Goal: Information Seeking & Learning: Learn about a topic

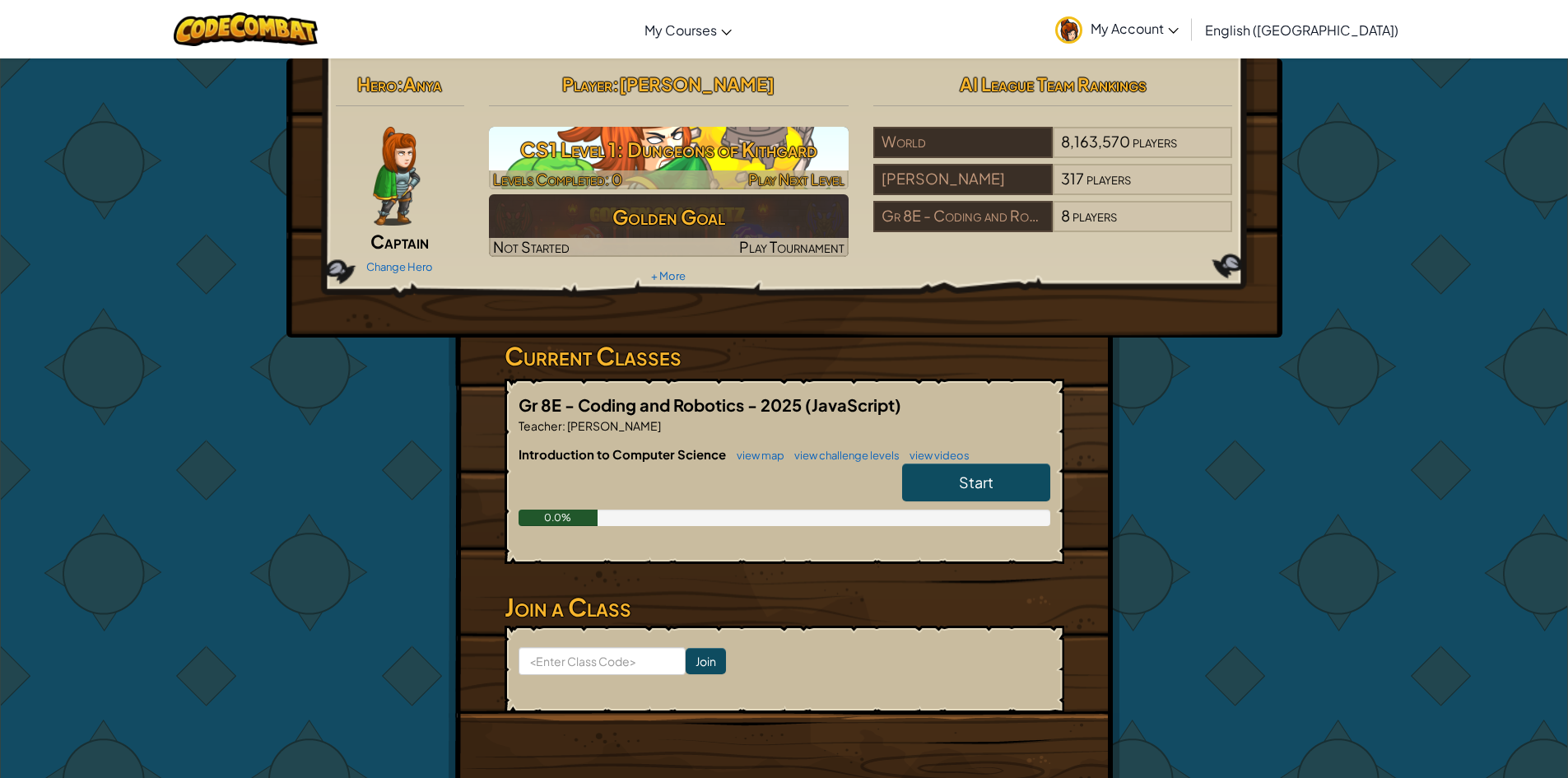
click at [706, 141] on h3 "CS1 Level 1: Dungeons of Kithgard" at bounding box center [669, 149] width 360 height 37
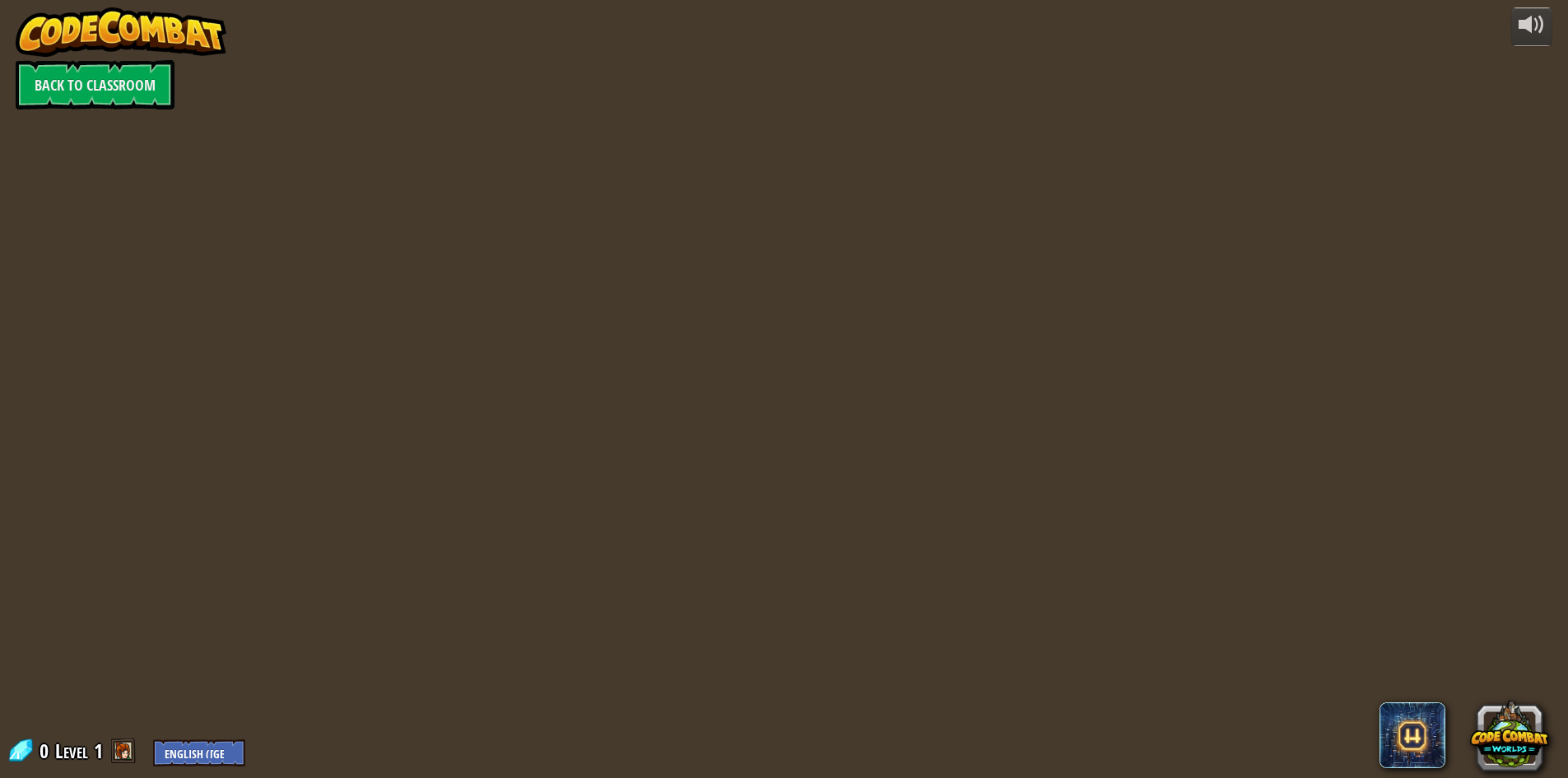
click at [706, 141] on div "powered by Back to Classroom 0 Level 1 English ([GEOGRAPHIC_DATA]) English ([GE…" at bounding box center [784, 389] width 1568 height 778
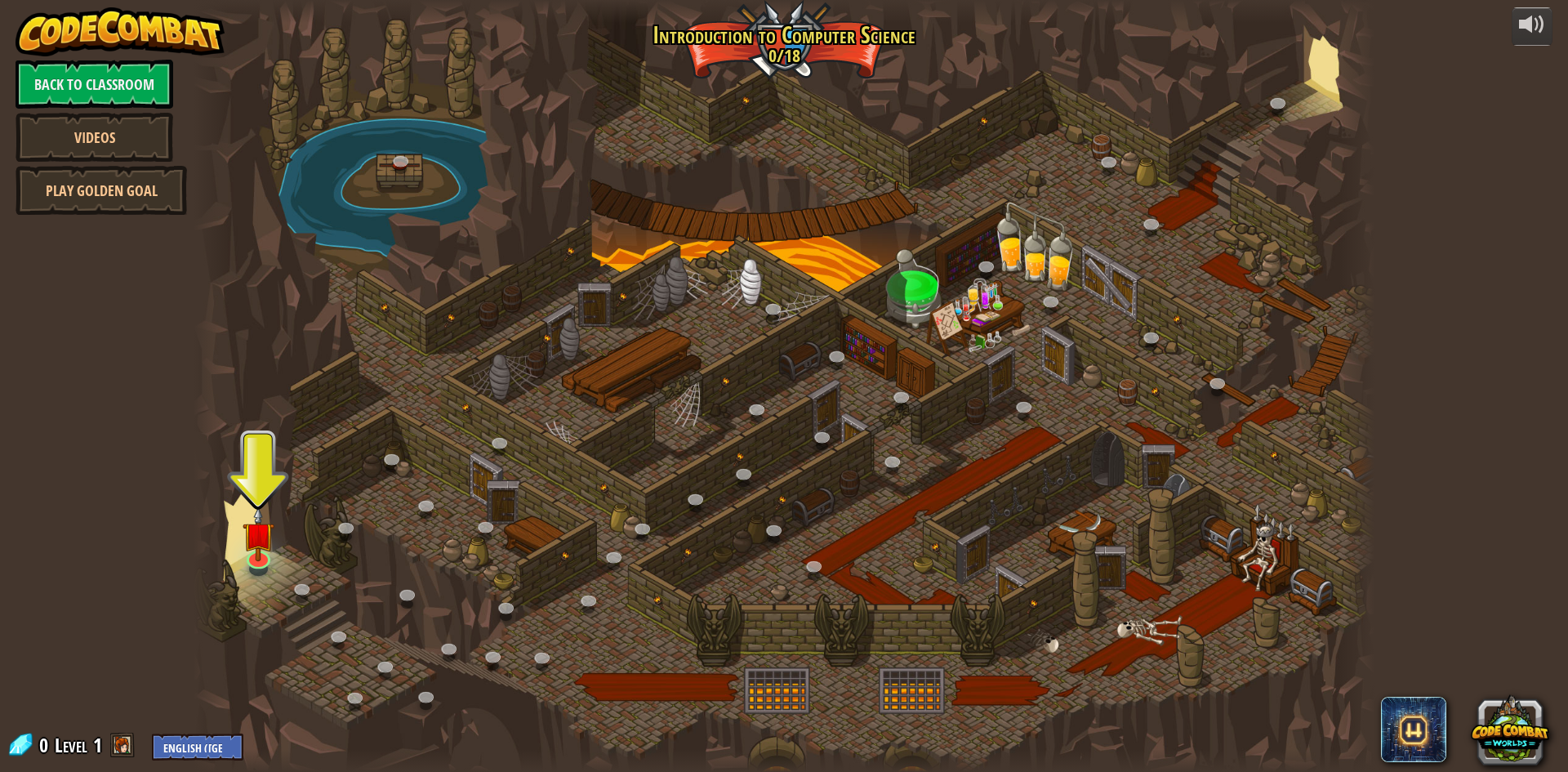
click at [1542, 220] on div "powered by Back to Classroom Videos Play Golden Goal 25. Kithgard Gates (Locked…" at bounding box center [784, 386] width 1568 height 772
click at [256, 549] on img at bounding box center [258, 521] width 32 height 73
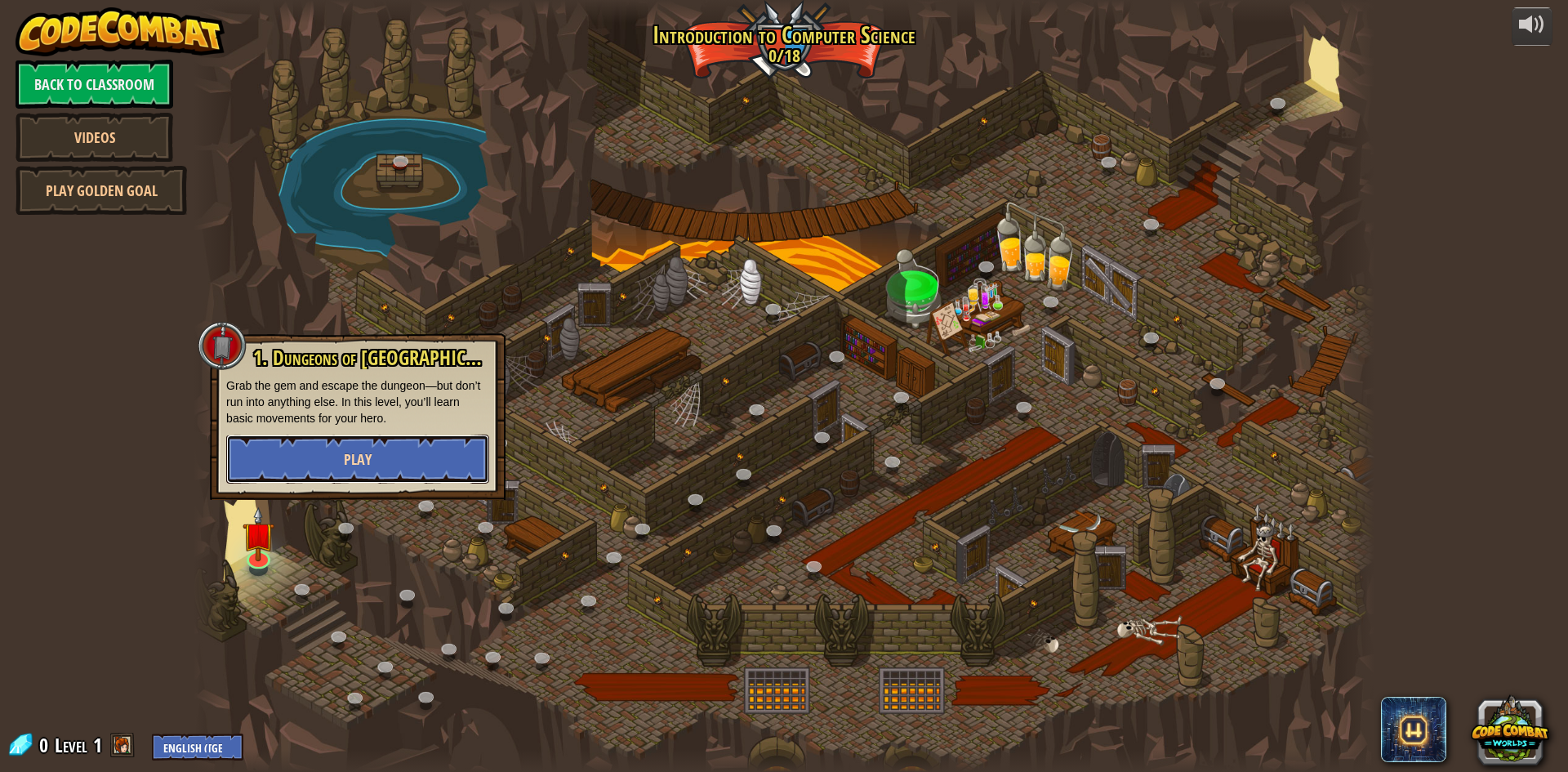
click at [333, 458] on button "Play" at bounding box center [358, 458] width 263 height 49
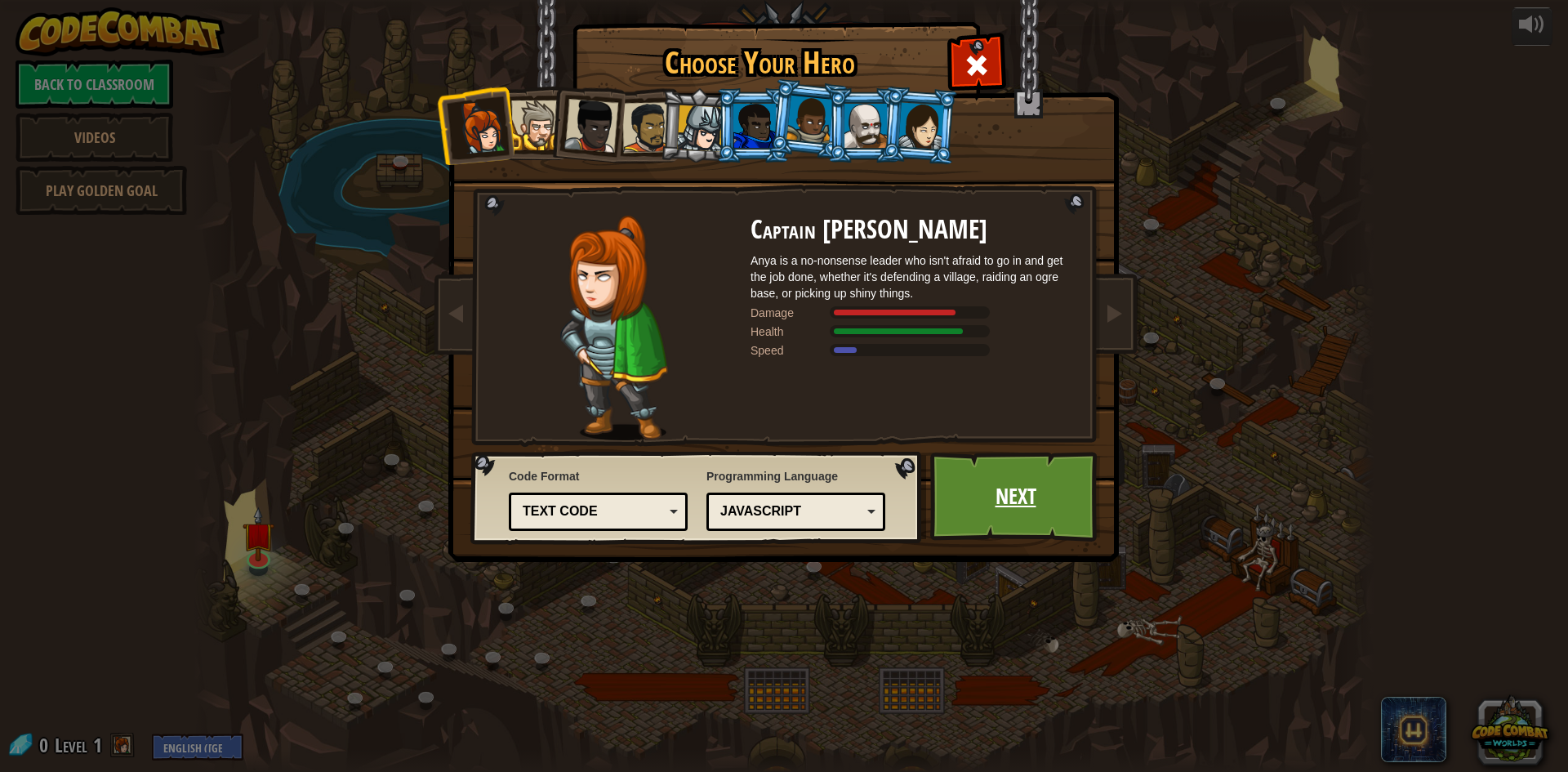
click at [1007, 519] on link "Next" at bounding box center [1016, 497] width 170 height 90
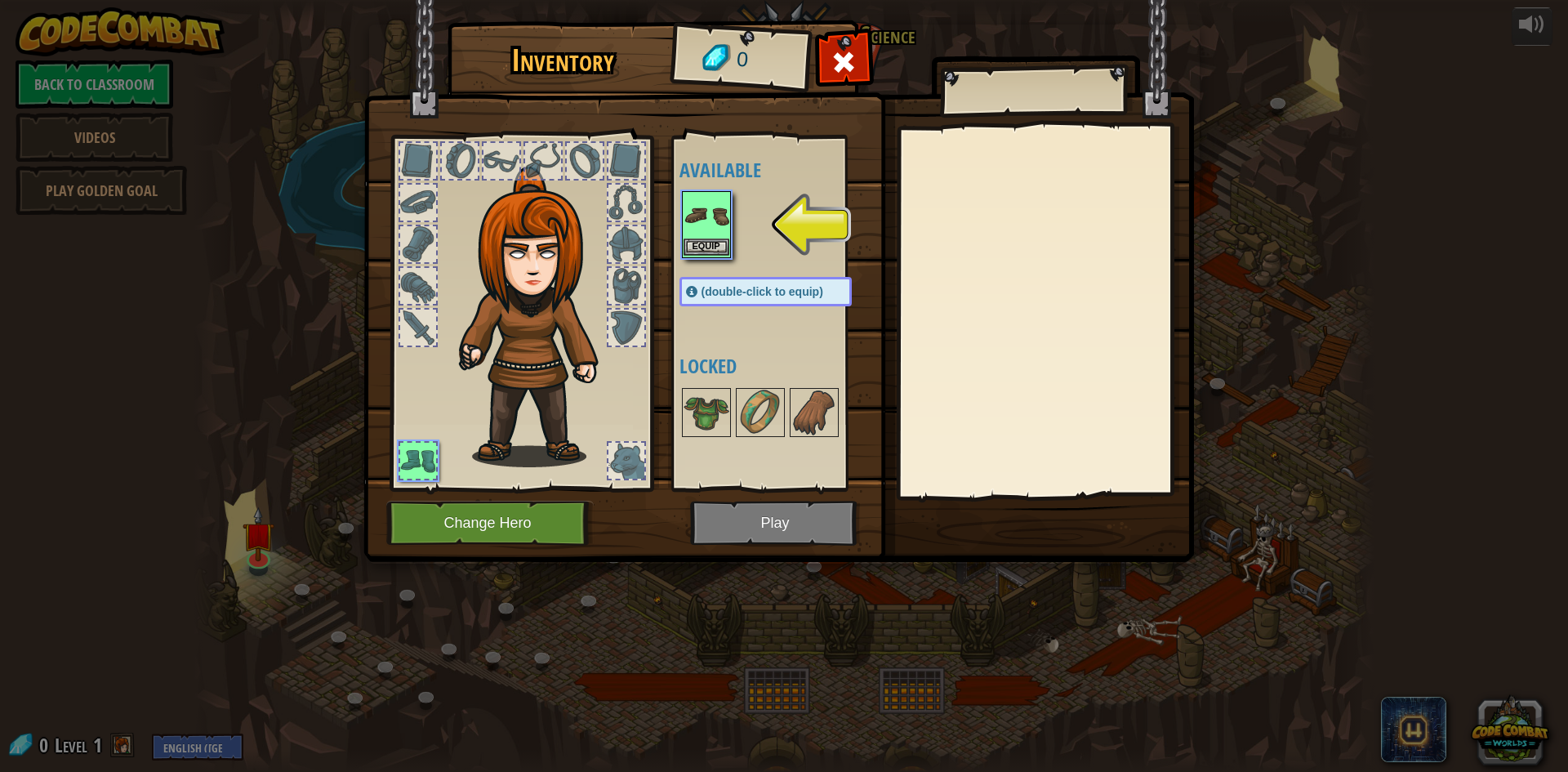
click at [709, 203] on img at bounding box center [707, 216] width 46 height 46
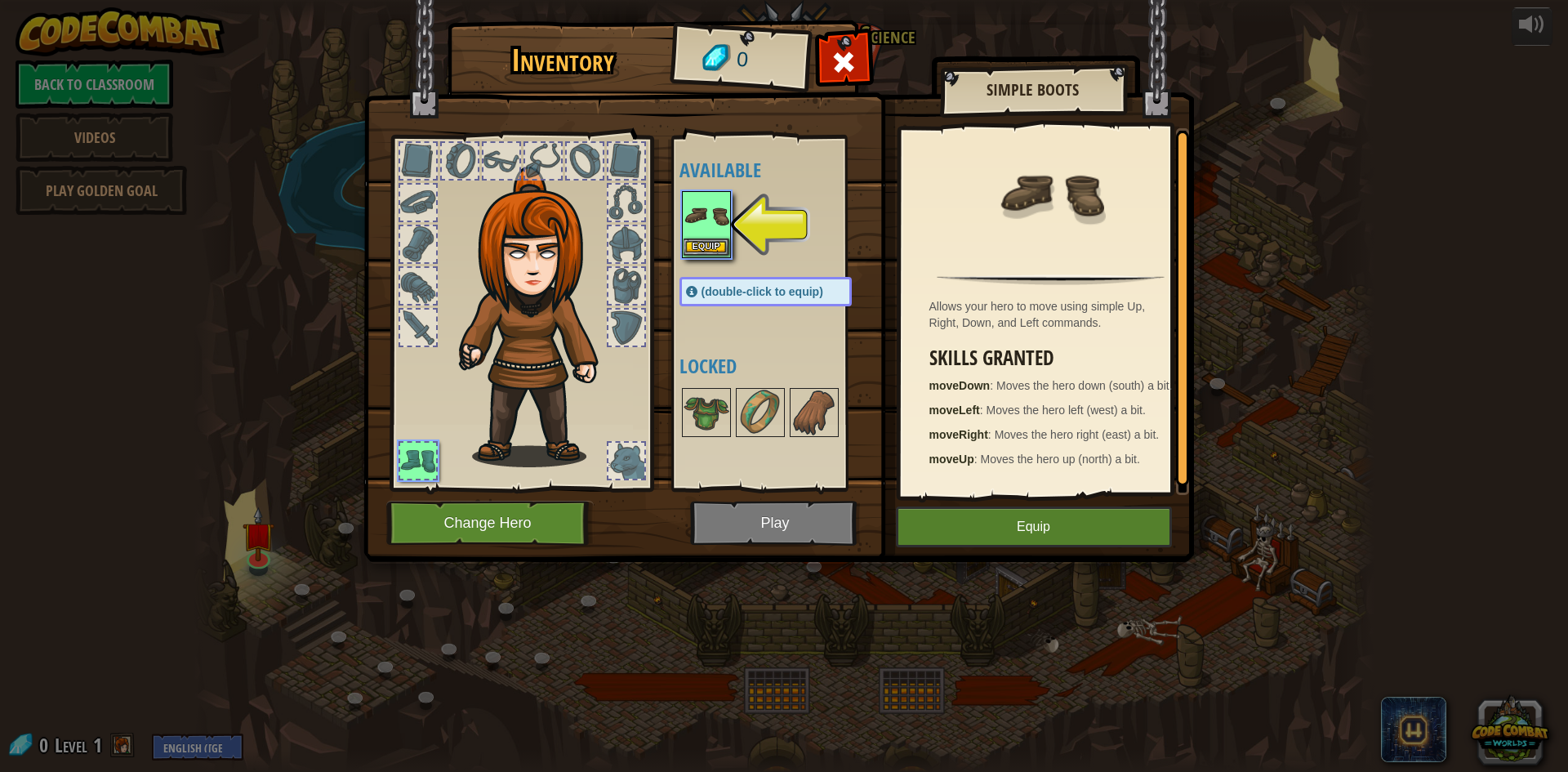
click at [694, 219] on img at bounding box center [707, 216] width 46 height 46
click at [696, 247] on button "Equip" at bounding box center [707, 247] width 46 height 17
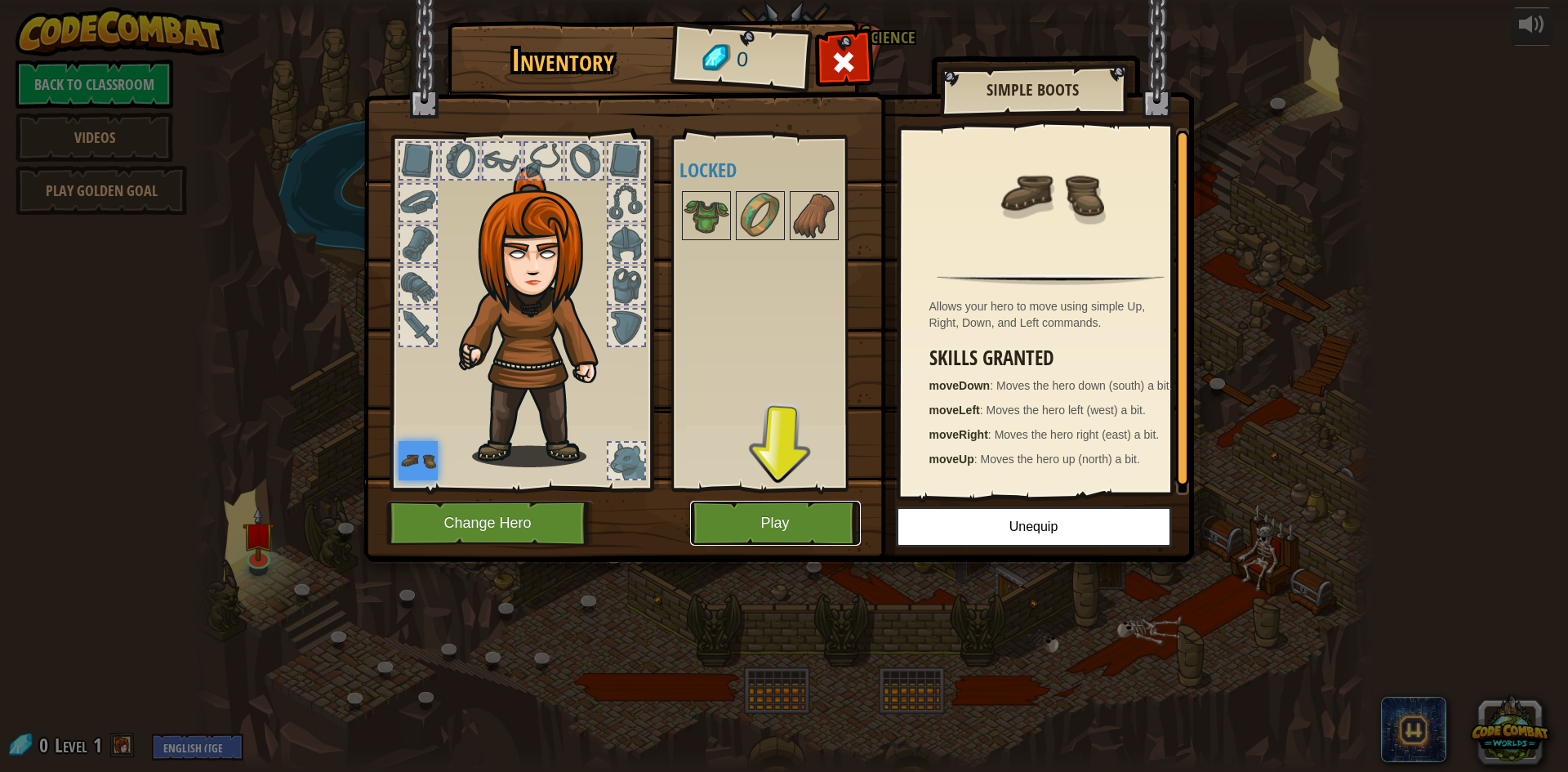
click at [798, 534] on button "Play" at bounding box center [775, 523] width 170 height 45
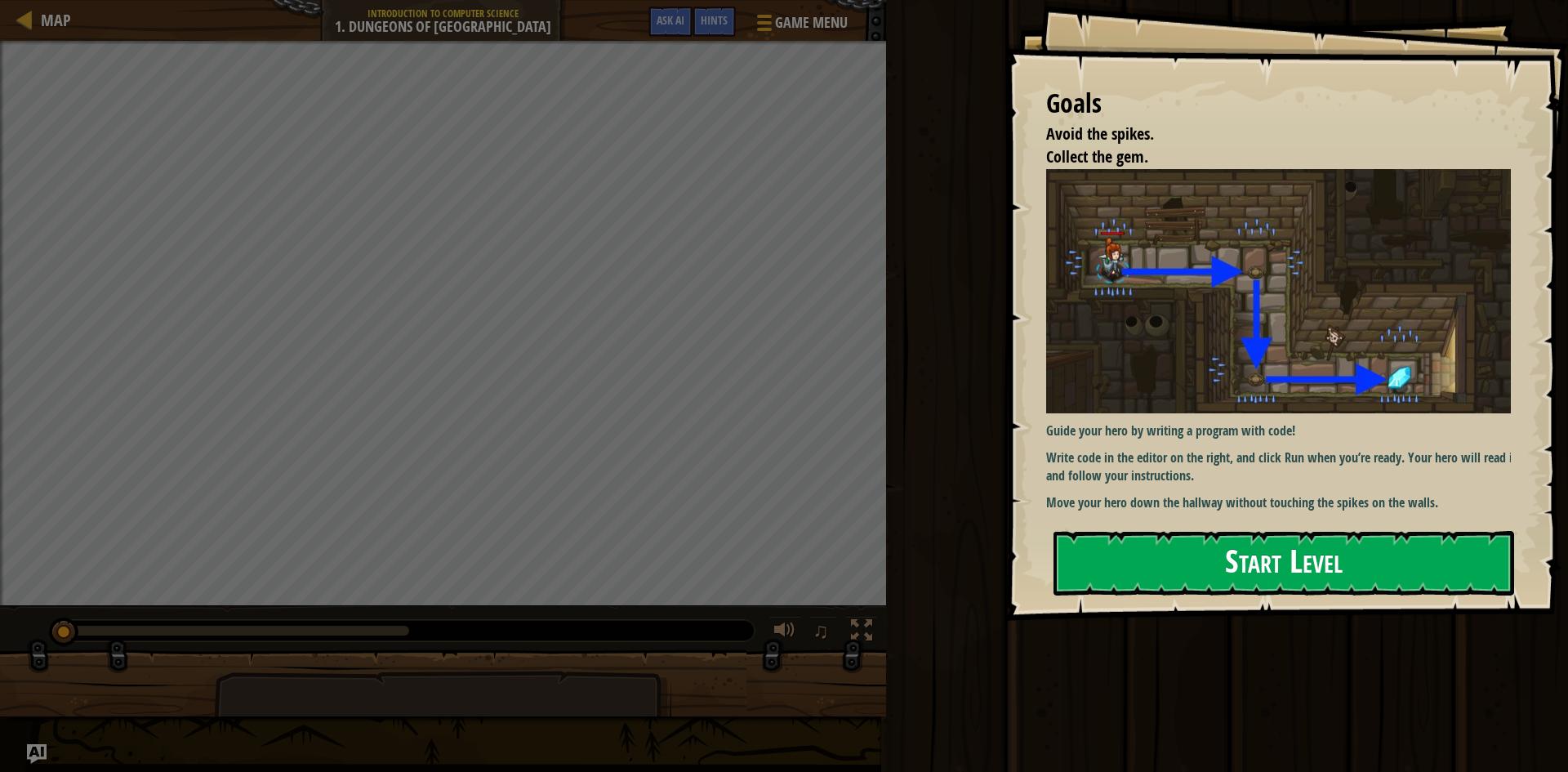
click at [1144, 531] on div "Goals Avoid the spikes. Collect the gem. Guide your hero by writing a program w…" at bounding box center [1287, 310] width 563 height 621
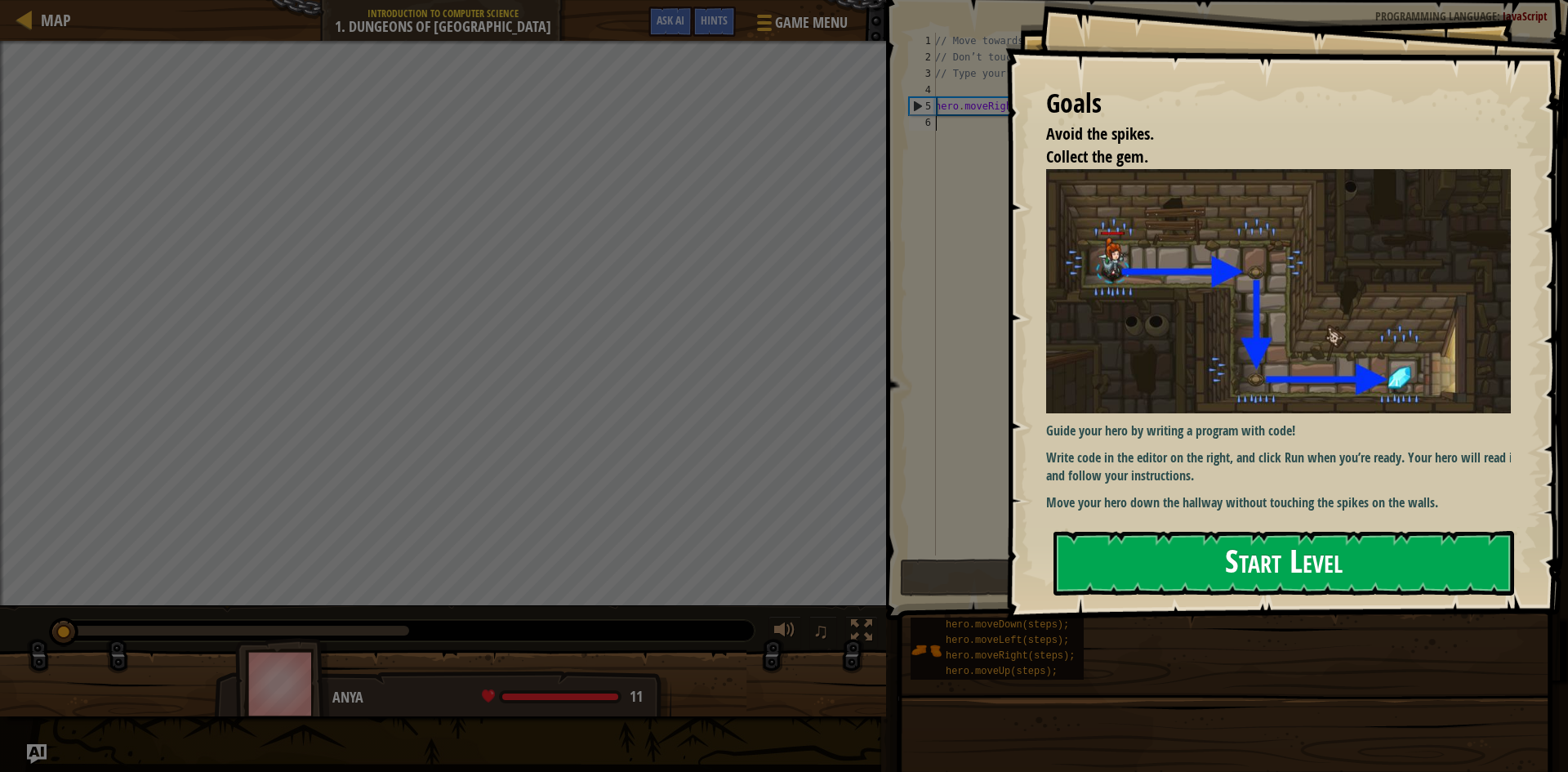
drag, startPoint x: 1144, startPoint y: 531, endPoint x: 1143, endPoint y: 540, distance: 9.1
click at [1143, 540] on button "Start Level" at bounding box center [1284, 563] width 461 height 65
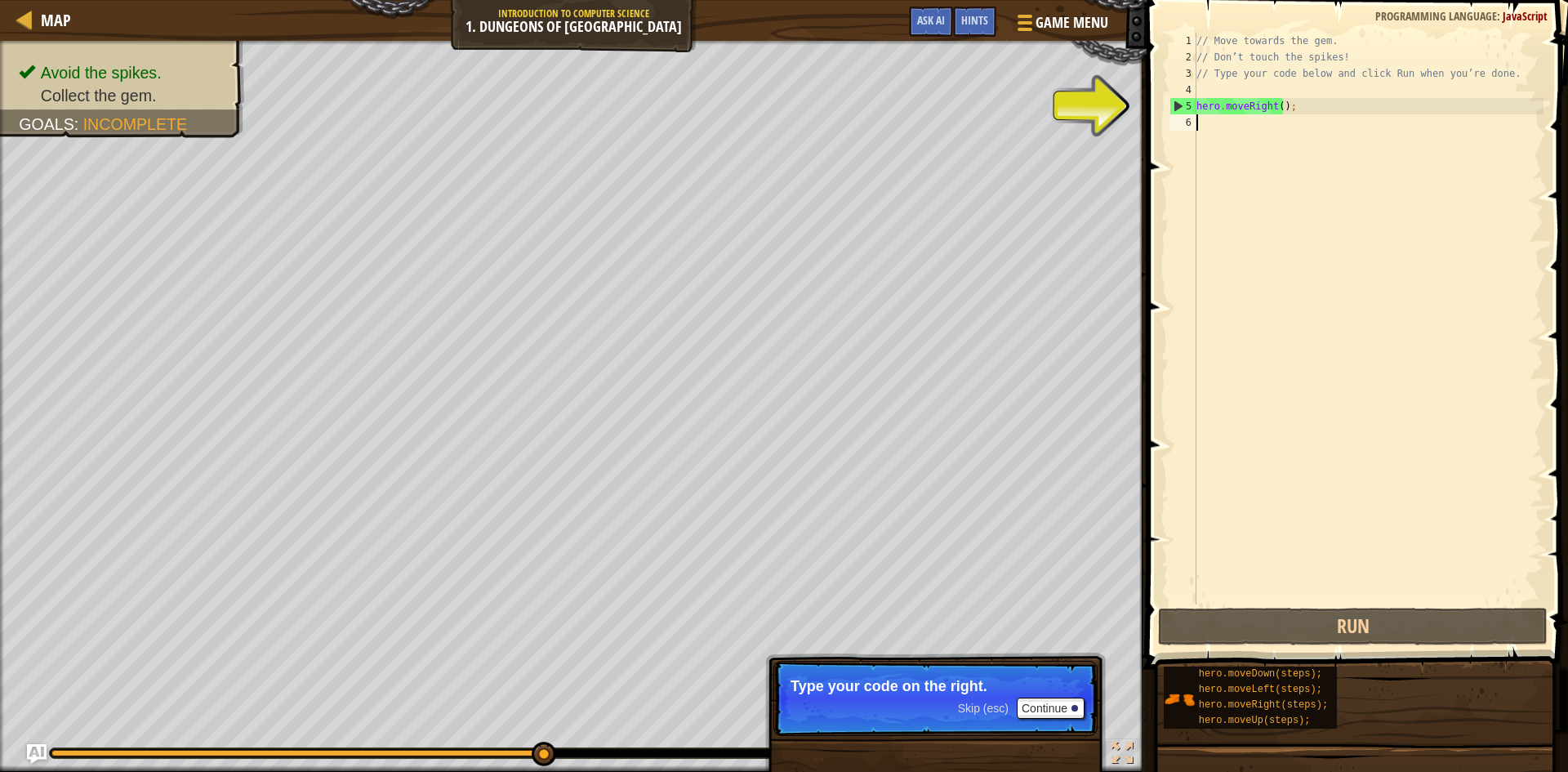
scroll to position [7, 0]
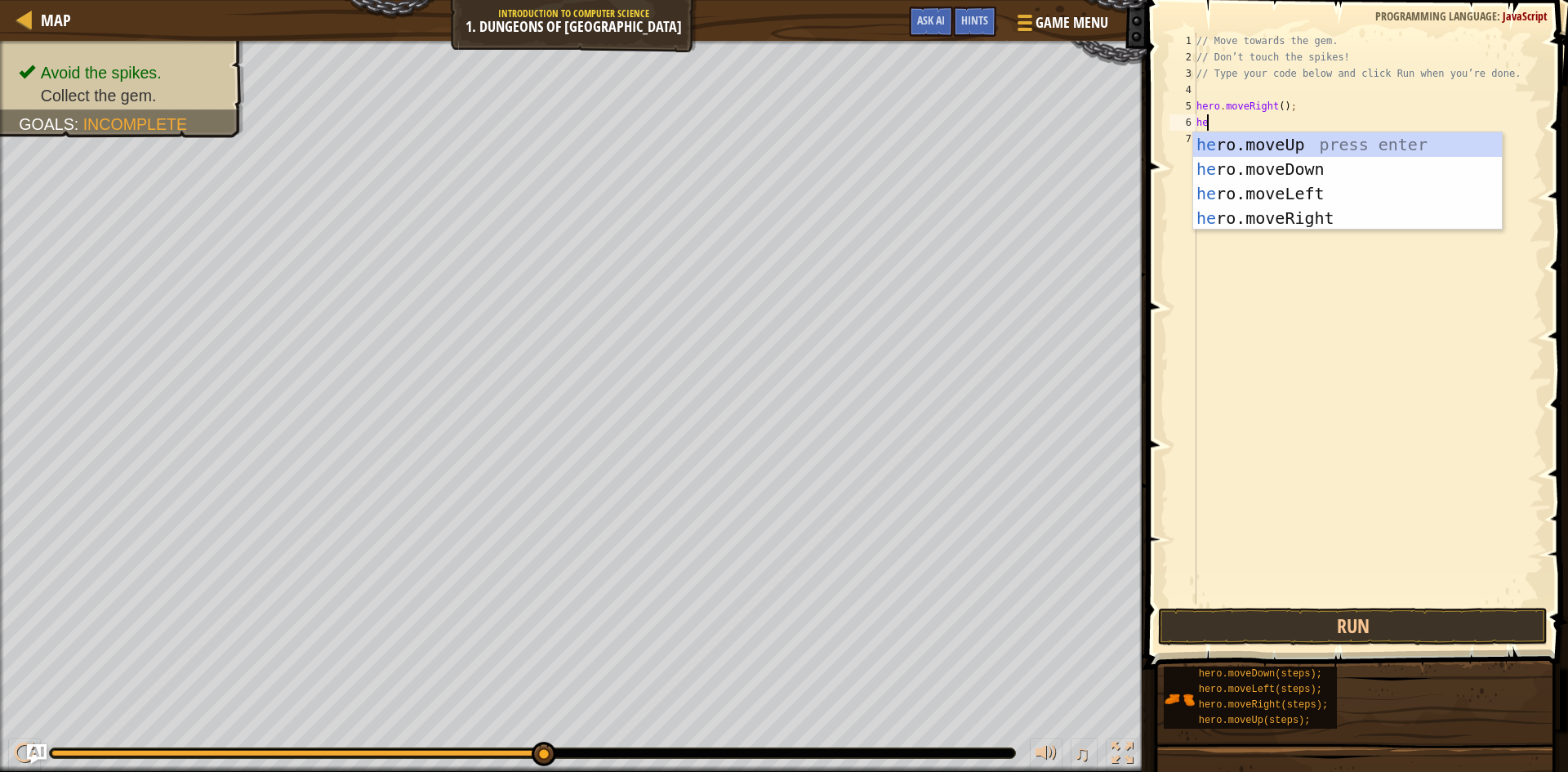
type textarea "her"
click at [1227, 164] on div "her o.moveUp press enter her o.moveDown press enter her o.moveLeft press enter …" at bounding box center [1348, 206] width 309 height 147
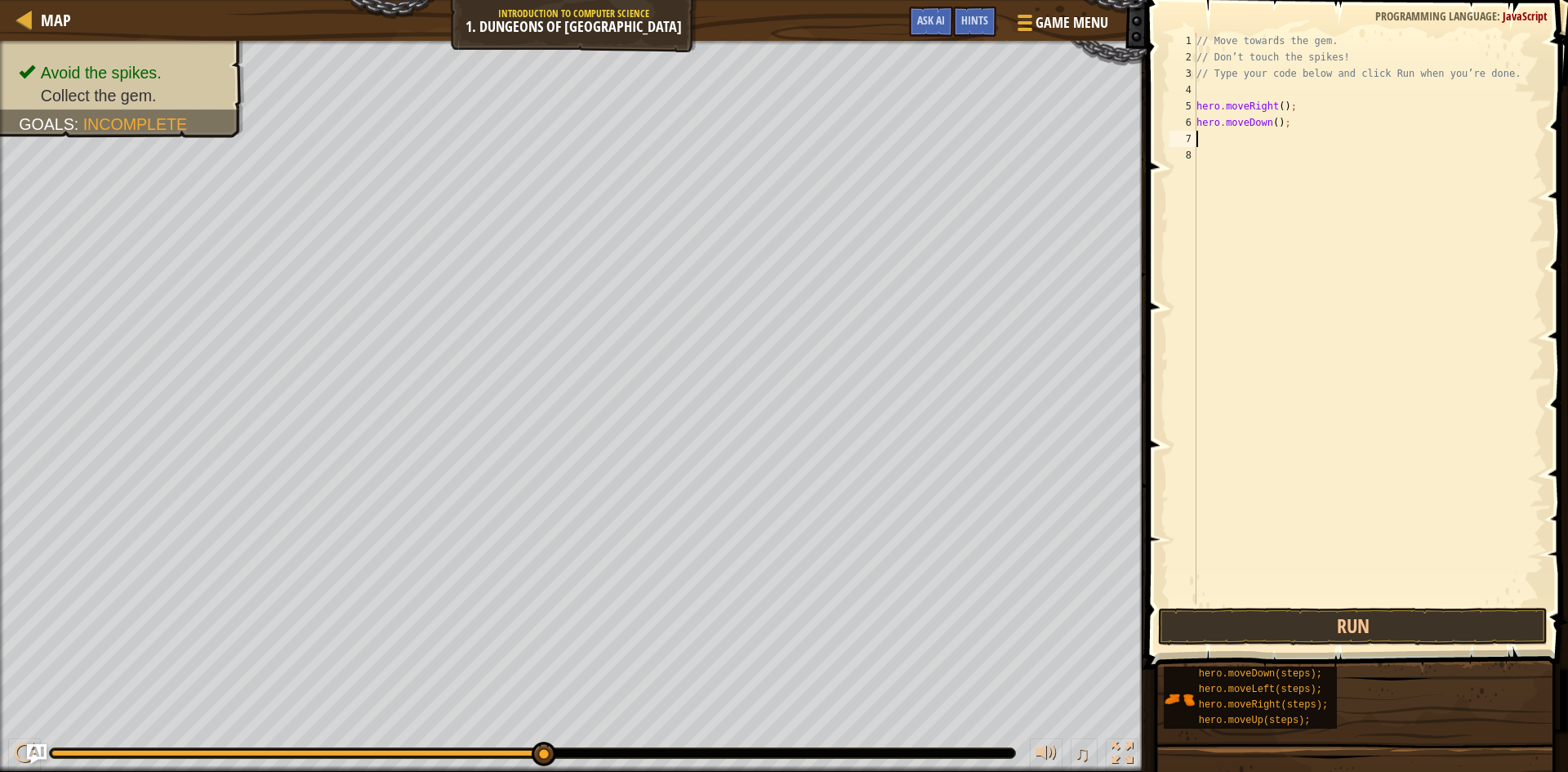
scroll to position [7, 0]
click at [1378, 627] on button "Run" at bounding box center [1352, 626] width 390 height 37
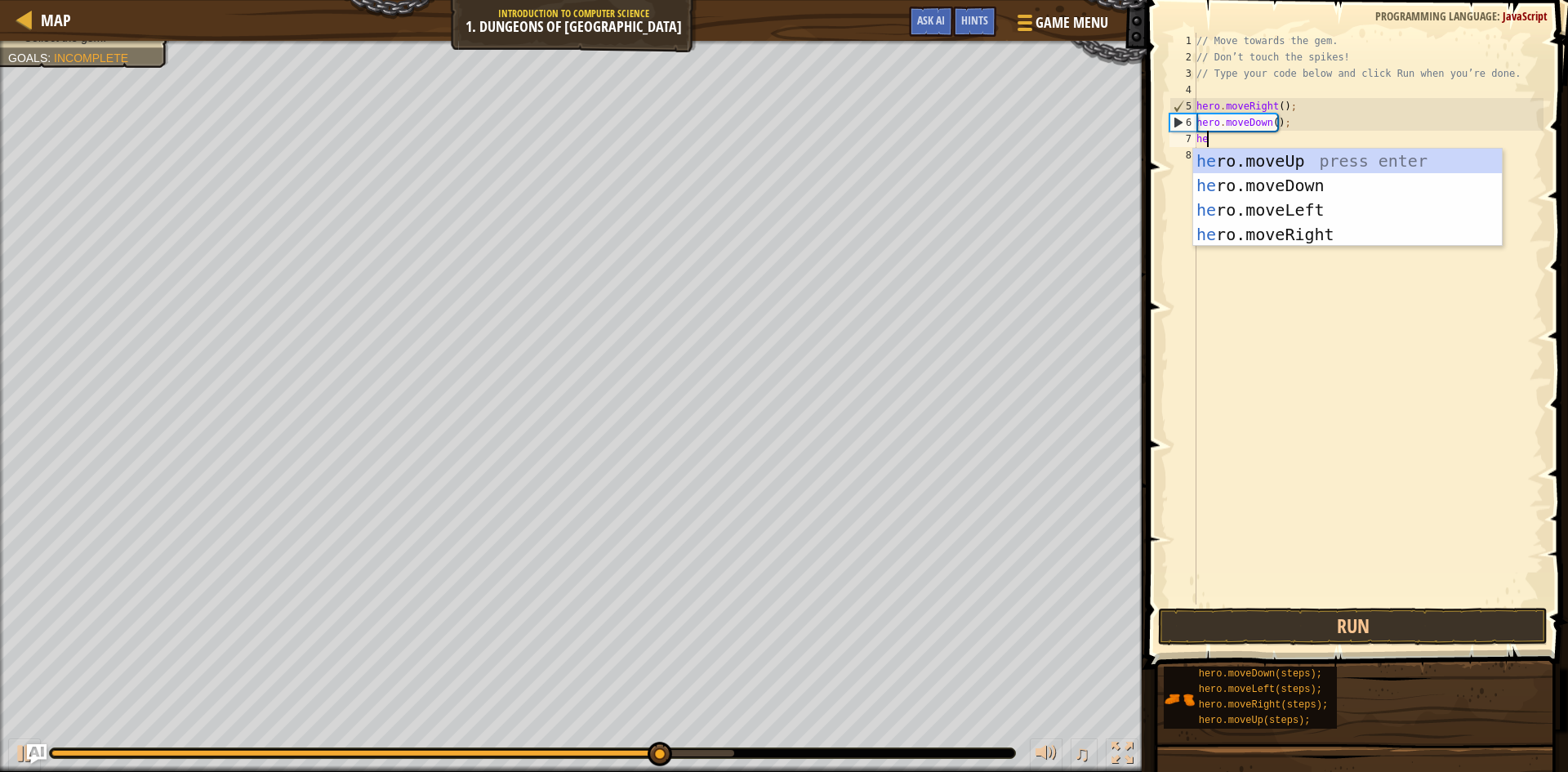
type textarea "her"
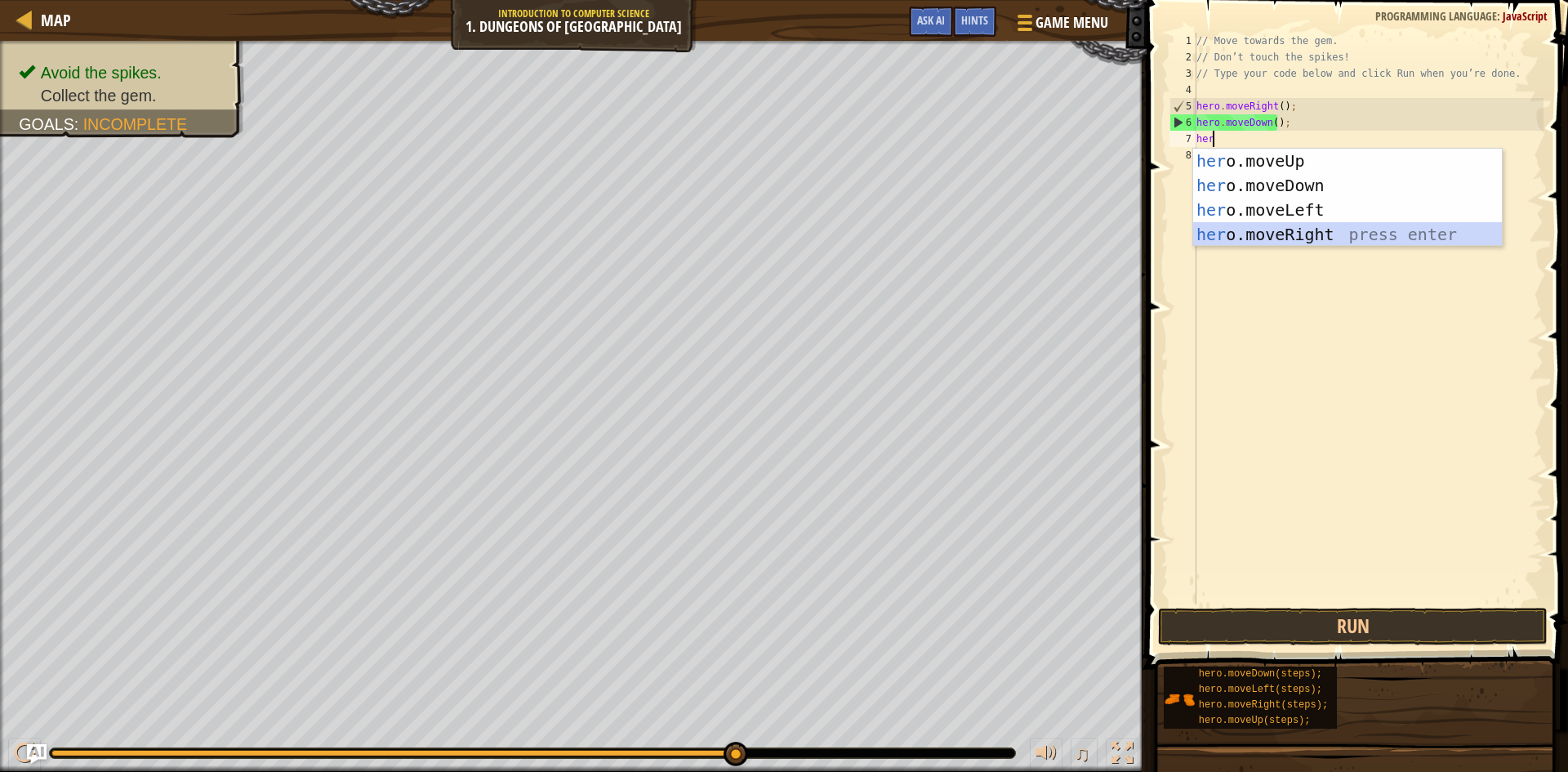
click at [1324, 227] on div "her o.moveUp press enter her o.moveDown press enter her o.moveLeft press enter …" at bounding box center [1348, 222] width 309 height 147
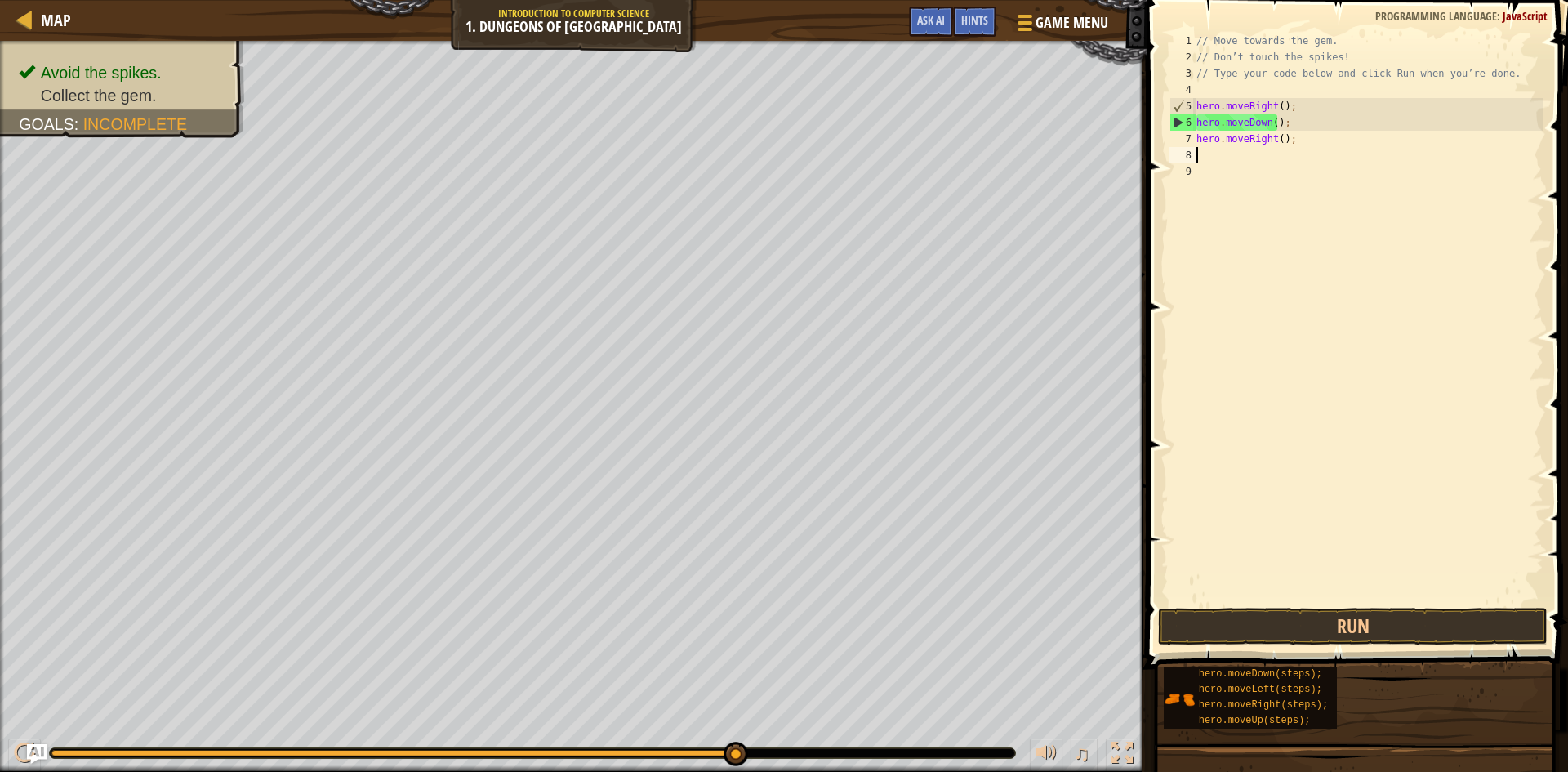
scroll to position [7, 0]
click at [1258, 625] on button "Run" at bounding box center [1352, 626] width 390 height 37
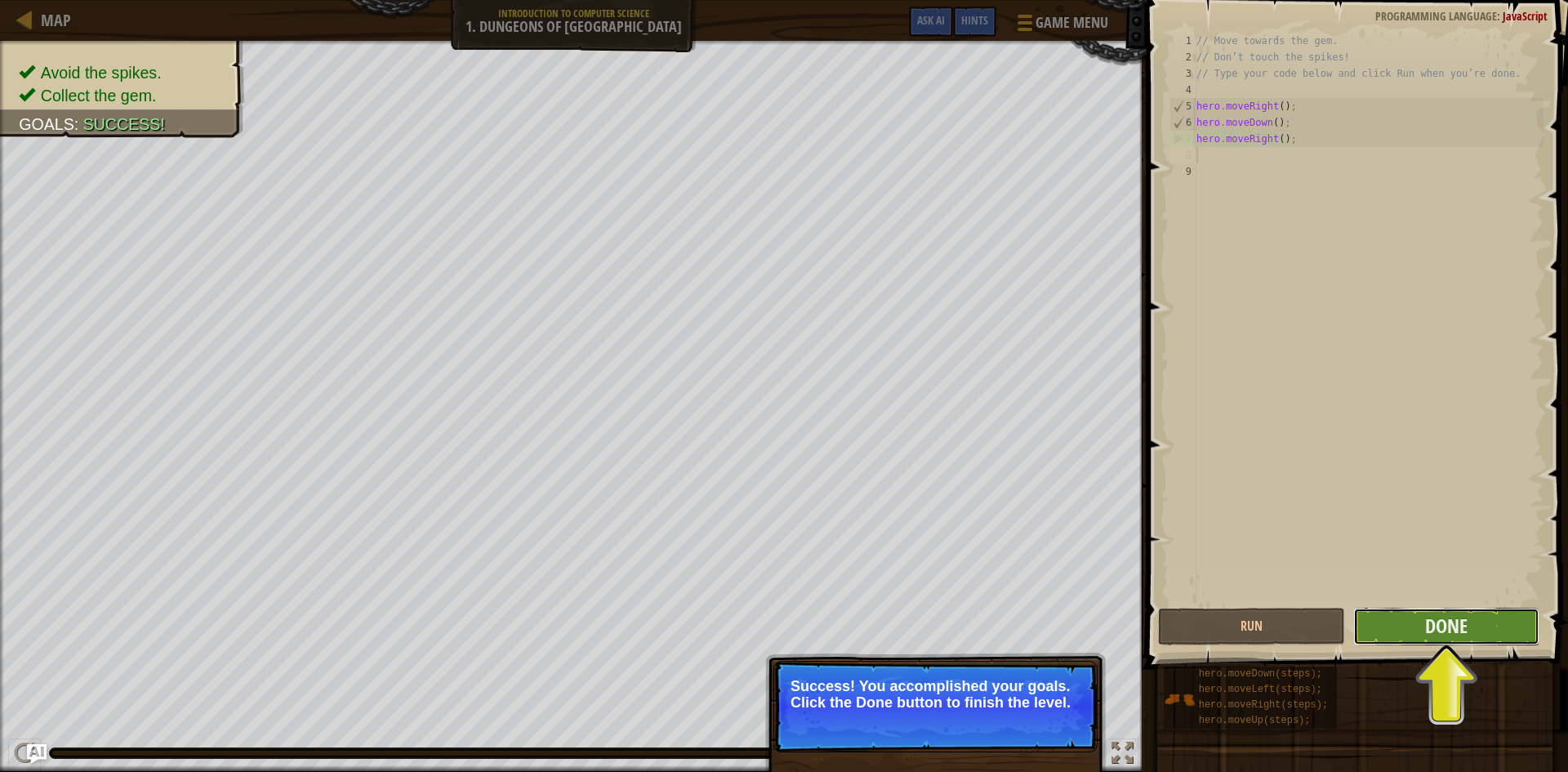
click at [1411, 631] on button "Done" at bounding box center [1446, 626] width 187 height 37
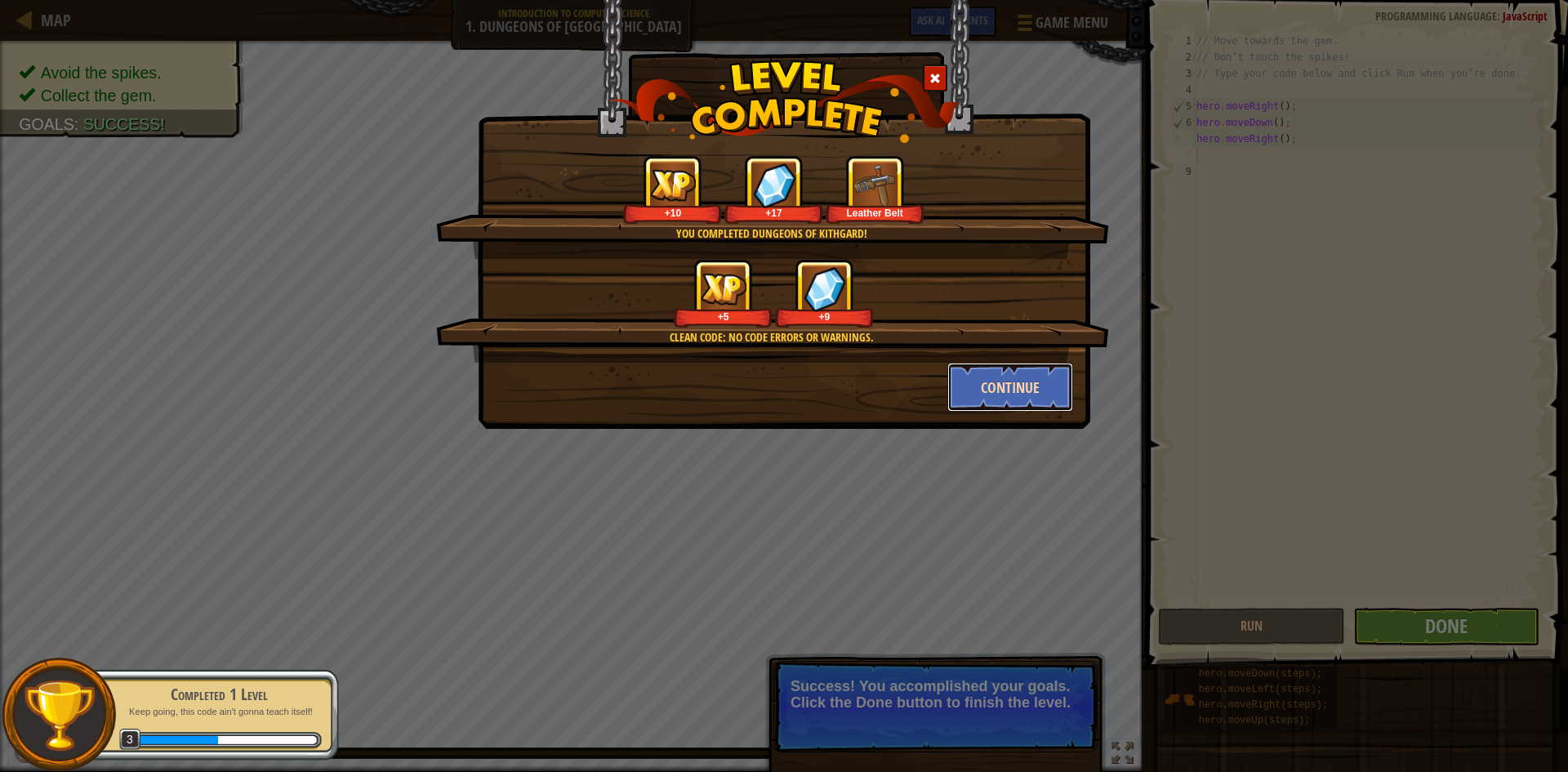
click at [1016, 387] on button "Continue" at bounding box center [1010, 386] width 127 height 49
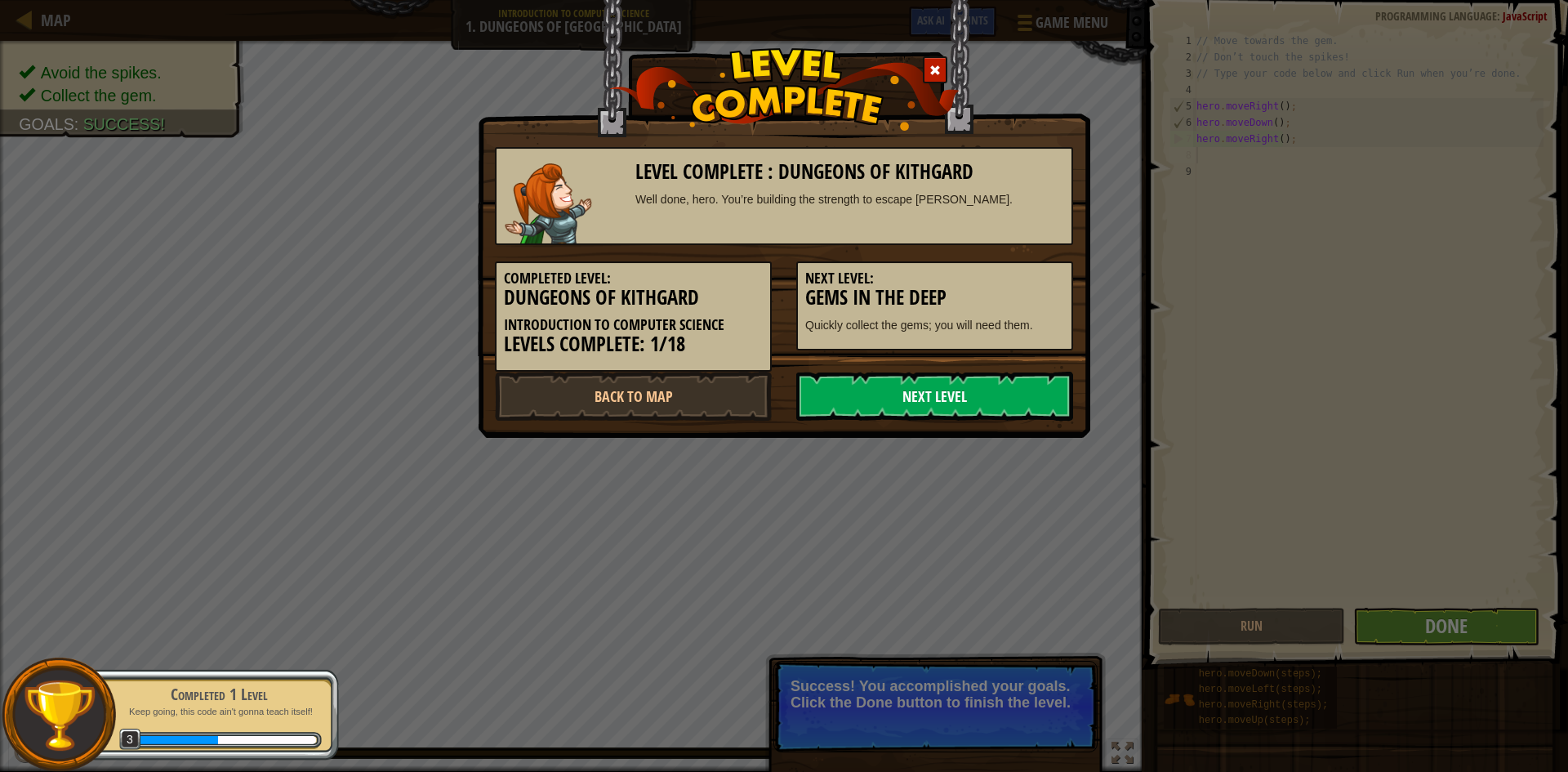
click at [1013, 391] on link "Next Level" at bounding box center [935, 396] width 277 height 49
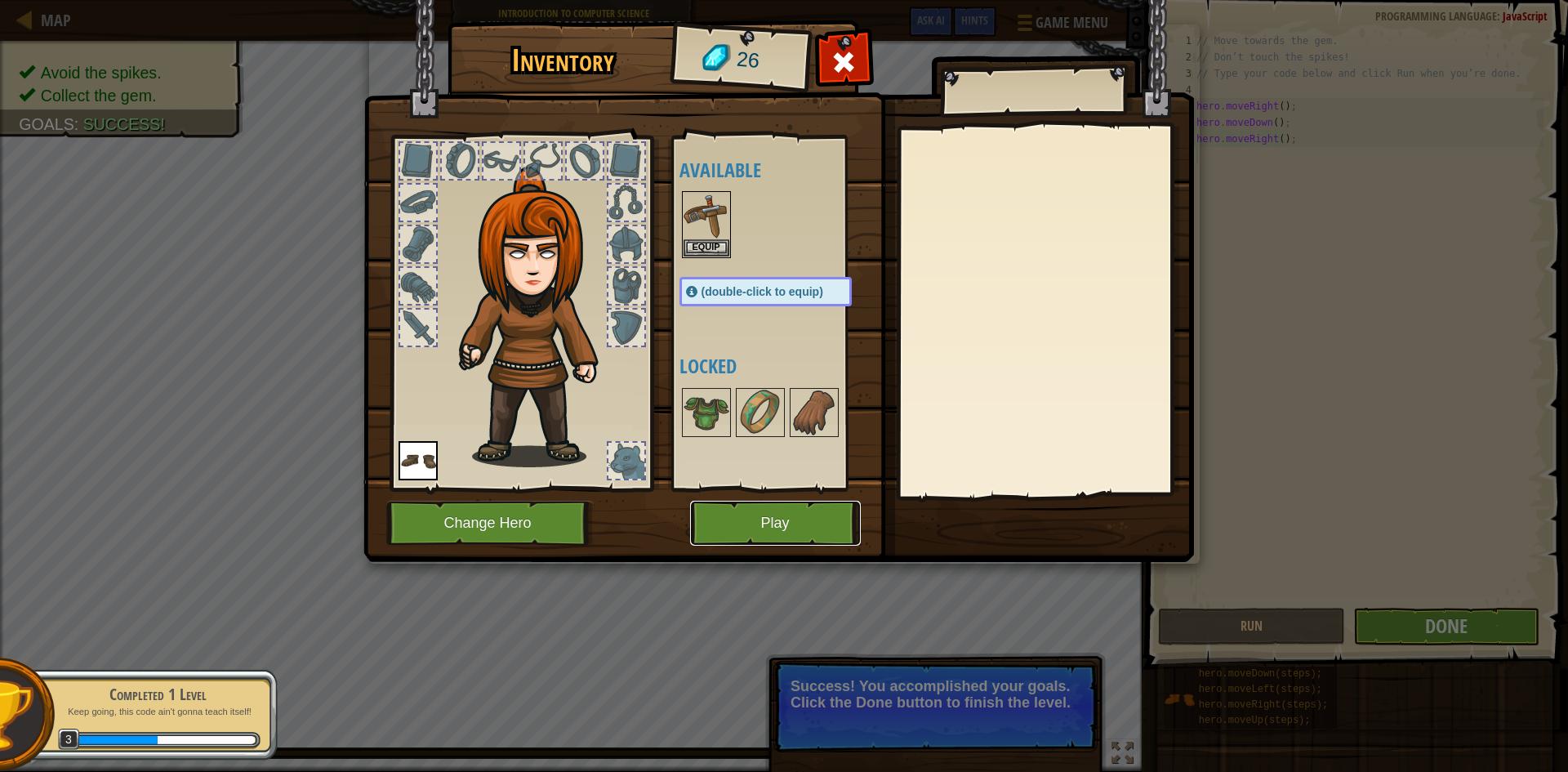
click at [780, 513] on button "Play" at bounding box center [775, 523] width 170 height 45
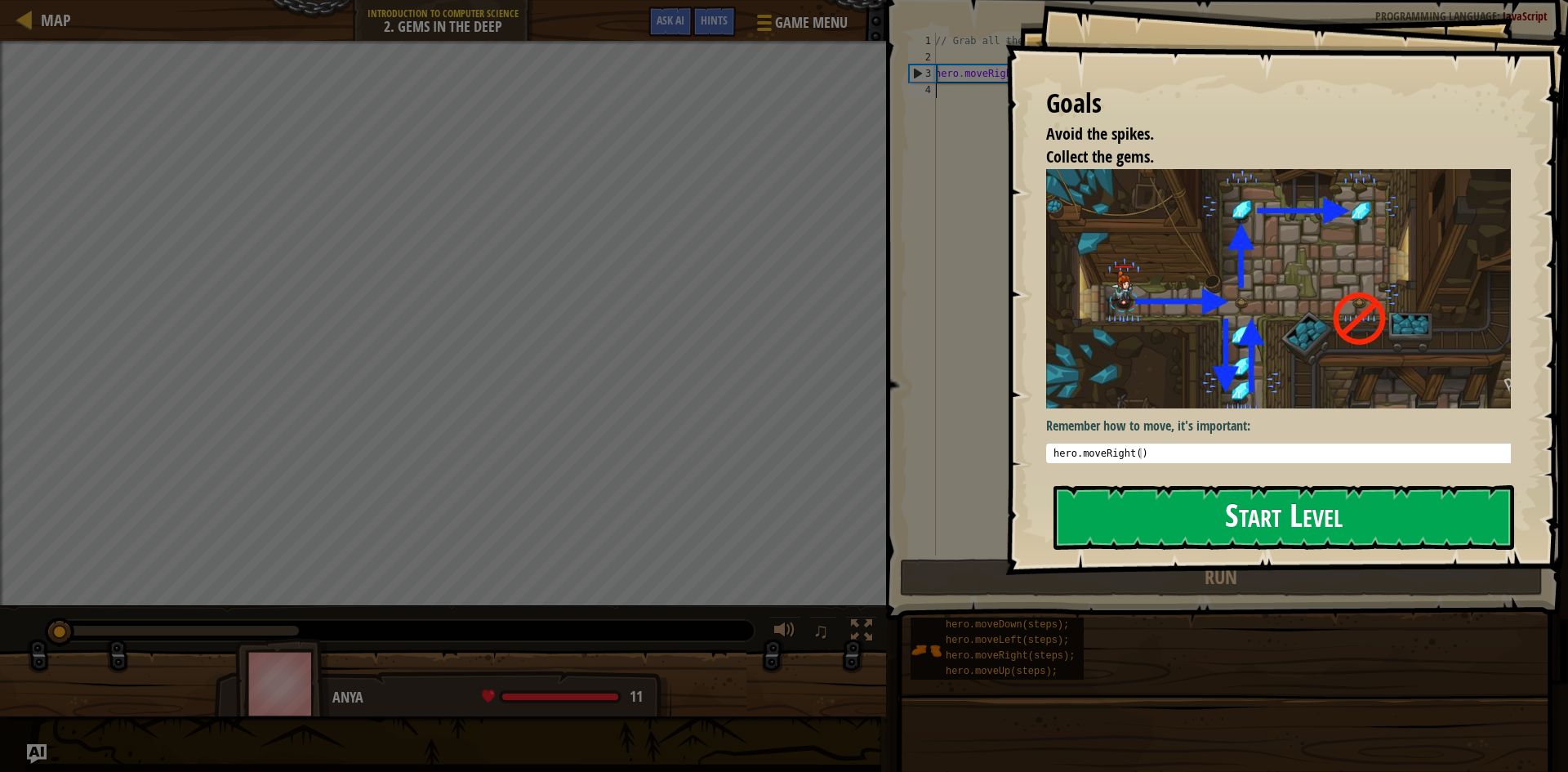
click at [1254, 522] on button "Start Level" at bounding box center [1284, 517] width 461 height 65
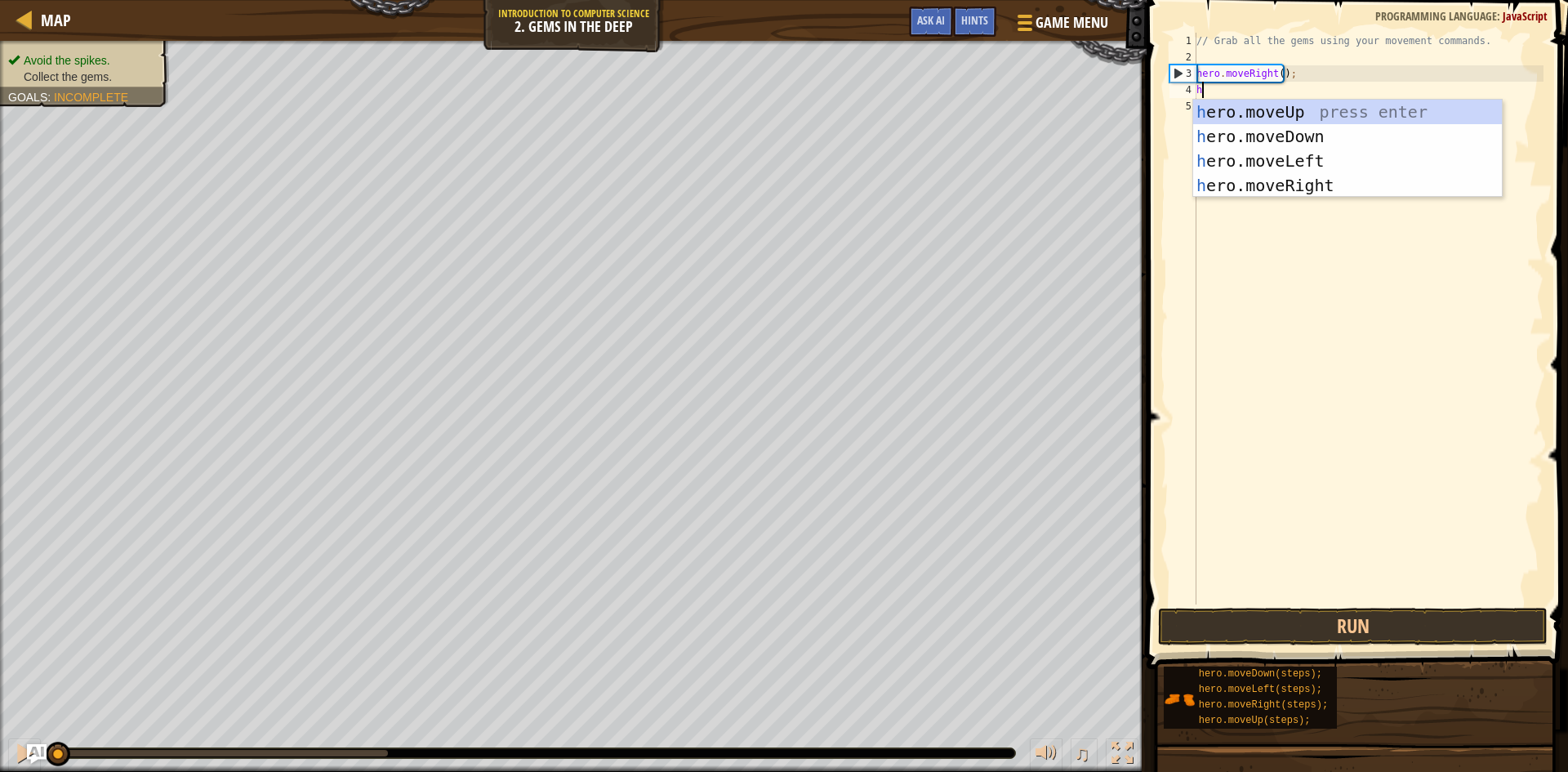
scroll to position [7, 0]
type textarea "he"
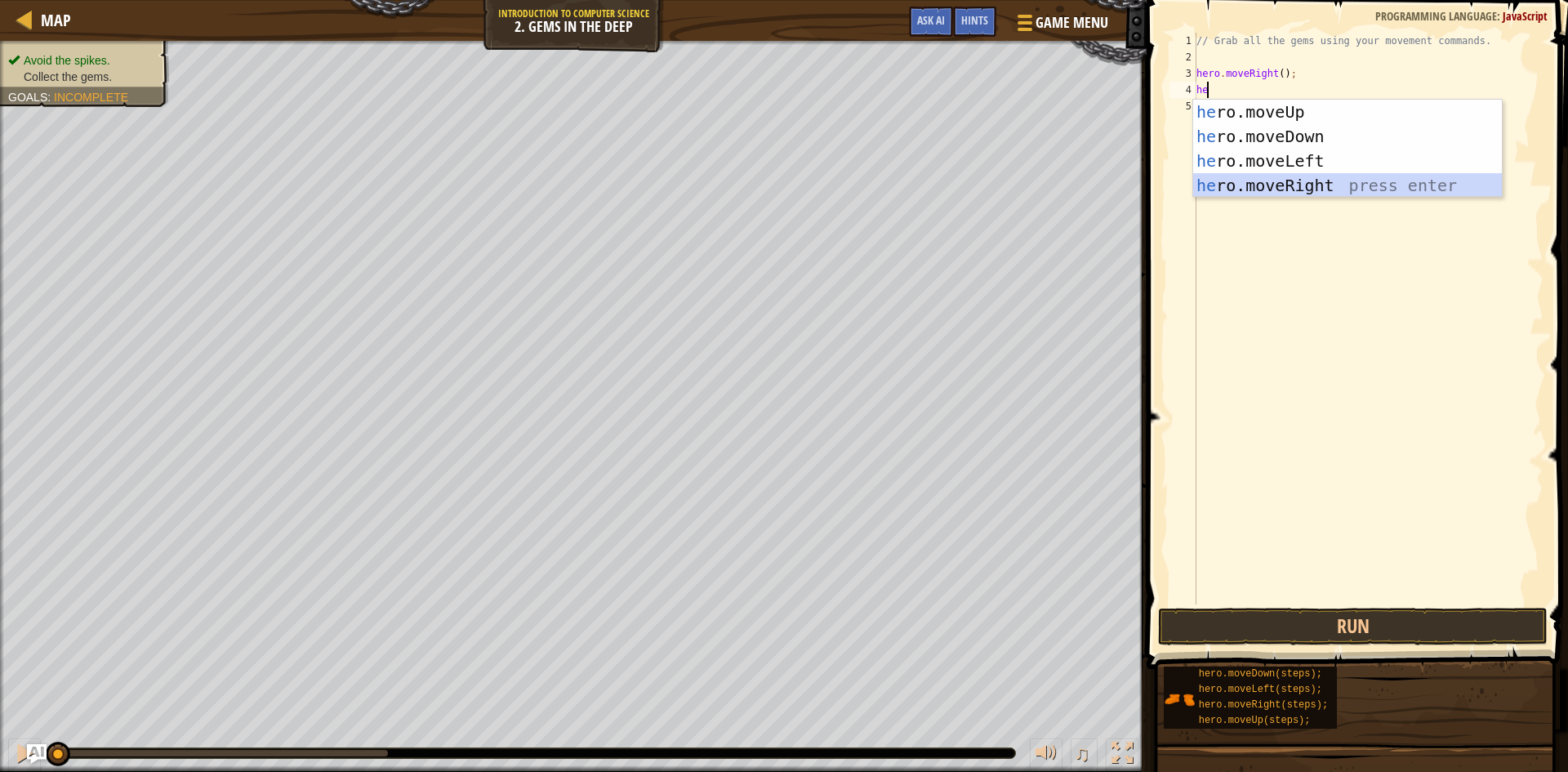
click at [1284, 177] on div "he ro.moveUp press enter he ro.moveDown press enter he ro.moveLeft press enter …" at bounding box center [1348, 173] width 309 height 147
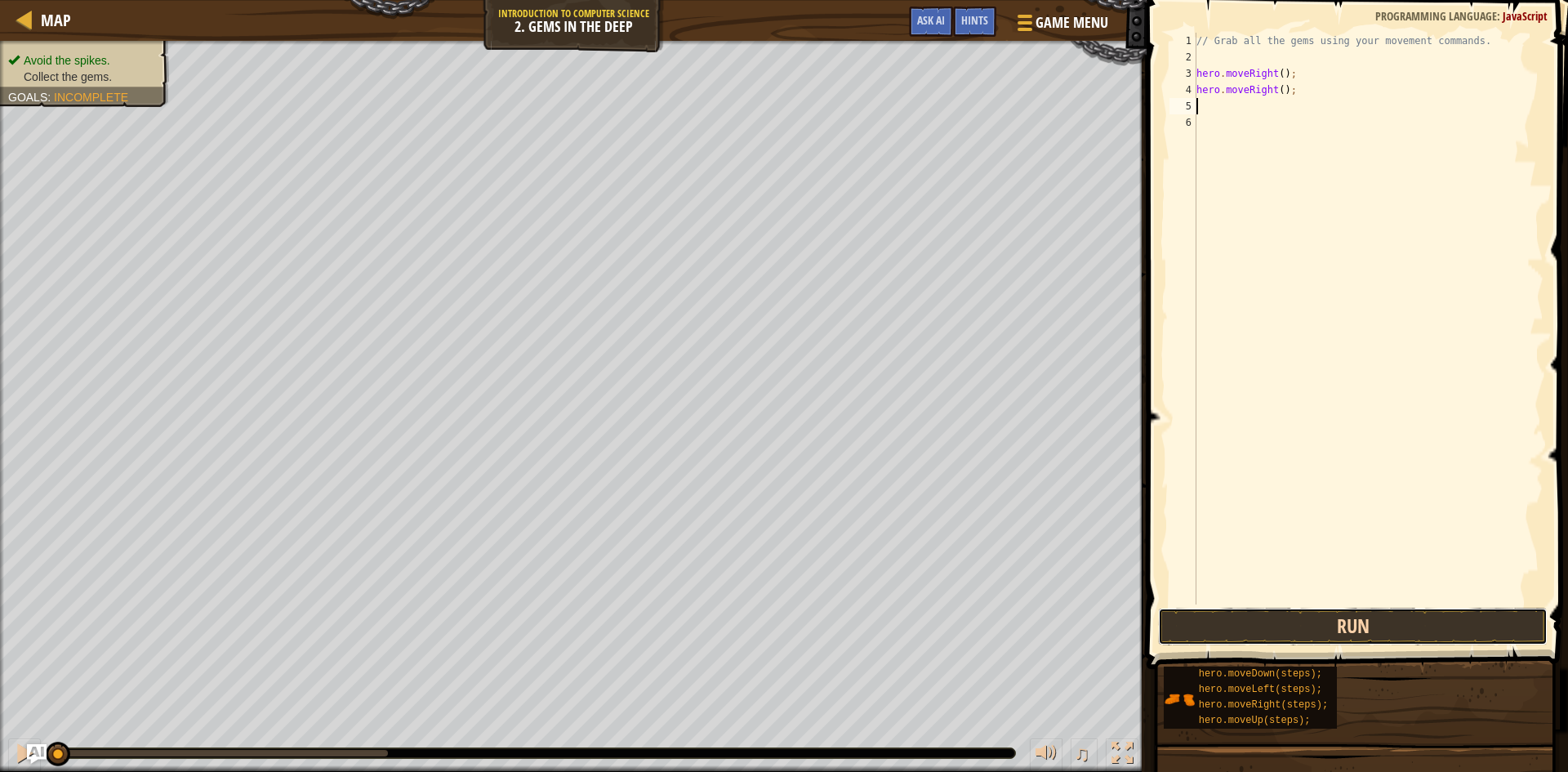
click at [1311, 625] on button "Run" at bounding box center [1352, 626] width 390 height 37
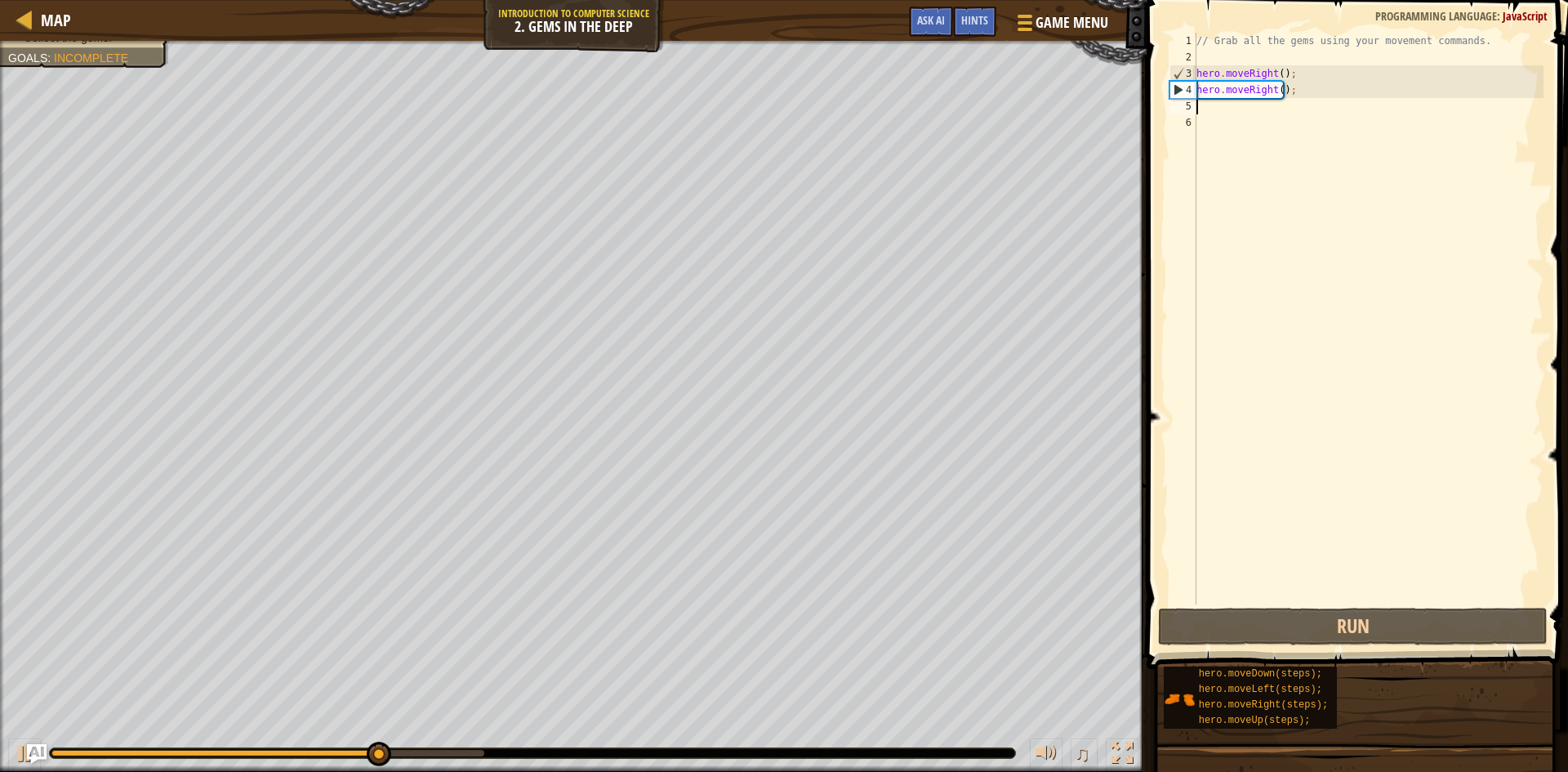
type textarea "h"
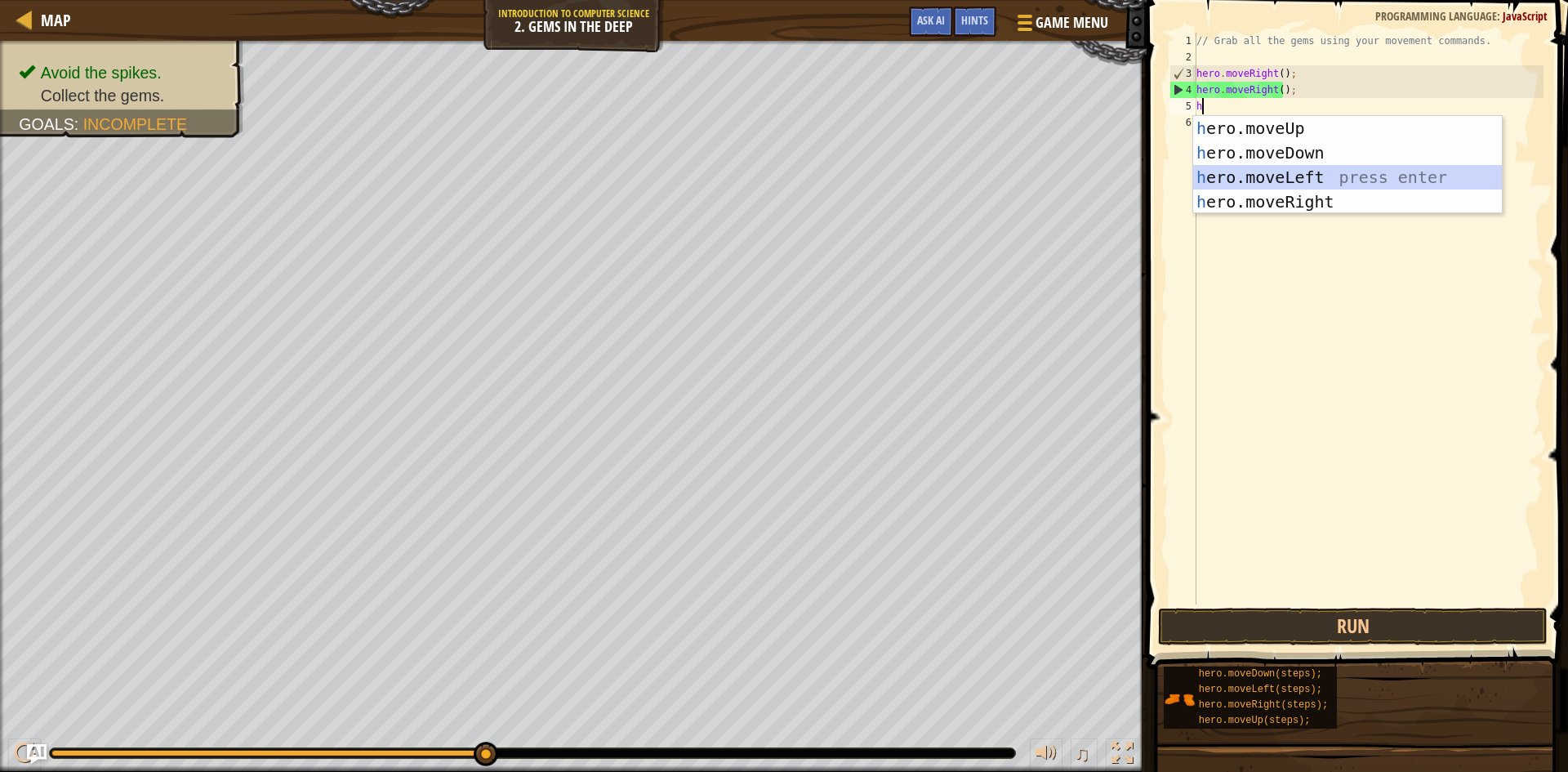
click at [1285, 179] on div "h ero.moveUp press enter h ero.moveDown press enter h ero.moveLeft press enter …" at bounding box center [1348, 190] width 309 height 147
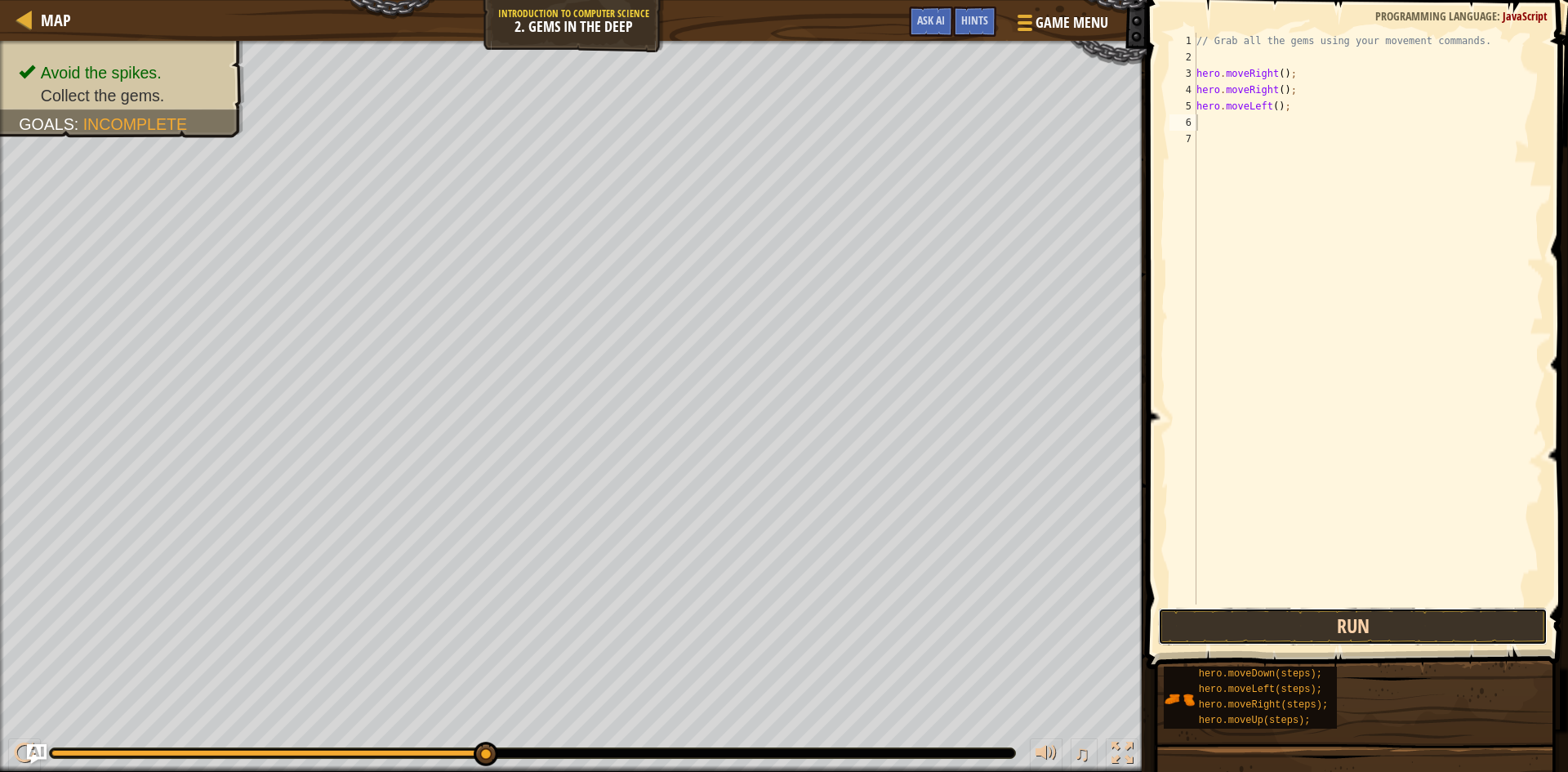
click at [1239, 626] on button "Run" at bounding box center [1352, 626] width 390 height 37
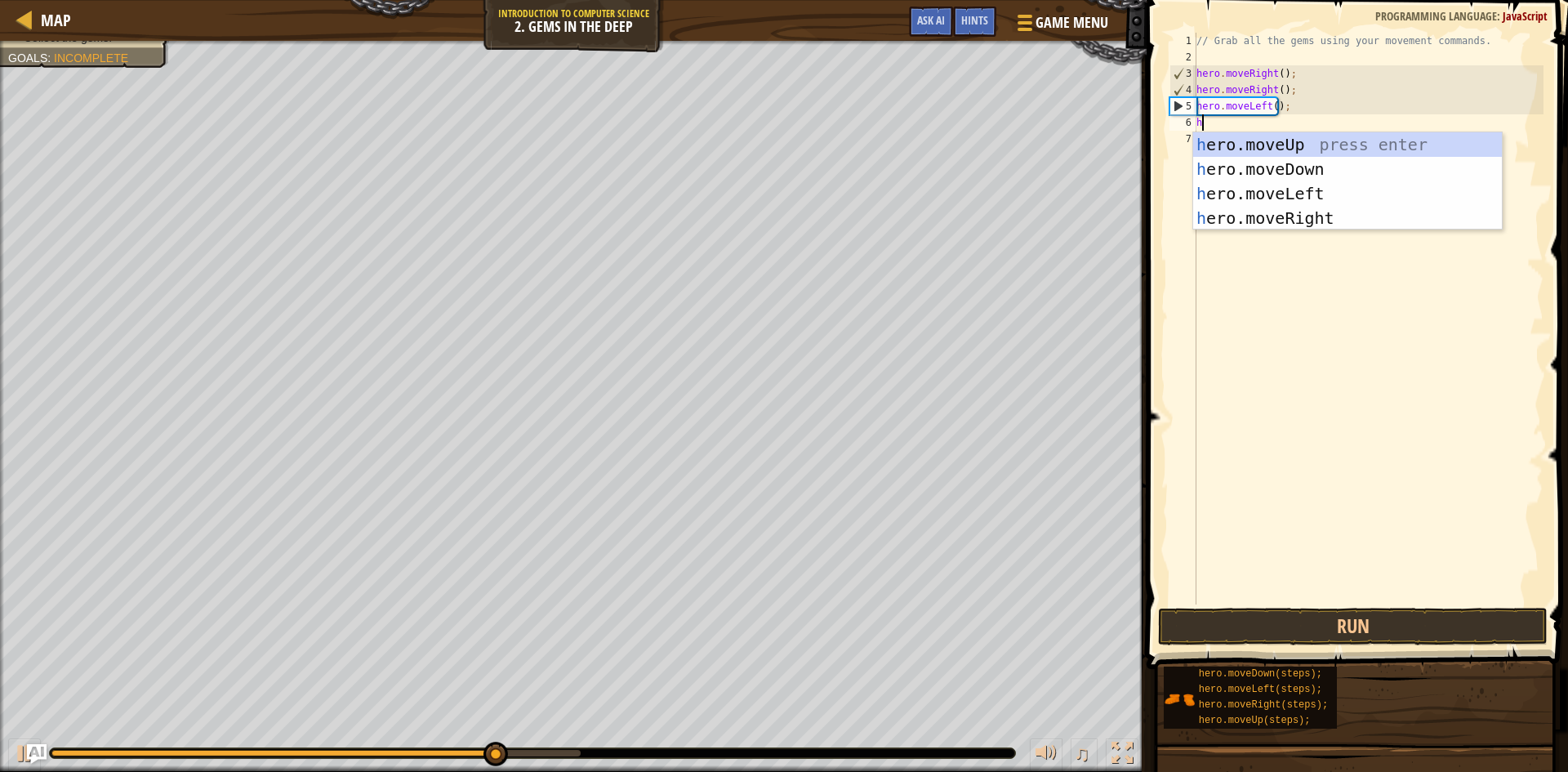
type textarea "hr"
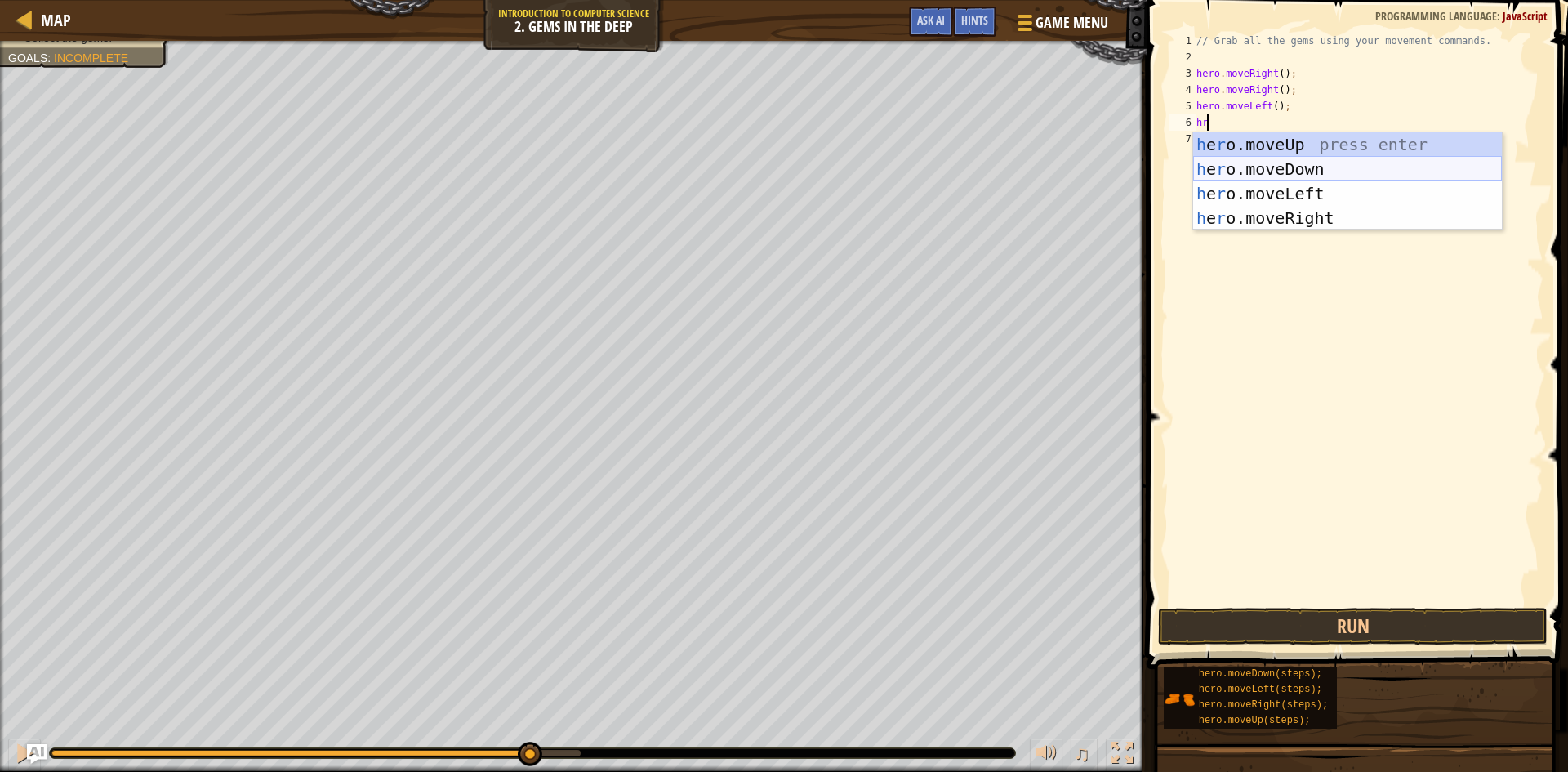
click at [1237, 173] on div "h e r o.moveUp press enter h e r o.moveDown press enter h e r o.moveLeft press …" at bounding box center [1348, 206] width 309 height 147
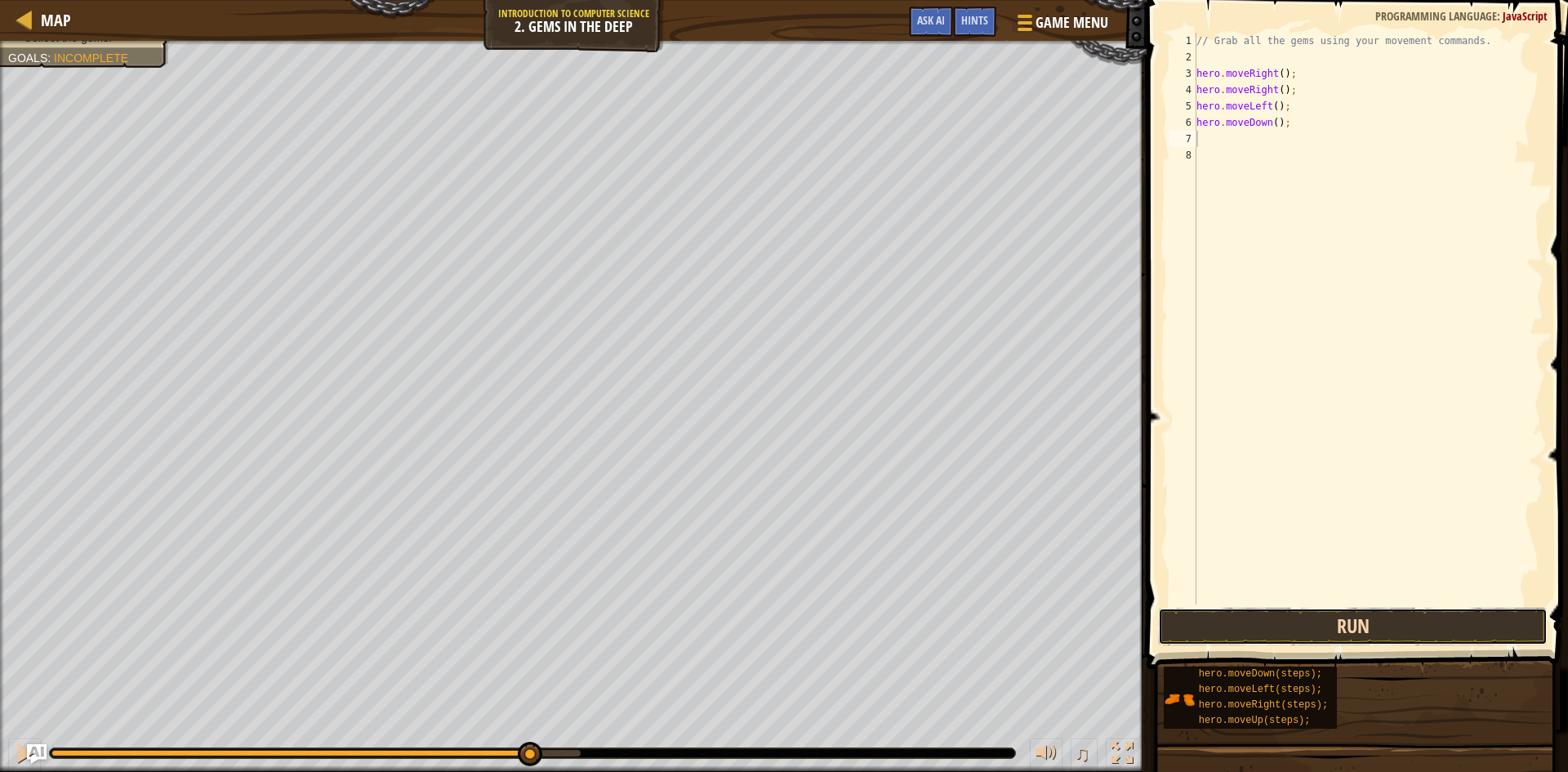
click at [1231, 623] on button "Run" at bounding box center [1352, 626] width 390 height 37
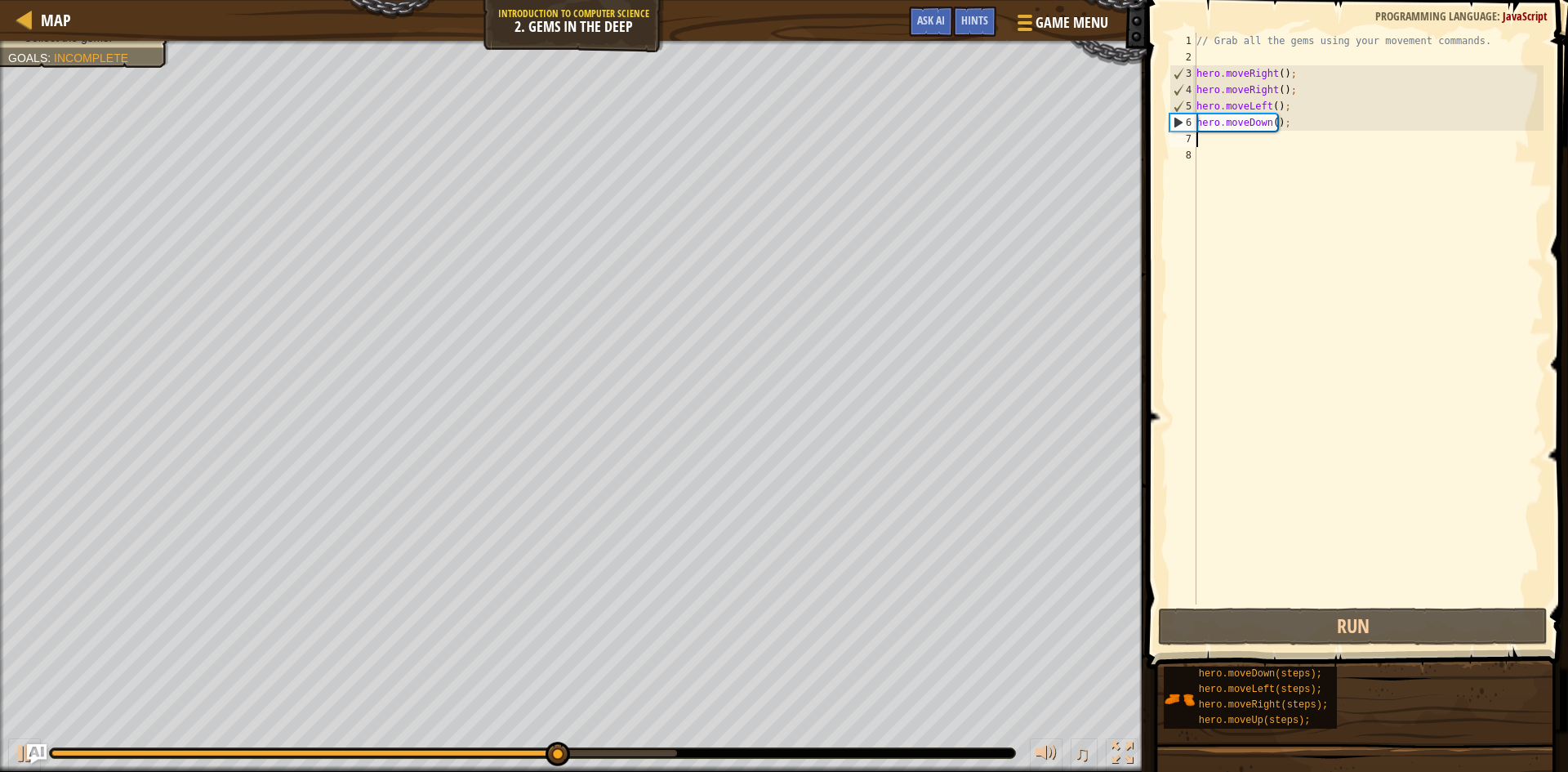
type textarea "h"
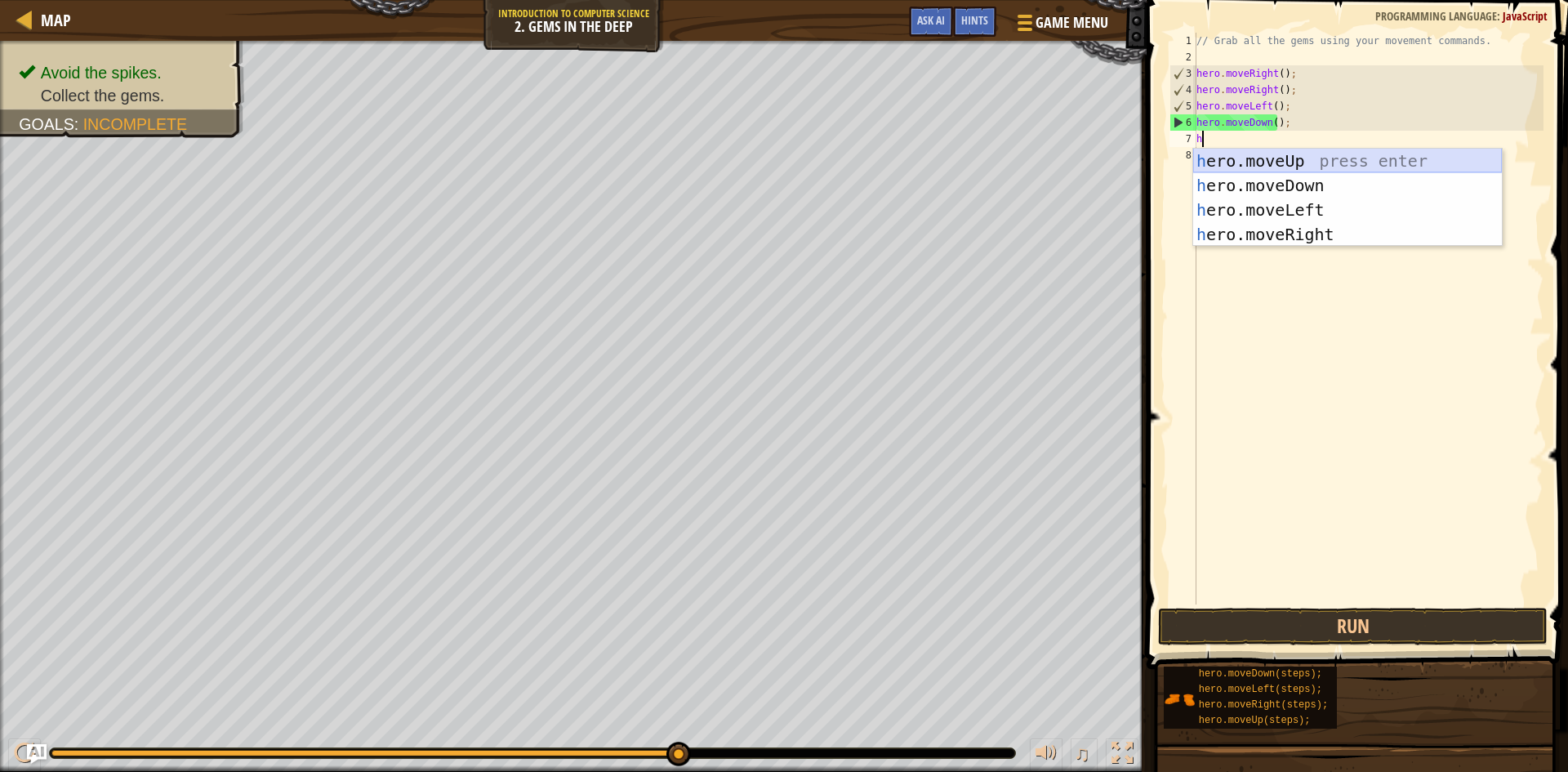
click at [1255, 167] on div "h ero.moveUp press enter h ero.moveDown press enter h ero.moveLeft press enter …" at bounding box center [1348, 222] width 309 height 147
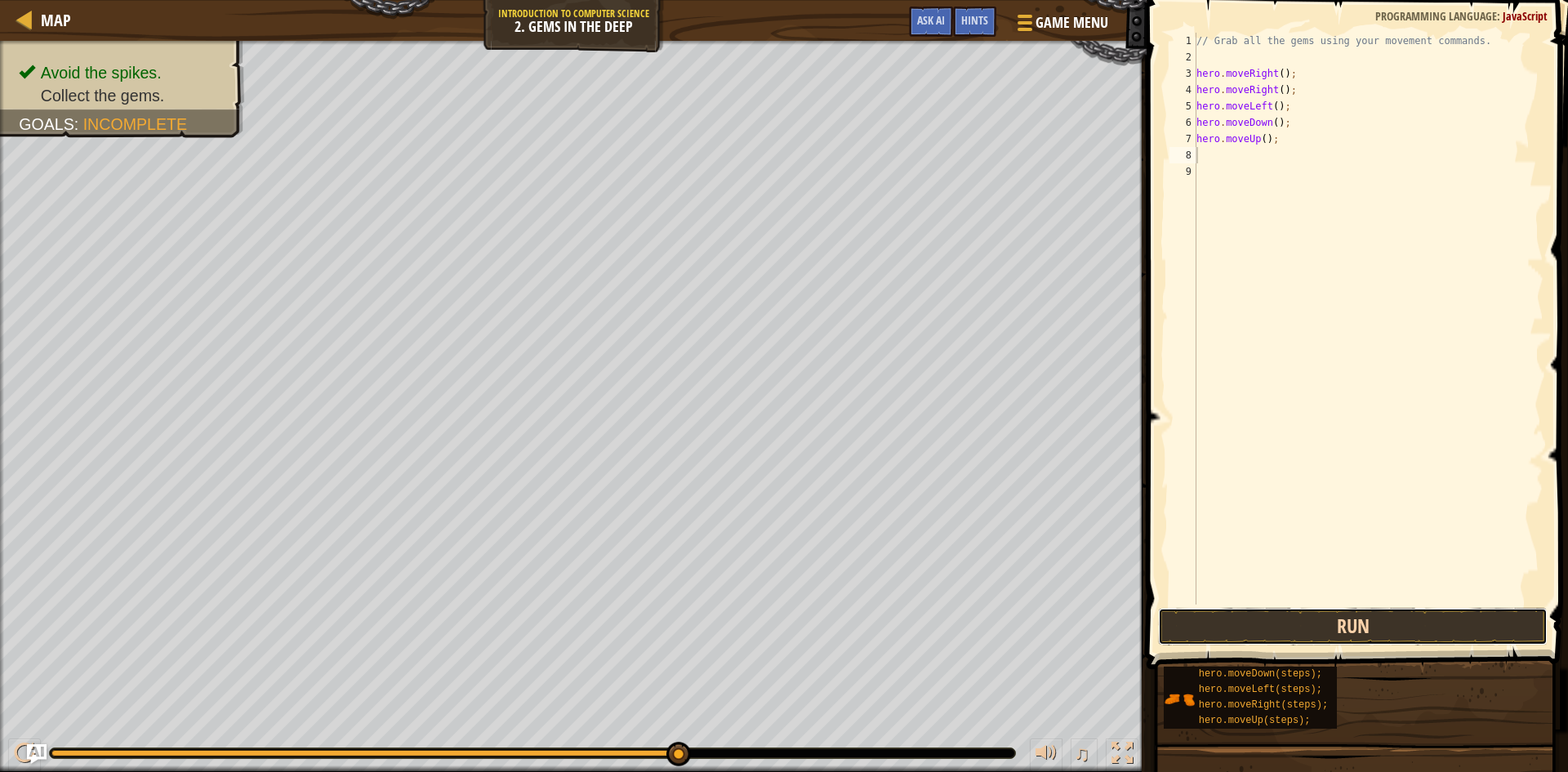
click at [1257, 616] on button "Run" at bounding box center [1352, 626] width 390 height 37
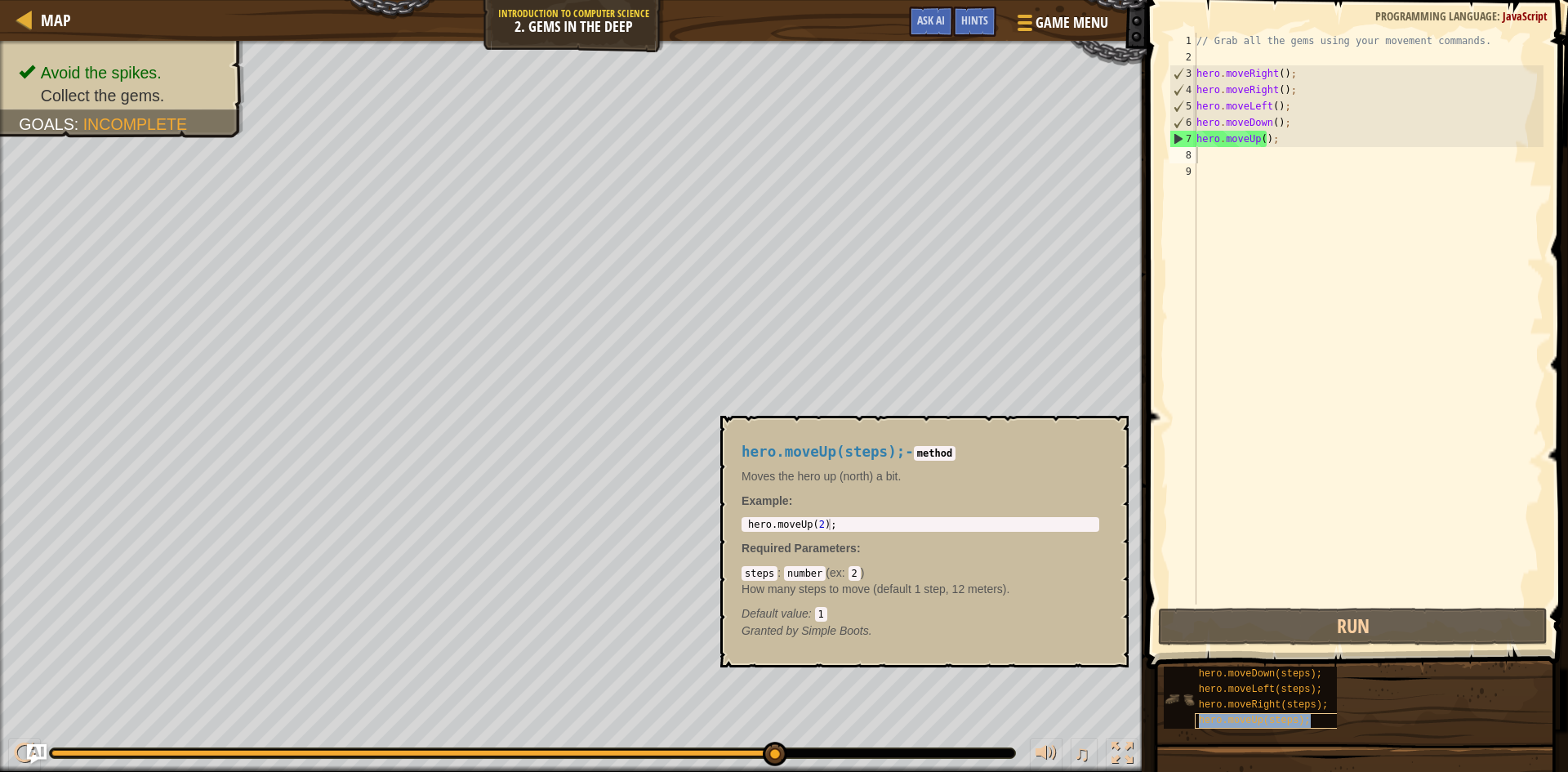
click at [1222, 720] on span "hero.moveUp(steps);" at bounding box center [1255, 720] width 112 height 12
click at [1222, 720] on span "hero.moveUp(steps);" at bounding box center [1255, 720] width 112 height 12
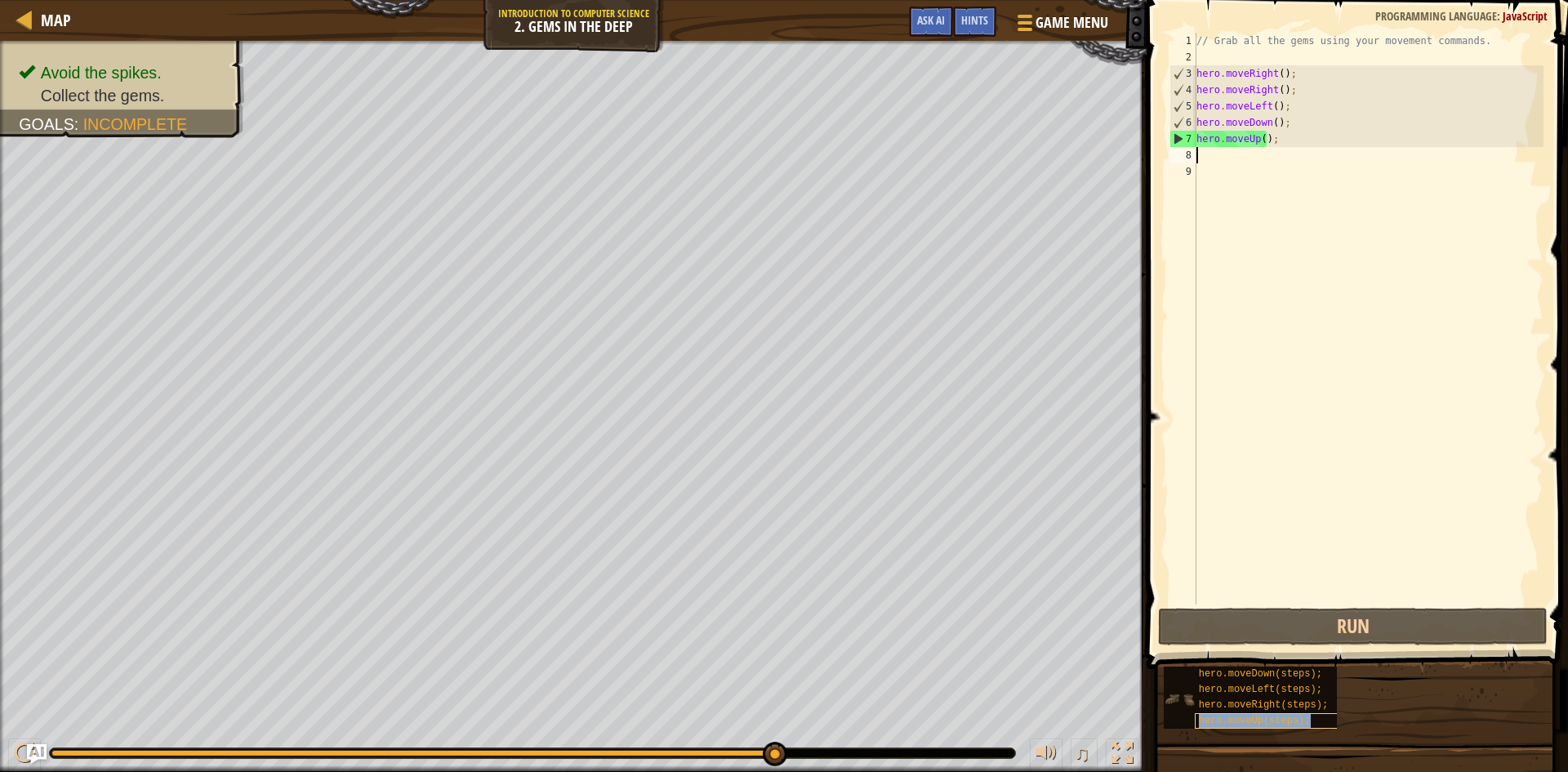
click at [1221, 722] on span "hero.moveUp(steps);" at bounding box center [1255, 720] width 112 height 12
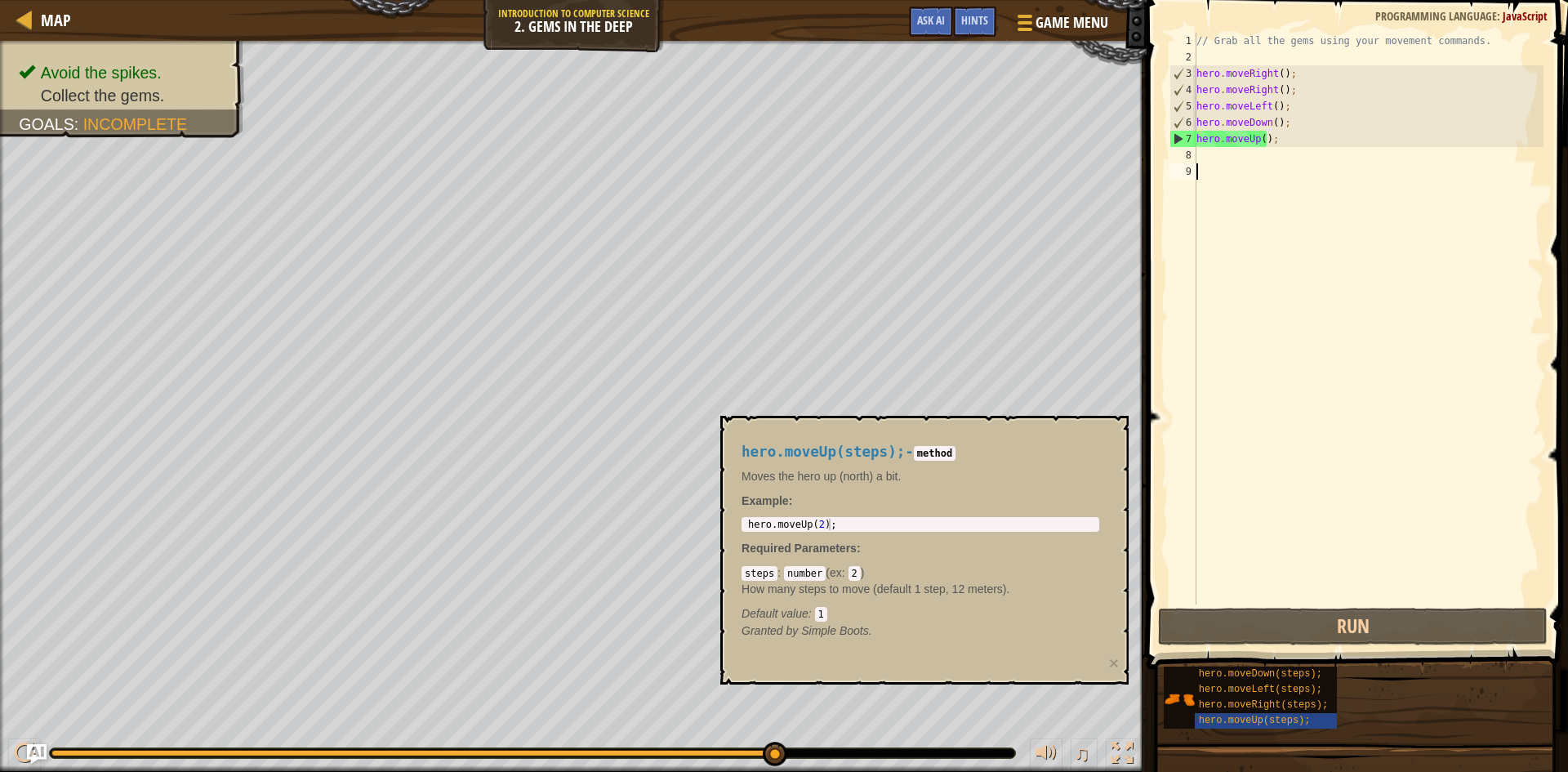
drag, startPoint x: 1227, startPoint y: 341, endPoint x: 1231, endPoint y: 195, distance: 146.1
click at [1227, 340] on div "// Grab all the gems using your movement commands. hero . moveRight ( ) ; hero …" at bounding box center [1368, 335] width 351 height 605
click at [1204, 169] on div "// Grab all the gems using your movement commands. hero . moveRight ( ) ; hero …" at bounding box center [1368, 335] width 351 height 605
click at [1208, 578] on div "// Grab all the gems using your movement commands. hero . moveRight ( ) ; hero …" at bounding box center [1368, 335] width 351 height 605
click at [1216, 638] on button "Run" at bounding box center [1352, 626] width 390 height 37
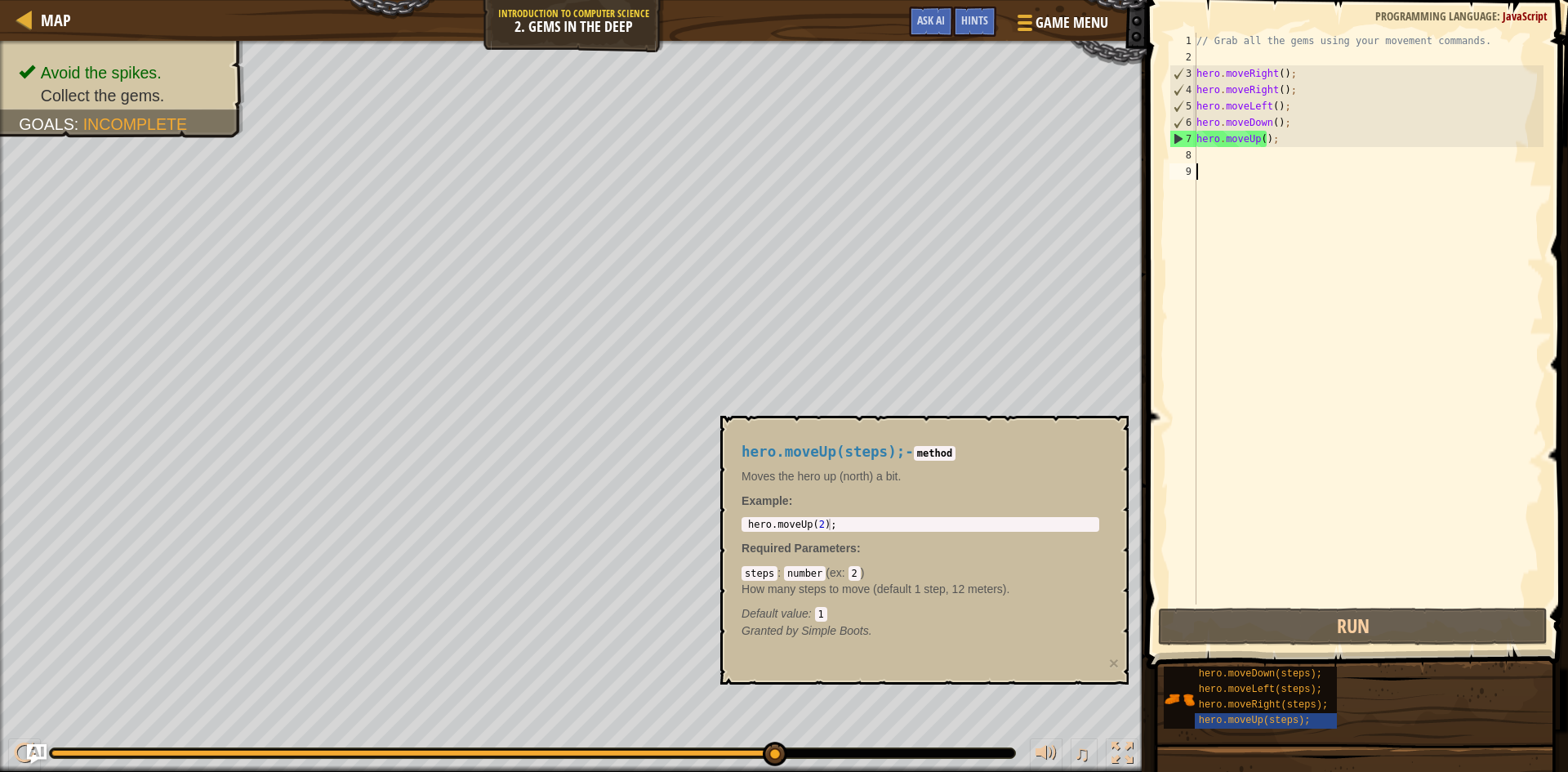
click at [1202, 160] on div "// Grab all the gems using your movement commands. hero . moveRight ( ) ; hero …" at bounding box center [1368, 335] width 351 height 605
type textarea "h"
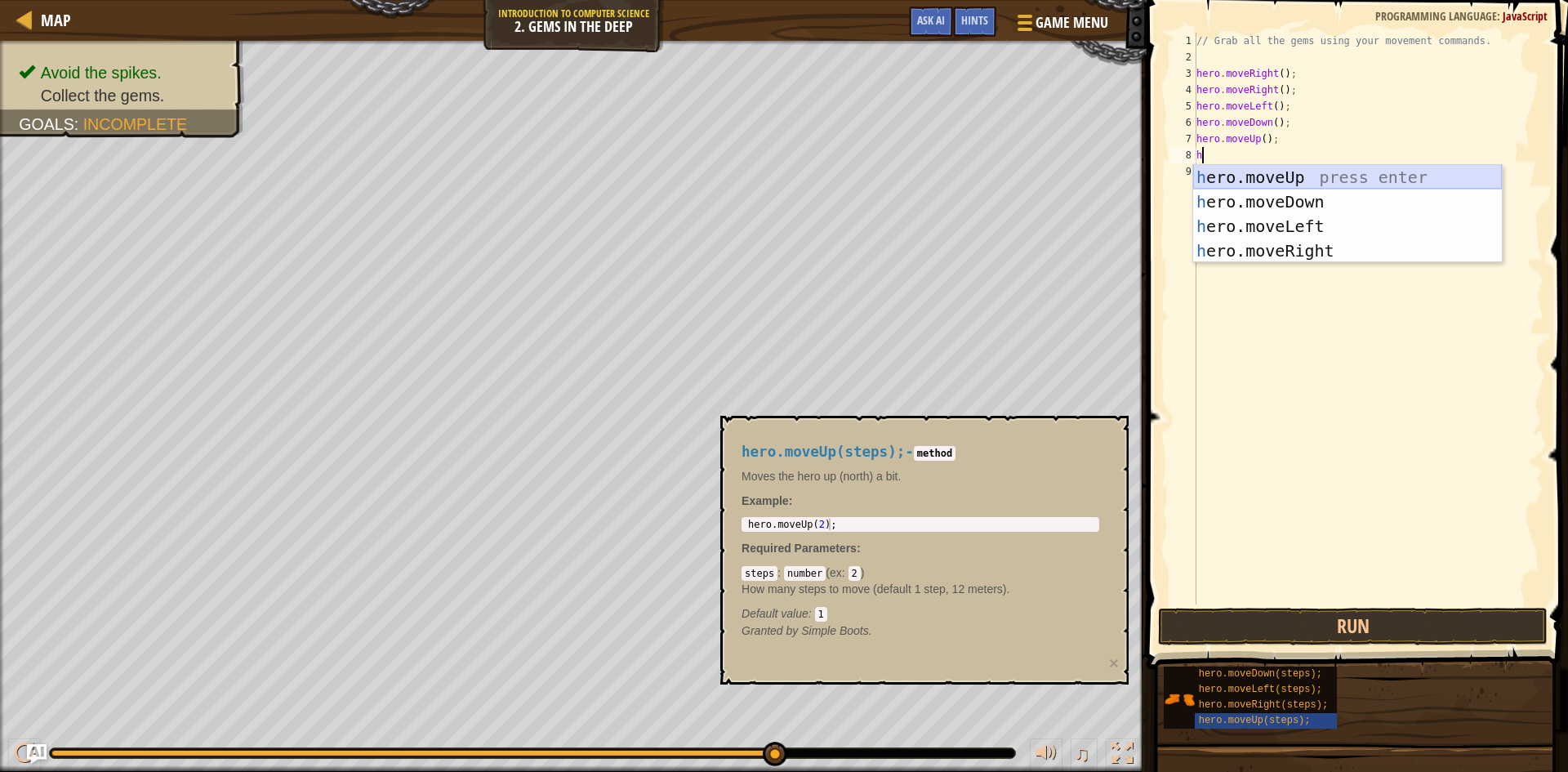
click at [1230, 182] on div "h ero.moveUp press enter h ero.moveDown press enter h ero.moveLeft press enter …" at bounding box center [1348, 239] width 309 height 147
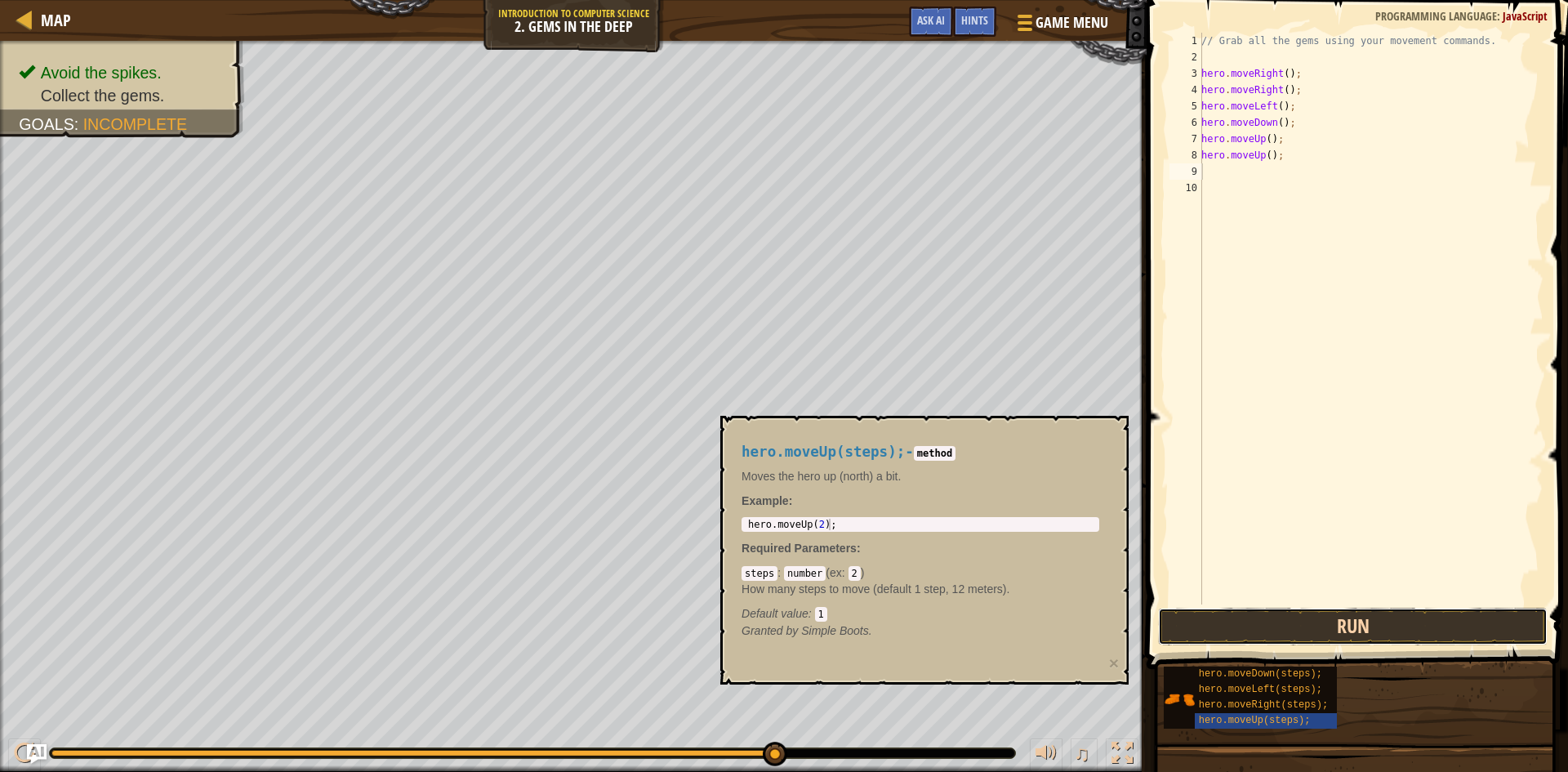
click at [1216, 625] on button "Run" at bounding box center [1352, 626] width 390 height 37
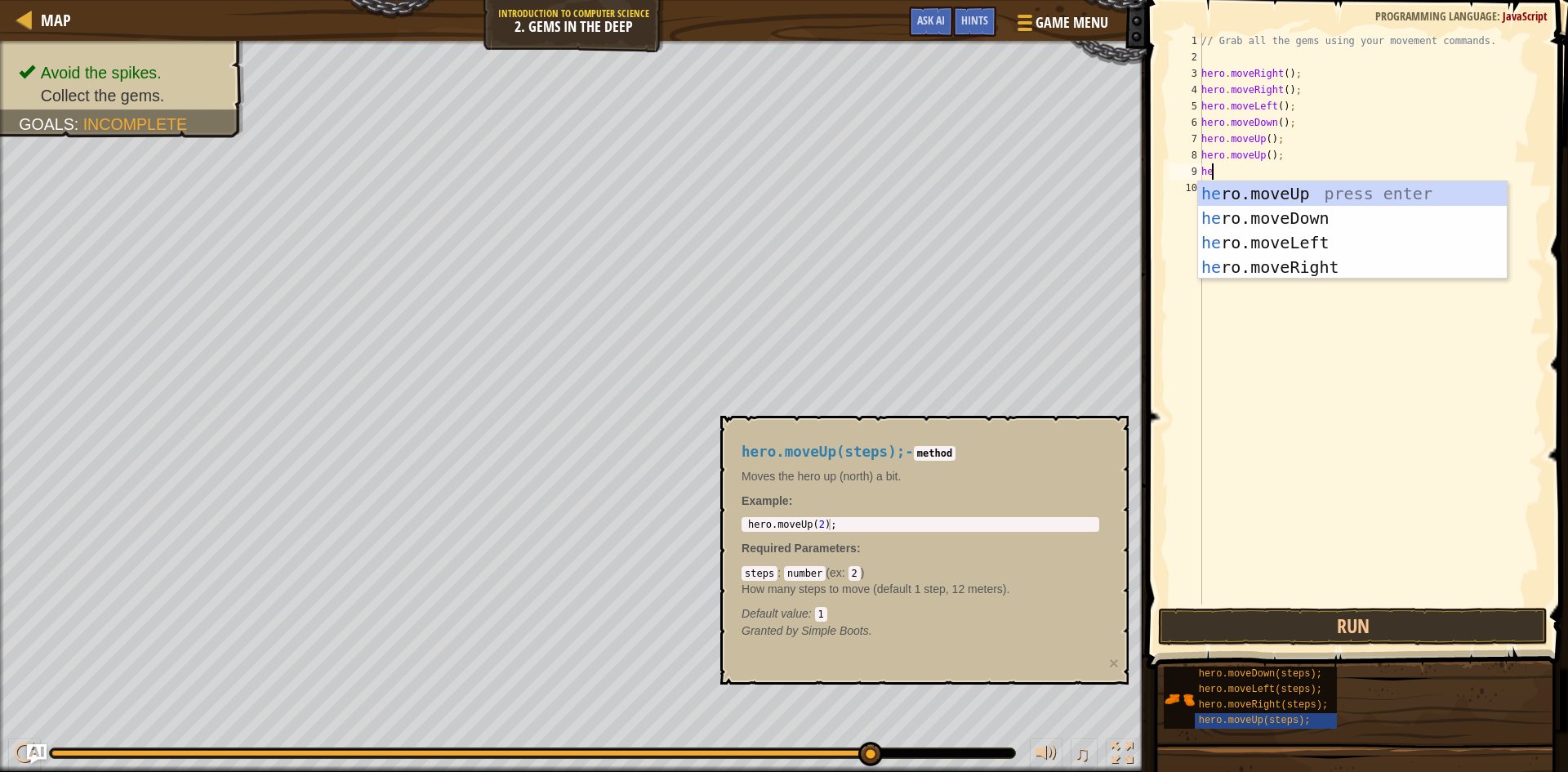
type textarea "her"
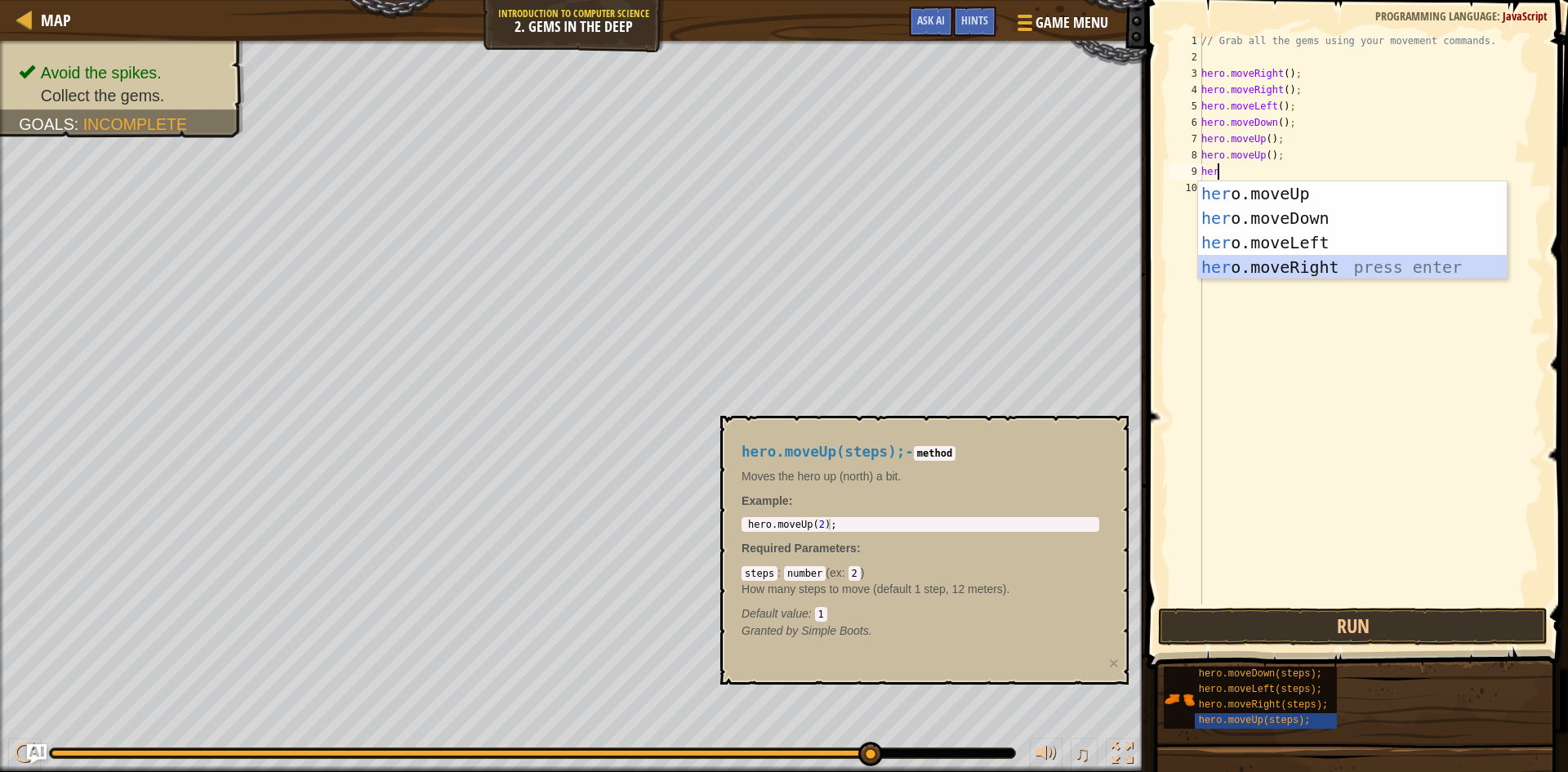
click at [1278, 262] on div "her o.moveUp press enter her o.moveDown press enter her o.moveLeft press enter …" at bounding box center [1352, 255] width 309 height 147
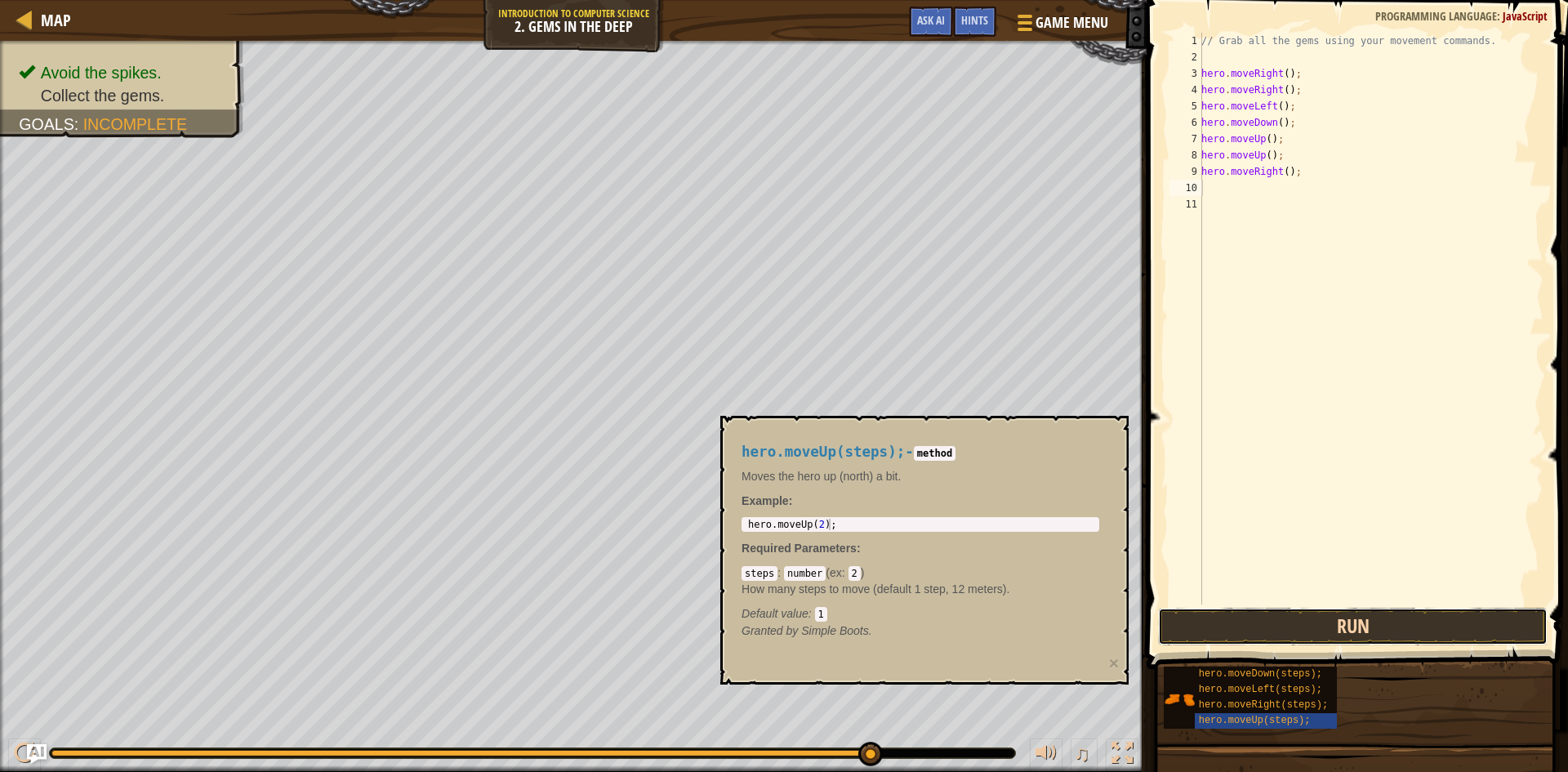
click at [1255, 633] on button "Run" at bounding box center [1352, 626] width 390 height 37
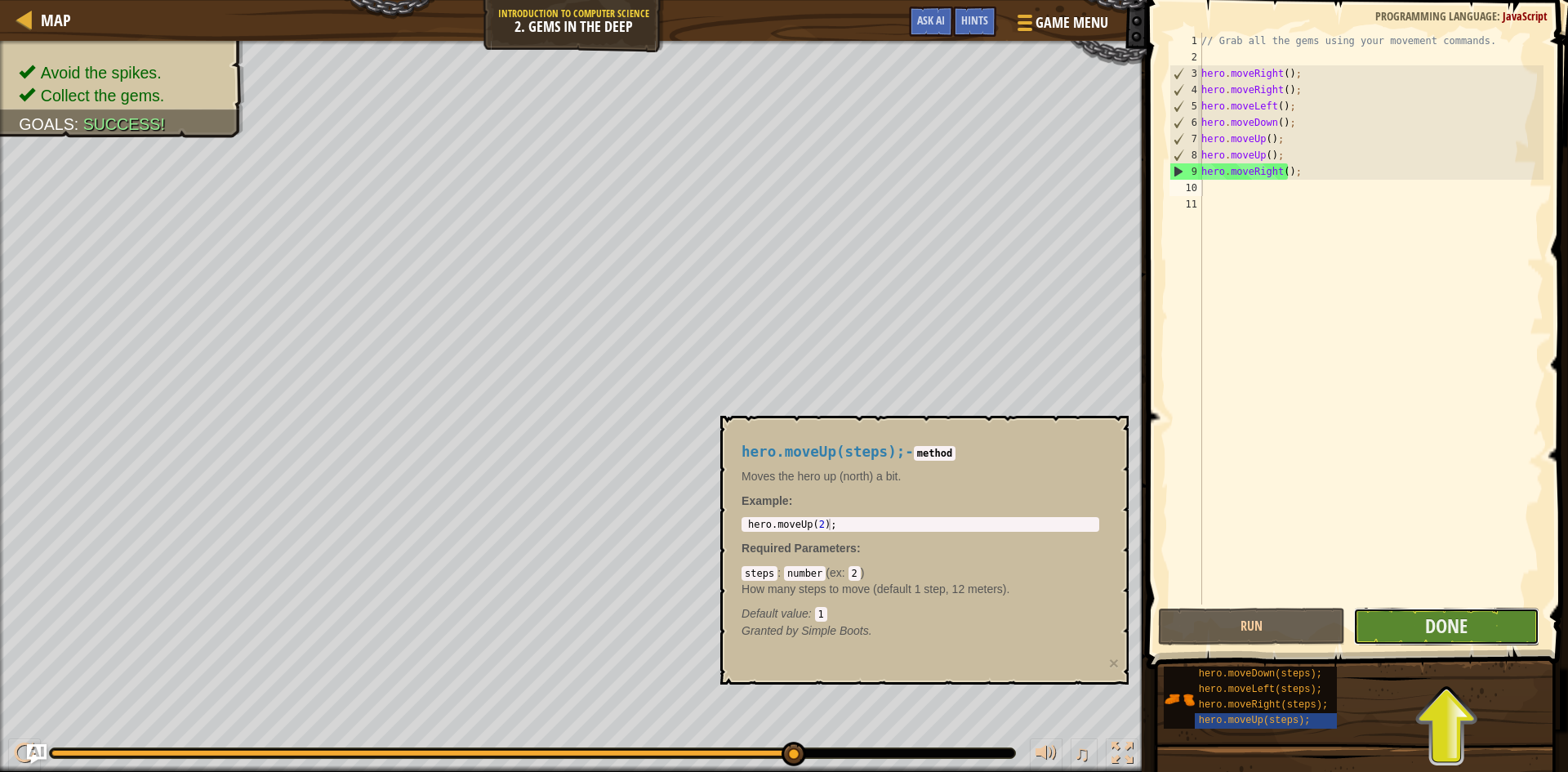
click at [1409, 637] on button "Done" at bounding box center [1446, 626] width 187 height 37
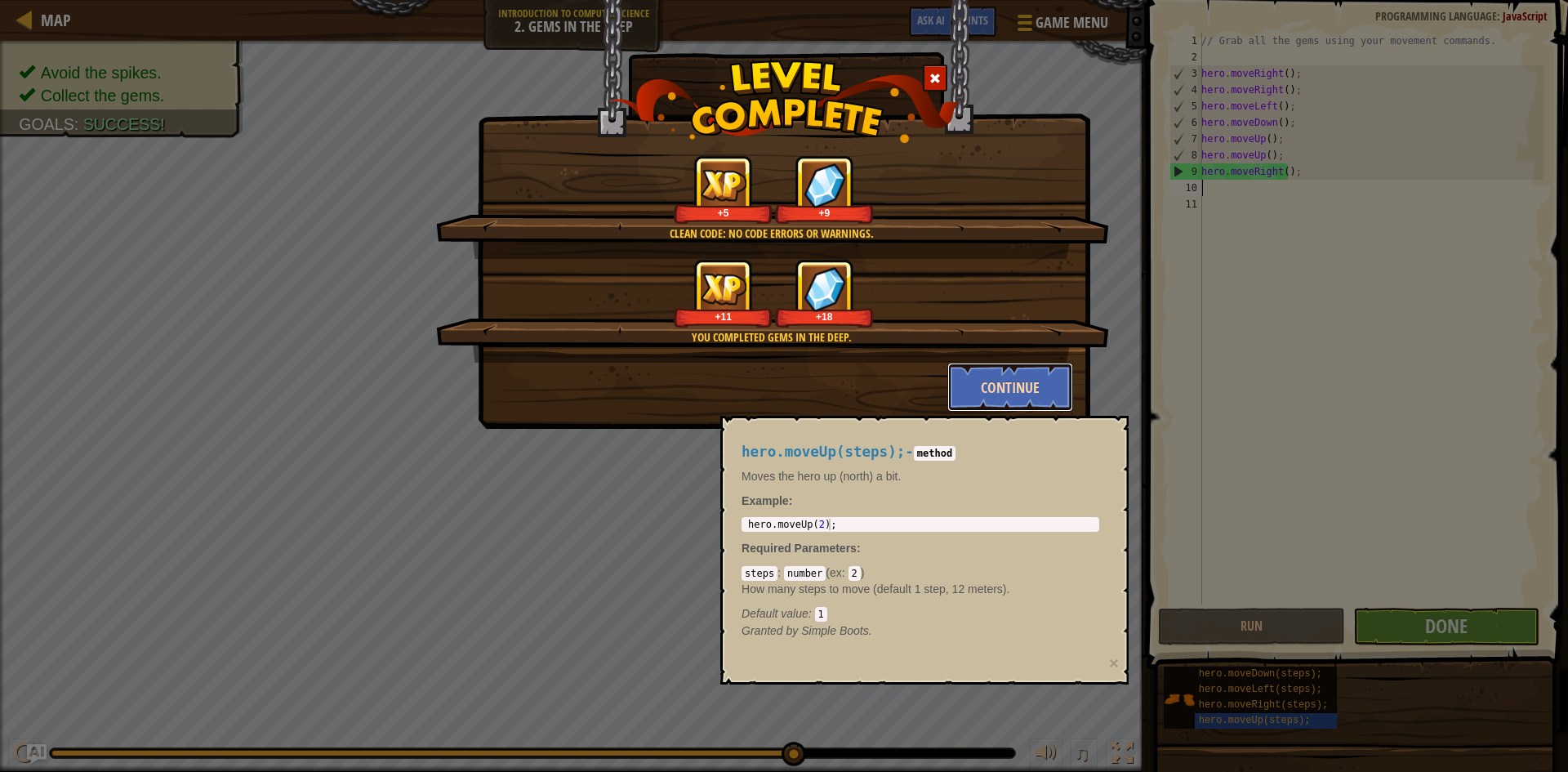
click at [978, 399] on button "Continue" at bounding box center [1010, 386] width 127 height 49
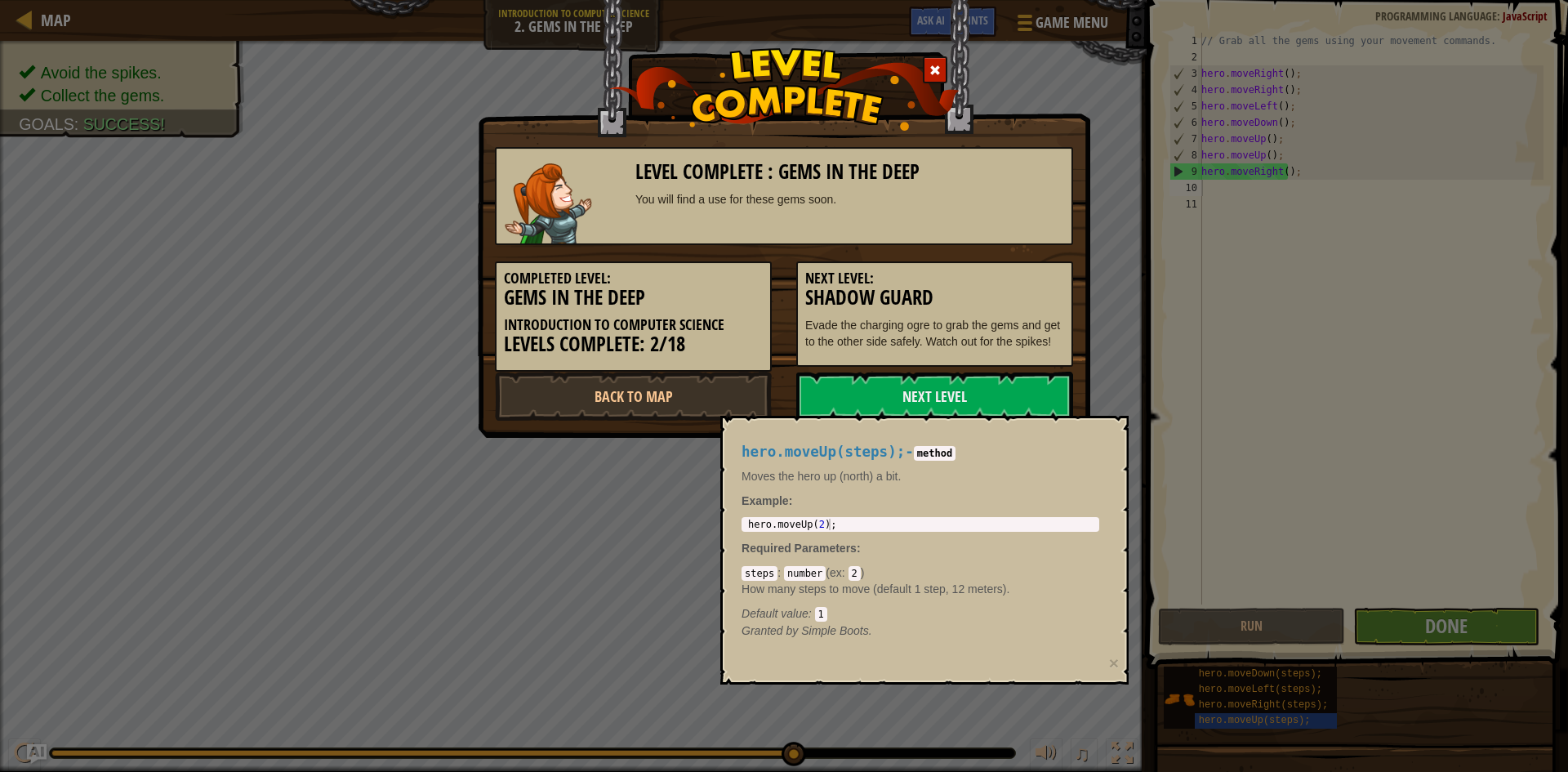
click at [975, 386] on link "Next Level" at bounding box center [935, 396] width 277 height 49
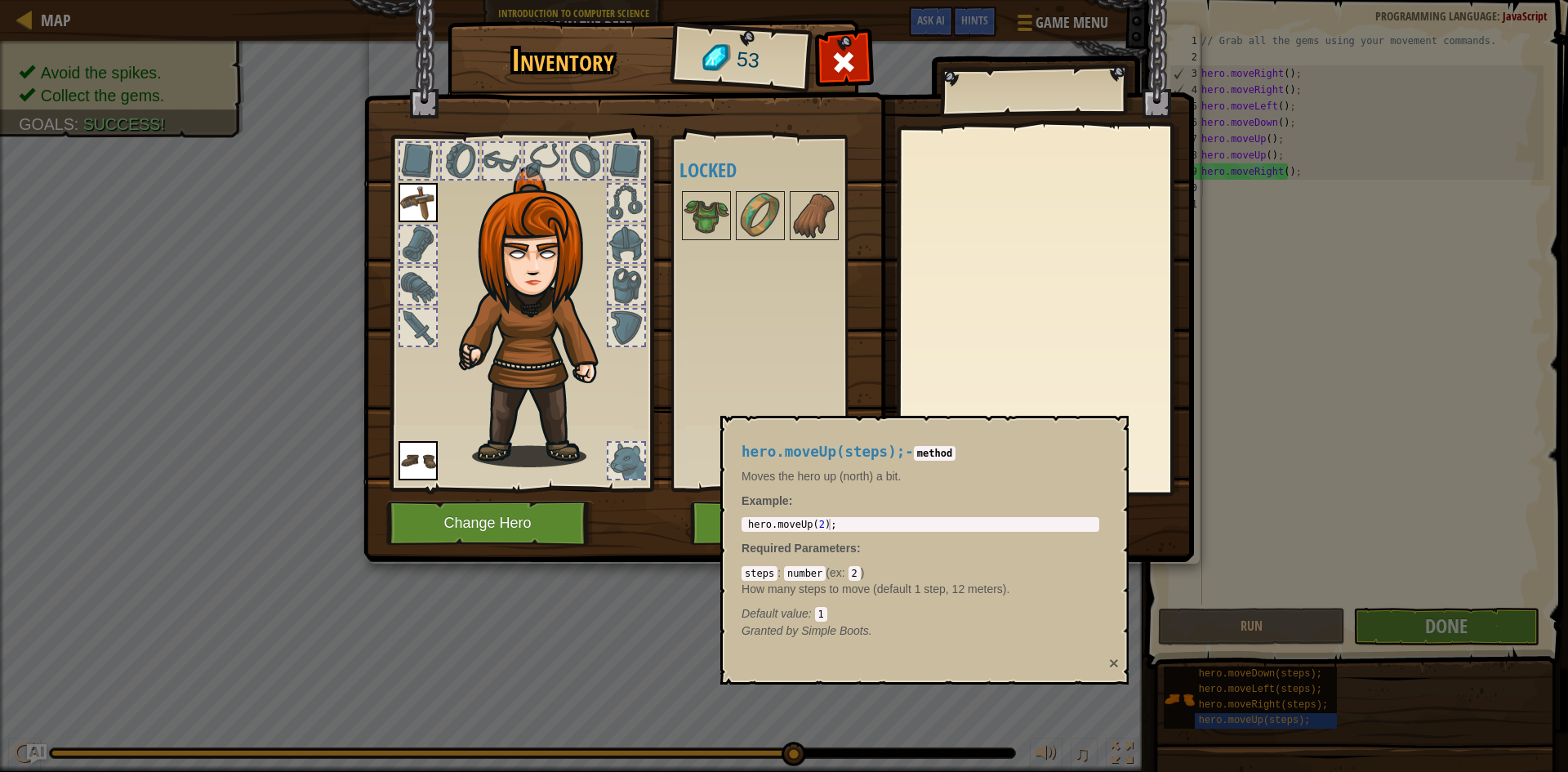
click at [1111, 661] on button "×" at bounding box center [1113, 663] width 10 height 17
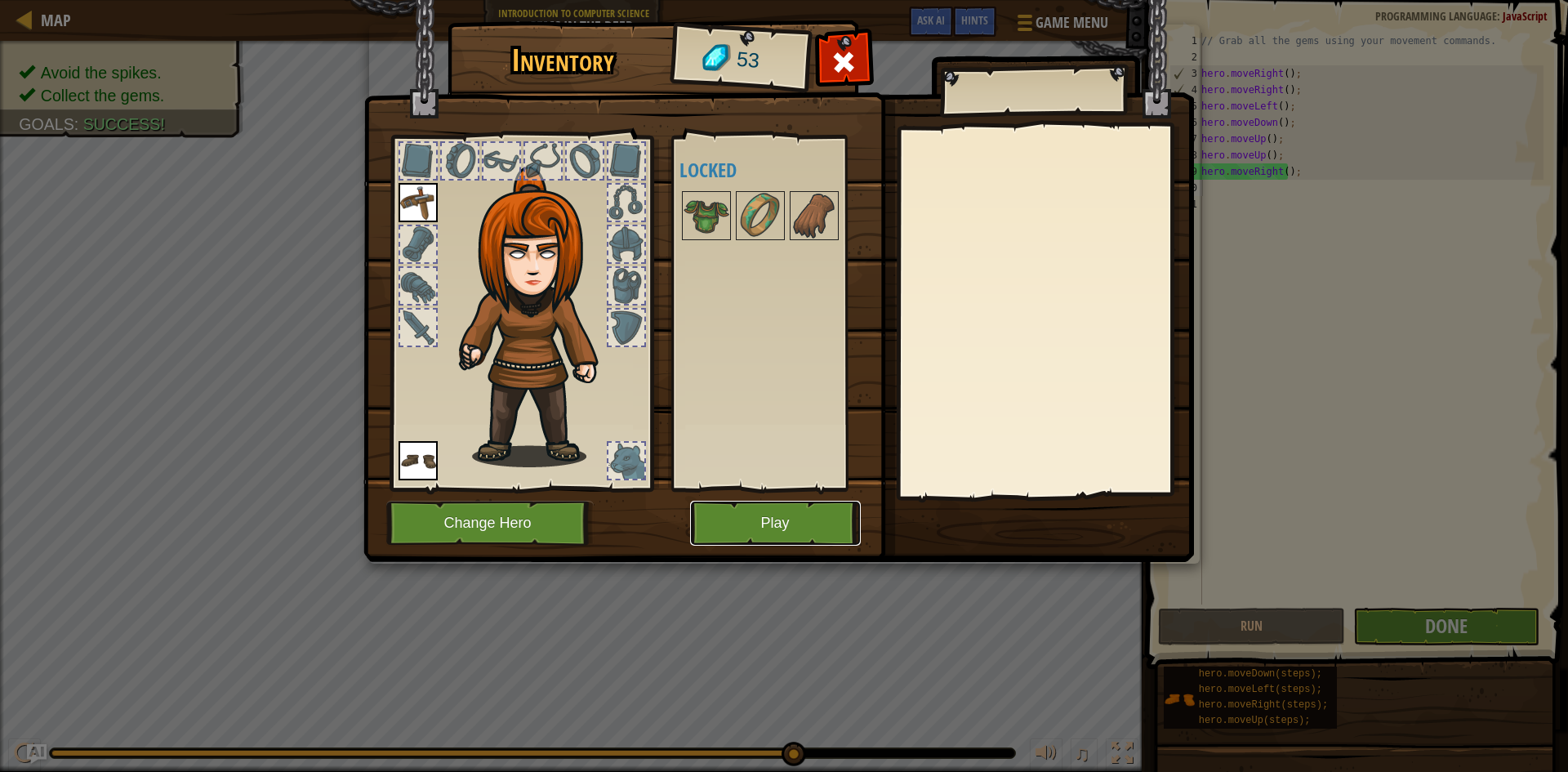
click at [810, 529] on button "Play" at bounding box center [775, 523] width 170 height 45
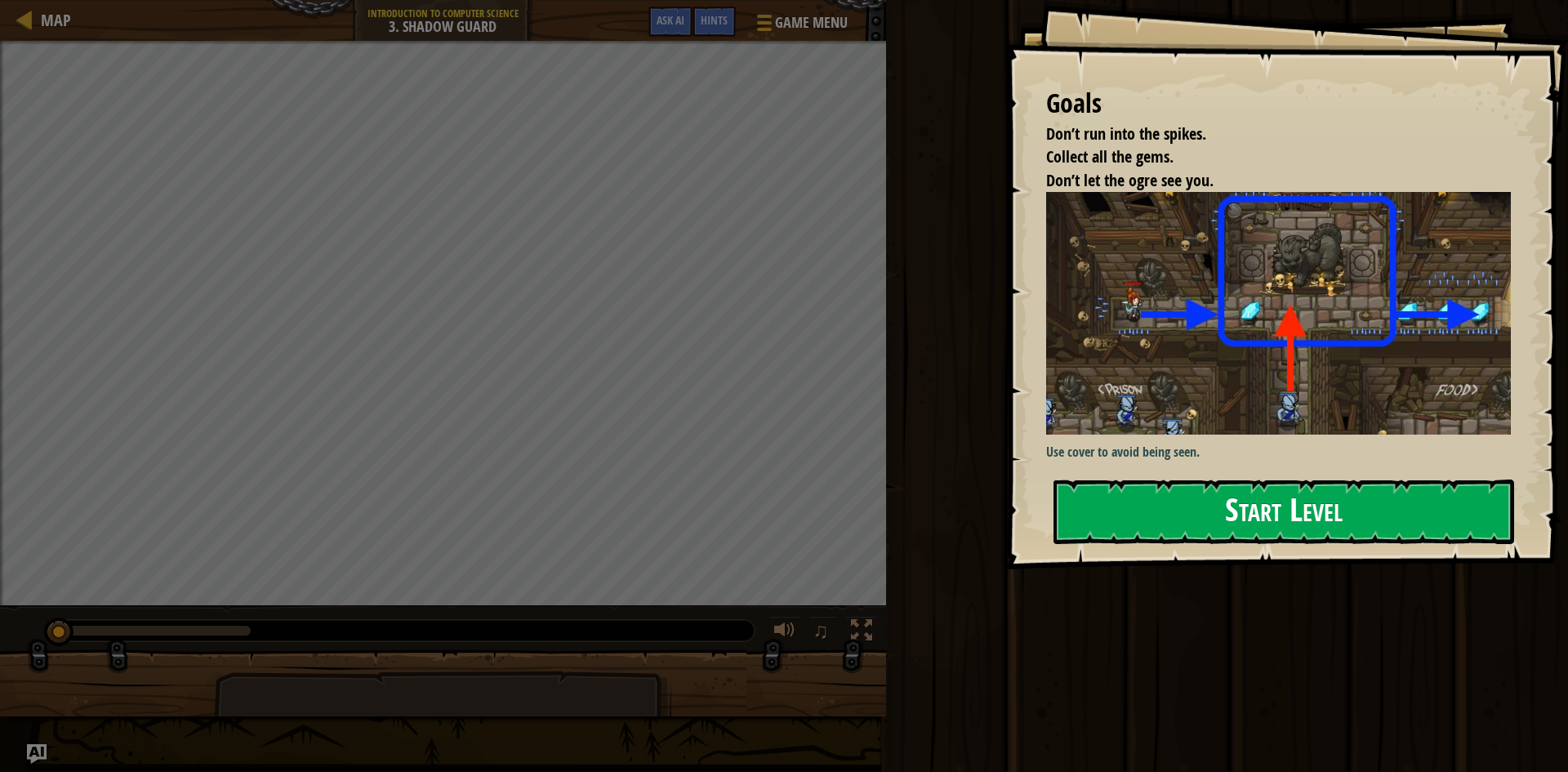
click at [1188, 522] on button "Start Level" at bounding box center [1284, 512] width 461 height 65
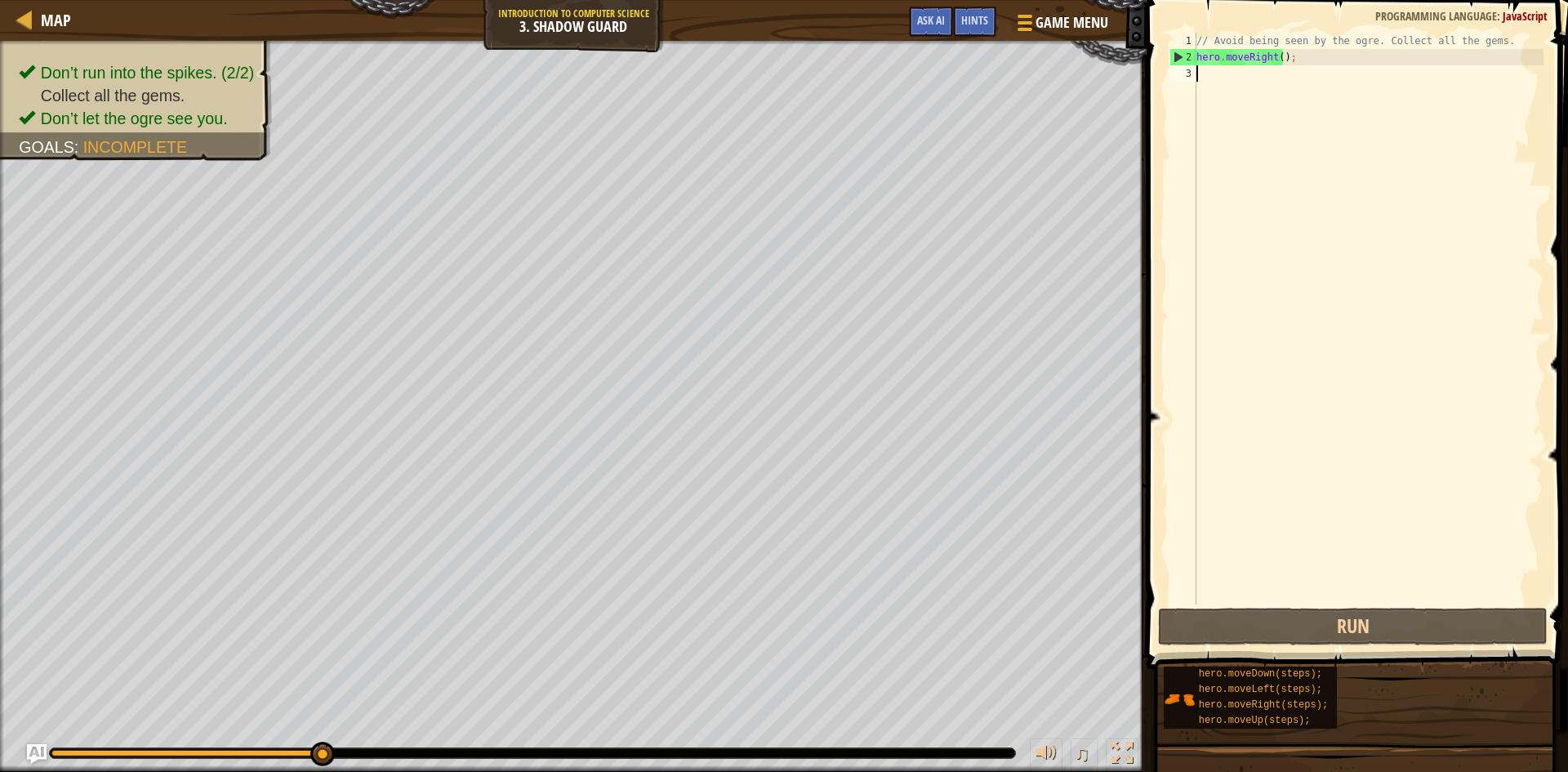
scroll to position [7, 0]
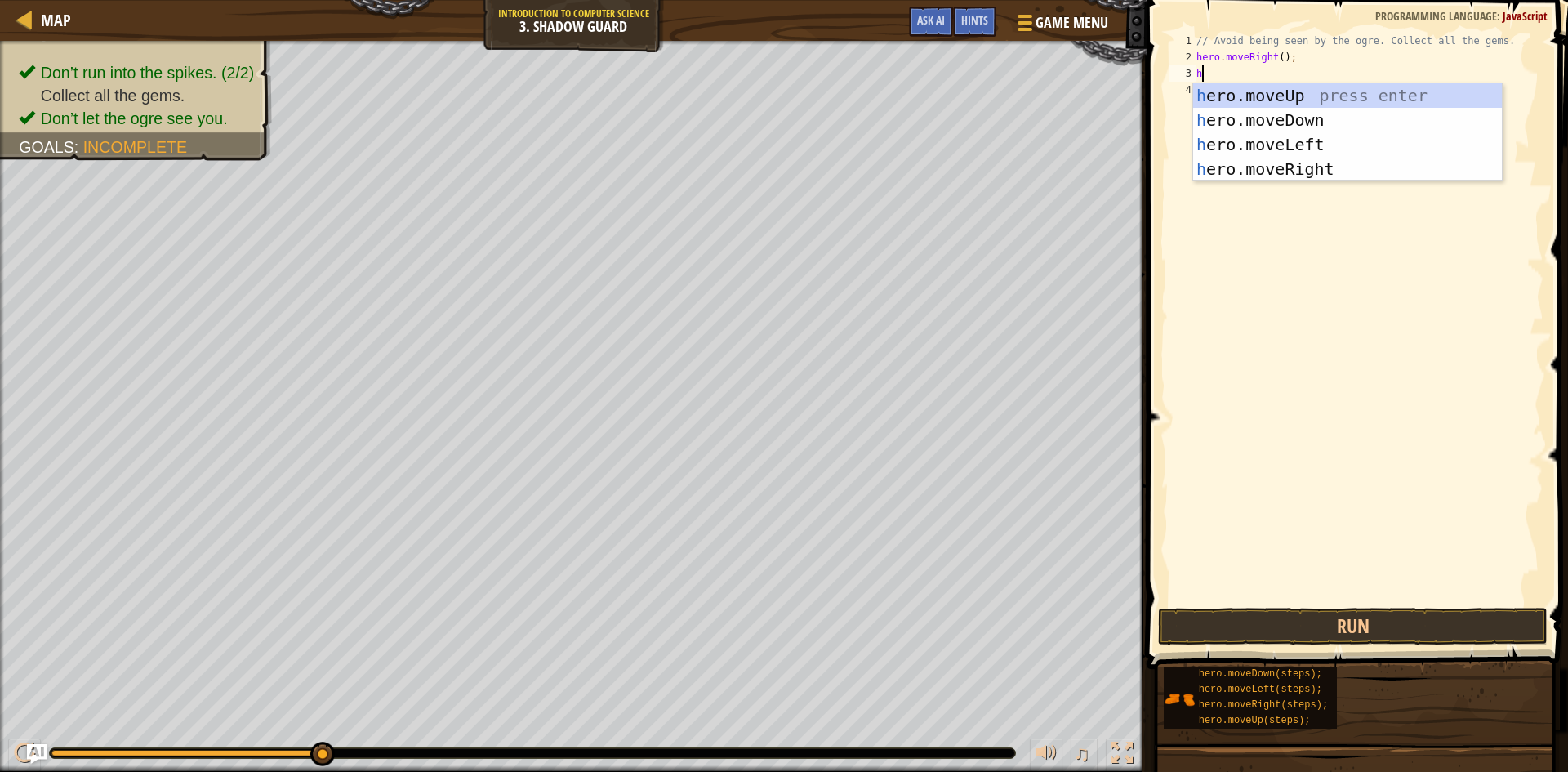
type textarea "he"
click at [1268, 163] on div "he ro.moveUp press enter he ro.moveDown press enter he ro.moveLeft press enter …" at bounding box center [1348, 157] width 309 height 147
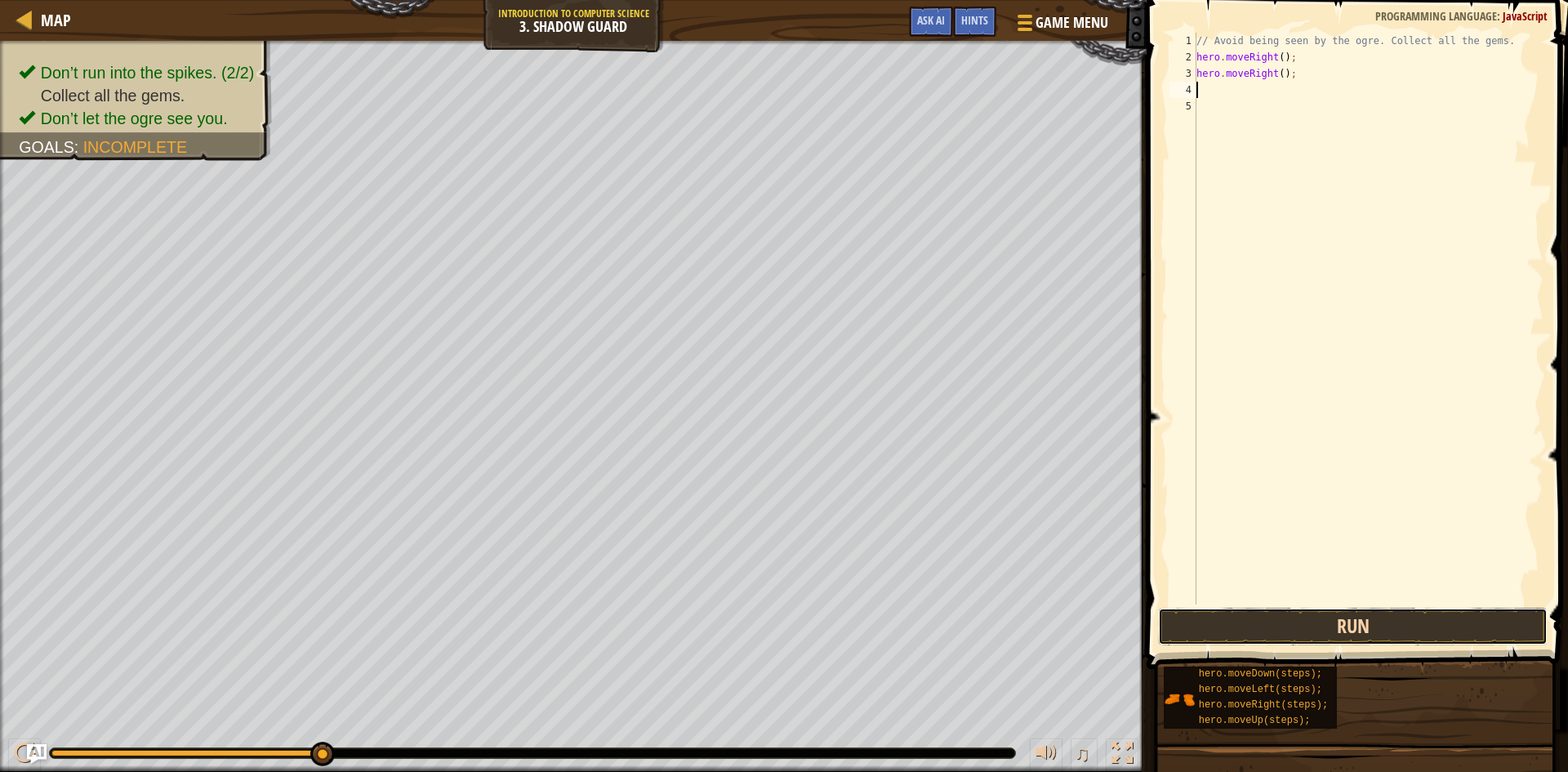
click at [1314, 625] on button "Run" at bounding box center [1352, 626] width 390 height 37
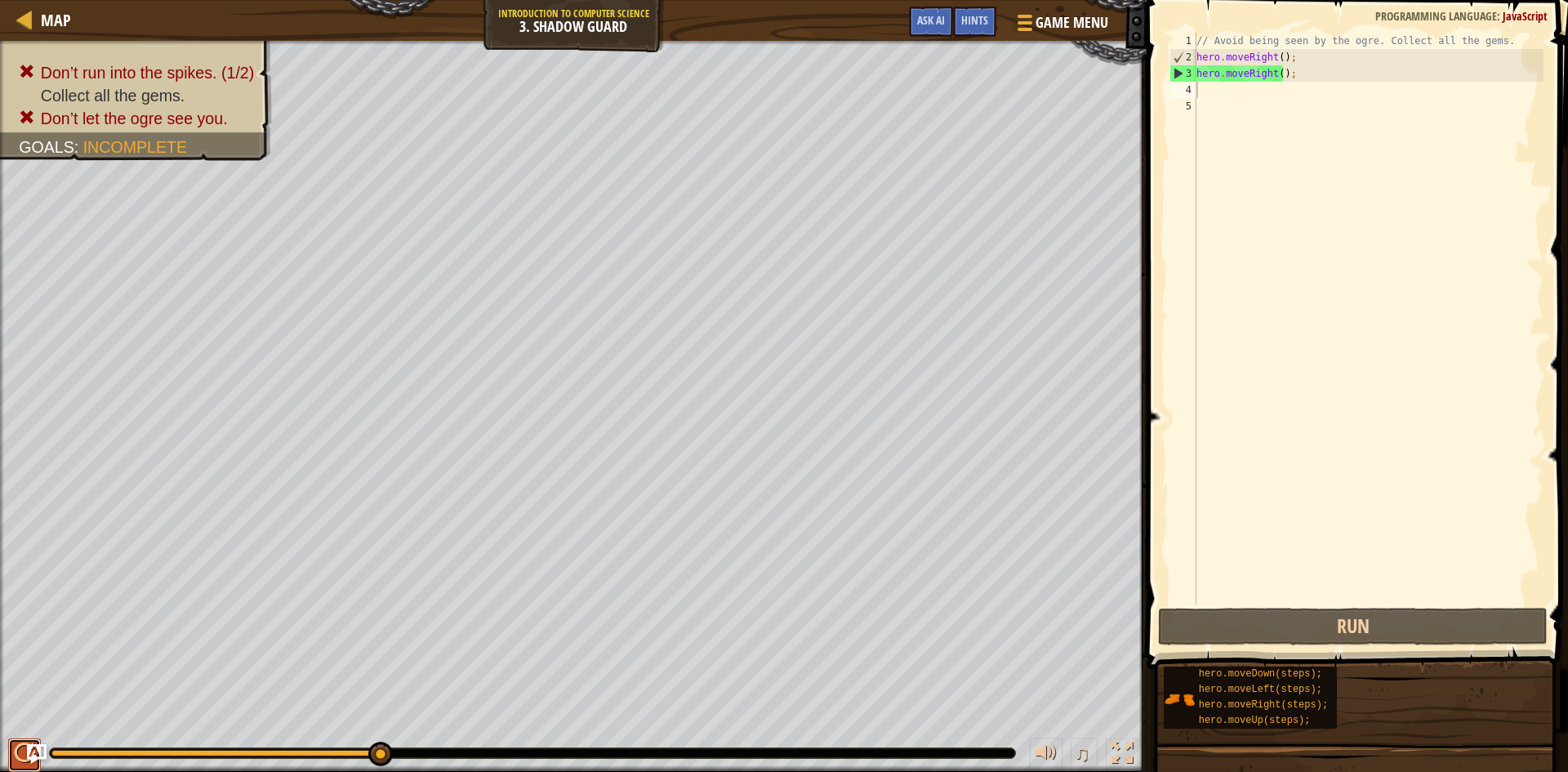
click at [24, 743] on div at bounding box center [25, 753] width 21 height 21
type textarea "h"
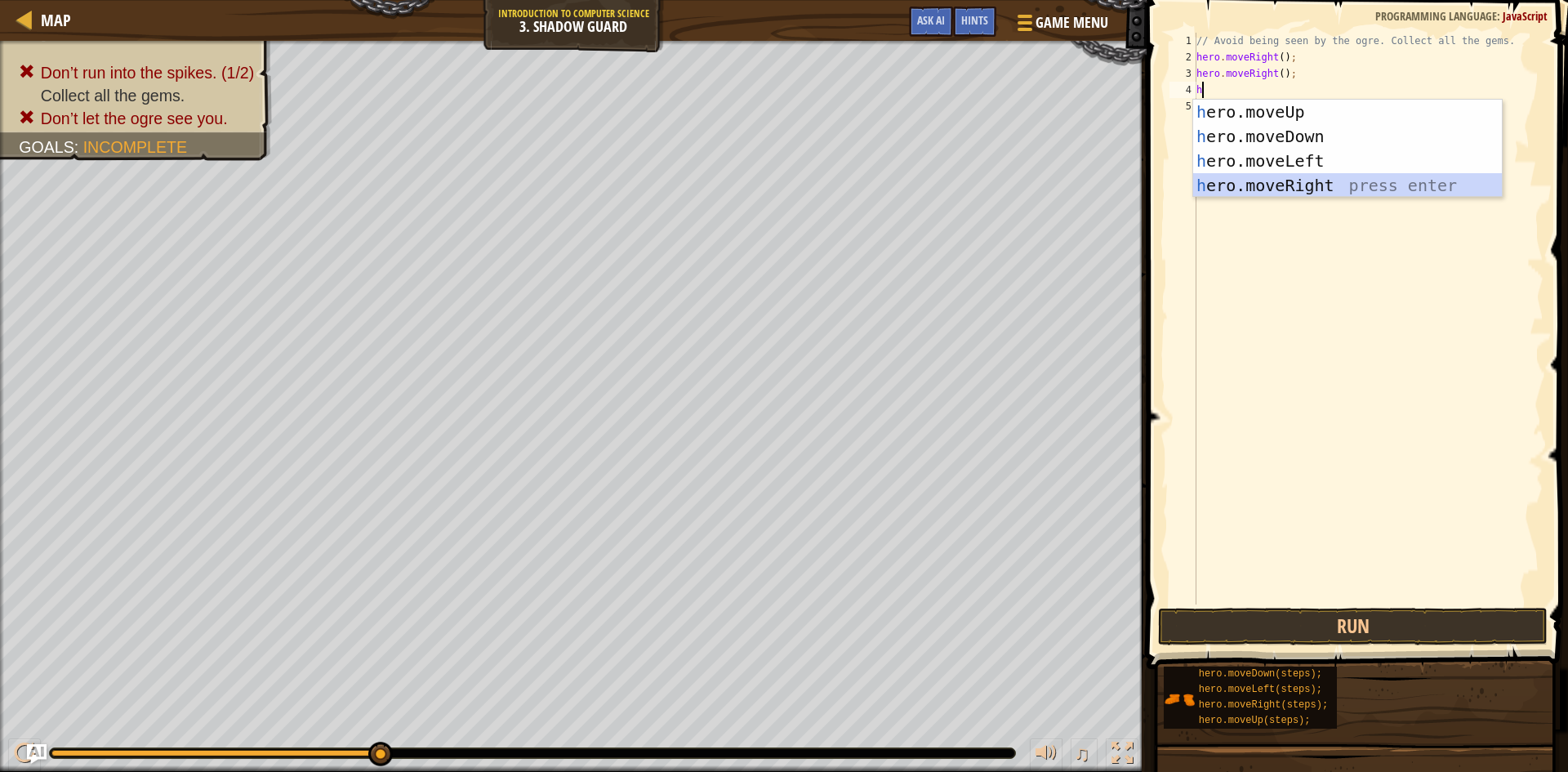
click at [1229, 181] on div "h ero.moveUp press enter h ero.moveDown press enter h ero.moveLeft press enter …" at bounding box center [1348, 173] width 309 height 147
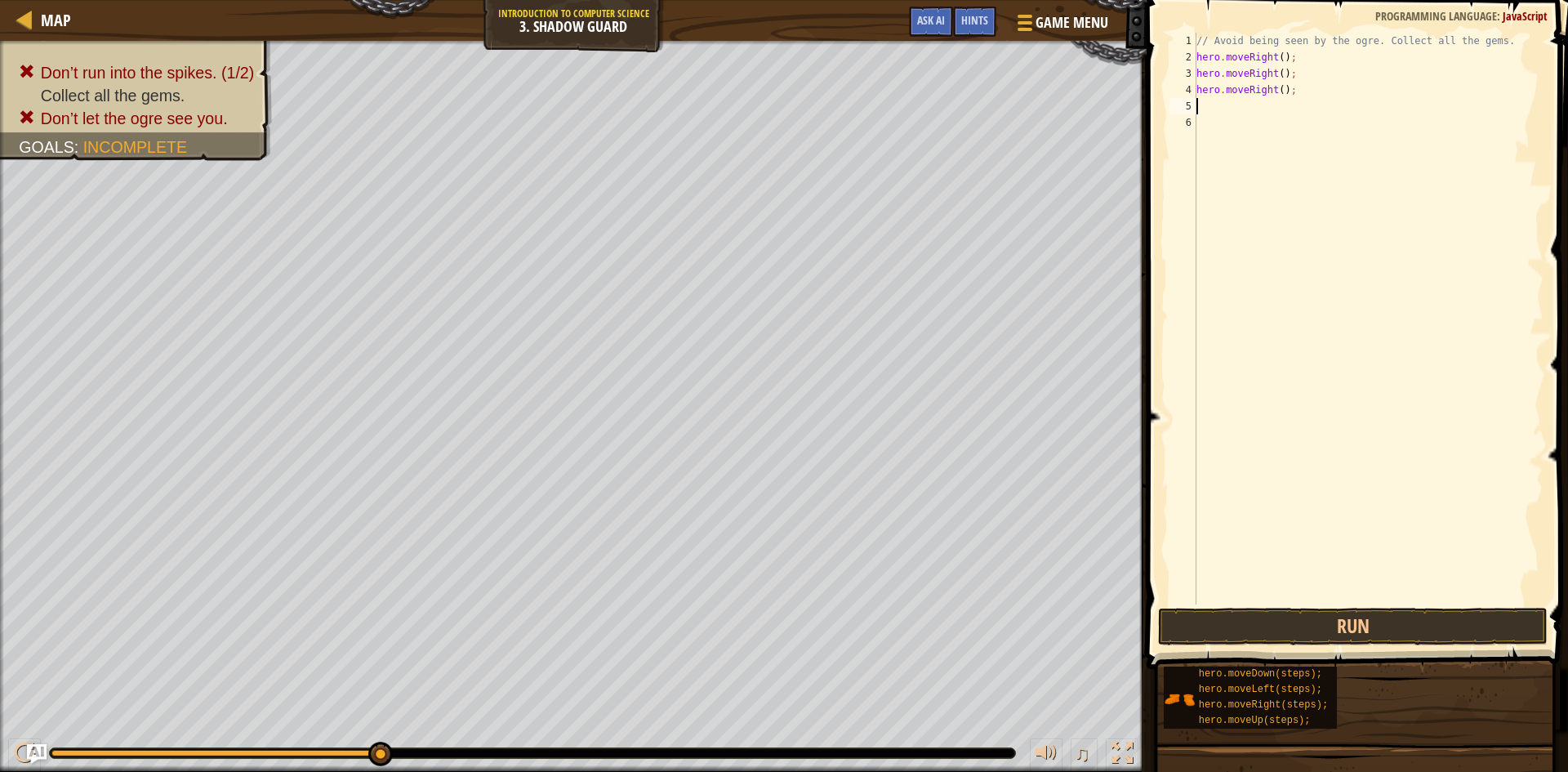
click at [5, 756] on div "♫" at bounding box center [573, 749] width 1146 height 49
click at [12, 755] on button at bounding box center [24, 755] width 33 height 34
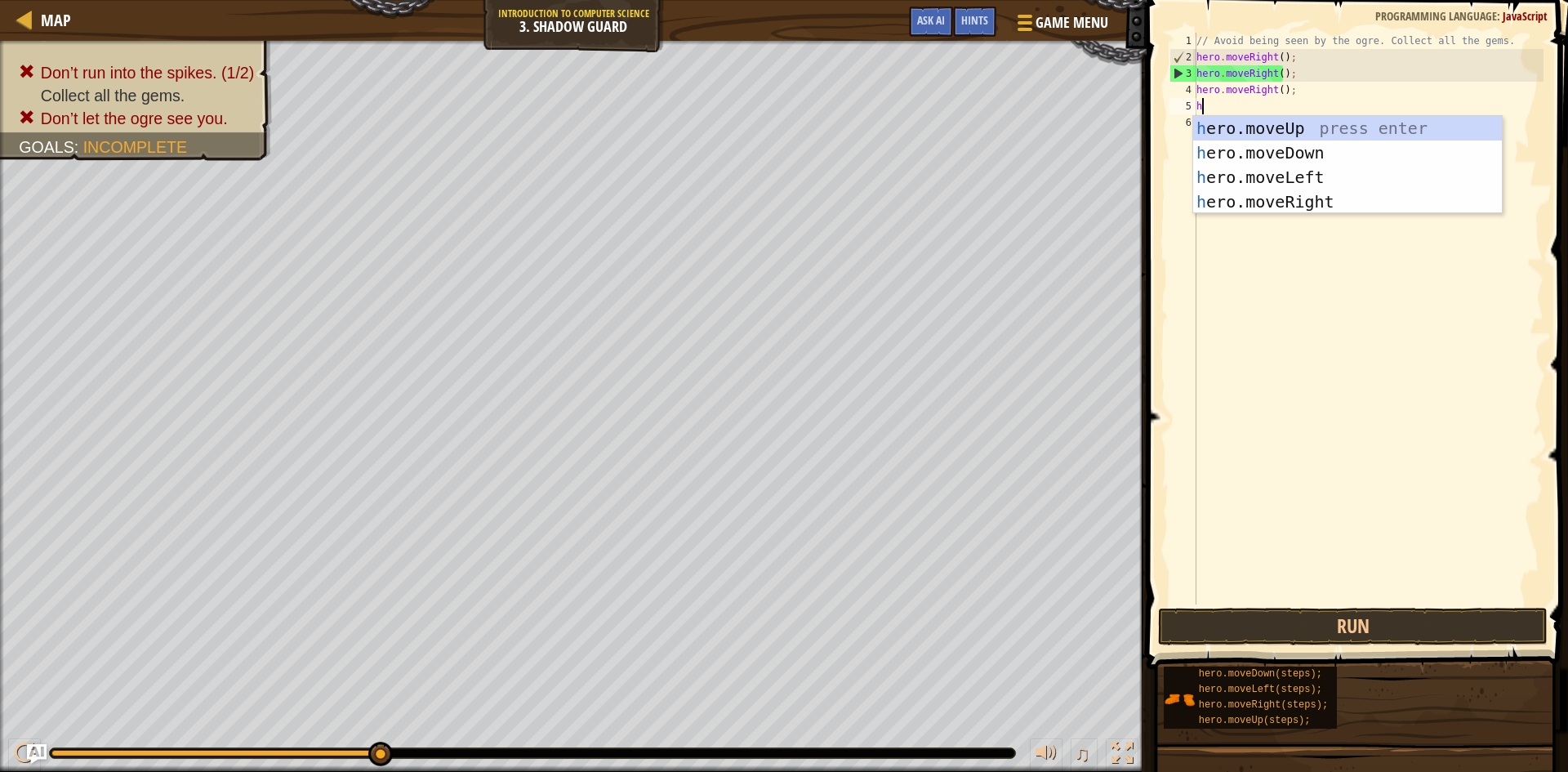
type textarea "he"
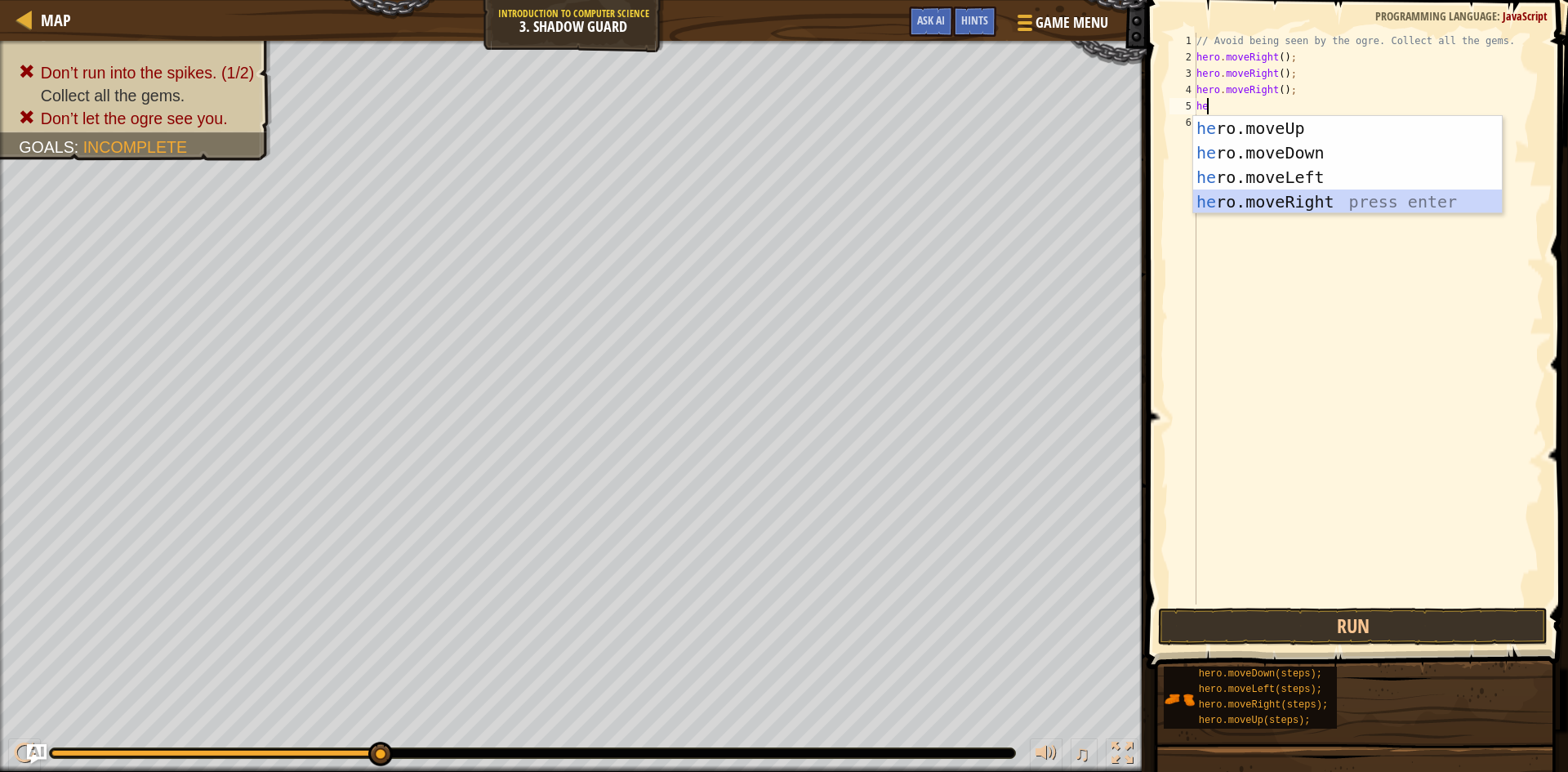
click at [1306, 196] on div "he ro.moveUp press enter he ro.moveDown press enter he ro.moveLeft press enter …" at bounding box center [1348, 190] width 309 height 147
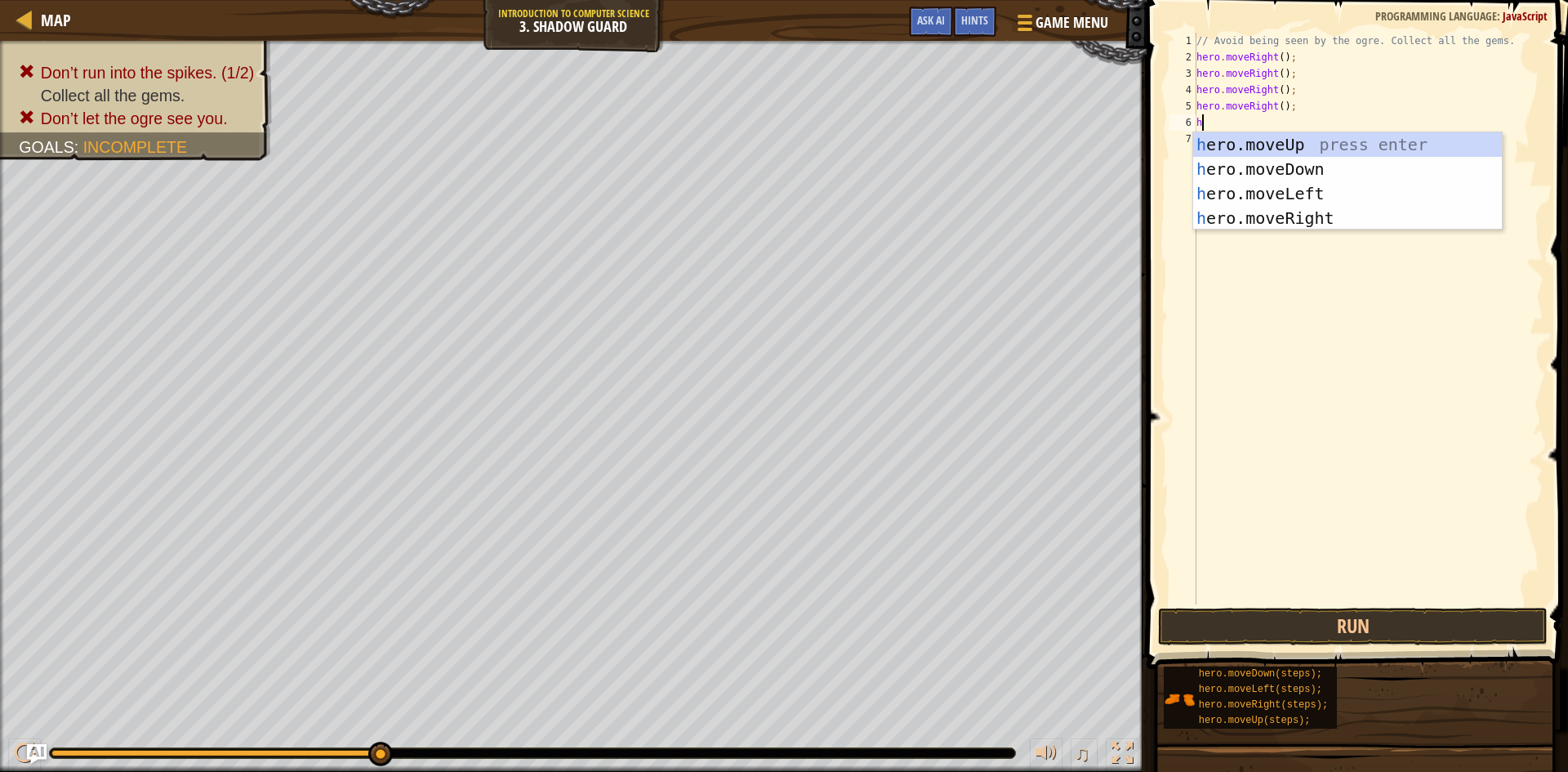
type textarea "he"
click at [1308, 209] on div "he ro.moveUp press enter he ro.moveDown press enter he ro.moveLeft press enter …" at bounding box center [1348, 206] width 309 height 147
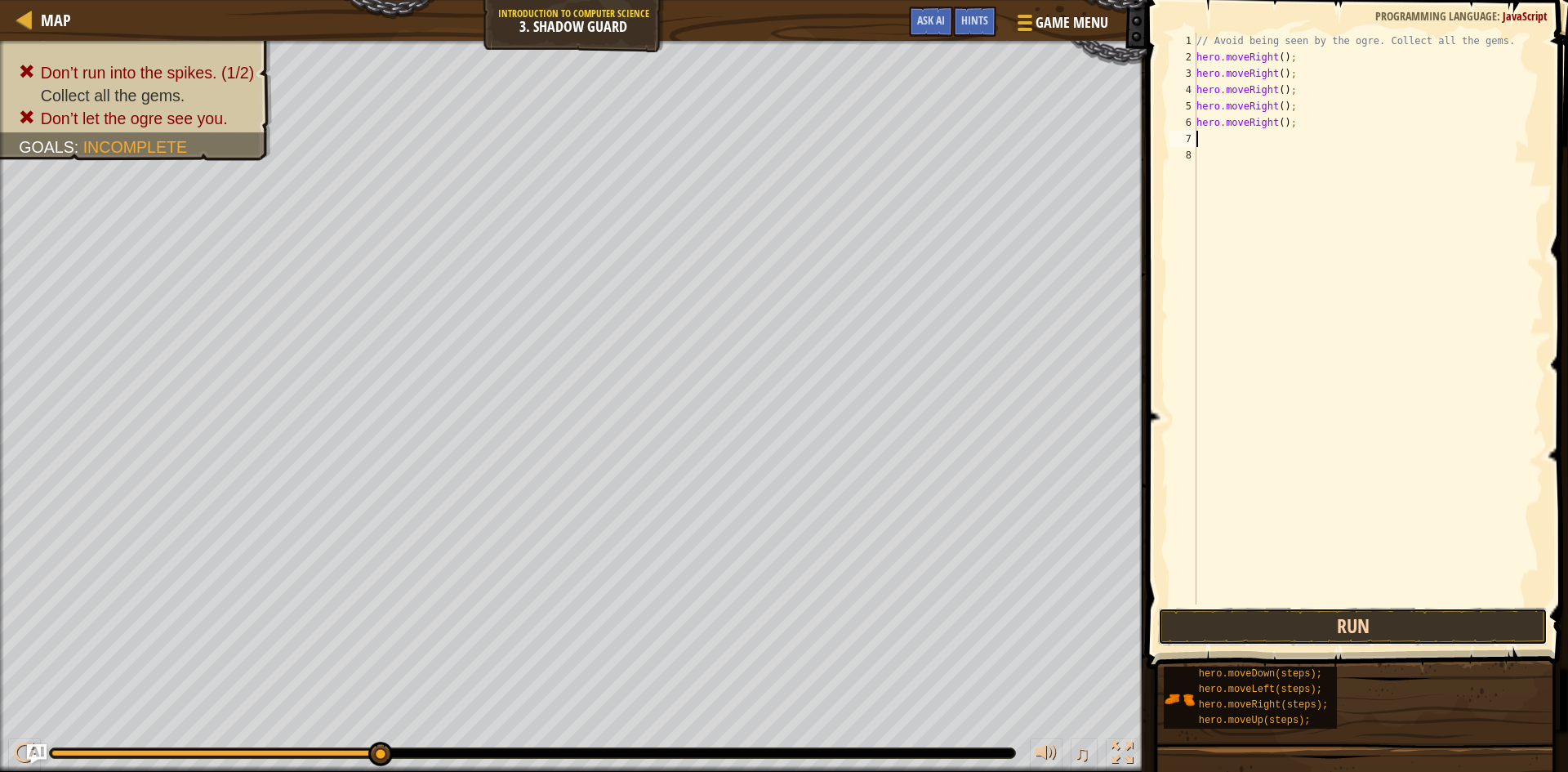
click at [1271, 615] on button "Run" at bounding box center [1352, 626] width 390 height 37
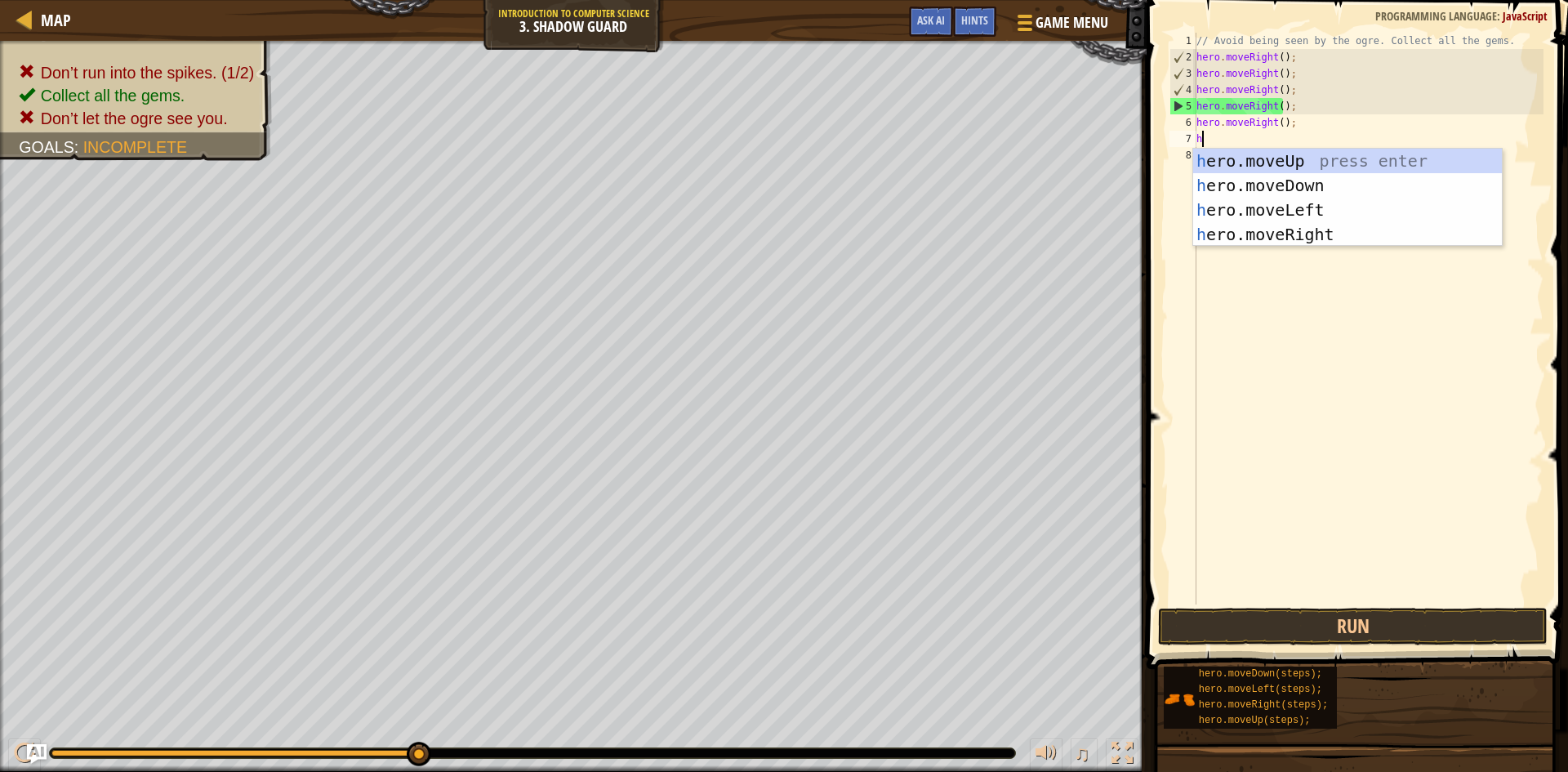
type textarea "he"
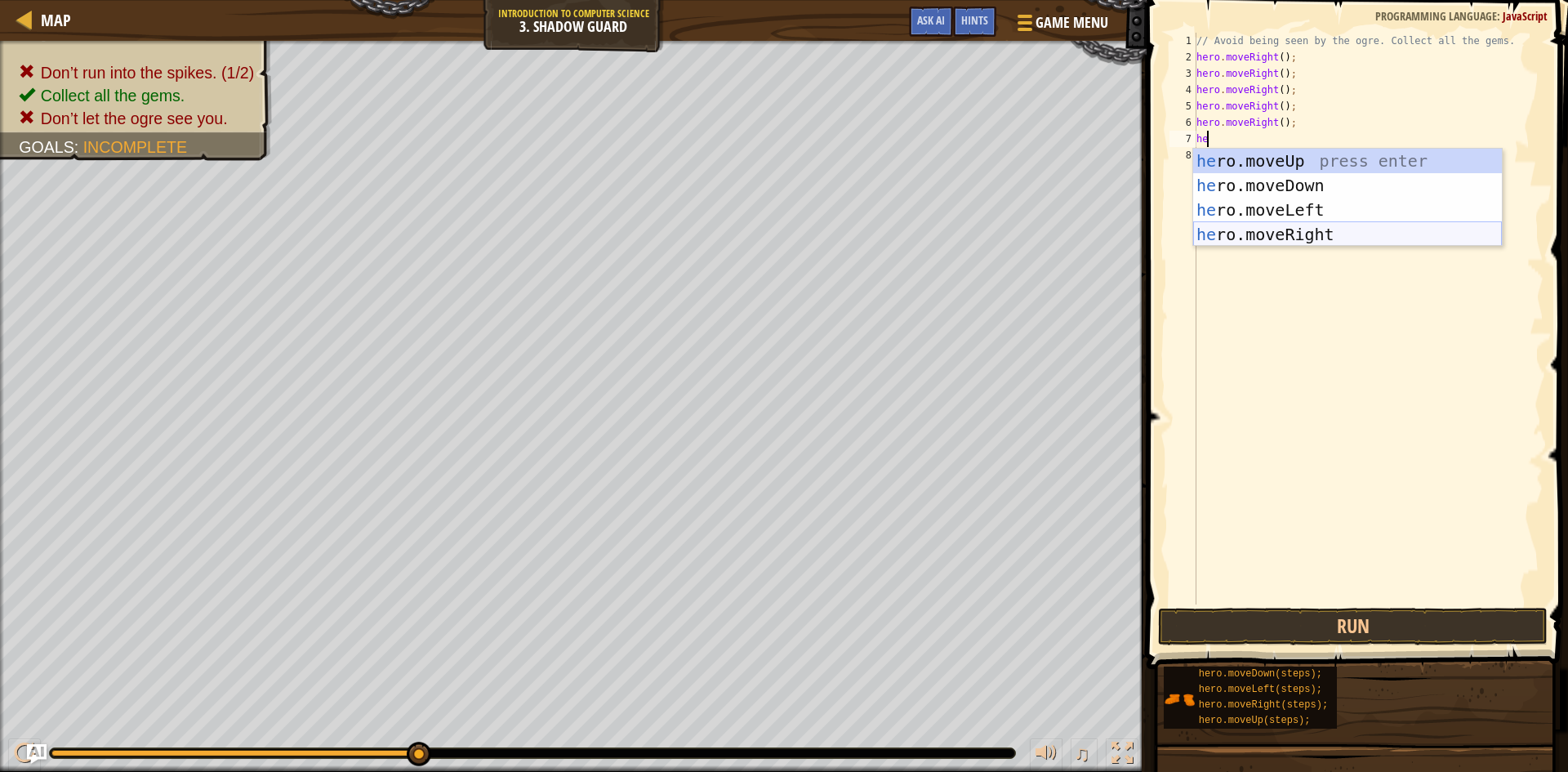
click at [1261, 235] on div "he ro.moveUp press enter he ro.moveDown press enter he ro.moveLeft press enter …" at bounding box center [1348, 222] width 309 height 147
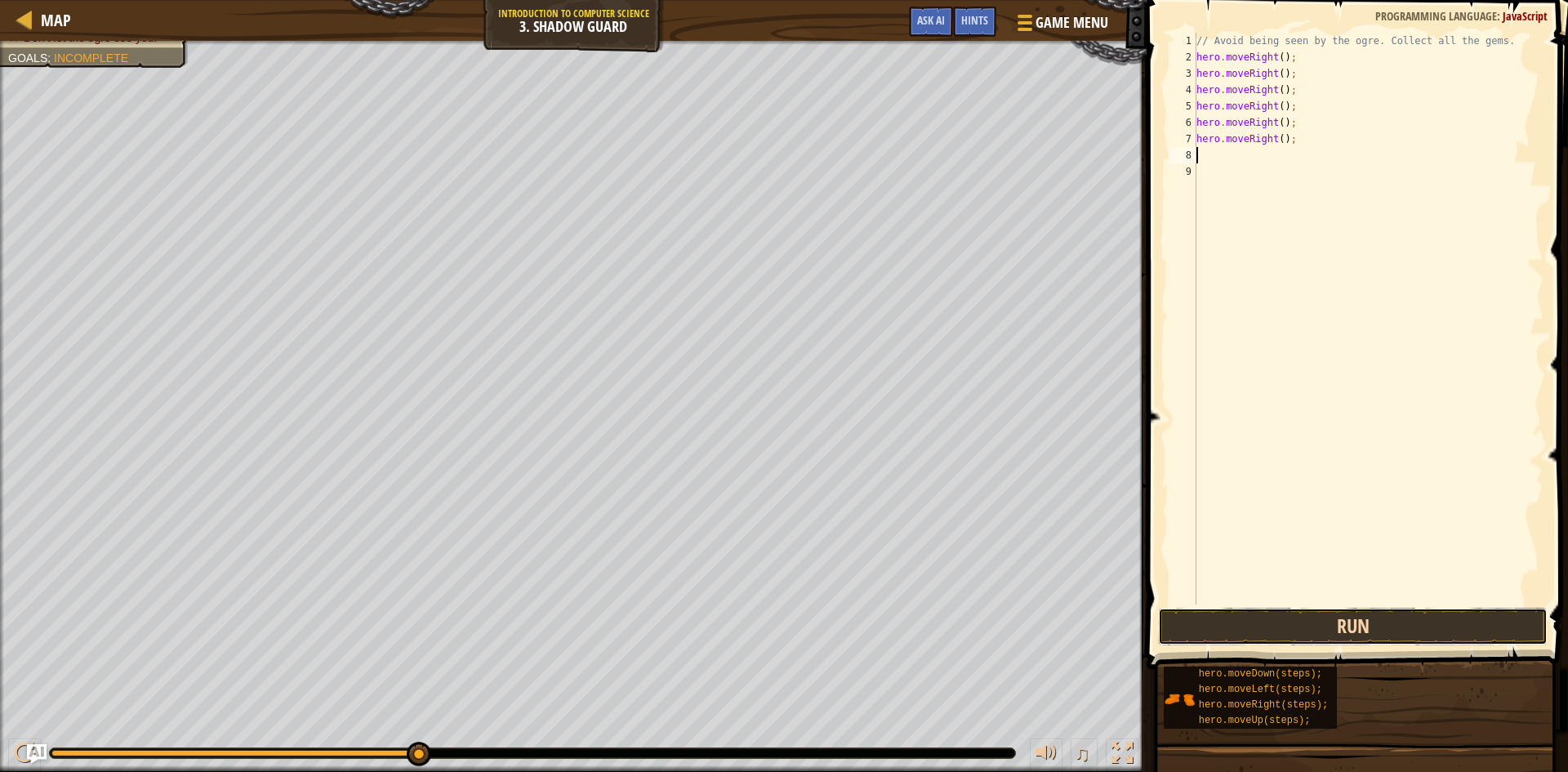
click at [1251, 635] on button "Run" at bounding box center [1352, 626] width 390 height 37
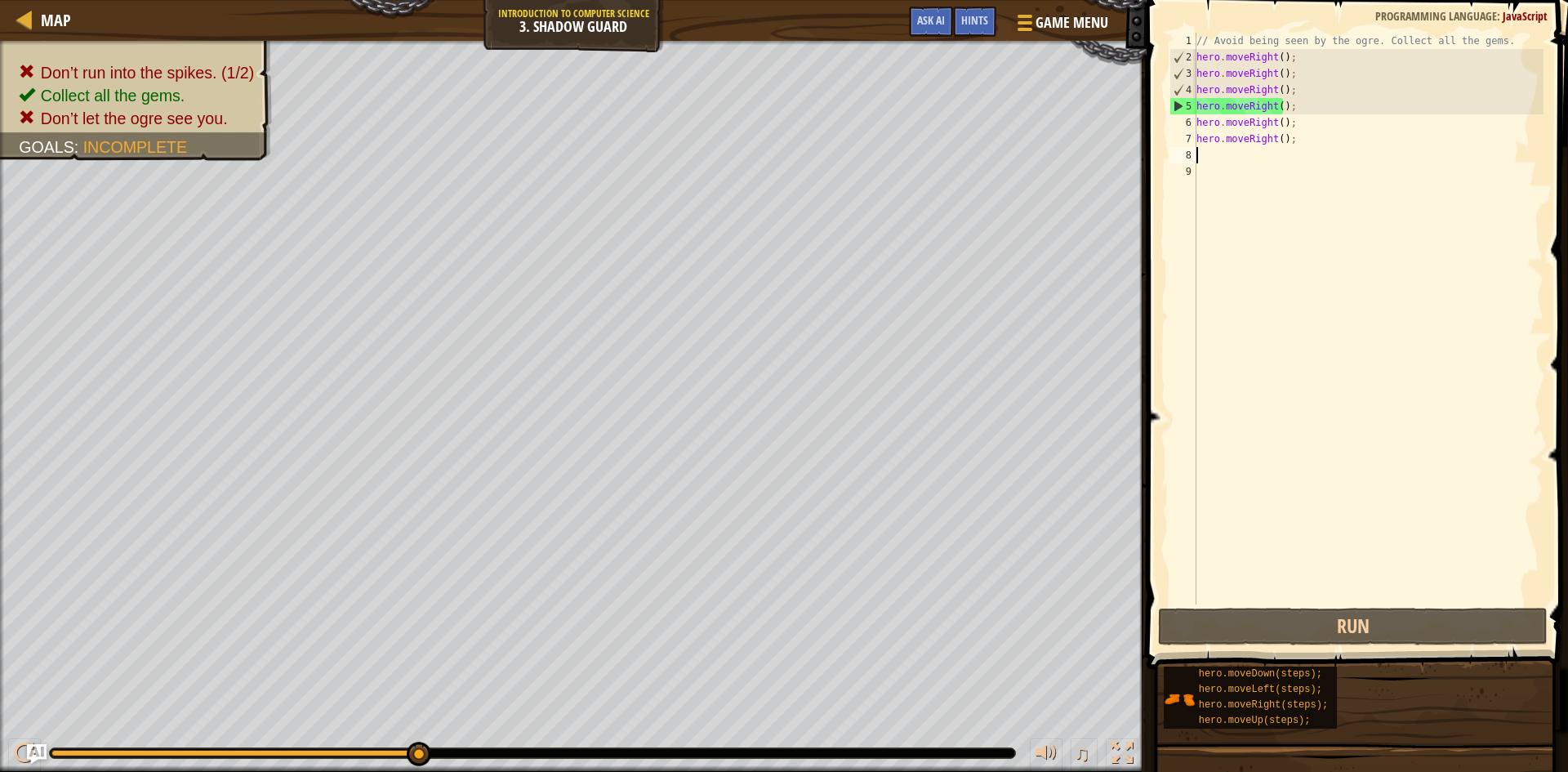
type textarea "h"
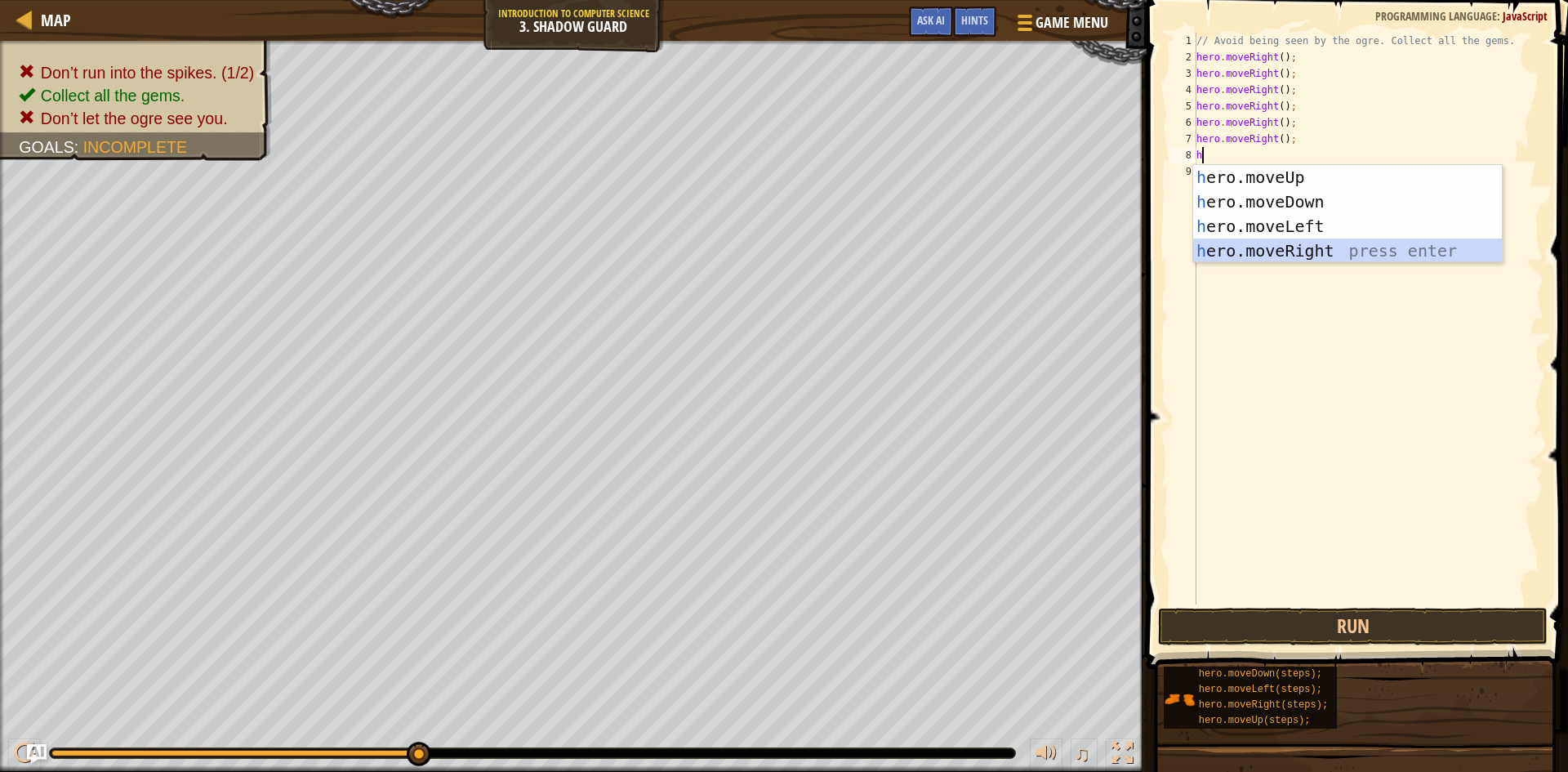
click at [1293, 257] on div "h ero.moveUp press enter h ero.moveDown press enter h ero.moveLeft press enter …" at bounding box center [1348, 239] width 309 height 147
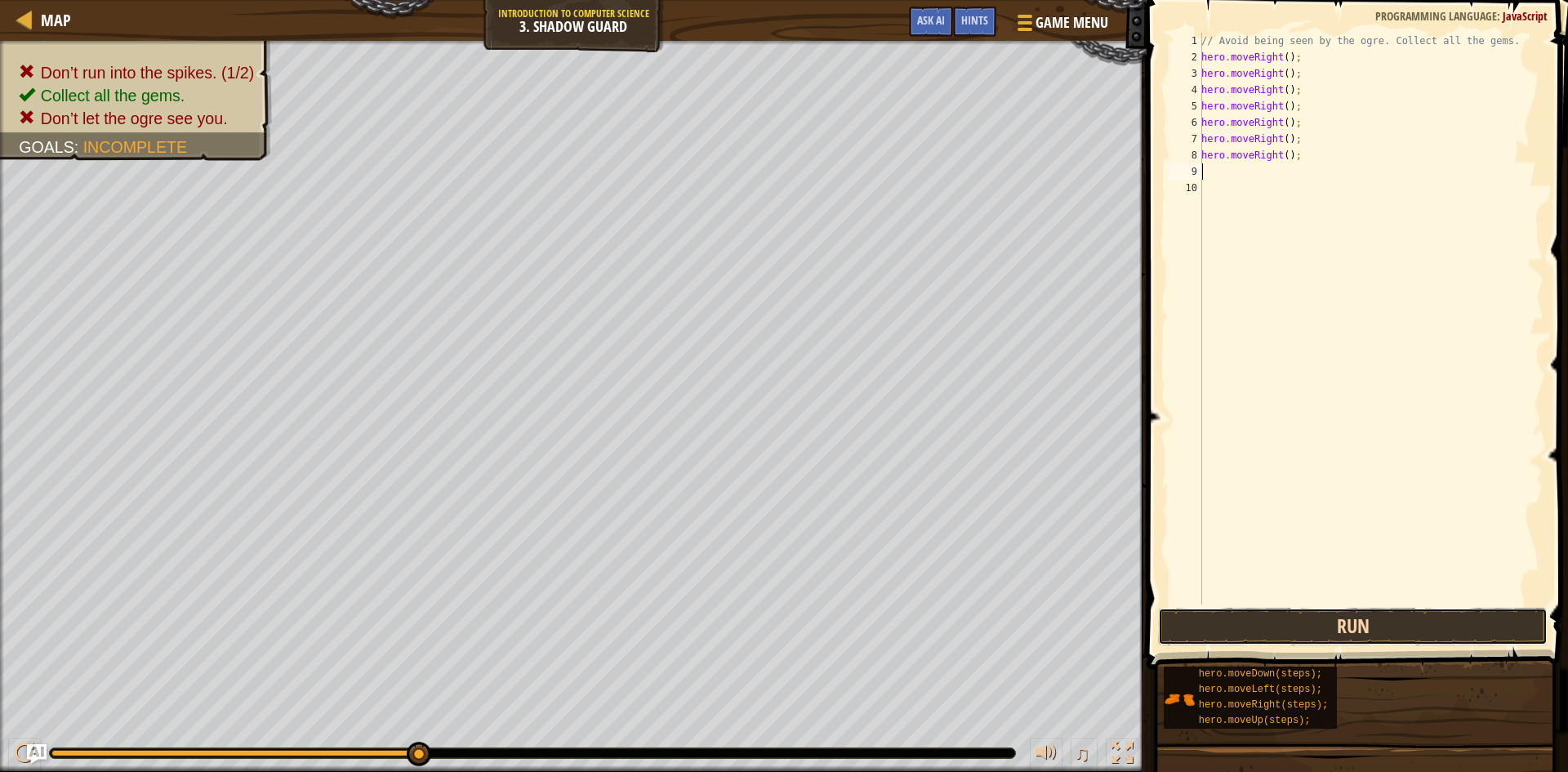
click at [1265, 617] on button "Run" at bounding box center [1352, 626] width 390 height 37
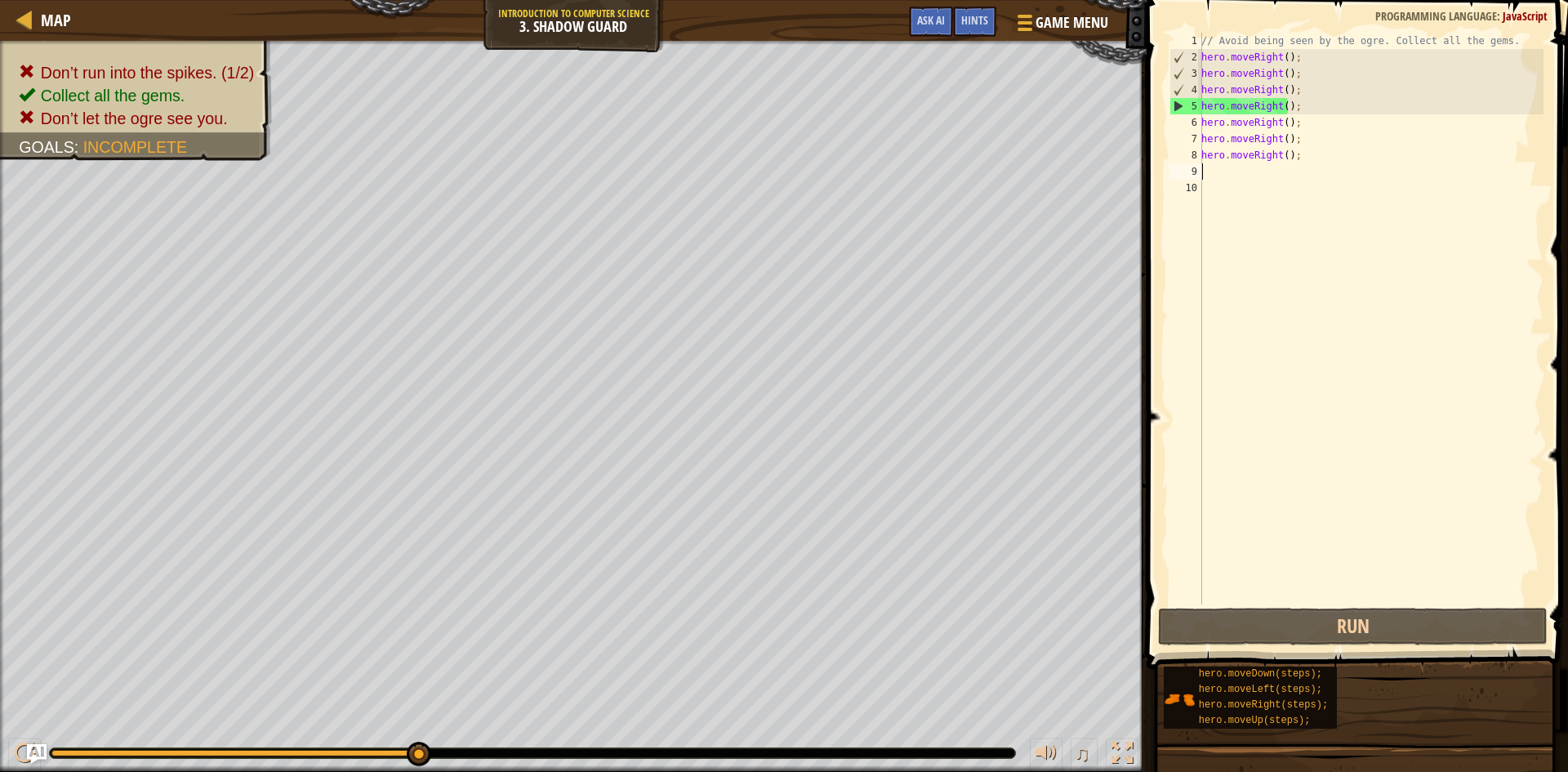
click at [1309, 150] on div "// Avoid being seen by the ogre. Collect all the gems. hero . moveRight ( ) ; h…" at bounding box center [1370, 335] width 345 height 605
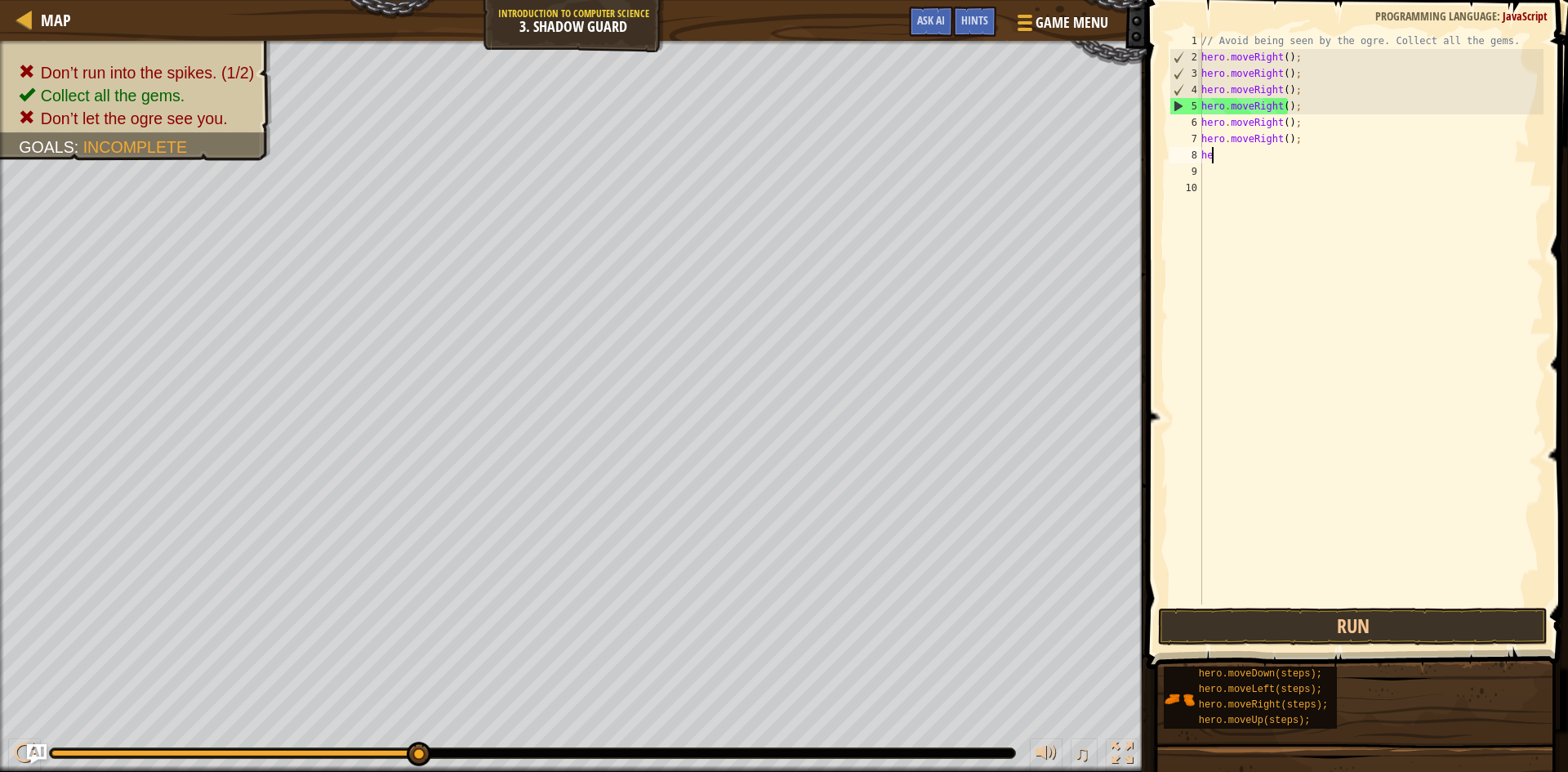
type textarea "h"
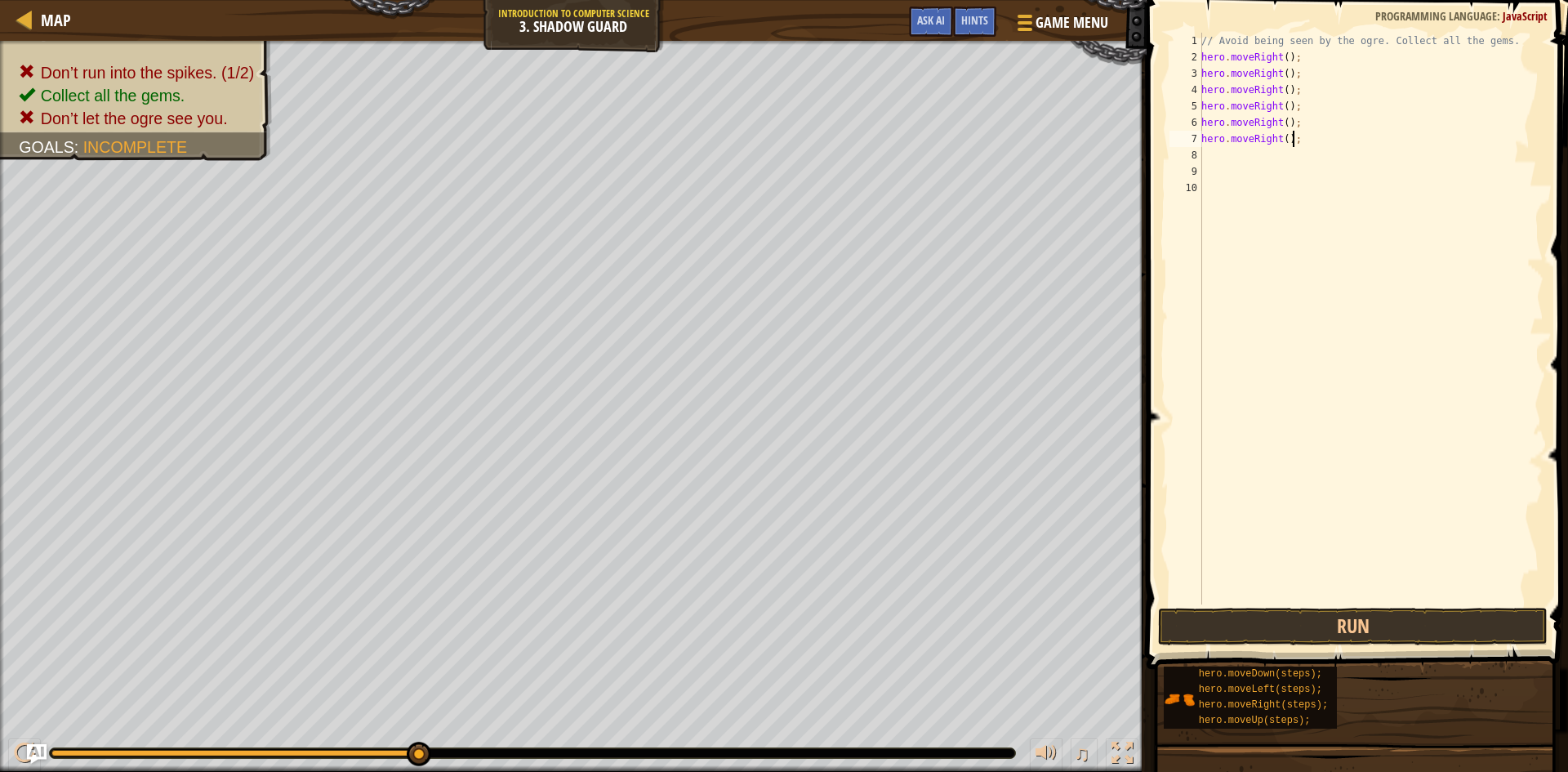
click at [1295, 137] on div "// Avoid being seen by the ogre. Collect all the gems. hero . moveRight ( ) ; h…" at bounding box center [1370, 335] width 345 height 605
type textarea "h"
click at [1311, 126] on div "// Avoid being seen by the ogre. Collect all the gems. hero . moveRight ( ) ; h…" at bounding box center [1370, 335] width 345 height 605
type textarea "h"
click at [1199, 623] on button "Run" at bounding box center [1352, 626] width 390 height 37
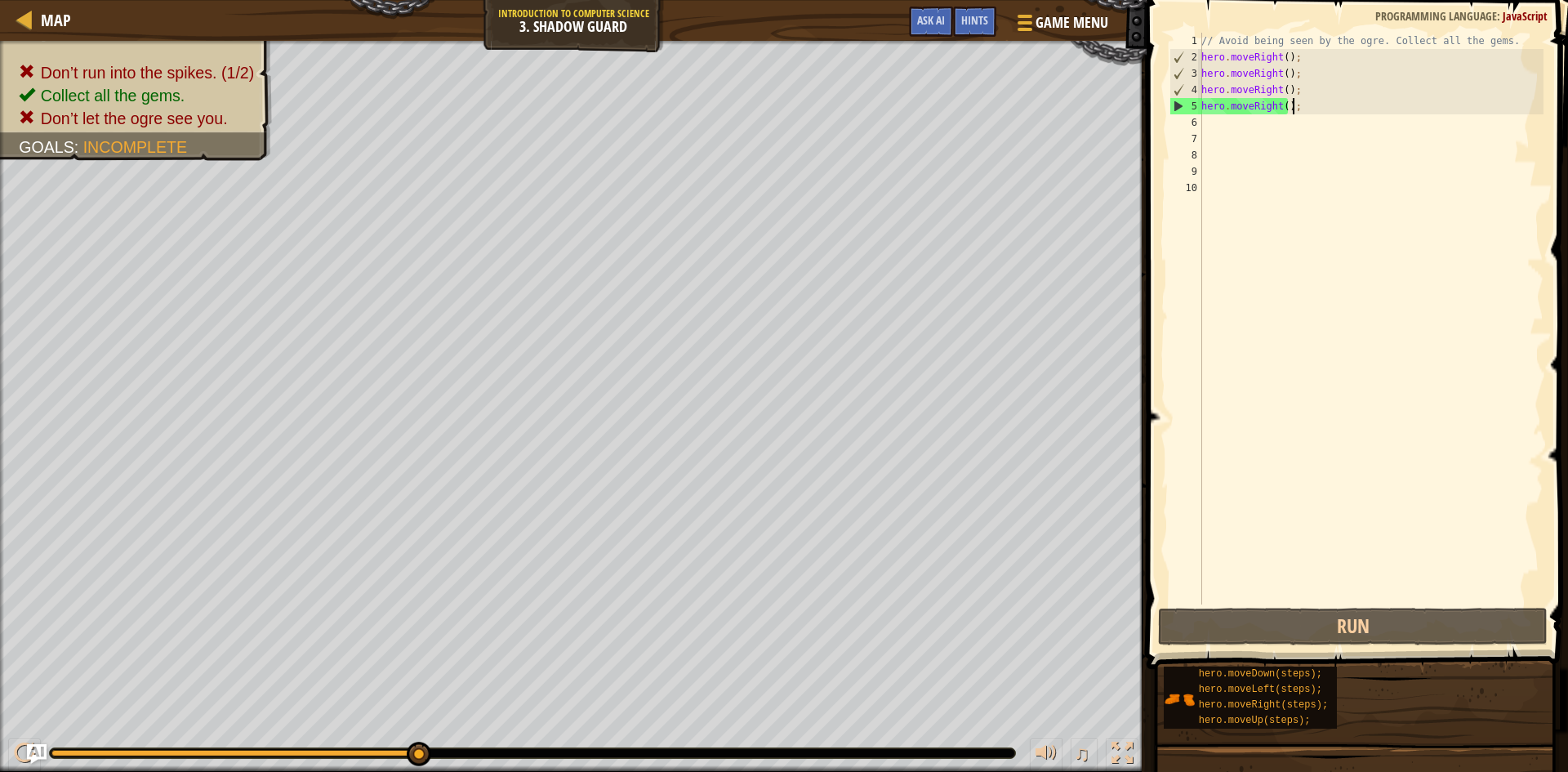
click at [1305, 114] on div "// Avoid being seen by the ogre. Collect all the gems. hero . moveRight ( ) ; h…" at bounding box center [1370, 335] width 345 height 605
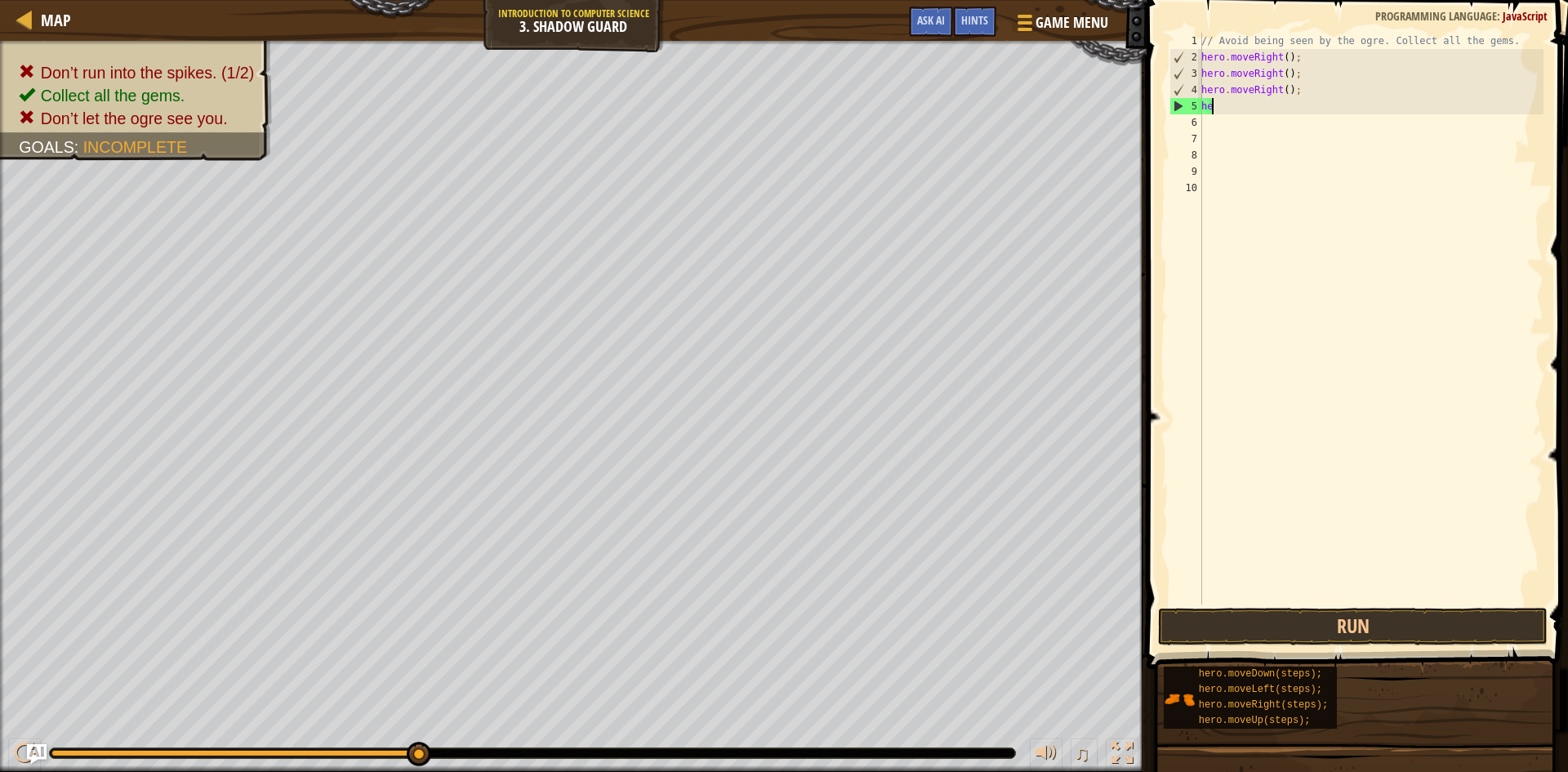
type textarea "h"
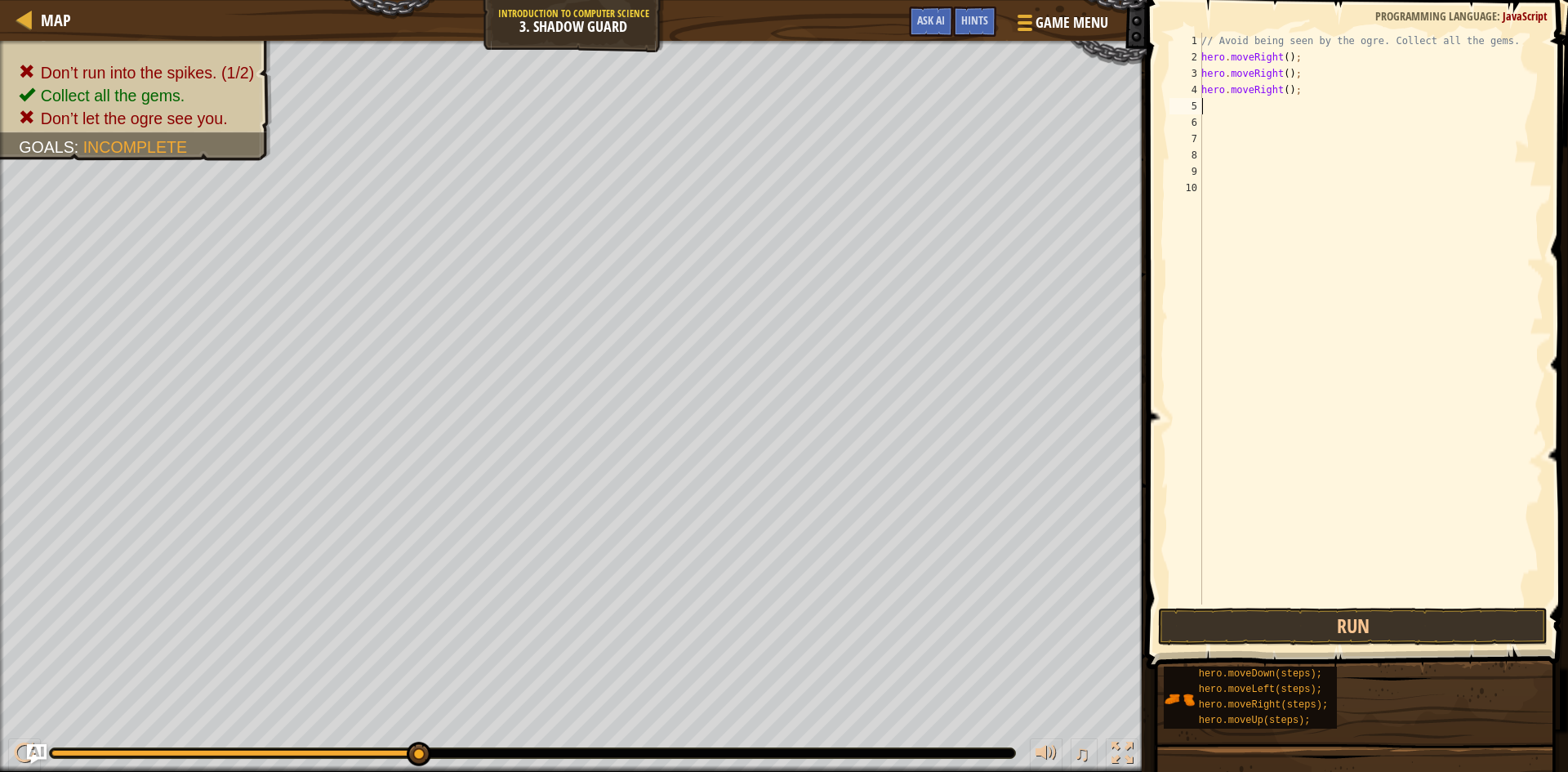
click at [1289, 89] on div "// Avoid being seen by the ogre. Collect all the gems. hero . moveRight ( ) ; h…" at bounding box center [1370, 335] width 345 height 605
click at [1295, 89] on div "// Avoid being seen by the ogre. Collect all the gems. hero . moveRight ( ) ; h…" at bounding box center [1370, 335] width 345 height 605
type textarea "h"
click at [1305, 76] on div "// Avoid being seen by the ogre. Collect all the gems. hero . moveRight ( ) ; h…" at bounding box center [1370, 335] width 345 height 605
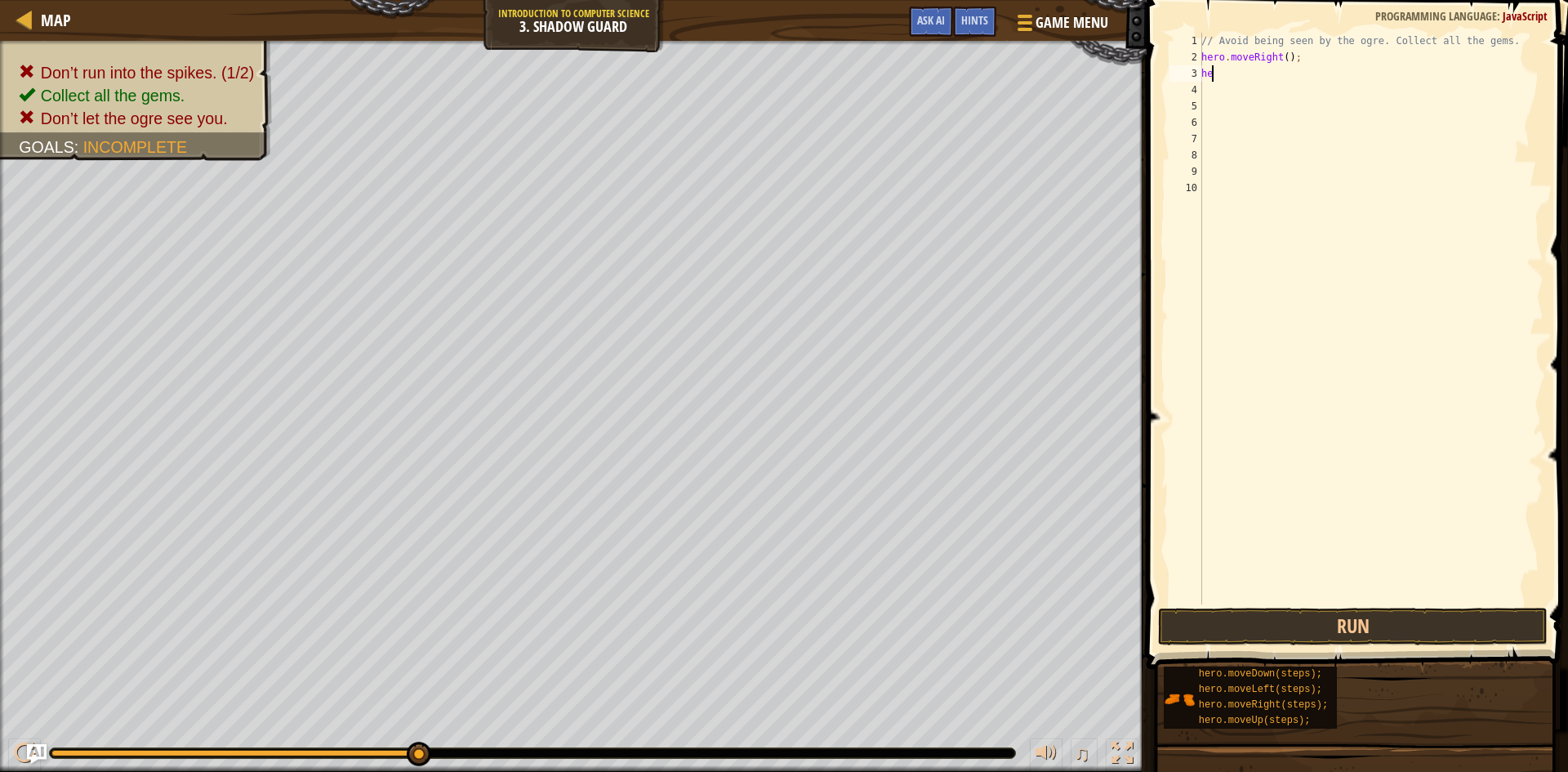
type textarea "h"
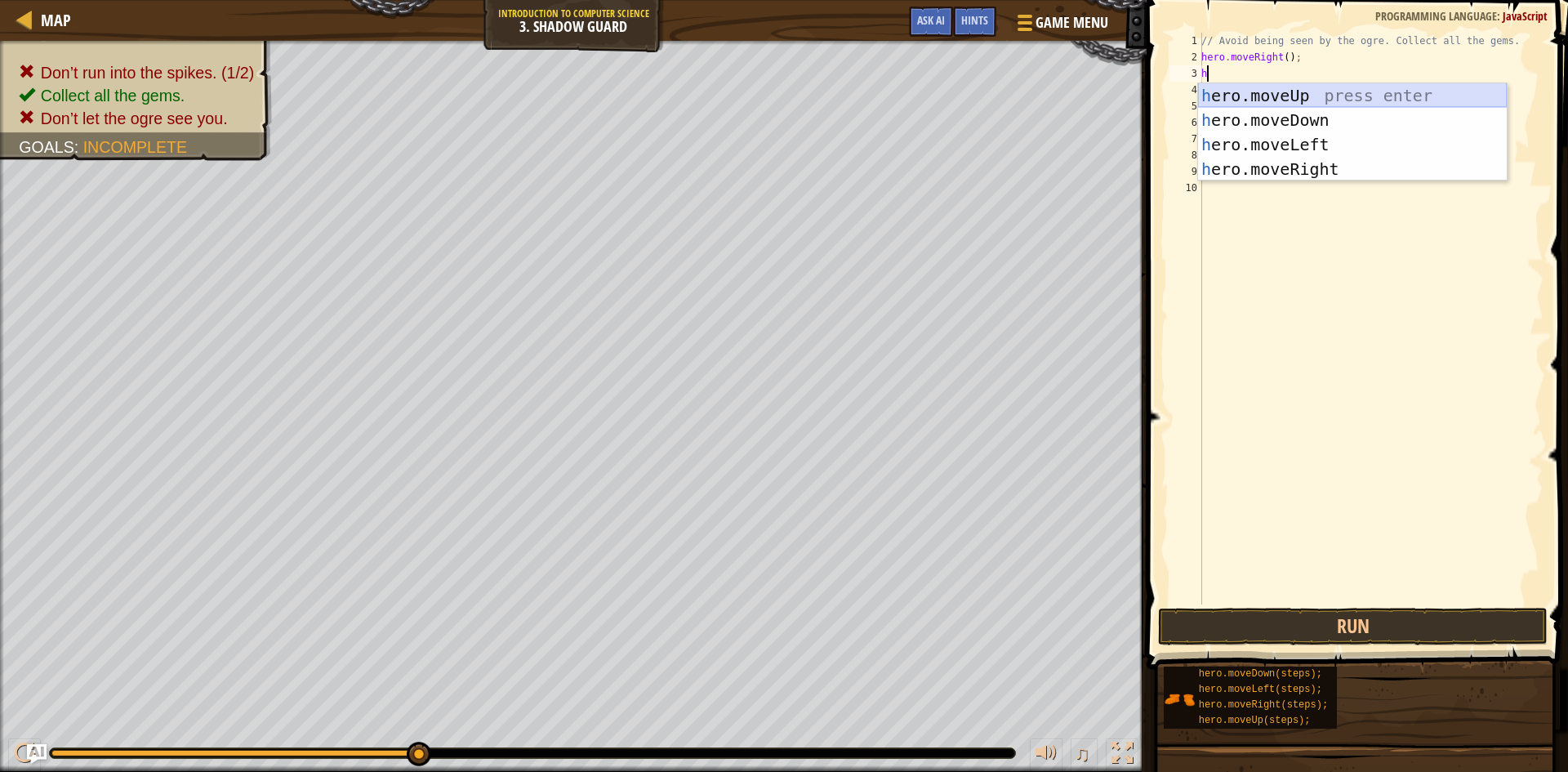
click at [1287, 98] on div "h ero.moveUp press enter h ero.moveDown press enter h ero.moveLeft press enter …" at bounding box center [1352, 157] width 309 height 147
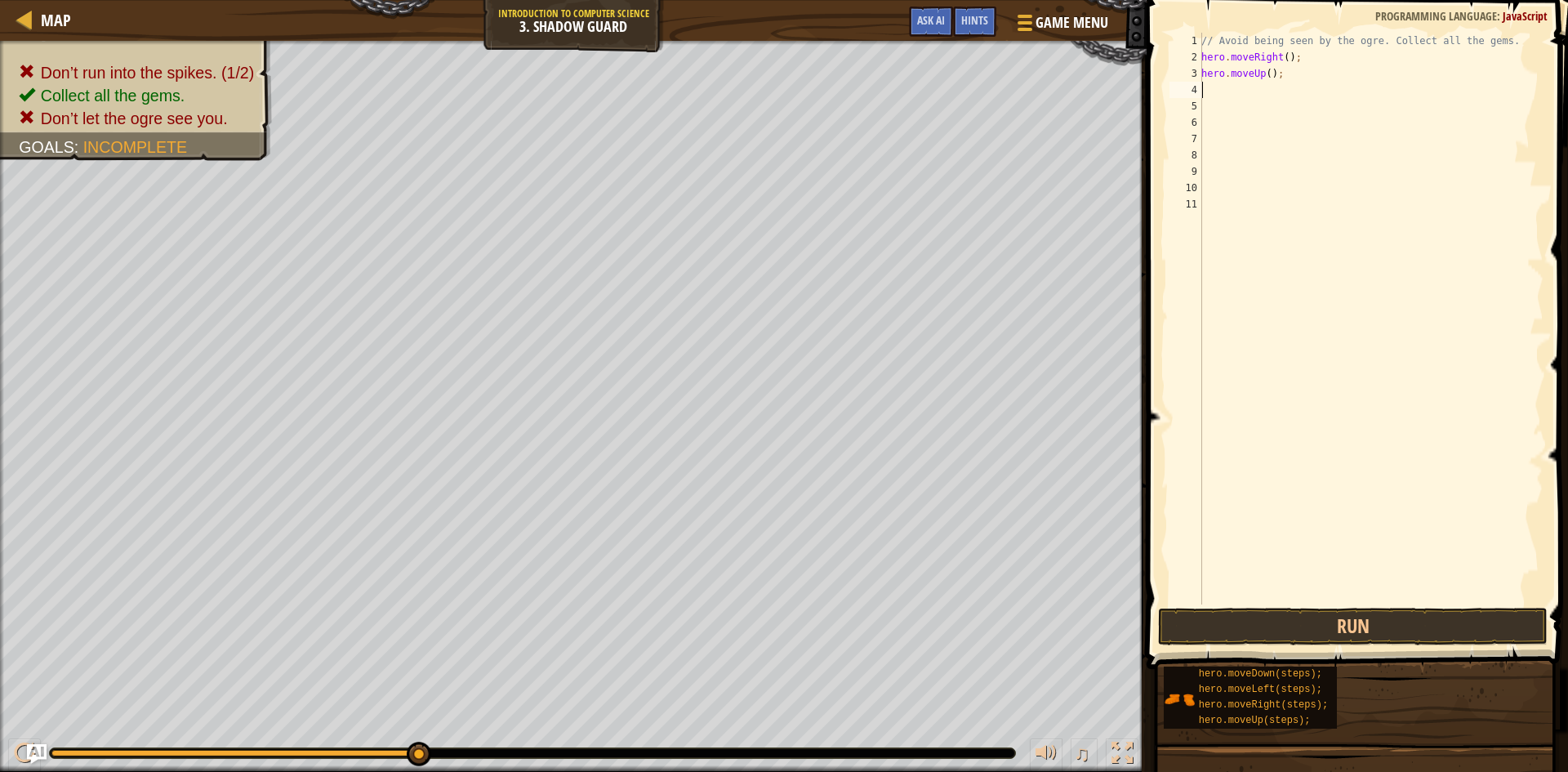
type textarea "h"
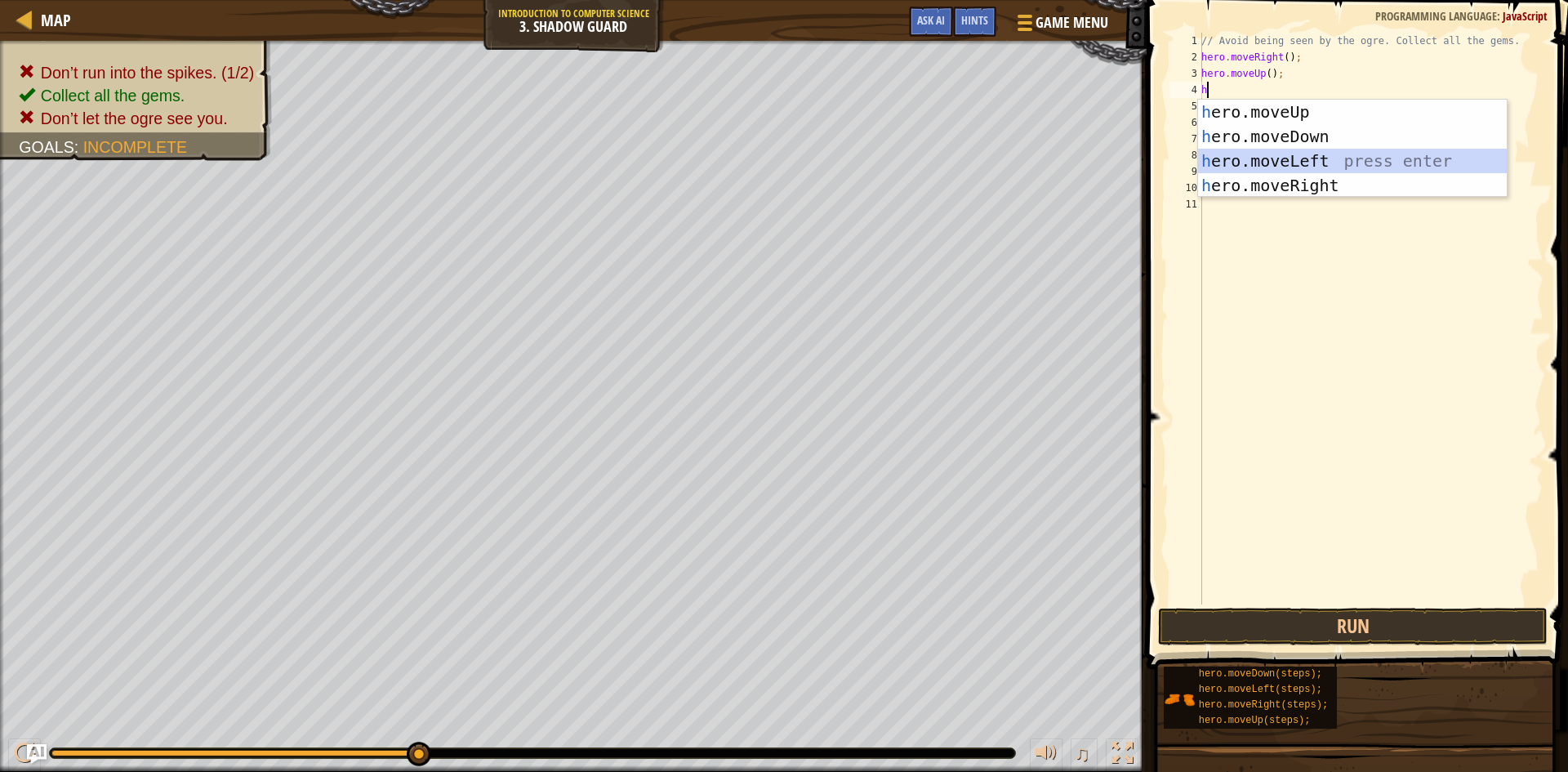
click at [1309, 169] on div "h ero.moveUp press enter h ero.moveDown press enter h ero.moveLeft press enter …" at bounding box center [1352, 173] width 309 height 147
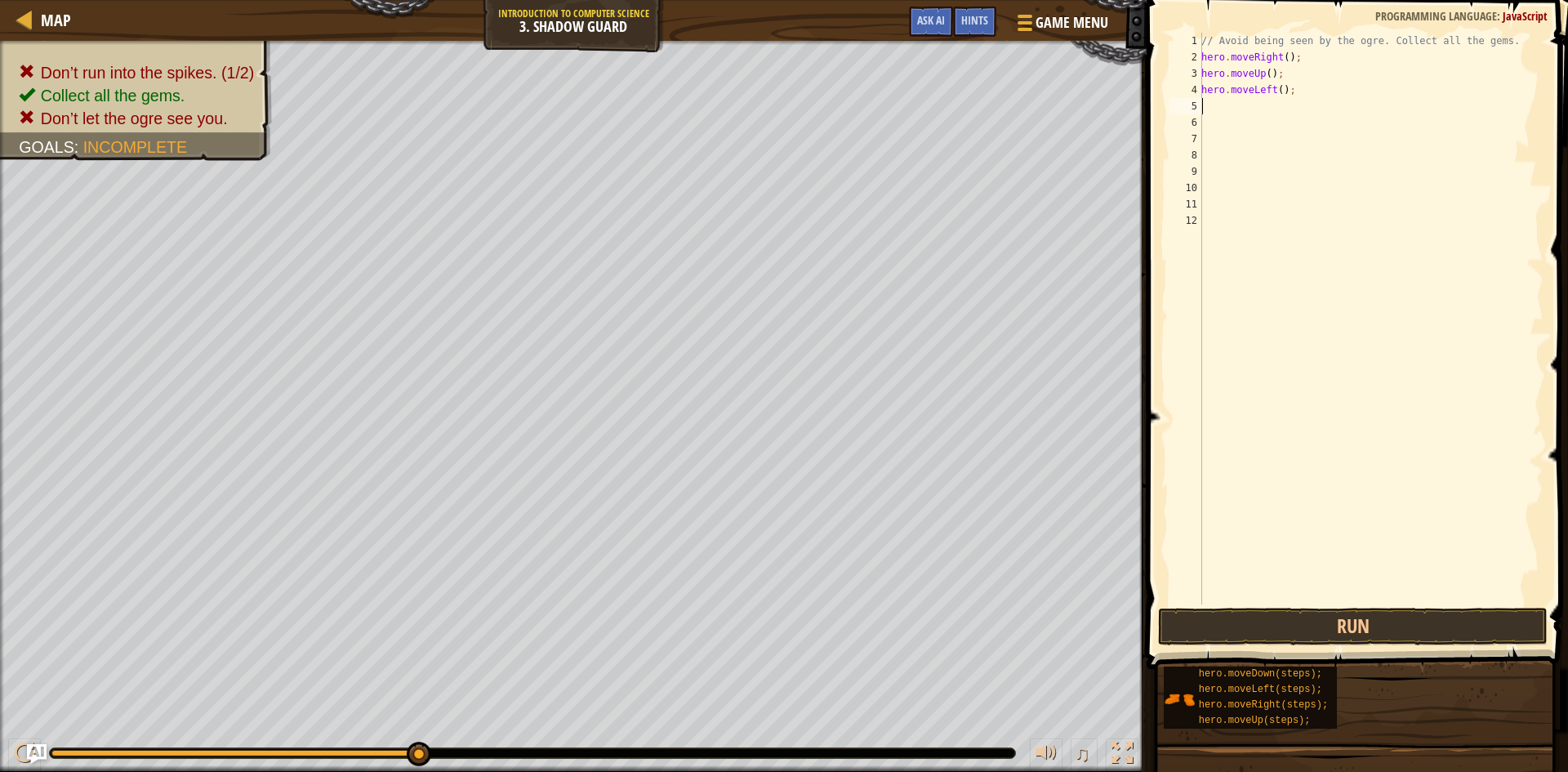
type textarea "h"
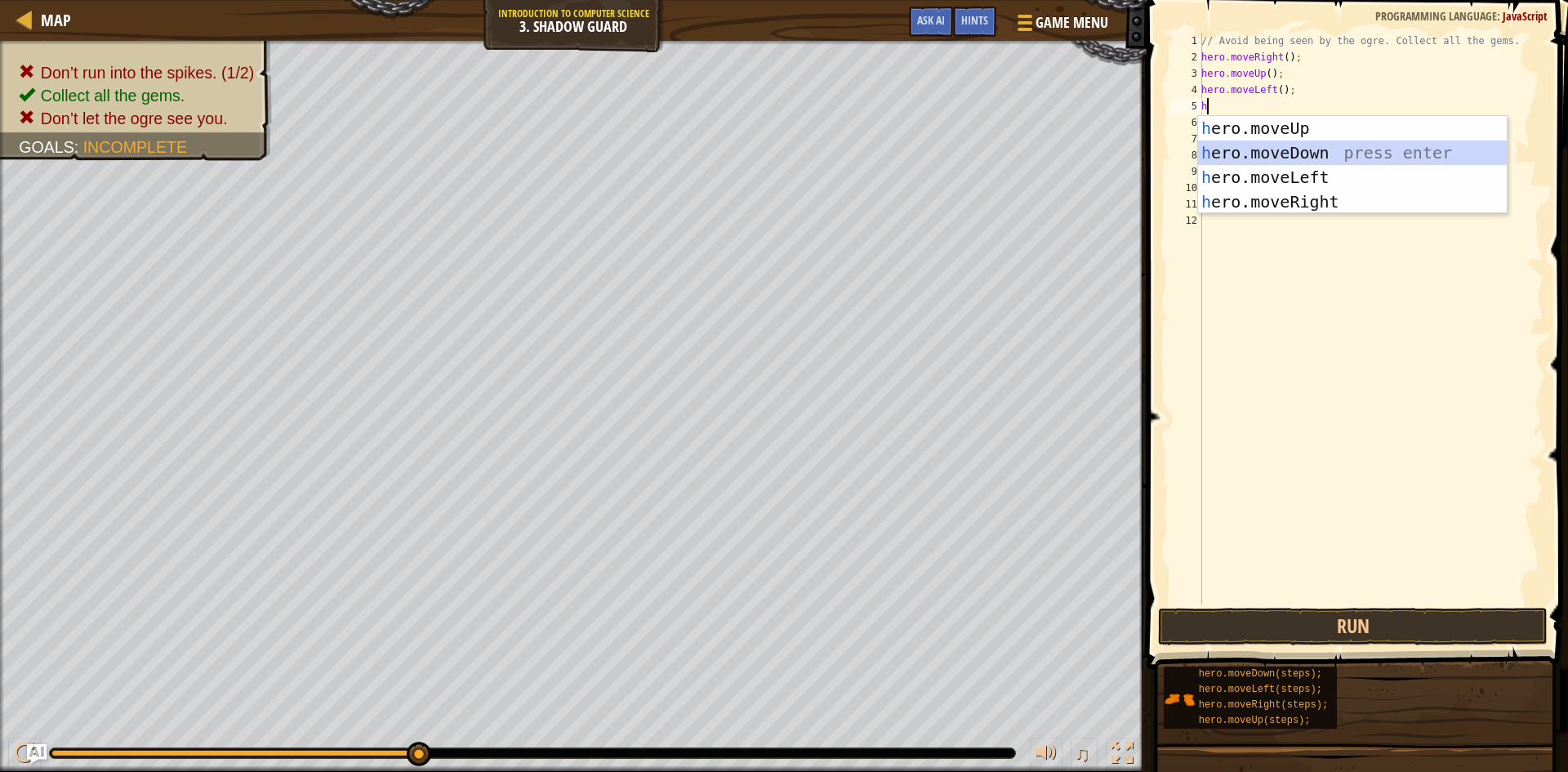
click at [1276, 148] on div "h ero.moveUp press enter h ero.moveDown press enter h ero.moveLeft press enter …" at bounding box center [1352, 190] width 309 height 147
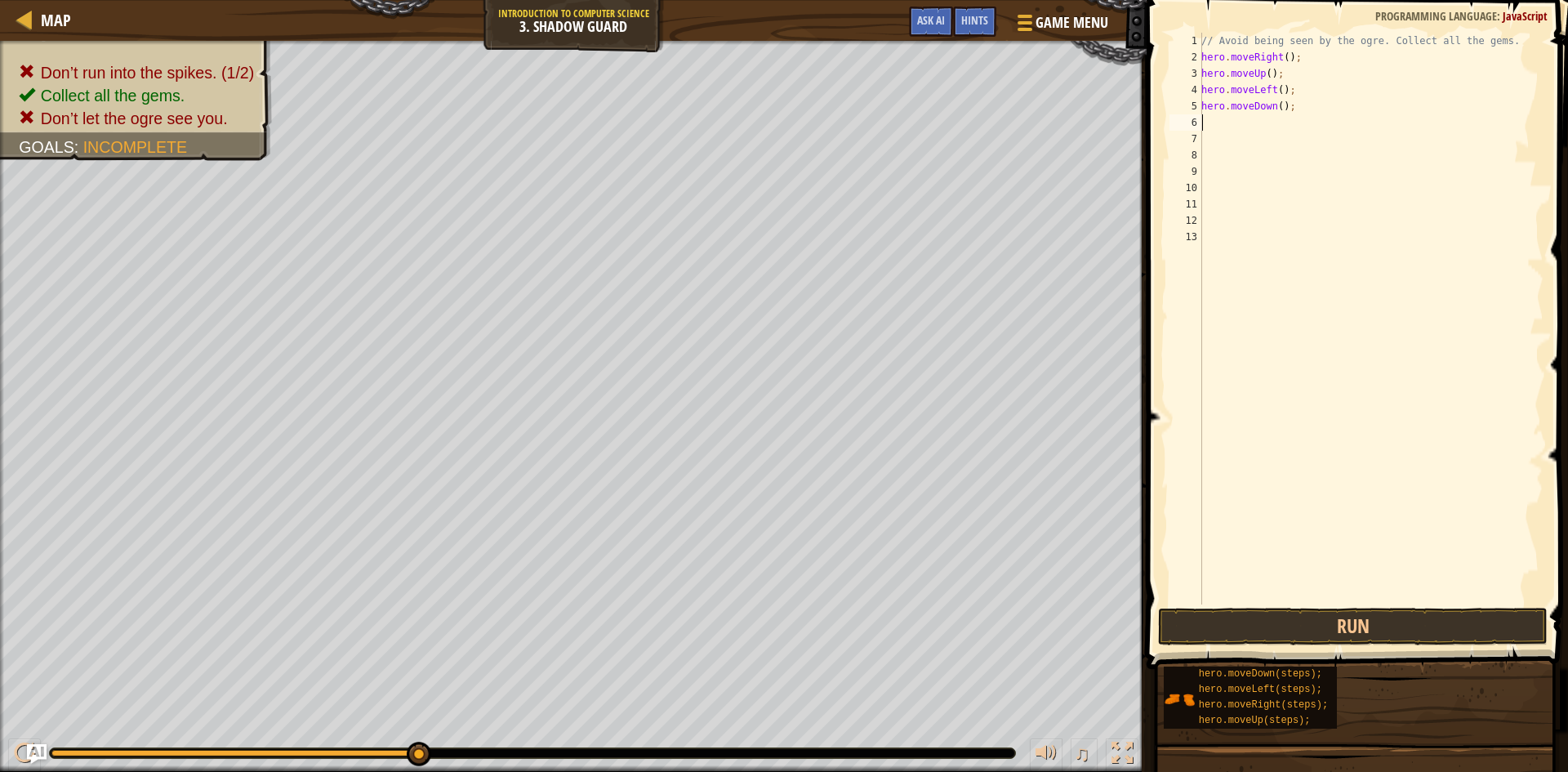
type textarea "h"
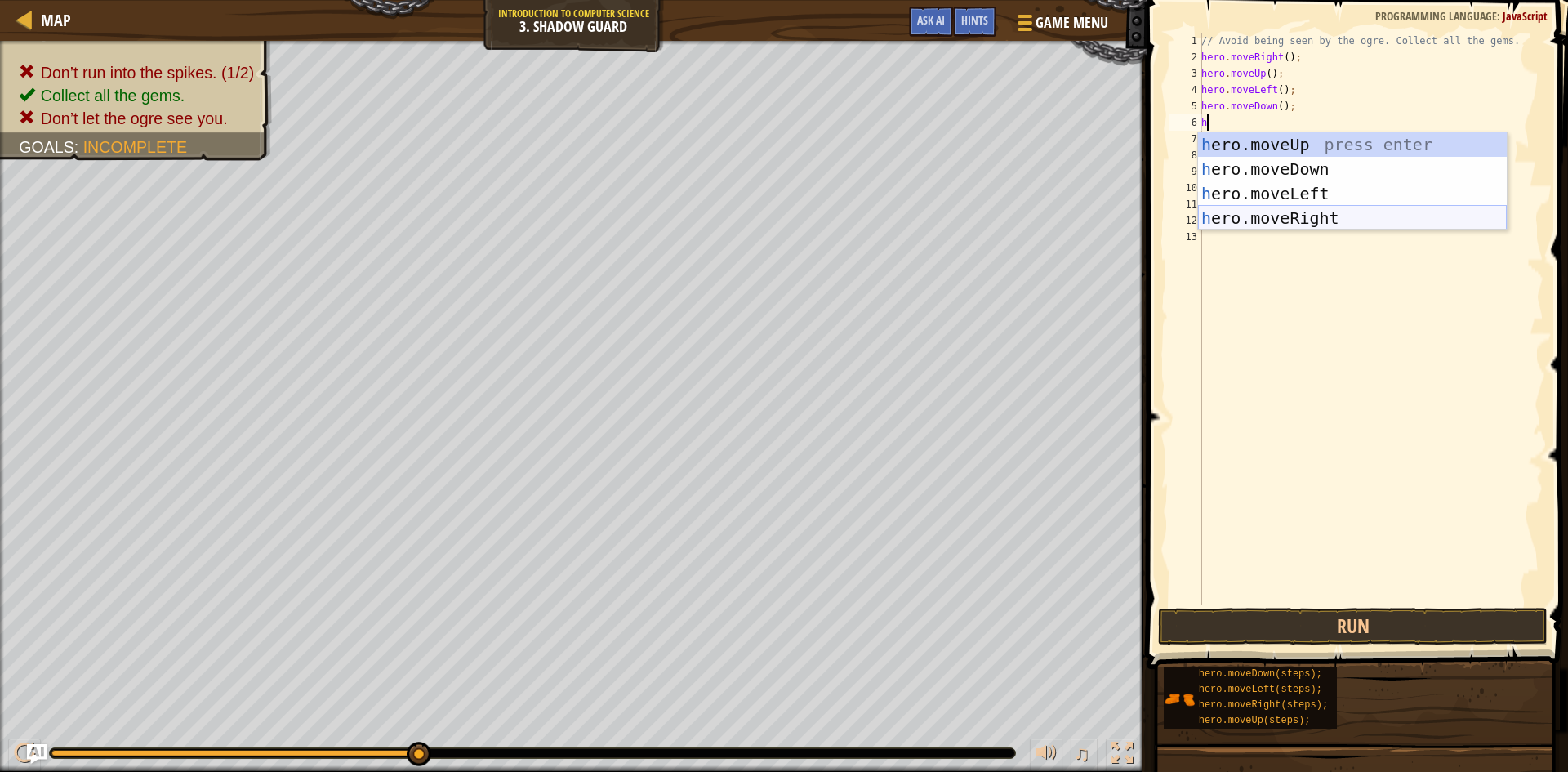
click at [1322, 209] on div "h ero.moveUp press enter h ero.moveDown press enter h ero.moveLeft press enter …" at bounding box center [1352, 206] width 309 height 147
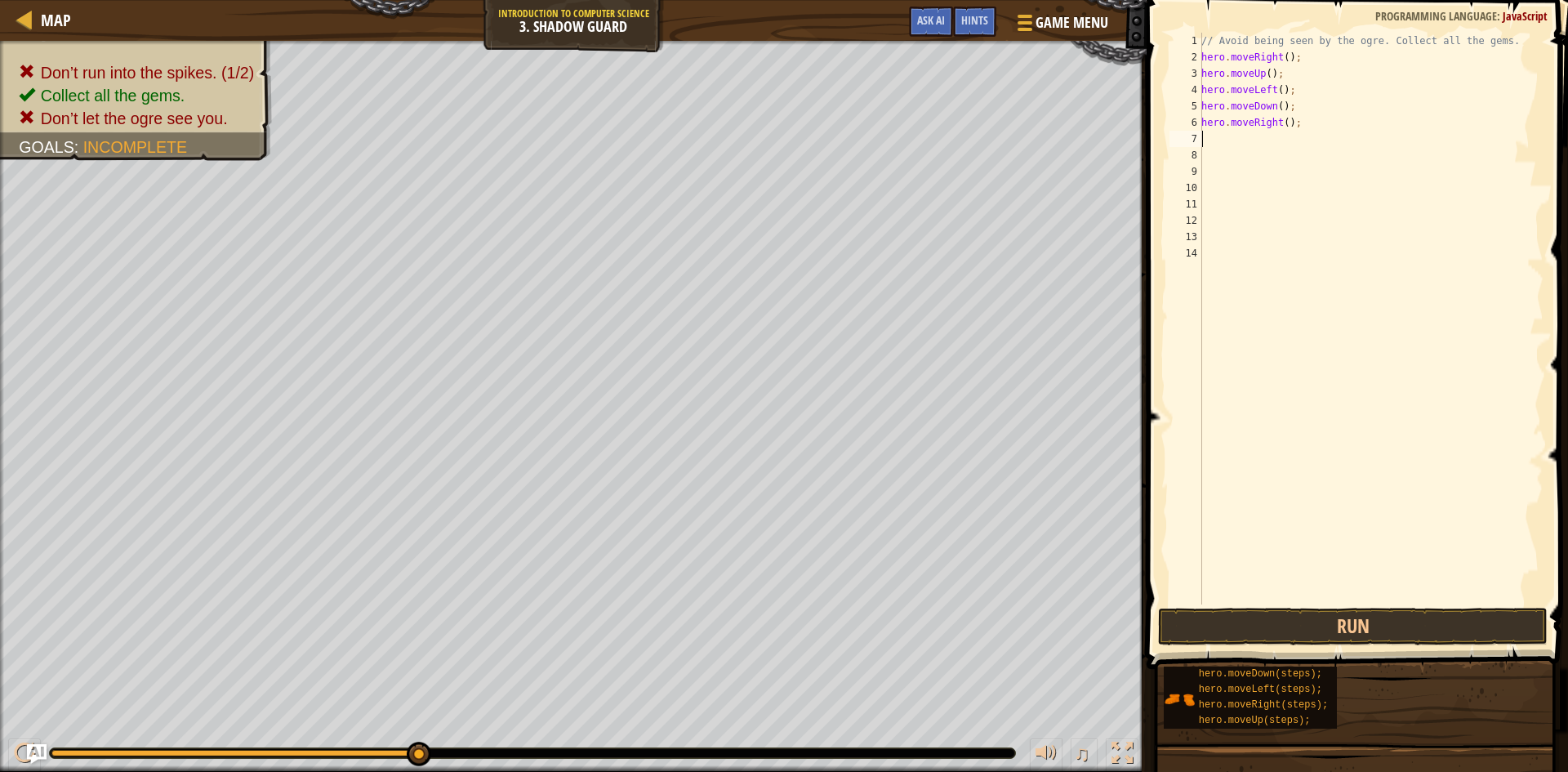
click at [1245, 606] on span at bounding box center [1358, 312] width 434 height 718
click at [1240, 617] on button "Run" at bounding box center [1352, 626] width 390 height 37
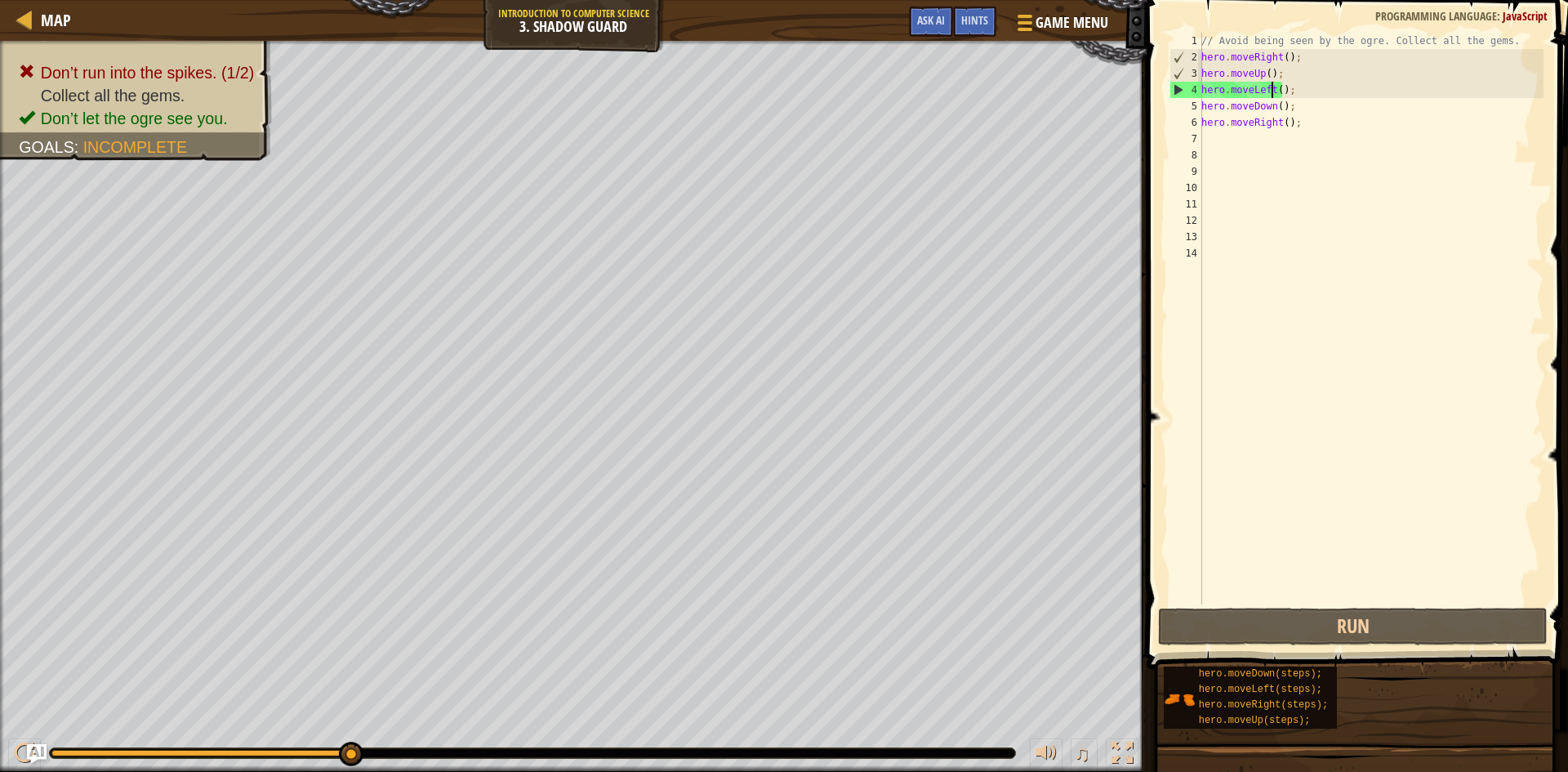
click at [1269, 92] on div "// Avoid being seen by the ogre. Collect all the gems. hero . moveRight ( ) ; h…" at bounding box center [1370, 335] width 345 height 605
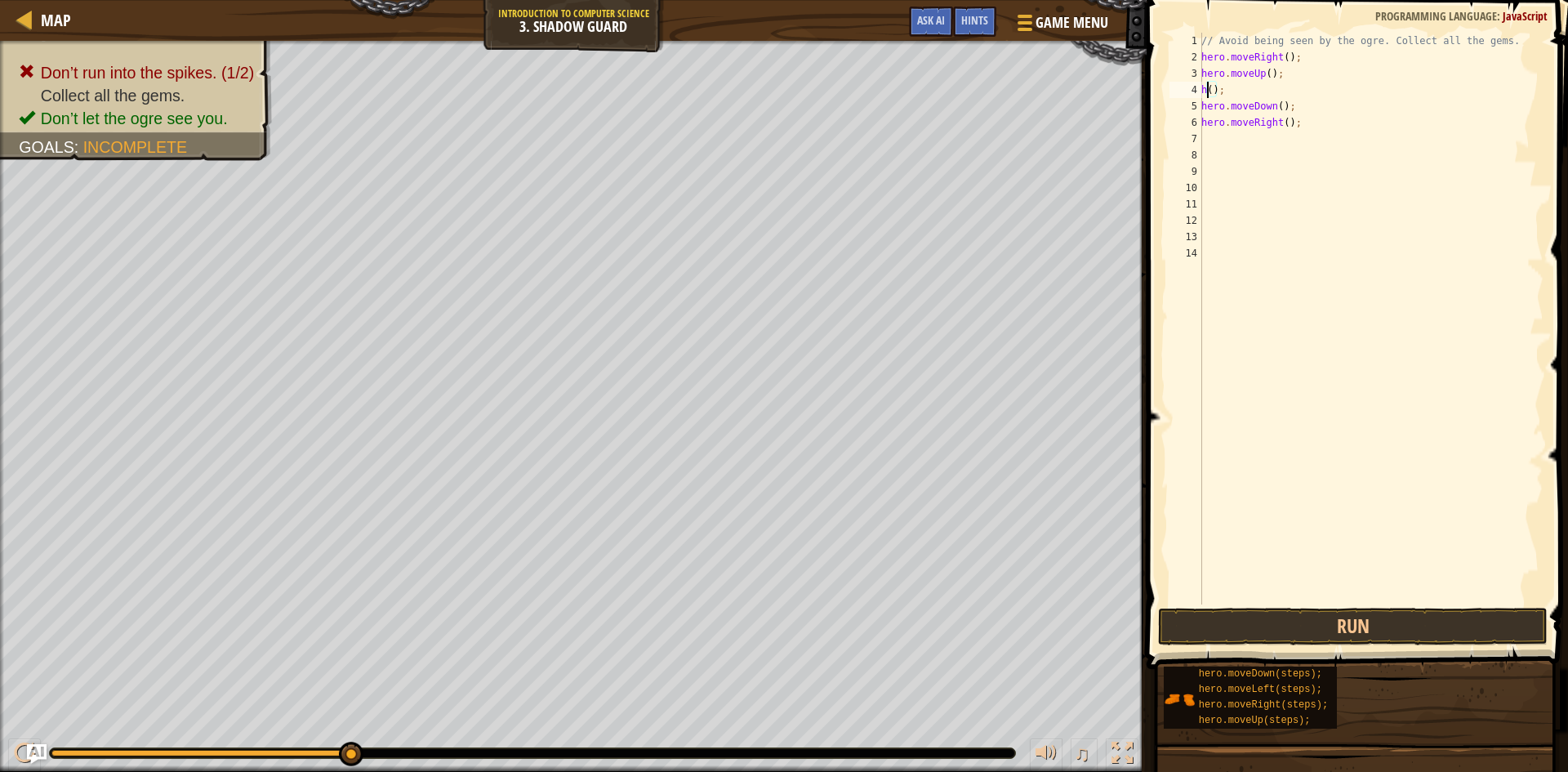
click at [1227, 92] on div "// Avoid being seen by the ogre. Collect all the gems. hero . moveRight ( ) ; h…" at bounding box center [1370, 335] width 345 height 605
type textarea "h"
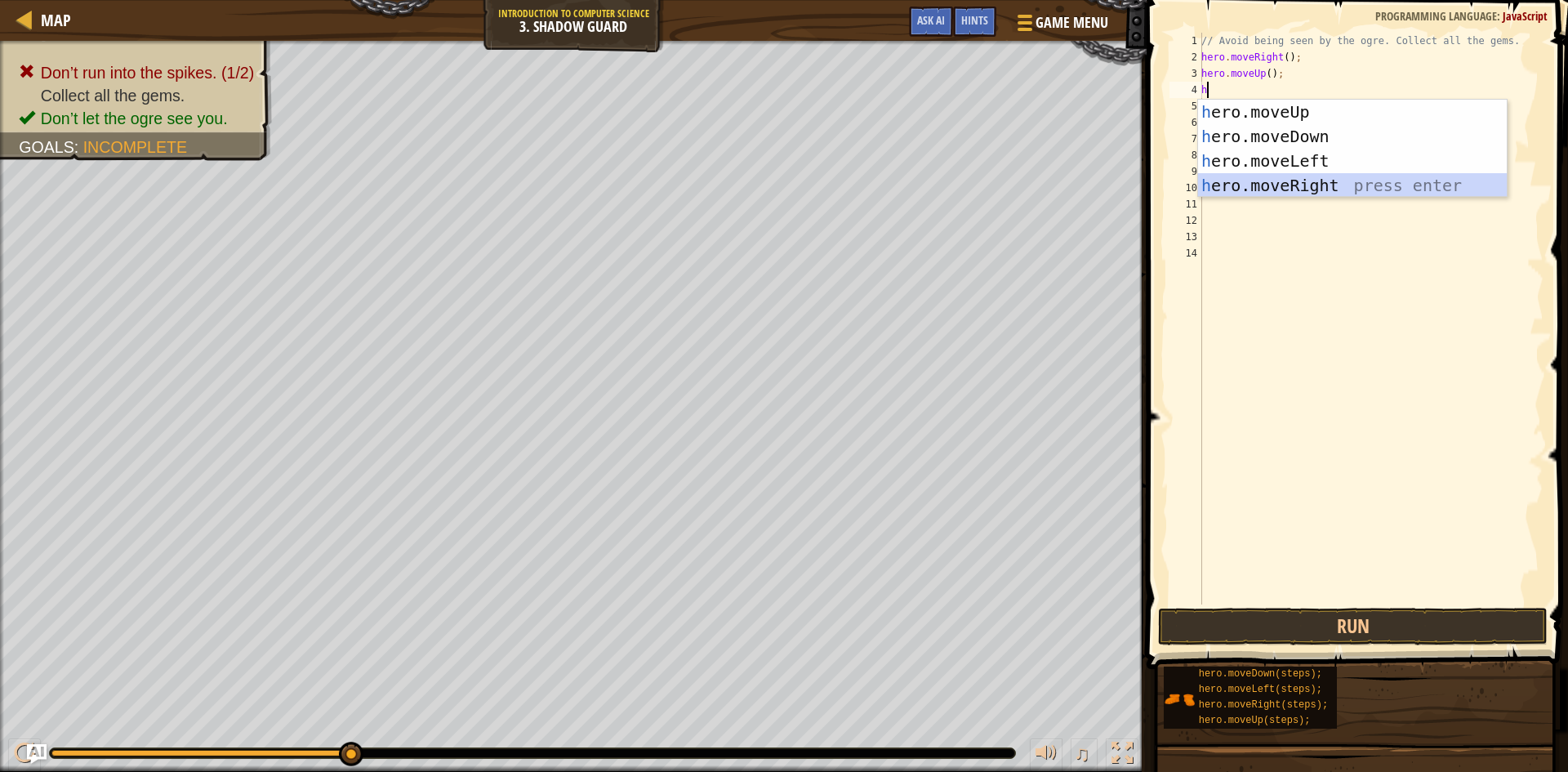
click at [1291, 180] on div "h ero.moveUp press enter h ero.moveDown press enter h ero.moveLeft press enter …" at bounding box center [1352, 173] width 309 height 147
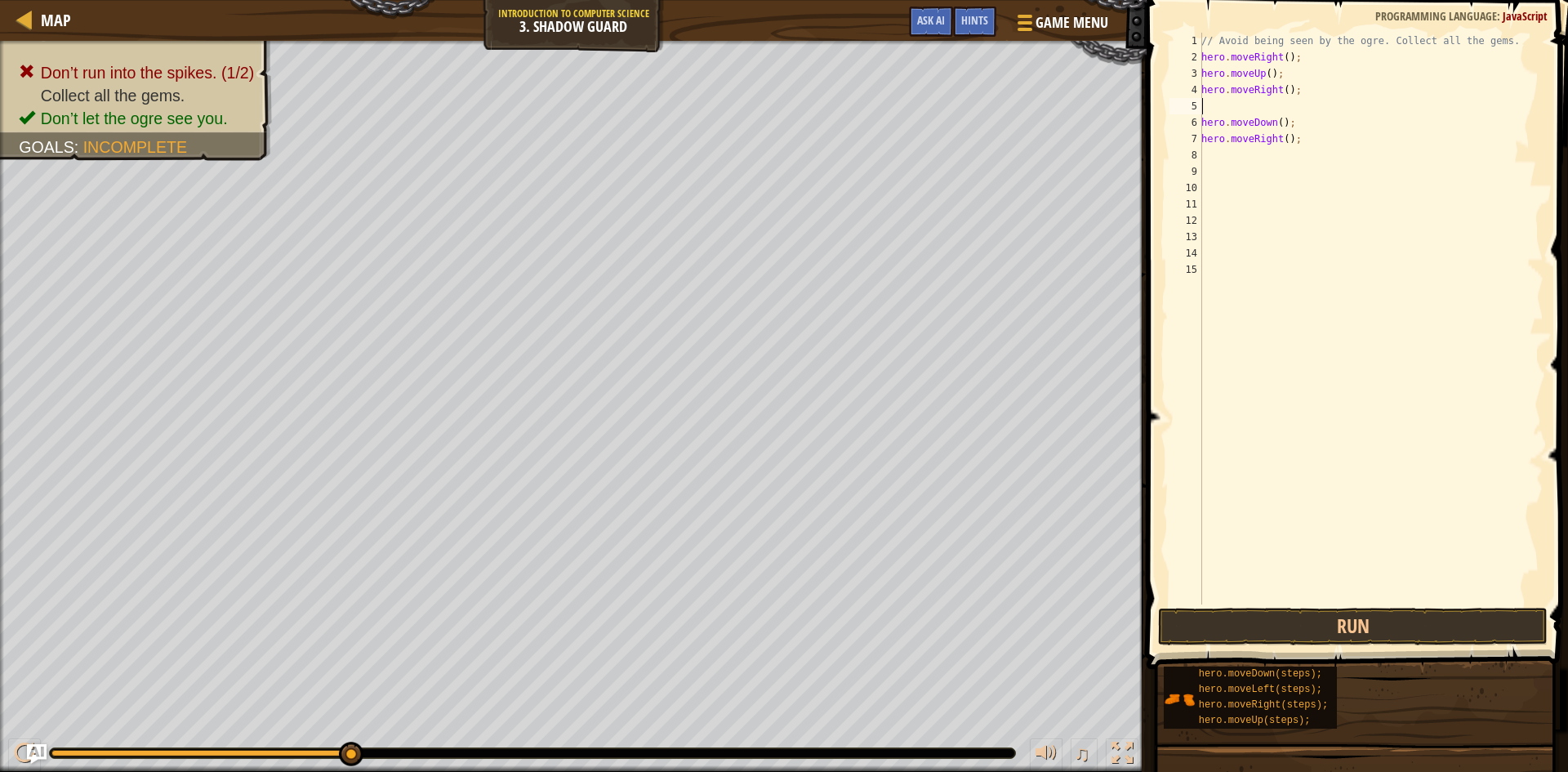
click at [1274, 107] on div "// Avoid being seen by the ogre. Collect all the gems. hero . moveRight ( ) ; h…" at bounding box center [1370, 335] width 345 height 605
type textarea "h"
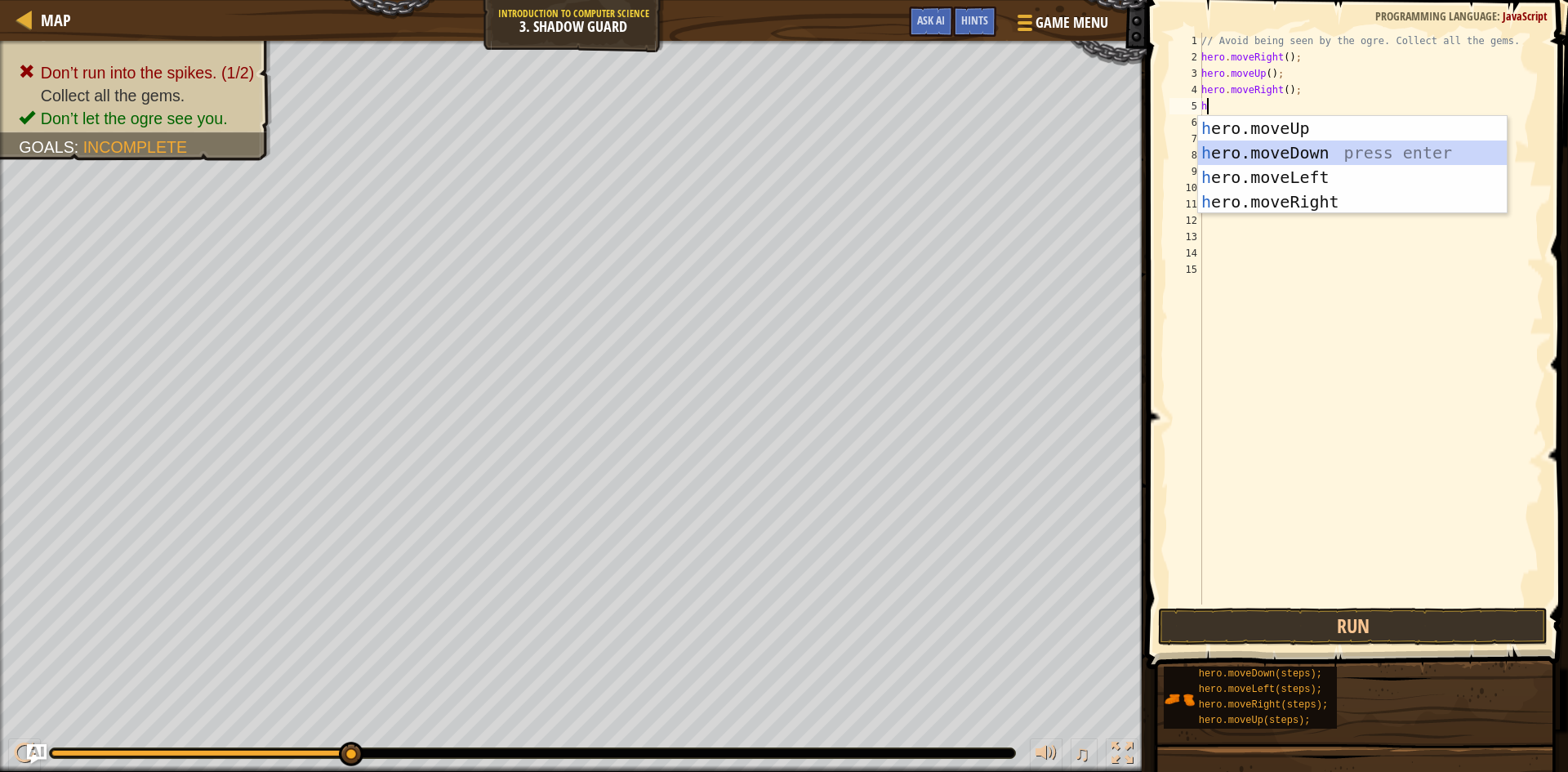
click at [1307, 157] on div "h ero.moveUp press enter h ero.moveDown press enter h ero.moveLeft press enter …" at bounding box center [1352, 190] width 309 height 147
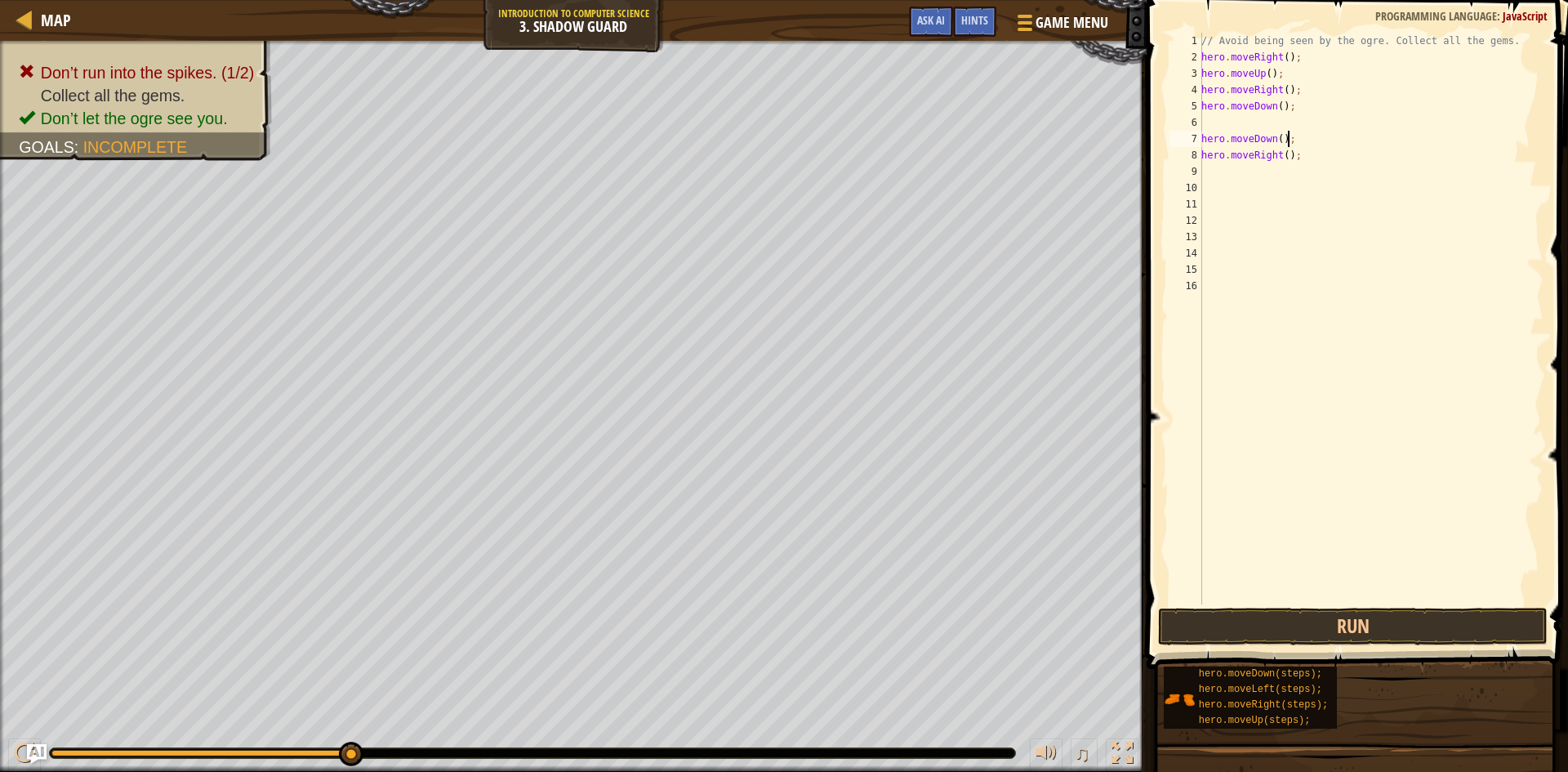
click at [1289, 143] on div "// Avoid being seen by the ogre. Collect all the gems. hero . moveRight ( ) ; h…" at bounding box center [1370, 335] width 345 height 605
type textarea "h"
click at [1300, 162] on div "// Avoid being seen by the ogre. Collect all the gems. hero . moveRight ( ) ; h…" at bounding box center [1370, 335] width 345 height 605
type textarea "h"
click at [1212, 117] on div "// Avoid being seen by the ogre. Collect all the gems. hero . moveRight ( ) ; h…" at bounding box center [1370, 335] width 345 height 605
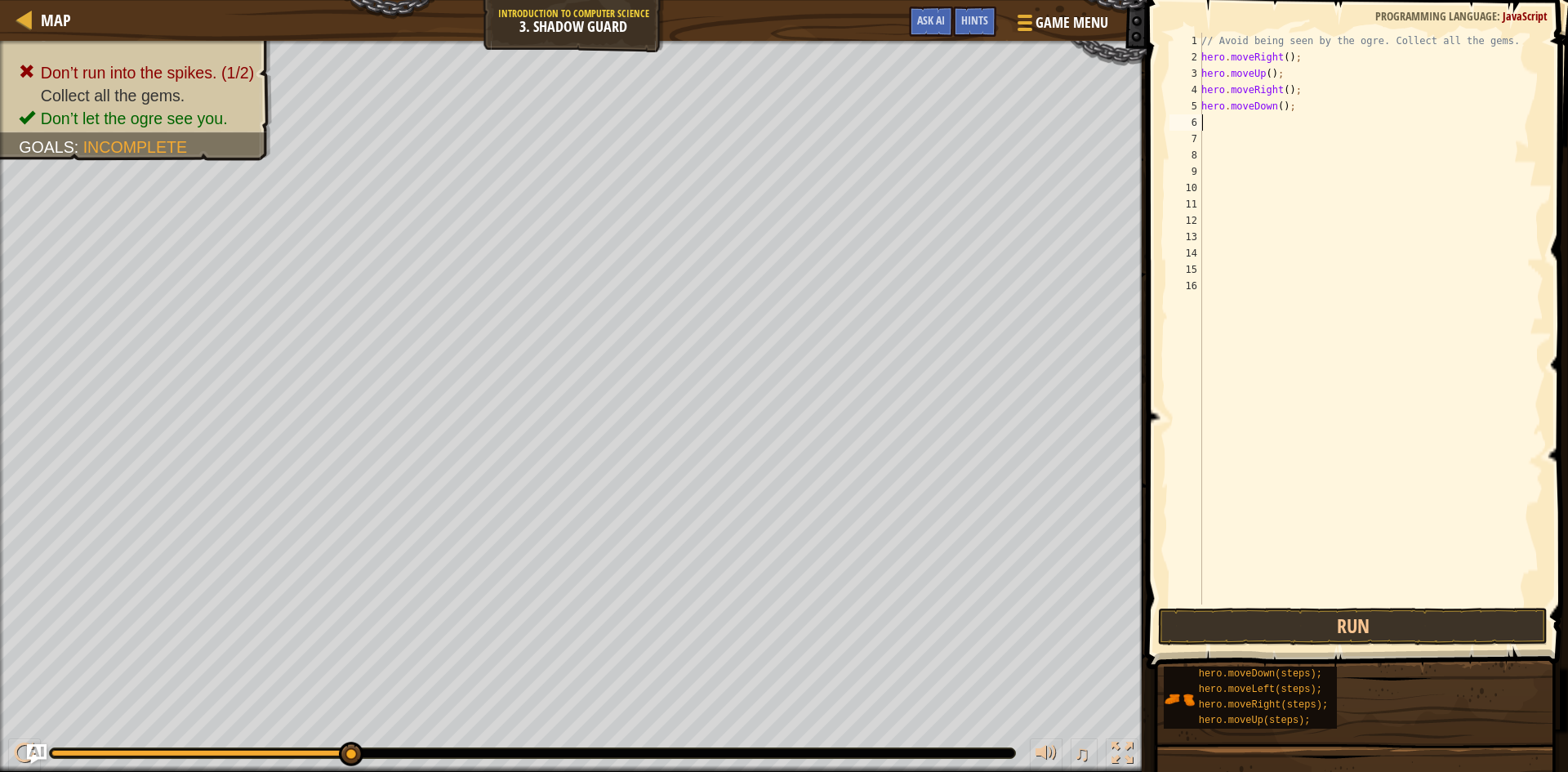
type textarea "h"
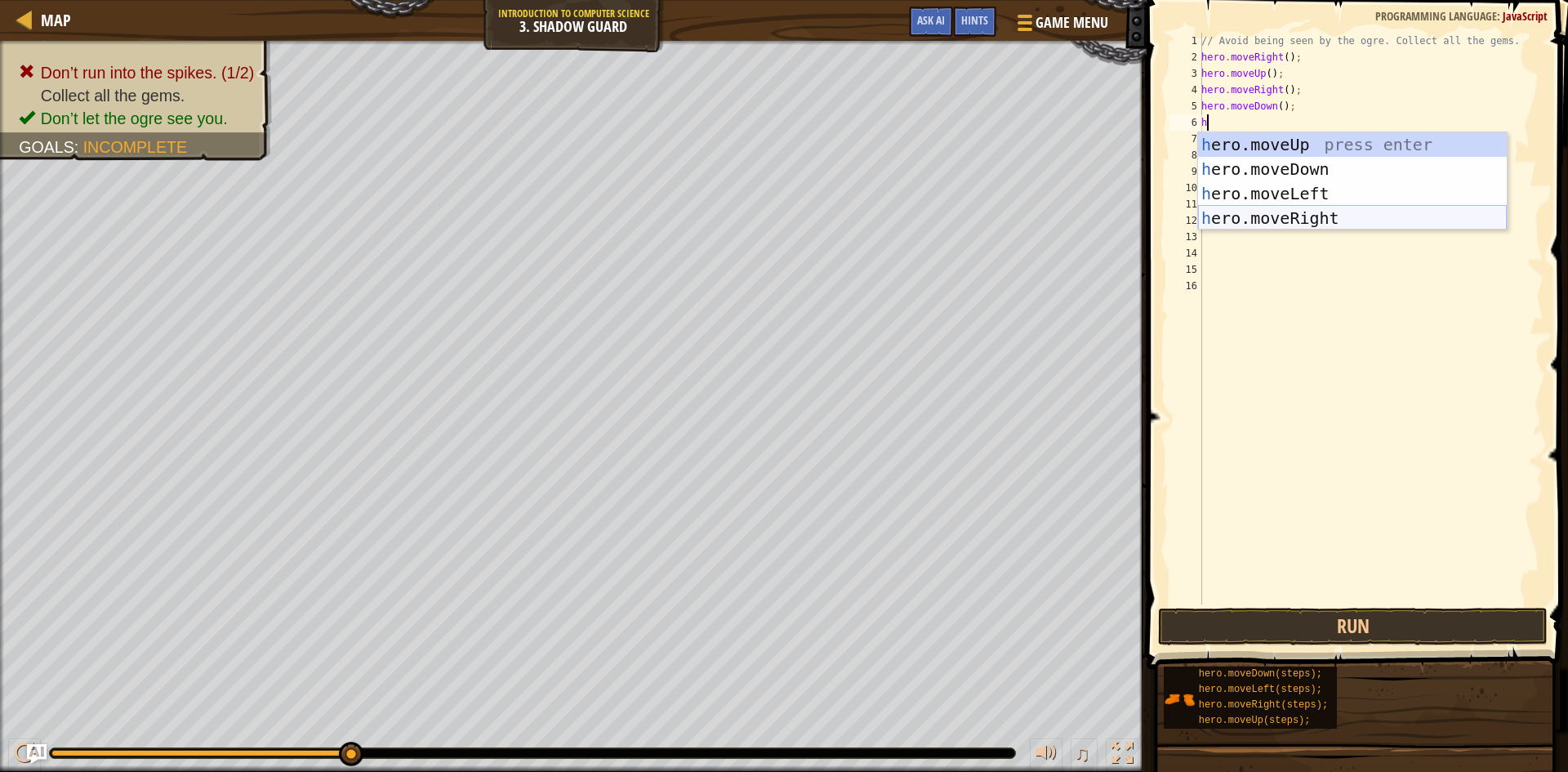
click at [1294, 223] on div "h ero.moveUp press enter h ero.moveDown press enter h ero.moveLeft press enter …" at bounding box center [1352, 206] width 309 height 147
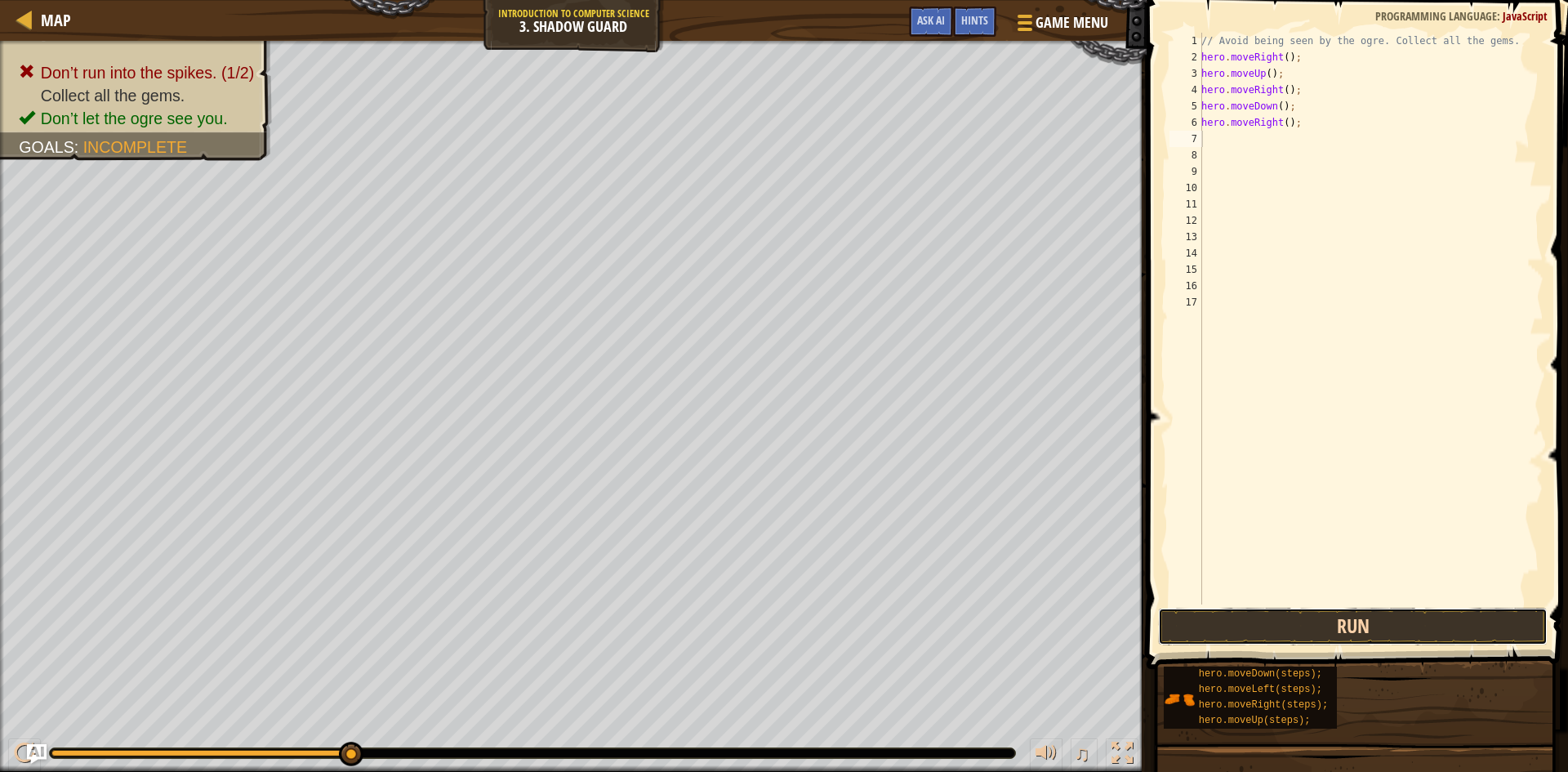
click at [1356, 624] on button "Run" at bounding box center [1352, 626] width 390 height 37
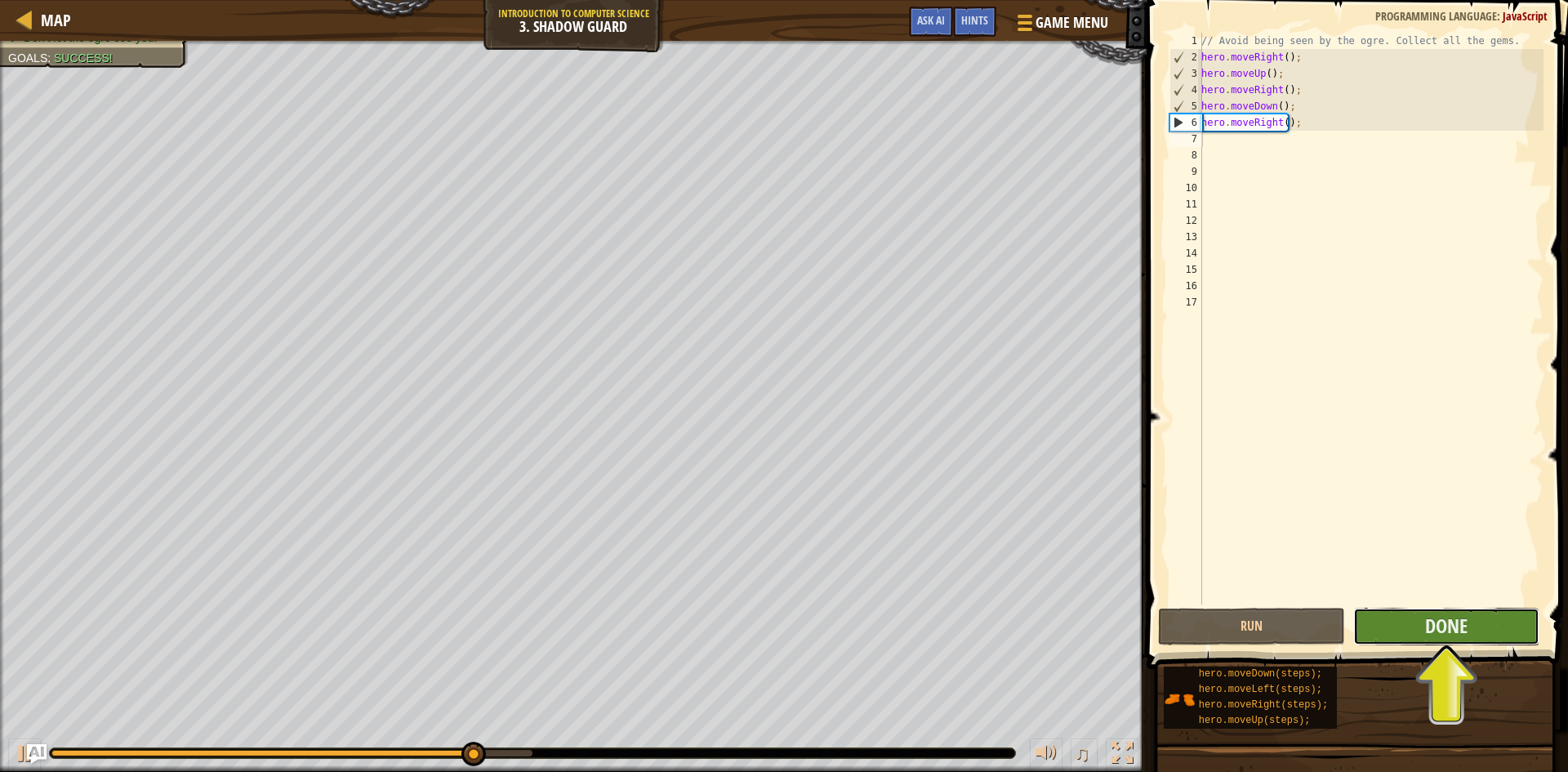
click at [1408, 628] on button "Done" at bounding box center [1446, 626] width 187 height 37
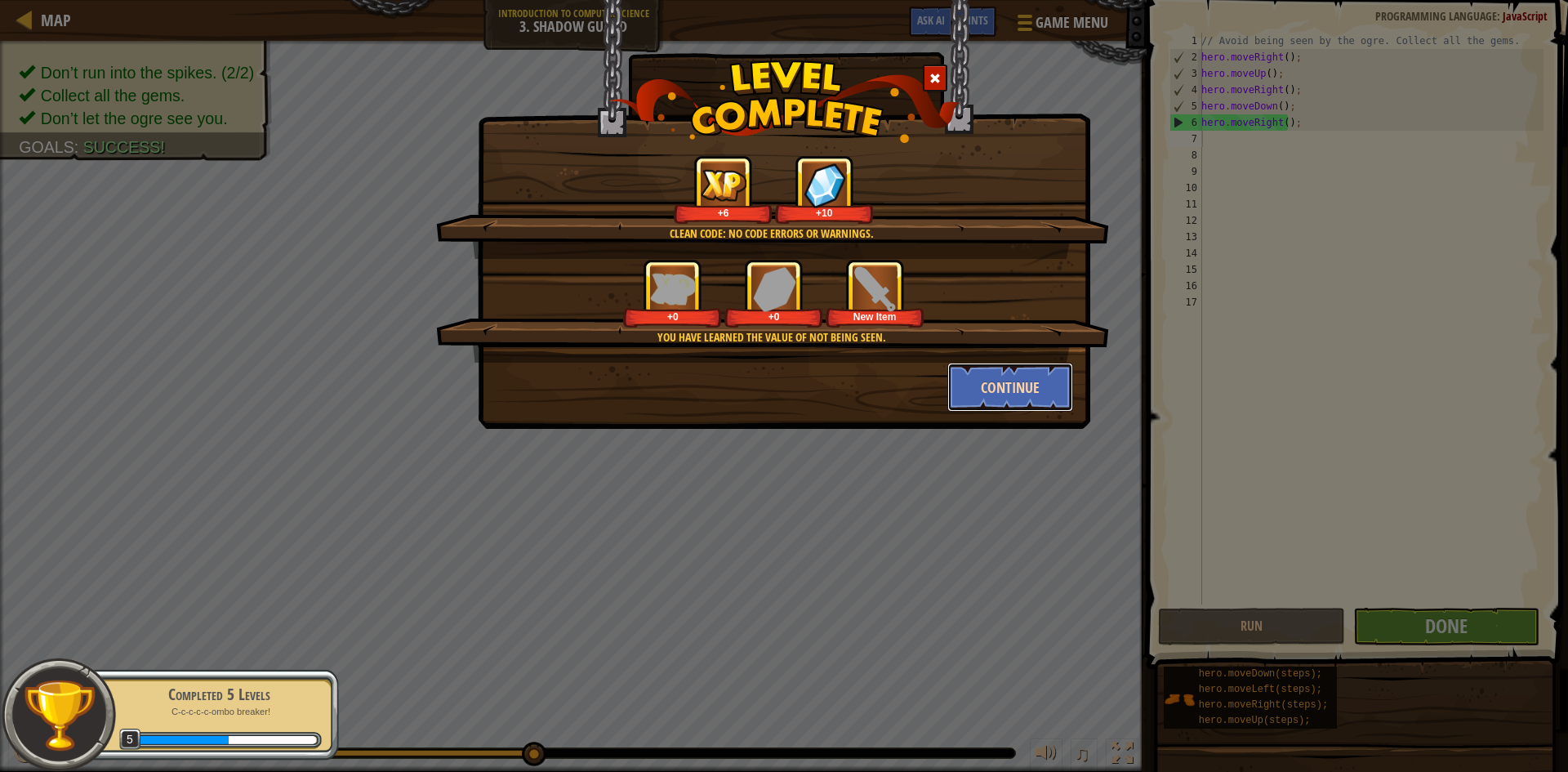
click at [1033, 392] on button "Continue" at bounding box center [1010, 386] width 127 height 49
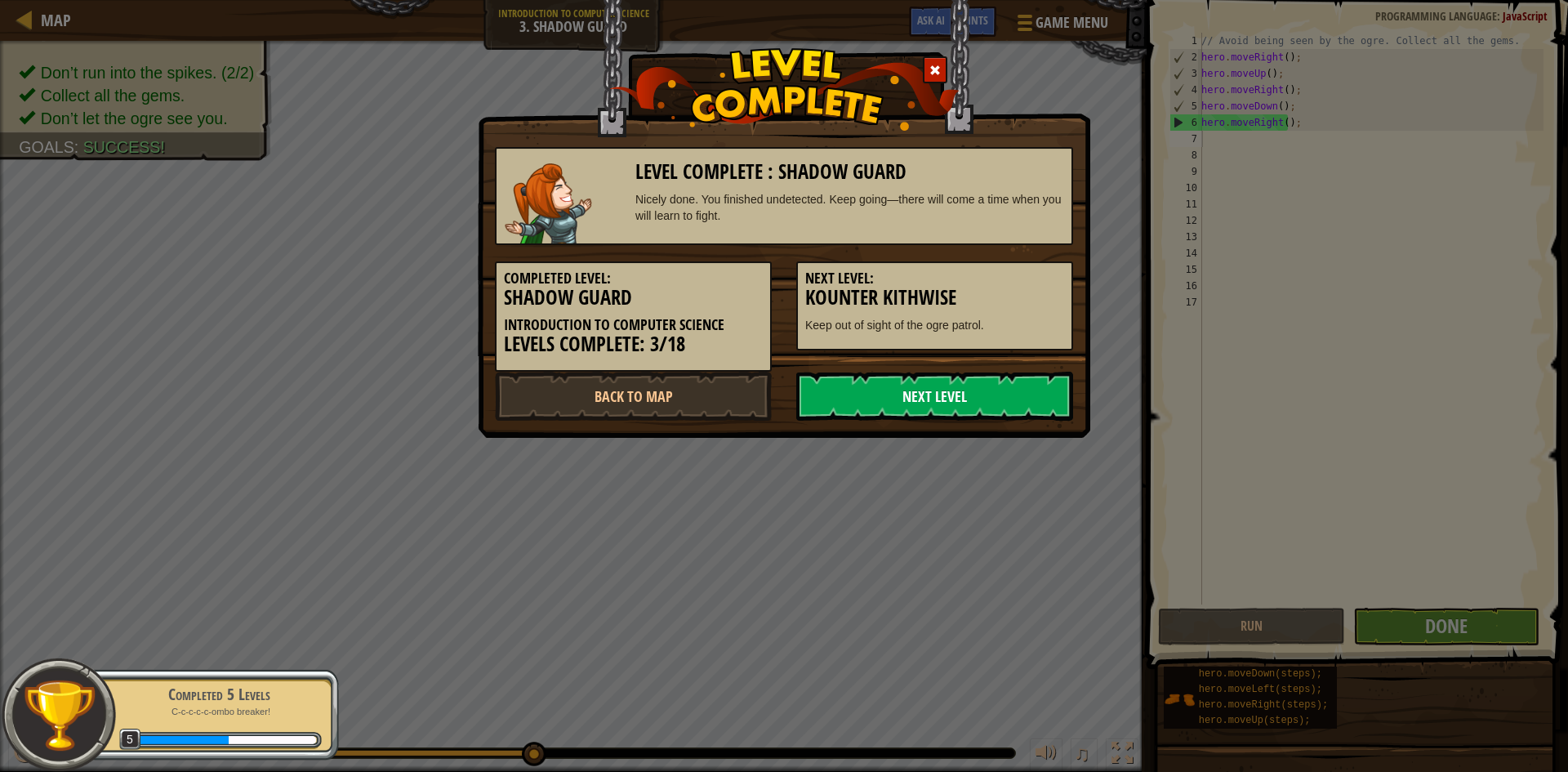
click at [1032, 402] on link "Next Level" at bounding box center [935, 396] width 277 height 49
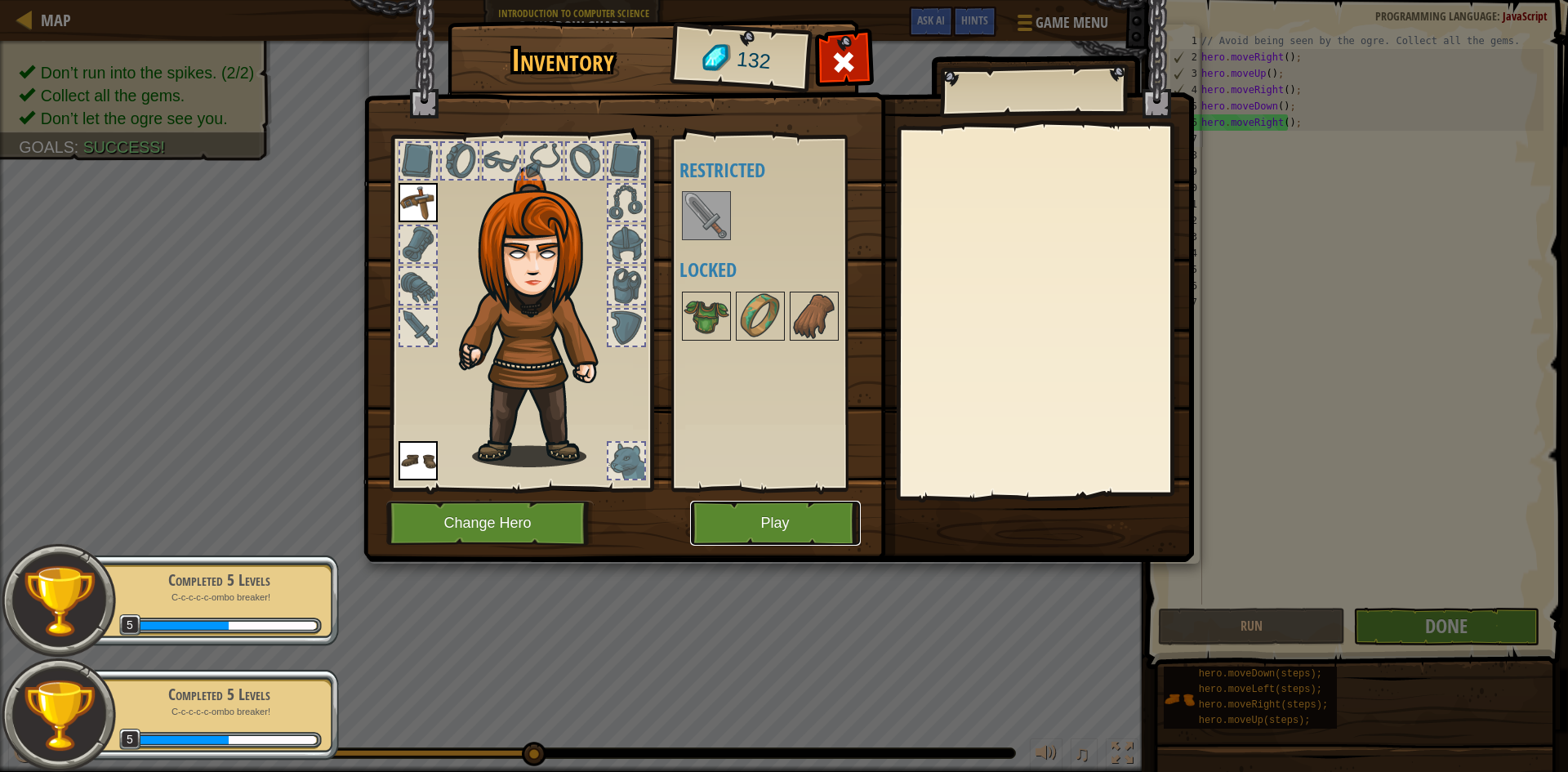
click at [781, 541] on button "Play" at bounding box center [775, 523] width 170 height 45
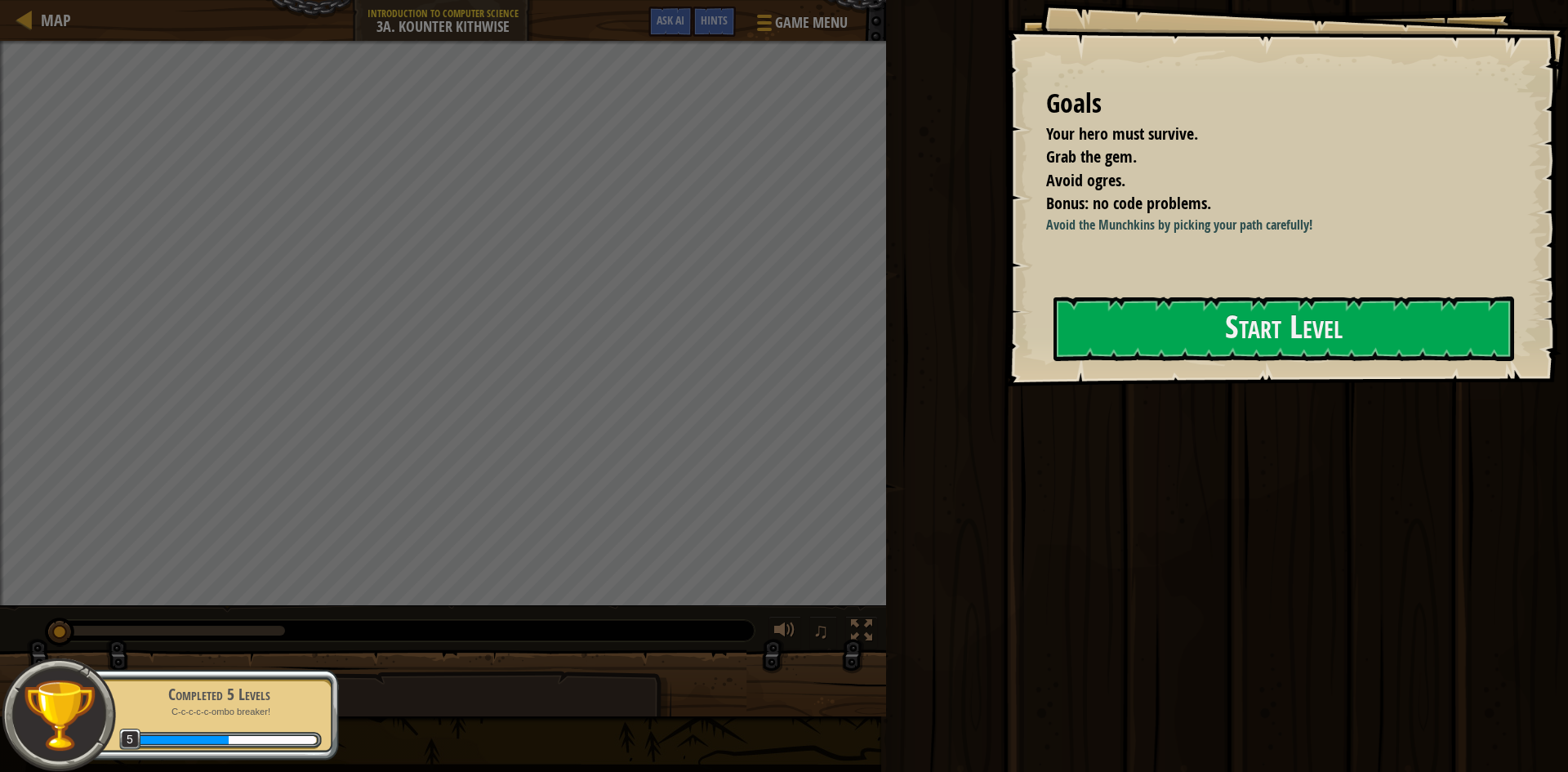
click at [1142, 369] on div "Goals Your hero must survive. Grab the gem. Avoid ogres. Bonus: no code problem…" at bounding box center [1287, 193] width 563 height 386
click at [1145, 360] on button "Start Level" at bounding box center [1284, 329] width 461 height 65
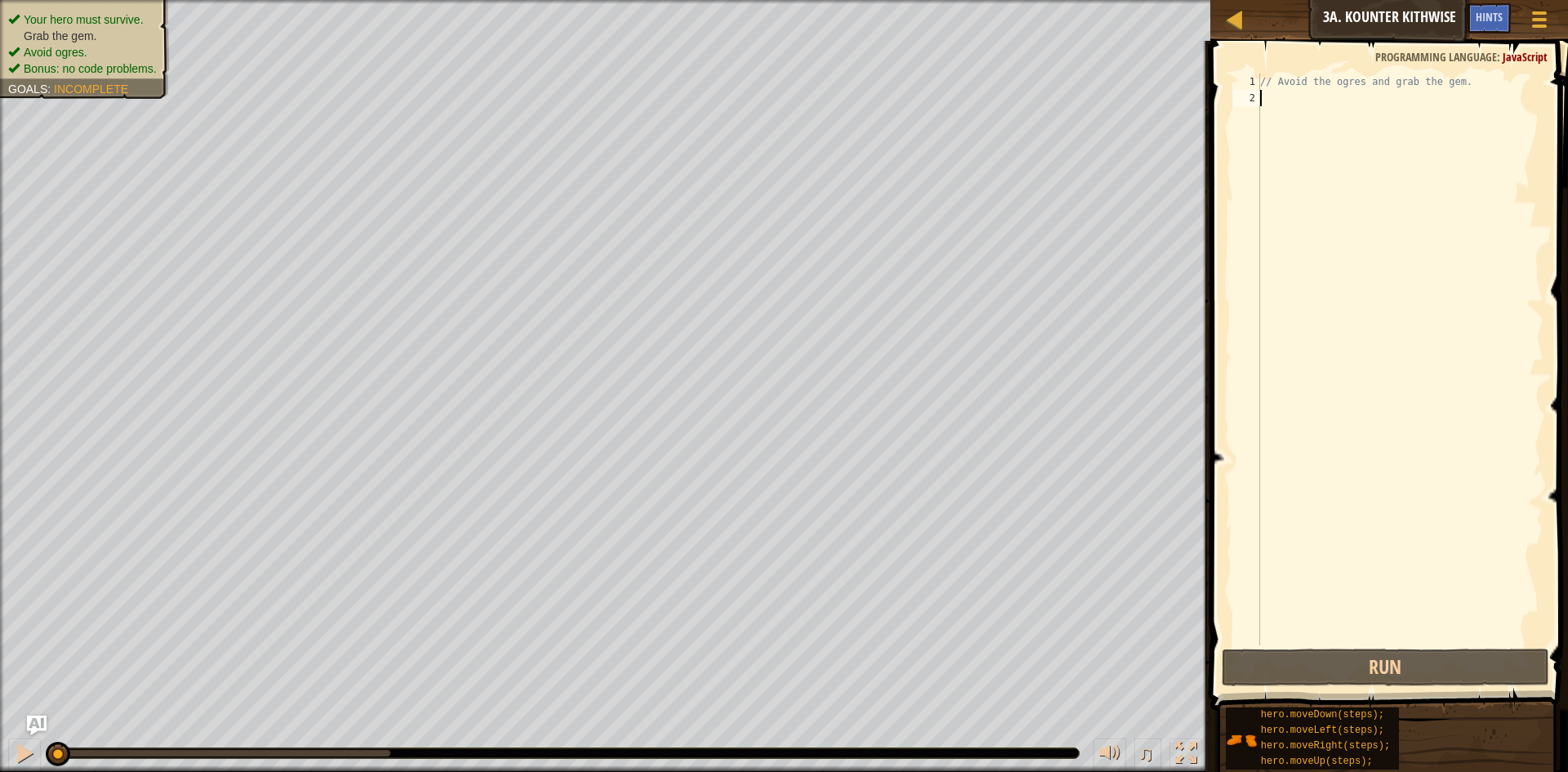
type textarea "h"
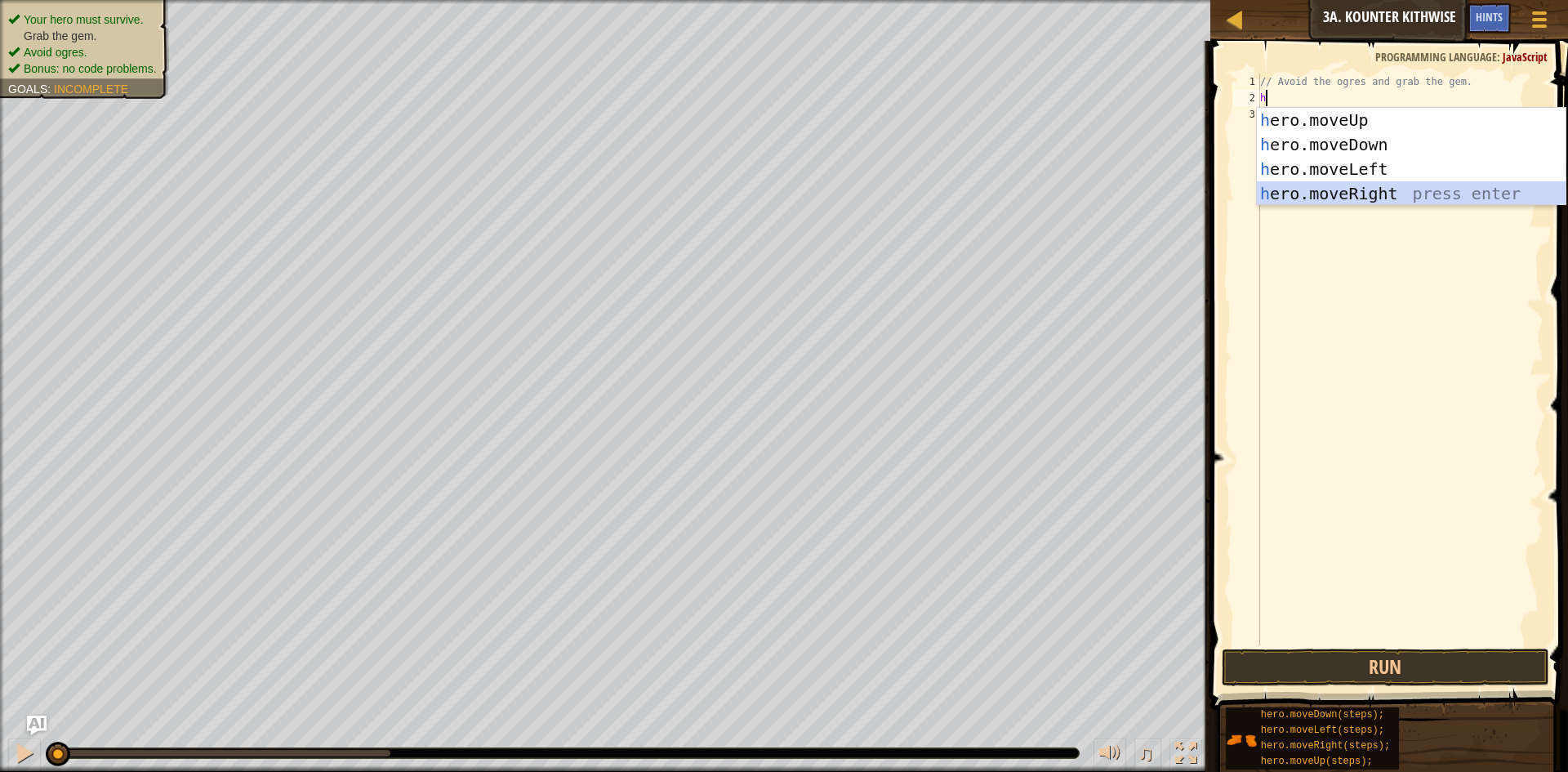
click at [1376, 185] on div "h ero.moveUp press enter h ero.moveDown press enter h ero.moveLeft press enter …" at bounding box center [1412, 181] width 309 height 147
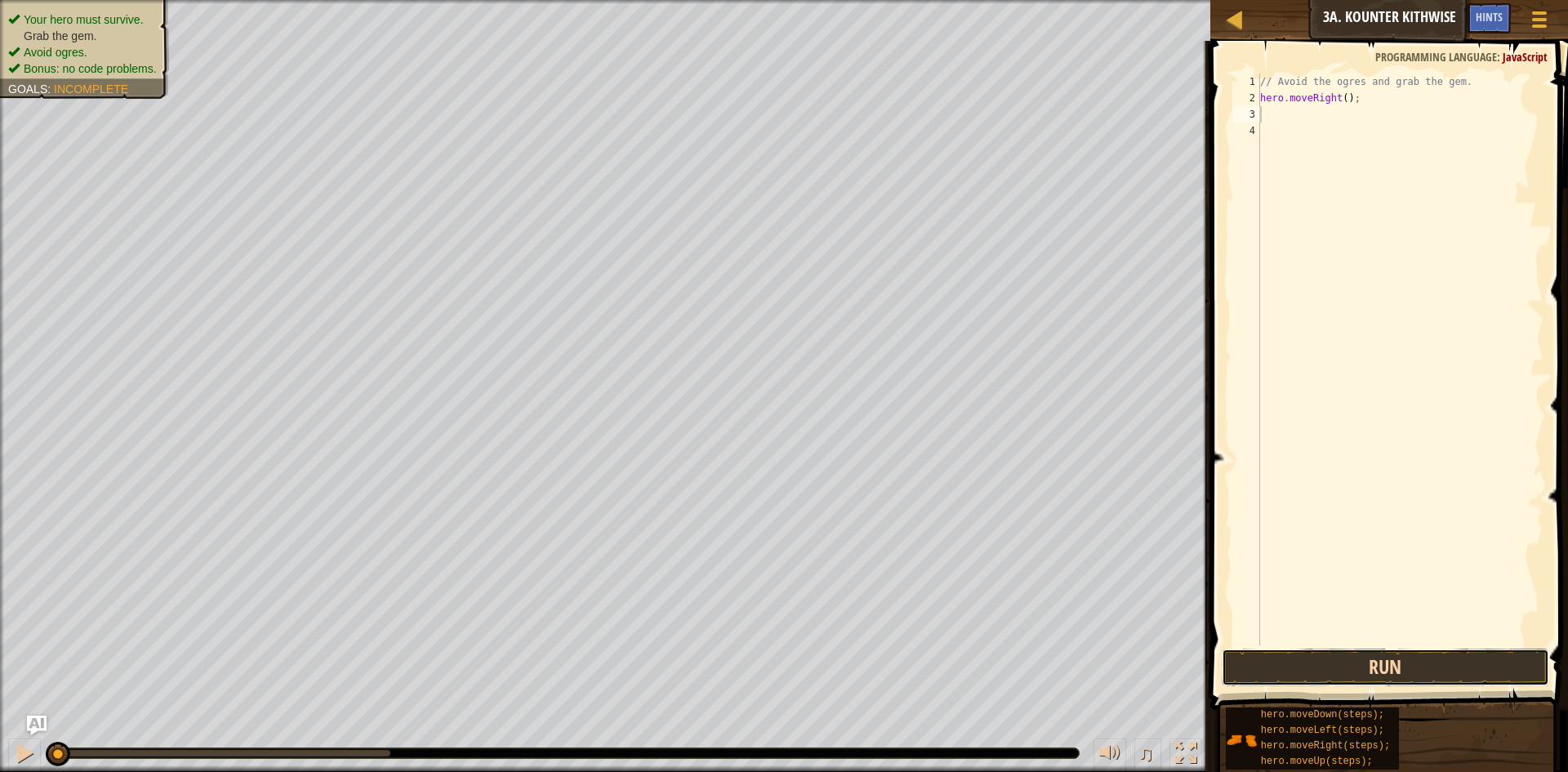
click at [1348, 676] on button "Run" at bounding box center [1385, 667] width 328 height 37
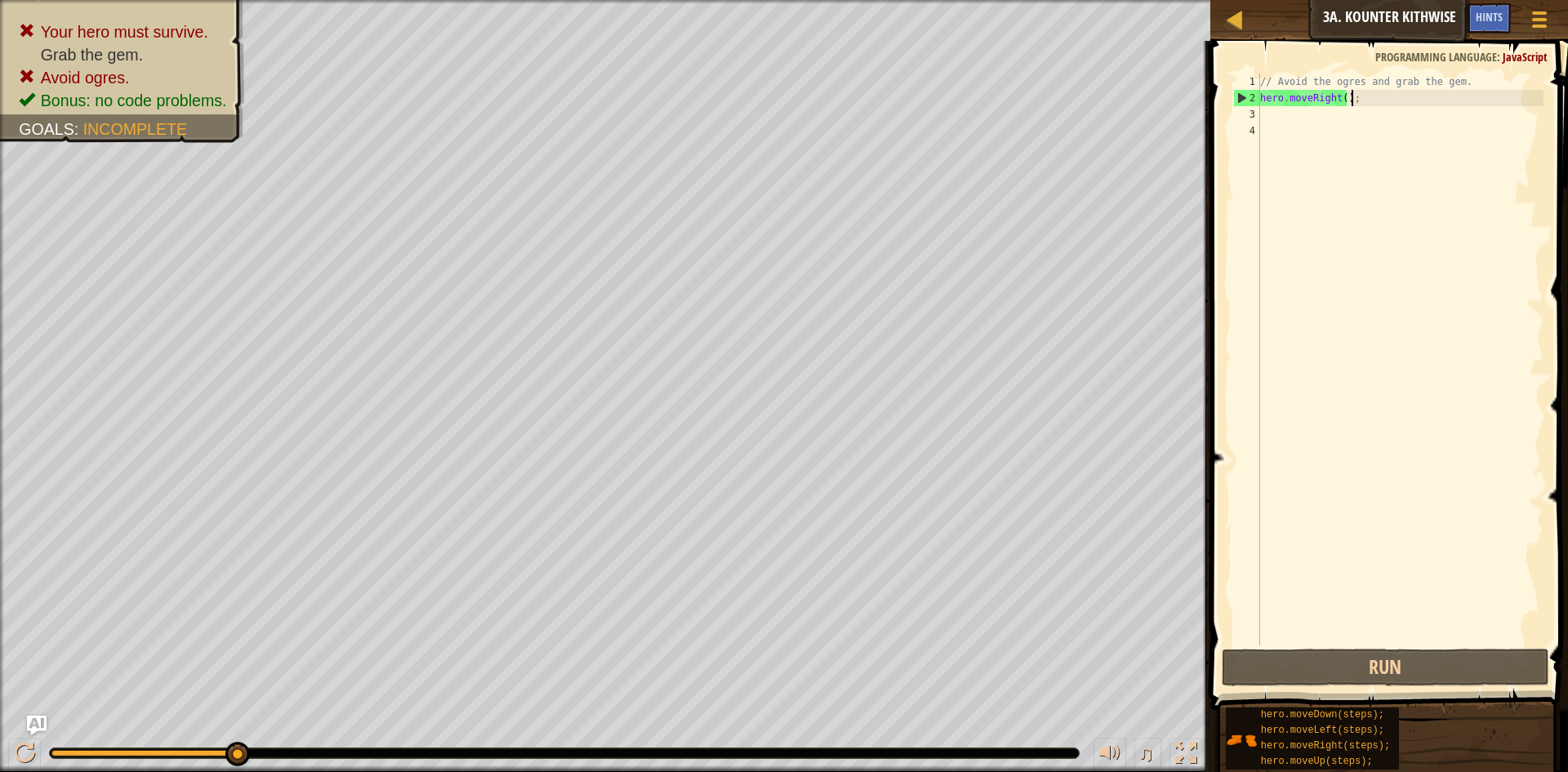
click at [1359, 99] on div "// Avoid the ogres and grab the gem. hero . moveRight ( ) ;" at bounding box center [1400, 376] width 287 height 605
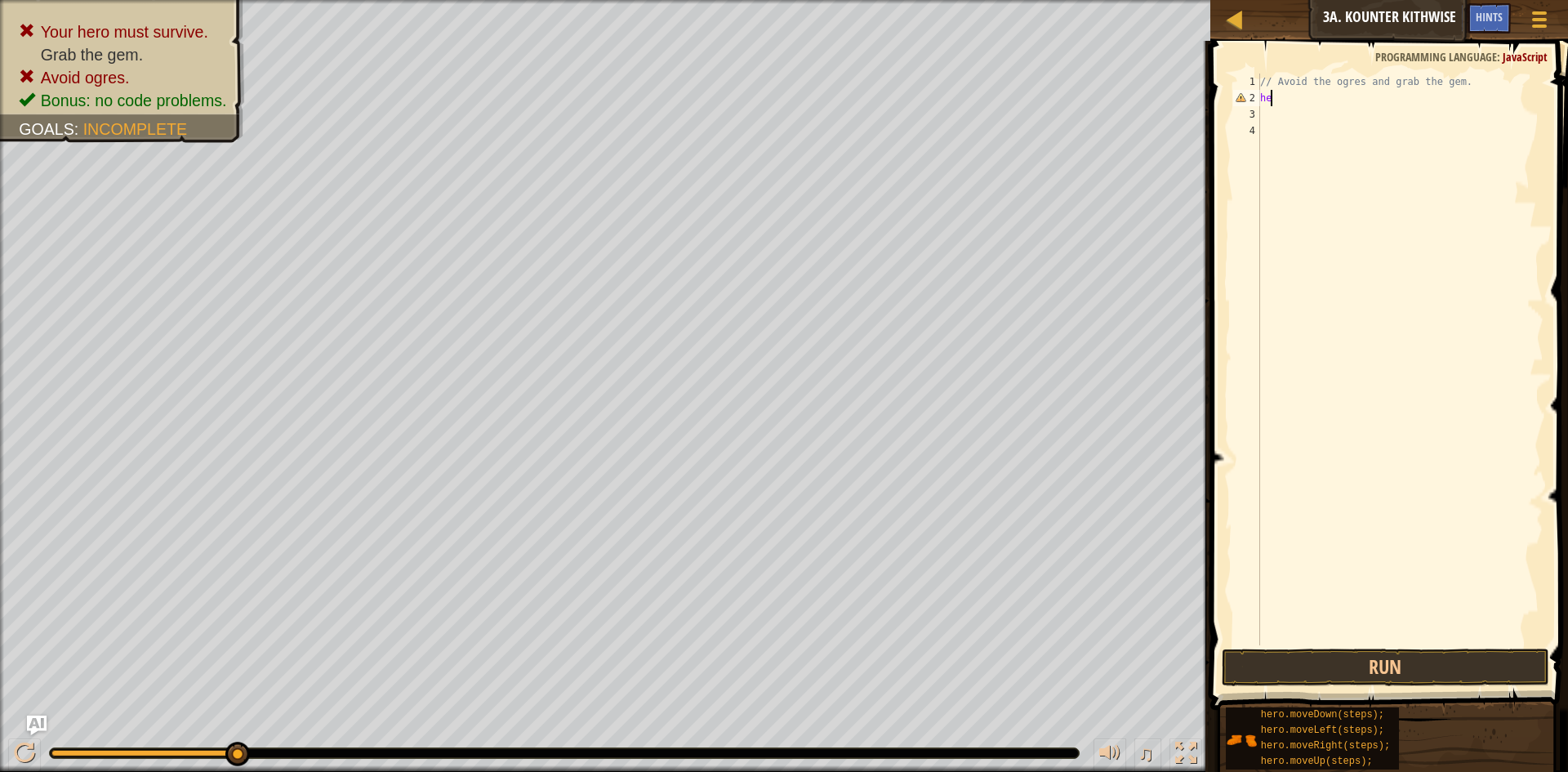
type textarea "h"
click at [1309, 81] on div "// Avoid the ogres and grab the gem." at bounding box center [1400, 376] width 287 height 605
type textarea "// Avoid the ogres and grab the gem."
click at [1274, 100] on div "// Avoid the ogres and grab the gem." at bounding box center [1400, 376] width 287 height 605
type textarea "h"
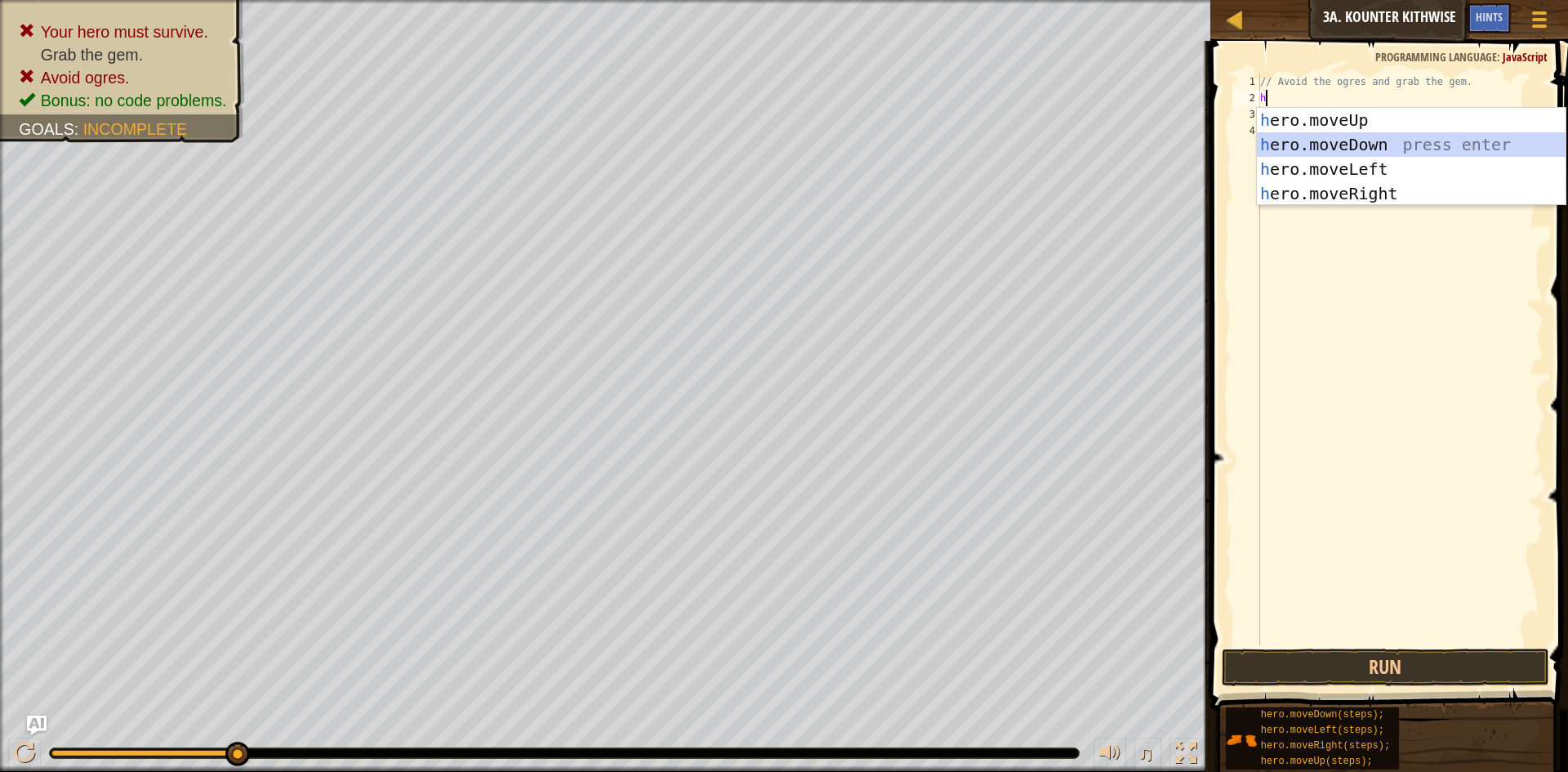
click at [1311, 142] on div "h ero.moveUp press enter h ero.moveDown press enter h ero.moveLeft press enter …" at bounding box center [1412, 181] width 309 height 147
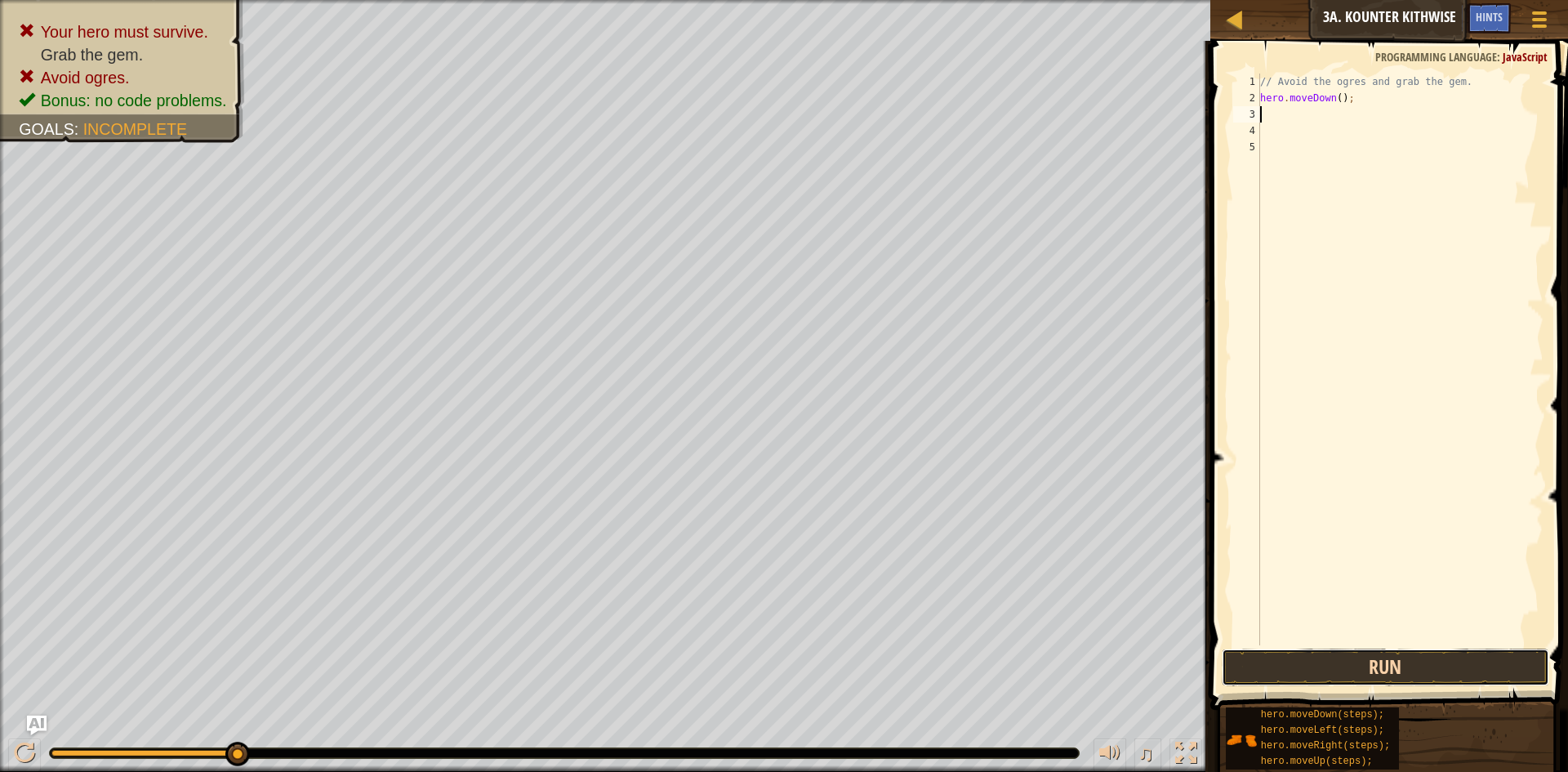
click at [1399, 656] on button "Run" at bounding box center [1385, 667] width 328 height 37
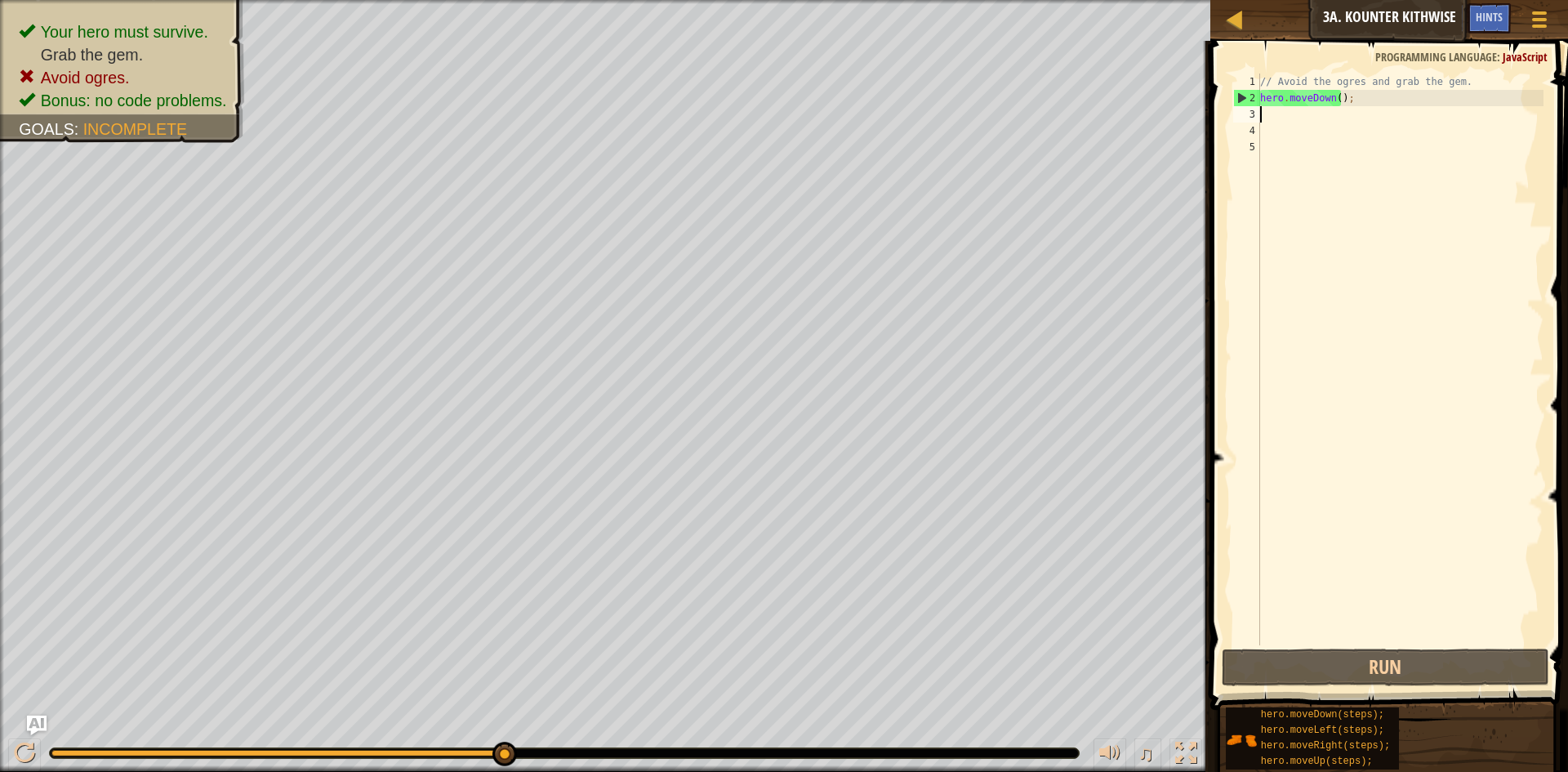
type textarea "h"
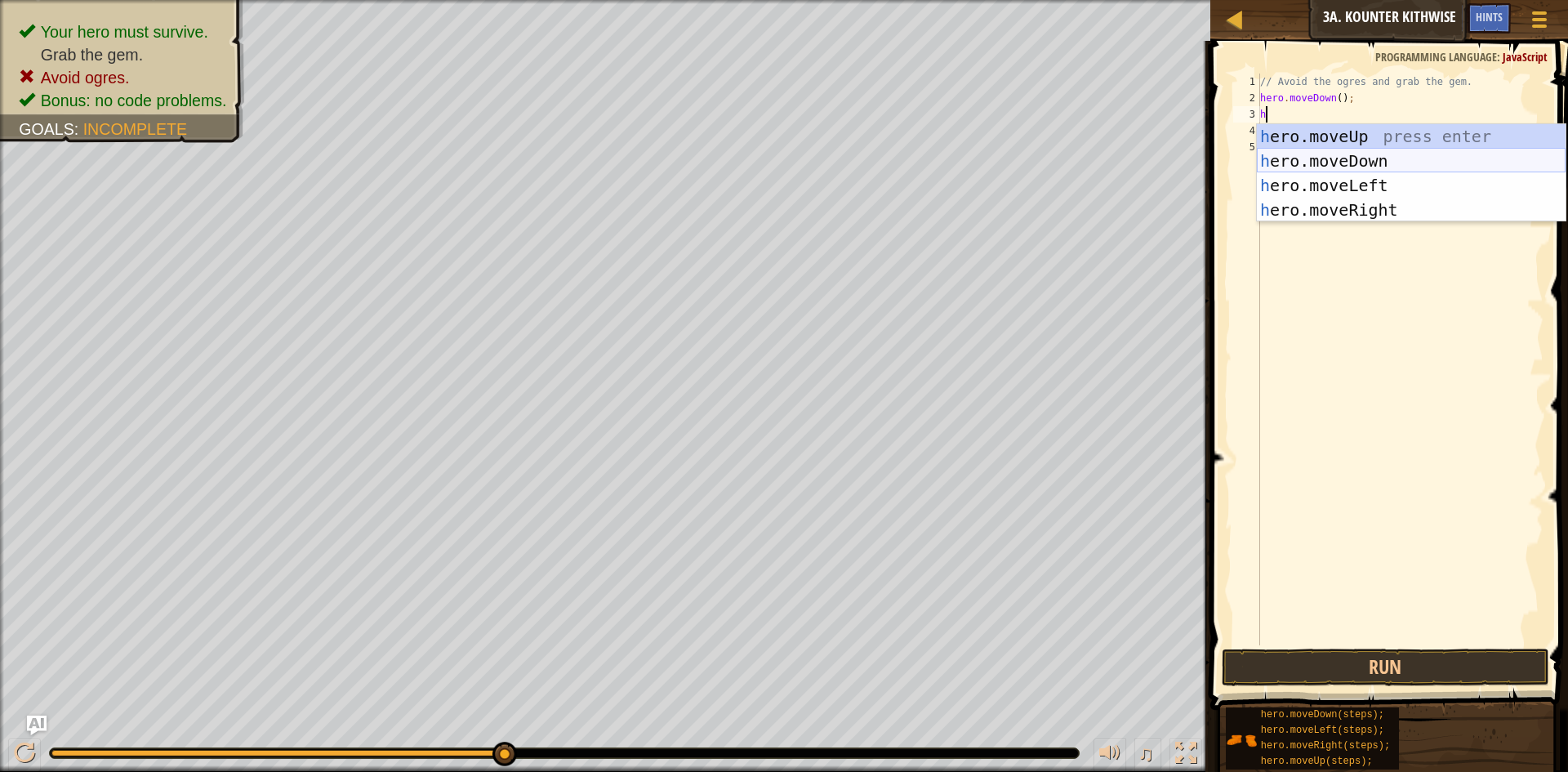
click at [1283, 163] on div "h ero.moveUp press enter h ero.moveDown press enter h ero.moveLeft press enter …" at bounding box center [1412, 198] width 309 height 147
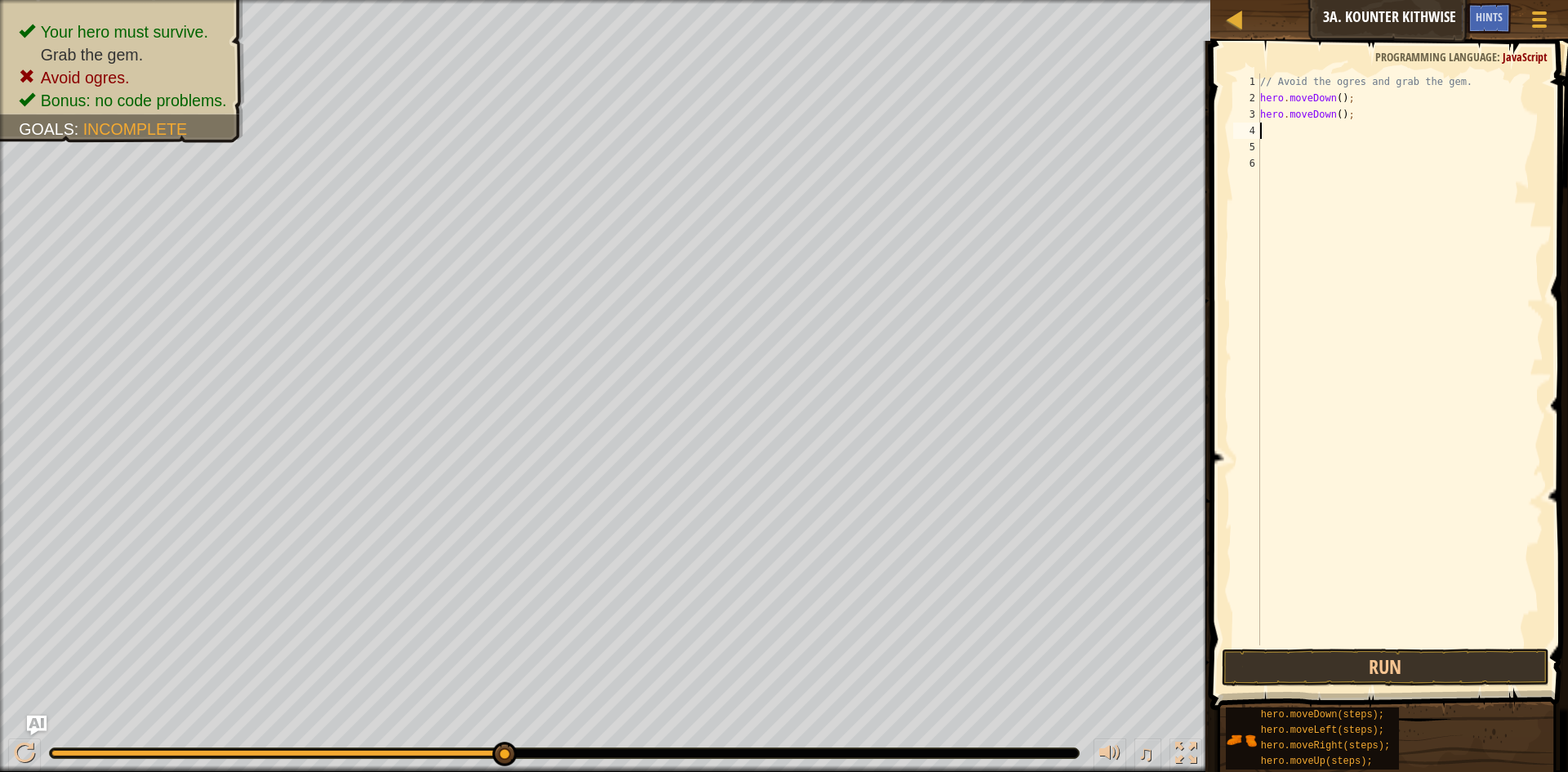
type textarea "h"
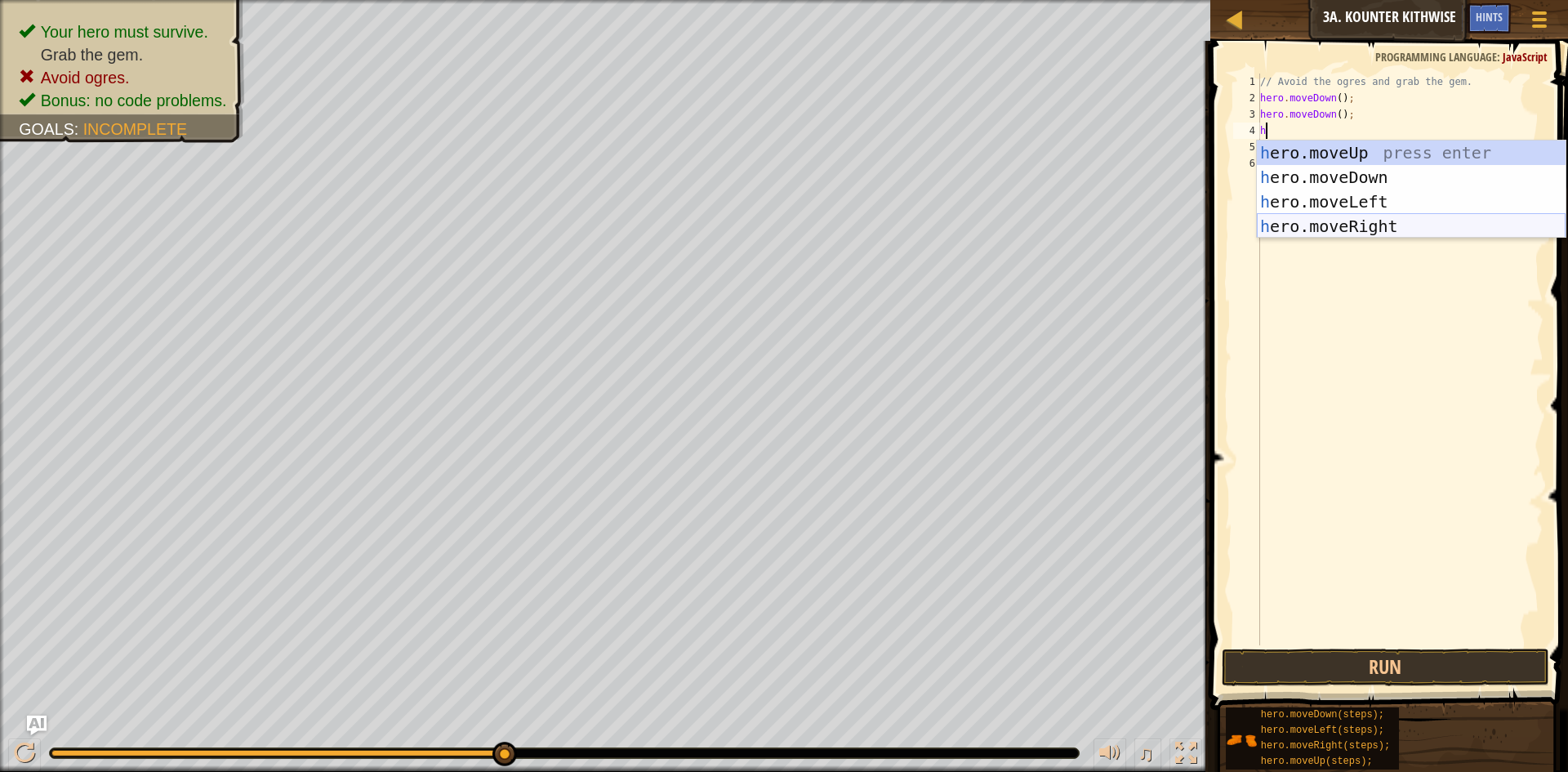
click at [1334, 217] on div "h ero.moveUp press enter h ero.moveDown press enter h ero.moveLeft press enter …" at bounding box center [1412, 214] width 309 height 147
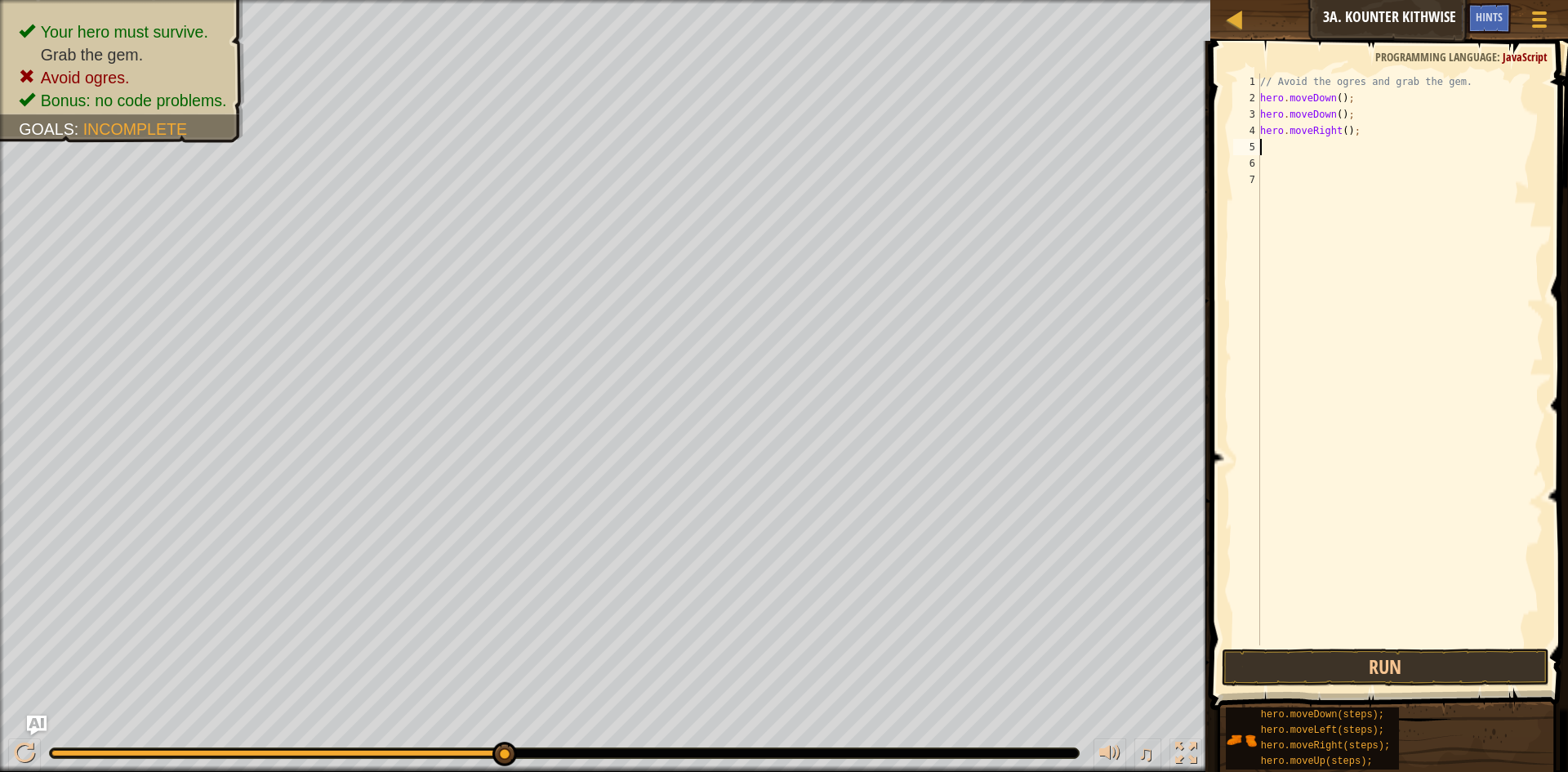
type textarea "h"
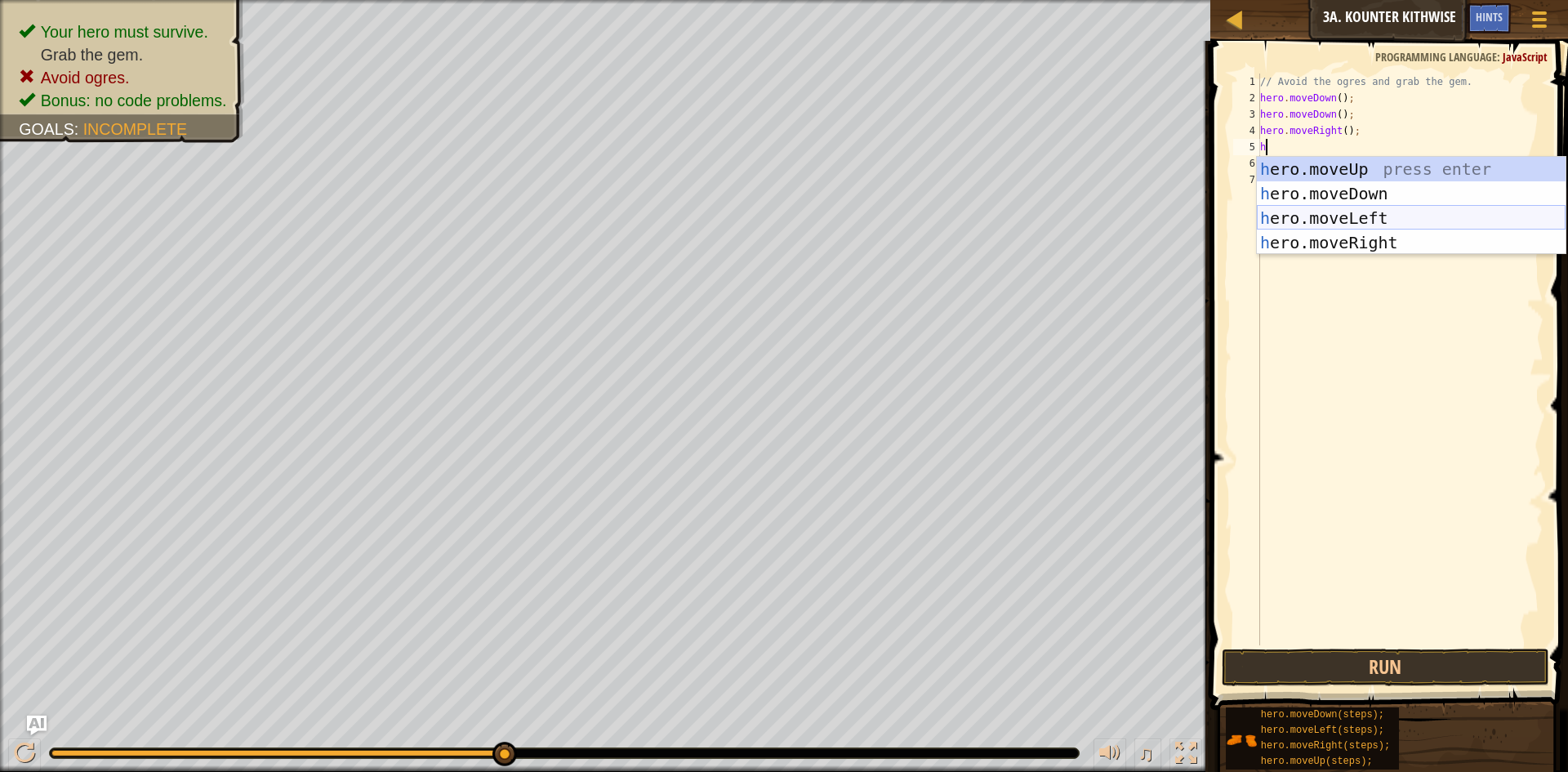
click at [1355, 220] on div "h ero.moveUp press enter h ero.moveDown press enter h ero.moveLeft press enter …" at bounding box center [1412, 231] width 309 height 147
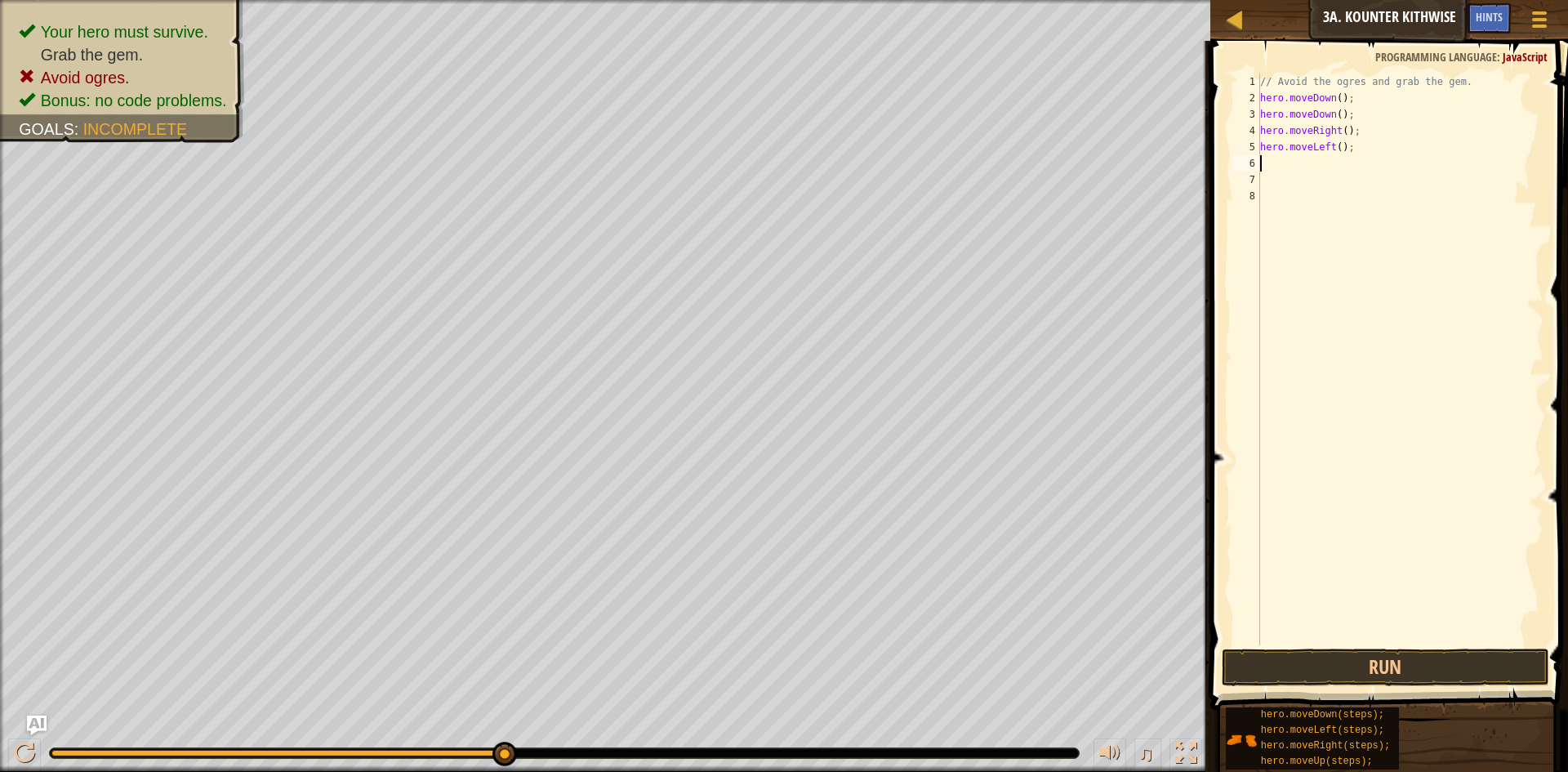
type textarea "h"
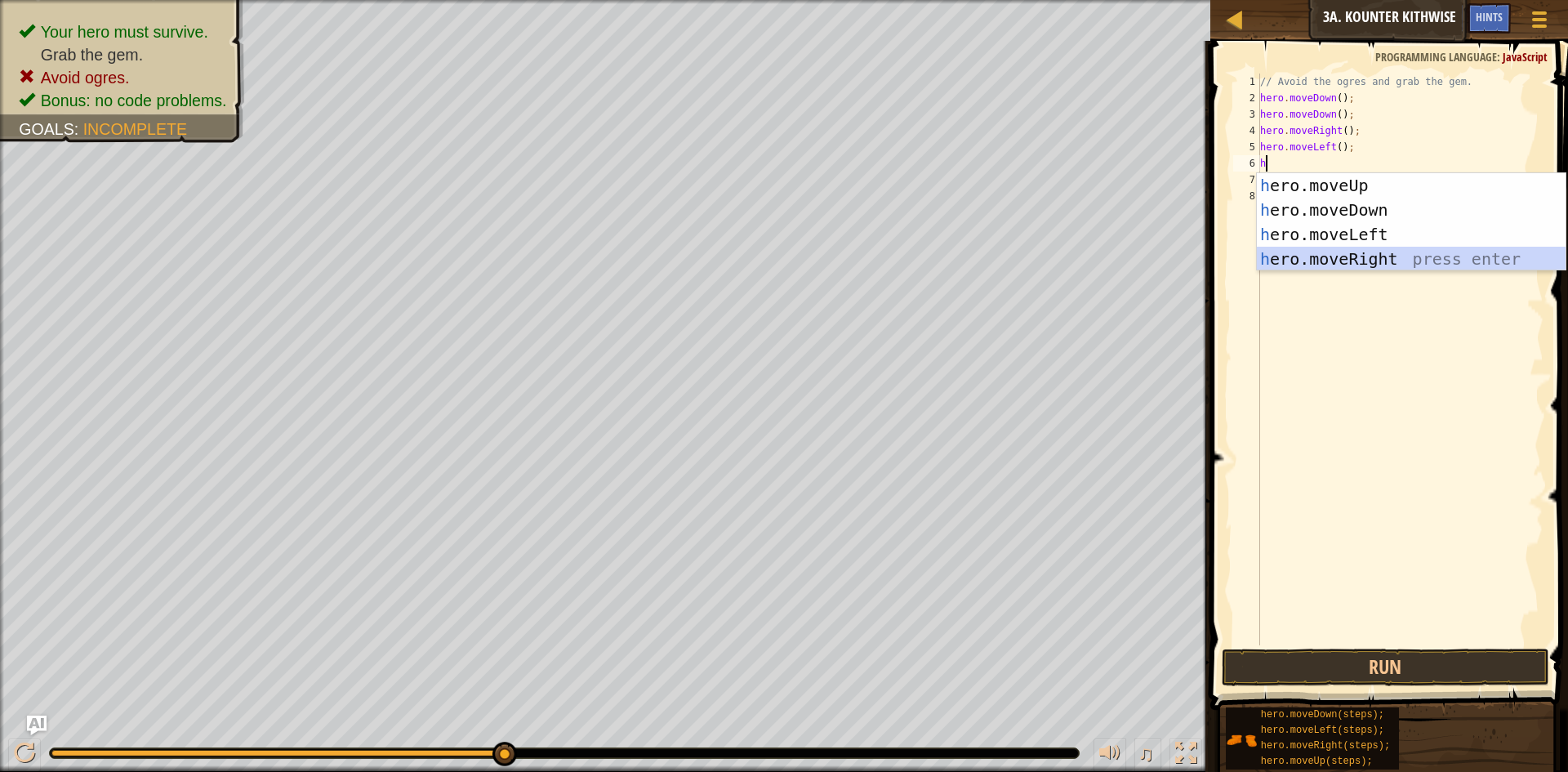
click at [1329, 263] on div "h ero.moveUp press enter h ero.moveDown press enter h ero.moveLeft press enter …" at bounding box center [1412, 247] width 309 height 147
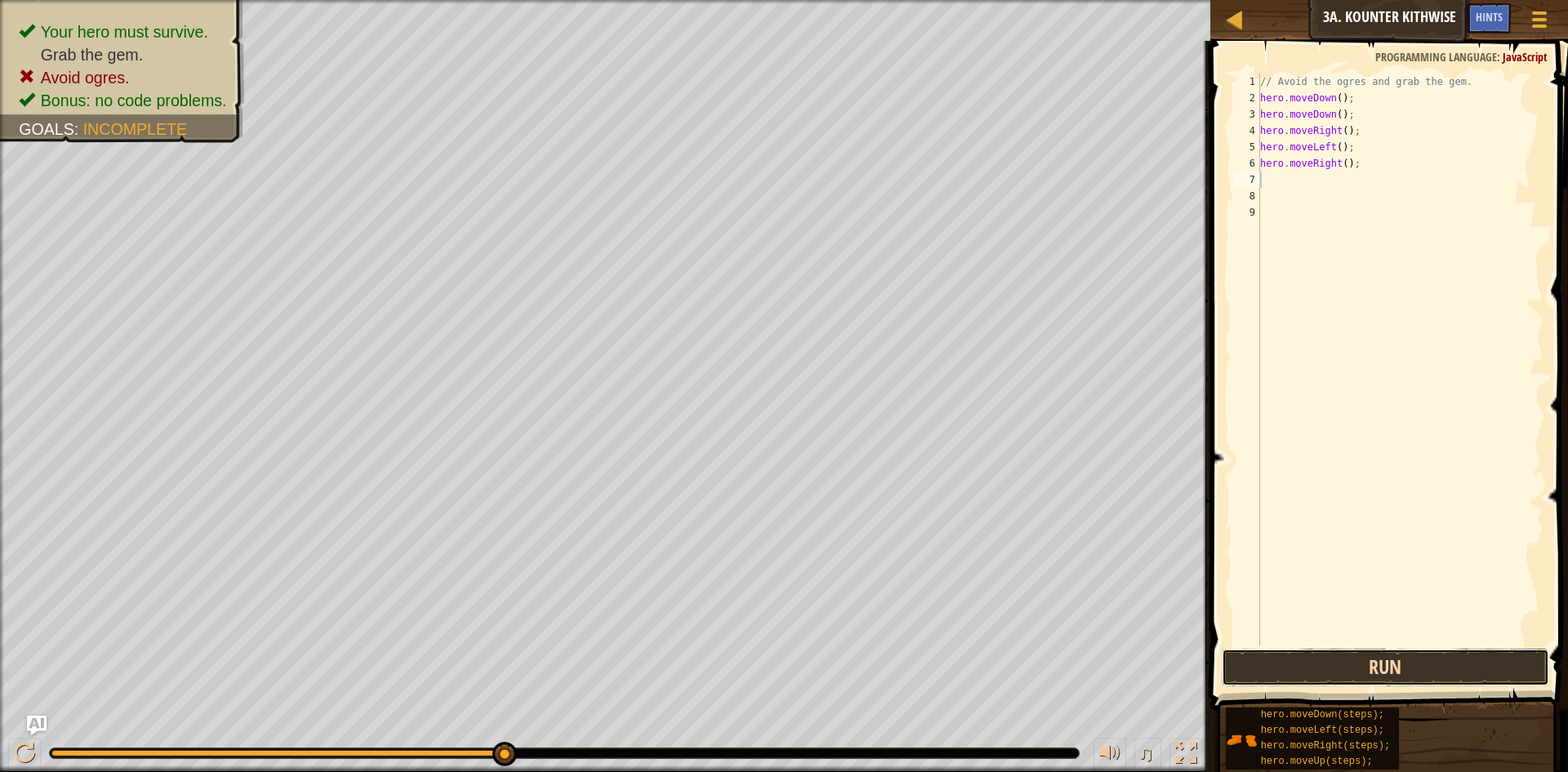
click at [1366, 663] on button "Run" at bounding box center [1385, 667] width 328 height 37
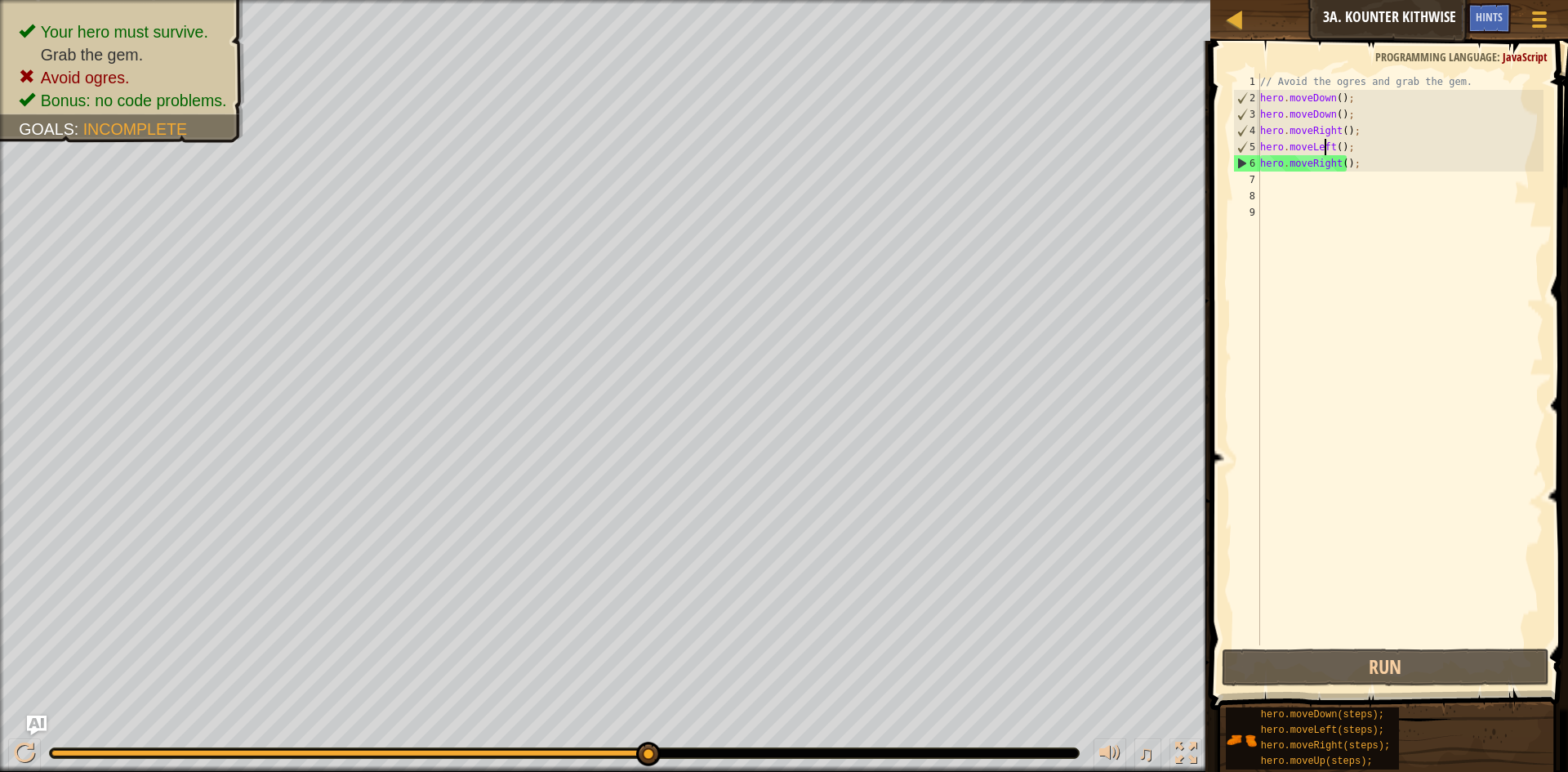
click at [1326, 146] on div "// Avoid the ogres and grab the gem. hero . moveDown ( ) ; hero . moveDown ( ) …" at bounding box center [1400, 376] width 287 height 605
click at [1332, 146] on div "// Avoid the ogres and grab the gem. hero . moveDown ( ) ; hero . moveDown ( ) …" at bounding box center [1400, 376] width 287 height 605
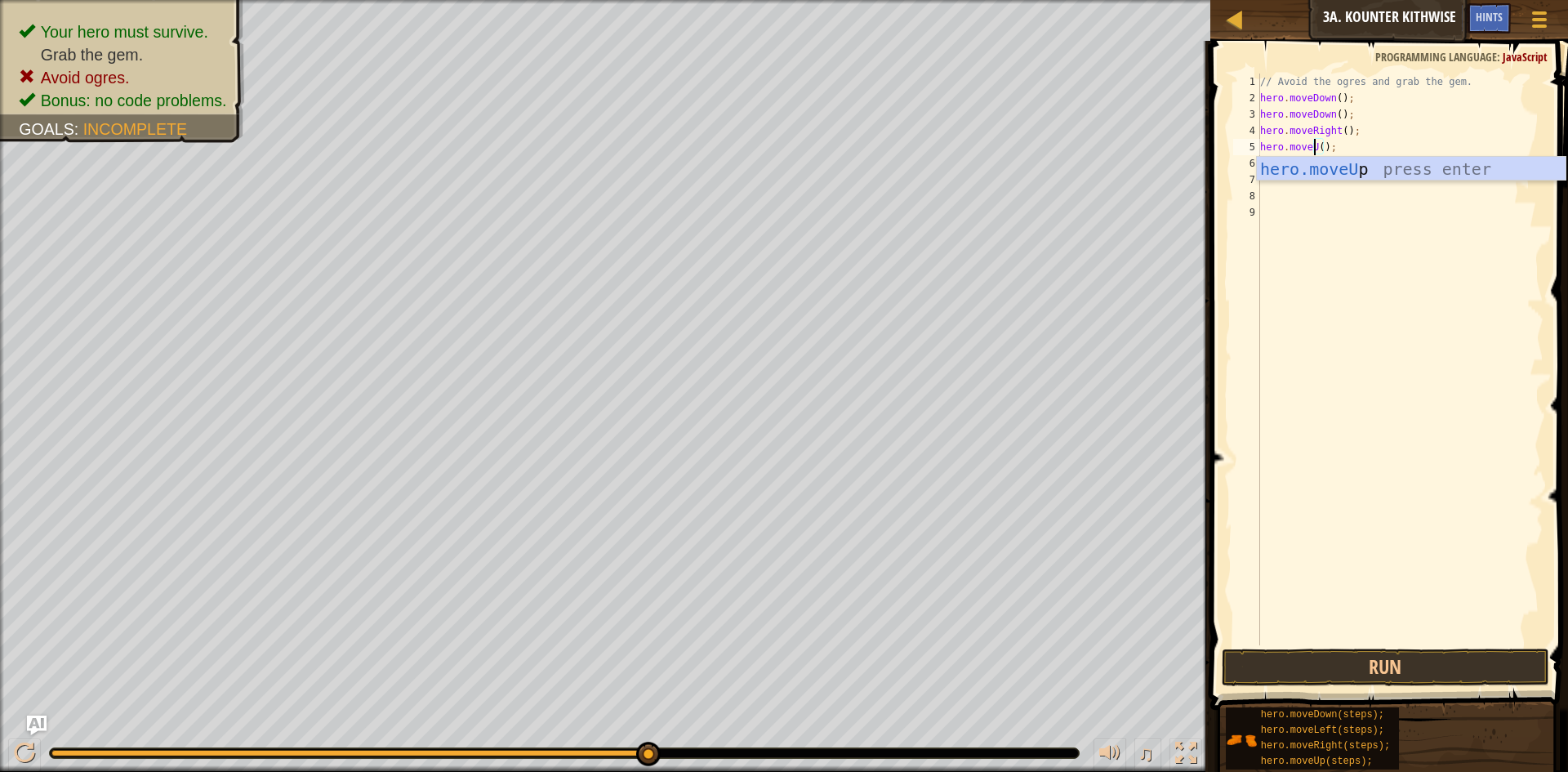
scroll to position [7, 5]
type textarea "hero.moveUp();"
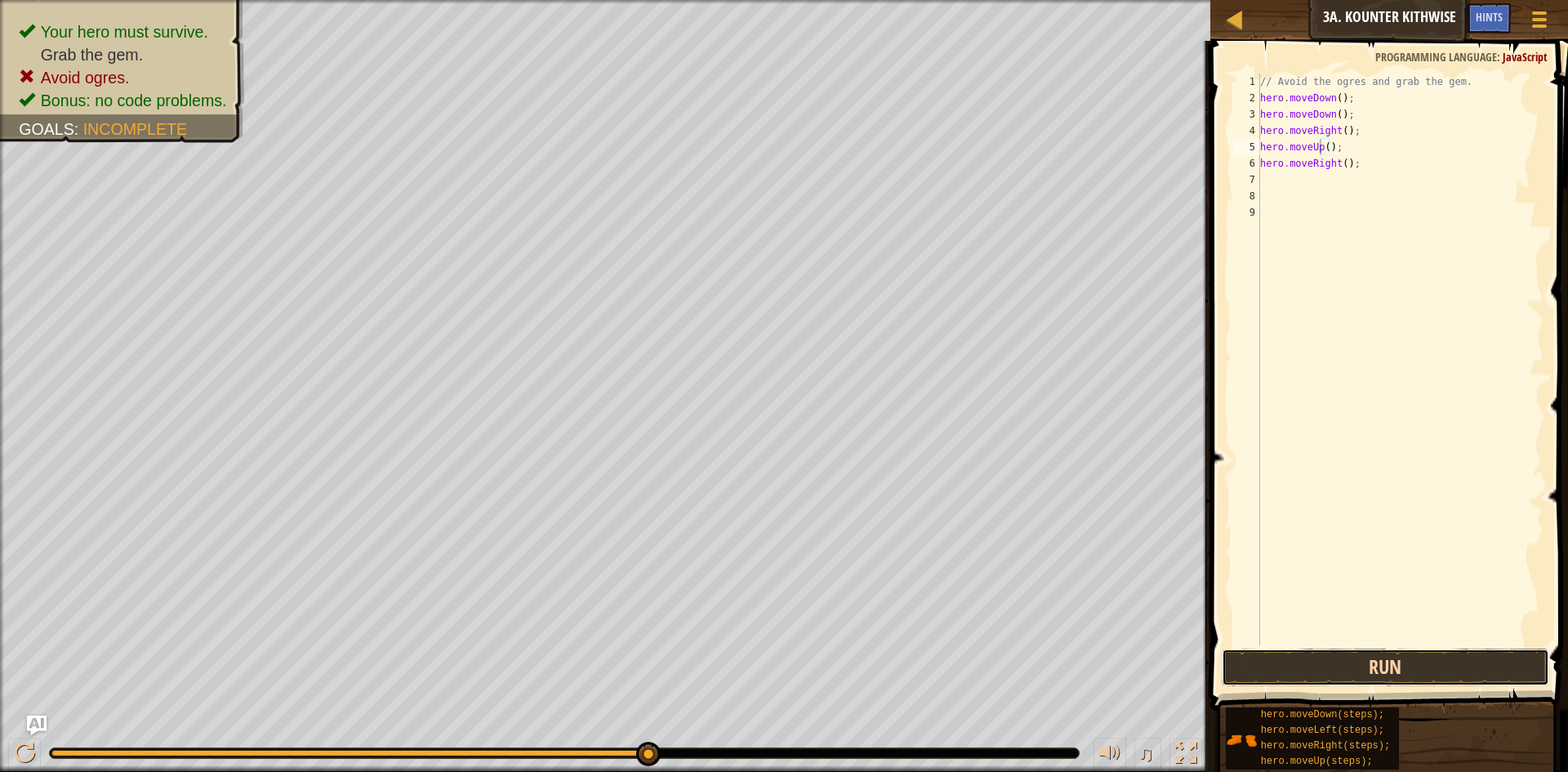
click at [1328, 657] on button "Run" at bounding box center [1385, 667] width 328 height 37
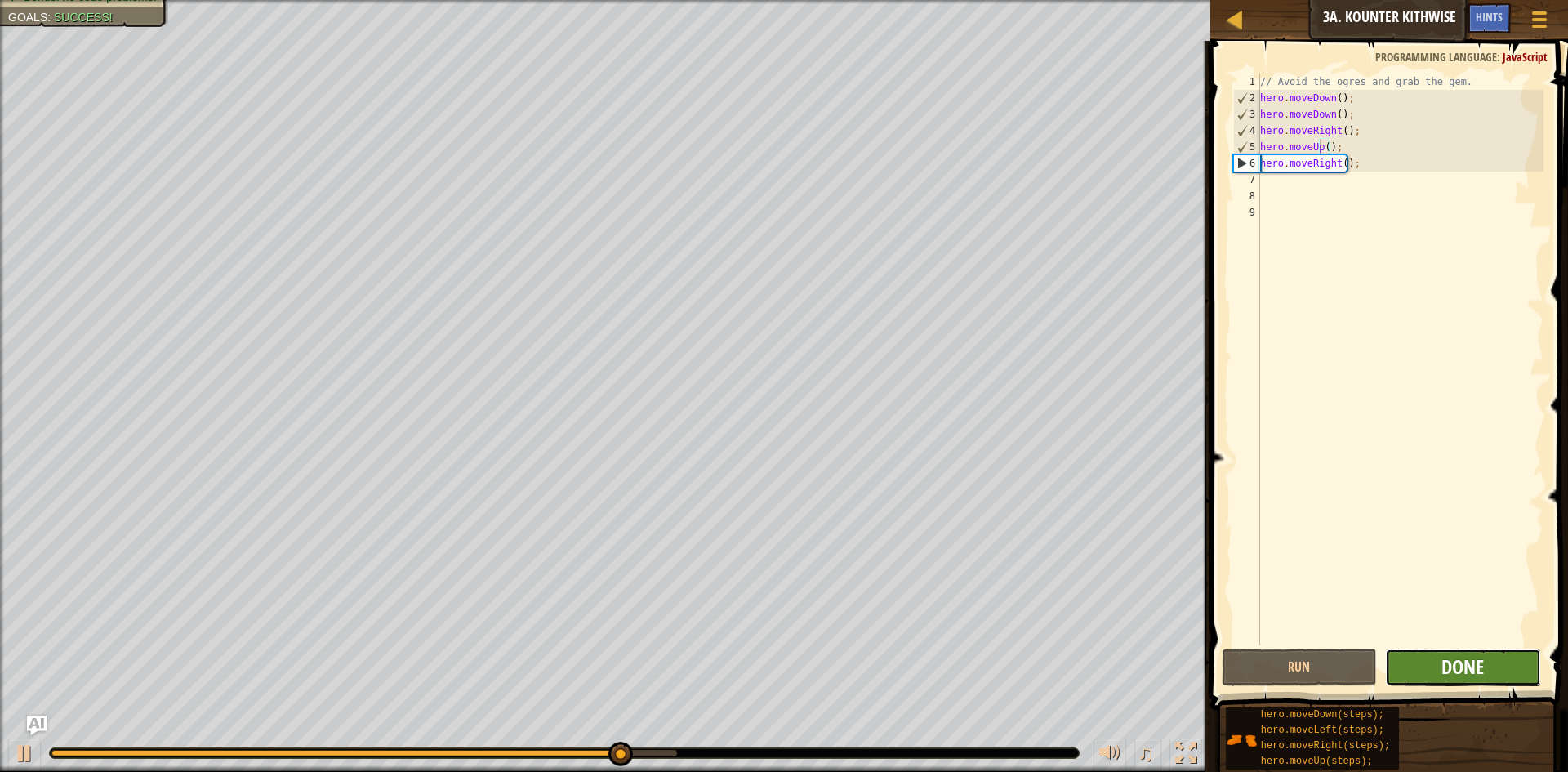
click at [1448, 658] on span "Done" at bounding box center [1462, 666] width 43 height 26
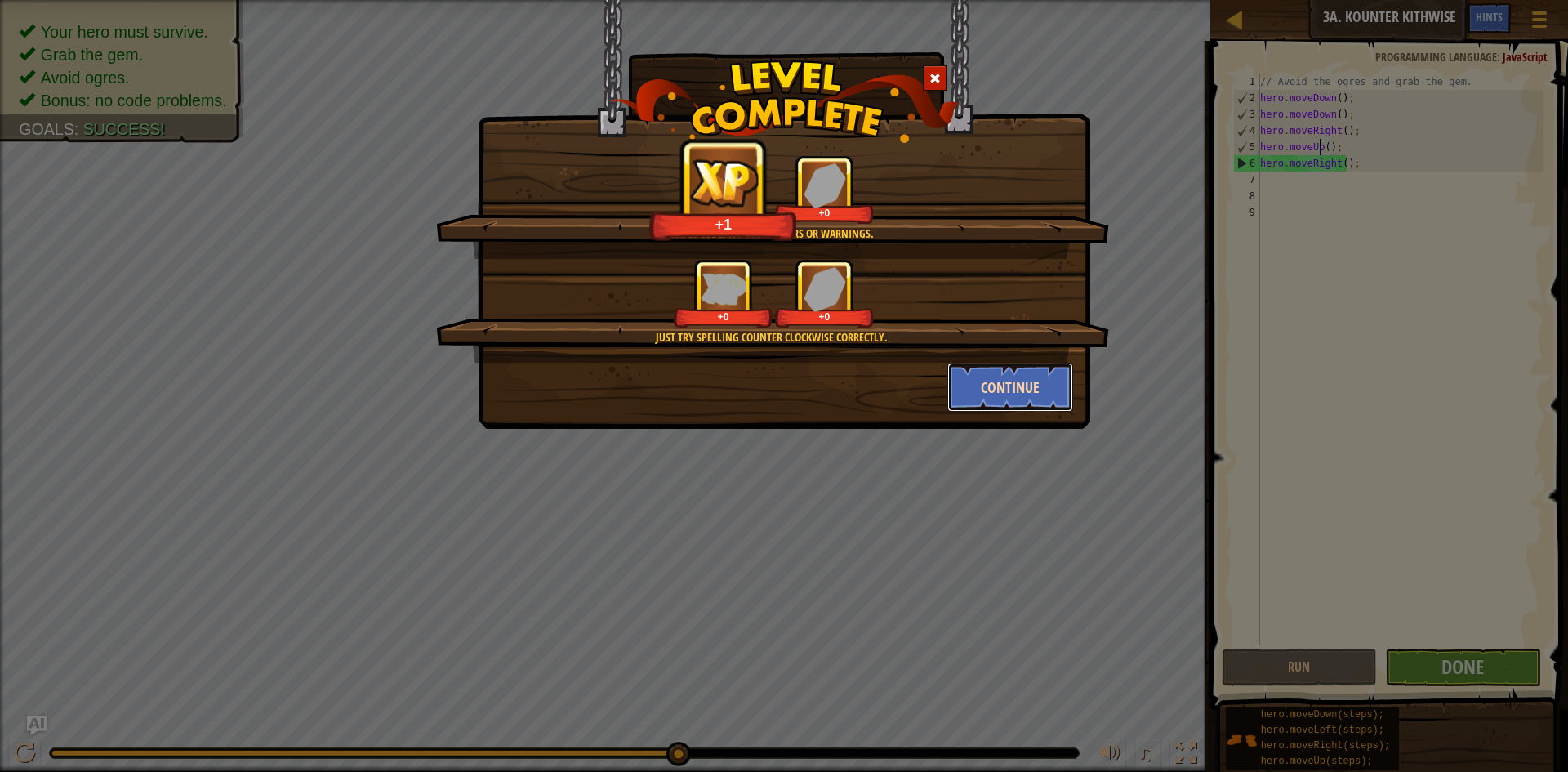
click at [985, 388] on button "Continue" at bounding box center [1010, 386] width 127 height 49
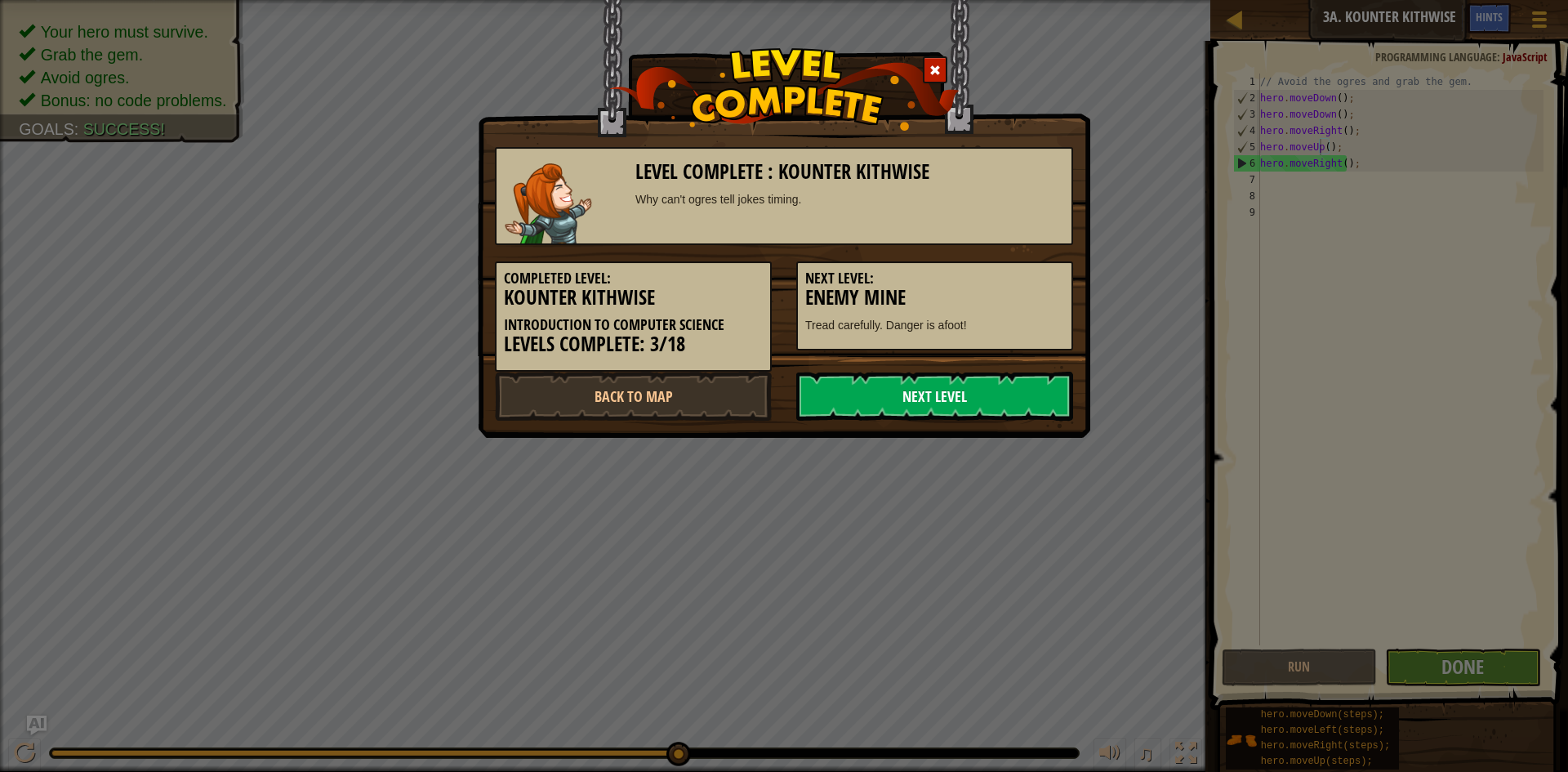
click at [994, 393] on link "Next Level" at bounding box center [935, 396] width 277 height 49
click at [980, 402] on link "Next Level" at bounding box center [935, 396] width 277 height 49
click at [978, 380] on link "Next Level" at bounding box center [935, 396] width 277 height 49
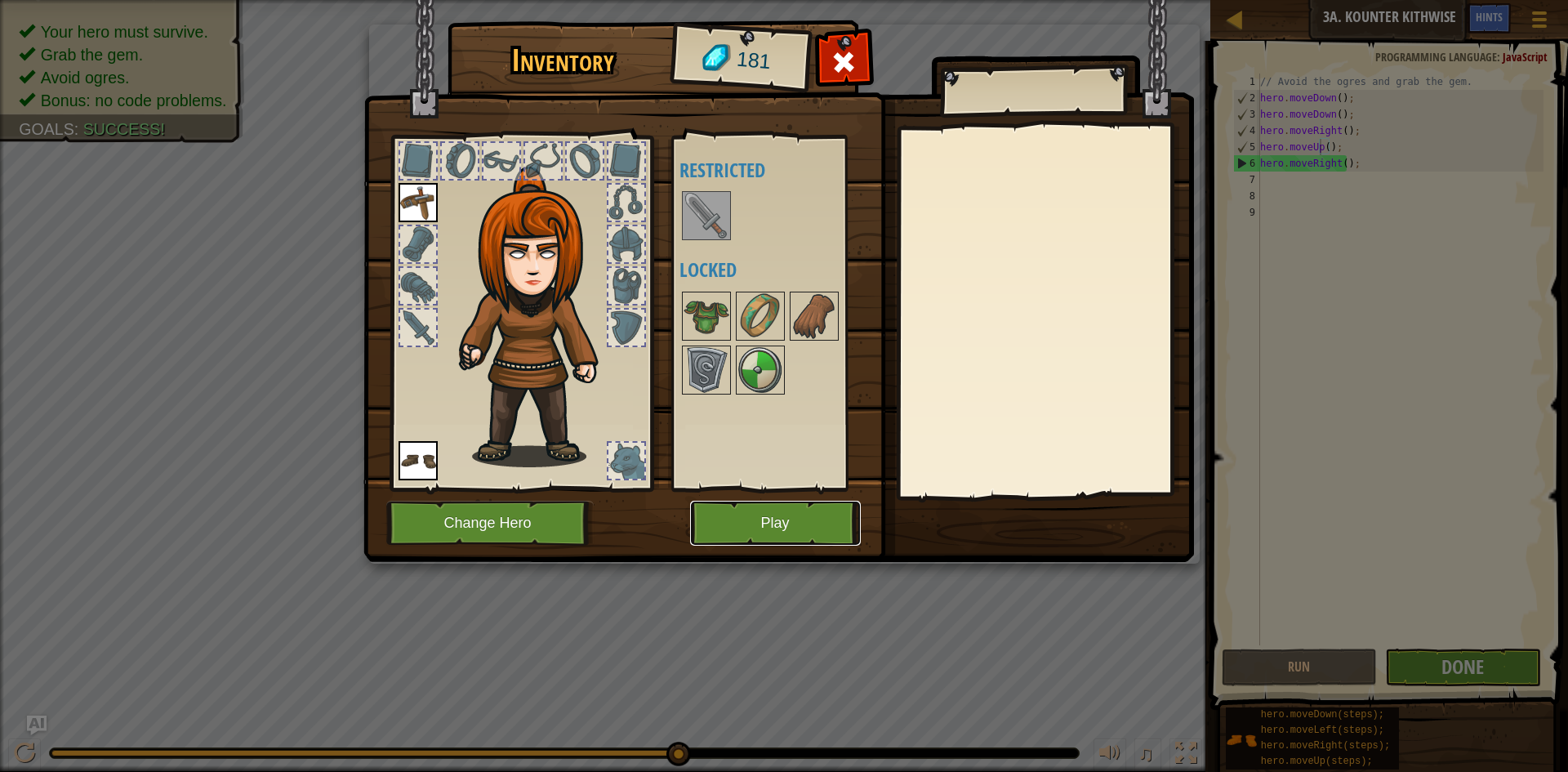
click at [804, 508] on button "Play" at bounding box center [775, 523] width 170 height 45
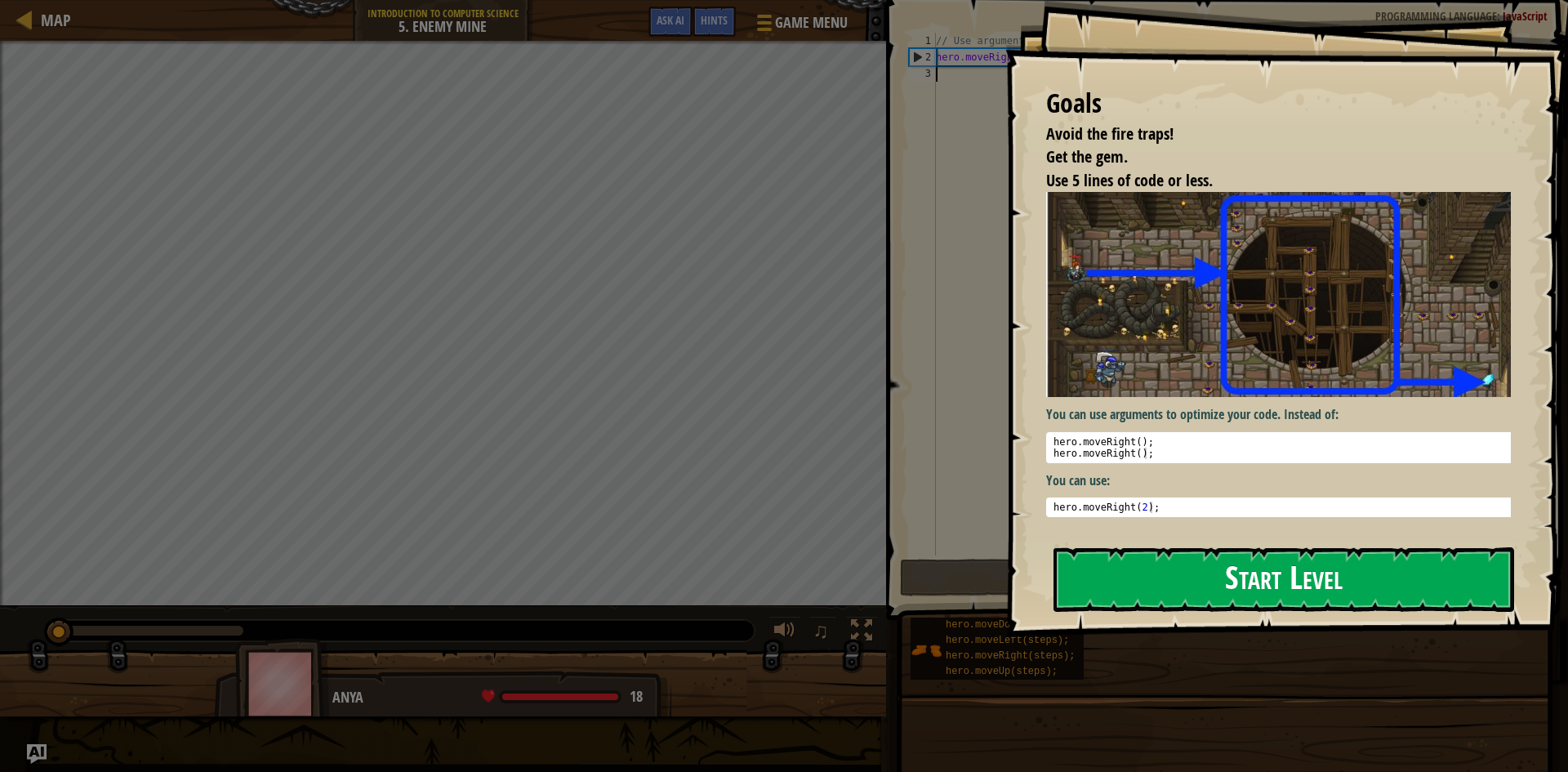
click at [1185, 577] on button "Start Level" at bounding box center [1284, 579] width 461 height 65
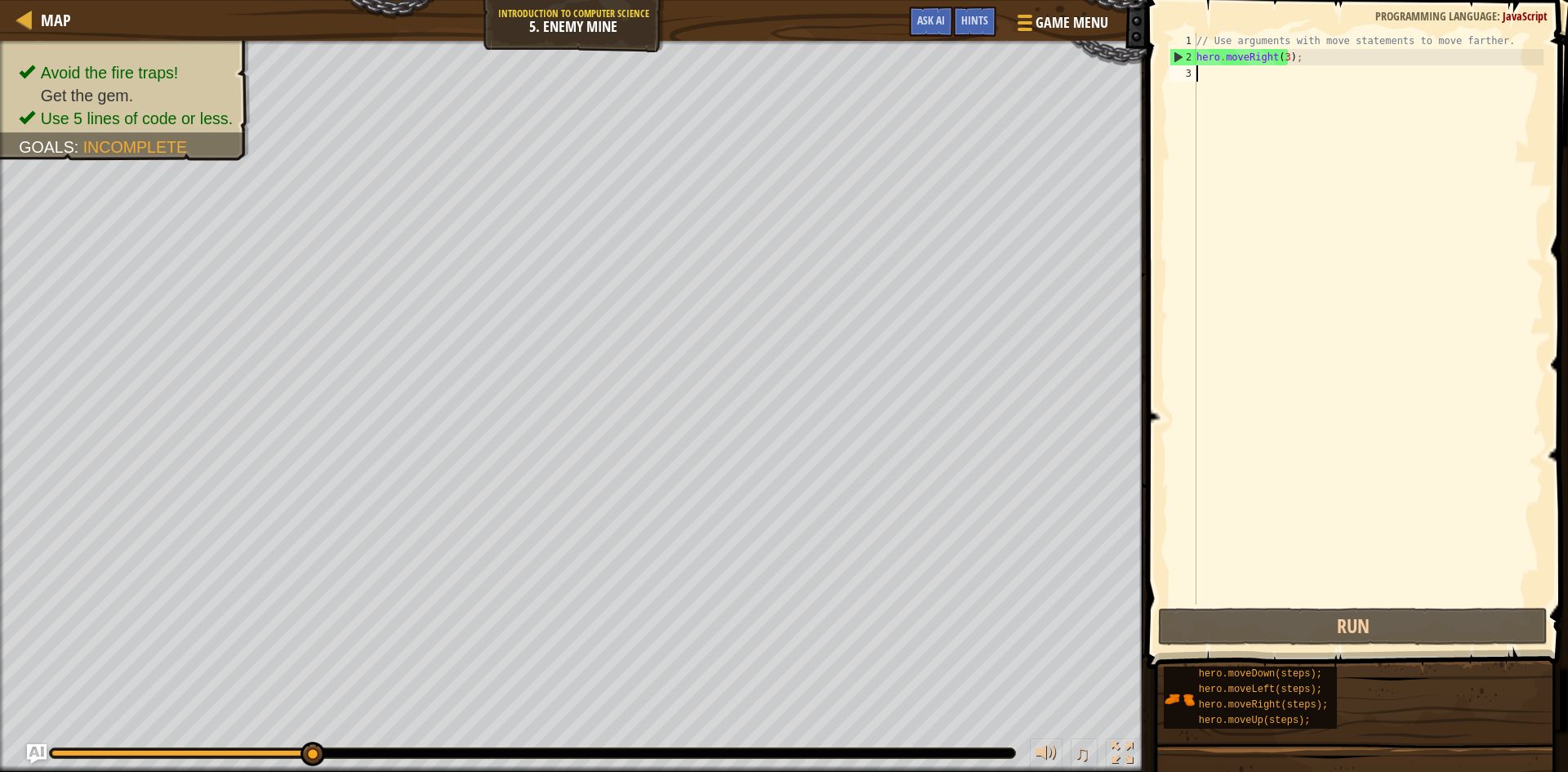
click at [1220, 77] on div "// Use arguments with move statements to move farther. hero . moveRight ( 3 ) ;" at bounding box center [1368, 335] width 351 height 605
type textarea "h"
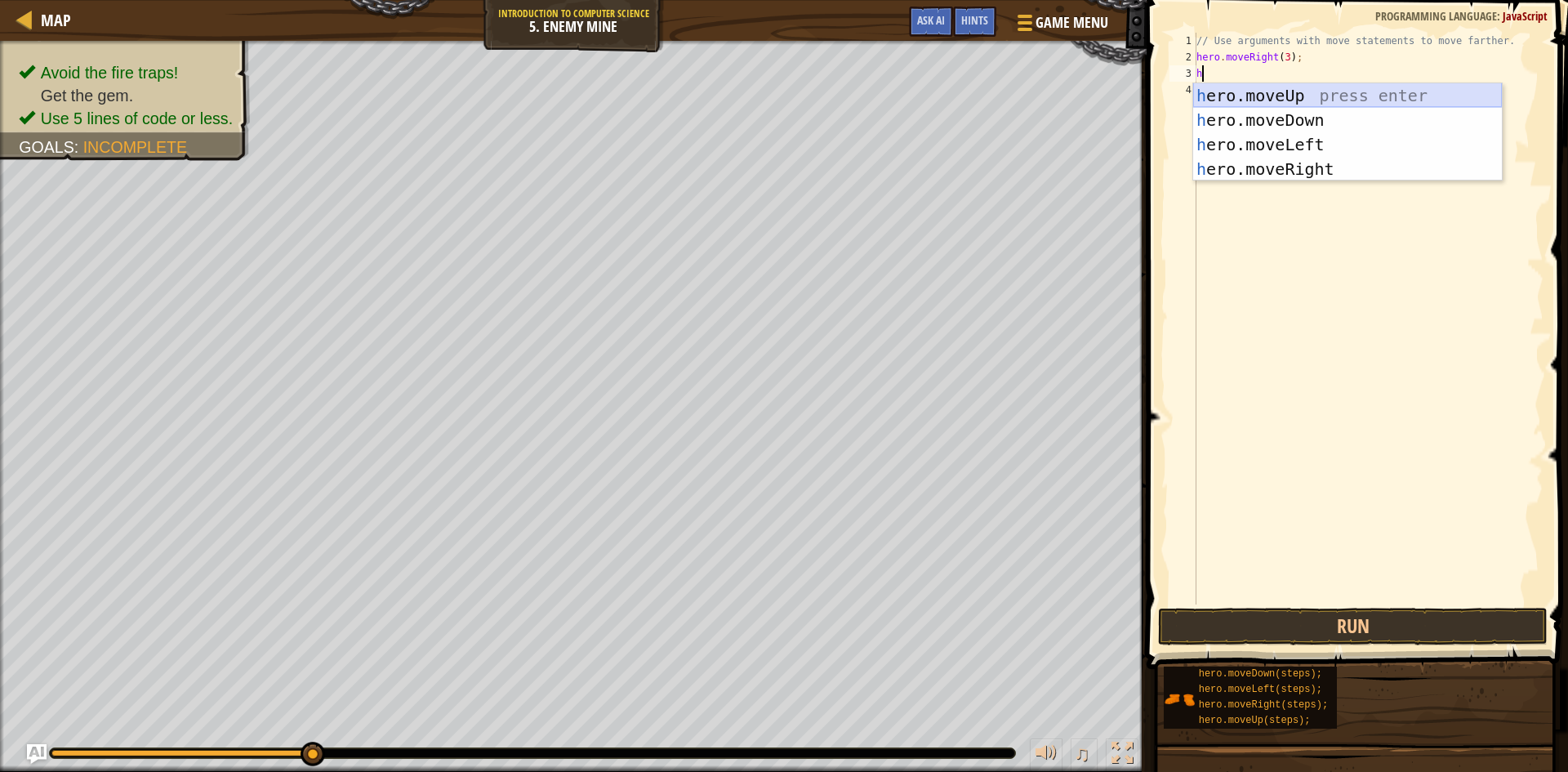
click at [1306, 92] on div "h ero.moveUp press enter h ero.moveDown press enter h ero.moveLeft press enter …" at bounding box center [1348, 157] width 309 height 147
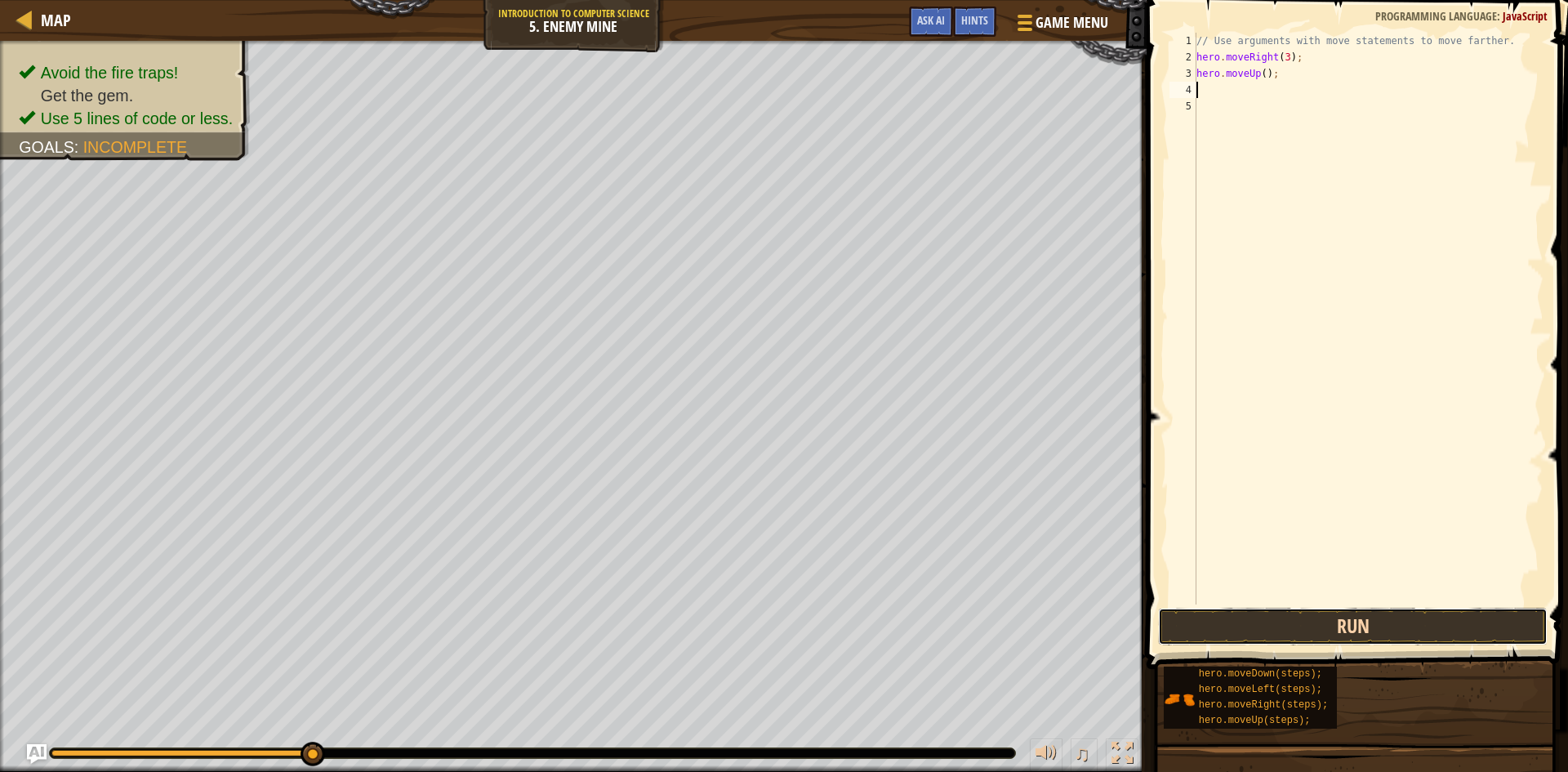
click at [1340, 617] on button "Run" at bounding box center [1352, 626] width 390 height 37
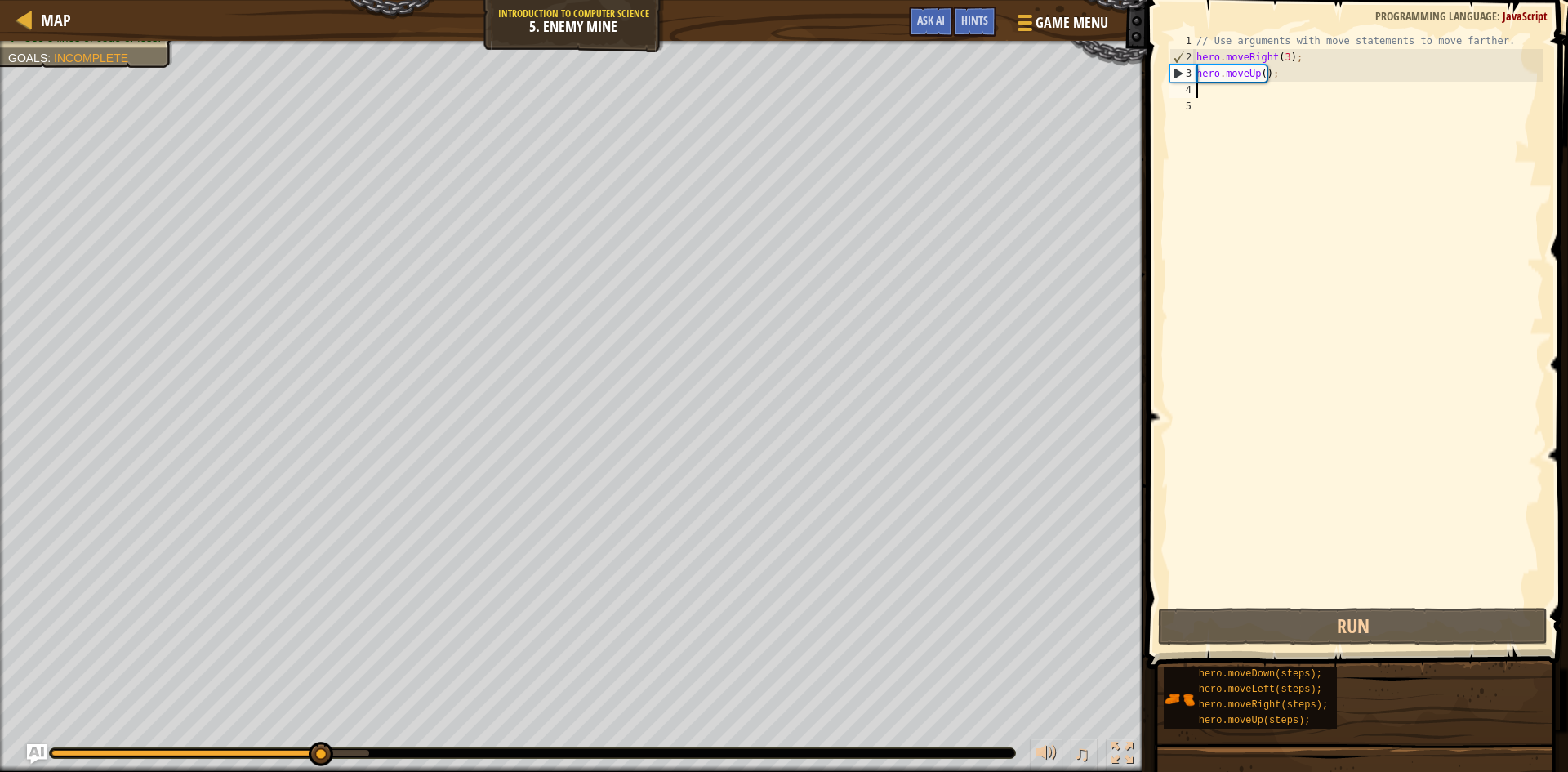
type textarea "h"
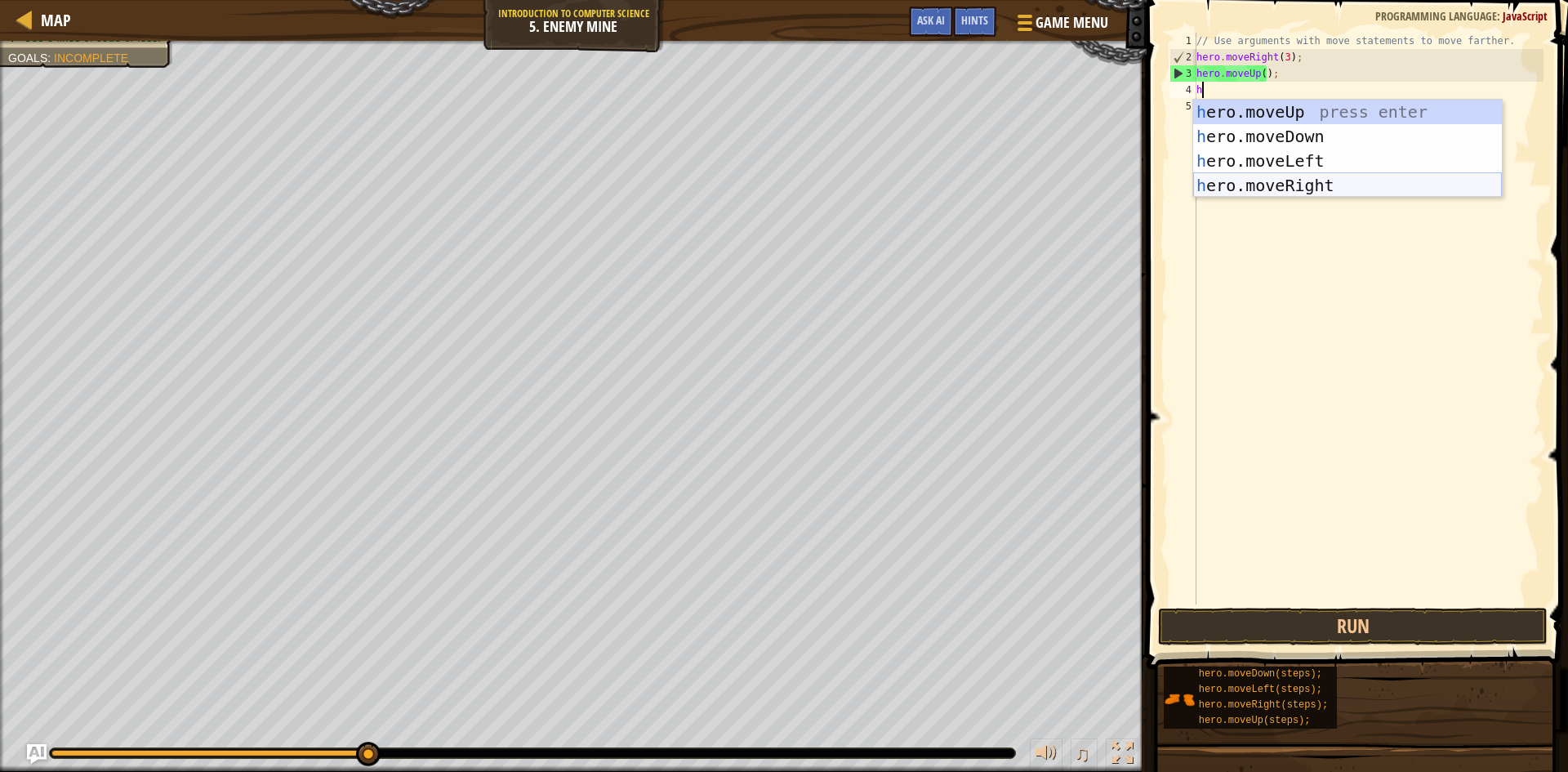
click at [1253, 183] on div "h ero.moveUp press enter h ero.moveDown press enter h ero.moveLeft press enter …" at bounding box center [1348, 173] width 309 height 147
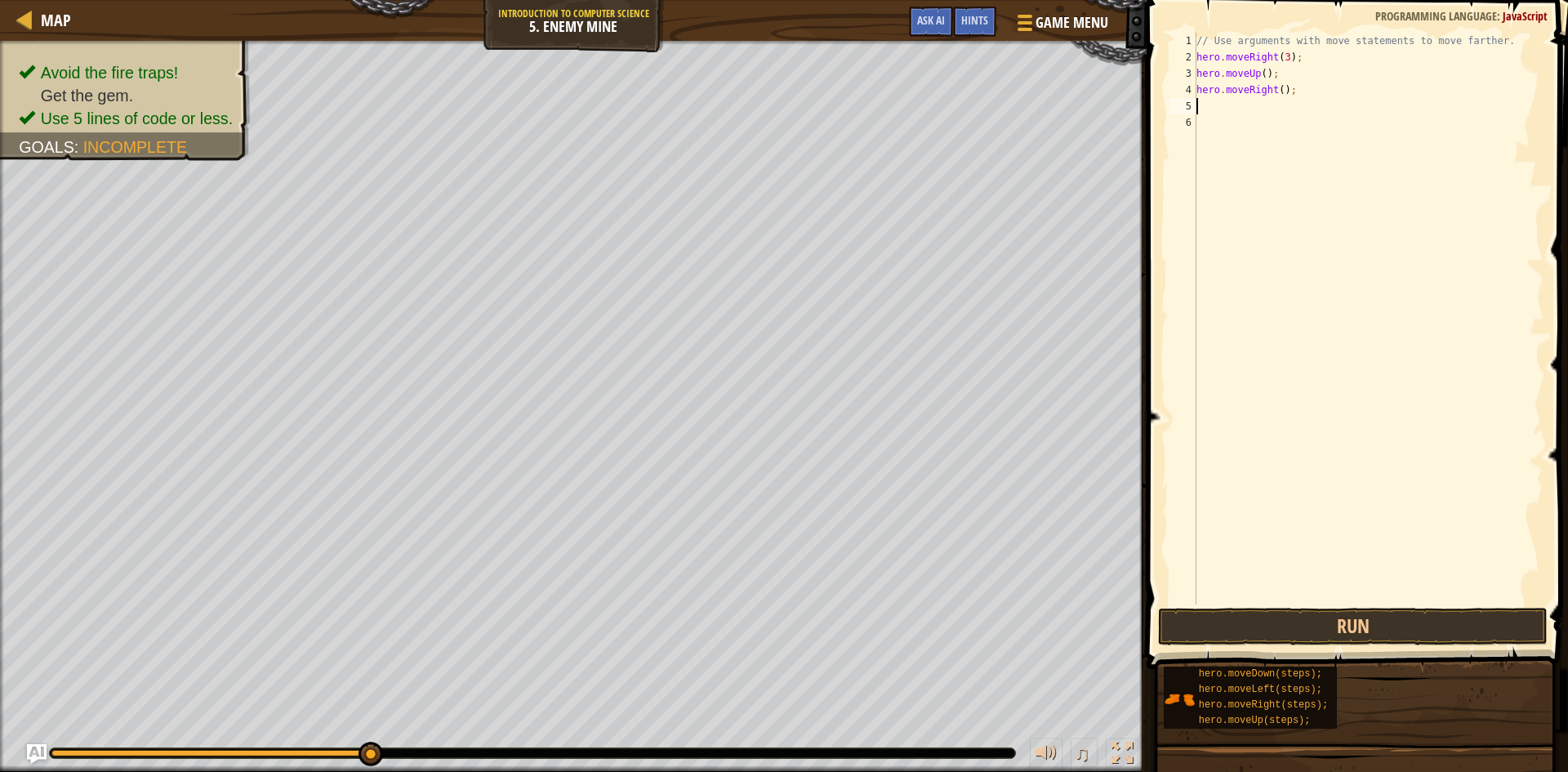
type textarea "h"
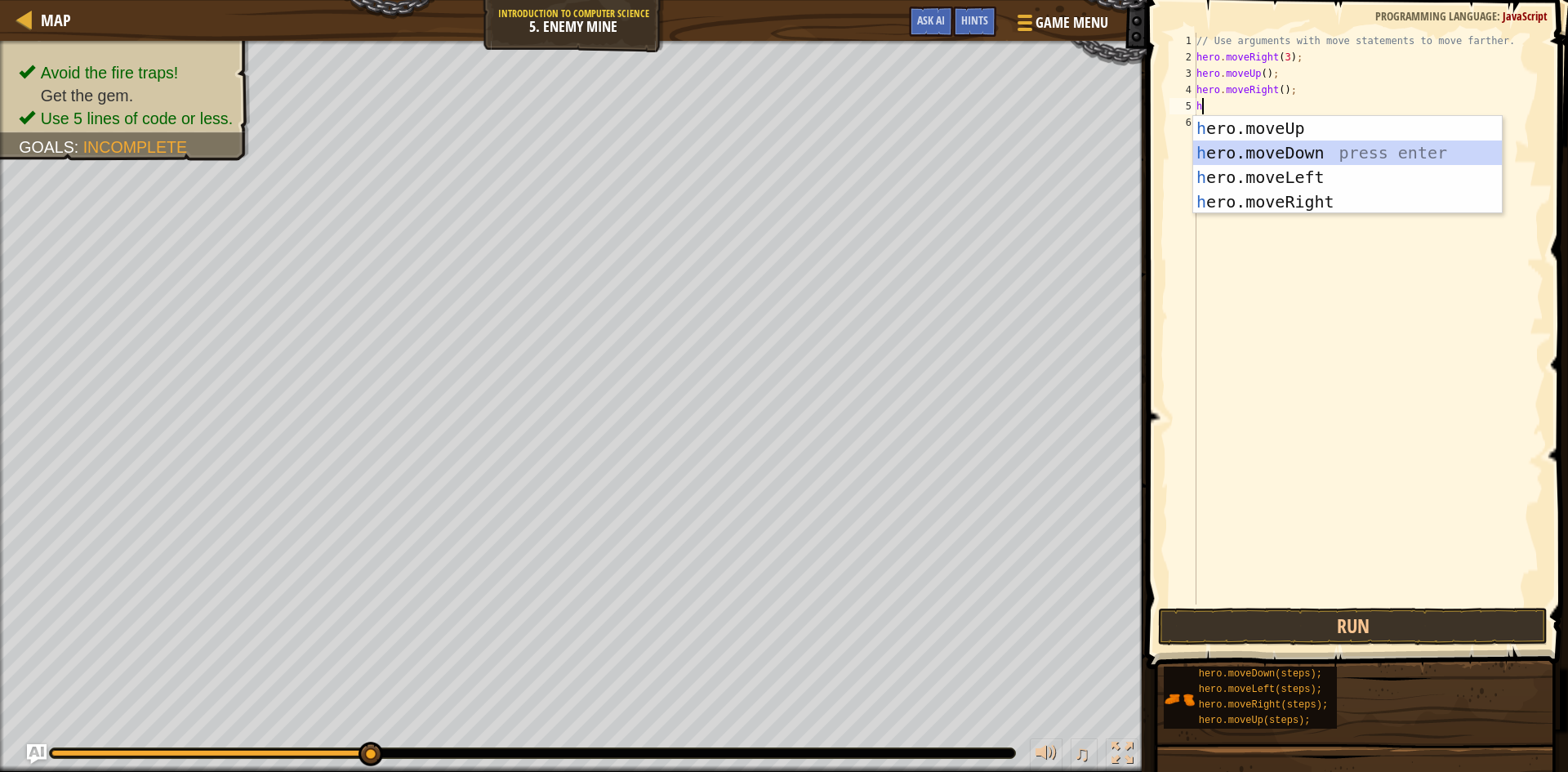
click at [1278, 150] on div "h ero.moveUp press enter h ero.moveDown press enter h ero.moveLeft press enter …" at bounding box center [1348, 190] width 309 height 147
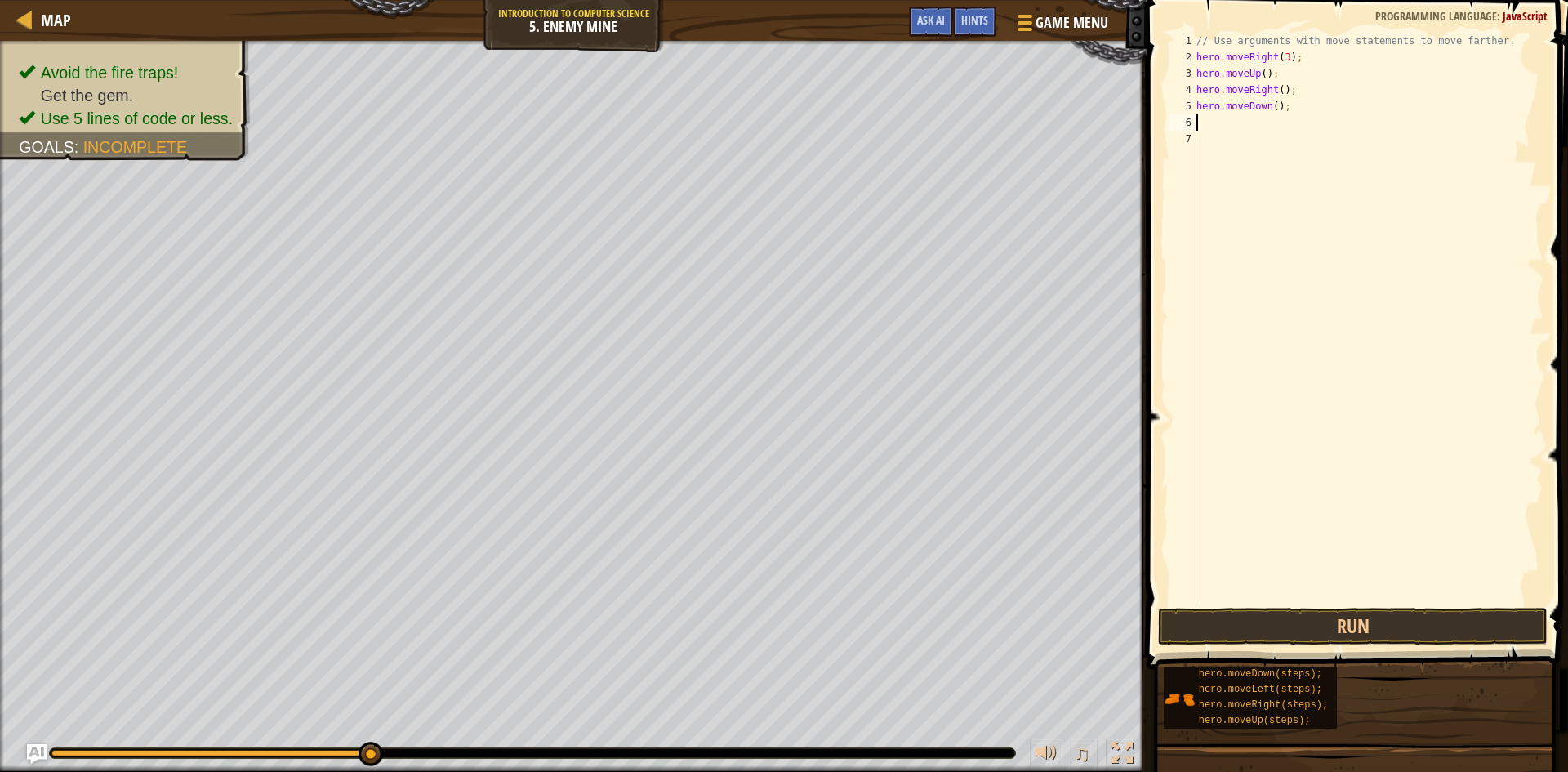
type textarea "h"
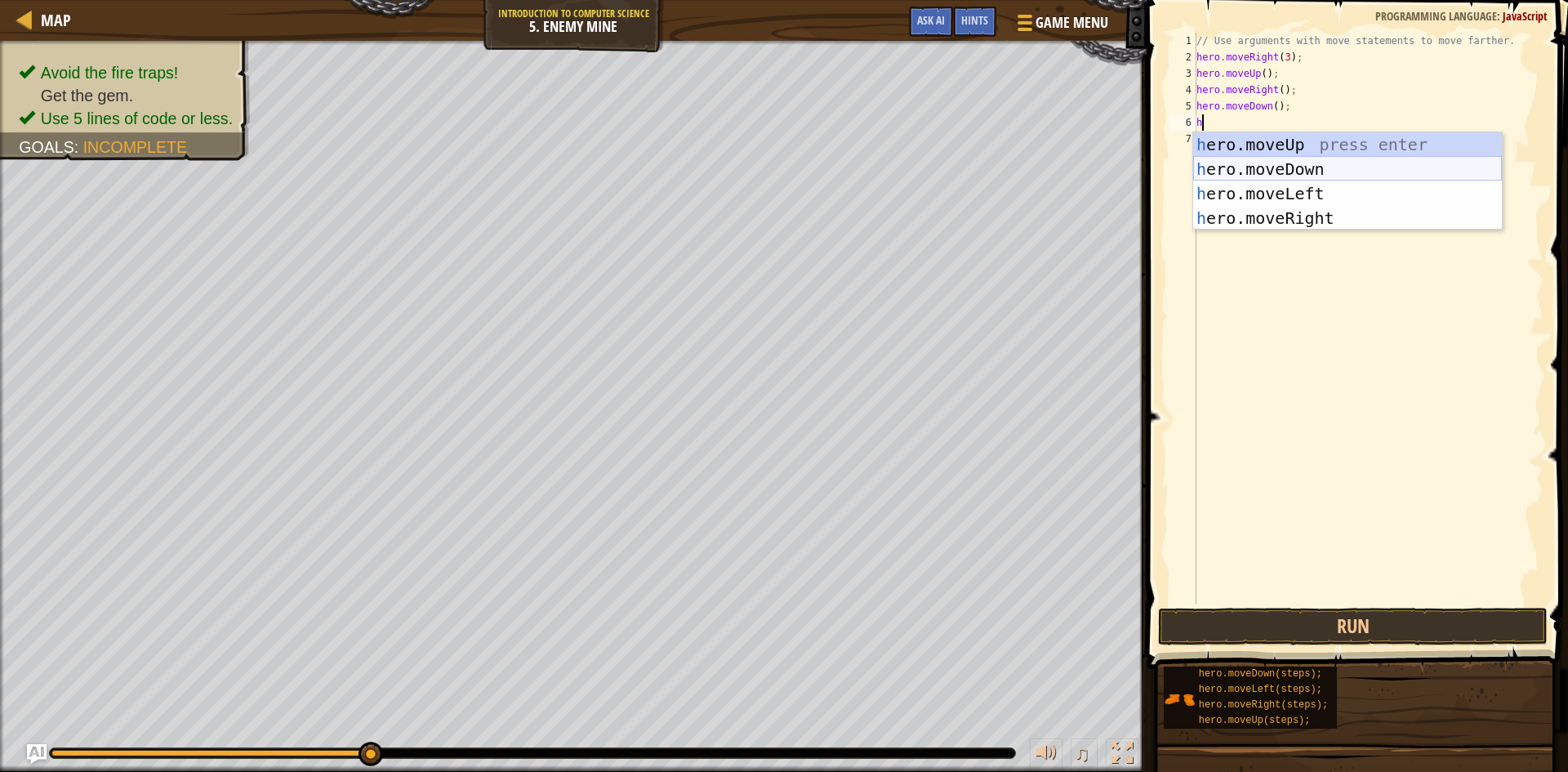
click at [1277, 163] on div "h ero.moveUp press enter h ero.moveDown press enter h ero.moveLeft press enter …" at bounding box center [1348, 206] width 309 height 147
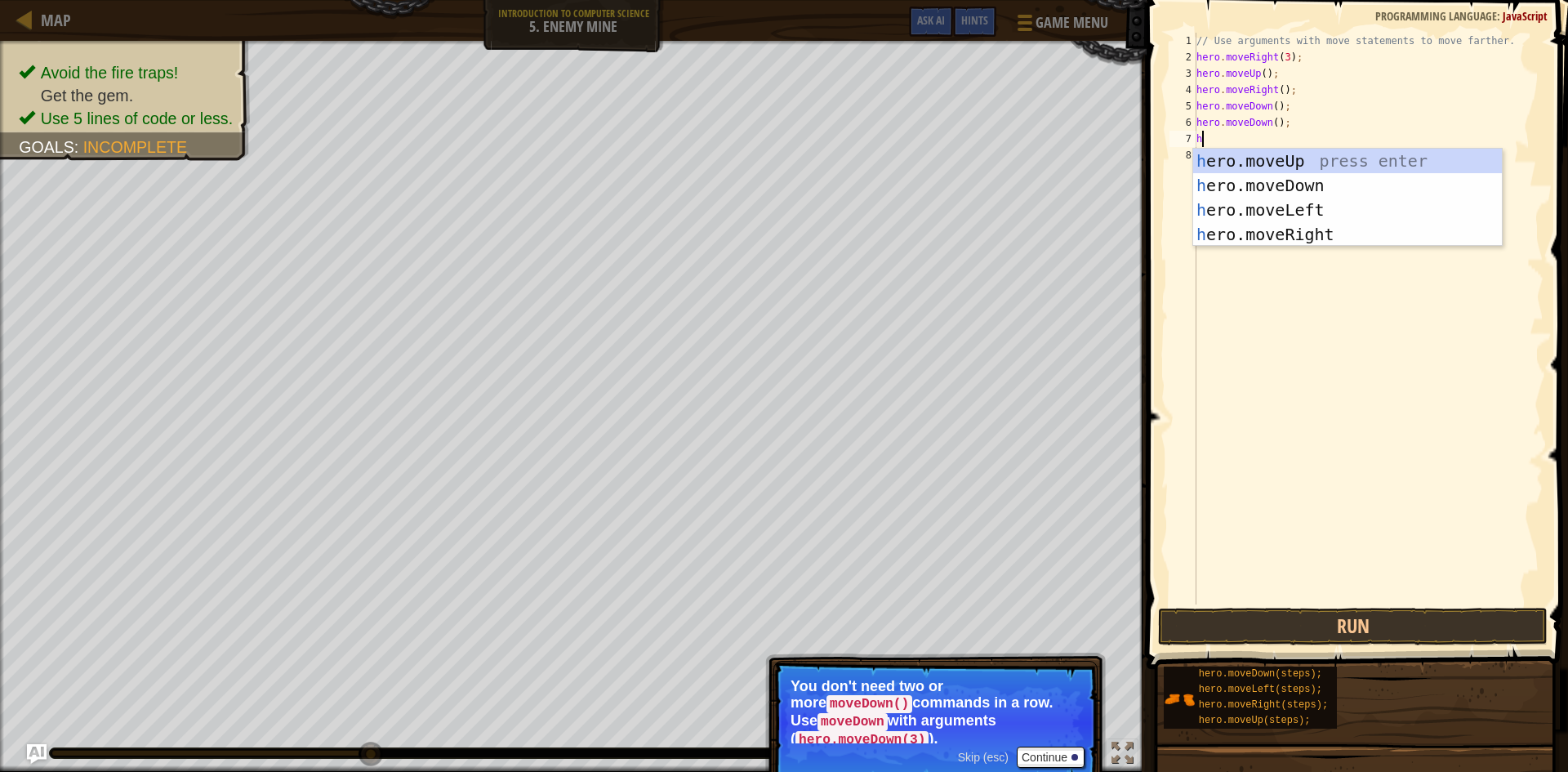
click at [1279, 128] on div "// Use arguments with move statements to move farther. hero . moveRight ( 3 ) ;…" at bounding box center [1368, 335] width 351 height 605
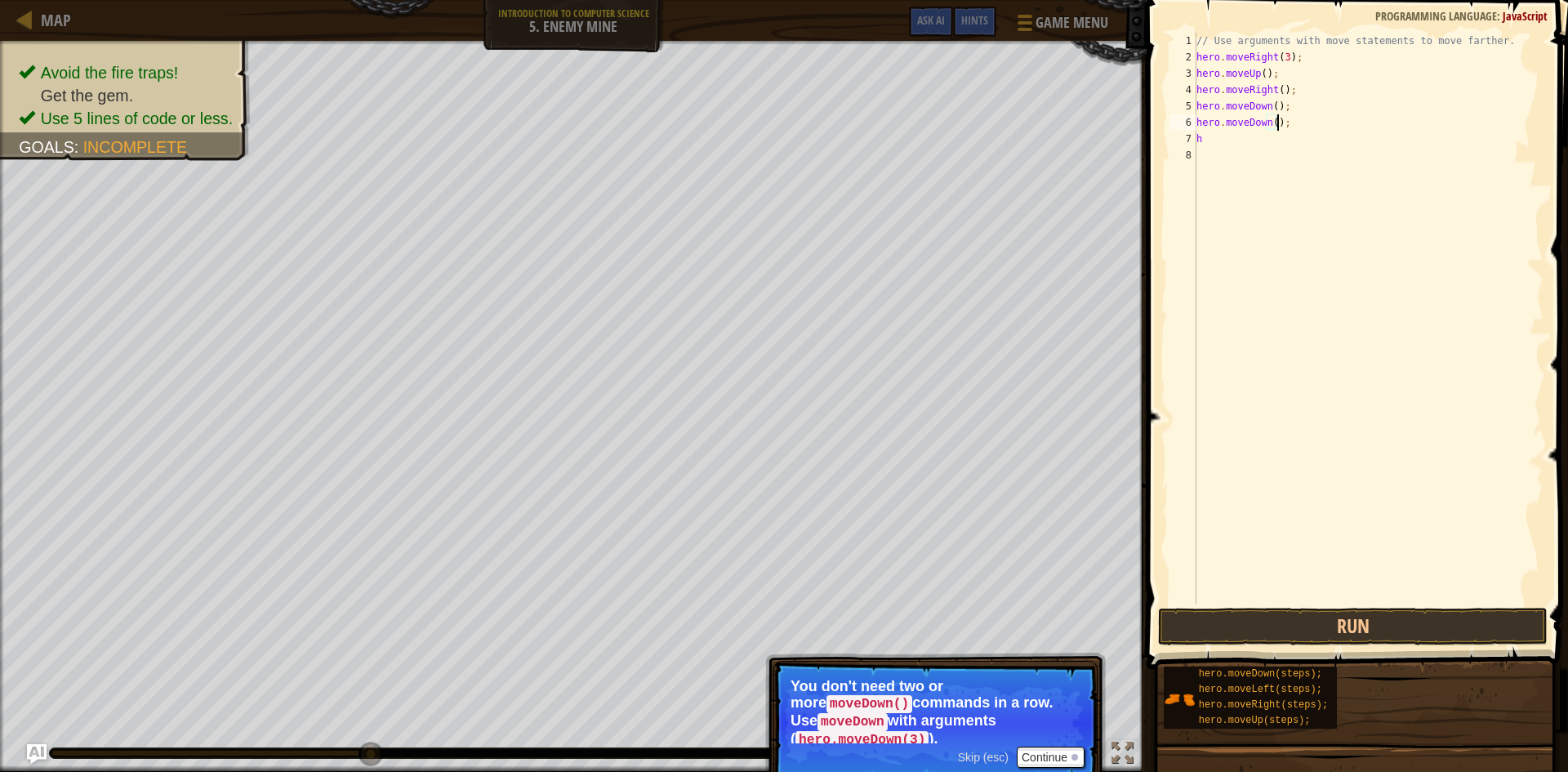
click at [1280, 126] on div "// Use arguments with move statements to move farther. hero . moveRight ( 3 ) ;…" at bounding box center [1368, 335] width 351 height 605
click at [1216, 135] on div "// Use arguments with move statements to move farther. hero . moveRight ( 3 ) ;…" at bounding box center [1368, 335] width 351 height 605
type textarea "h"
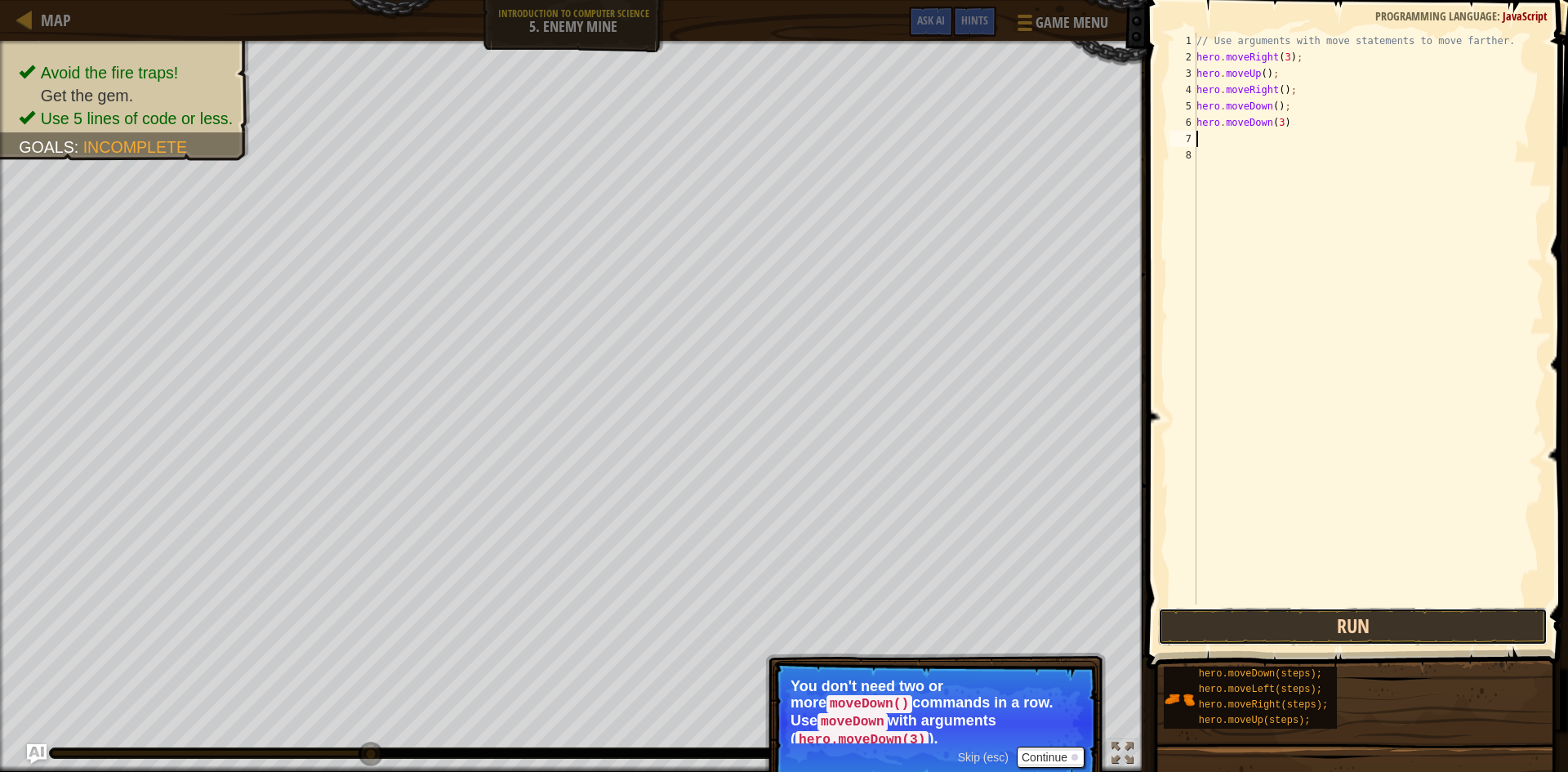
click at [1396, 617] on button "Run" at bounding box center [1352, 626] width 390 height 37
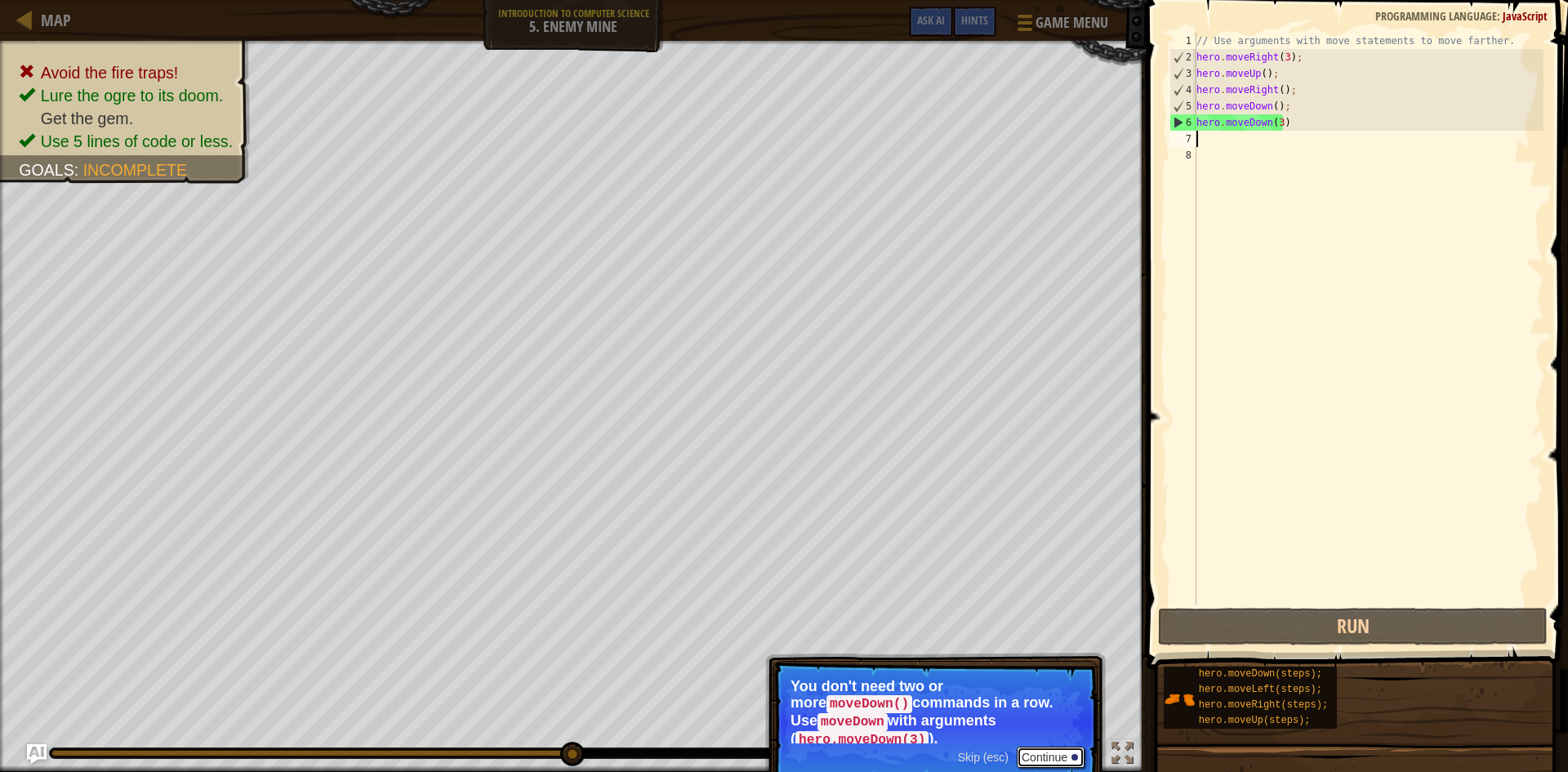
click at [1041, 747] on button "Continue" at bounding box center [1050, 758] width 67 height 21
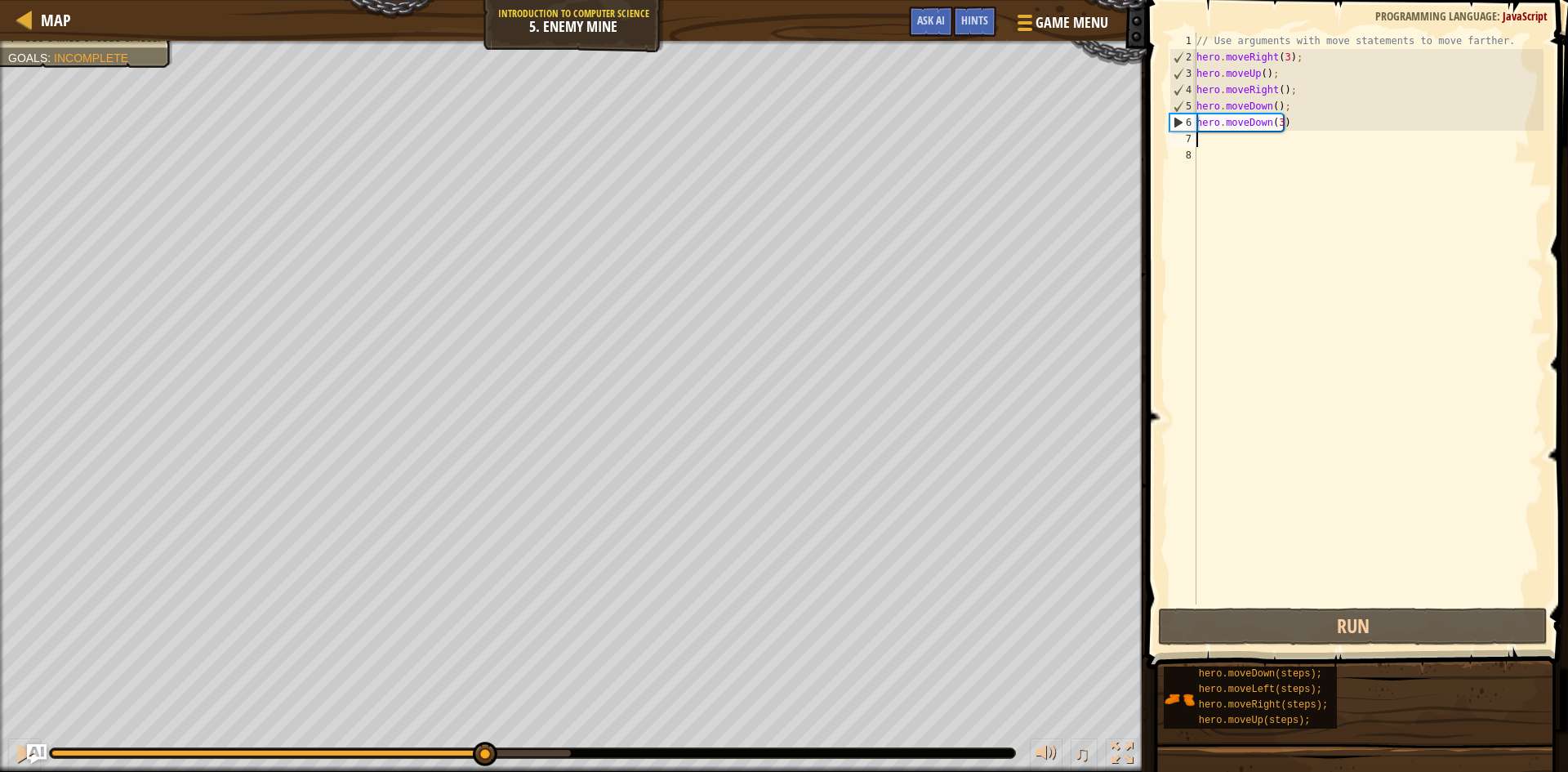
drag, startPoint x: 575, startPoint y: 757, endPoint x: 484, endPoint y: 779, distance: 93.6
click at [484, 0] on html "Map Introduction to Computer Science 5. Enemy Mine Game Menu Done Hints Ask AI …" at bounding box center [784, 0] width 1568 height 0
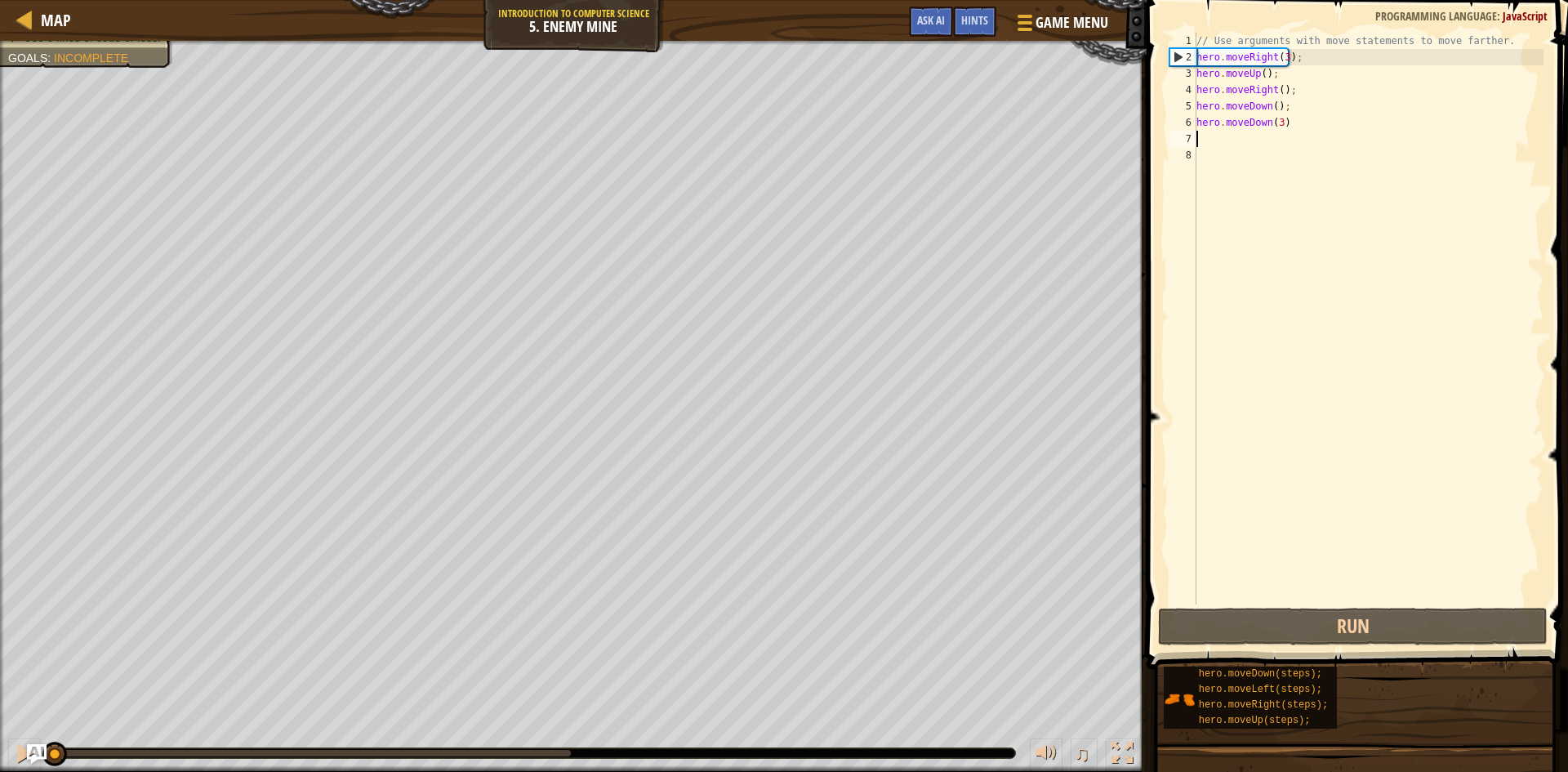
drag, startPoint x: 480, startPoint y: 745, endPoint x: 0, endPoint y: 779, distance: 481.2
click at [0, 0] on html "Map Introduction to Computer Science 5. Enemy Mine Game Menu Done Hints Ask AI …" at bounding box center [784, 0] width 1568 height 0
type textarea "h"
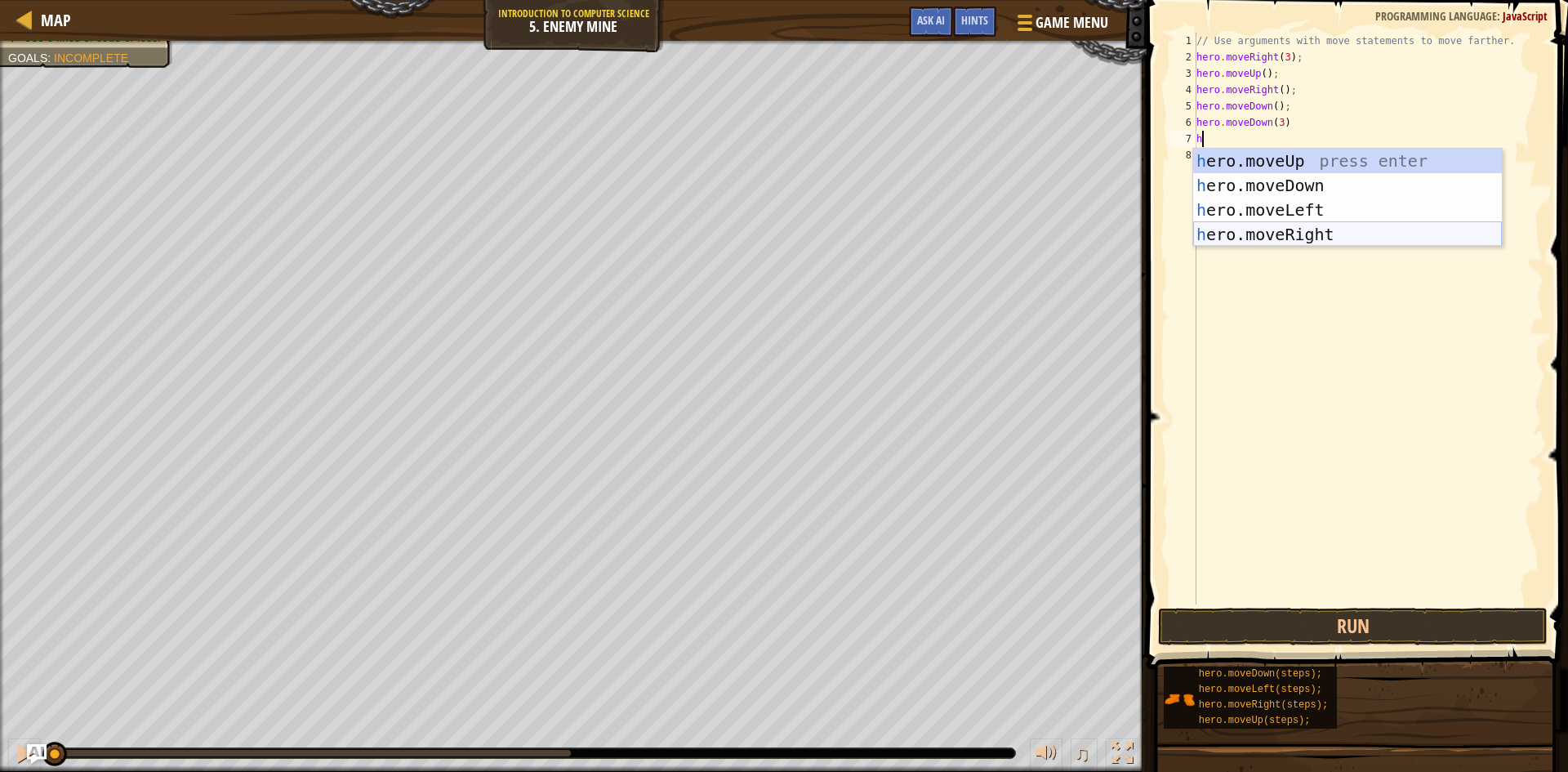
click at [1296, 229] on div "h ero.moveUp press enter h ero.moveDown press enter h ero.moveLeft press enter …" at bounding box center [1348, 222] width 309 height 147
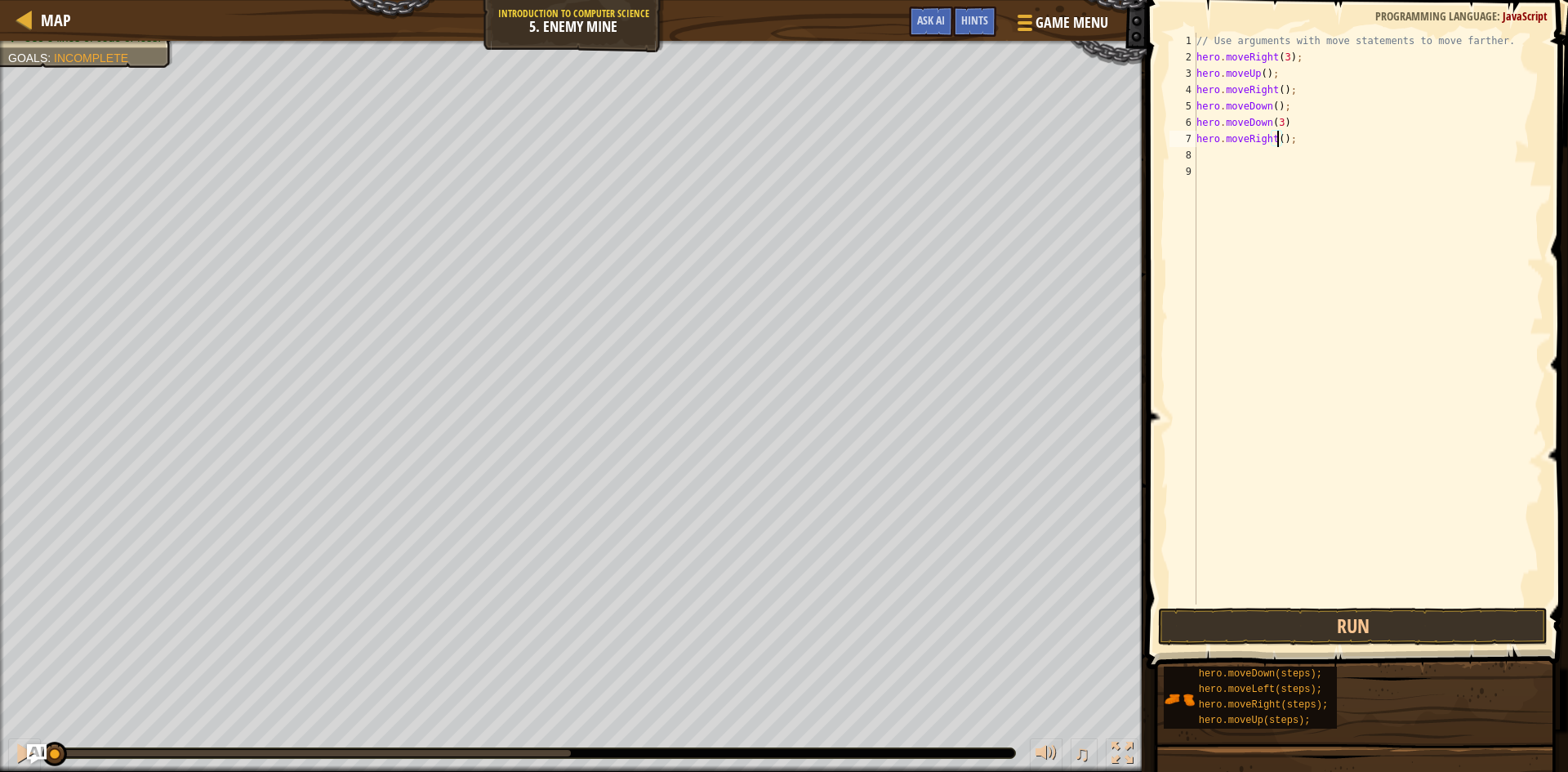
click at [1275, 138] on div "// Use arguments with move statements to move farther. hero . moveRight ( 3 ) ;…" at bounding box center [1368, 335] width 351 height 605
type textarea "hero.moveRight(2);"
click at [1196, 610] on button "Run" at bounding box center [1352, 626] width 390 height 37
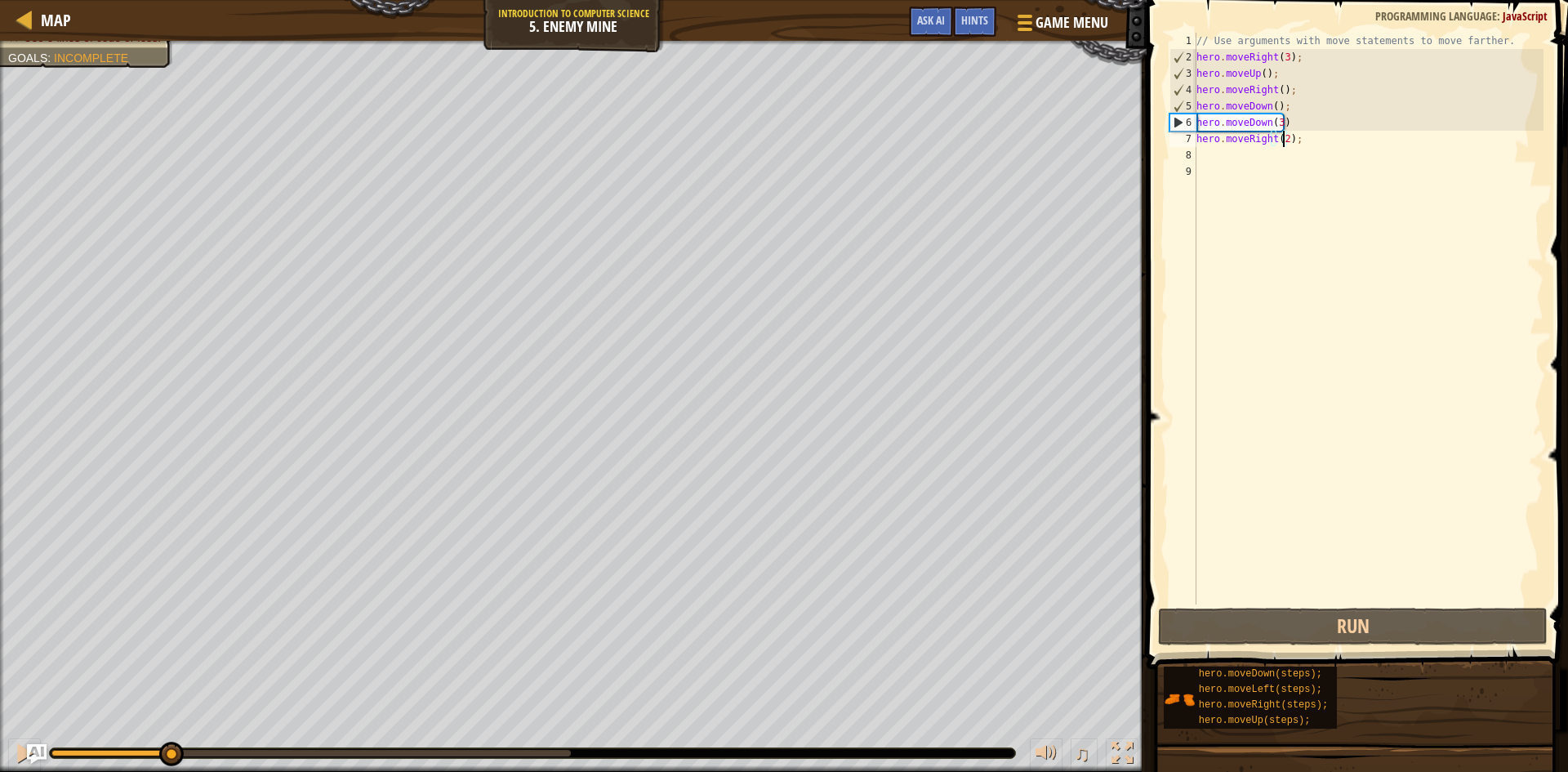
drag, startPoint x: 565, startPoint y: 750, endPoint x: 170, endPoint y: 751, distance: 395.0
click at [170, 751] on div at bounding box center [171, 754] width 25 height 25
click at [1299, 147] on div "// Use arguments with move statements to move farther. hero . moveRight ( 3 ) ;…" at bounding box center [1368, 335] width 351 height 605
click at [1296, 136] on div "// Use arguments with move statements to move farther. hero . moveRight ( 3 ) ;…" at bounding box center [1368, 335] width 351 height 605
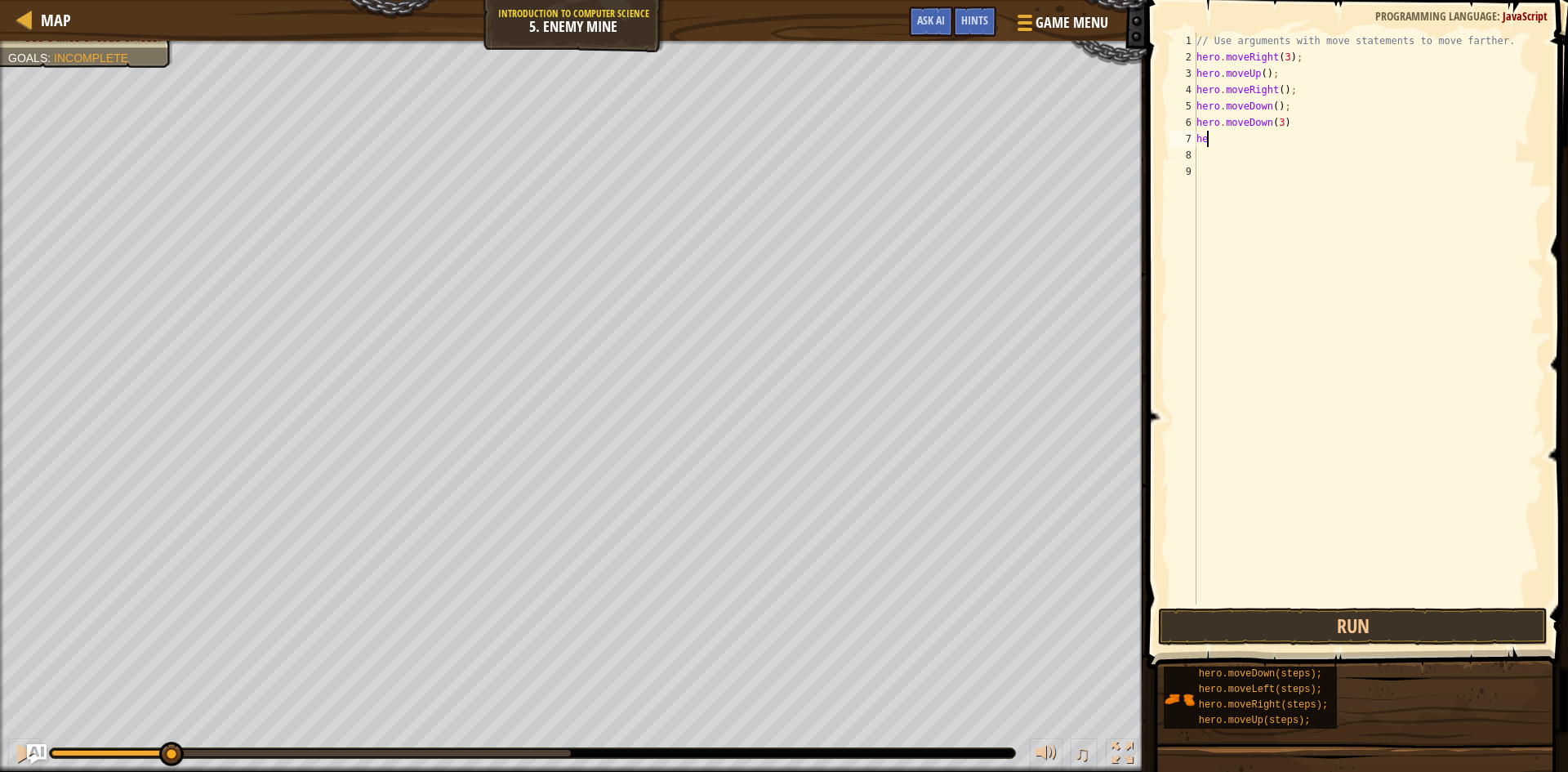
type textarea "h"
click at [1326, 622] on button "Run" at bounding box center [1352, 626] width 390 height 37
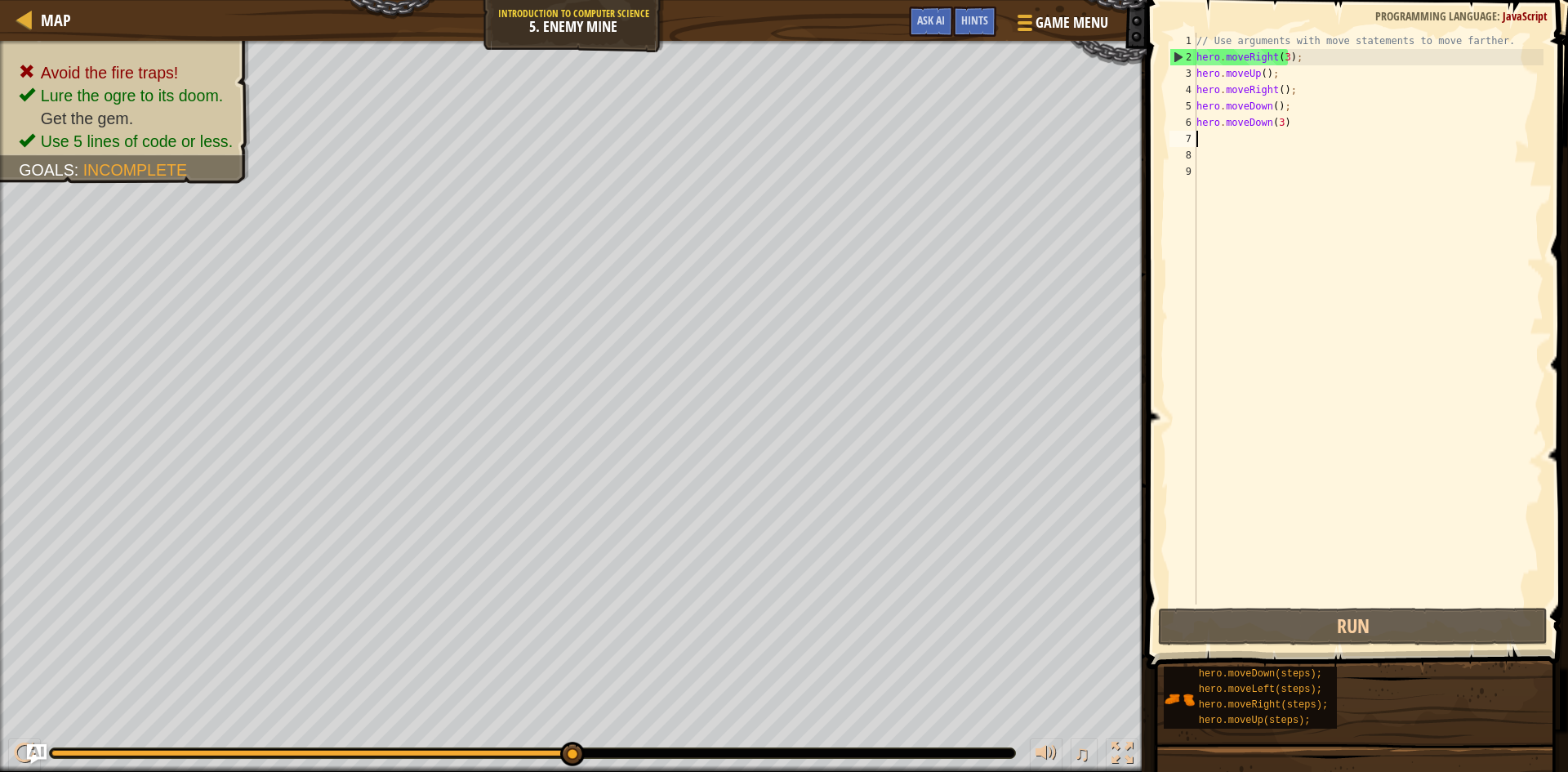
click at [1277, 123] on div "// Use arguments with move statements to move farther. hero . moveRight ( 3 ) ;…" at bounding box center [1368, 335] width 351 height 605
type textarea "hero.moveDown()"
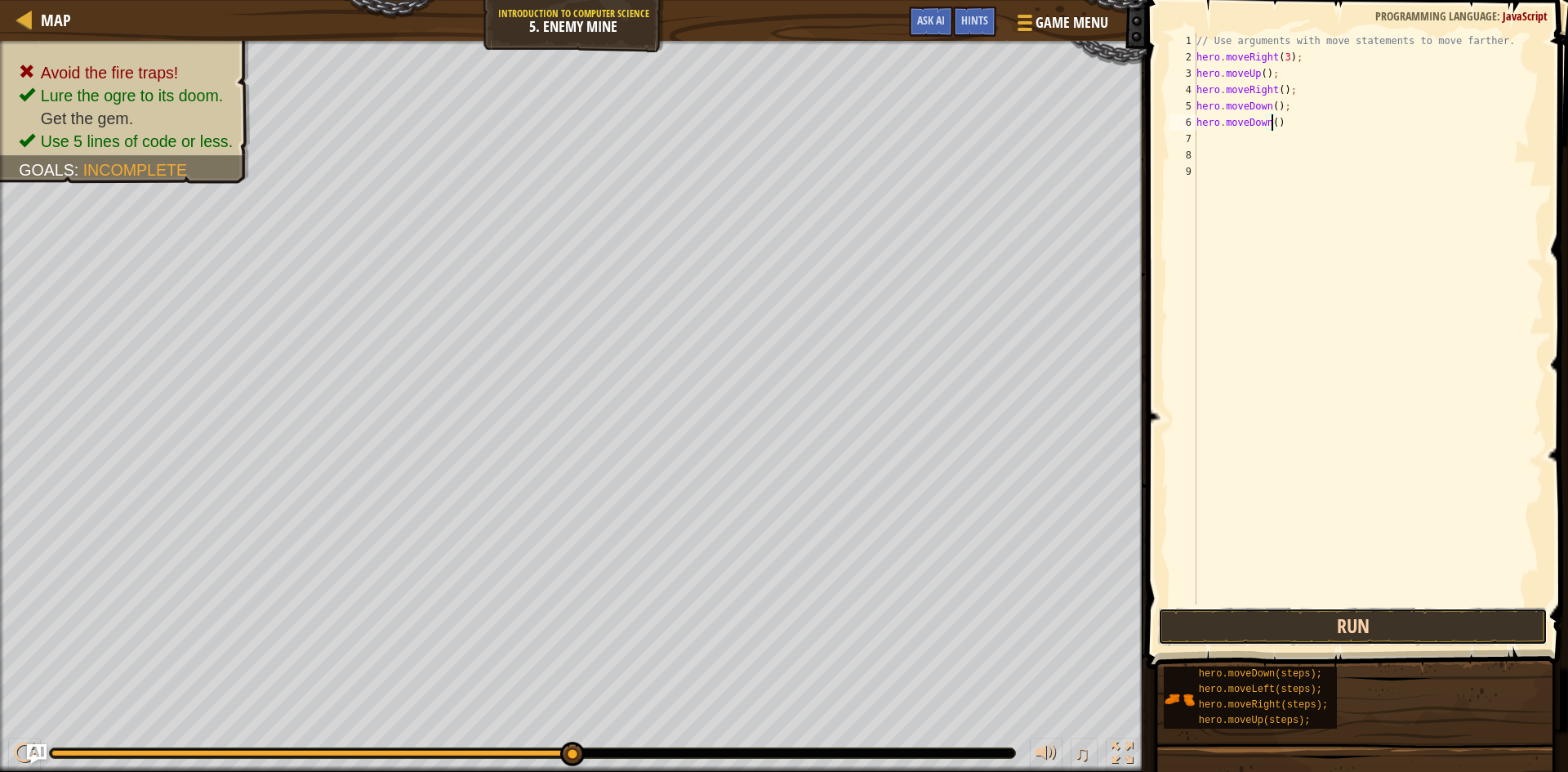
click at [1188, 643] on button "Run" at bounding box center [1352, 626] width 390 height 37
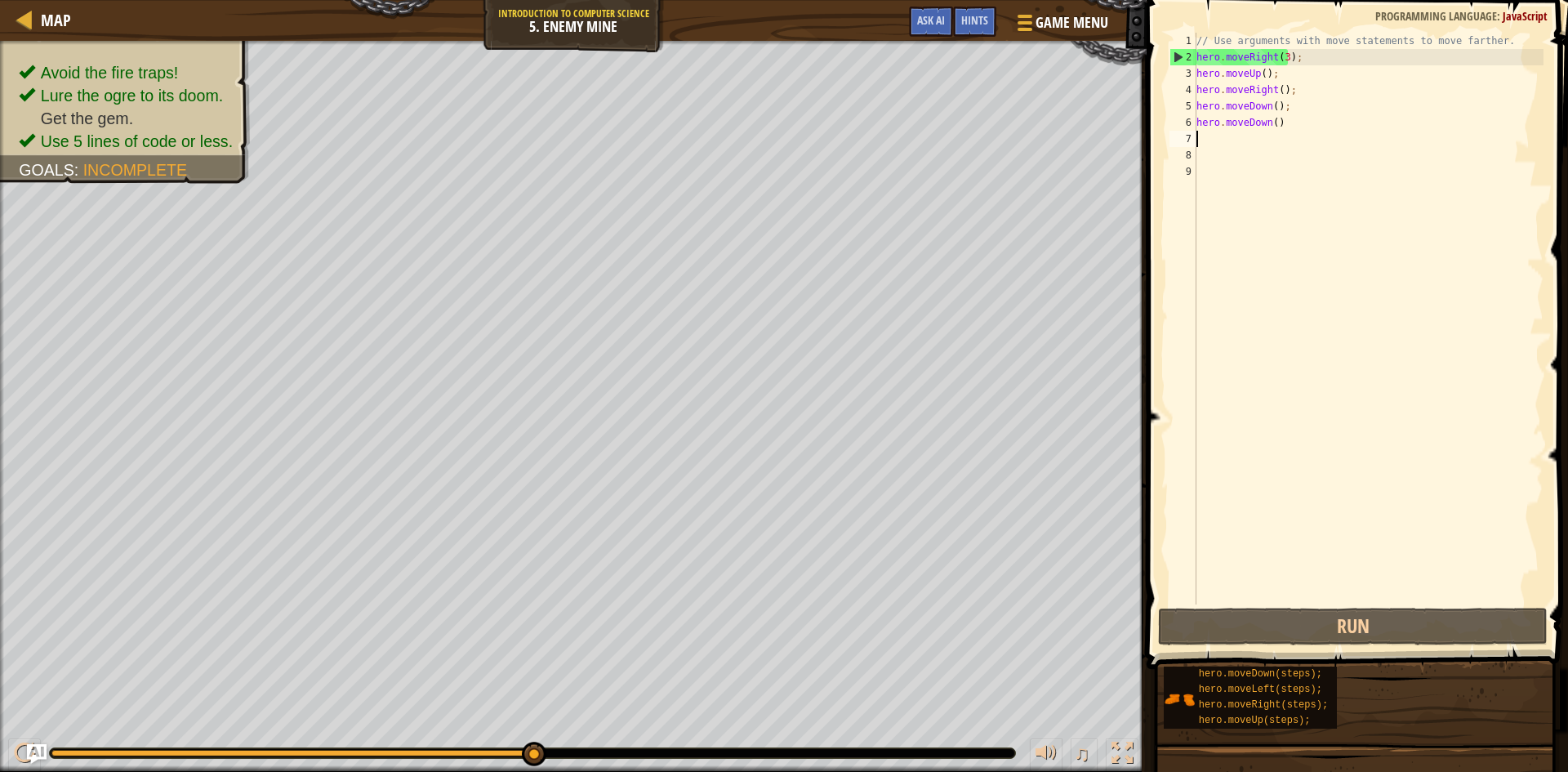
click at [1208, 136] on div "// Use arguments with move statements to move farther. hero . moveRight ( 3 ) ;…" at bounding box center [1368, 335] width 351 height 605
type textarea "h"
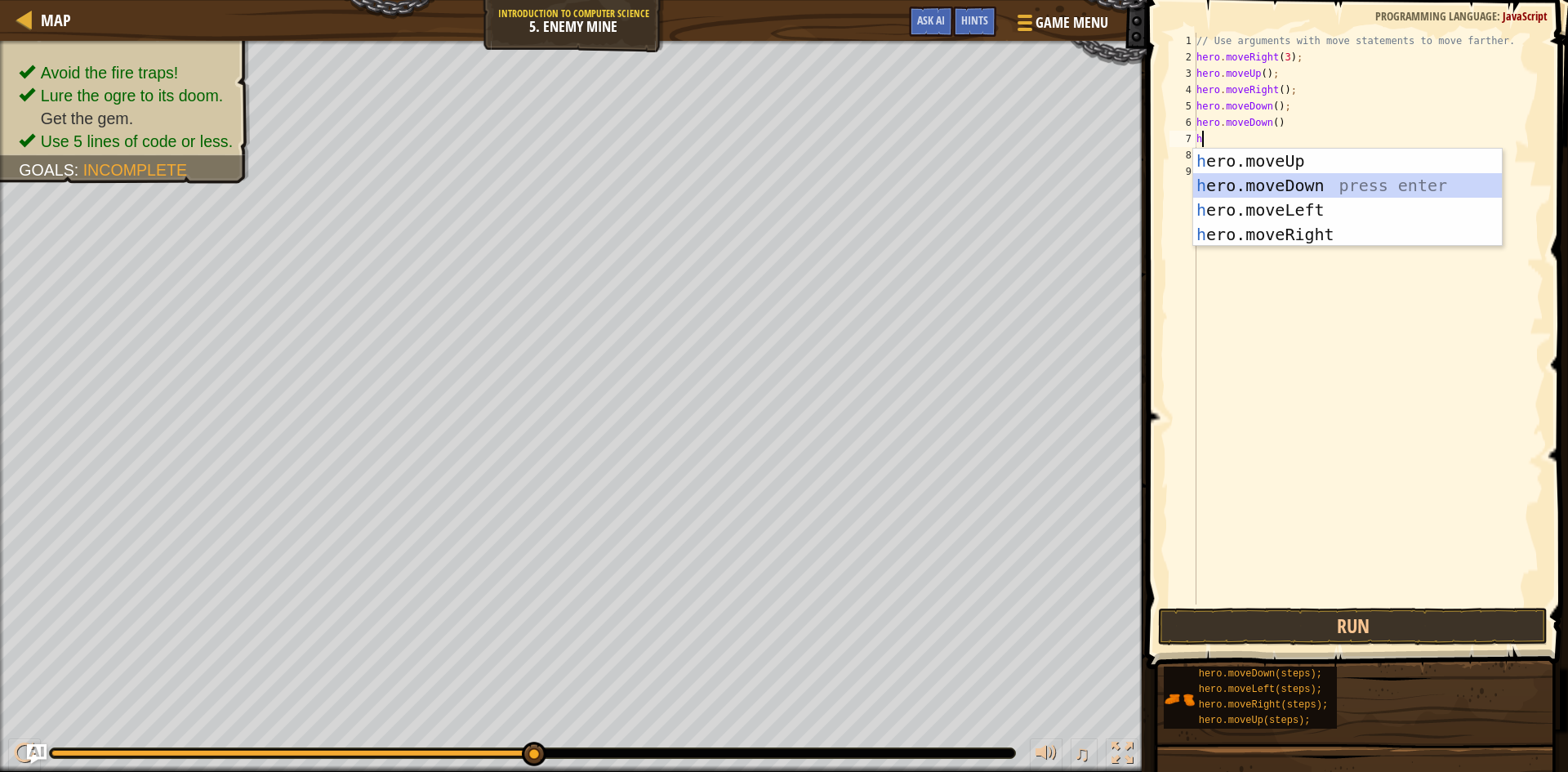
click at [1282, 188] on div "h ero.moveUp press enter h ero.moveDown press enter h ero.moveLeft press enter …" at bounding box center [1348, 222] width 309 height 147
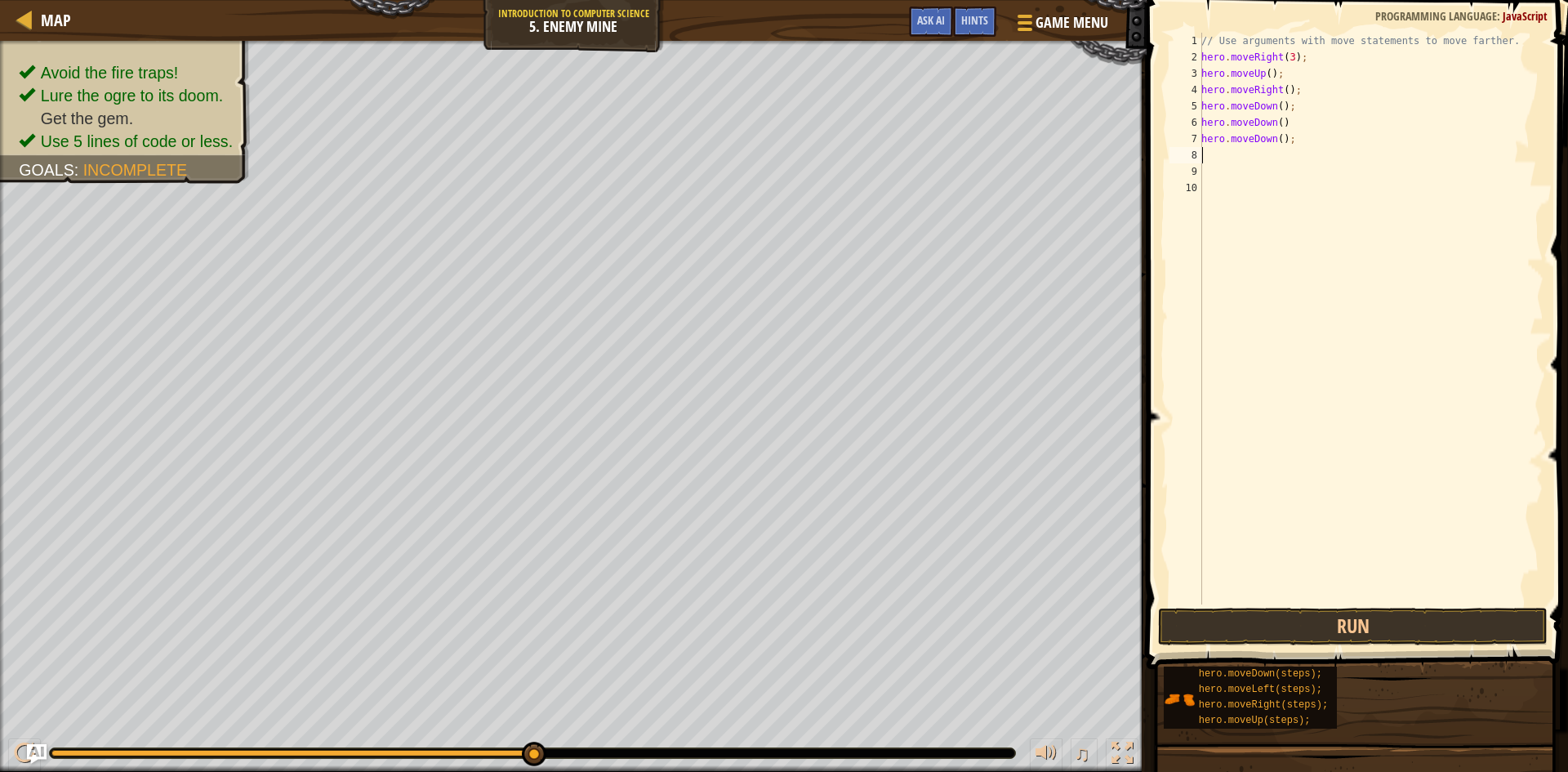
type textarea "h"
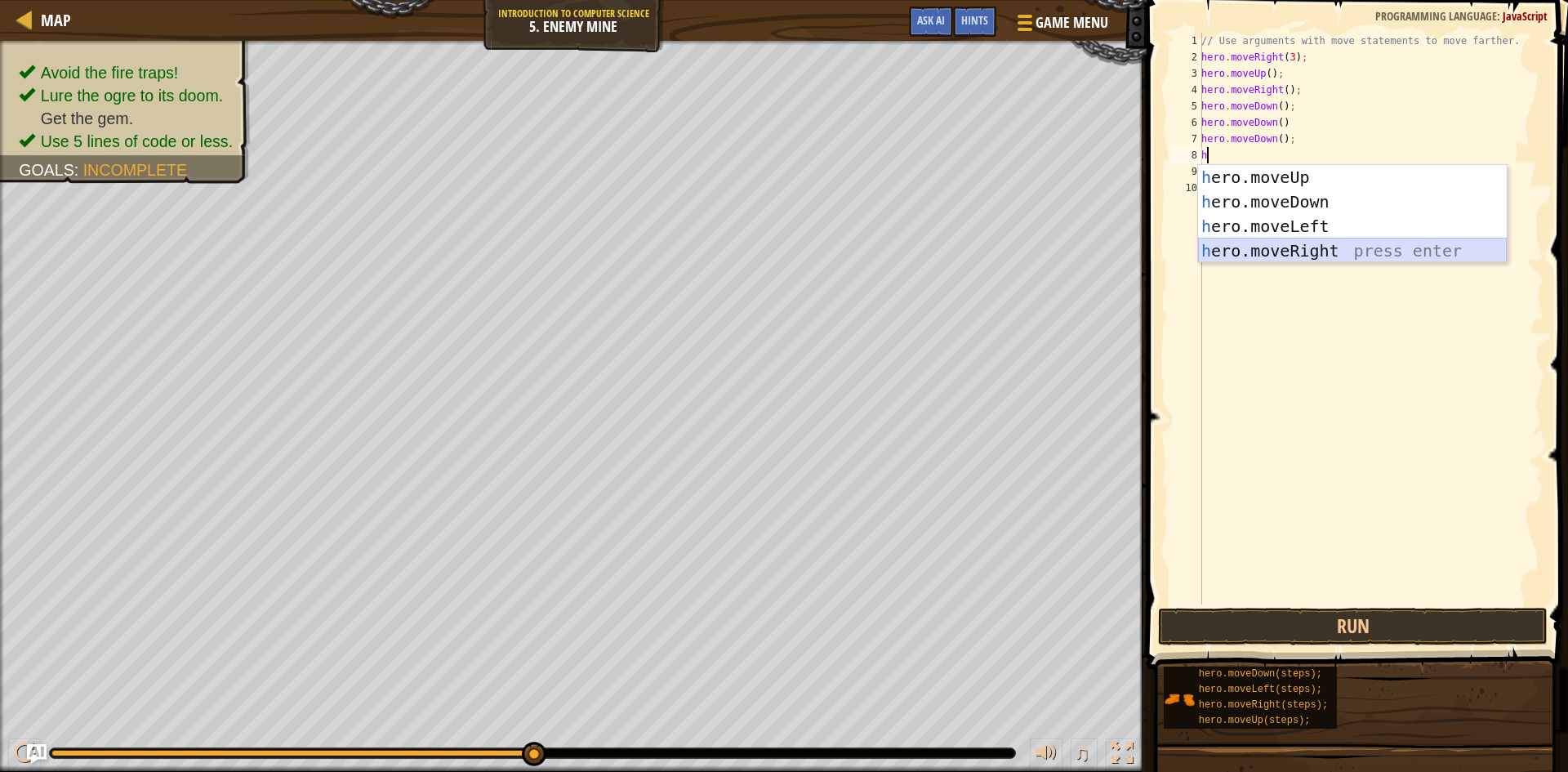
click at [1286, 251] on div "h ero.moveUp press enter h ero.moveDown press enter h ero.moveLeft press enter …" at bounding box center [1352, 239] width 309 height 147
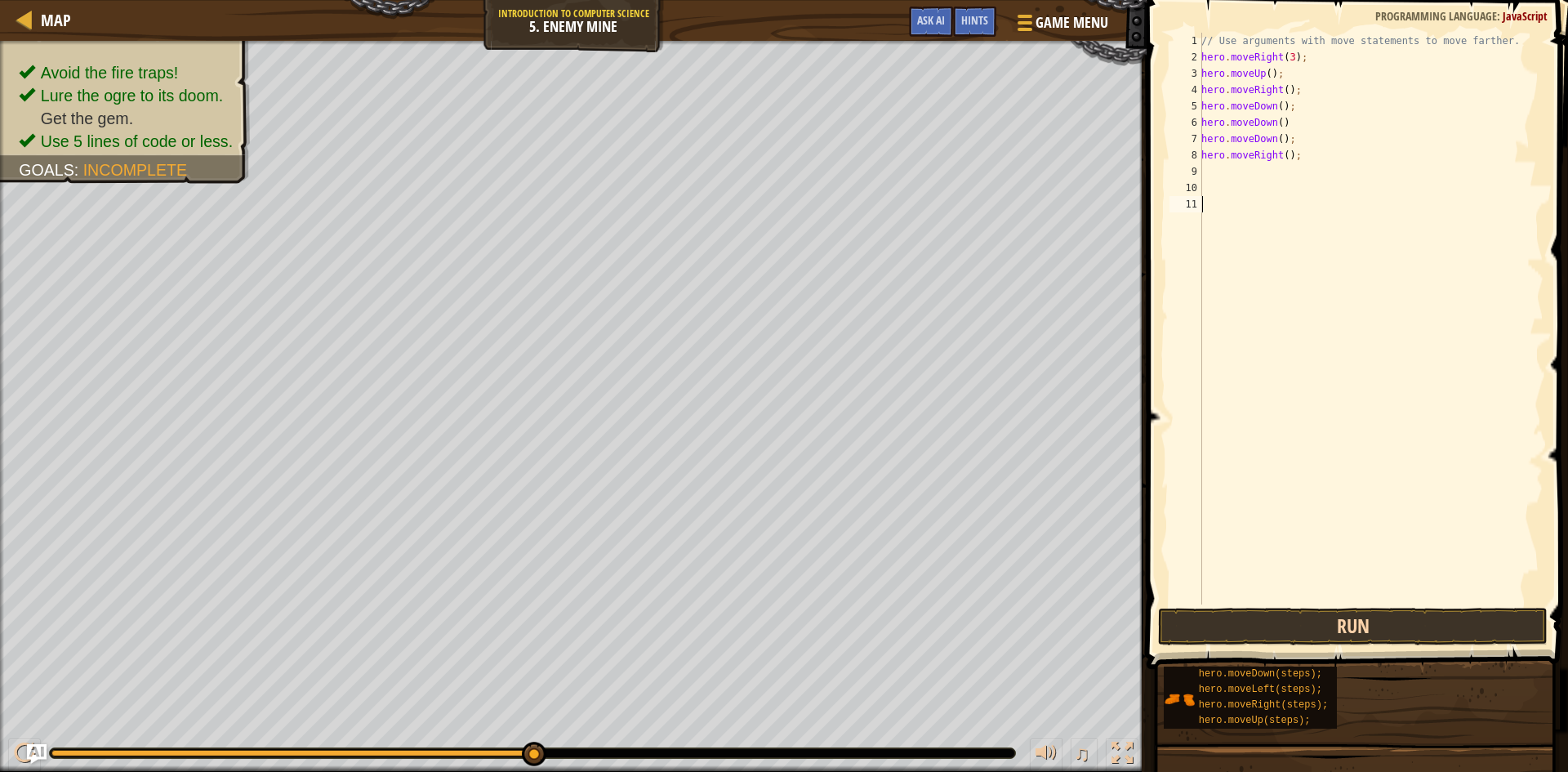
click at [1320, 609] on div "1 2 3 4 5 6 7 8 9 10 11 // Use arguments with move statements to move farther. …" at bounding box center [1355, 367] width 426 height 718
click at [1320, 613] on button "Run" at bounding box center [1352, 626] width 390 height 37
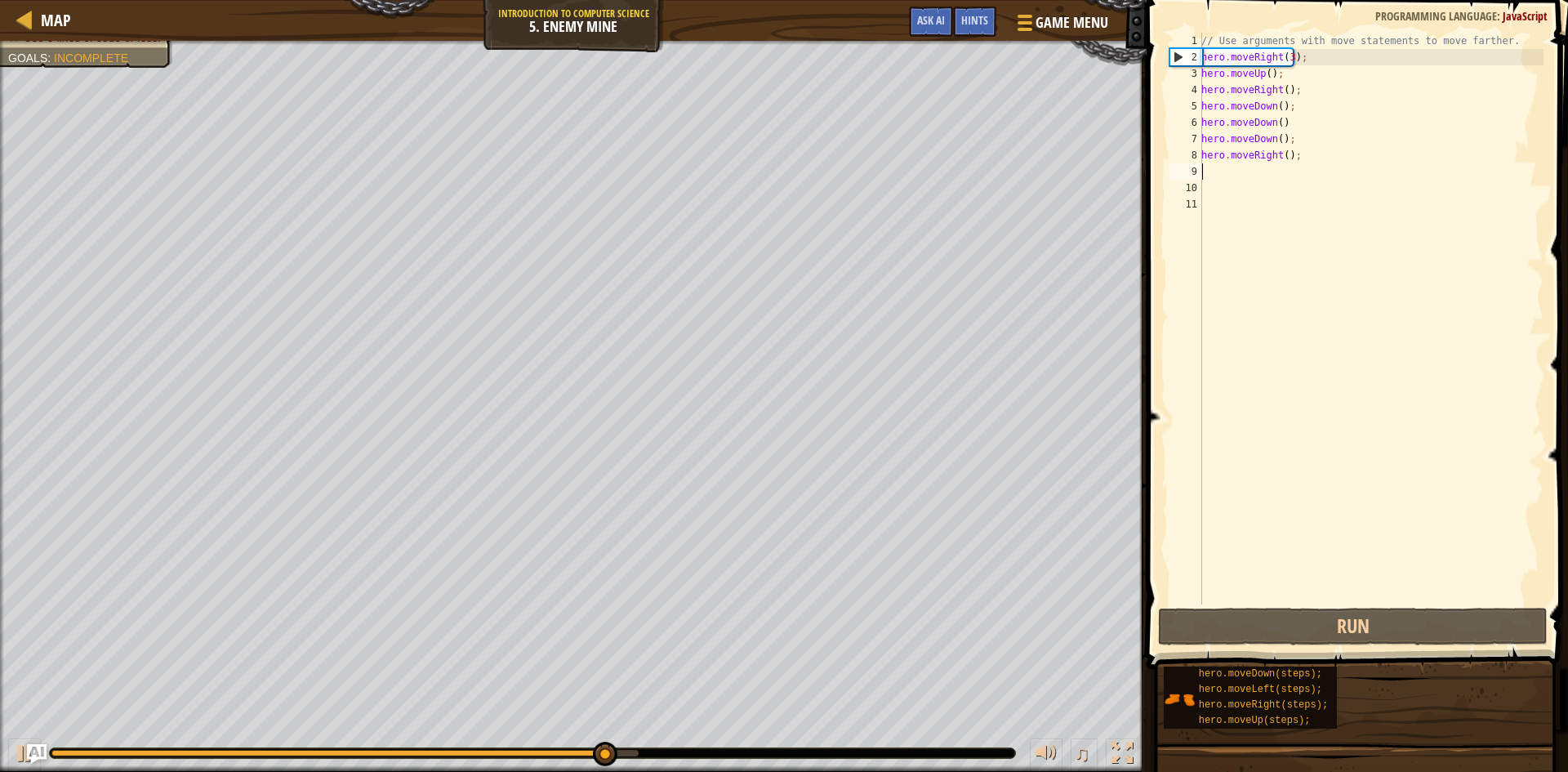
click at [1216, 165] on div "// Use arguments with move statements to move farther. hero . moveRight ( 3 ) ;…" at bounding box center [1370, 335] width 345 height 605
type textarea "h"
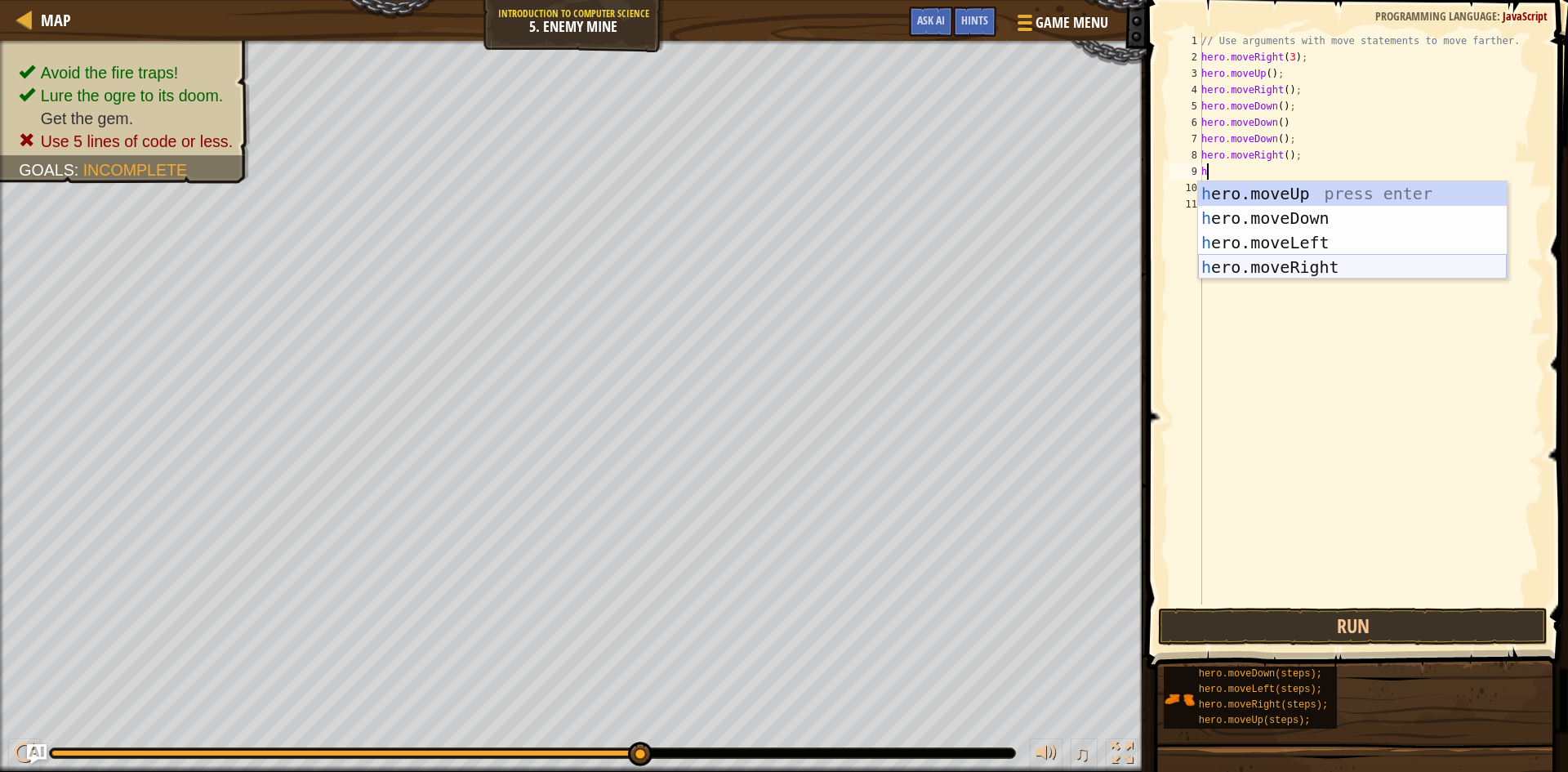
click at [1251, 259] on div "h ero.moveUp press enter h ero.moveDown press enter h ero.moveLeft press enter …" at bounding box center [1352, 255] width 309 height 147
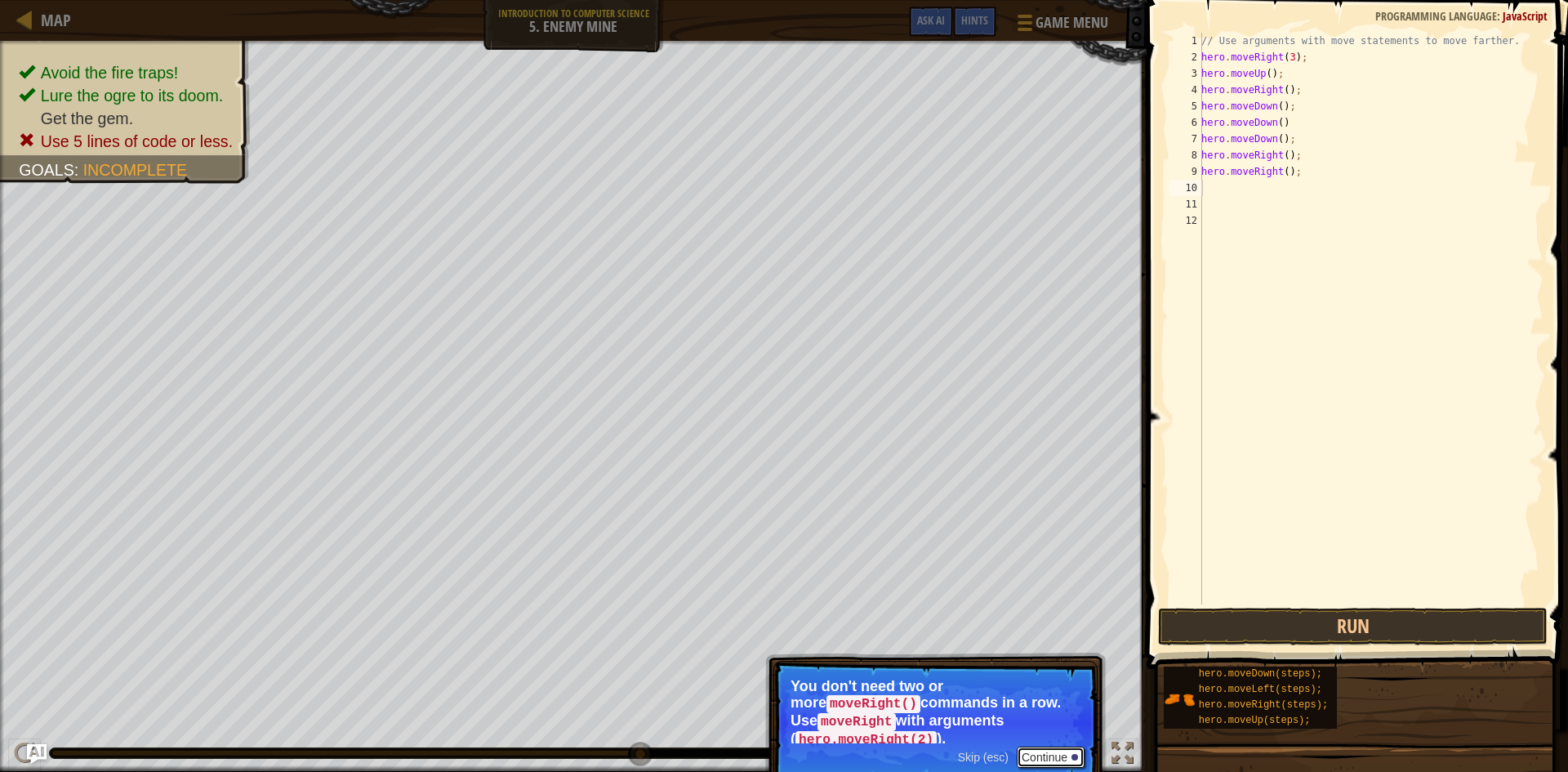
click at [1043, 747] on button "Continue" at bounding box center [1050, 758] width 67 height 21
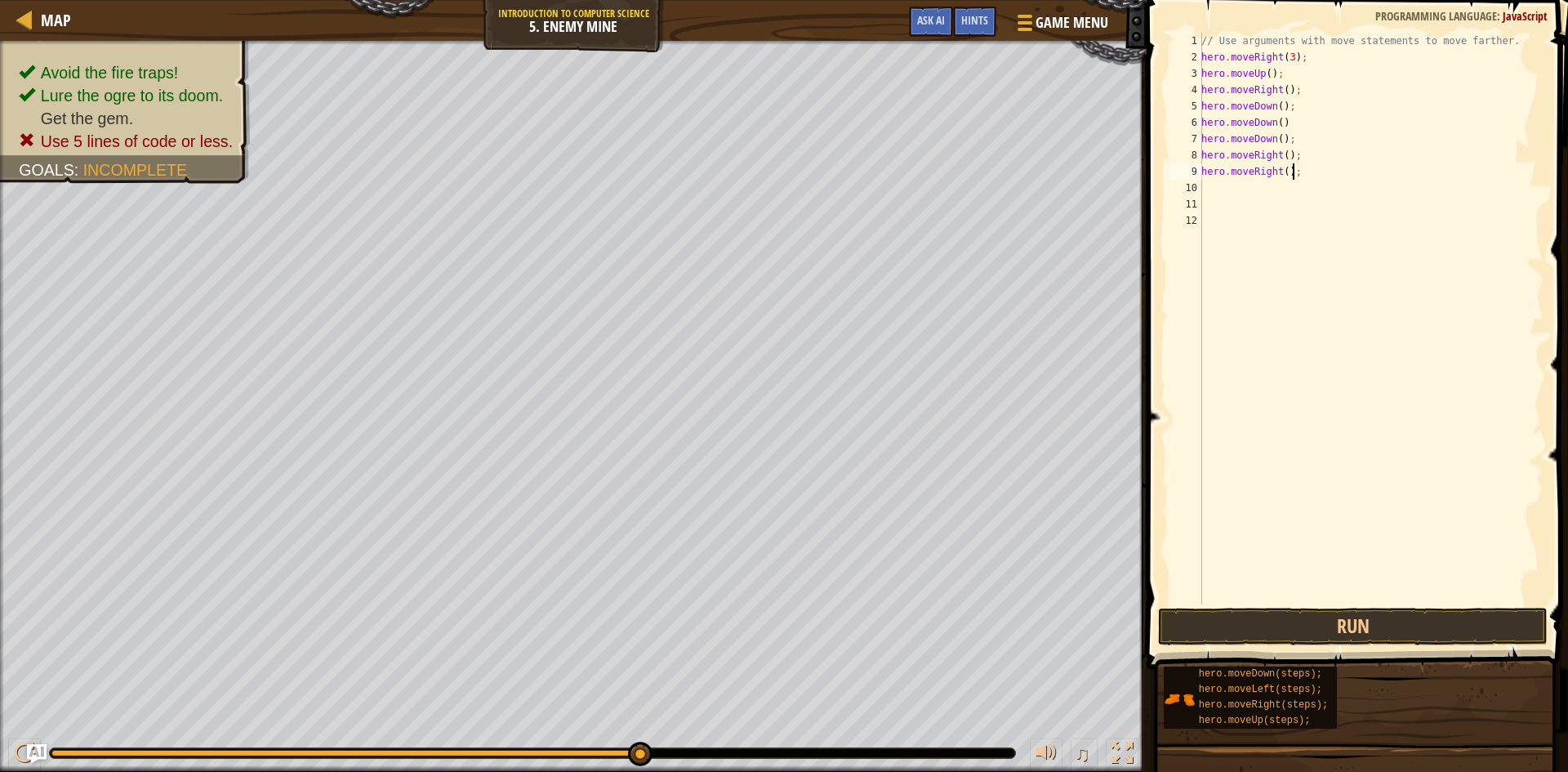
click at [1298, 171] on div "// Use arguments with move statements to move farther. hero . moveRight ( 3 ) ;…" at bounding box center [1370, 335] width 345 height 605
type textarea "h"
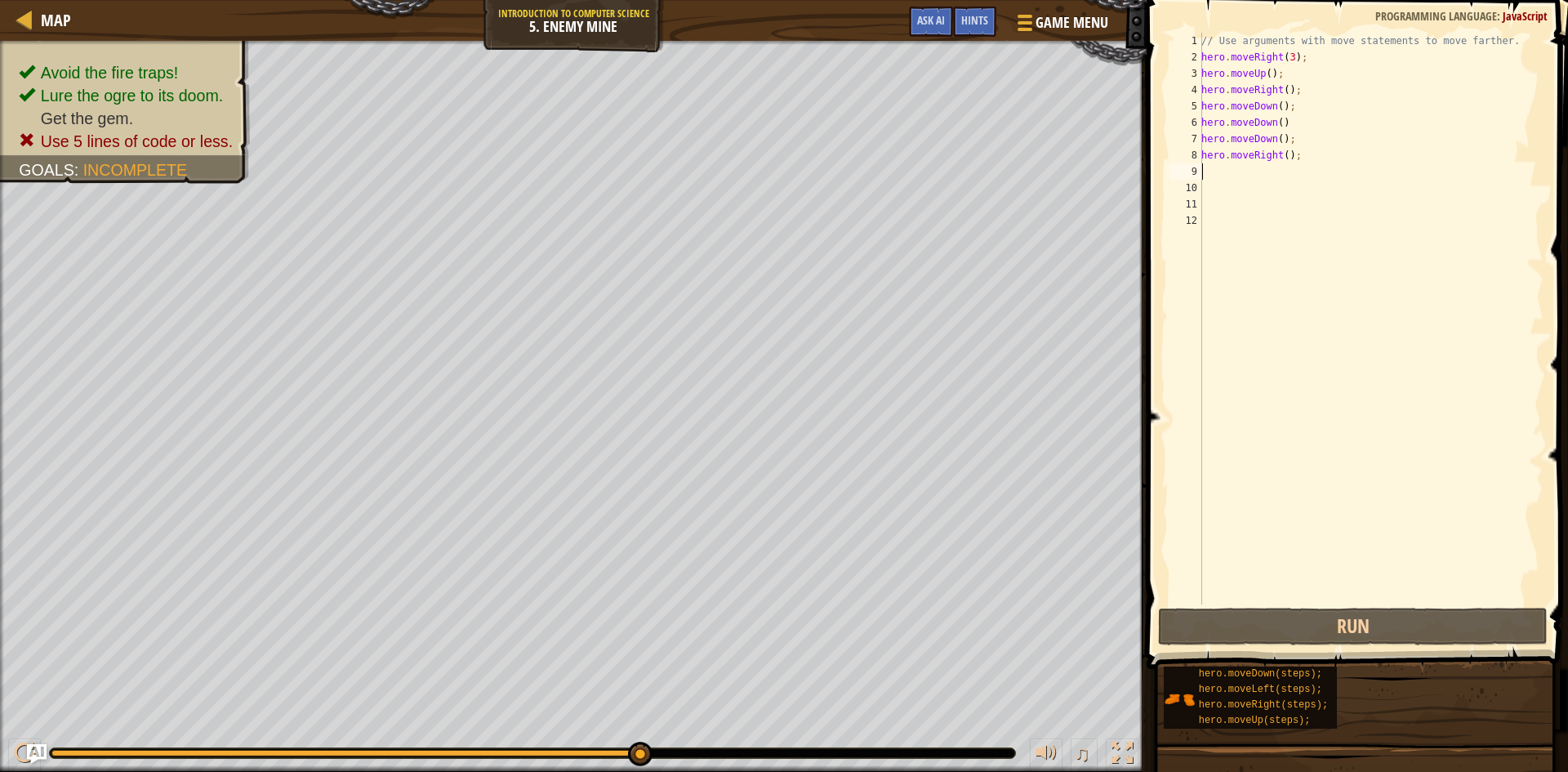
click at [1281, 155] on div "// Use arguments with move statements to move farther. hero . moveRight ( 3 ) ;…" at bounding box center [1370, 335] width 345 height 605
click at [1220, 613] on button "Run" at bounding box center [1352, 626] width 390 height 37
click at [1278, 106] on div "// Use arguments with move statements to move farther. hero . moveRight ( 3 ) ;…" at bounding box center [1370, 335] width 345 height 605
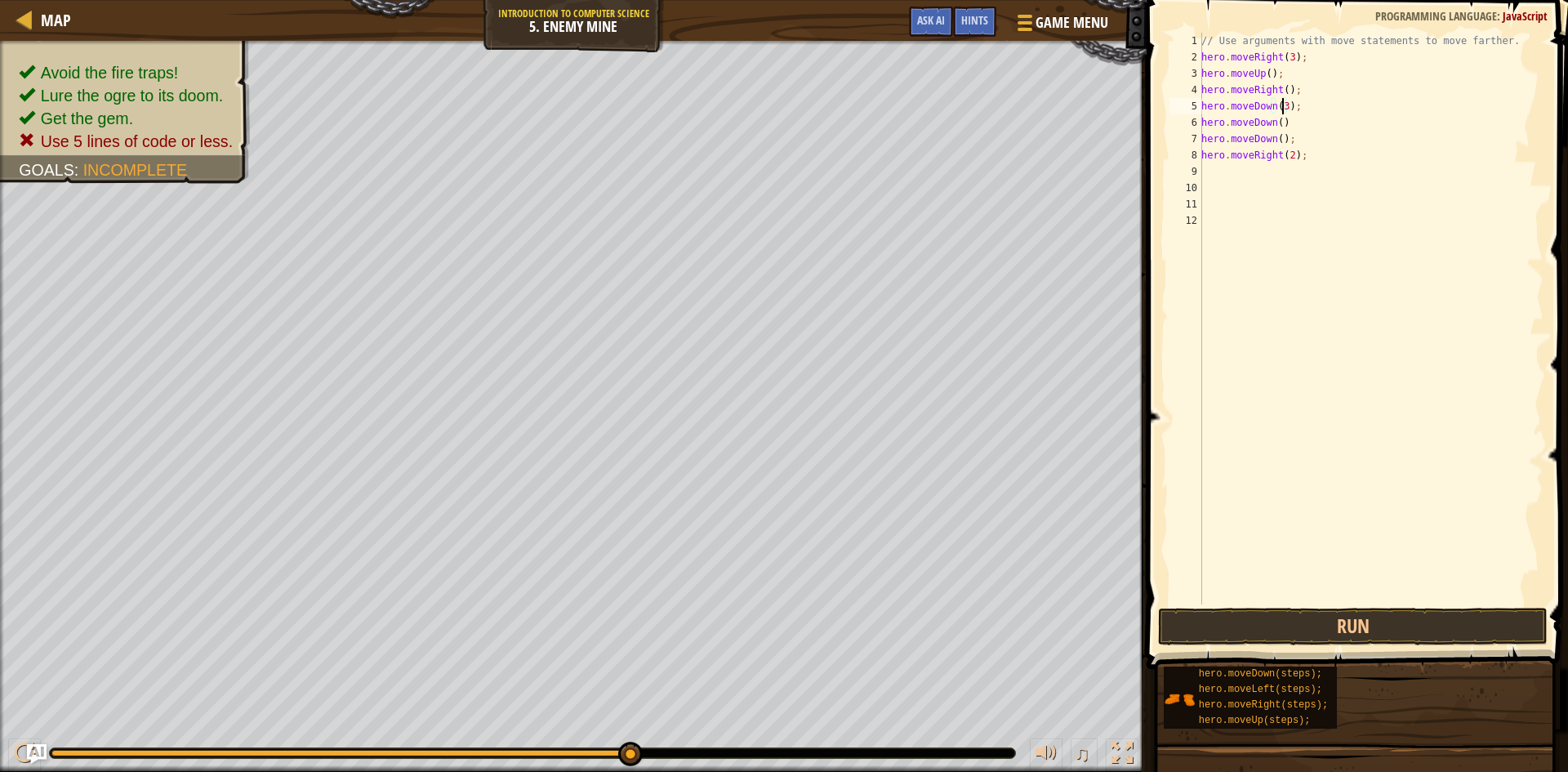
click at [1285, 119] on div "// Use arguments with move statements to move farther. hero . moveRight ( 3 ) ;…" at bounding box center [1370, 335] width 345 height 605
type textarea "h"
click at [1287, 134] on div "// Use arguments with move statements to move farther. hero . moveRight ( 3 ) ;…" at bounding box center [1370, 335] width 345 height 605
type textarea "h"
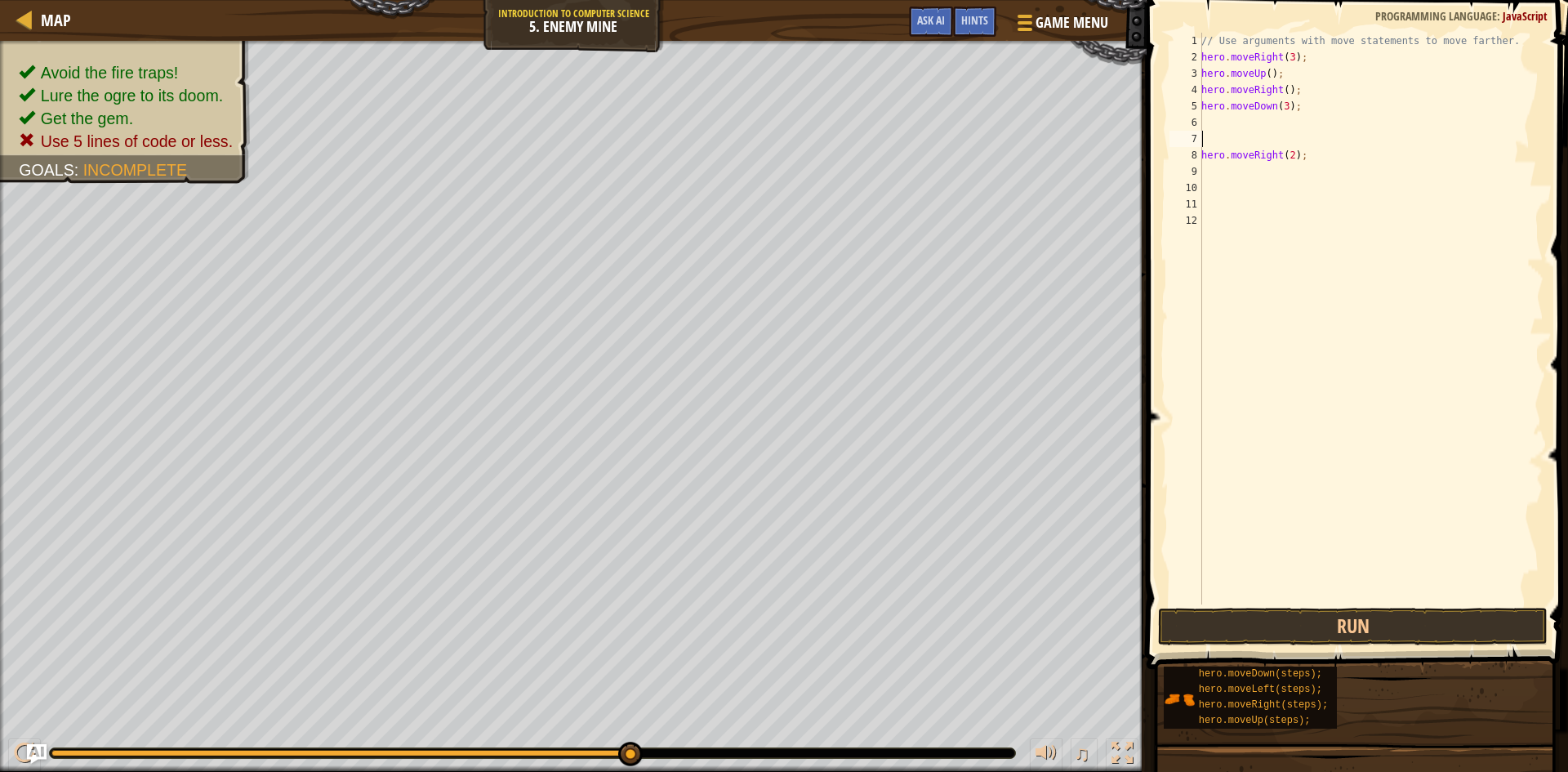
click at [1212, 117] on div "// Use arguments with move statements to move farther. hero . moveRight ( 3 ) ;…" at bounding box center [1370, 335] width 345 height 605
type textarea "h"
click at [1259, 261] on div "// Use arguments with move statements to move farther. hero . moveRight ( 3 ) ;…" at bounding box center [1370, 335] width 345 height 605
click at [1214, 125] on div "// Use arguments with move statements to move farther. hero . moveRight ( 3 ) ;…" at bounding box center [1370, 335] width 345 height 605
type textarea "h"
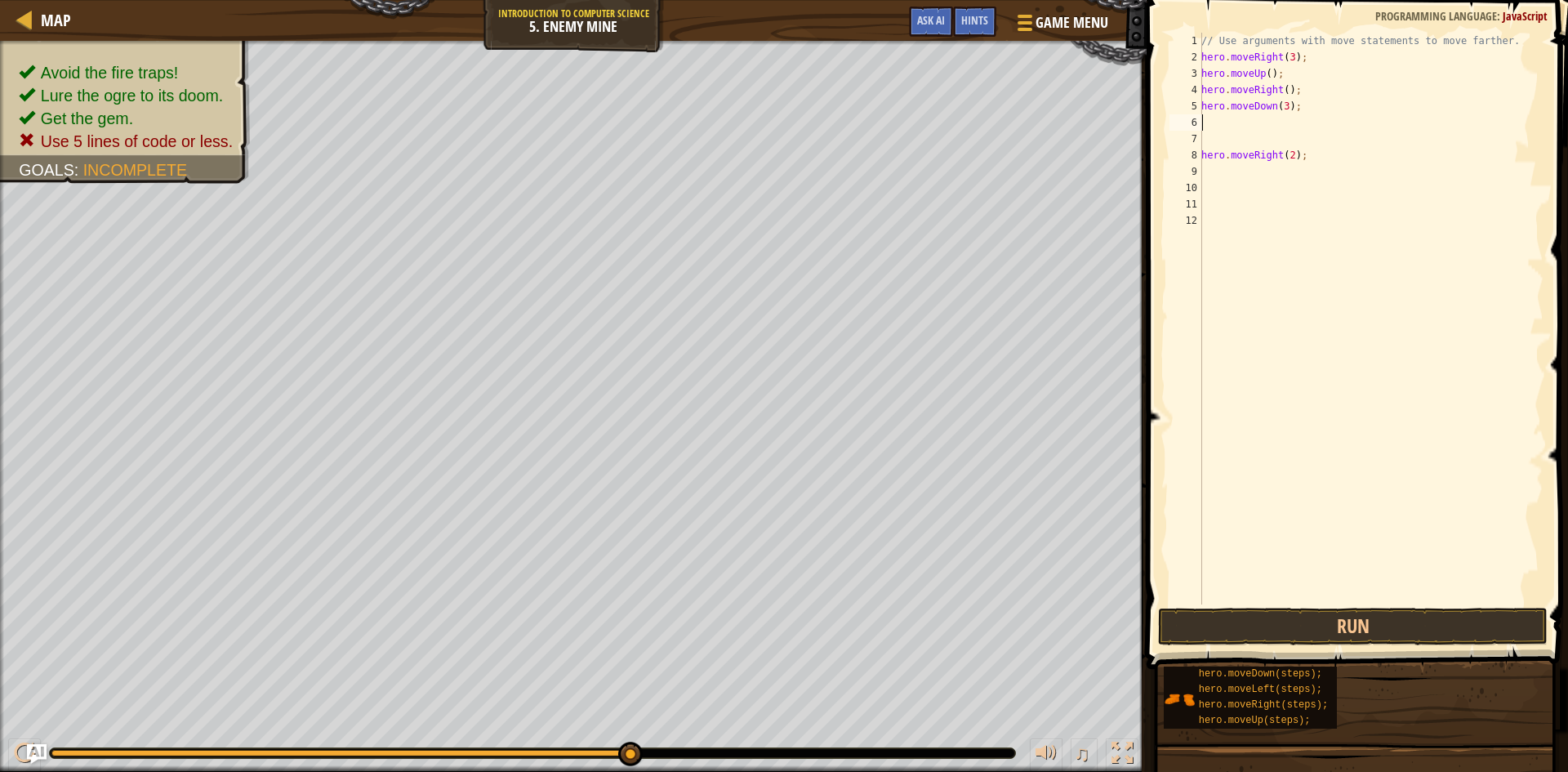
type textarea "h"
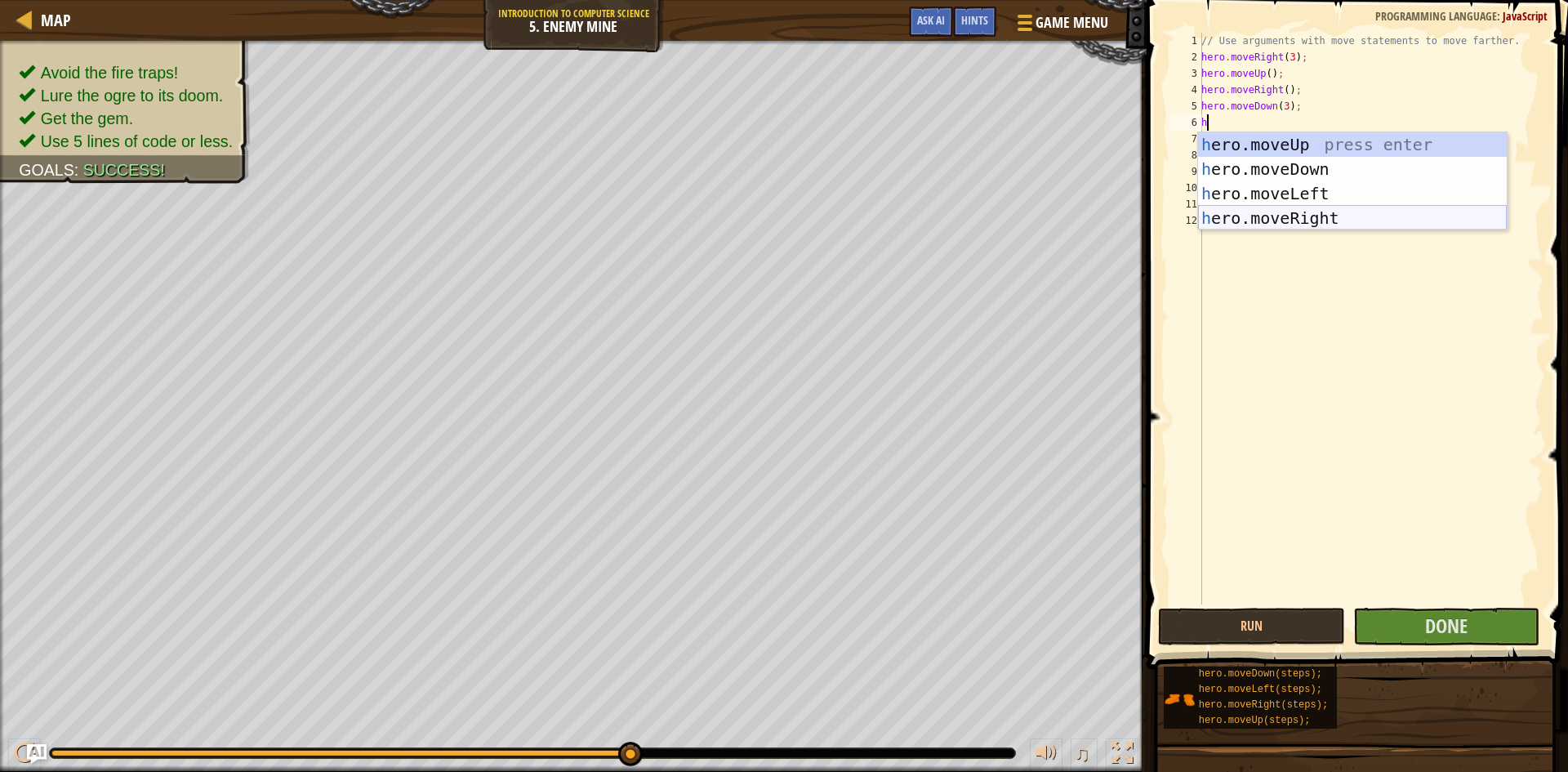
click at [1266, 215] on div "h ero.moveUp press enter h ero.moveDown press enter h ero.moveLeft press enter …" at bounding box center [1352, 206] width 309 height 147
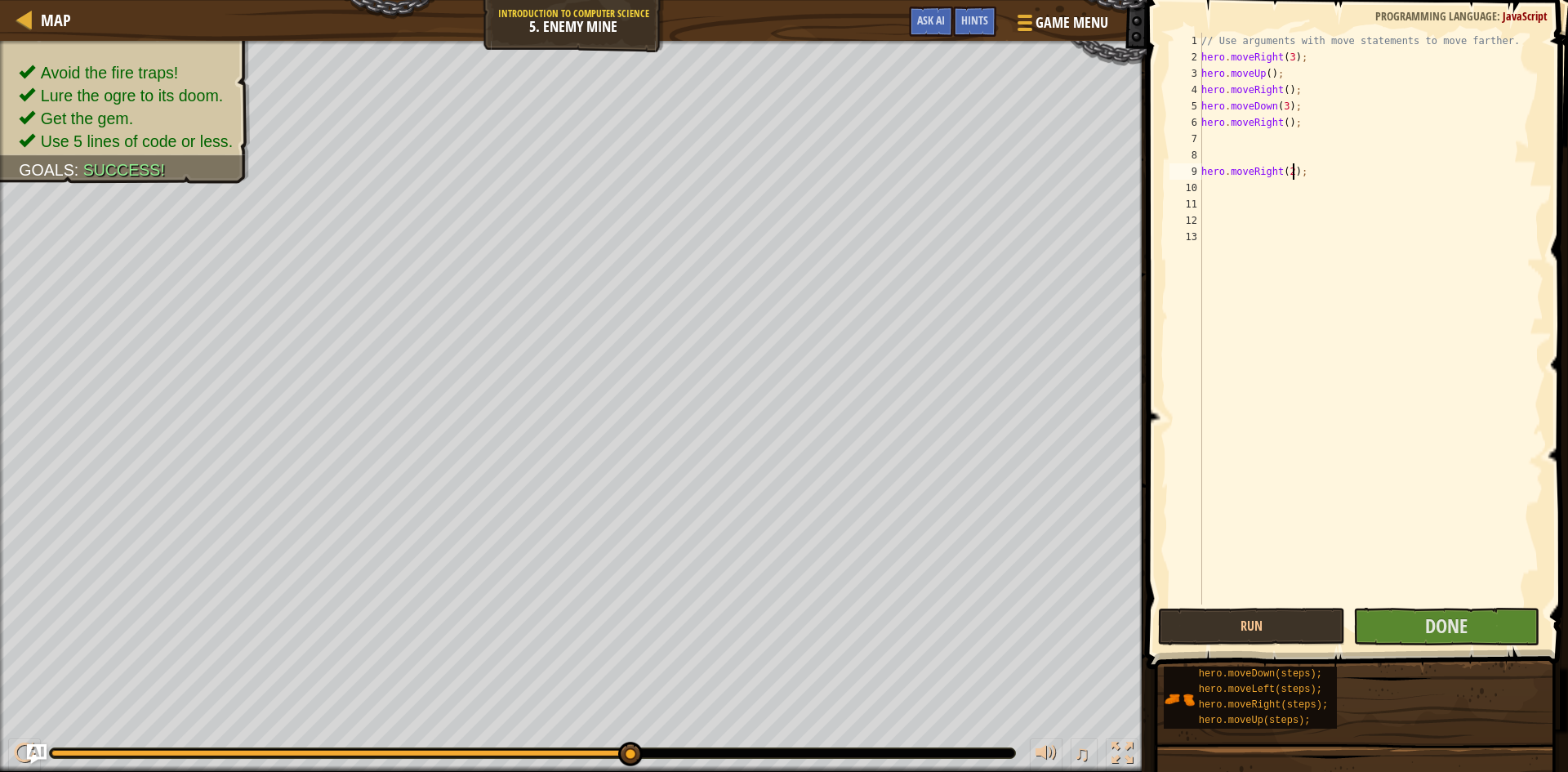
click at [1295, 173] on div "// Use arguments with move statements to move farther. hero . moveRight ( 3 ) ;…" at bounding box center [1370, 335] width 345 height 605
click at [1280, 123] on div "// Use arguments with move statements to move farther. hero . moveRight ( 3 ) ;…" at bounding box center [1370, 335] width 345 height 605
click at [1313, 176] on div "// Use arguments with move statements to move farther. hero . moveRight ( 3 ) ;…" at bounding box center [1370, 335] width 345 height 605
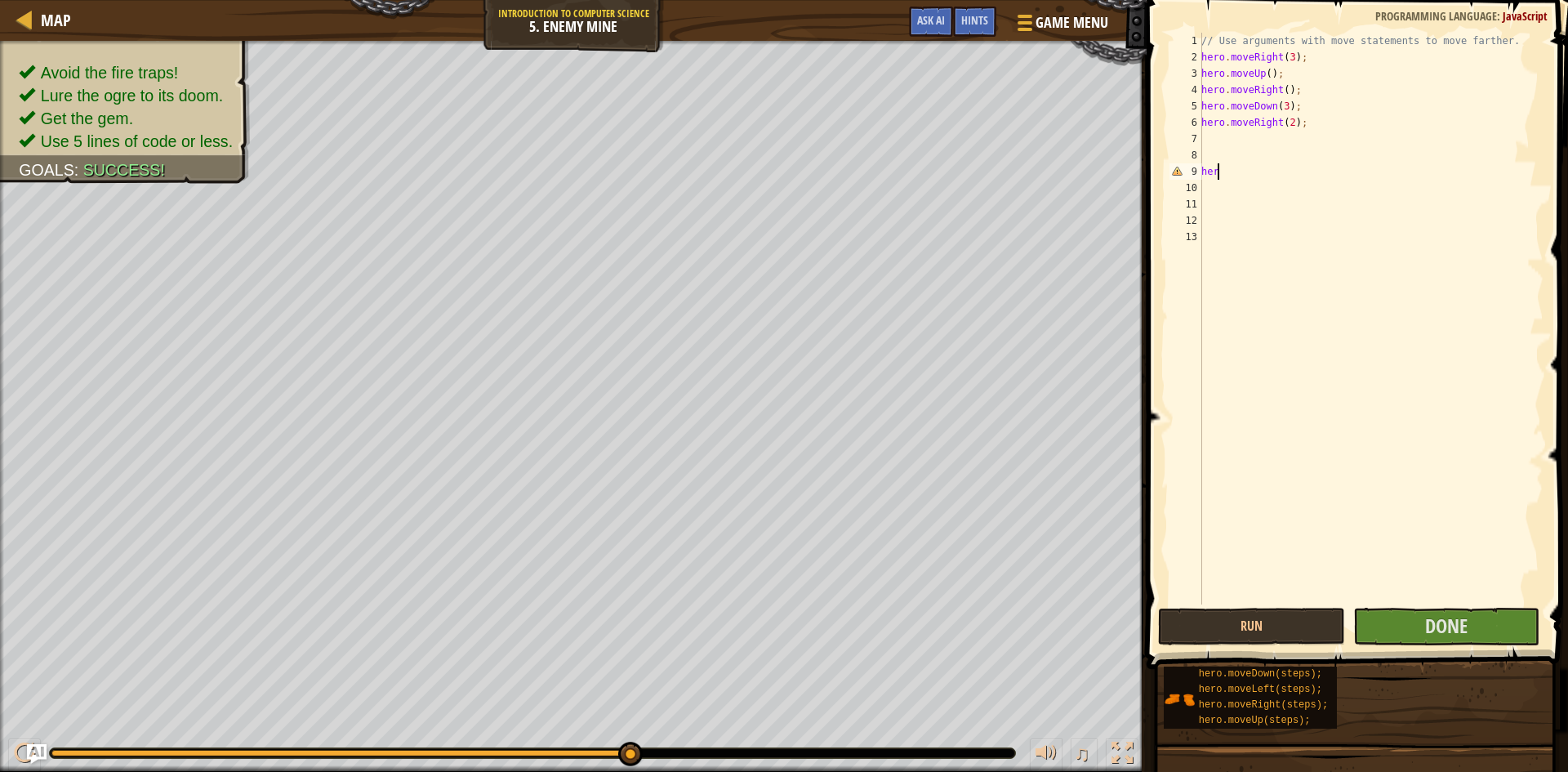
scroll to position [7, 0]
type textarea "h"
click at [1445, 631] on span "Done" at bounding box center [1446, 625] width 43 height 26
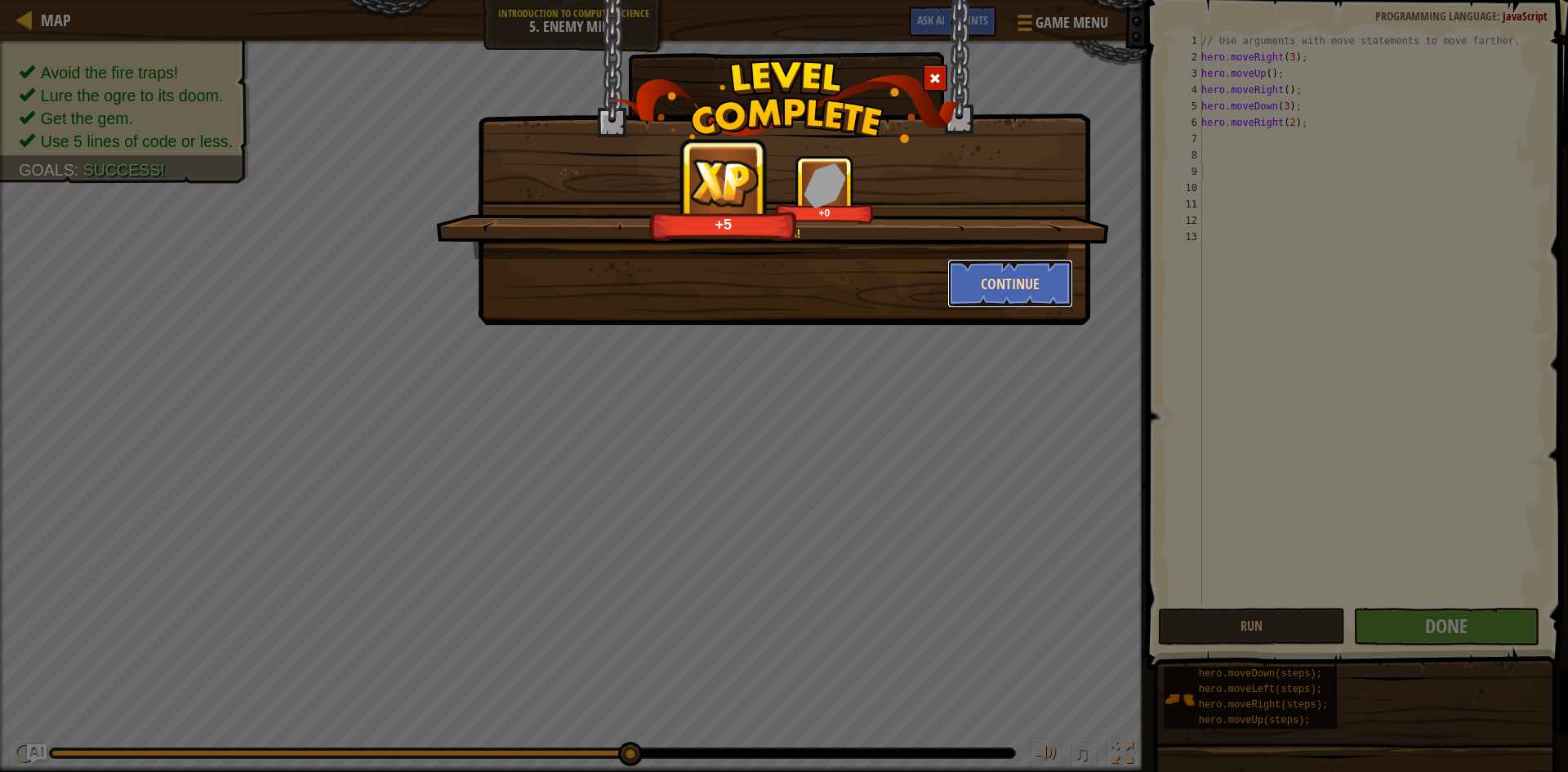
click at [989, 288] on button "Continue" at bounding box center [1010, 283] width 127 height 49
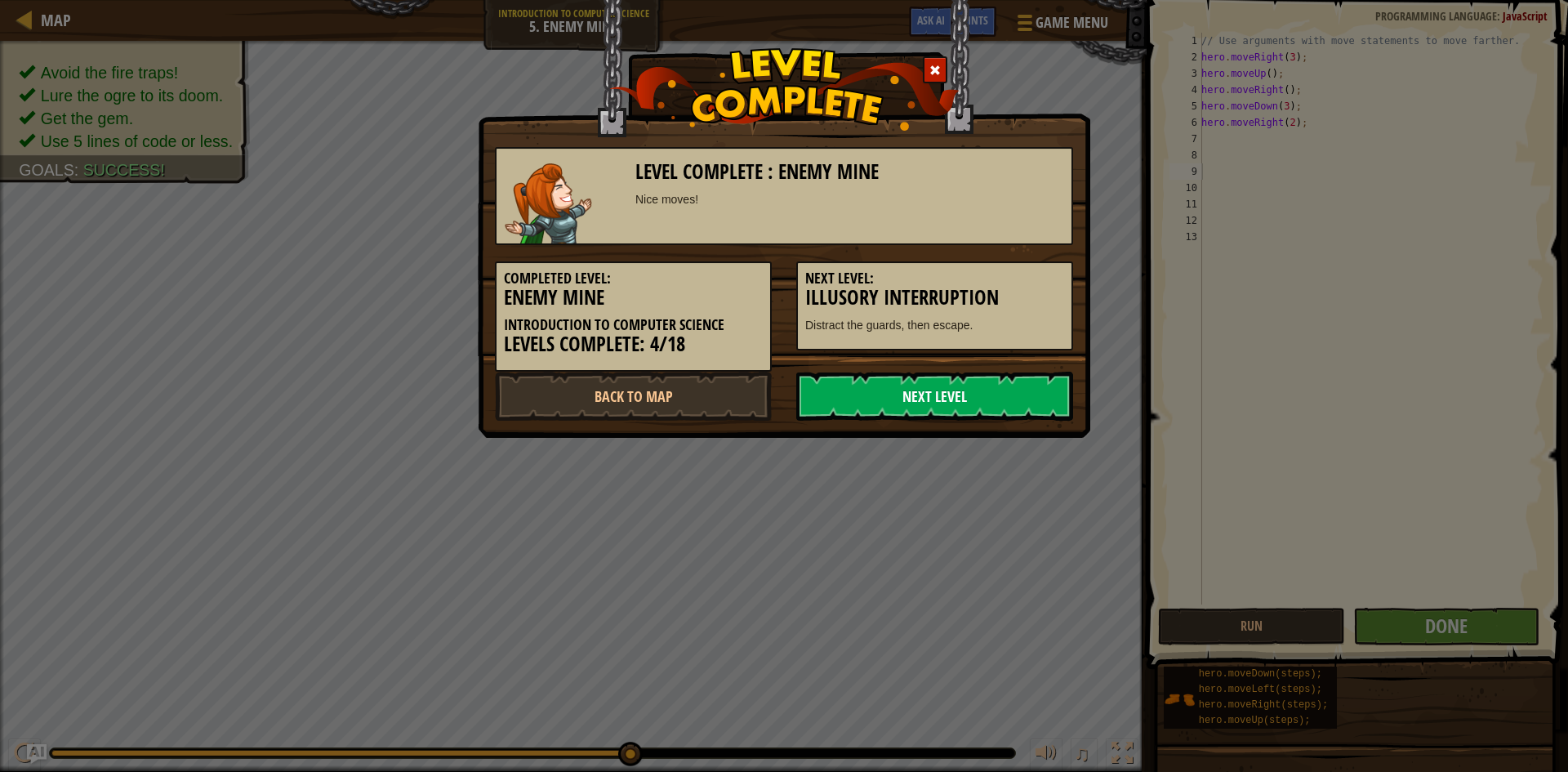
click at [1004, 378] on link "Next Level" at bounding box center [935, 396] width 277 height 49
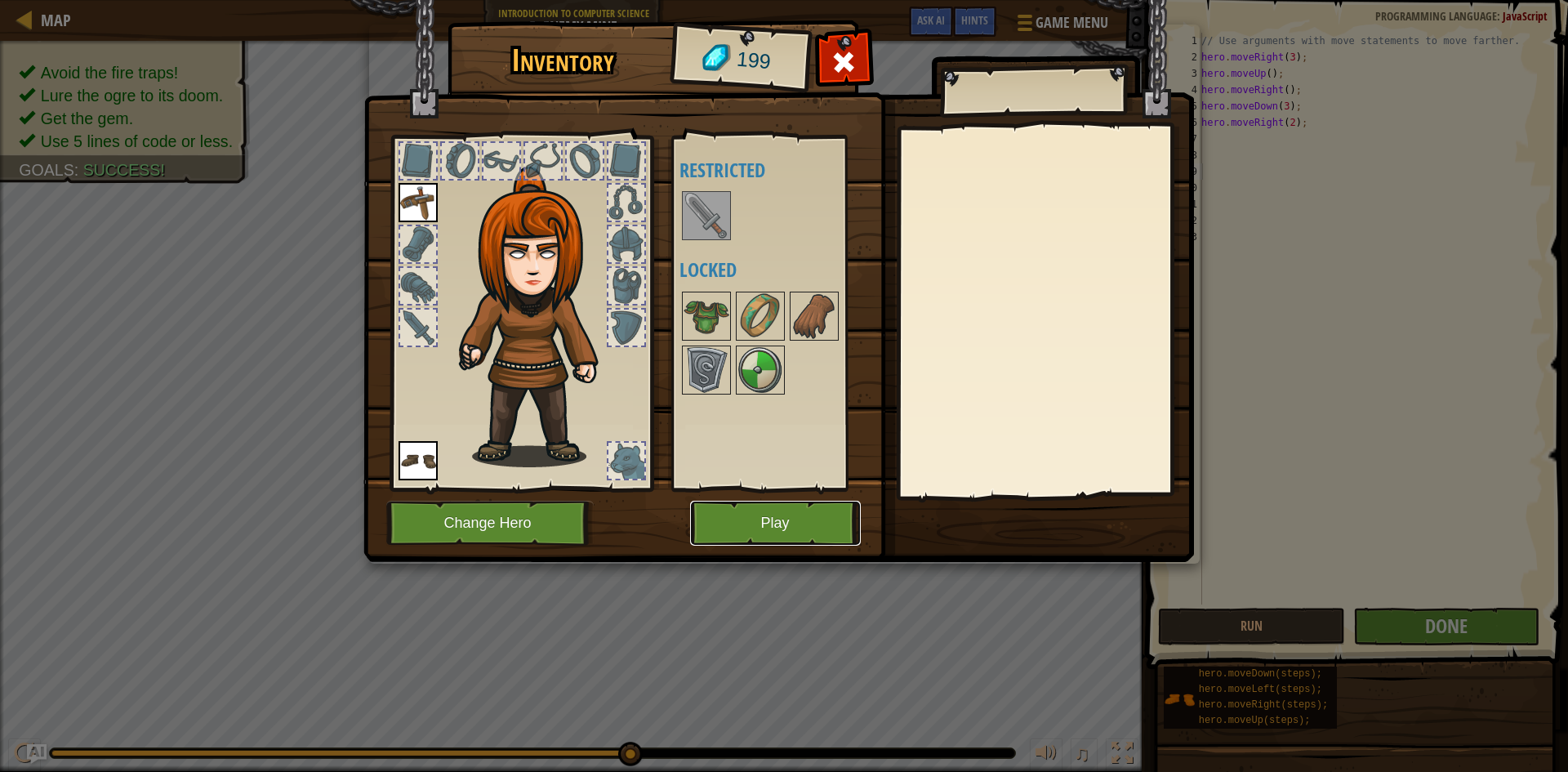
click at [836, 517] on button "Play" at bounding box center [775, 523] width 170 height 45
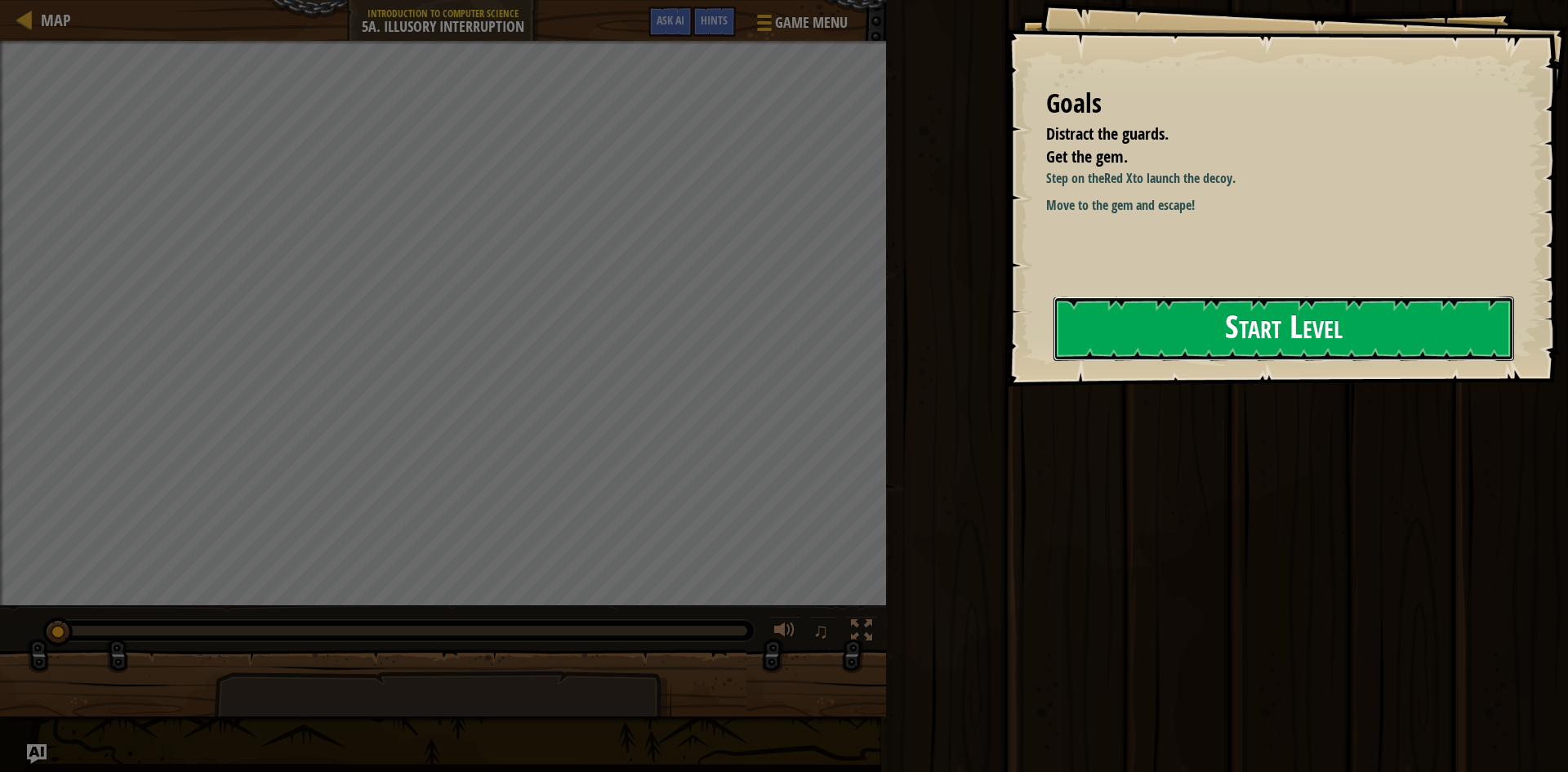
click at [1130, 315] on button "Start Level" at bounding box center [1284, 329] width 461 height 65
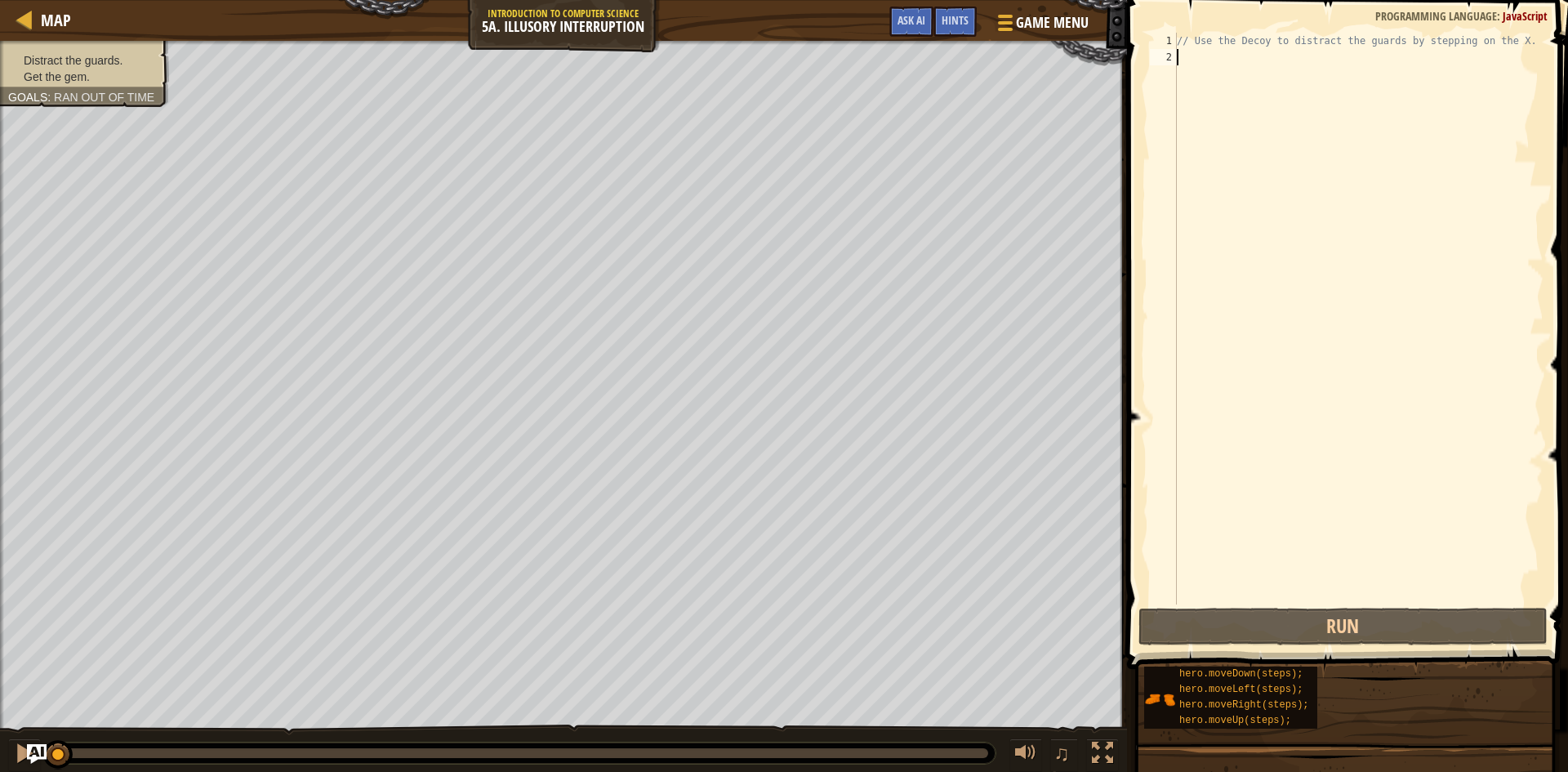
type textarea "h"
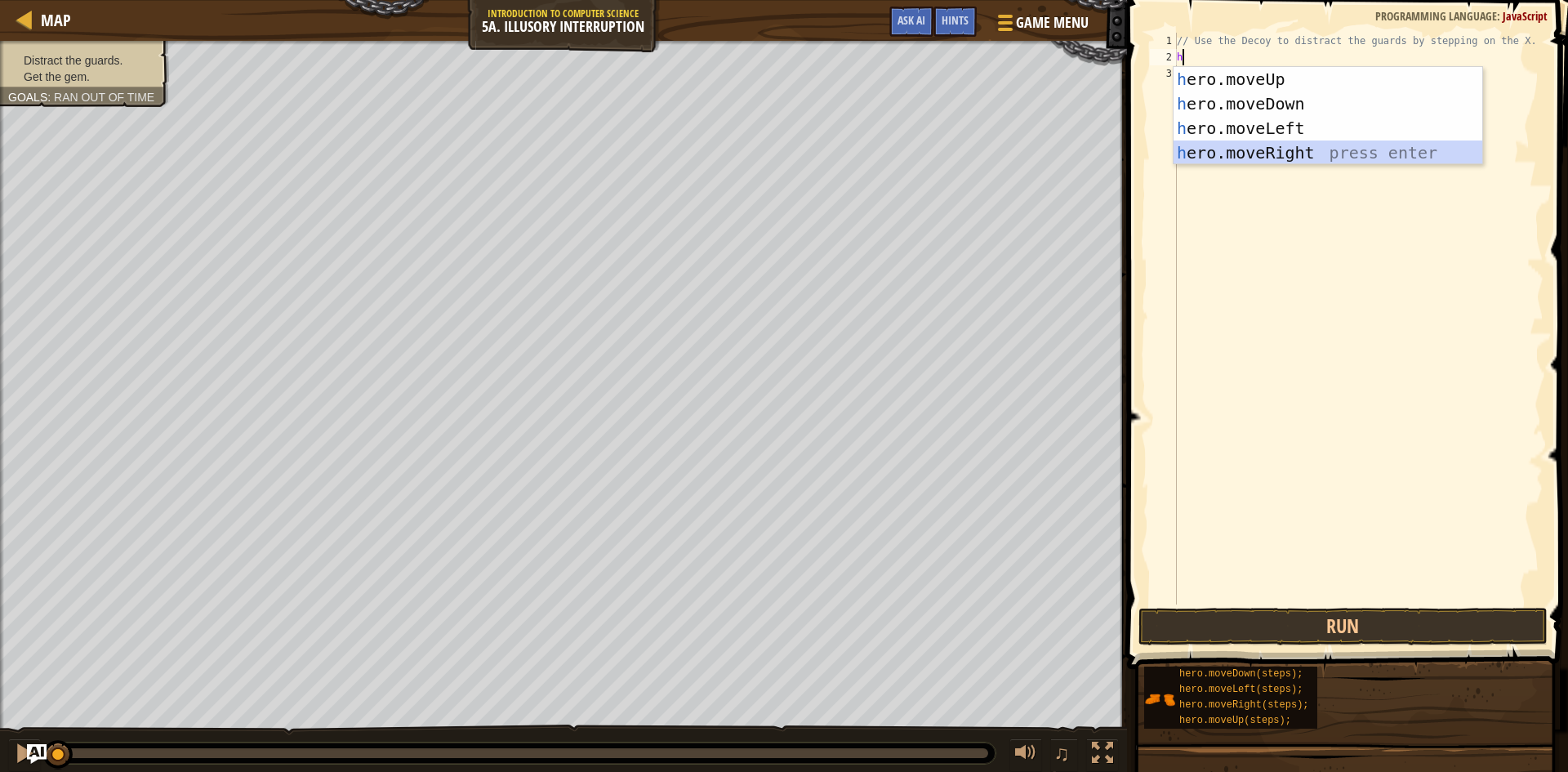
click at [1255, 147] on div "h ero.moveUp press enter h ero.moveDown press enter h ero.moveLeft press enter …" at bounding box center [1328, 140] width 309 height 147
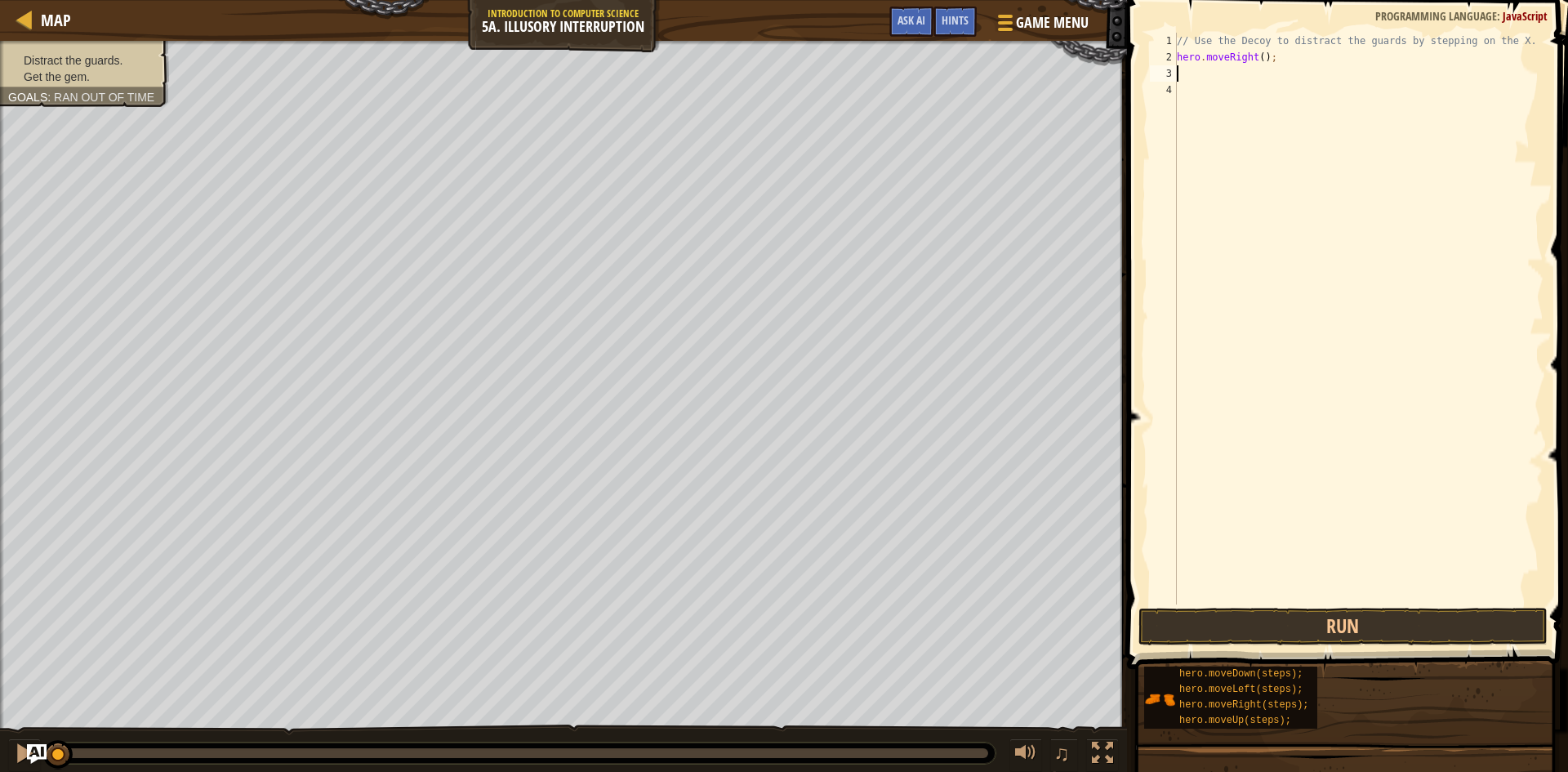
click at [1256, 56] on div "// Use the Decoy to distract the guards by stepping on the X. hero . moveRight …" at bounding box center [1358, 335] width 370 height 605
click at [1477, 625] on button "Run" at bounding box center [1342, 626] width 409 height 37
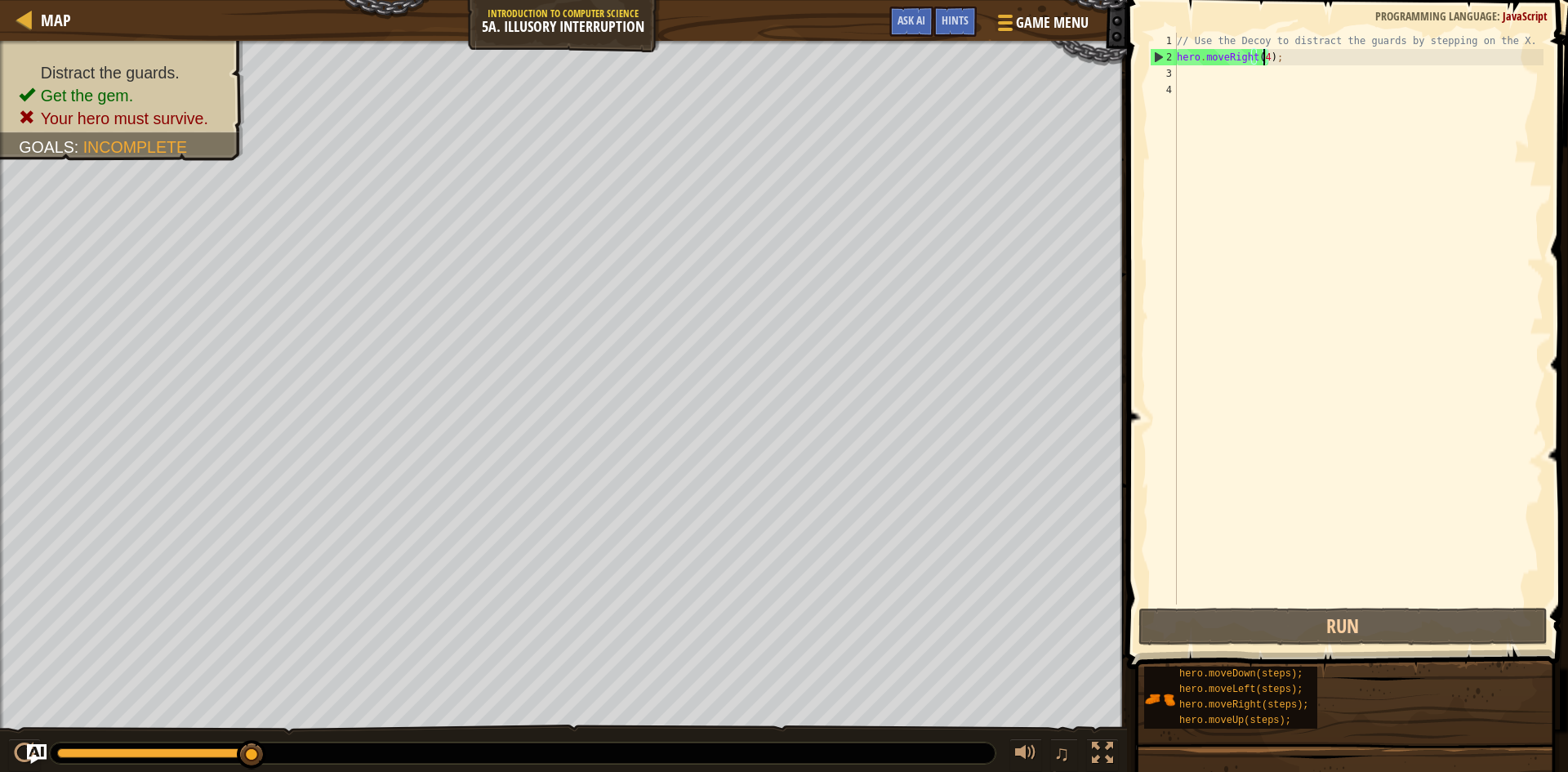
type textarea "hero.moveRight();"
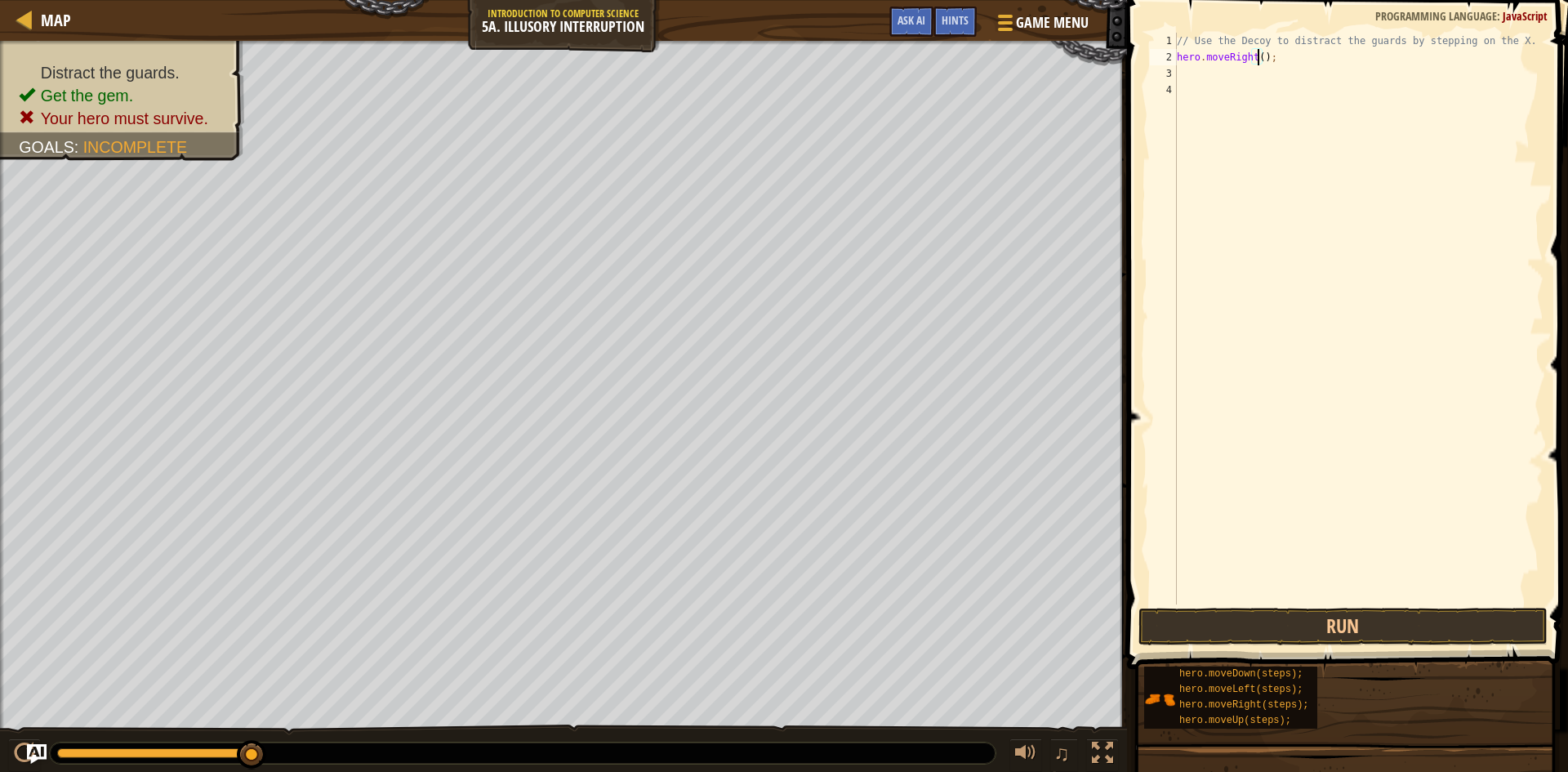
click at [1232, 607] on span at bounding box center [1349, 312] width 454 height 718
click at [1241, 626] on button "Run" at bounding box center [1342, 626] width 409 height 37
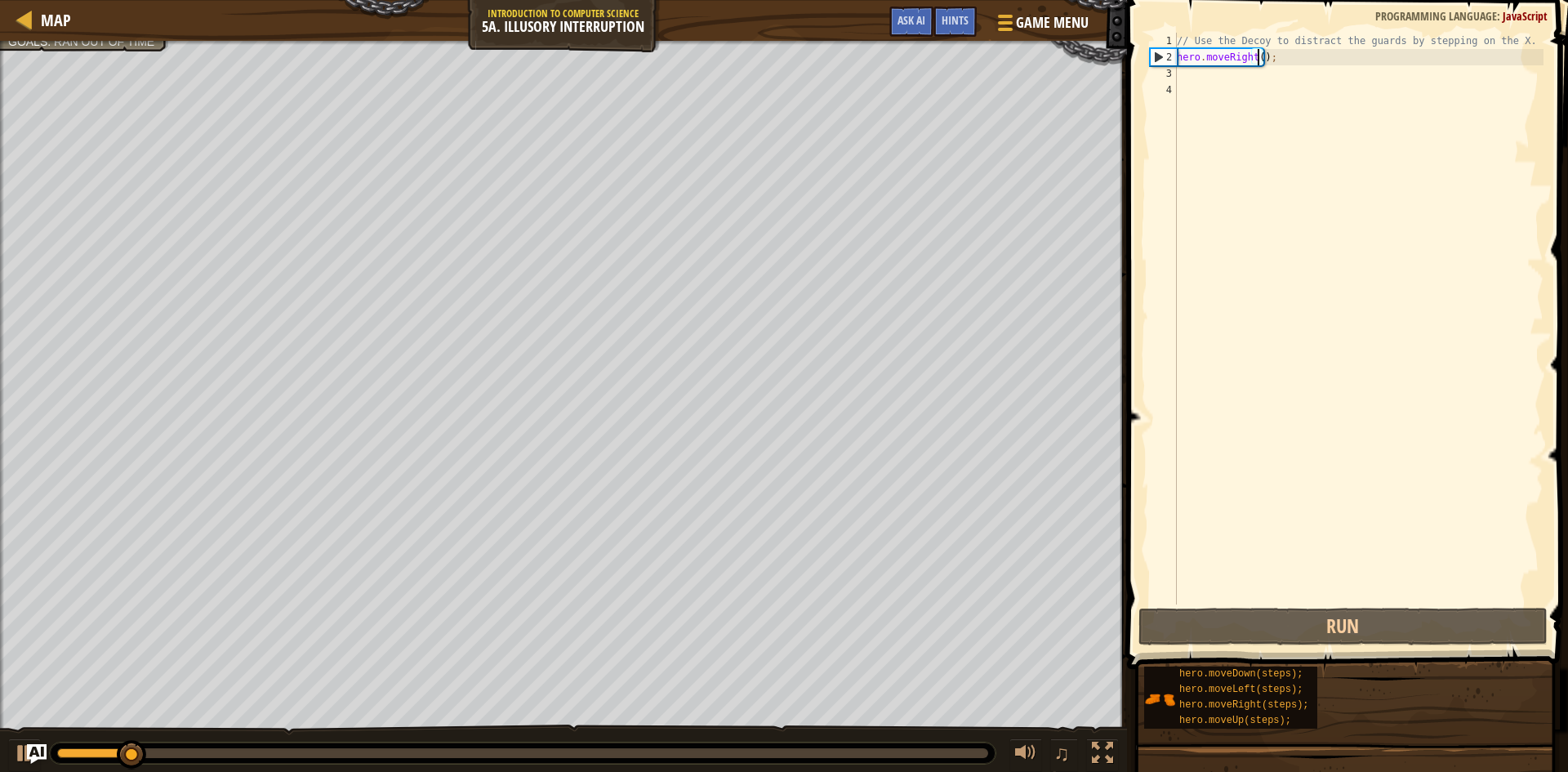
click at [1190, 76] on div "// Use the Decoy to distract the guards by stepping on the X. hero . moveRight …" at bounding box center [1358, 335] width 370 height 605
type textarea "h"
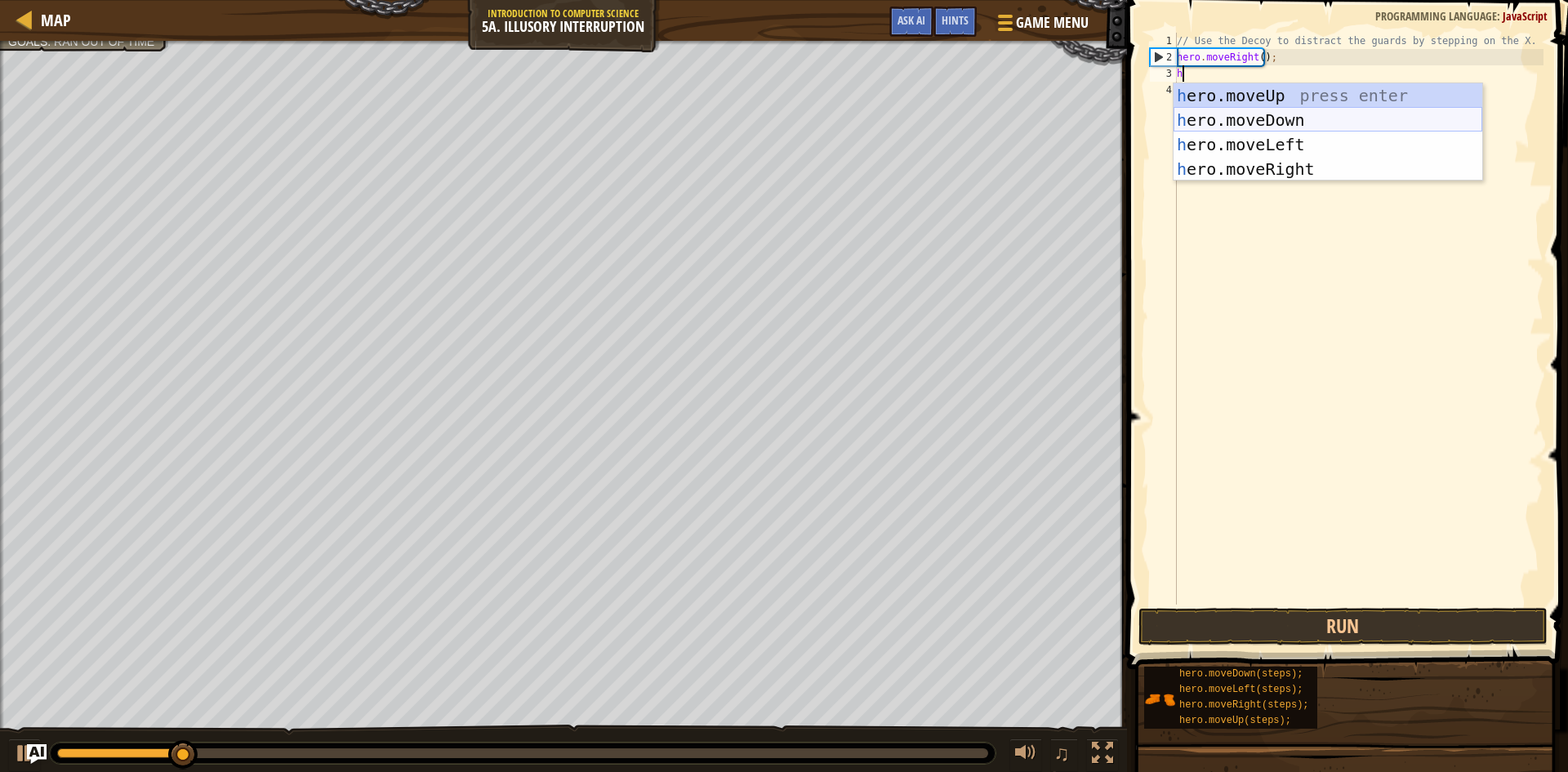
click at [1286, 128] on div "h ero.moveUp press enter h ero.moveDown press enter h ero.moveLeft press enter …" at bounding box center [1328, 157] width 309 height 147
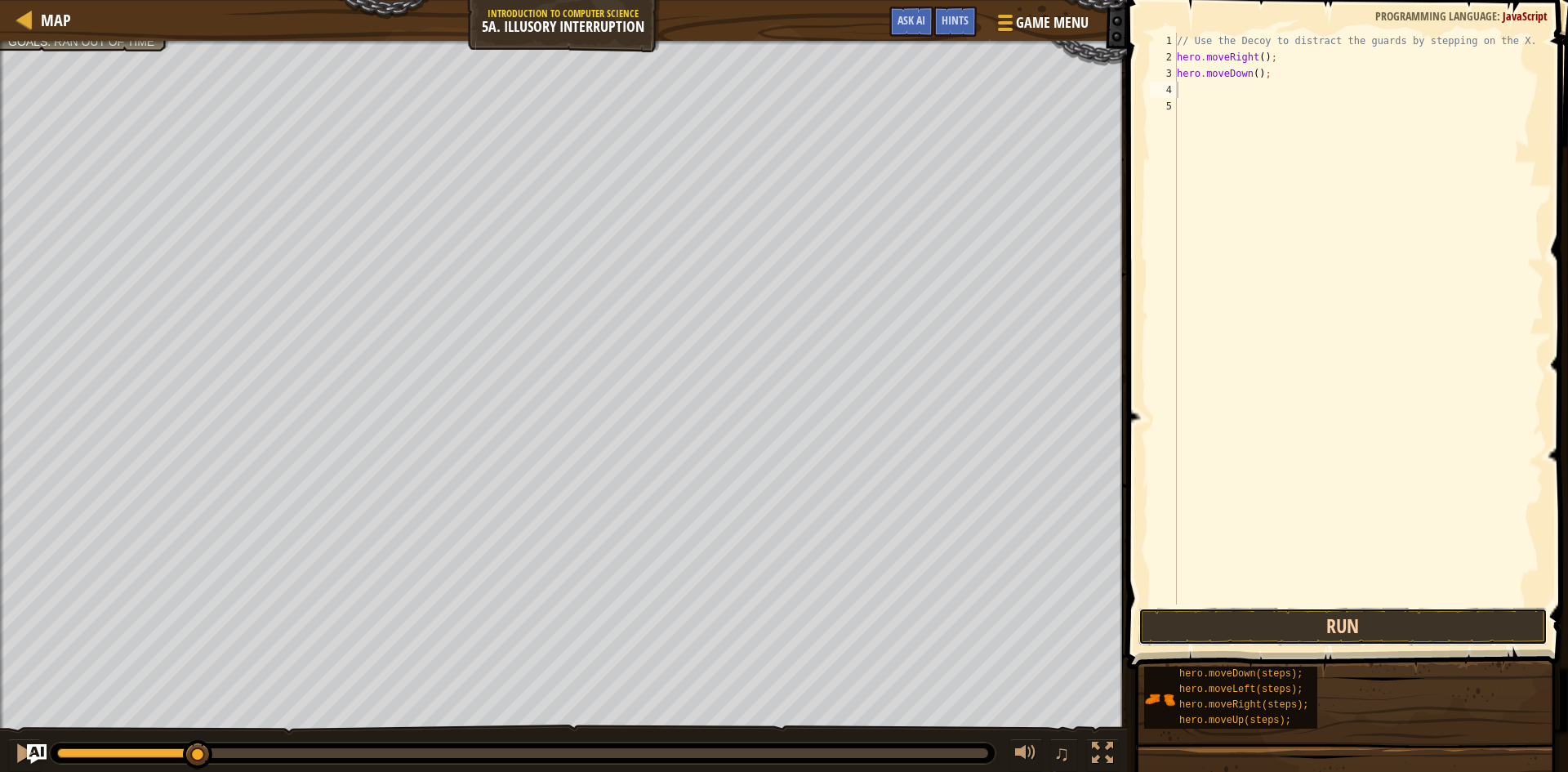
click at [1326, 621] on button "Run" at bounding box center [1342, 626] width 409 height 37
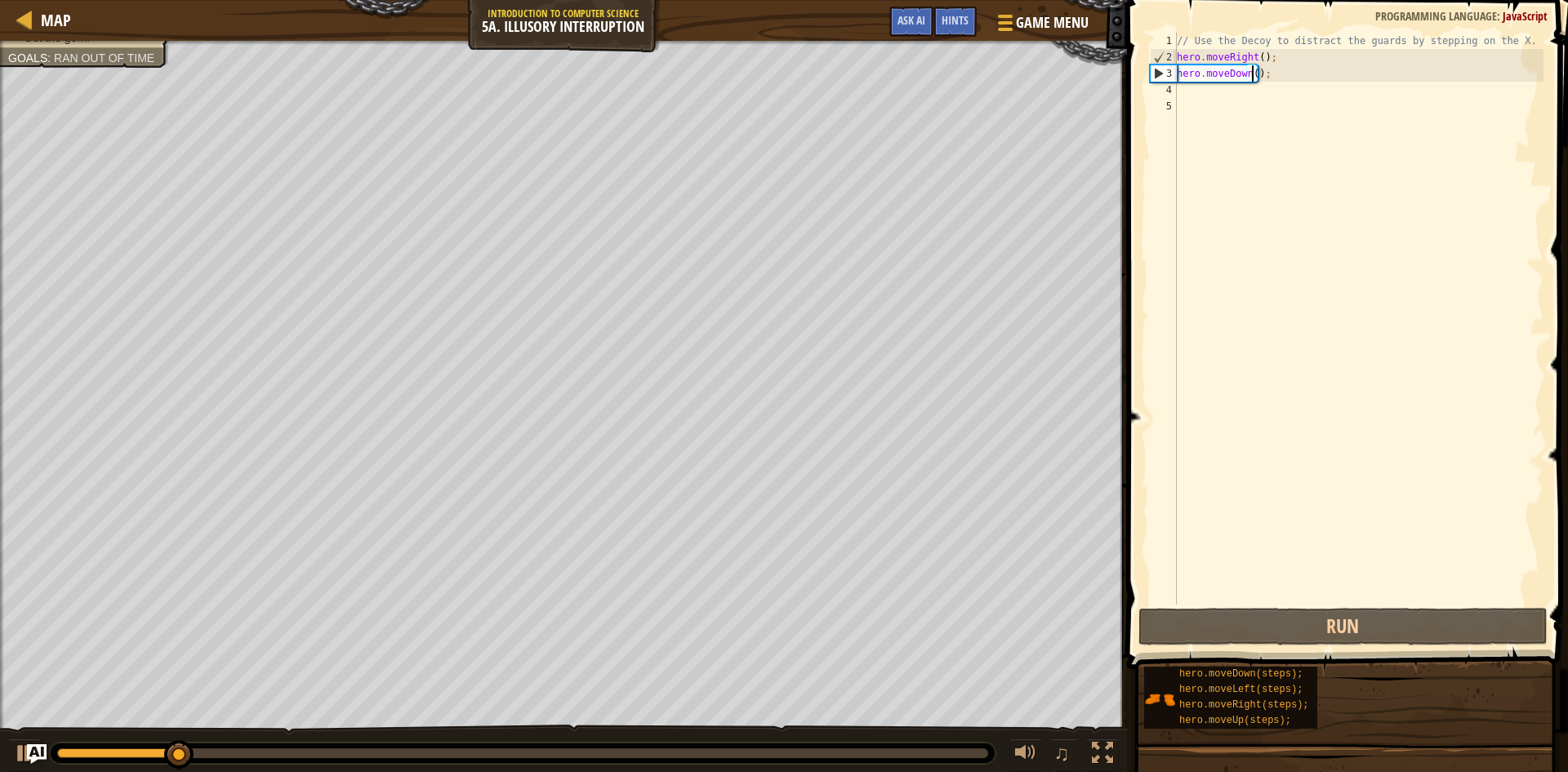
click at [1253, 73] on div "// Use the Decoy to distract the guards by stepping on the X. hero . moveRight …" at bounding box center [1358, 335] width 370 height 605
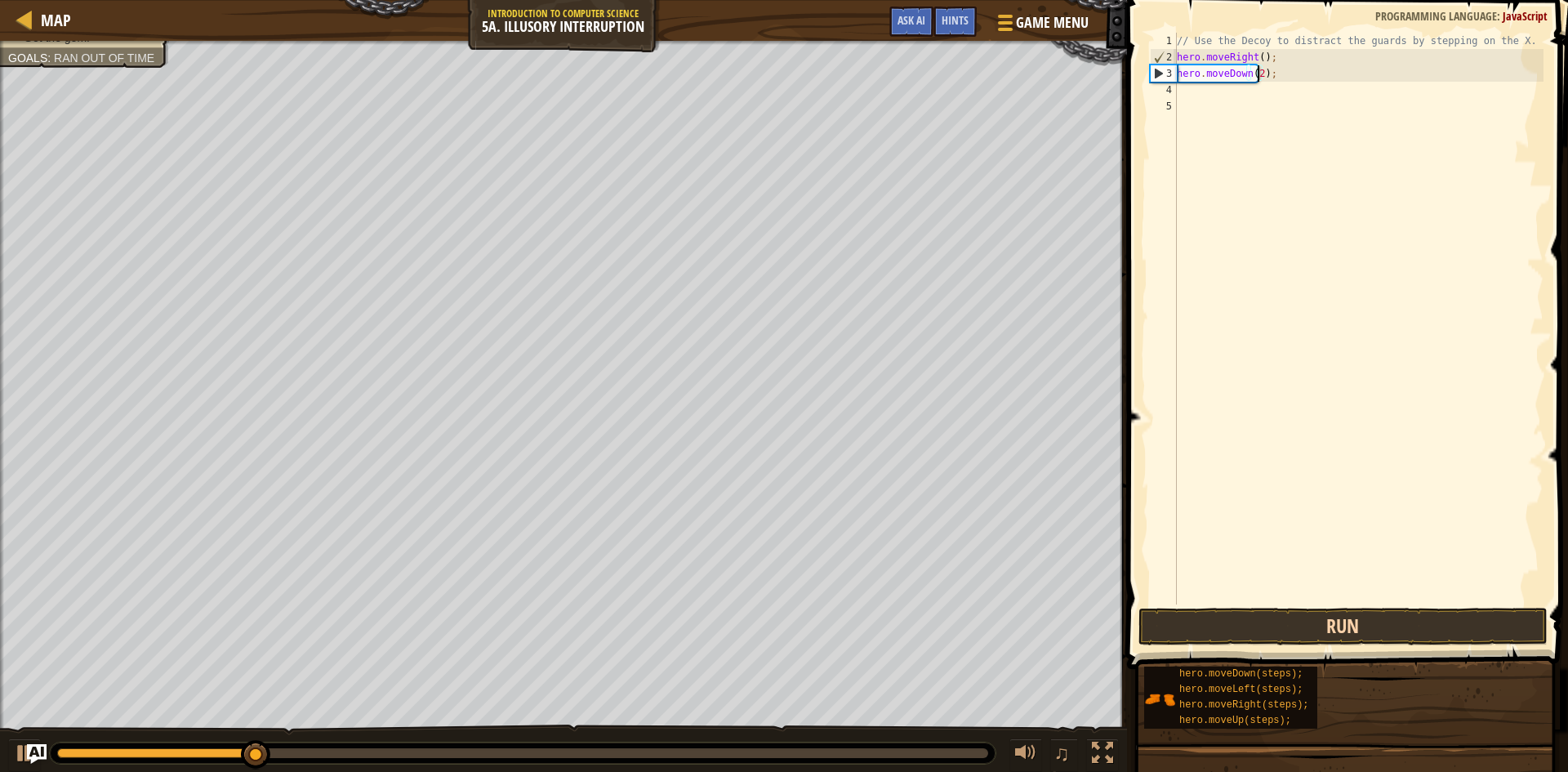
type textarea "hero.moveDown(2);"
click at [1334, 625] on button "Run" at bounding box center [1342, 626] width 409 height 37
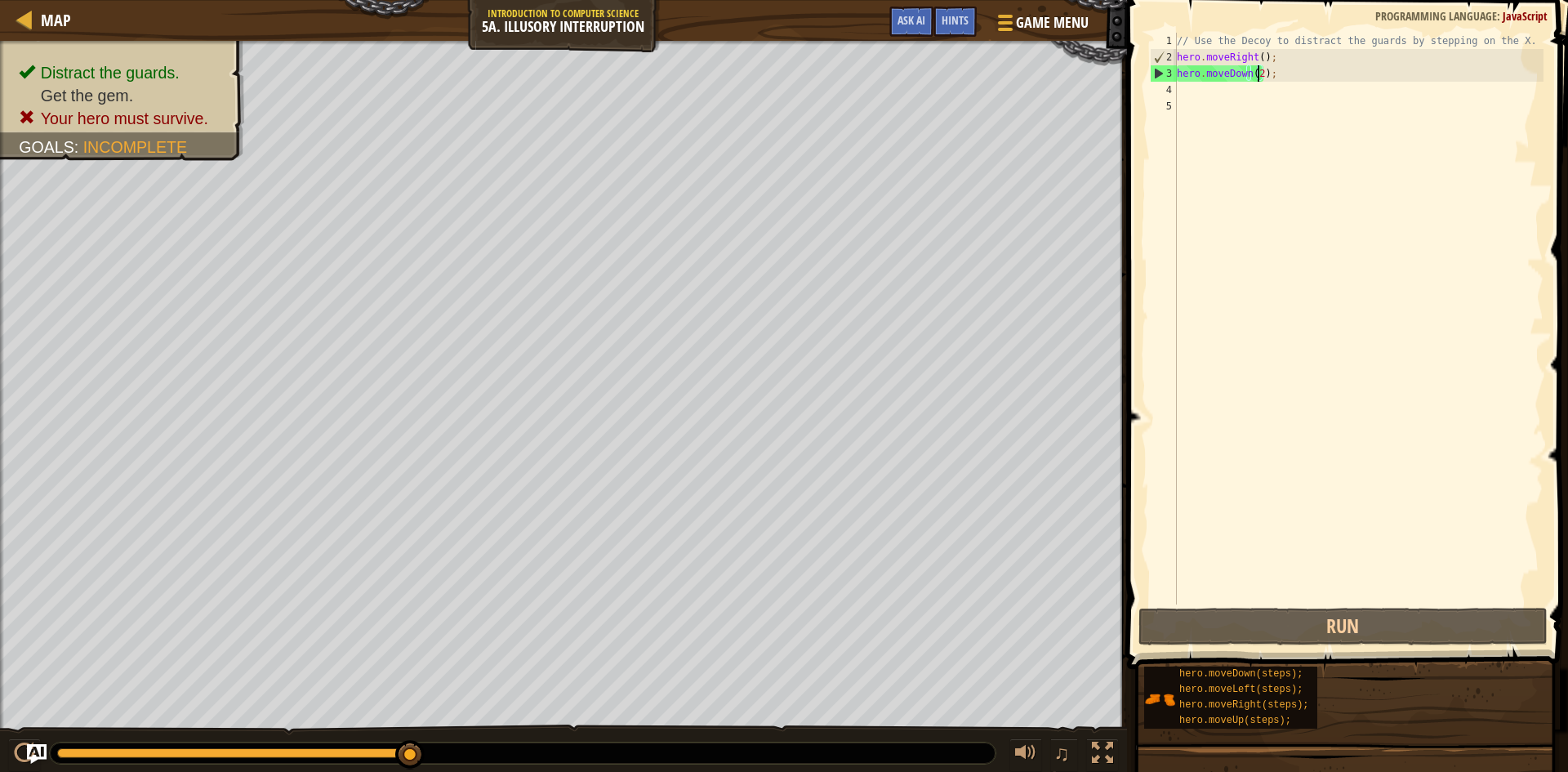
click at [1181, 99] on div "// Use the Decoy to distract the guards by stepping on the X. hero . moveRight …" at bounding box center [1358, 335] width 370 height 605
click at [1188, 93] on div "// Use the Decoy to distract the guards by stepping on the X. hero . moveRight …" at bounding box center [1358, 335] width 370 height 605
type textarea "h"
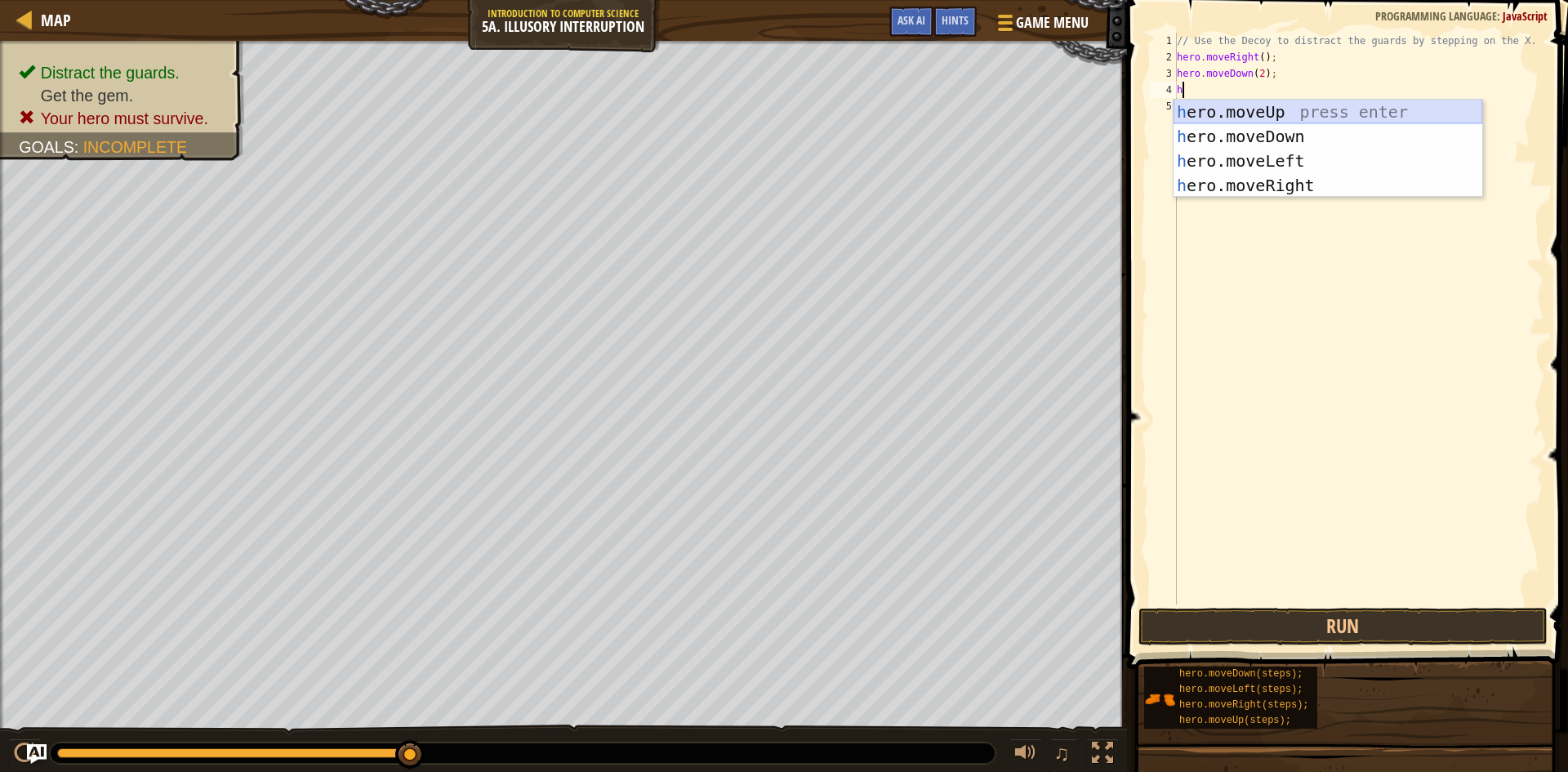
click at [1246, 115] on div "h ero.moveUp press enter h ero.moveDown press enter h ero.moveLeft press enter …" at bounding box center [1328, 173] width 309 height 147
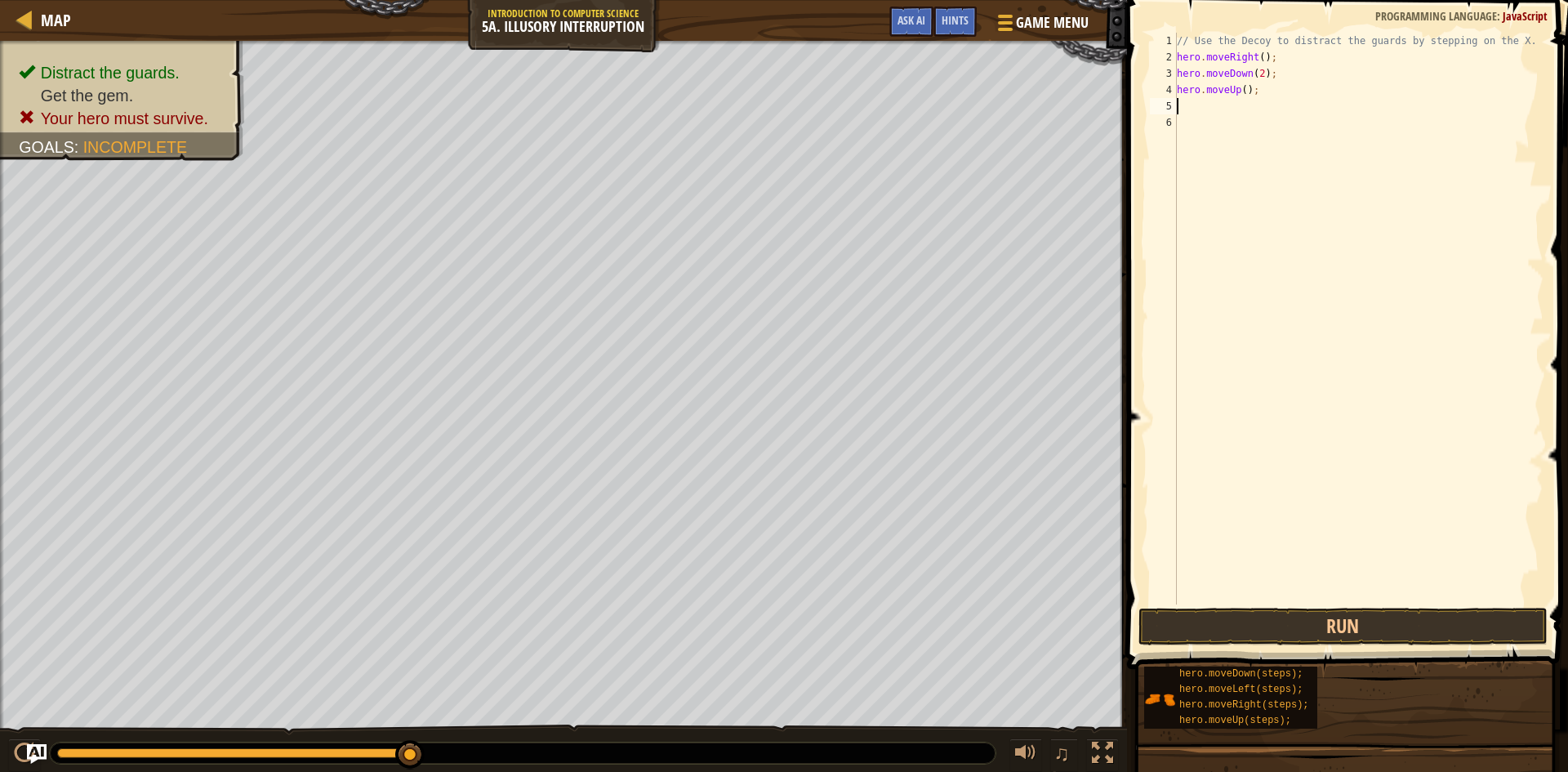
click at [1238, 94] on div "// Use the Decoy to distract the guards by stepping on the X. hero . moveRight …" at bounding box center [1358, 335] width 370 height 605
click at [1240, 90] on div "// Use the Decoy to distract the guards by stepping on the X. hero . moveRight …" at bounding box center [1358, 335] width 370 height 605
type textarea "hero.moveUp(2);"
click at [1183, 103] on div "// Use the Decoy to distract the guards by stepping on the X. hero . moveRight …" at bounding box center [1358, 335] width 370 height 605
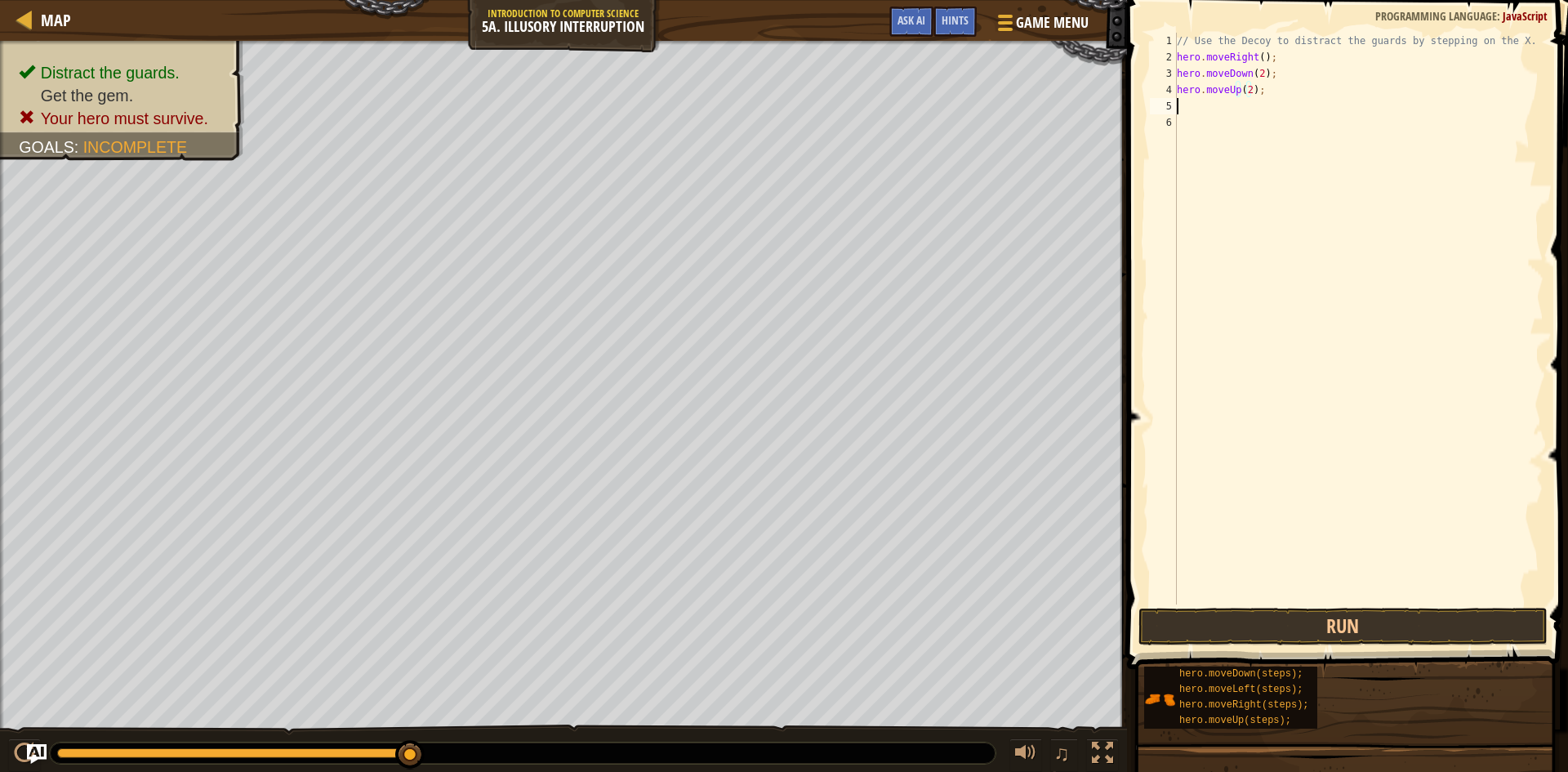
scroll to position [7, 0]
type textarea "h"
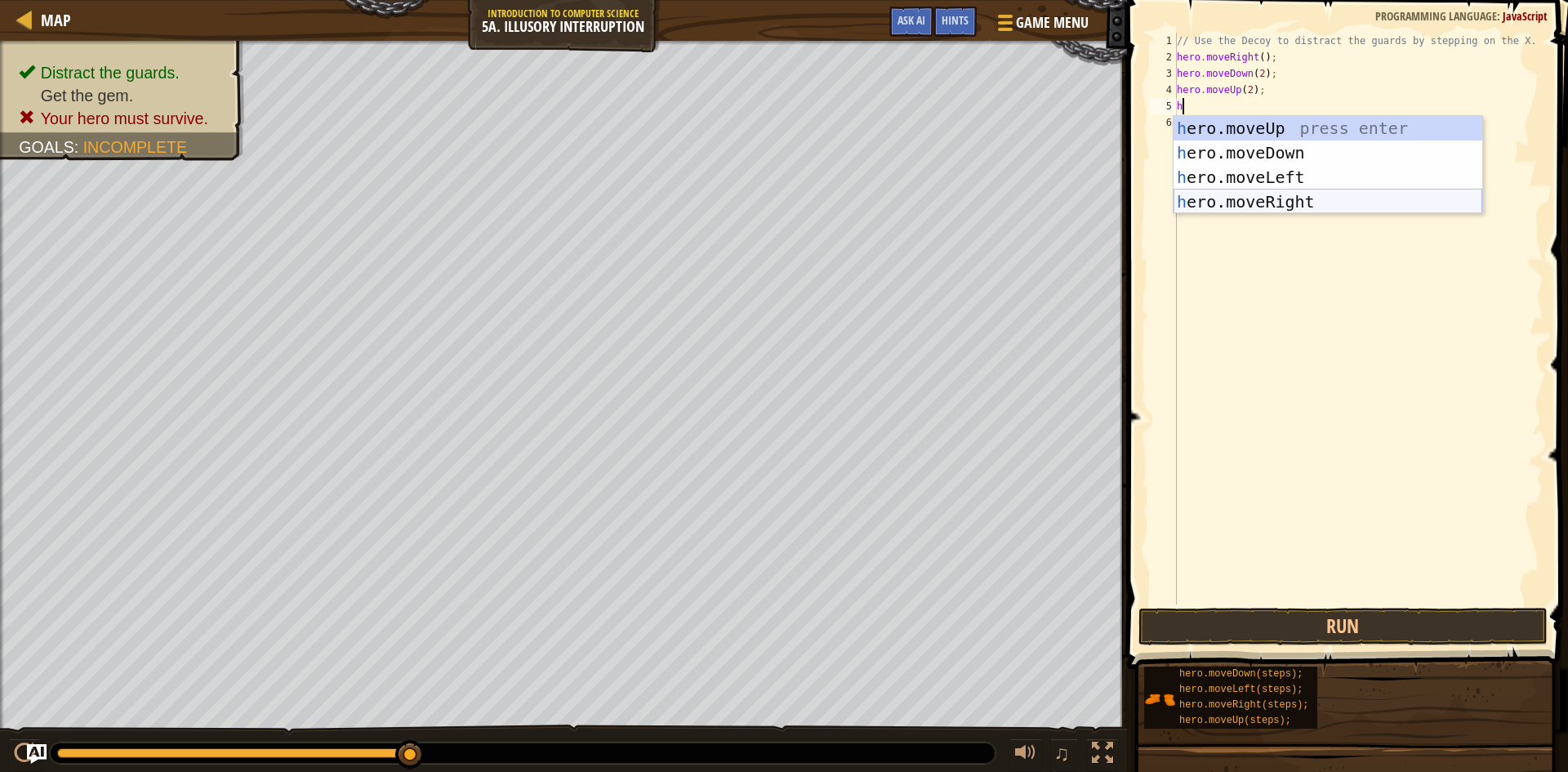
click at [1221, 191] on div "h ero.moveUp press enter h ero.moveDown press enter h ero.moveLeft press enter …" at bounding box center [1328, 190] width 309 height 147
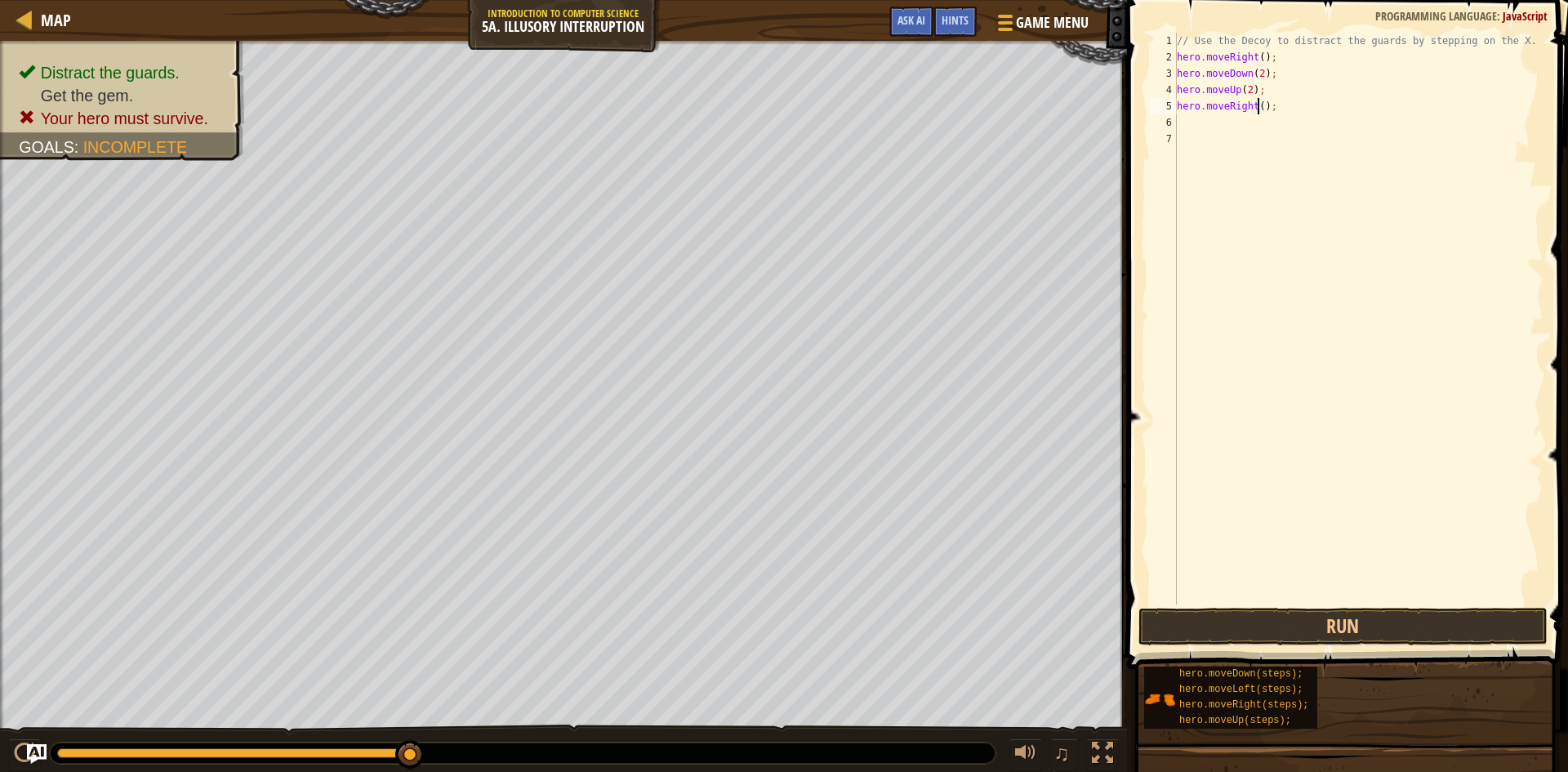
click at [1259, 107] on div "// Use the Decoy to distract the guards by stepping on the X. hero . moveRight …" at bounding box center [1358, 335] width 370 height 605
type textarea "hero.moveRight(3);"
drag, startPoint x: 1407, startPoint y: 621, endPoint x: 1395, endPoint y: 623, distance: 12.2
click at [1406, 621] on button "Run" at bounding box center [1342, 626] width 409 height 37
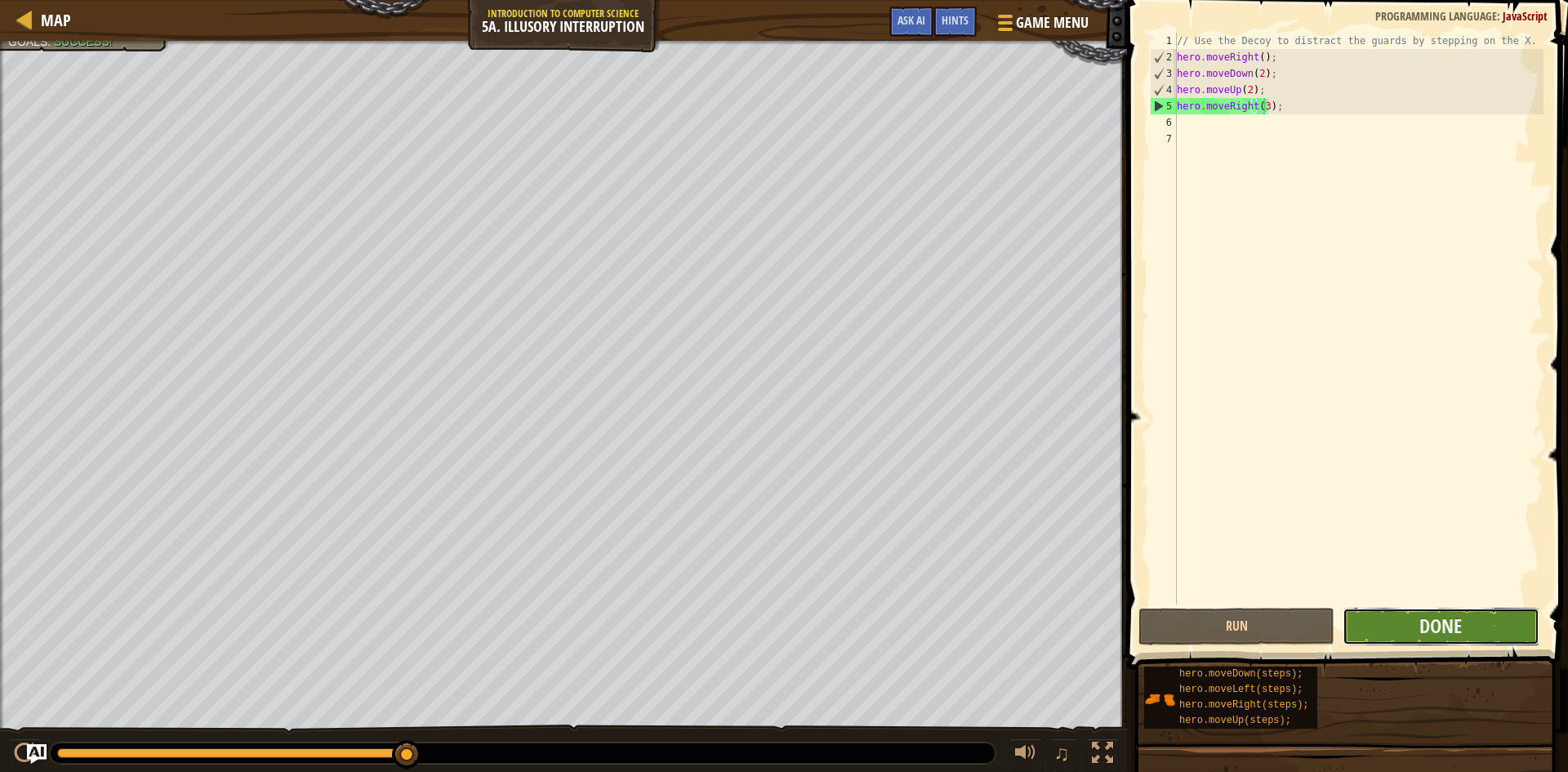
click at [1494, 617] on button "Done" at bounding box center [1440, 626] width 196 height 37
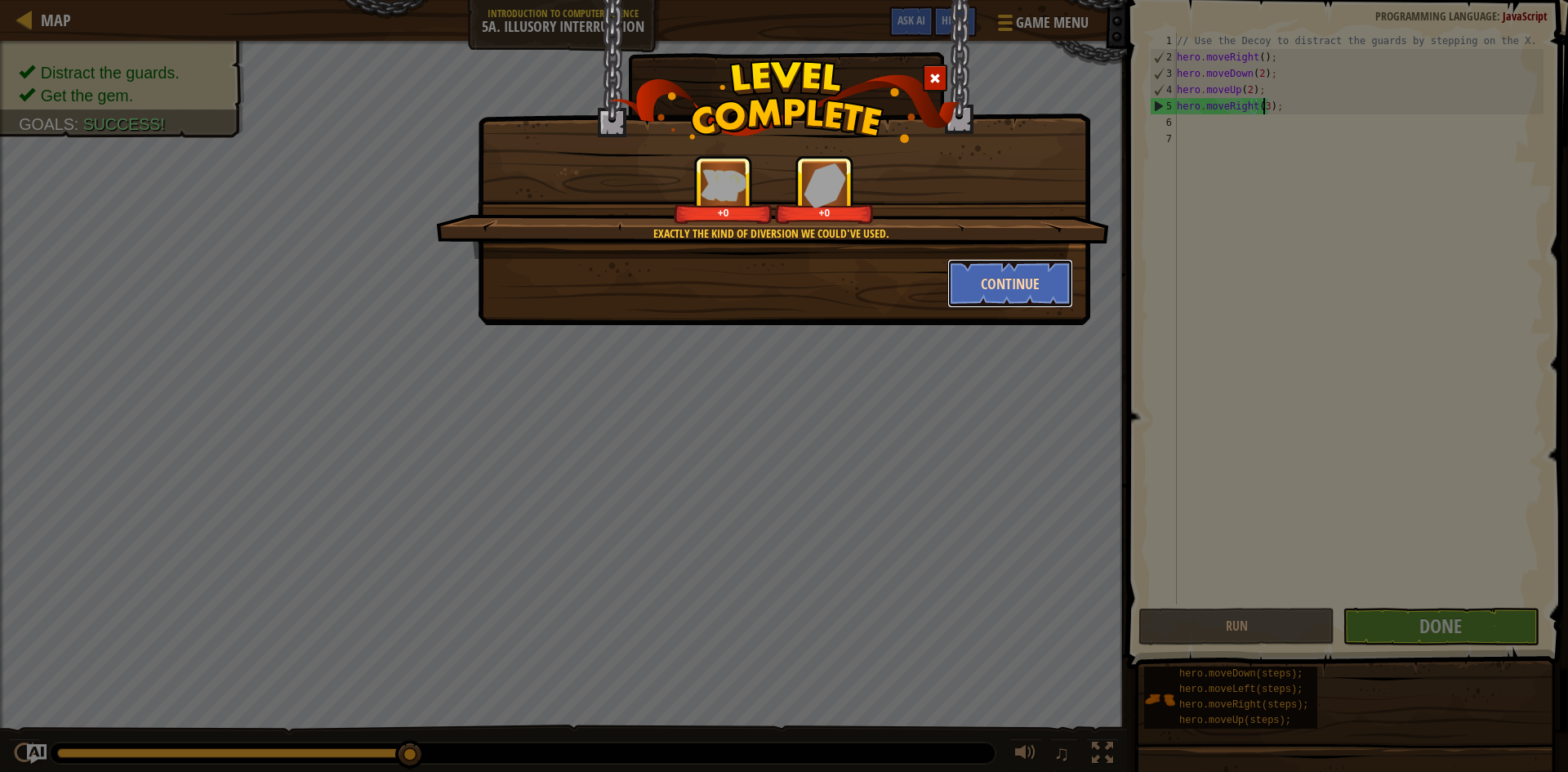
click at [1058, 293] on button "Continue" at bounding box center [1010, 283] width 127 height 49
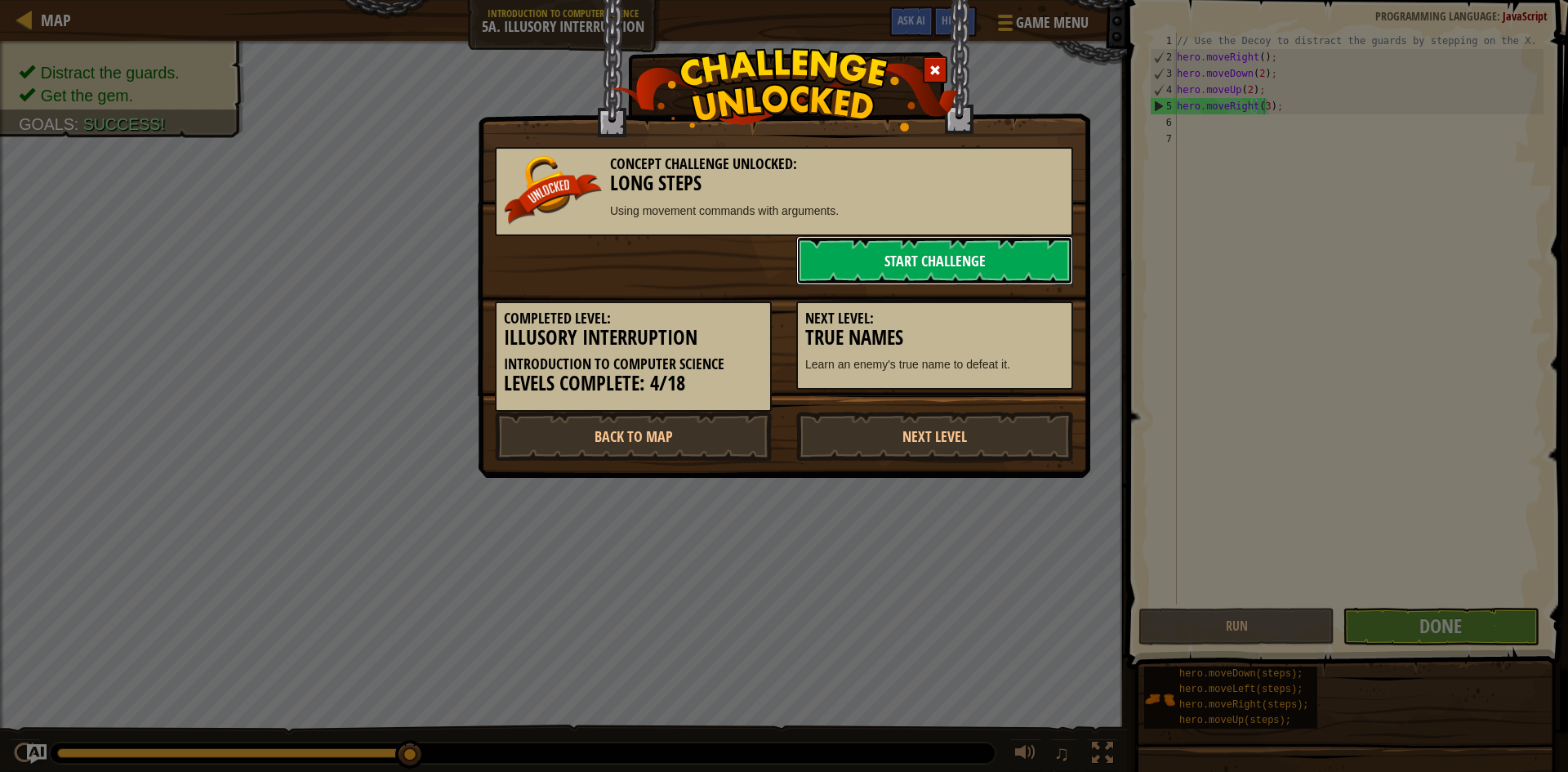
click at [988, 262] on link "Start Challenge" at bounding box center [935, 260] width 277 height 49
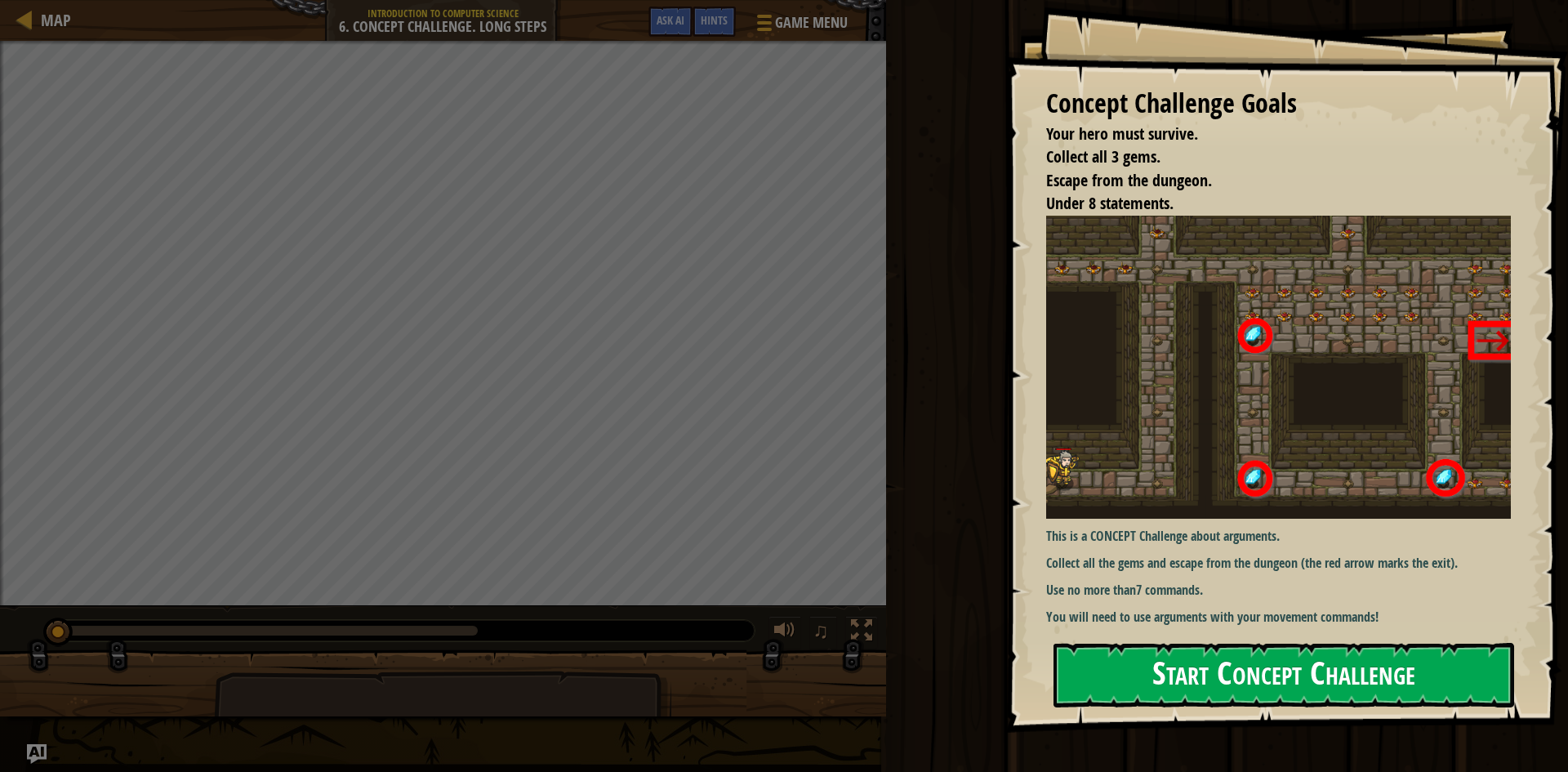
click at [1181, 654] on button "Start Concept Challenge" at bounding box center [1284, 675] width 461 height 65
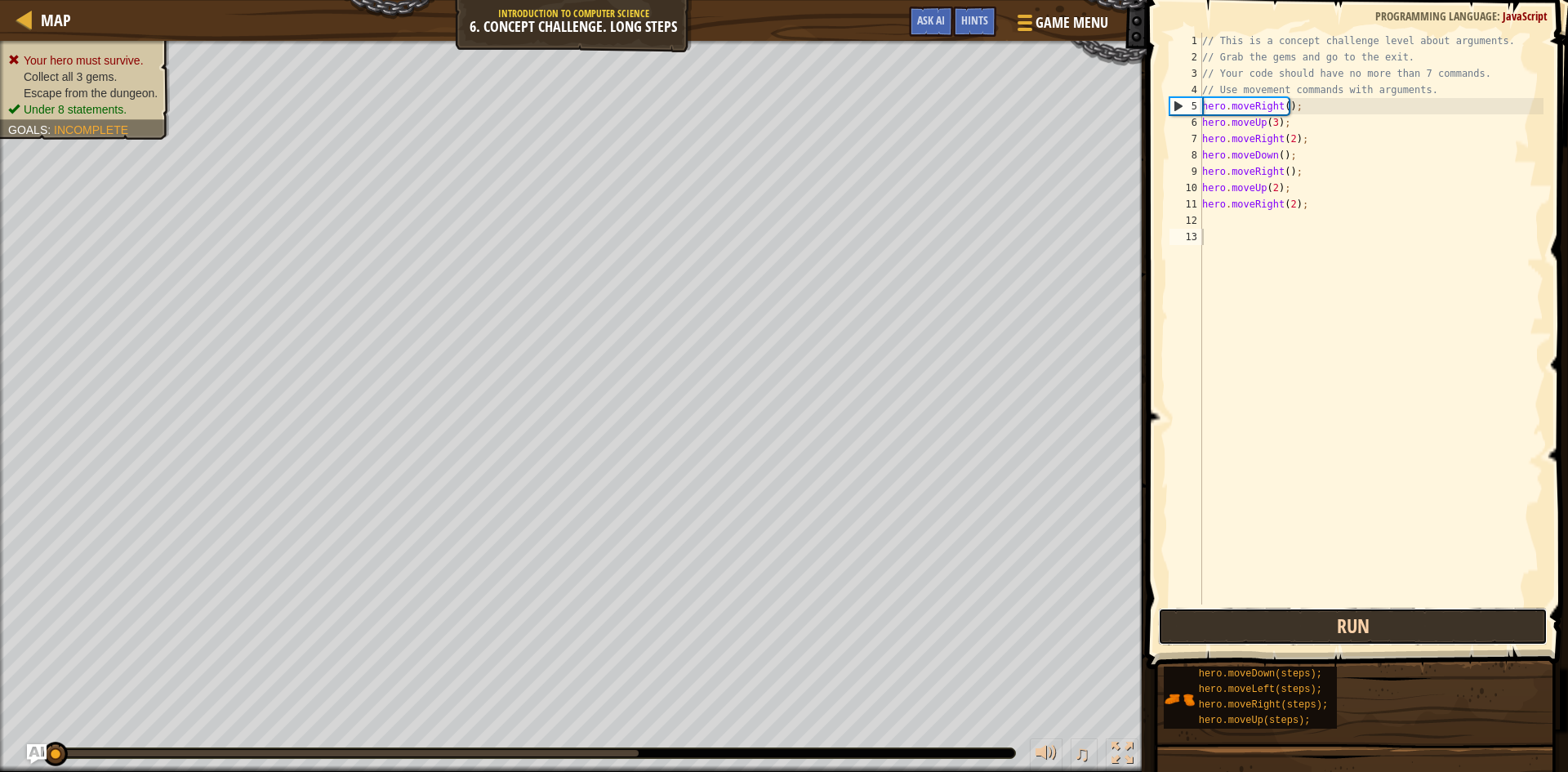
click at [1314, 620] on button "Run" at bounding box center [1352, 626] width 390 height 37
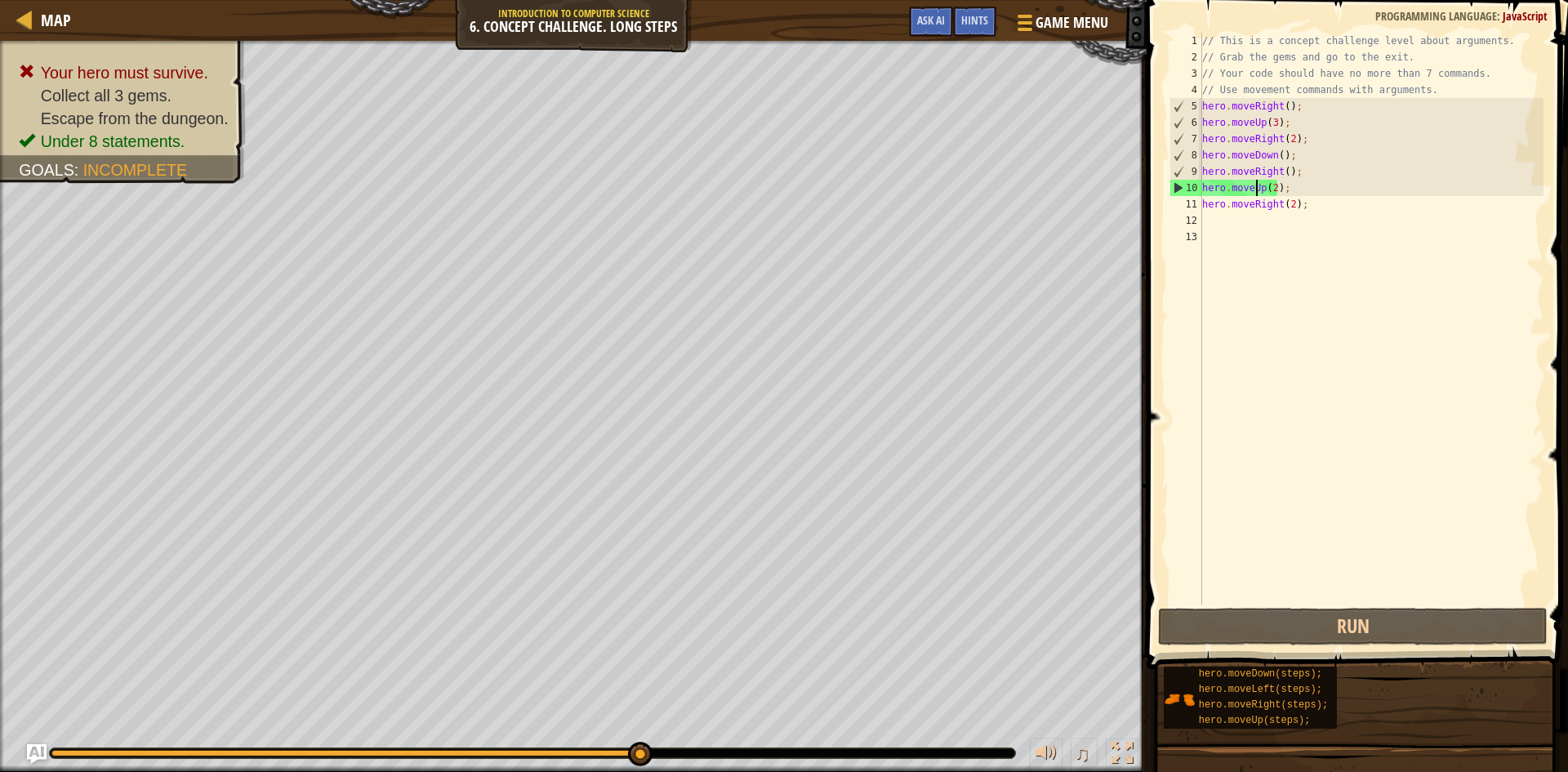
click at [1257, 192] on div "// This is a concept challenge level about arguments. // Grab the gems and go t…" at bounding box center [1371, 335] width 344 height 605
click at [1263, 188] on div "// This is a concept challenge level about arguments. // Grab the gems and go t…" at bounding box center [1371, 335] width 344 height 605
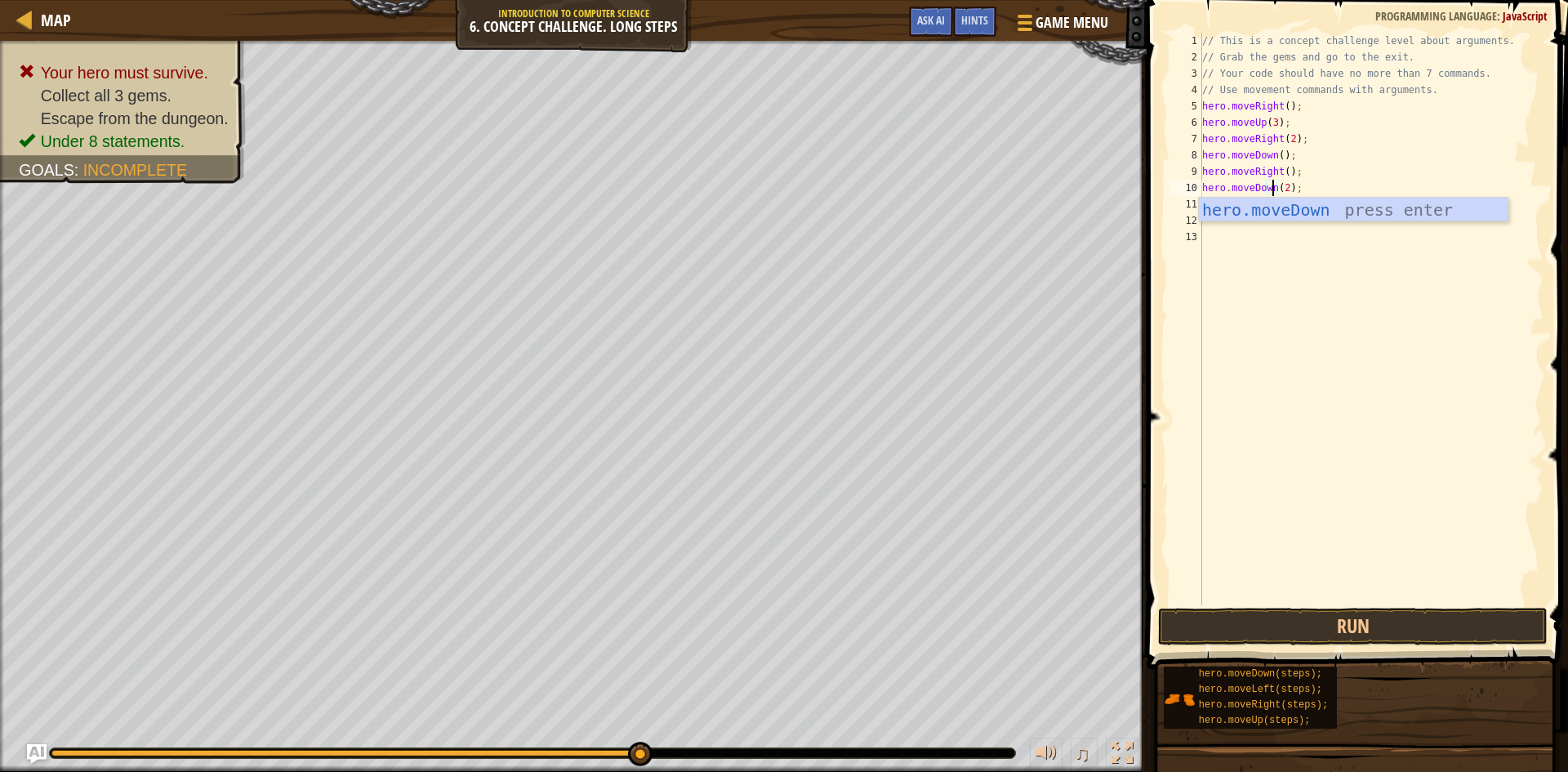
scroll to position [7, 6]
click at [1358, 622] on button "Run" at bounding box center [1352, 626] width 390 height 37
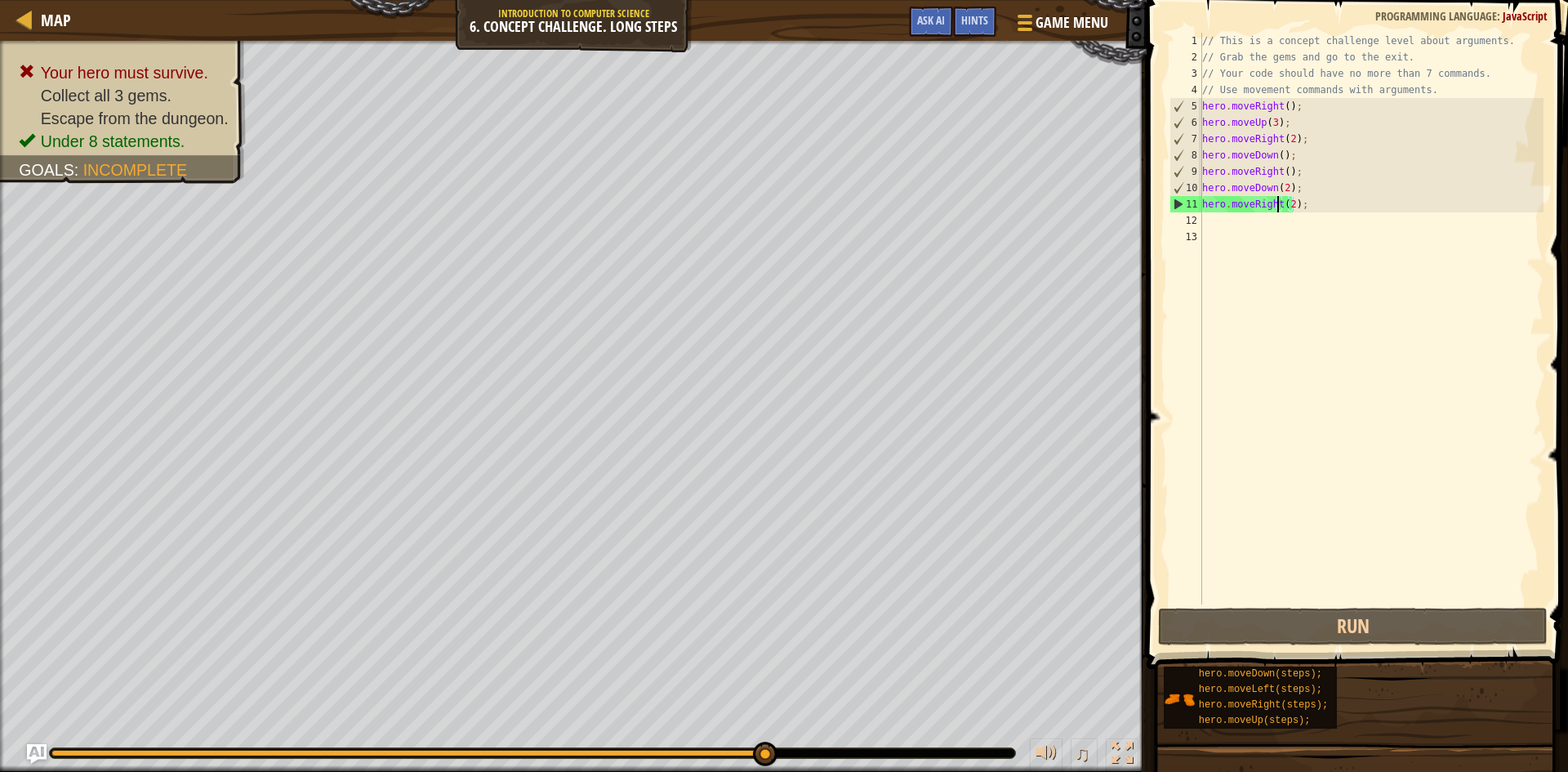
click at [1276, 200] on div "// This is a concept challenge level about arguments. // Grab the gems and go t…" at bounding box center [1371, 335] width 344 height 605
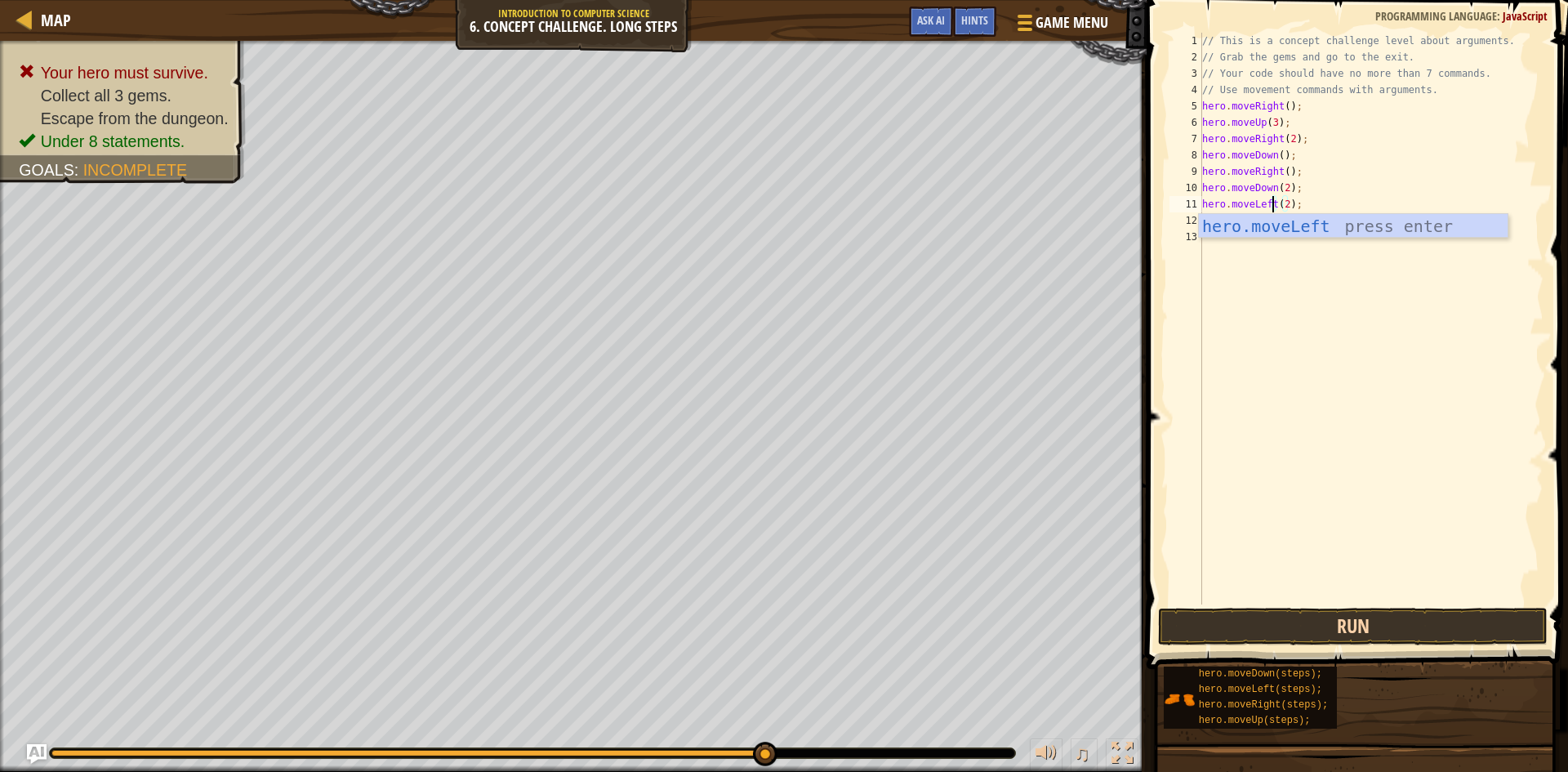
type textarea "hero.moveLeft(2);"
click at [1348, 611] on button "Run" at bounding box center [1352, 626] width 390 height 37
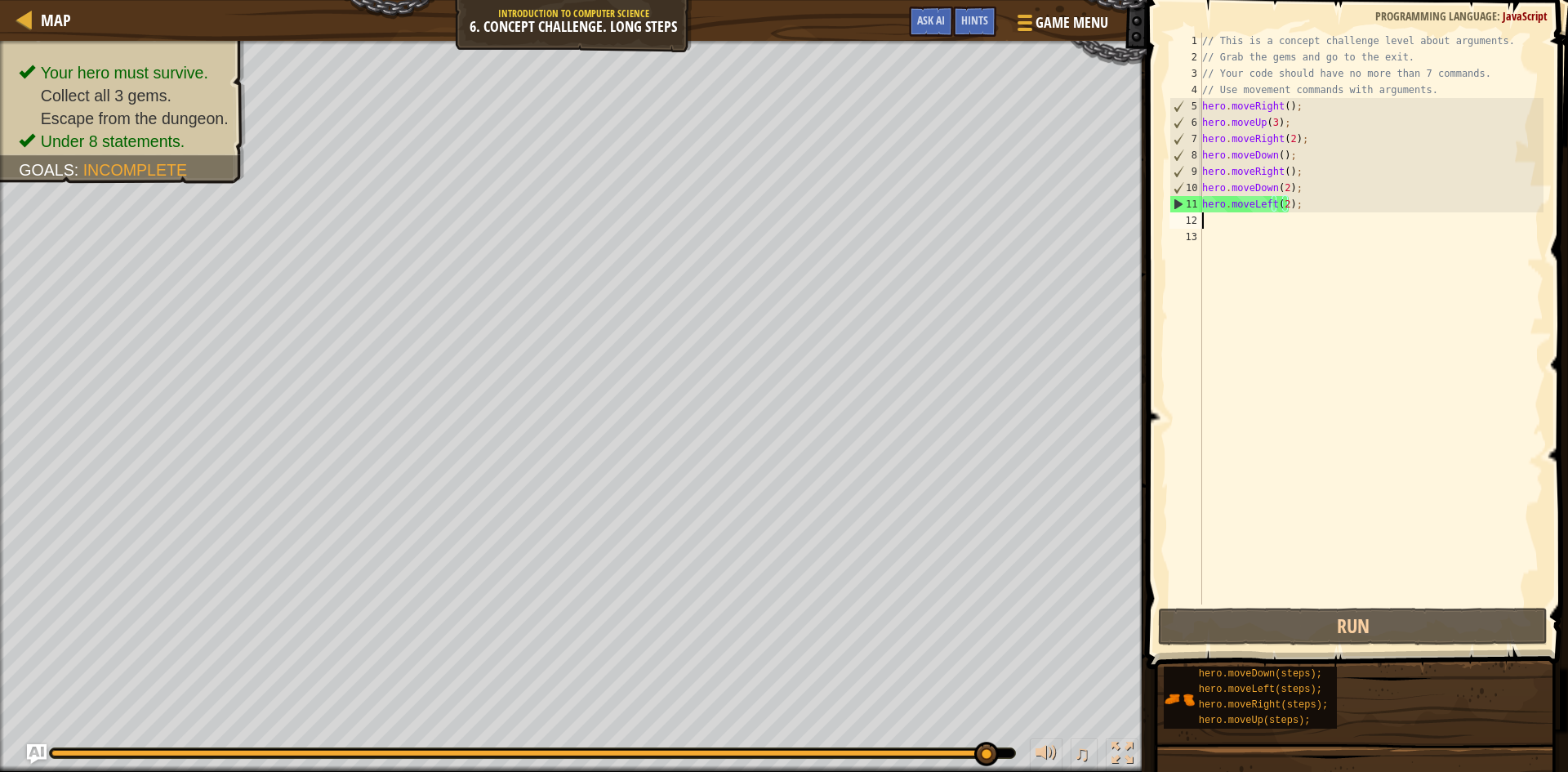
click at [1205, 220] on div "// This is a concept challenge level about arguments. // Grab the gems and go t…" at bounding box center [1371, 335] width 344 height 605
type textarea "h"
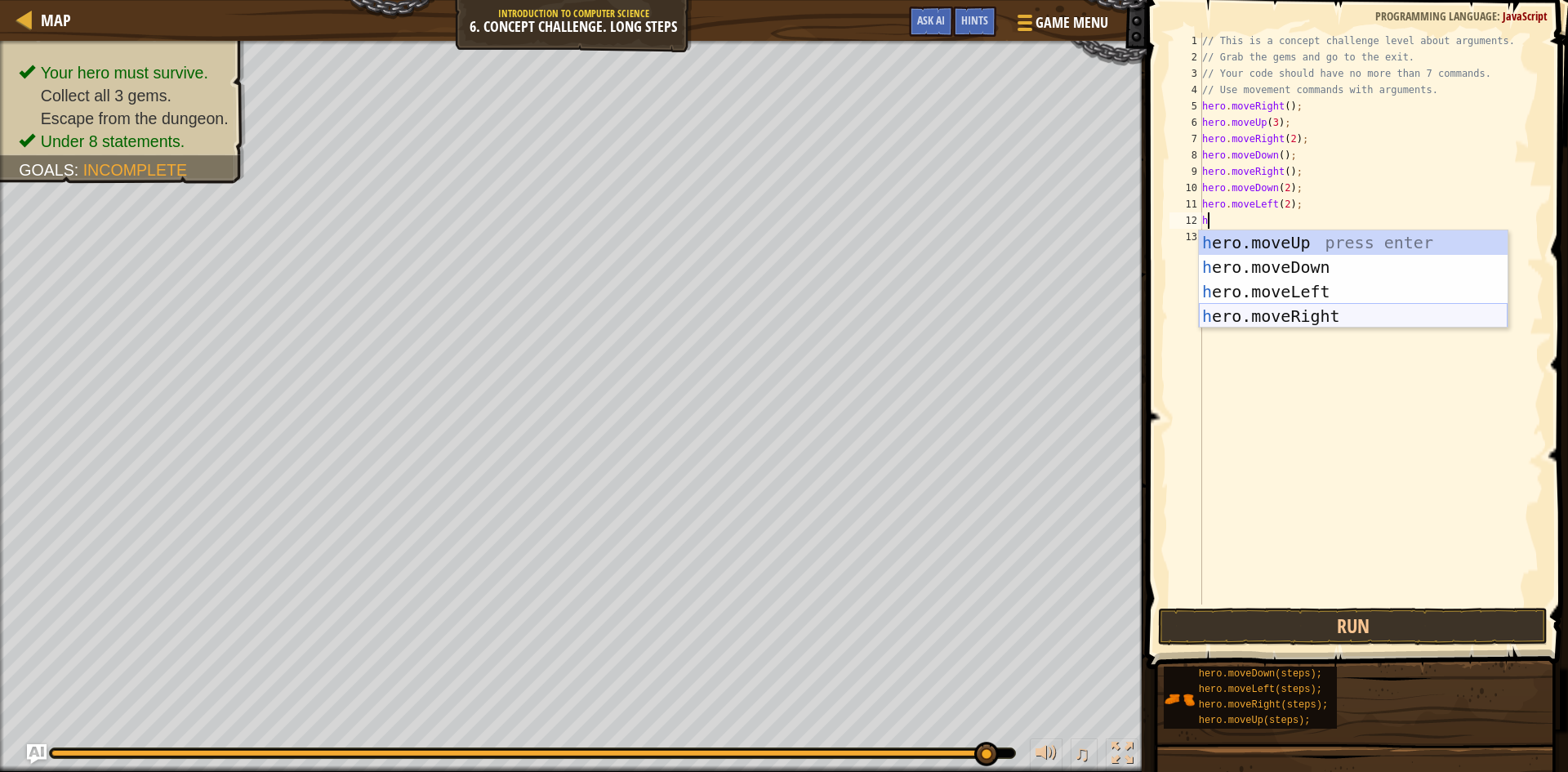
click at [1273, 317] on div "h ero.moveUp press enter h ero.moveDown press enter h ero.moveLeft press enter …" at bounding box center [1353, 304] width 309 height 147
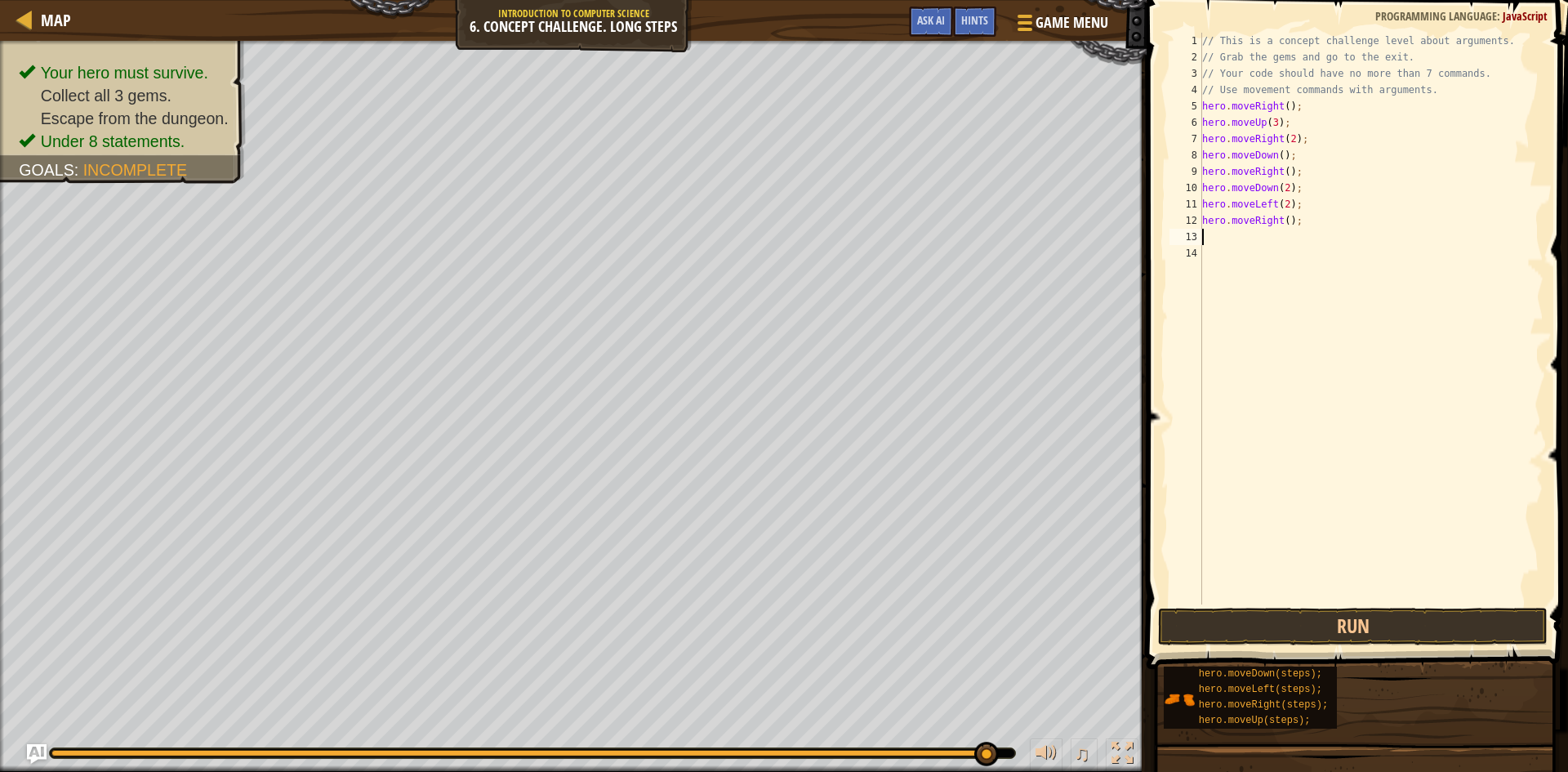
click at [1282, 212] on div "// This is a concept challenge level about arguments. // Grab the gems and go t…" at bounding box center [1371, 335] width 344 height 605
click at [1366, 626] on button "Run" at bounding box center [1352, 626] width 390 height 37
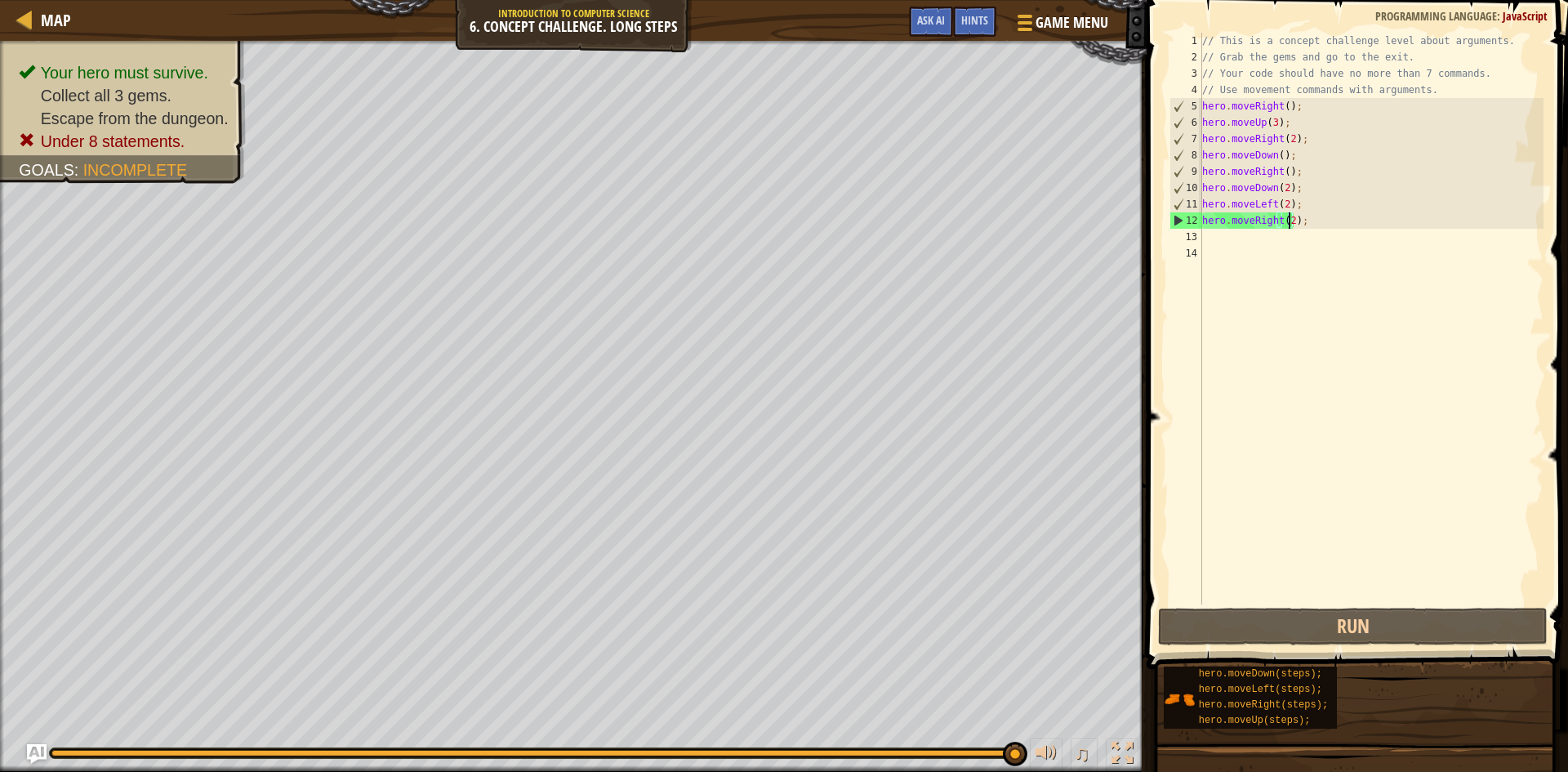
click at [1276, 219] on div "// This is a concept challenge level about arguments. // Grab the gems and go t…" at bounding box center [1371, 335] width 344 height 605
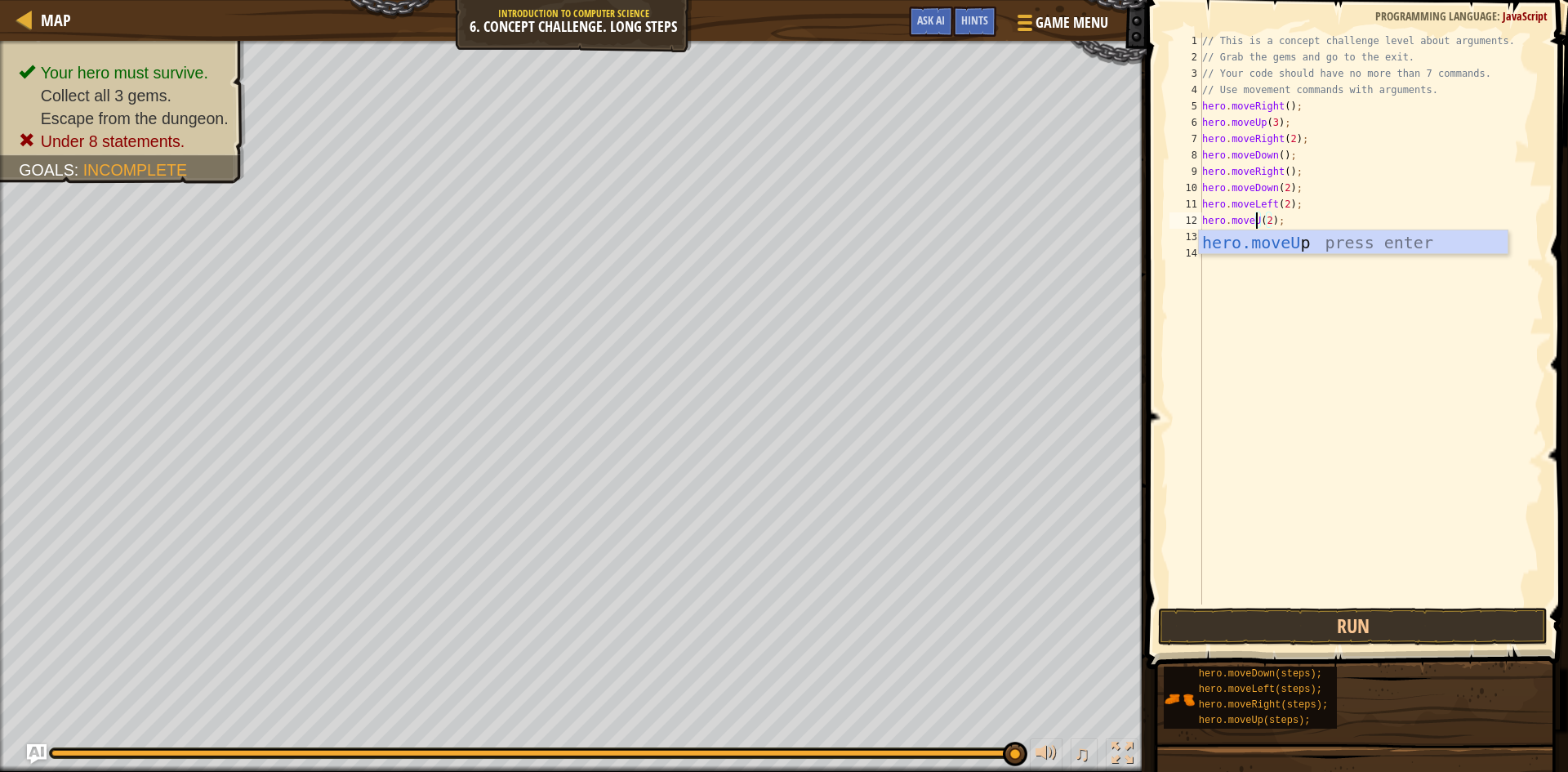
scroll to position [7, 5]
type textarea "hero.moveUp(2);"
click at [1309, 618] on button "Run" at bounding box center [1352, 626] width 390 height 37
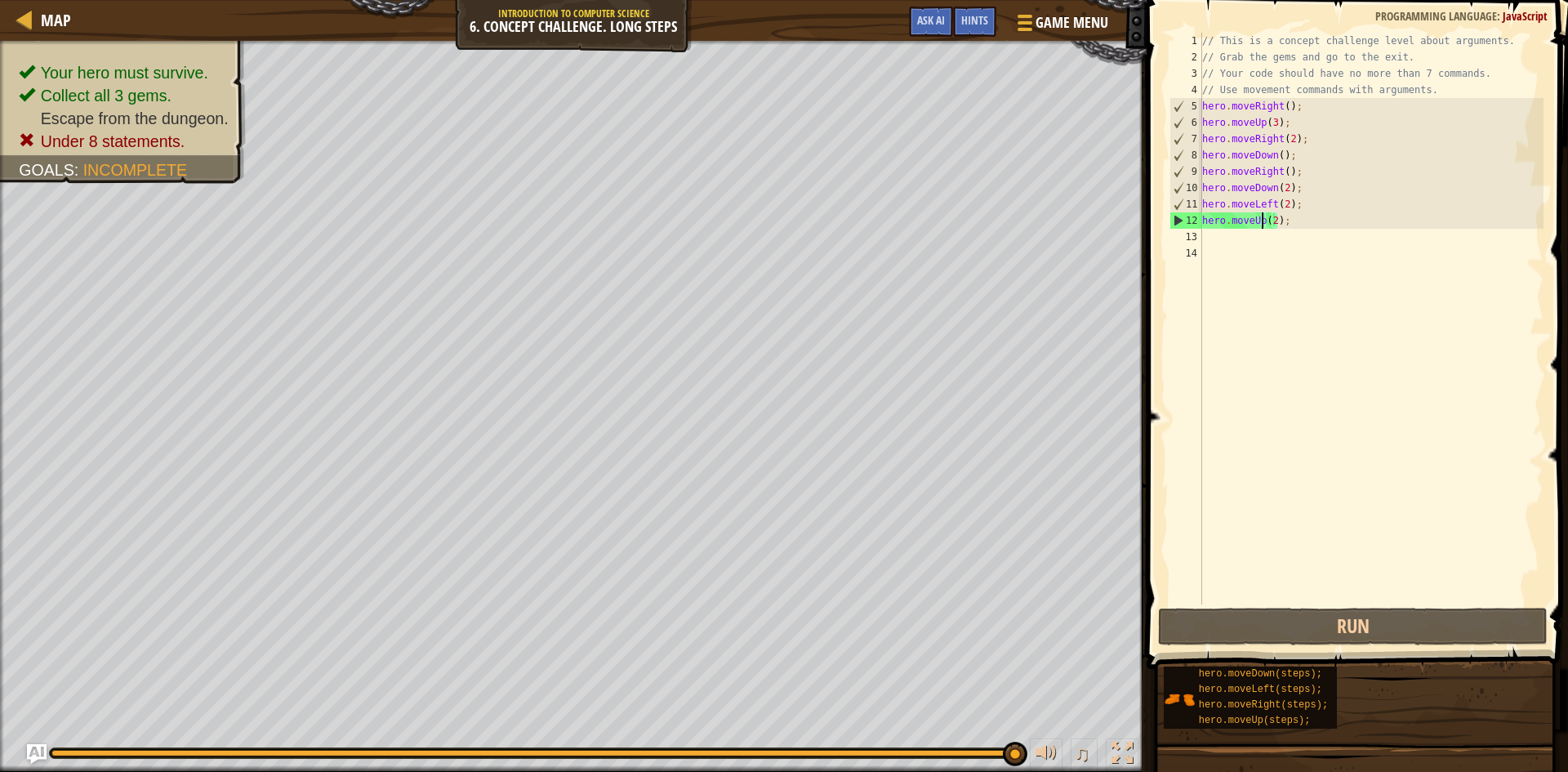
click at [1226, 240] on div "// This is a concept challenge level about arguments. // Grab the gems and go t…" at bounding box center [1371, 335] width 344 height 605
type textarea "h"
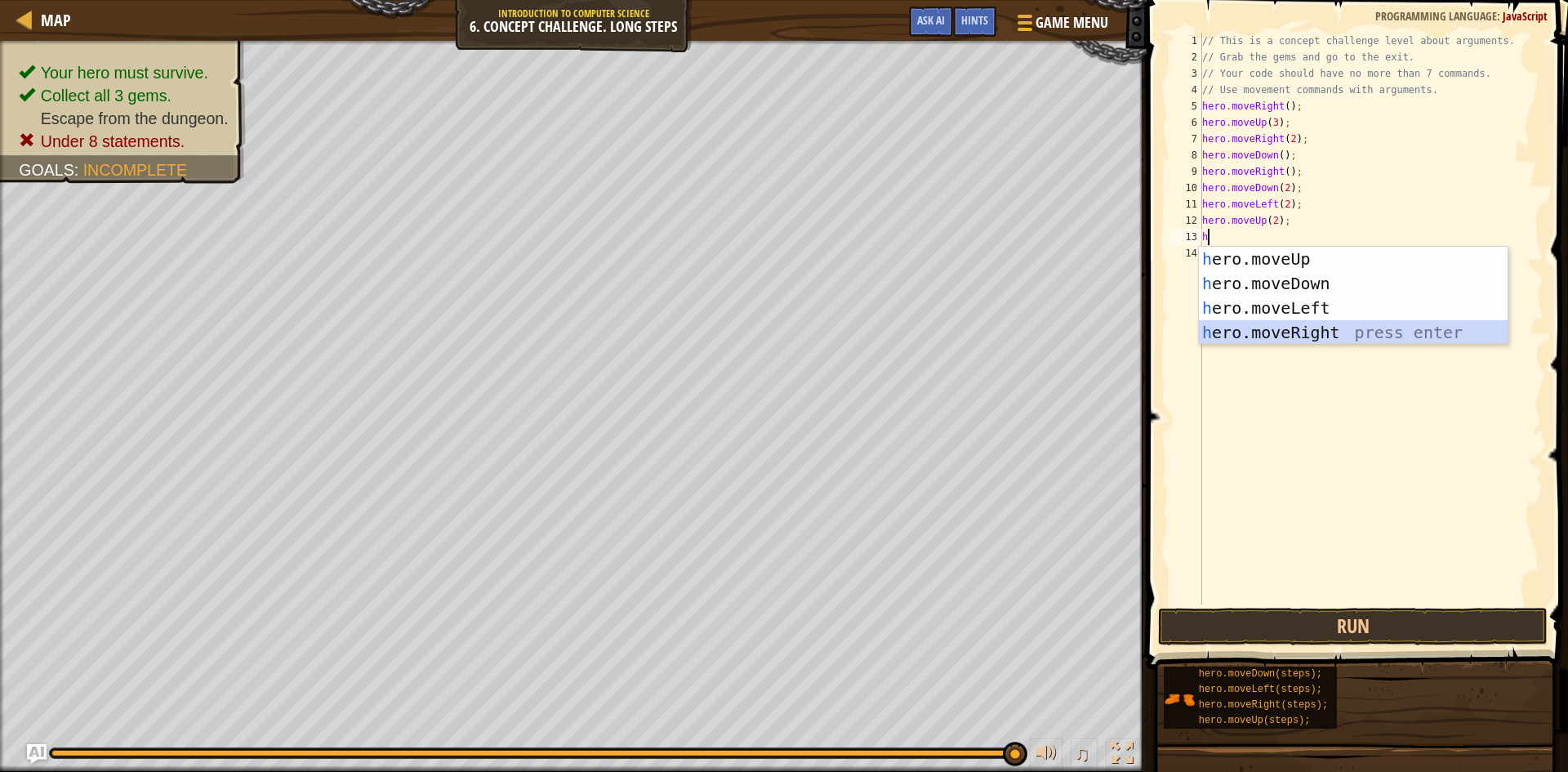
click at [1319, 329] on div "h ero.moveUp press enter h ero.moveDown press enter h ero.moveLeft press enter …" at bounding box center [1353, 321] width 309 height 147
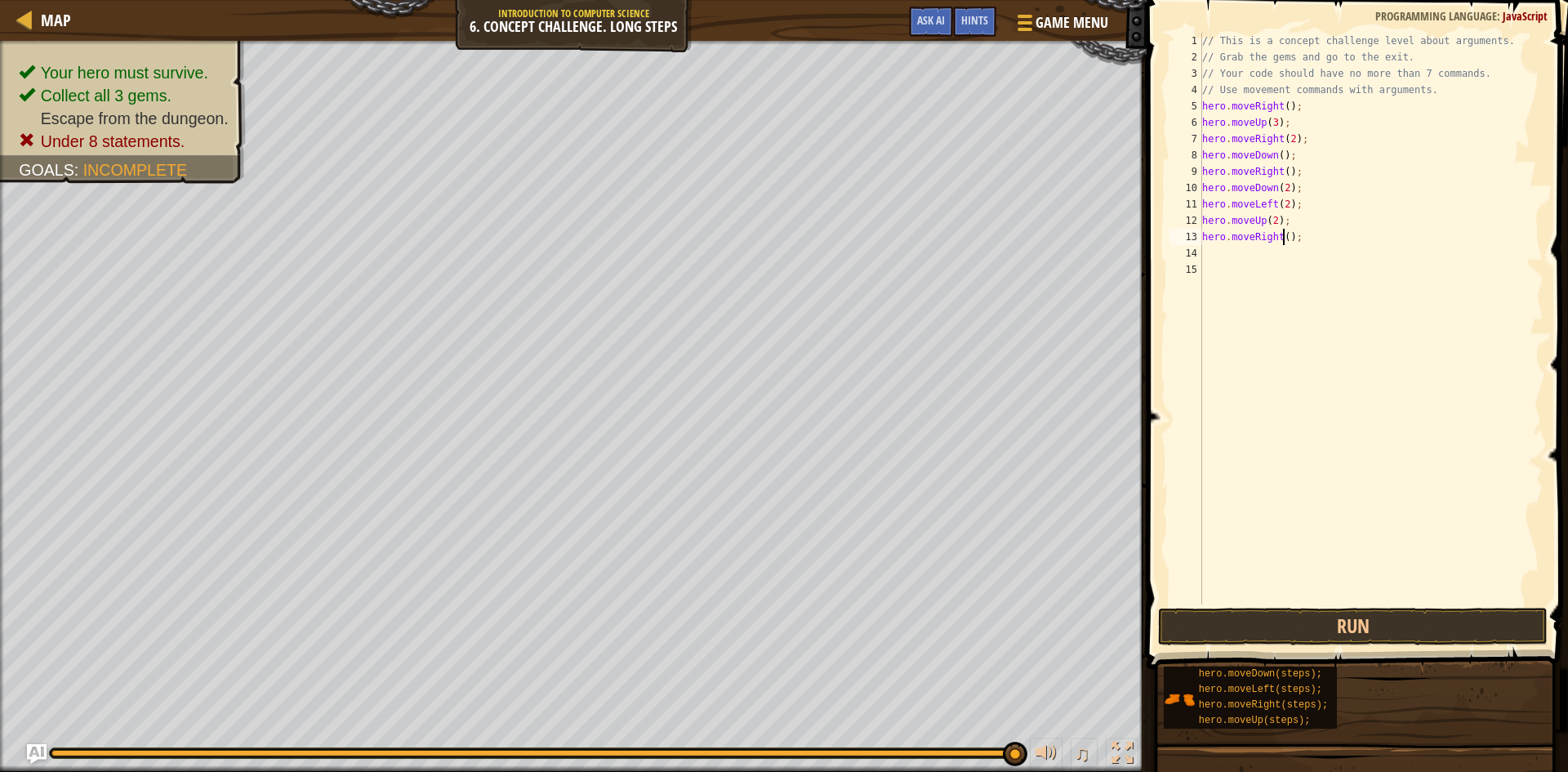
click at [1283, 234] on div "// This is a concept challenge level about arguments. // Grab the gems and go t…" at bounding box center [1371, 335] width 344 height 605
click at [1428, 620] on button "Run" at bounding box center [1352, 626] width 390 height 37
type textarea "hero.moveRight(5);"
click at [1295, 617] on button "Run" at bounding box center [1352, 626] width 390 height 37
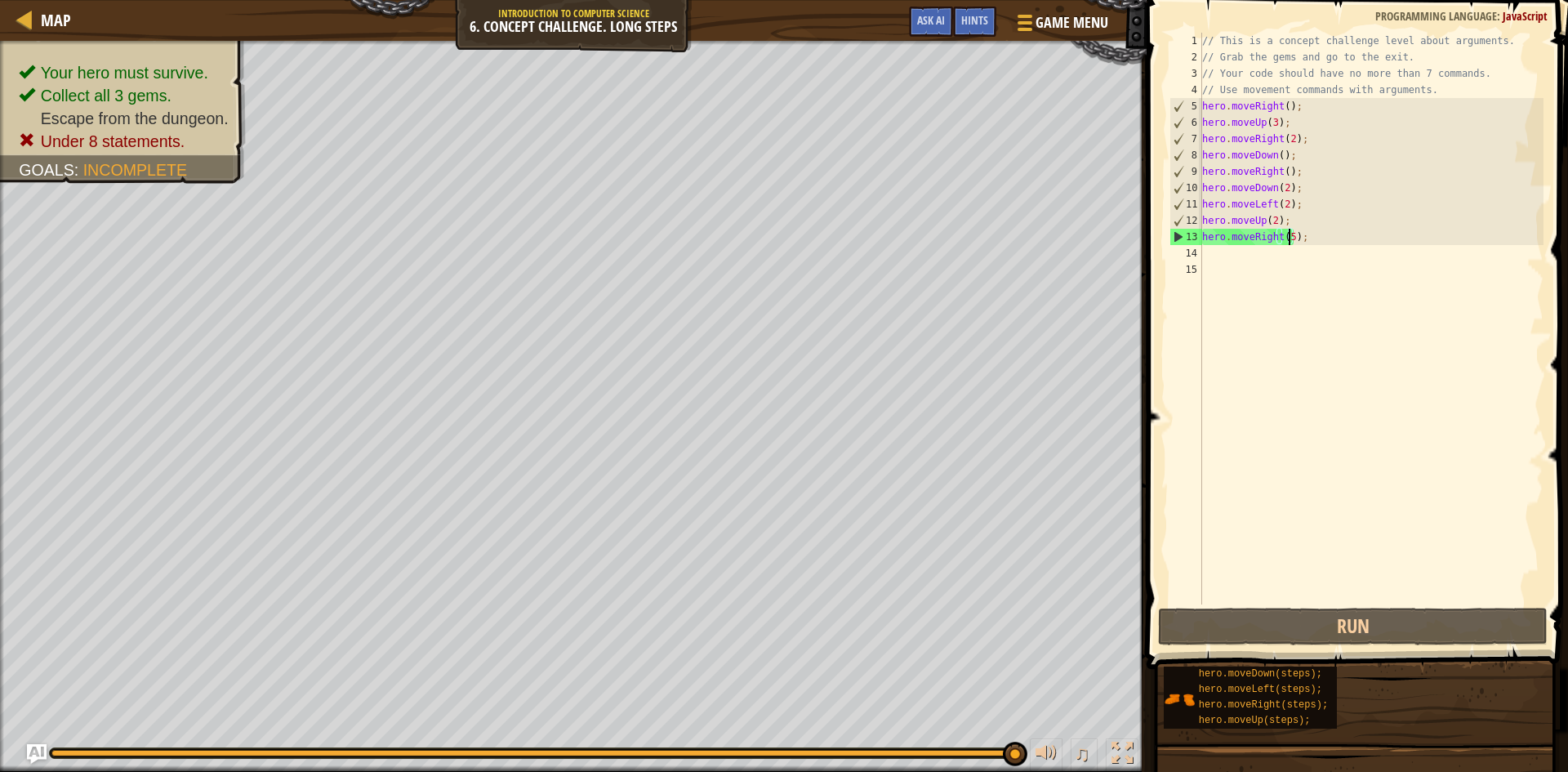
click at [1226, 253] on div "// This is a concept challenge level about arguments. // Grab the gems and go t…" at bounding box center [1371, 335] width 344 height 605
type textarea "h"
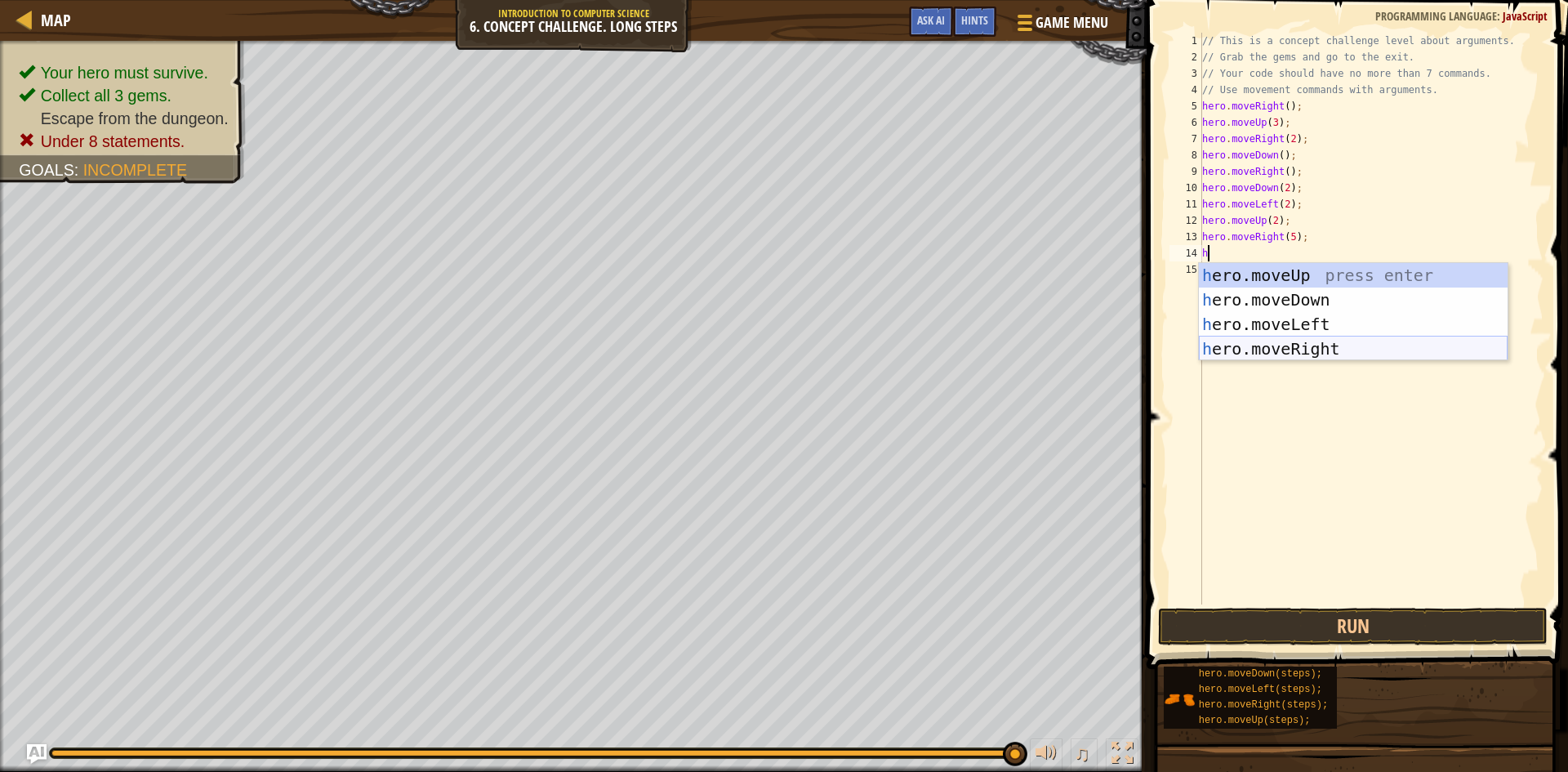
click at [1263, 352] on div "h ero.moveUp press enter h ero.moveDown press enter h ero.moveLeft press enter …" at bounding box center [1353, 337] width 309 height 147
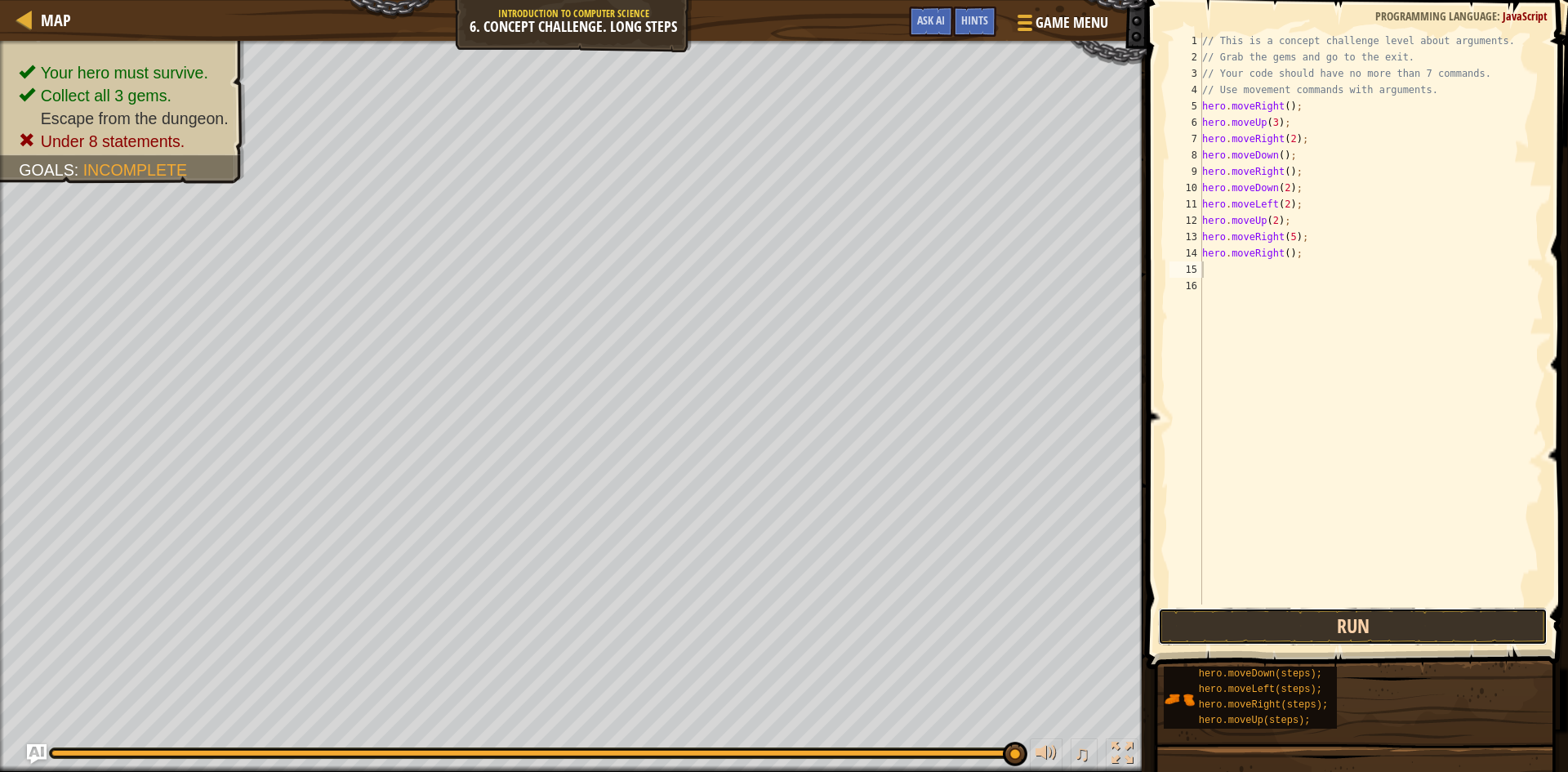
click at [1311, 611] on button "Run" at bounding box center [1352, 626] width 390 height 37
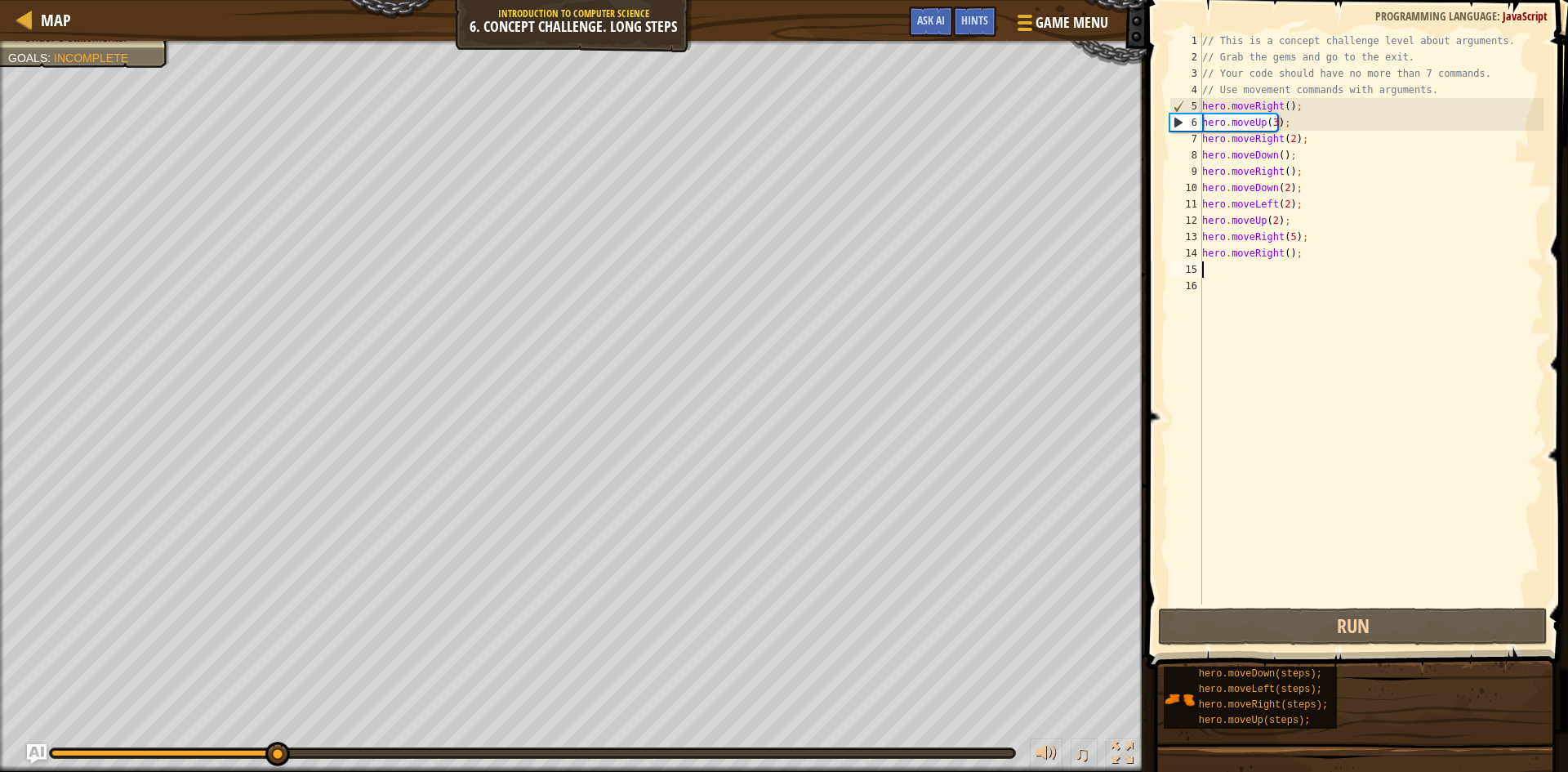
type textarea "h"
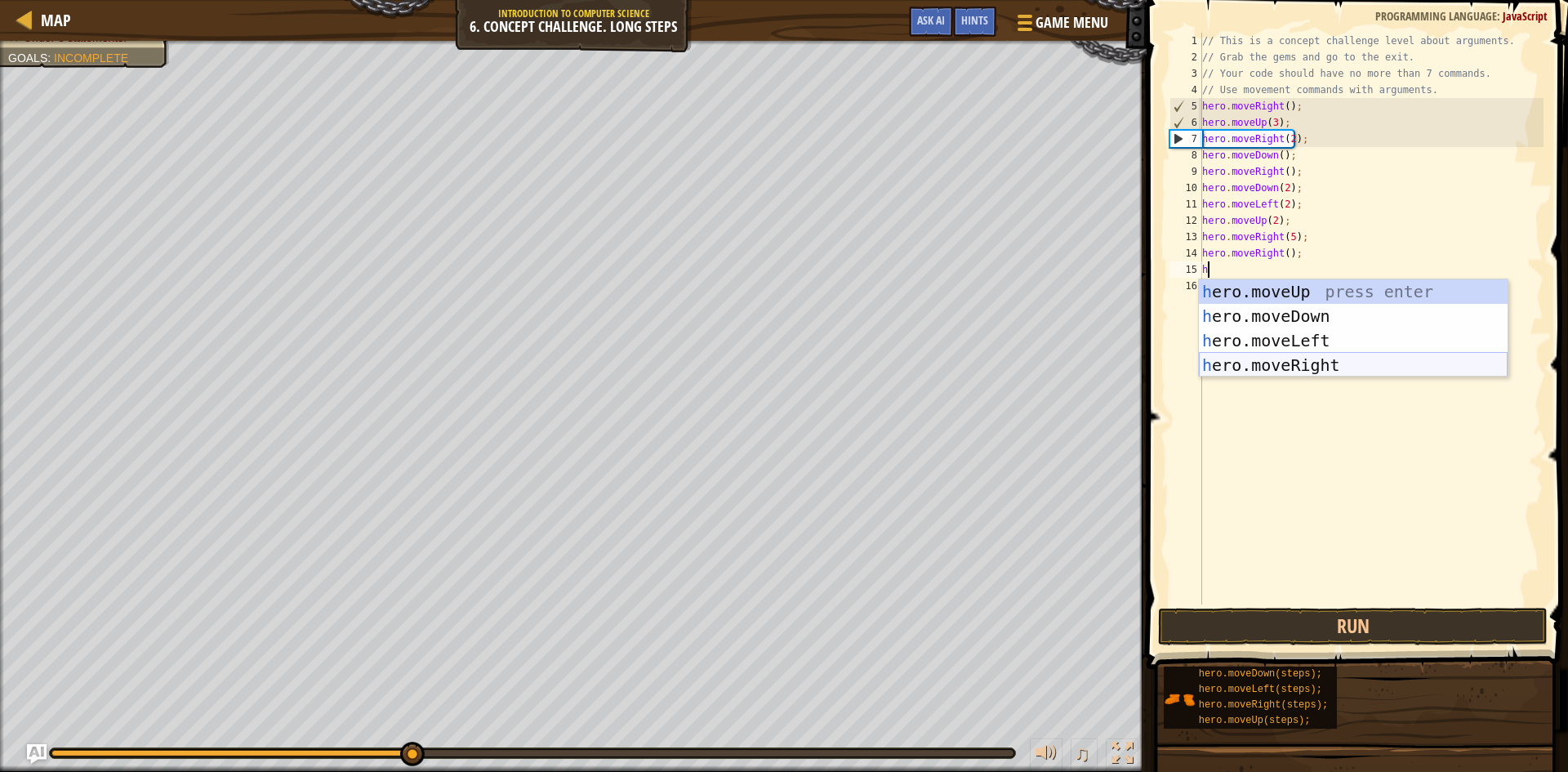
click at [1282, 360] on div "h ero.moveUp press enter h ero.moveDown press enter h ero.moveLeft press enter …" at bounding box center [1353, 354] width 309 height 147
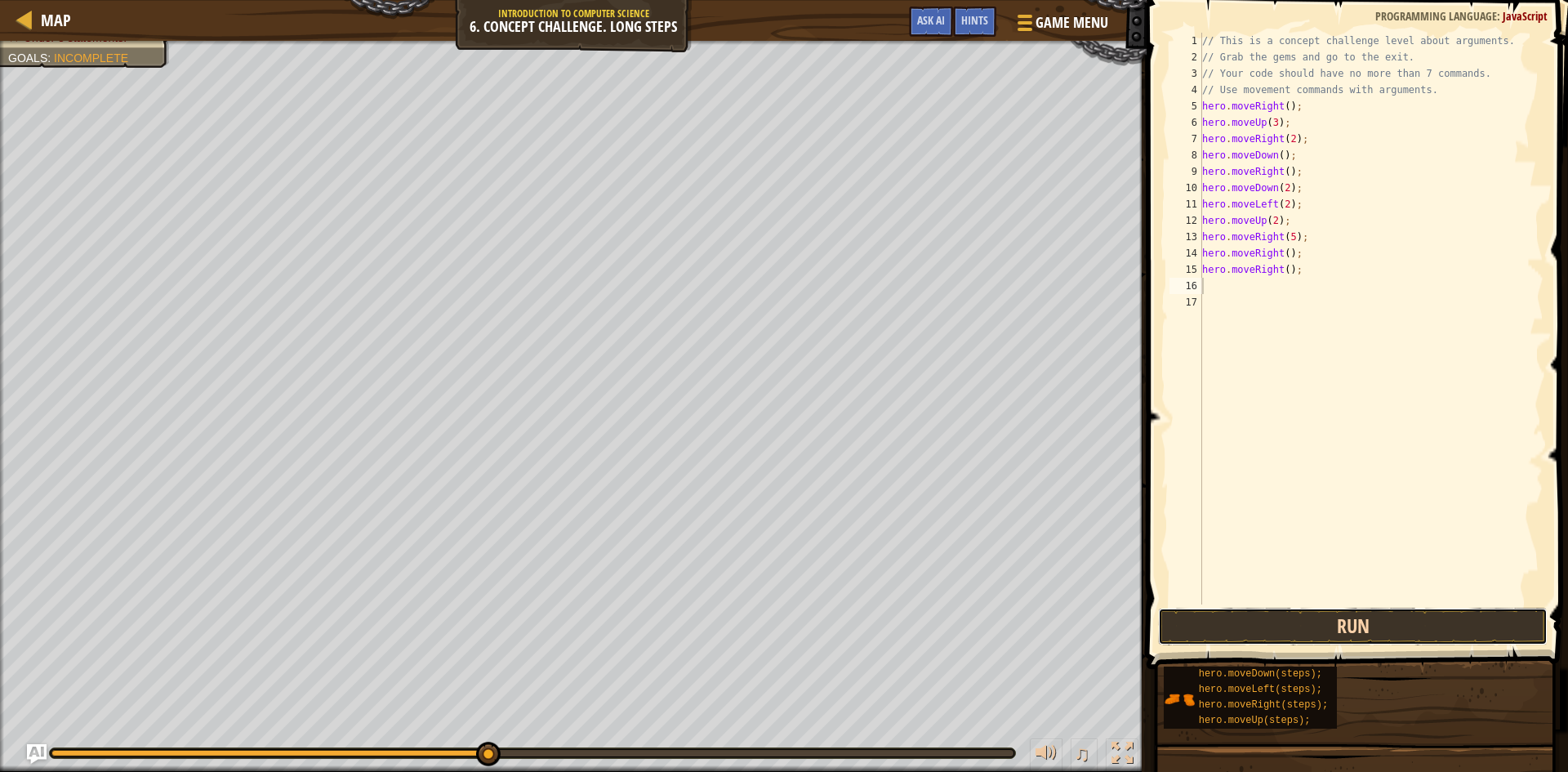
click at [1322, 626] on button "Run" at bounding box center [1352, 626] width 390 height 37
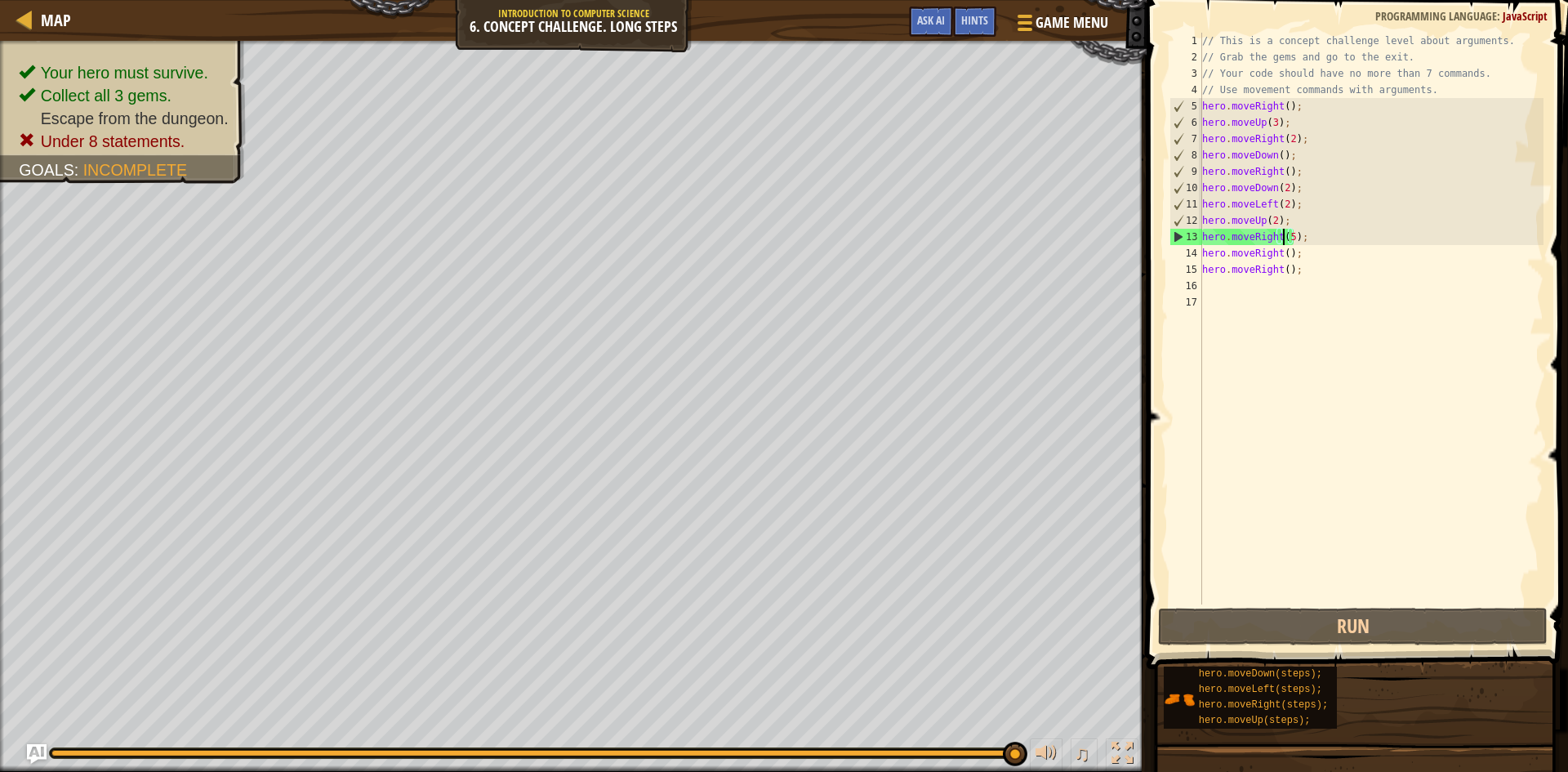
click at [1286, 233] on div "// This is a concept challenge level about arguments. // Grab the gems and go t…" at bounding box center [1371, 335] width 344 height 605
click at [1288, 235] on div "// This is a concept challenge level about arguments. // Grab the gems and go t…" at bounding box center [1371, 335] width 344 height 605
type textarea "hero.moveRight();"
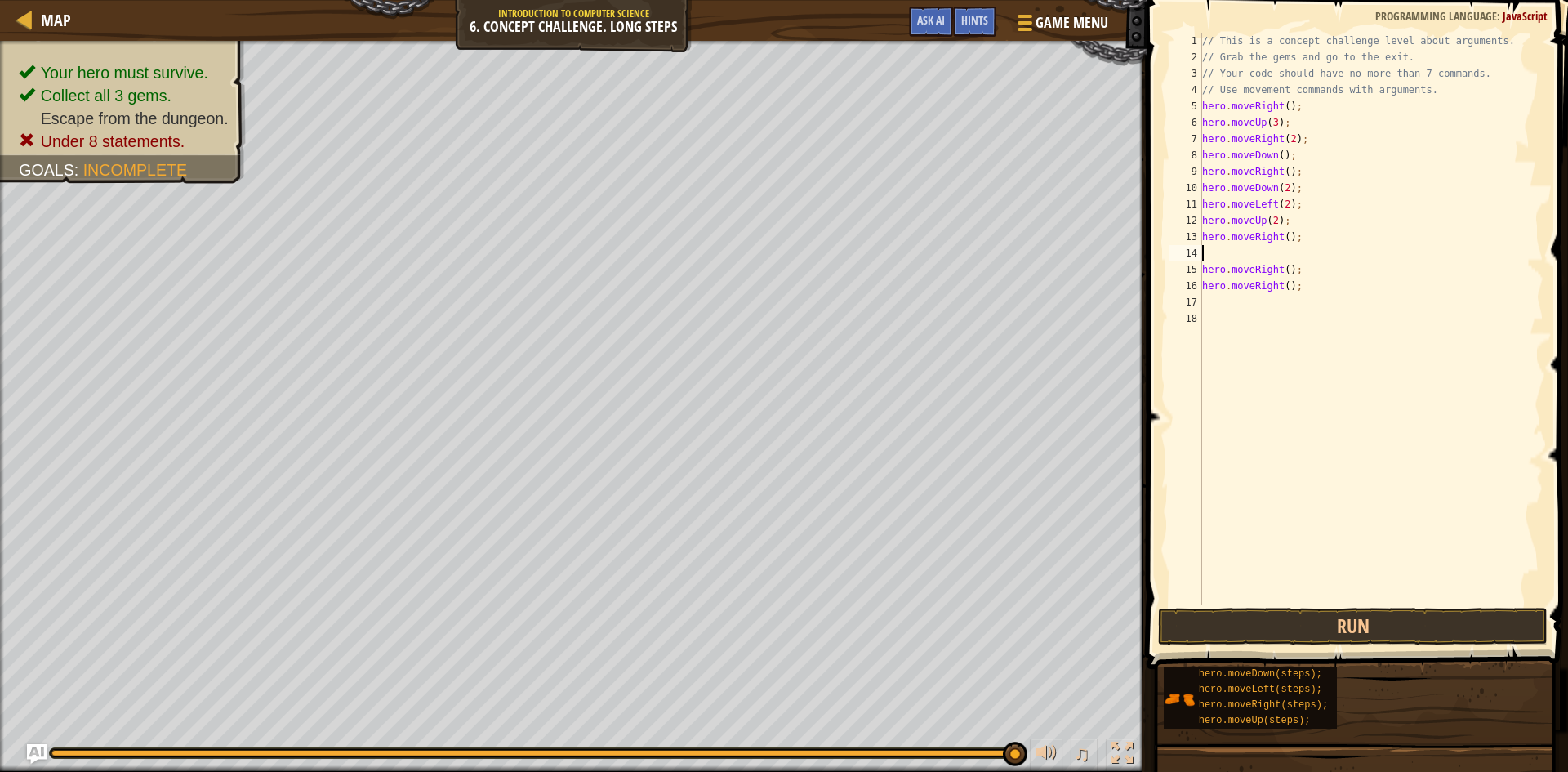
type textarea "h"
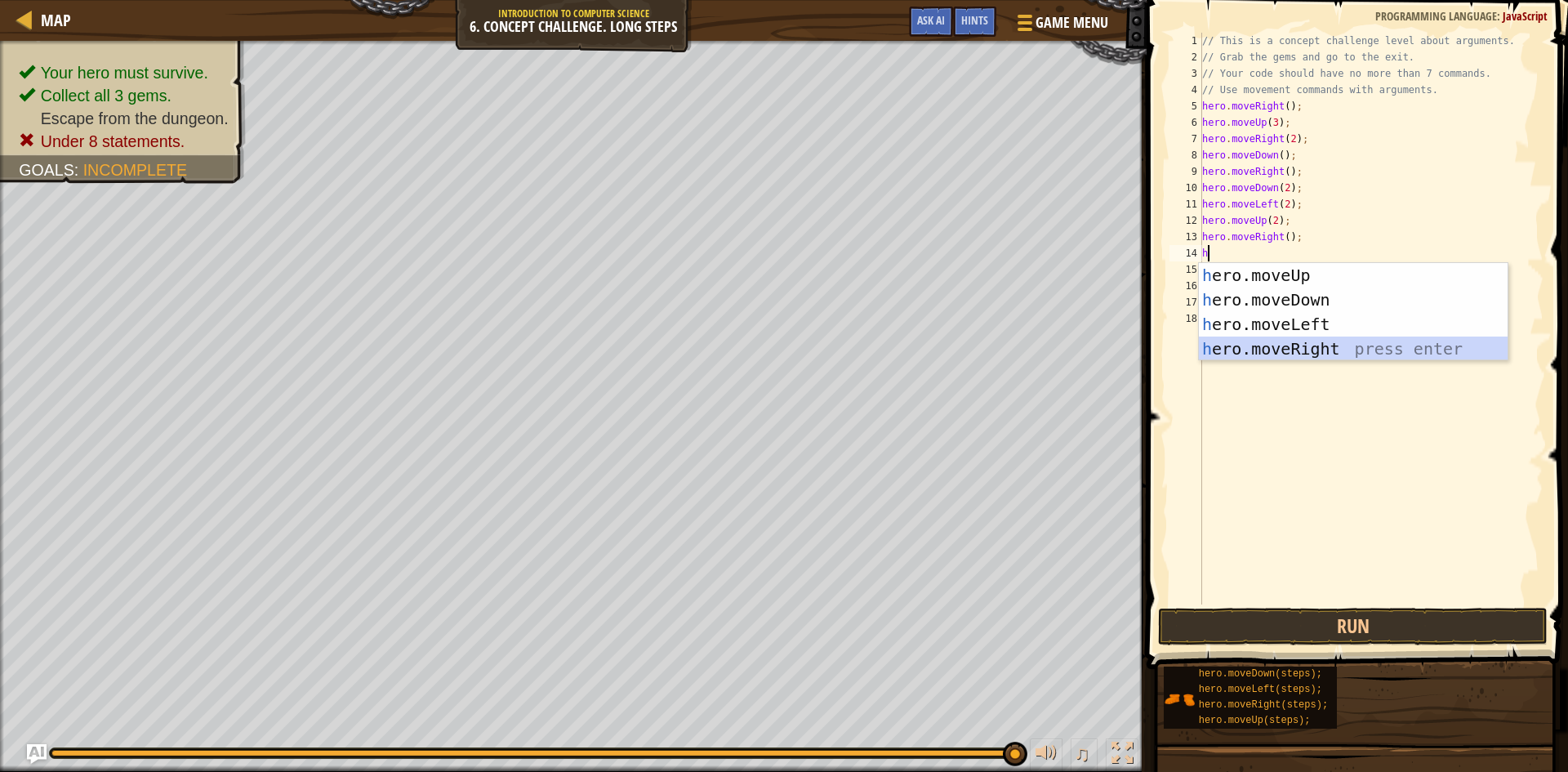
click at [1344, 349] on div "h ero.moveUp press enter h ero.moveDown press enter h ero.moveLeft press enter …" at bounding box center [1353, 337] width 309 height 147
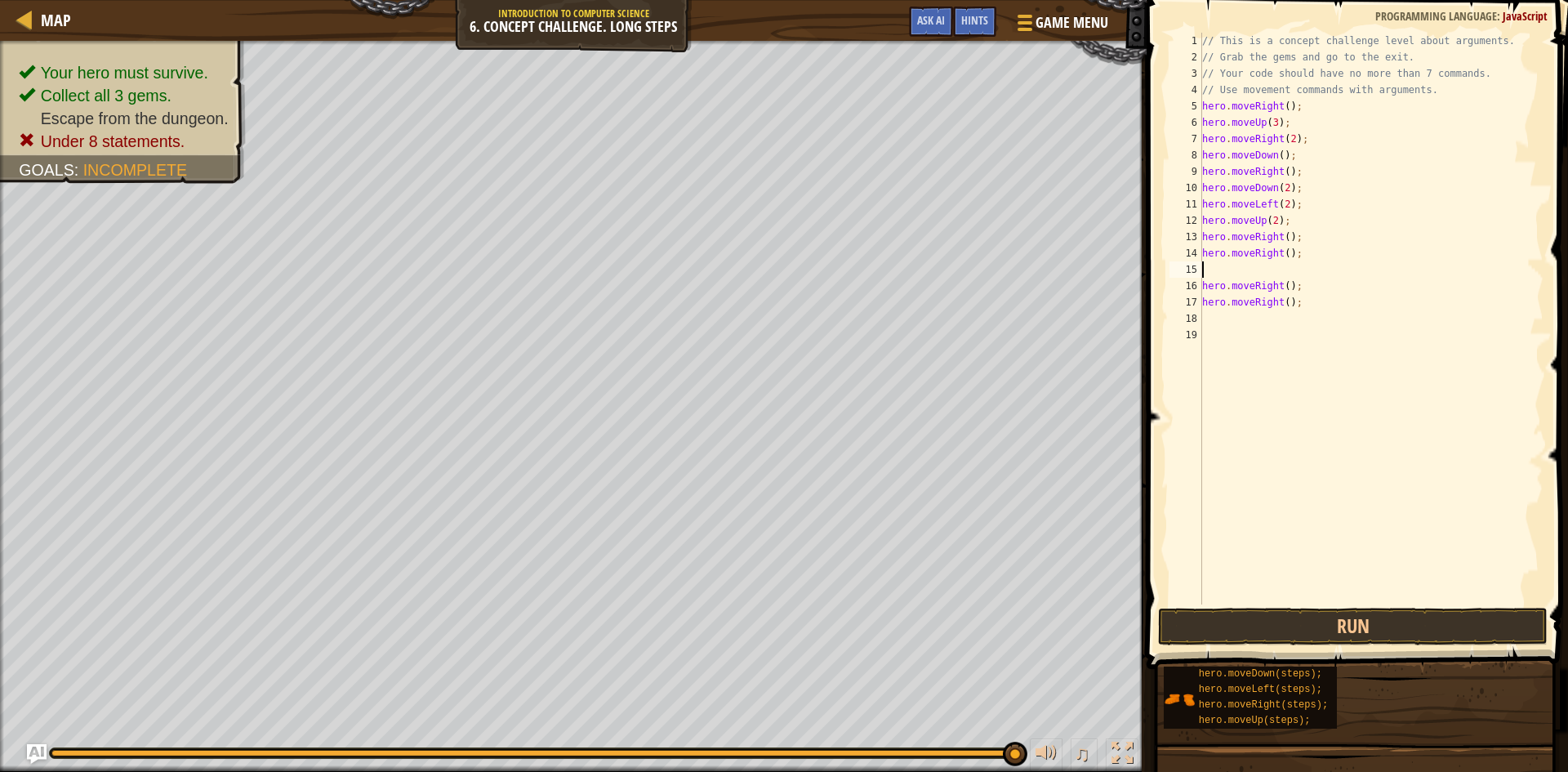
type textarea "h"
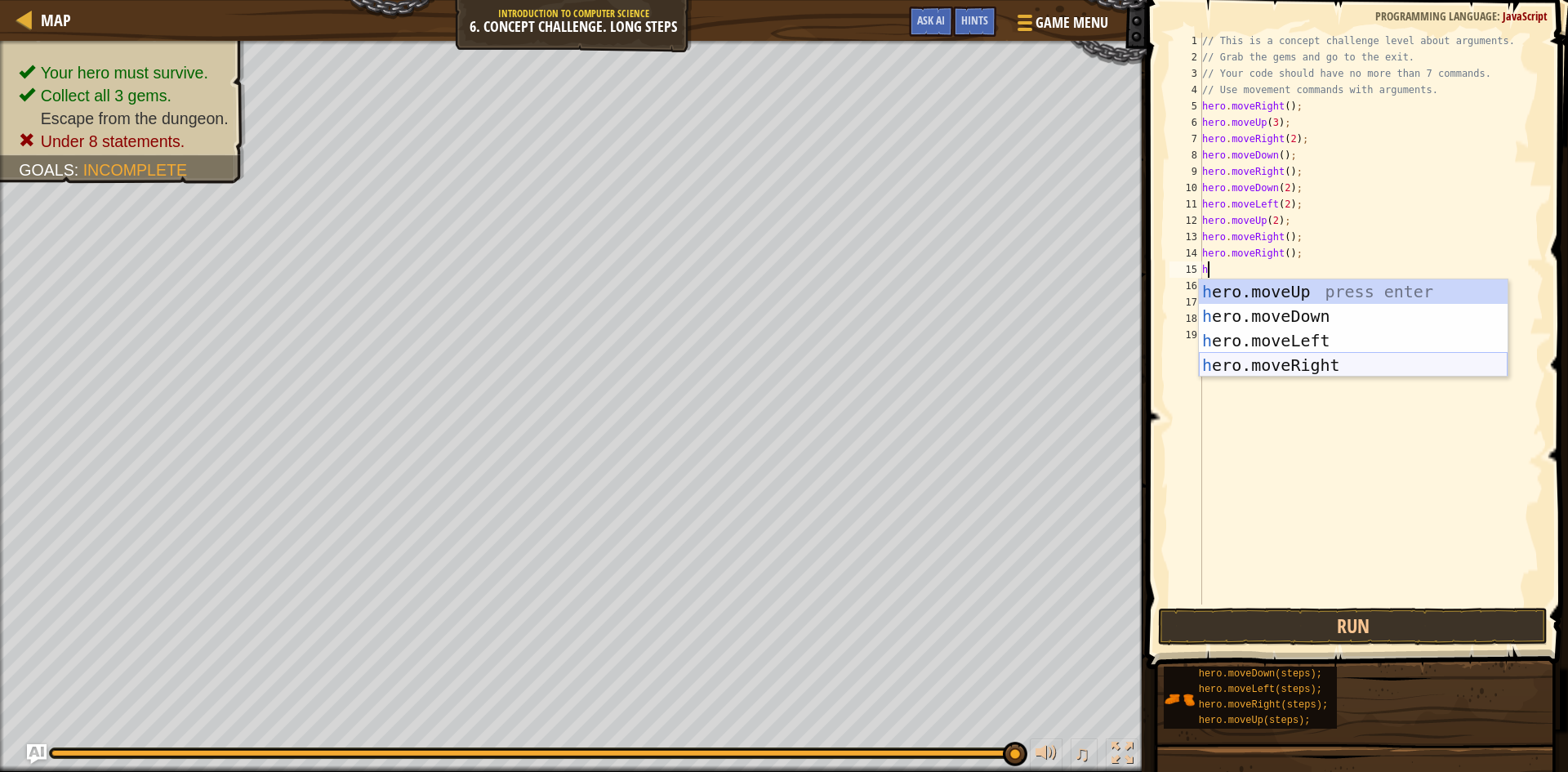
click at [1266, 370] on div "h ero.moveUp press enter h ero.moveDown press enter h ero.moveLeft press enter …" at bounding box center [1353, 354] width 309 height 147
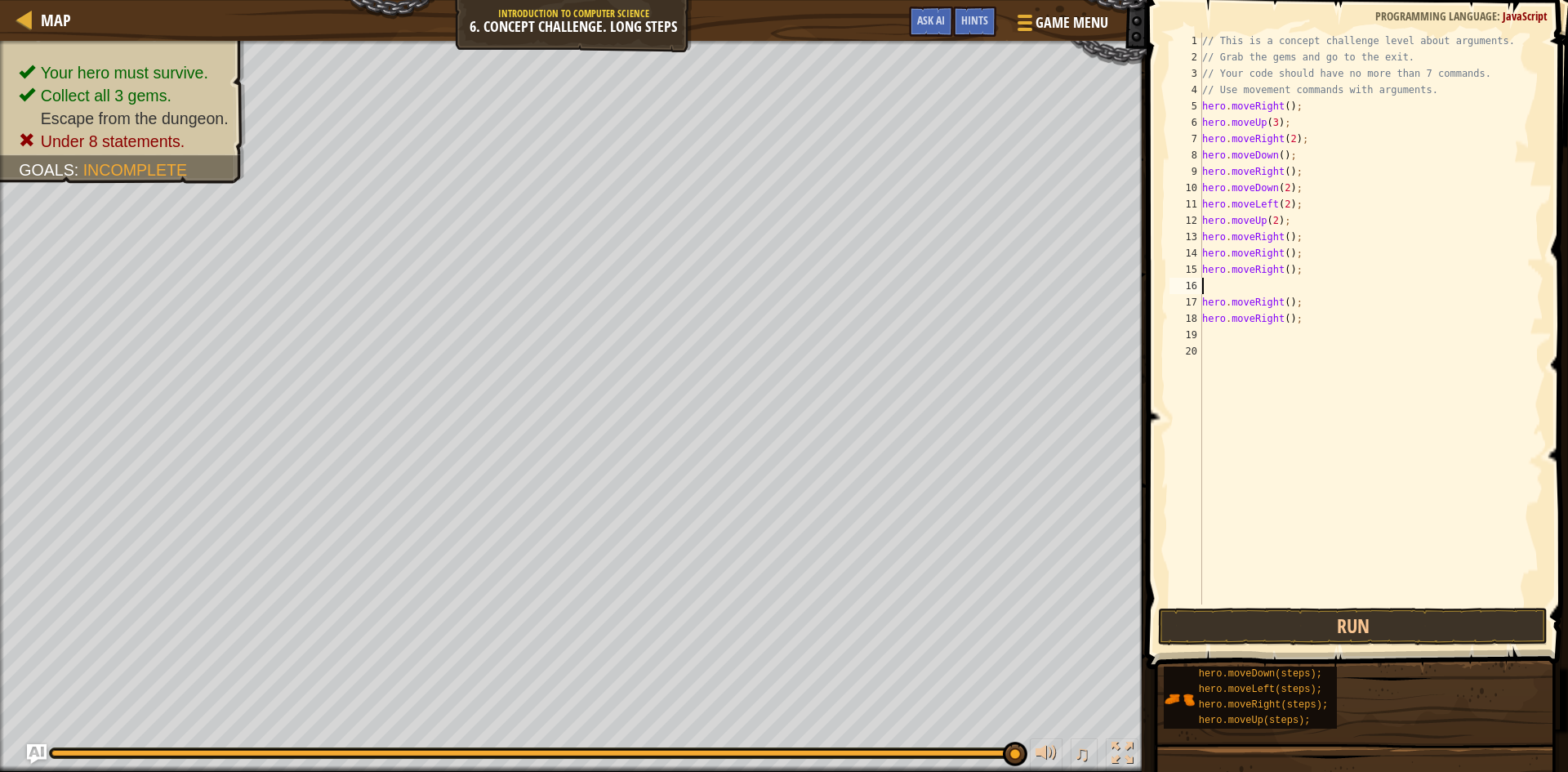
type textarea "h"
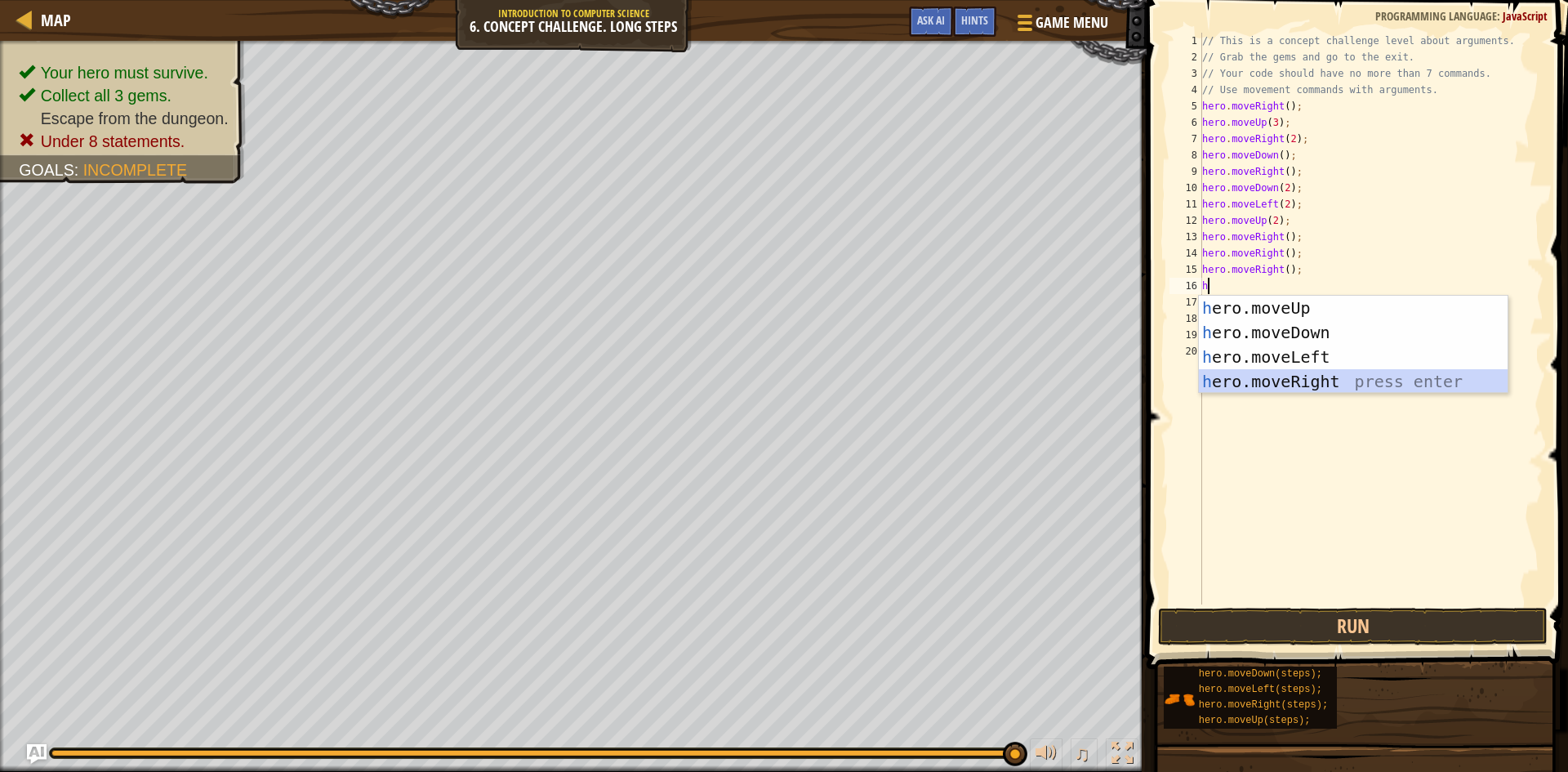
click at [1249, 373] on div "h ero.moveUp press enter h ero.moveDown press enter h ero.moveLeft press enter …" at bounding box center [1353, 370] width 309 height 147
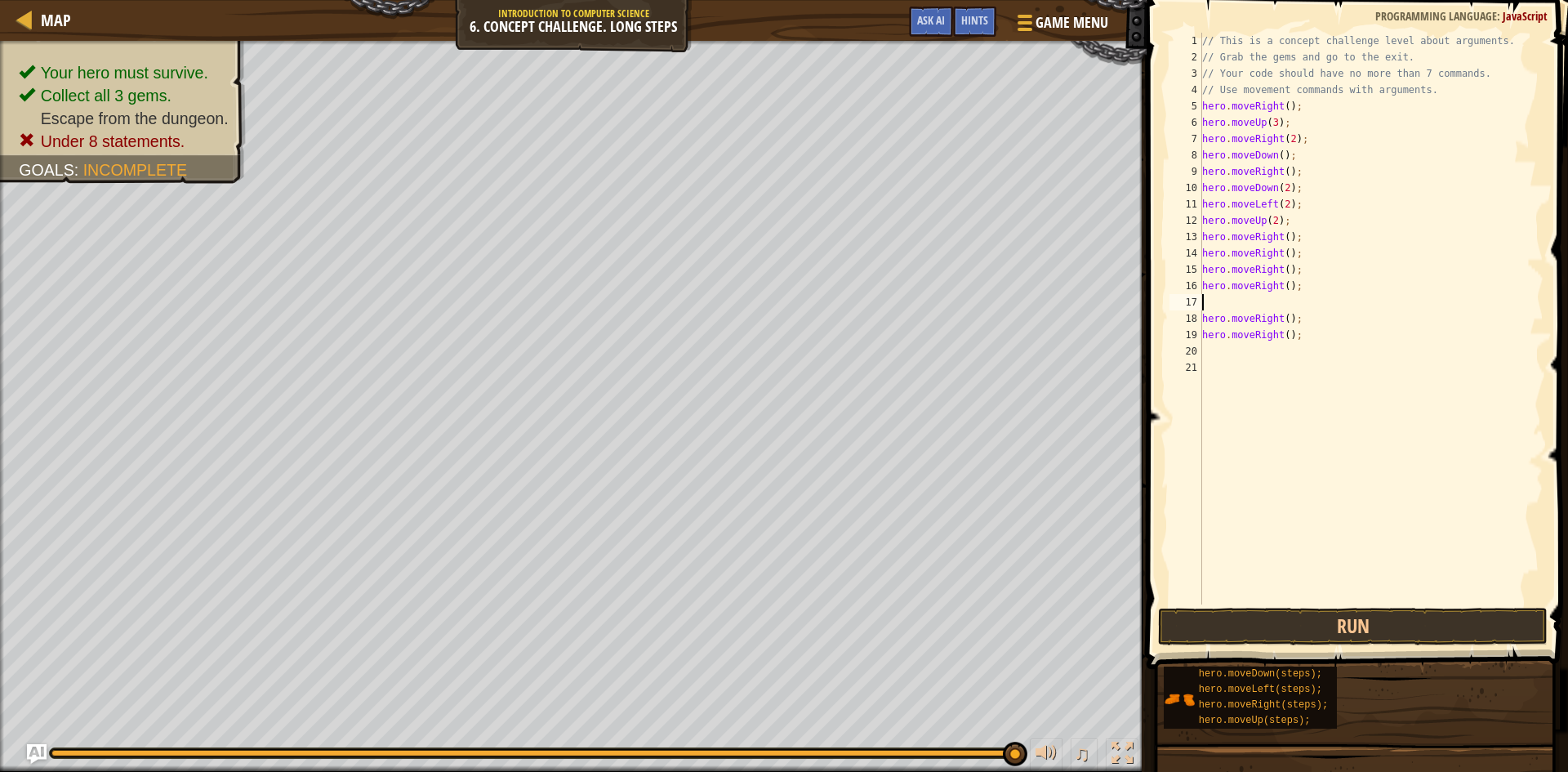
click at [1308, 330] on div "// This is a concept challenge level about arguments. // Grab the gems and go t…" at bounding box center [1371, 335] width 344 height 605
click at [1309, 322] on div "// This is a concept challenge level about arguments. // Grab the gems and go t…" at bounding box center [1371, 335] width 344 height 605
type textarea "h"
click at [1330, 339] on div "// This is a concept challenge level about arguments. // Grab the gems and go t…" at bounding box center [1371, 335] width 344 height 605
type textarea "h"
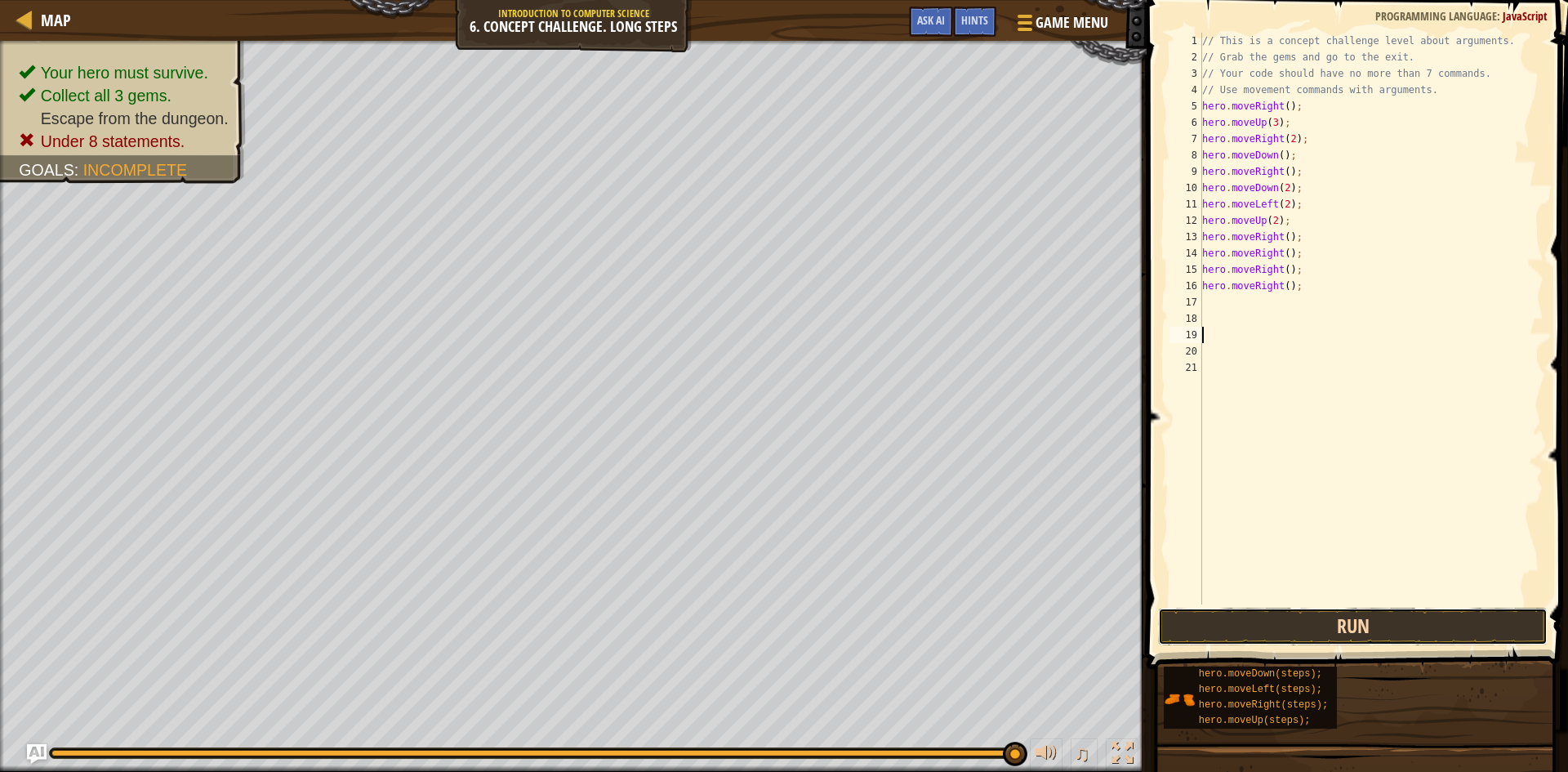
click at [1461, 631] on button "Run" at bounding box center [1352, 626] width 390 height 37
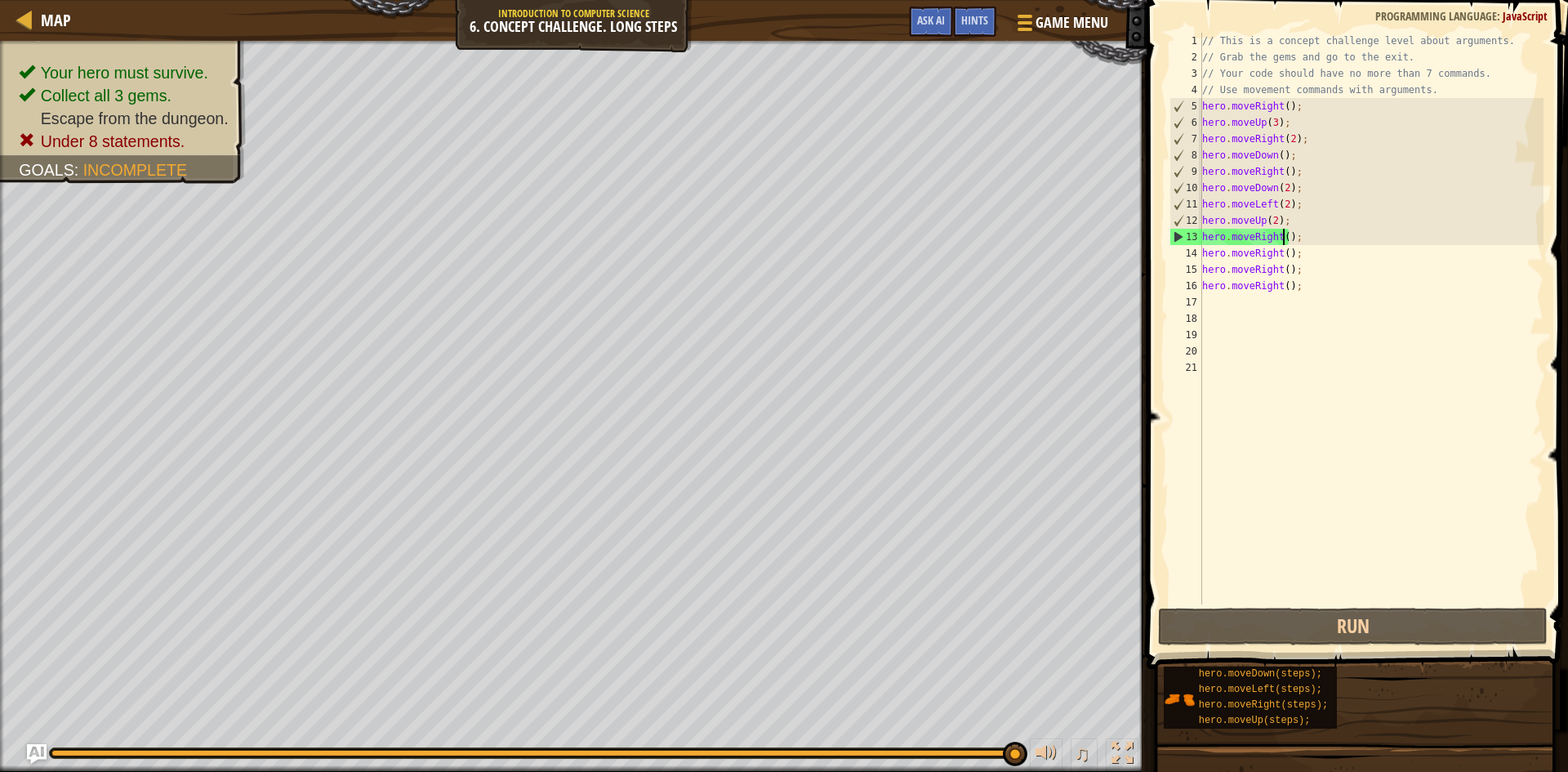
click at [1284, 238] on div "// This is a concept challenge level about arguments. // Grab the gems and go t…" at bounding box center [1371, 335] width 344 height 605
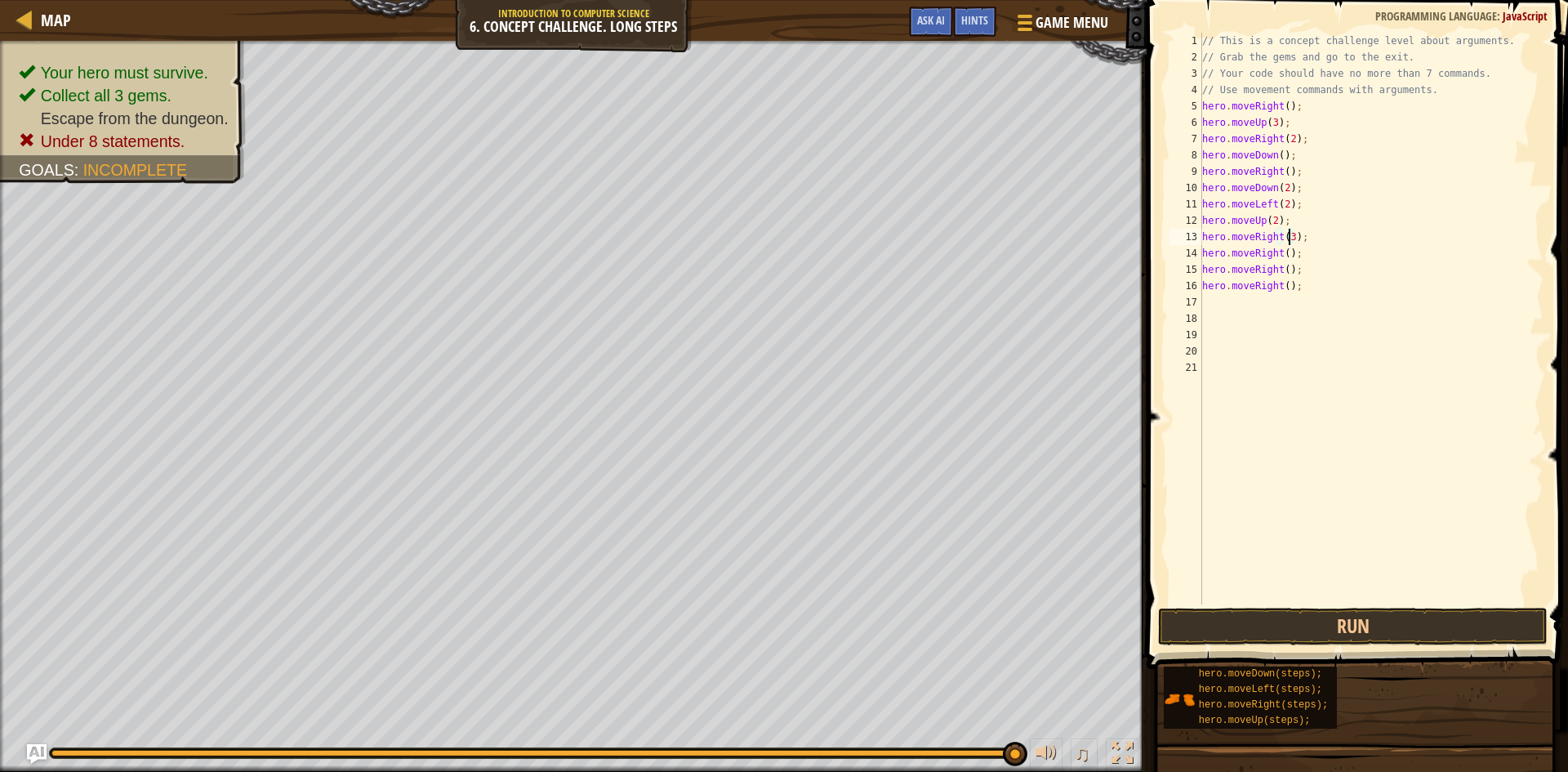
click at [1306, 254] on div "// This is a concept challenge level about arguments. // Grab the gems and go t…" at bounding box center [1371, 335] width 344 height 605
type textarea "h"
click at [1295, 267] on div "// This is a concept challenge level about arguments. // Grab the gems and go t…" at bounding box center [1371, 335] width 344 height 605
type textarea "h"
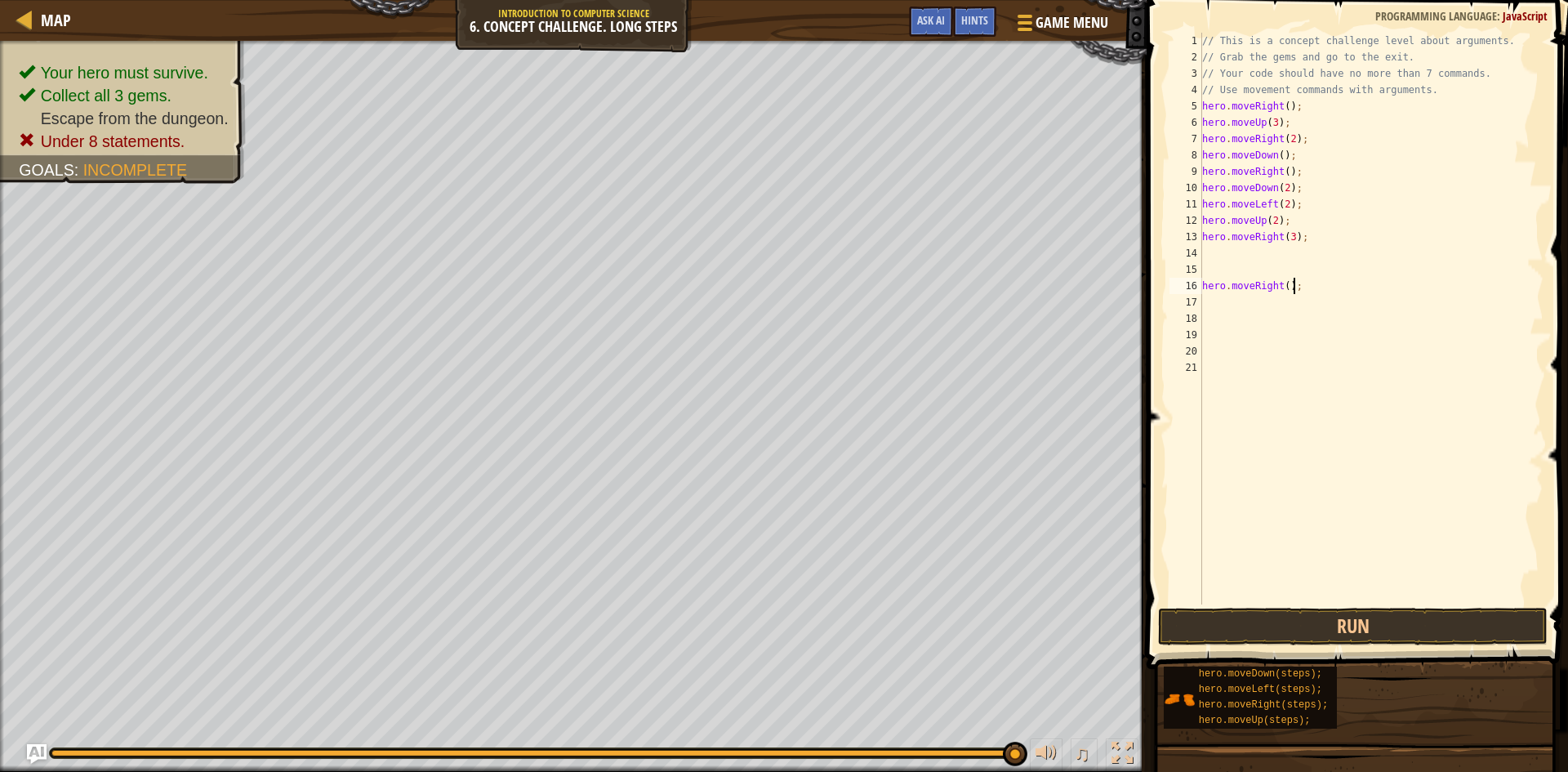
click at [1306, 292] on div "// This is a concept challenge level about arguments. // Grab the gems and go t…" at bounding box center [1371, 335] width 344 height 605
type textarea "h"
click at [1280, 617] on button "Run" at bounding box center [1352, 626] width 390 height 37
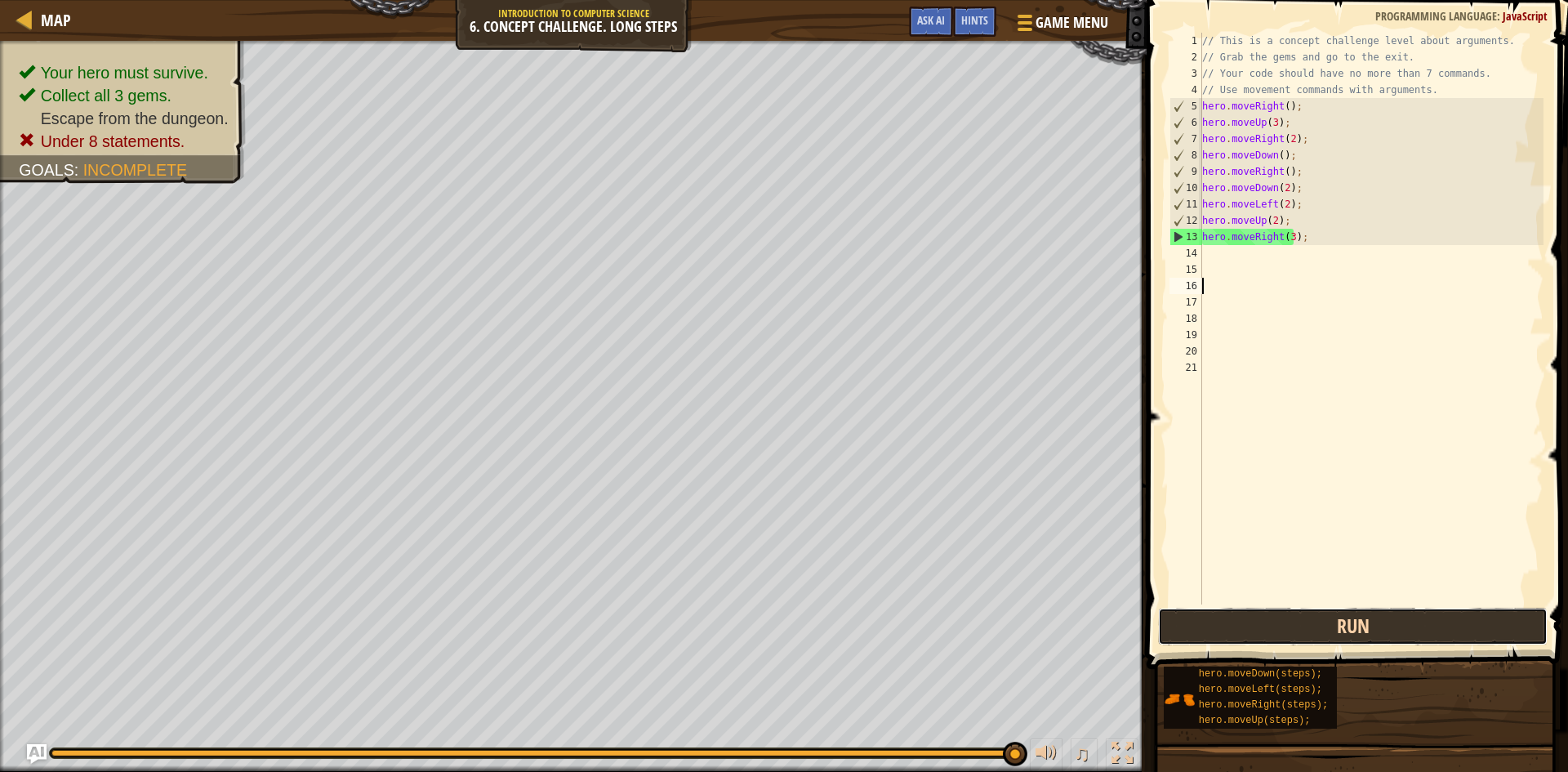
click at [1451, 614] on button "Run" at bounding box center [1352, 626] width 390 height 37
click at [1208, 618] on button "Run" at bounding box center [1352, 626] width 390 height 37
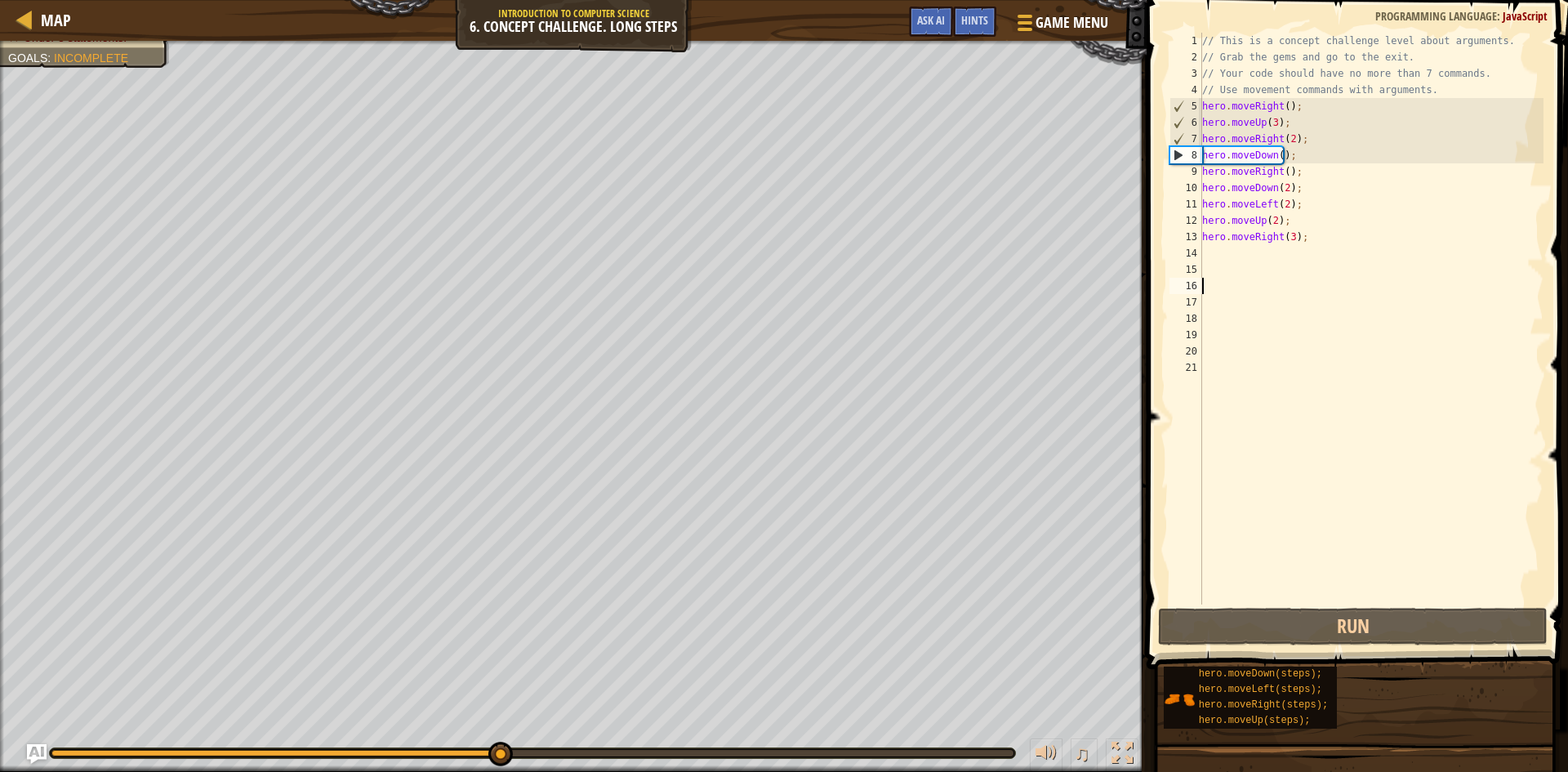
click at [498, 711] on div "Your hero must survive. Collect all 3 gems. Escape from the dungeon. Under 8 st…" at bounding box center [784, 406] width 1568 height 731
click at [1275, 178] on div "// This is a concept challenge level about arguments. // Grab the gems and go t…" at bounding box center [1371, 335] width 344 height 605
click at [1275, 177] on div "// This is a concept challenge level about arguments. // Grab the gems and go t…" at bounding box center [1371, 335] width 344 height 605
click at [1275, 176] on div "// This is a concept challenge level about arguments. // Grab the gems and go t…" at bounding box center [1371, 335] width 344 height 605
click at [1276, 174] on div "// This is a concept challenge level about arguments. // Grab the gems and go t…" at bounding box center [1371, 335] width 344 height 605
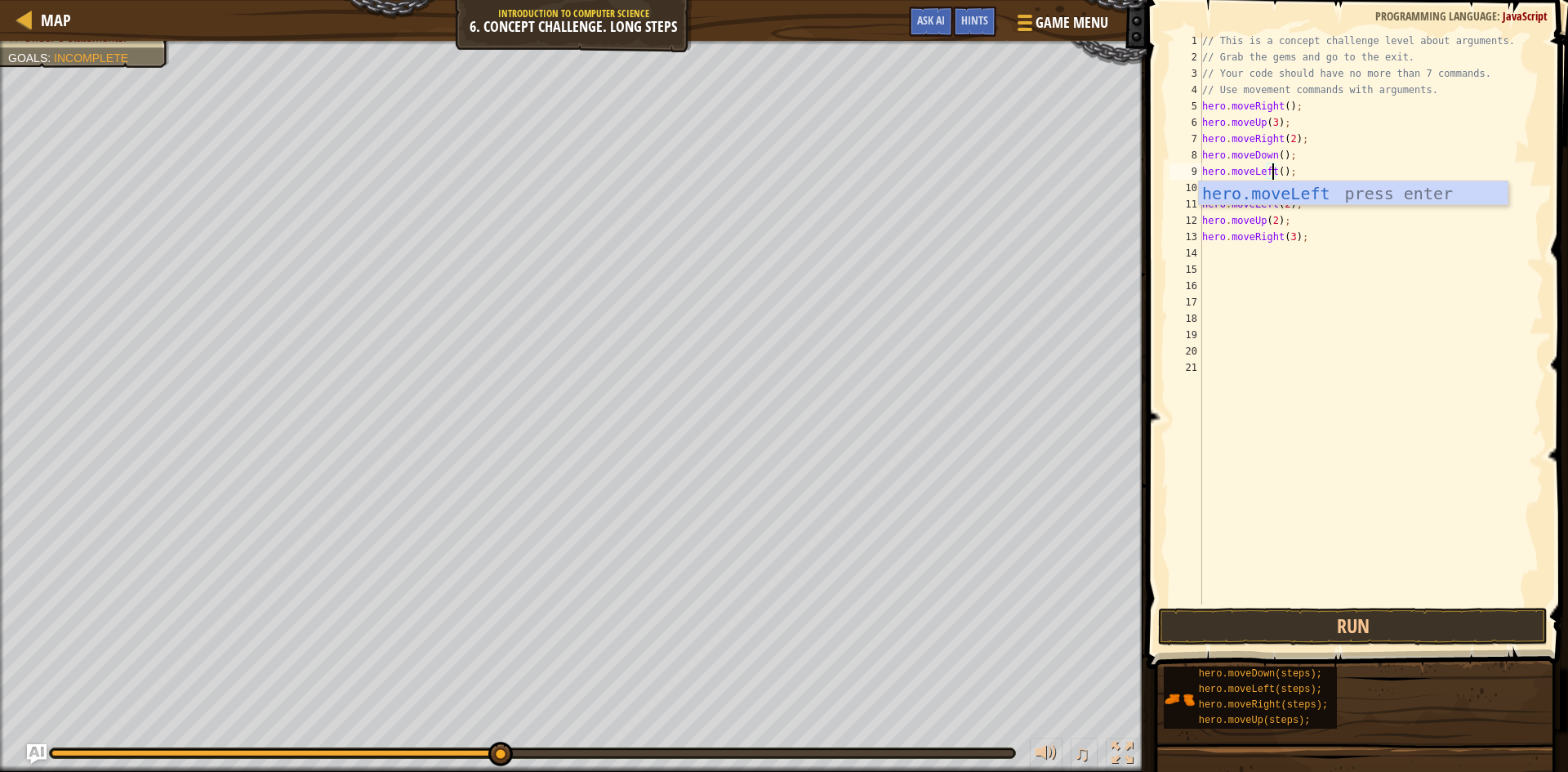
scroll to position [7, 6]
drag, startPoint x: 1343, startPoint y: 606, endPoint x: 1343, endPoint y: 619, distance: 13.0
click at [1343, 617] on div "hero.moveLeft(); 1 2 3 4 5 6 7 8 9 10 11 12 13 14 15 16 17 18 19 20 21 // This …" at bounding box center [1355, 367] width 426 height 718
click at [1343, 619] on button "Run" at bounding box center [1352, 626] width 390 height 37
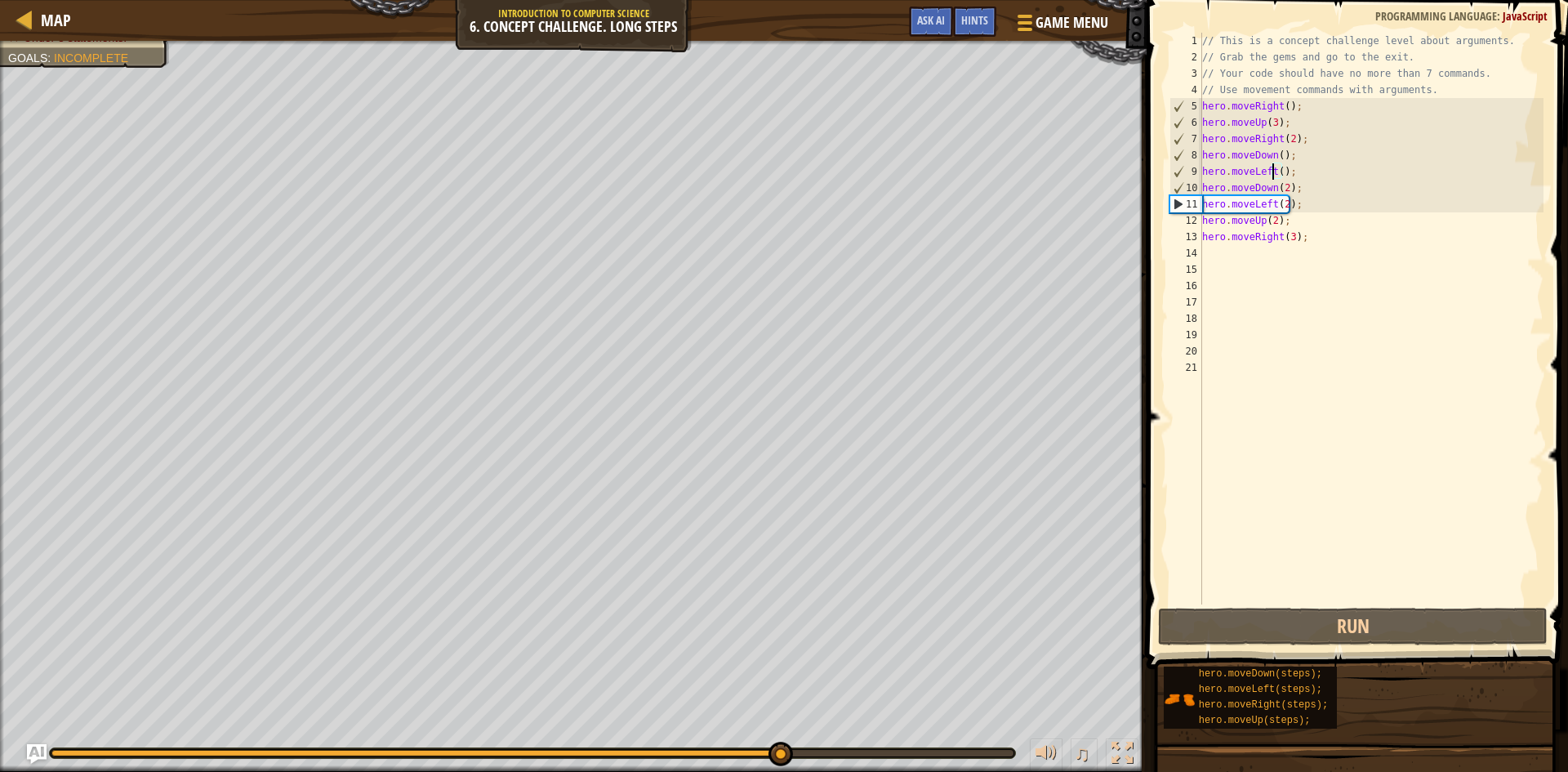
click at [1270, 199] on div "// This is a concept challenge level about arguments. // Grab the gems and go t…" at bounding box center [1371, 335] width 344 height 605
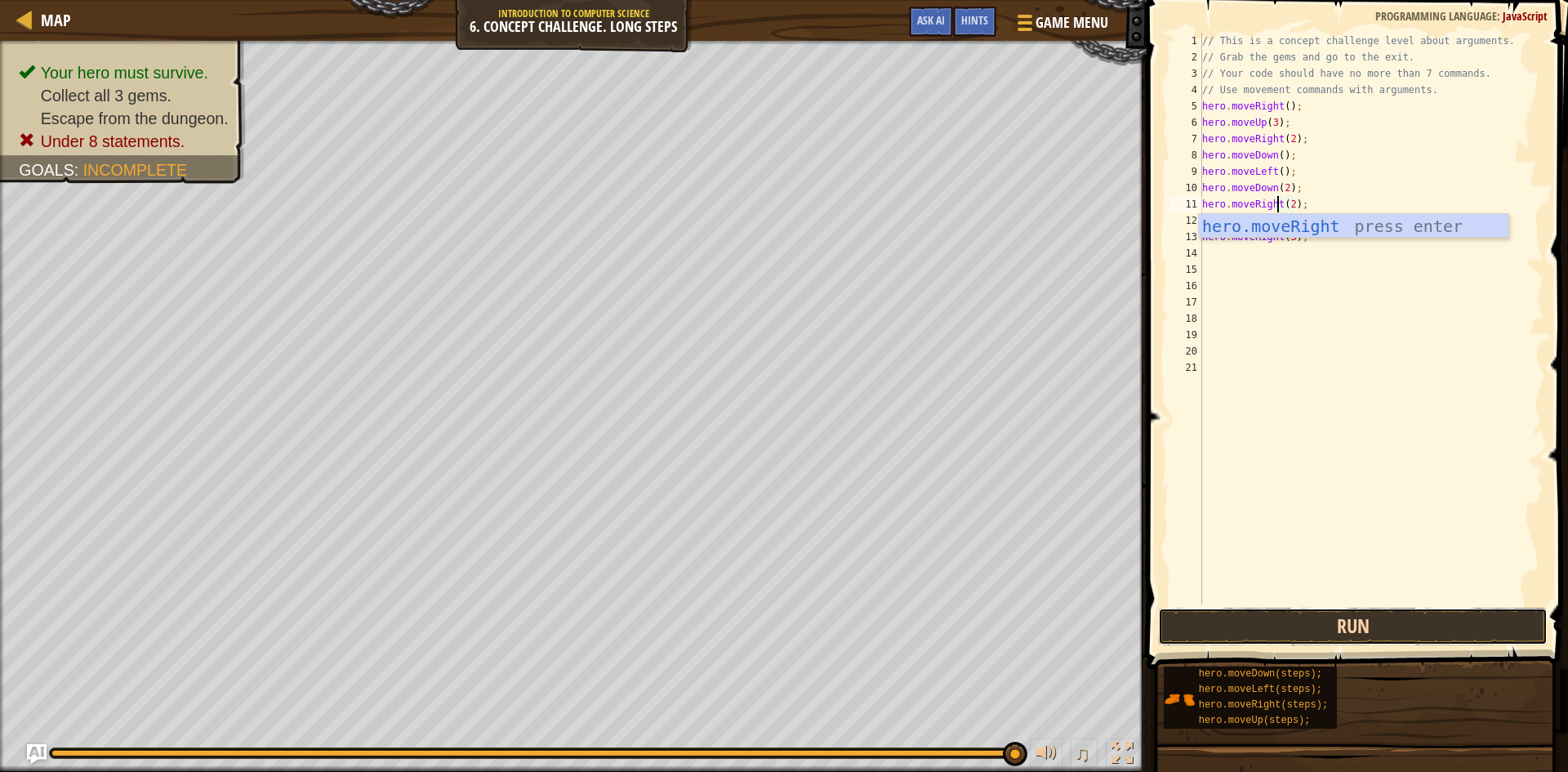
click at [1258, 636] on button "Run" at bounding box center [1352, 626] width 390 height 37
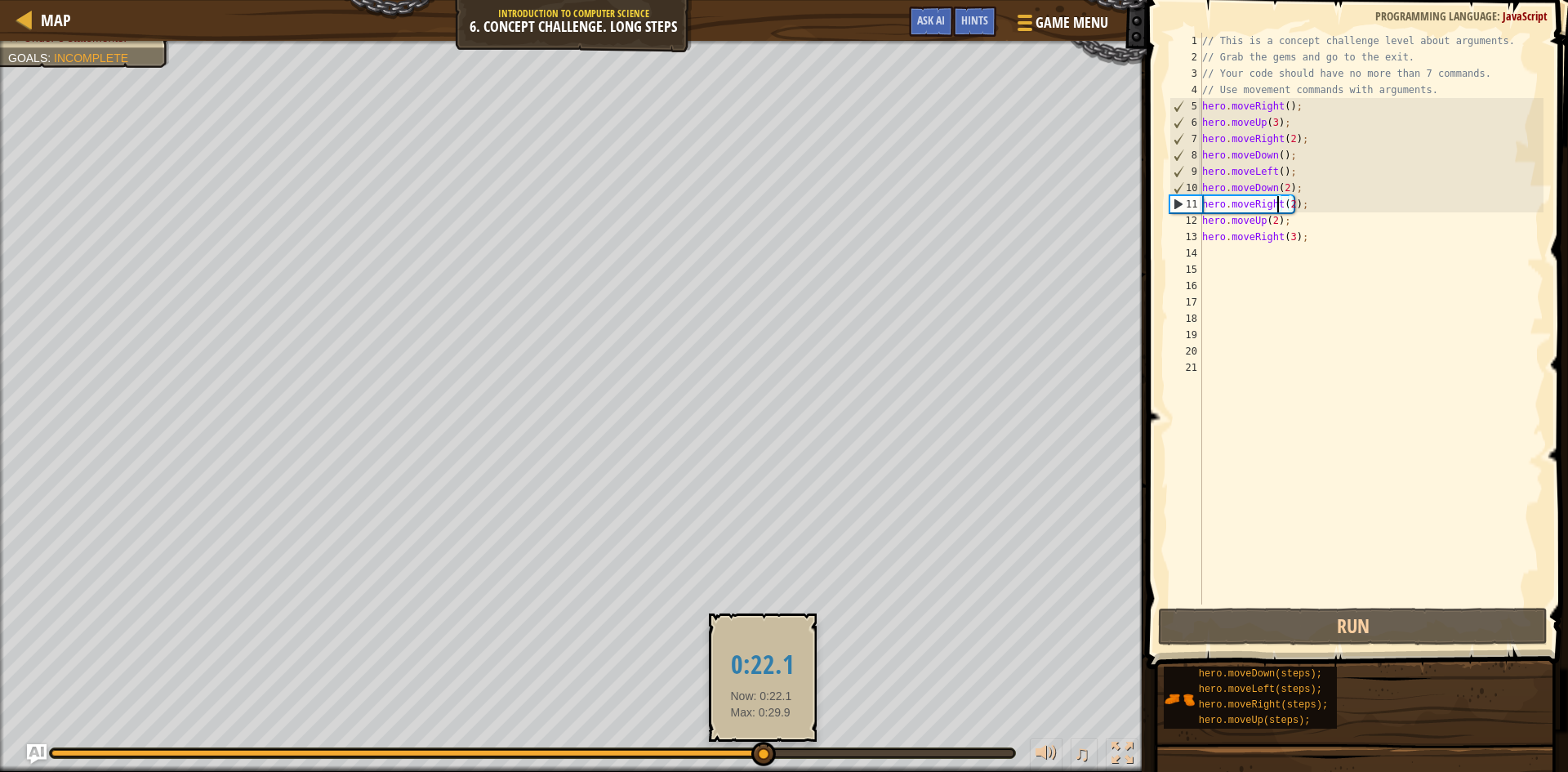
drag, startPoint x: 1014, startPoint y: 754, endPoint x: 761, endPoint y: 763, distance: 253.2
click at [761, 763] on div at bounding box center [764, 754] width 25 height 25
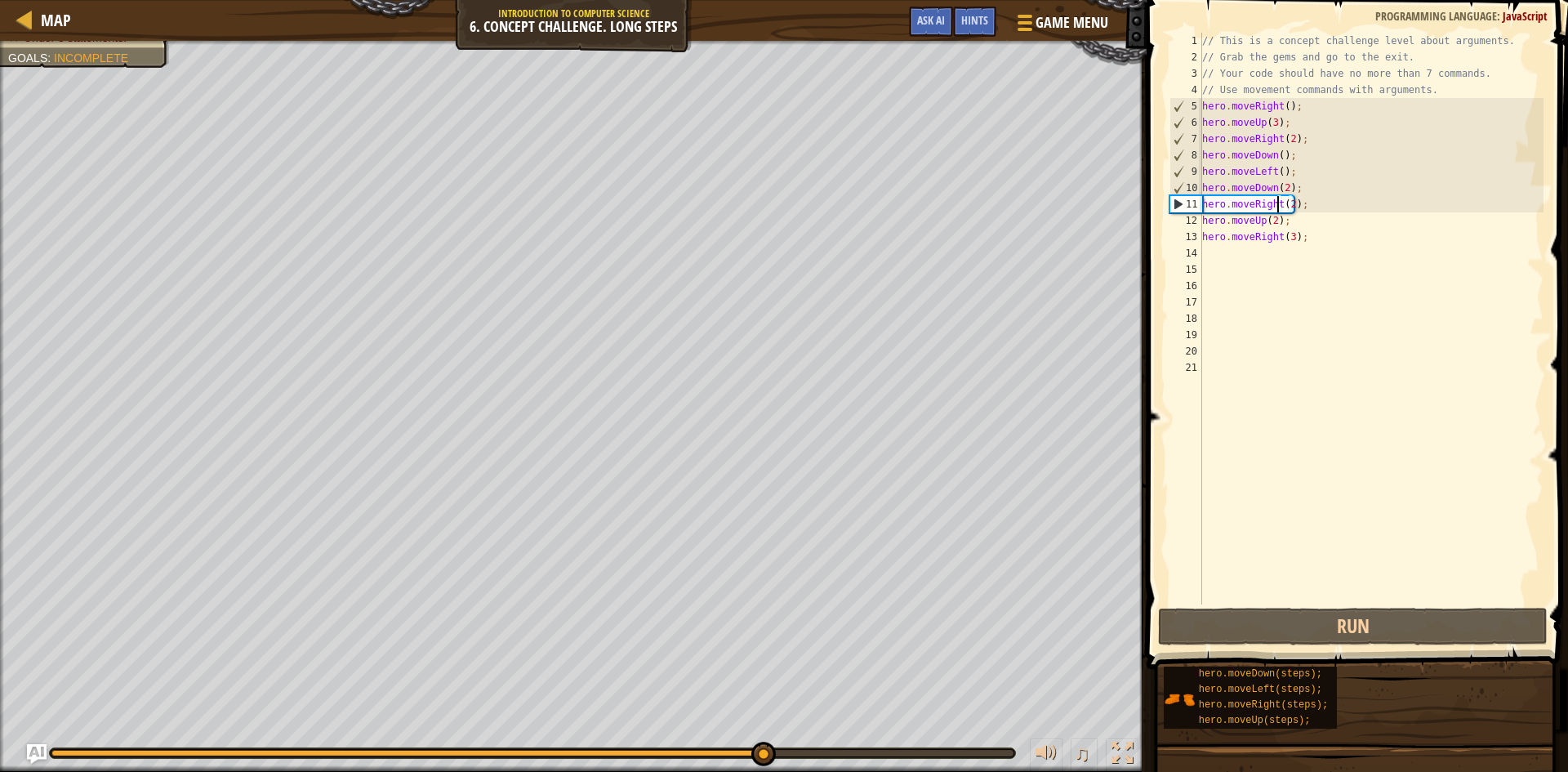
click at [1261, 216] on div "// This is a concept challenge level about arguments. // Grab the gems and go t…" at bounding box center [1371, 335] width 344 height 605
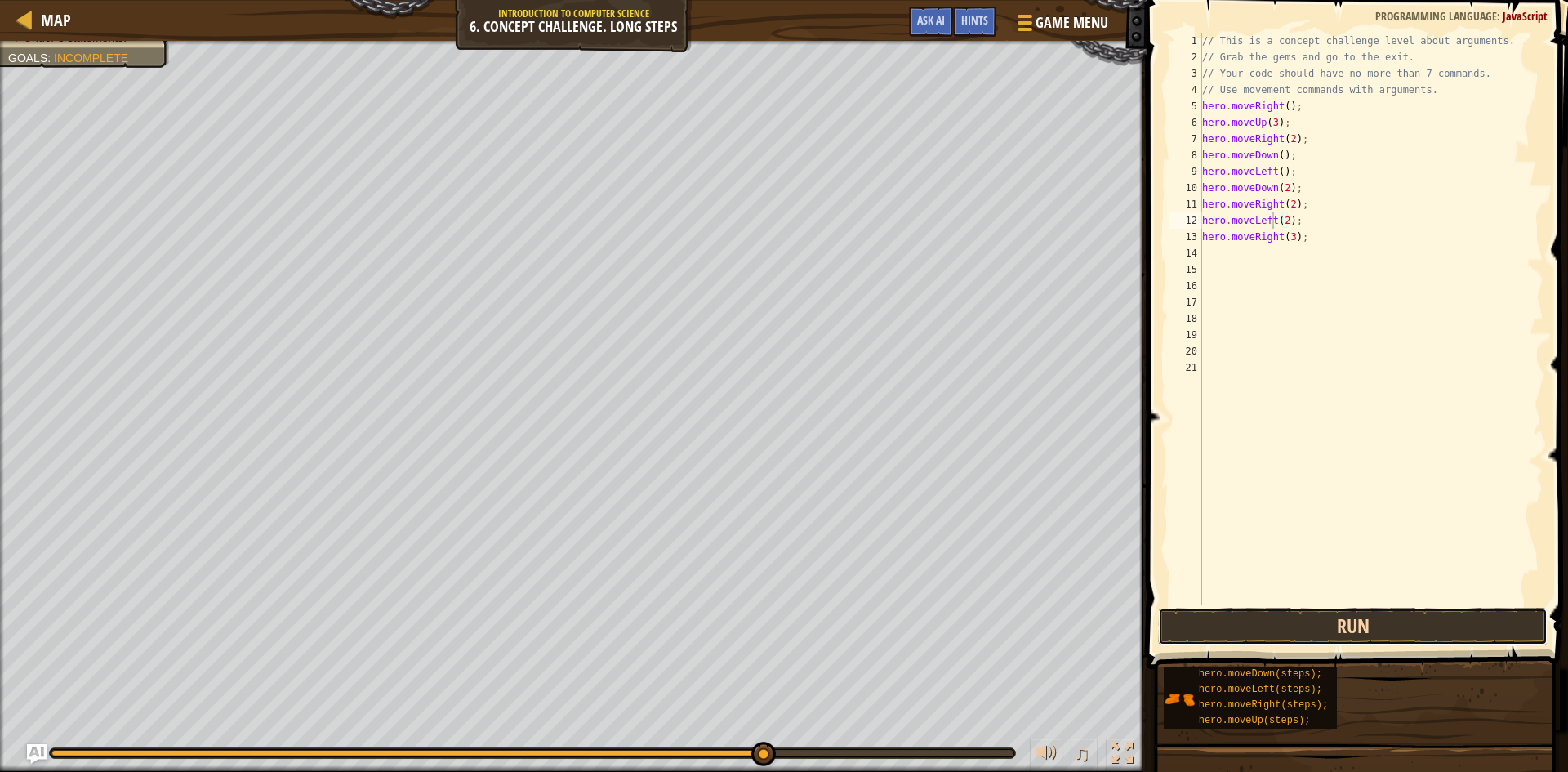
click at [1343, 622] on button "Run" at bounding box center [1352, 626] width 390 height 37
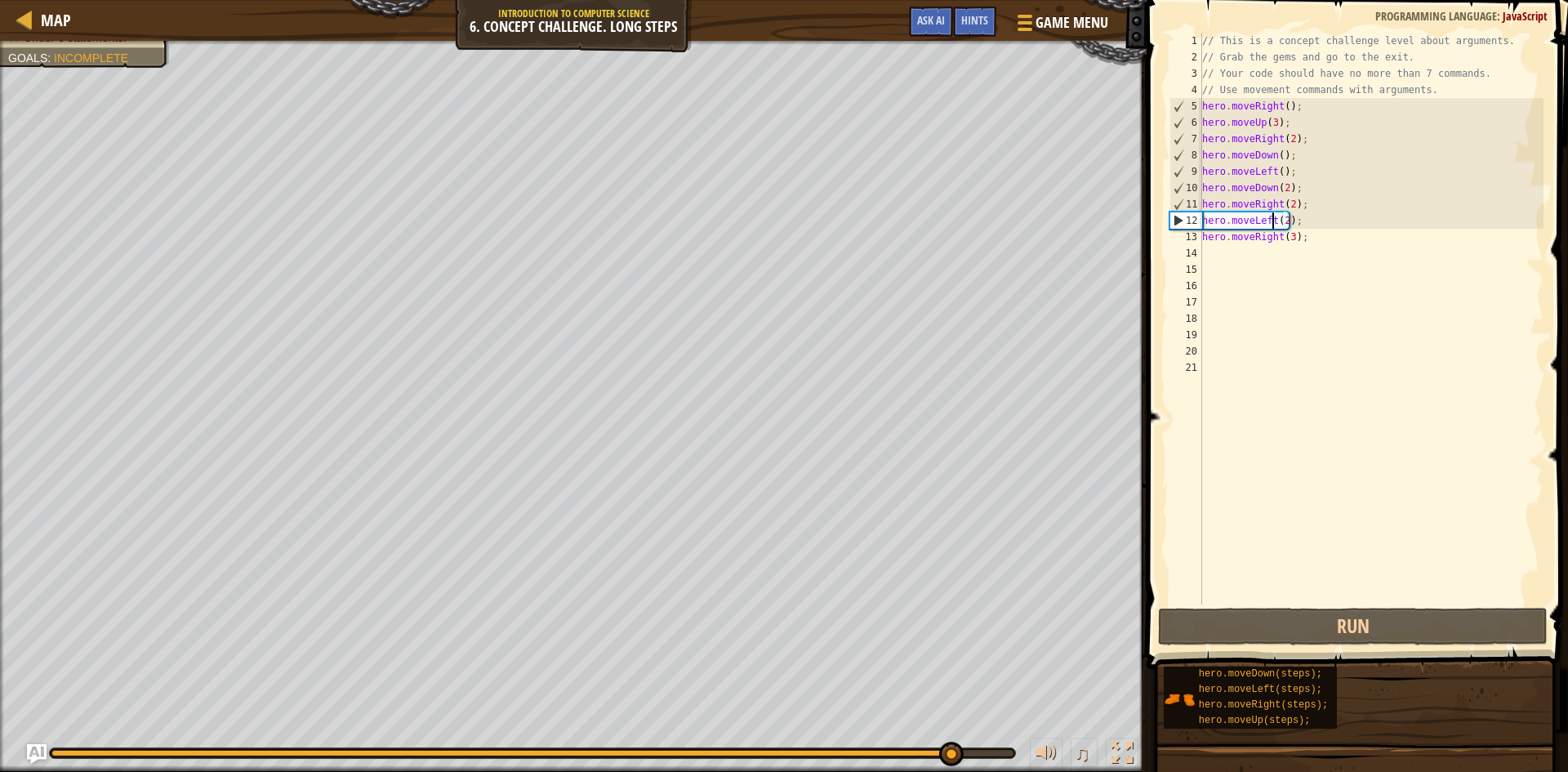
click at [1279, 203] on div "// This is a concept challenge level about arguments. // Grab the gems and go t…" at bounding box center [1371, 335] width 344 height 605
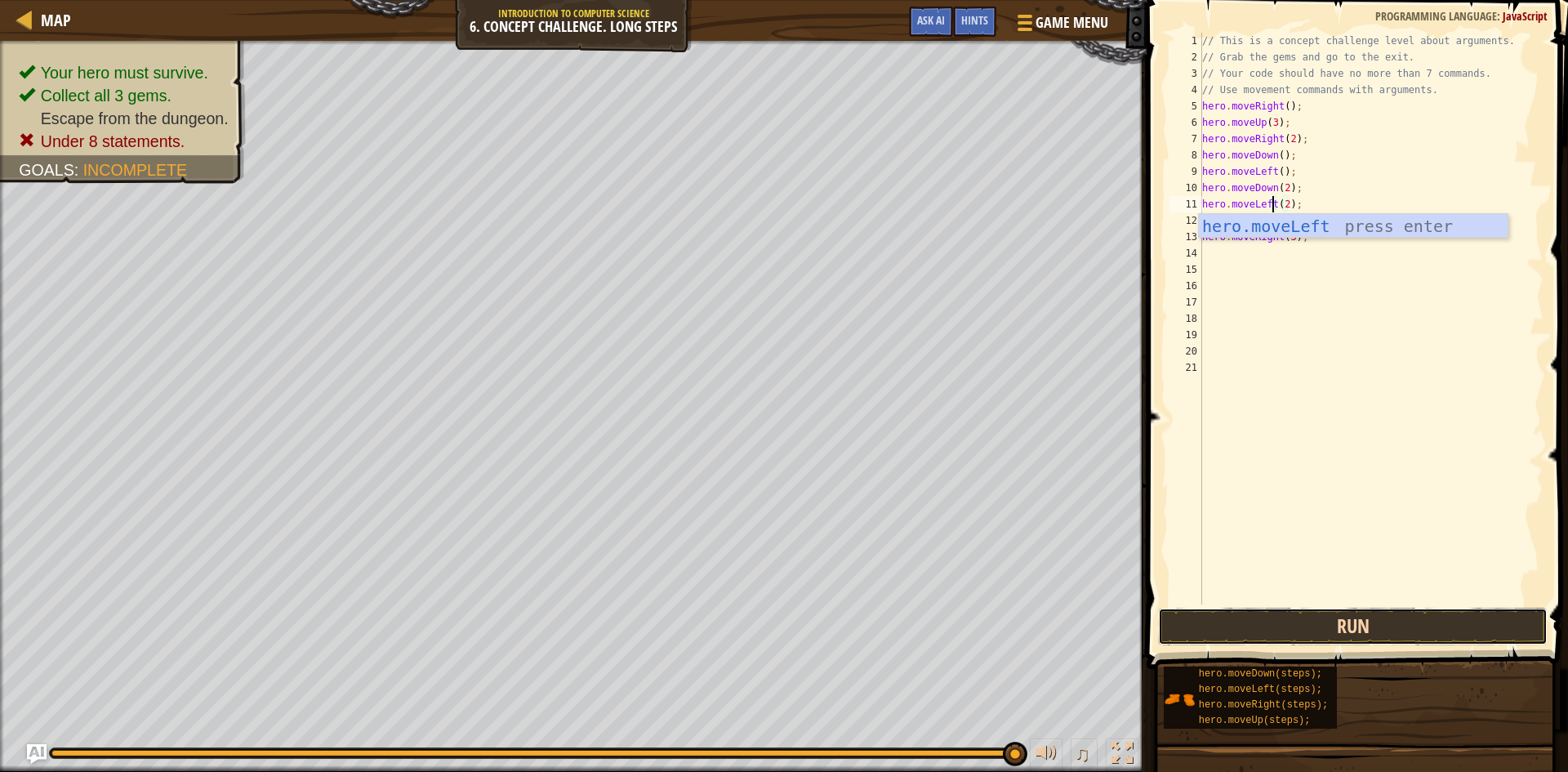
click at [1314, 624] on button "Run" at bounding box center [1352, 626] width 390 height 37
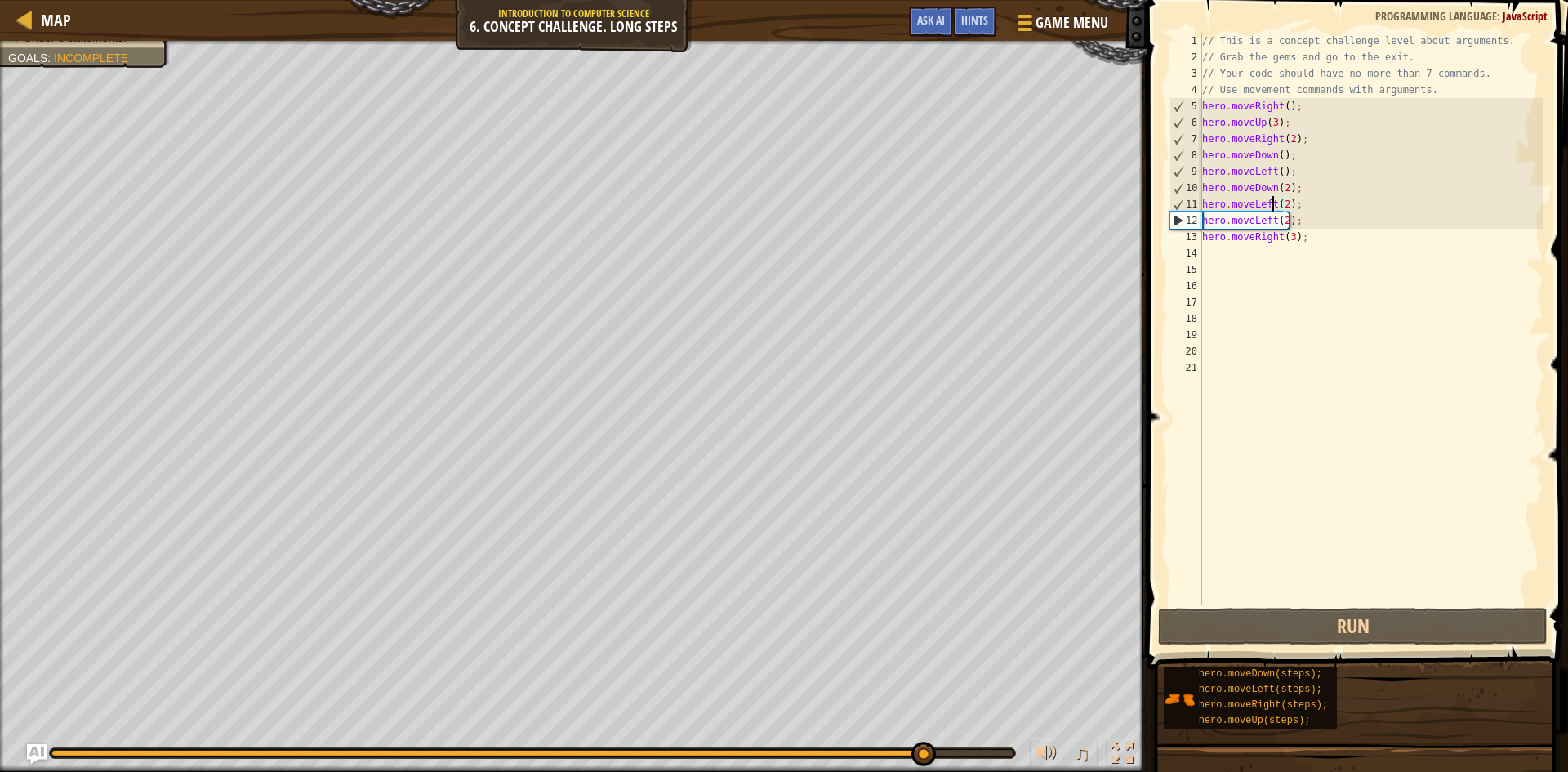
click at [1314, 250] on div "// This is a concept challenge level about arguments. // Grab the gems and go t…" at bounding box center [1371, 335] width 344 height 605
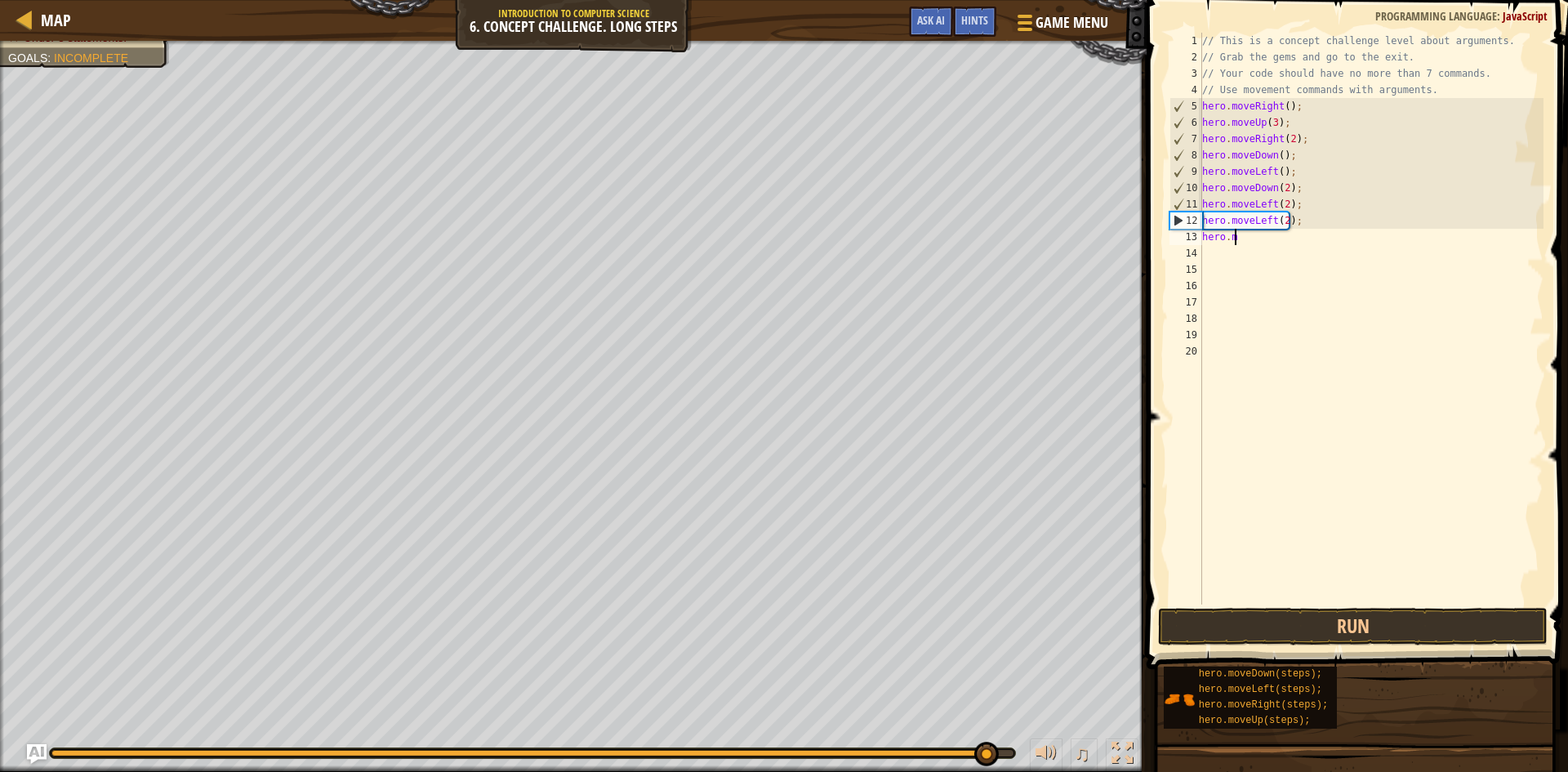
scroll to position [7, 0]
type textarea "h"
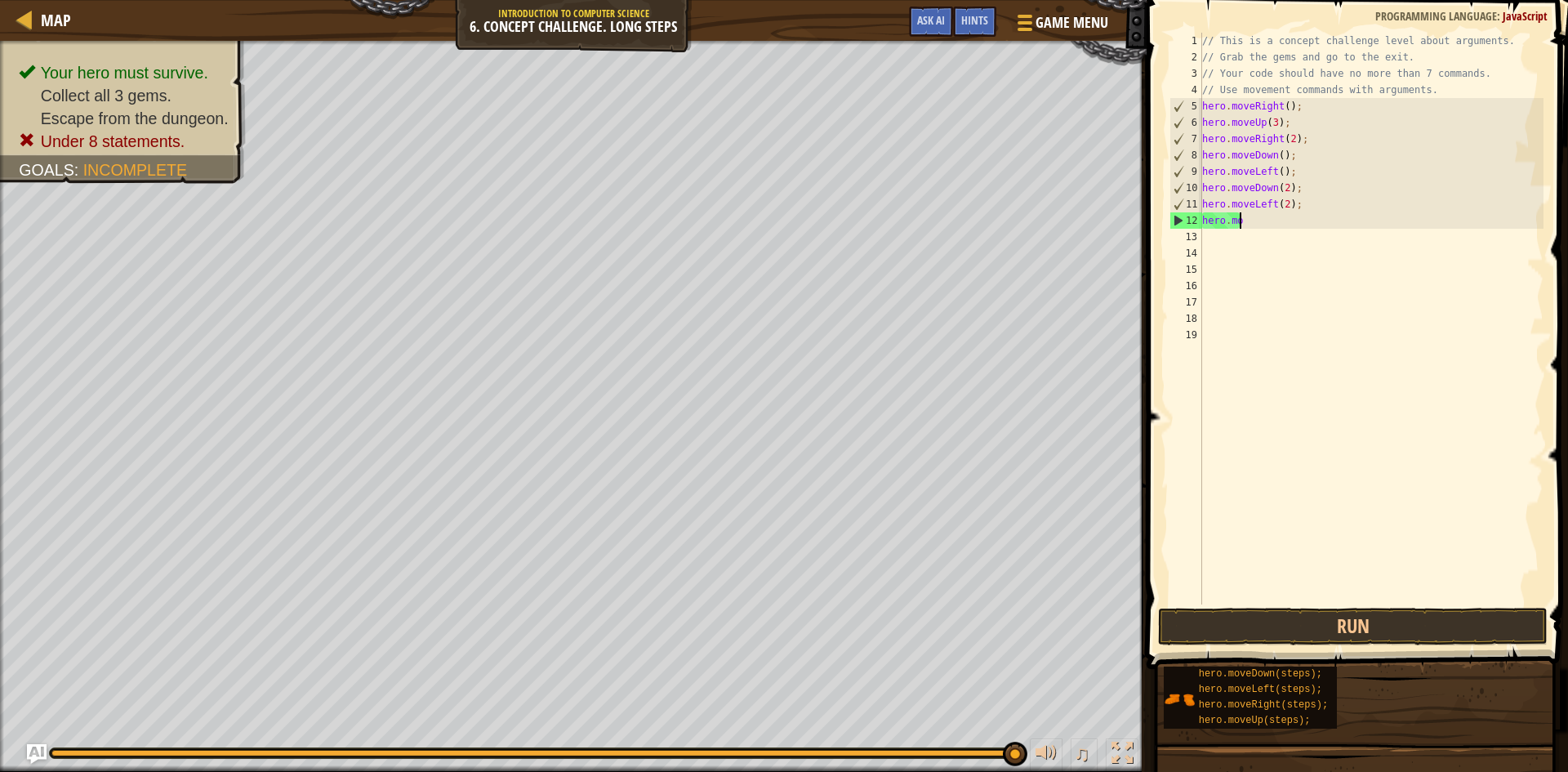
type textarea "h"
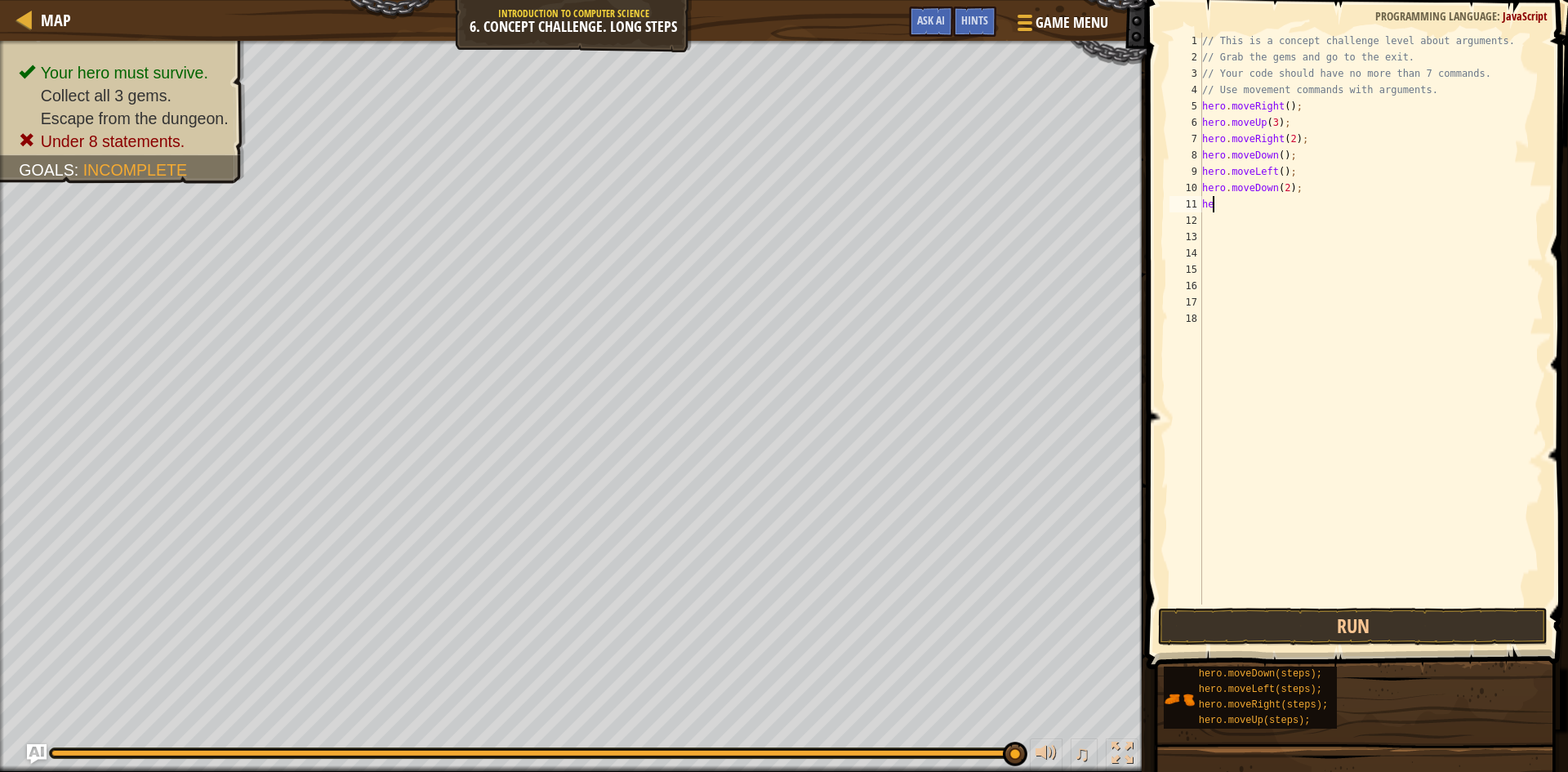
type textarea "h"
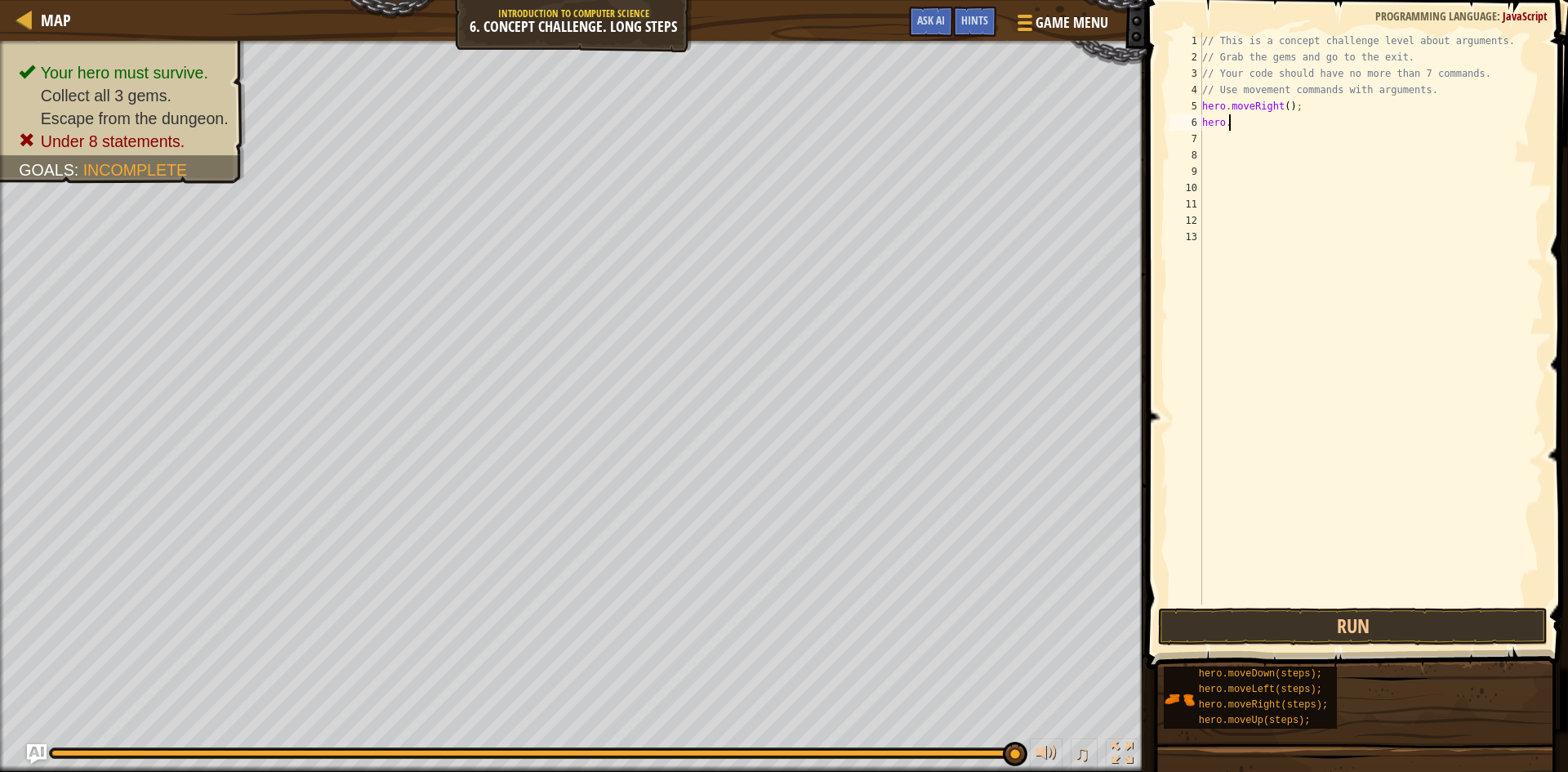
type textarea "h"
type textarea "/"
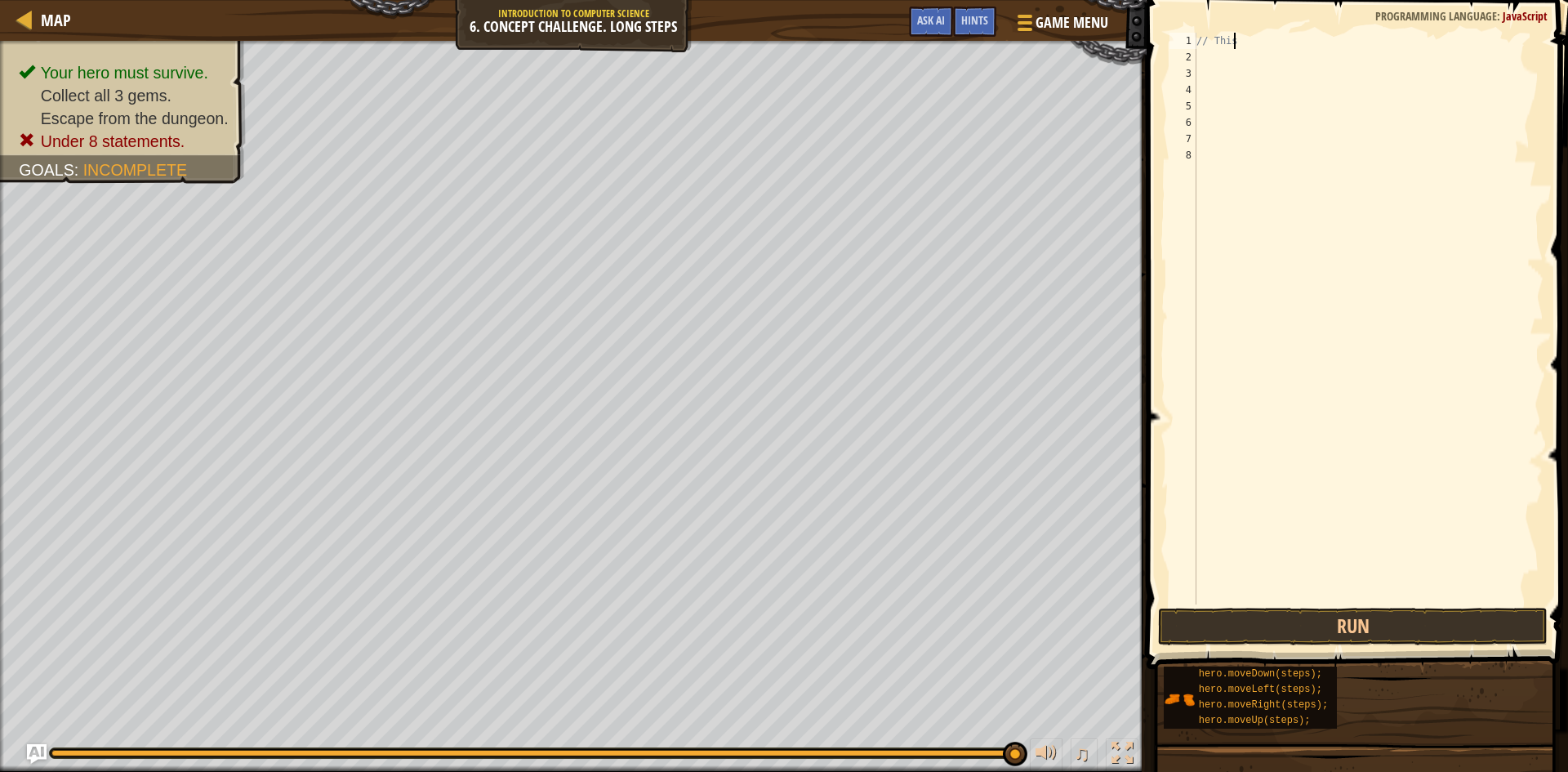
type textarea "/"
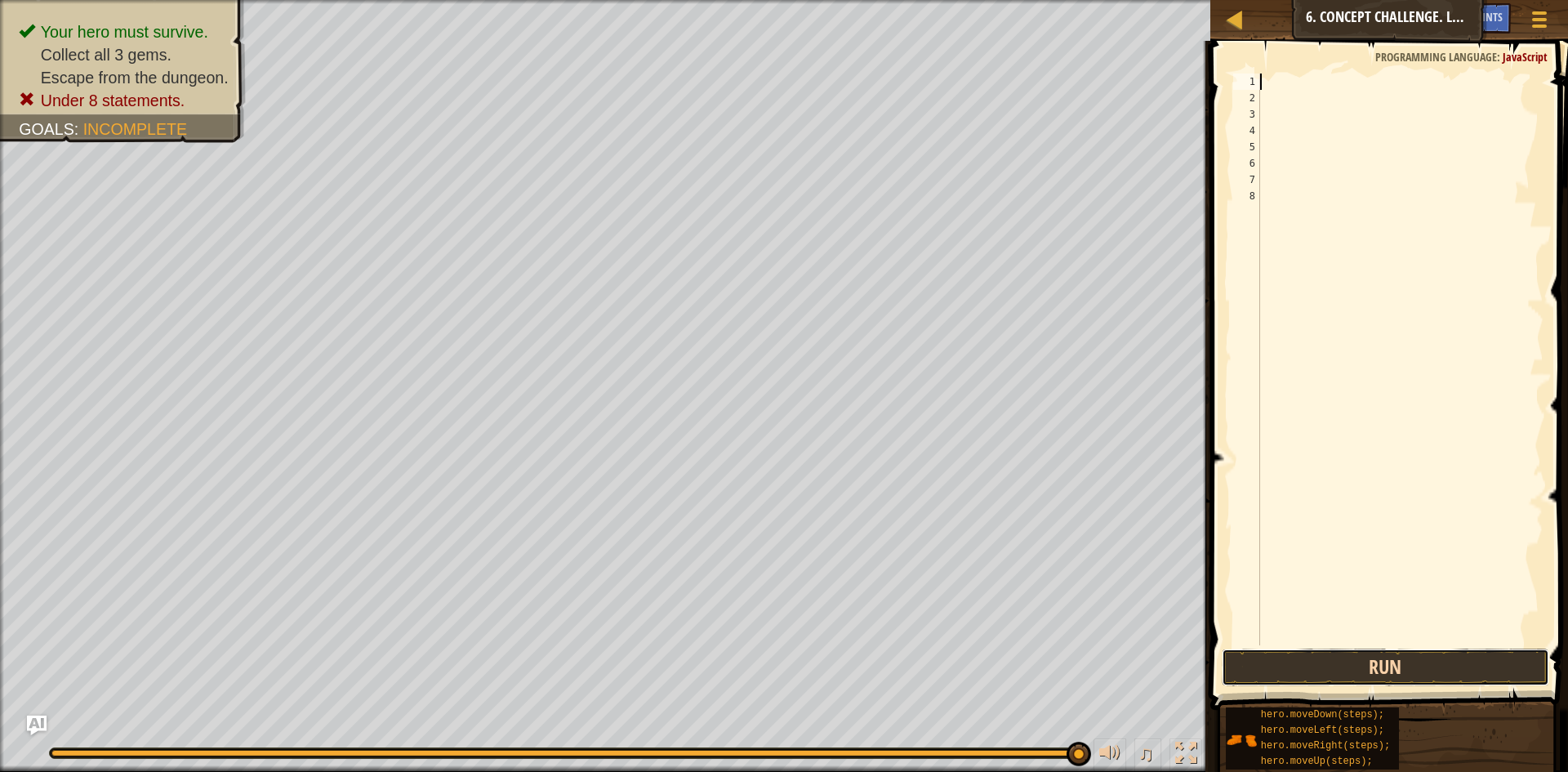
click at [1308, 665] on button "Run" at bounding box center [1385, 667] width 328 height 37
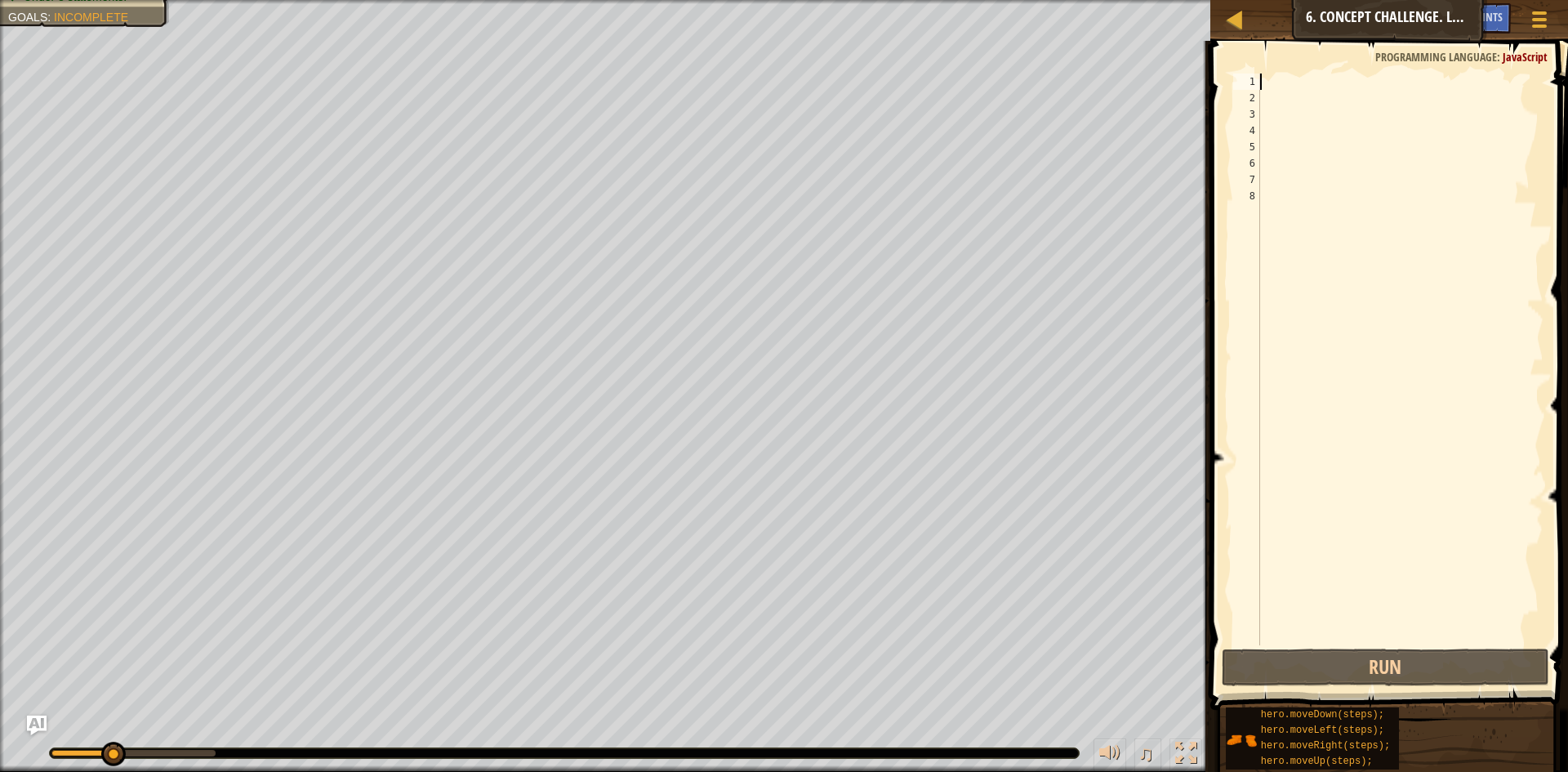
type textarea "h"
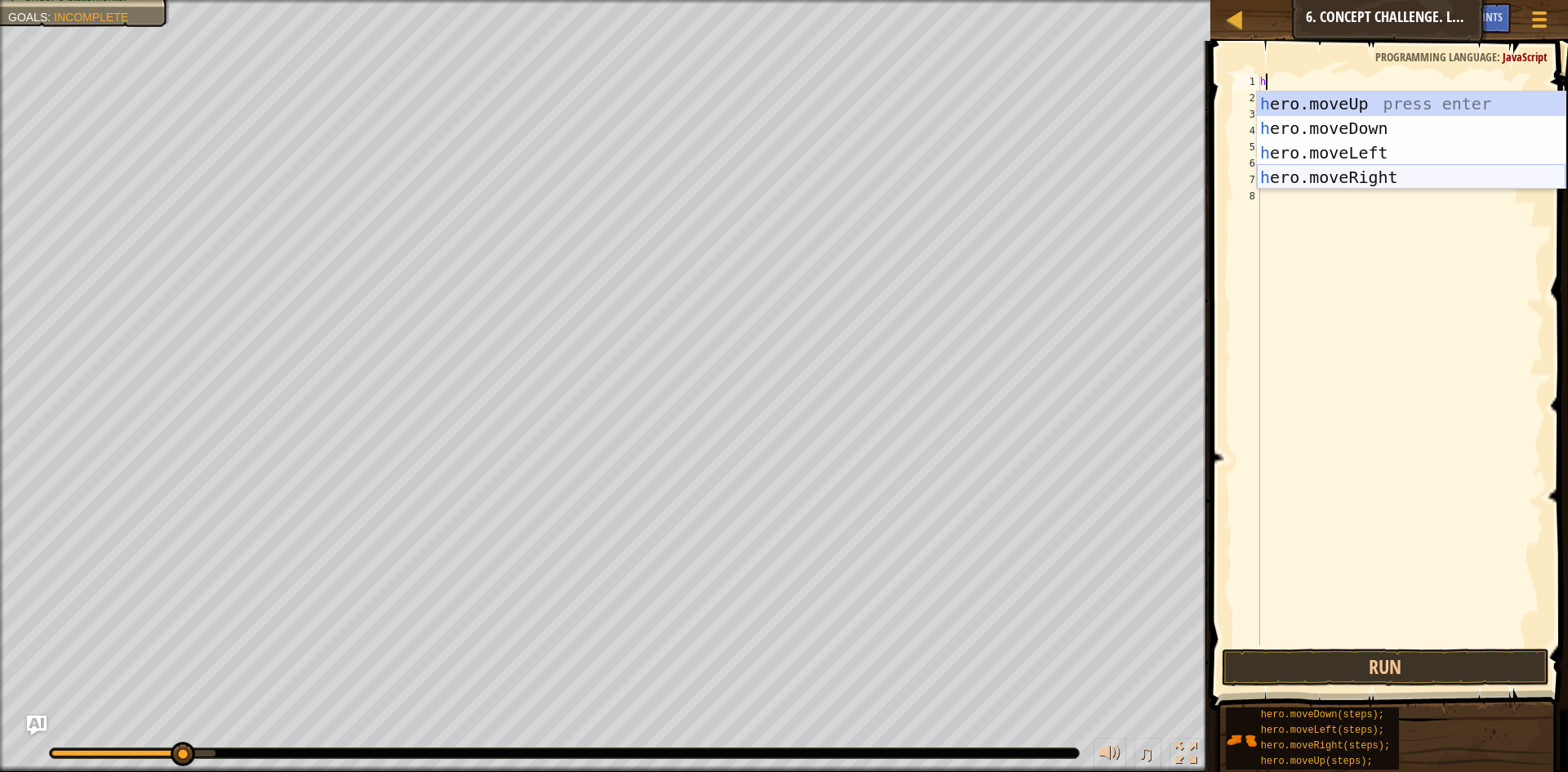
click at [1361, 171] on div "h ero.moveUp press enter h ero.moveDown press enter h ero.moveLeft press enter …" at bounding box center [1412, 165] width 309 height 147
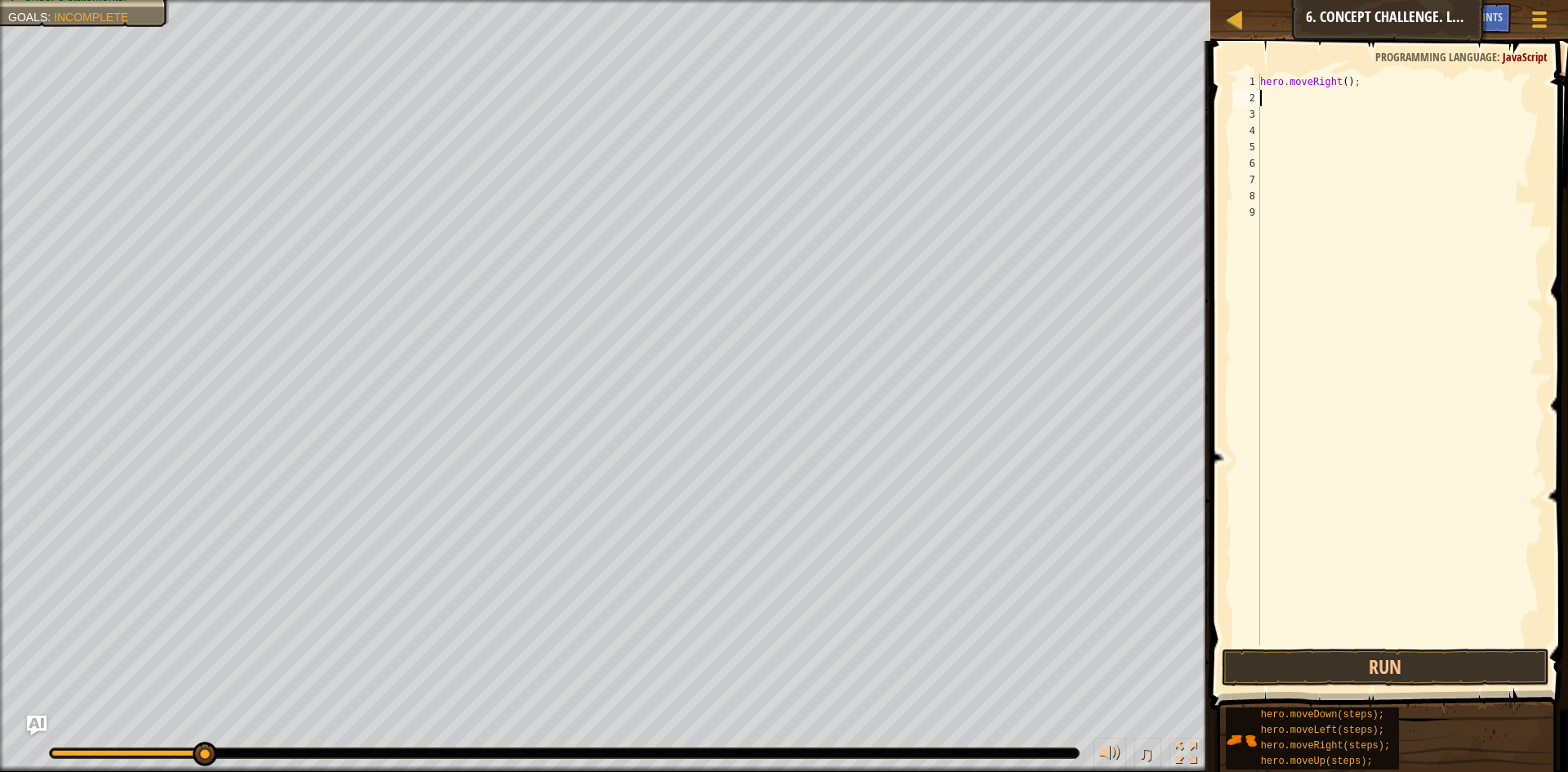
type textarea "h"
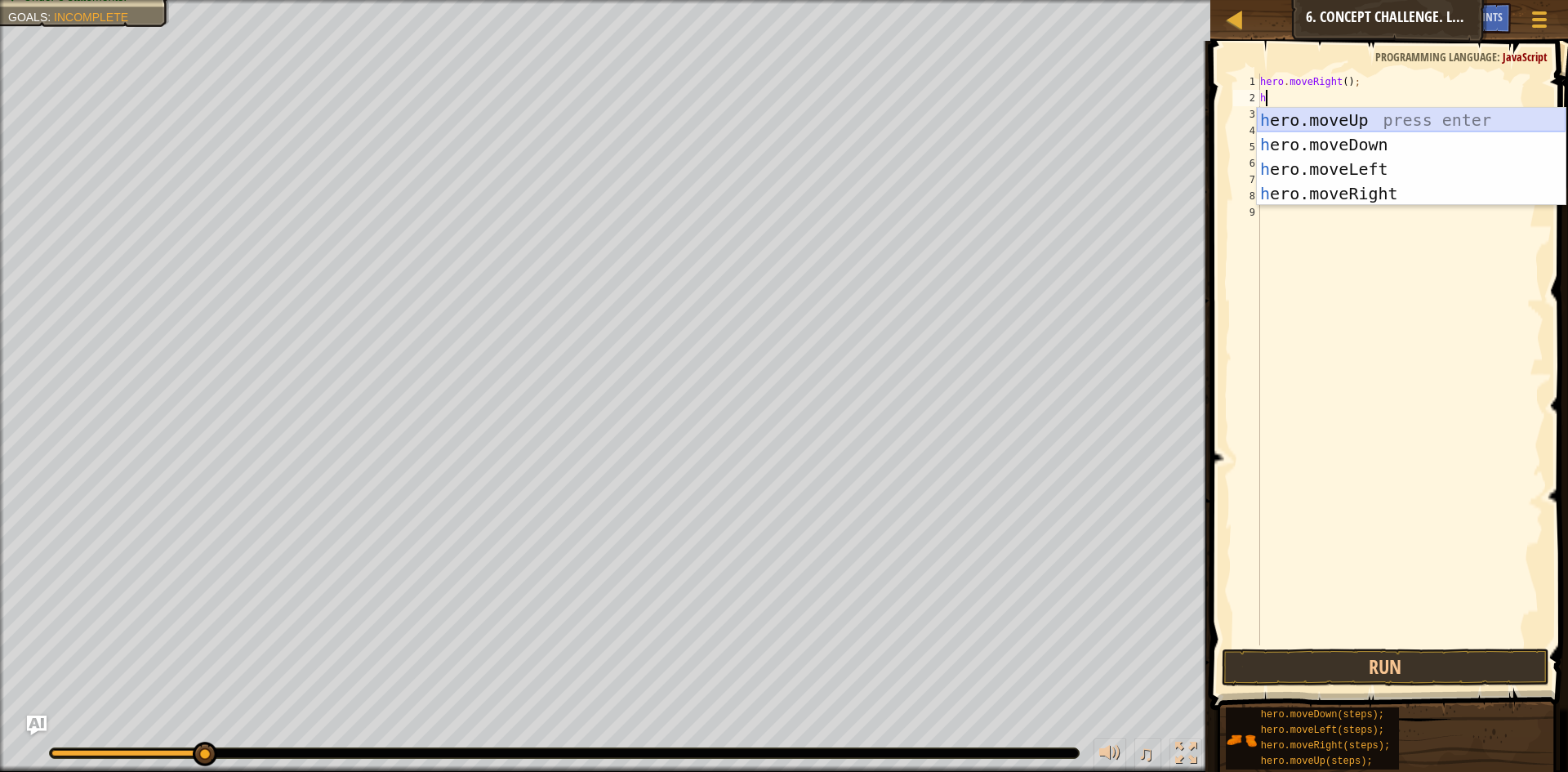
click at [1367, 120] on div "h ero.moveUp press enter h ero.moveDown press enter h ero.moveLeft press enter …" at bounding box center [1412, 181] width 309 height 147
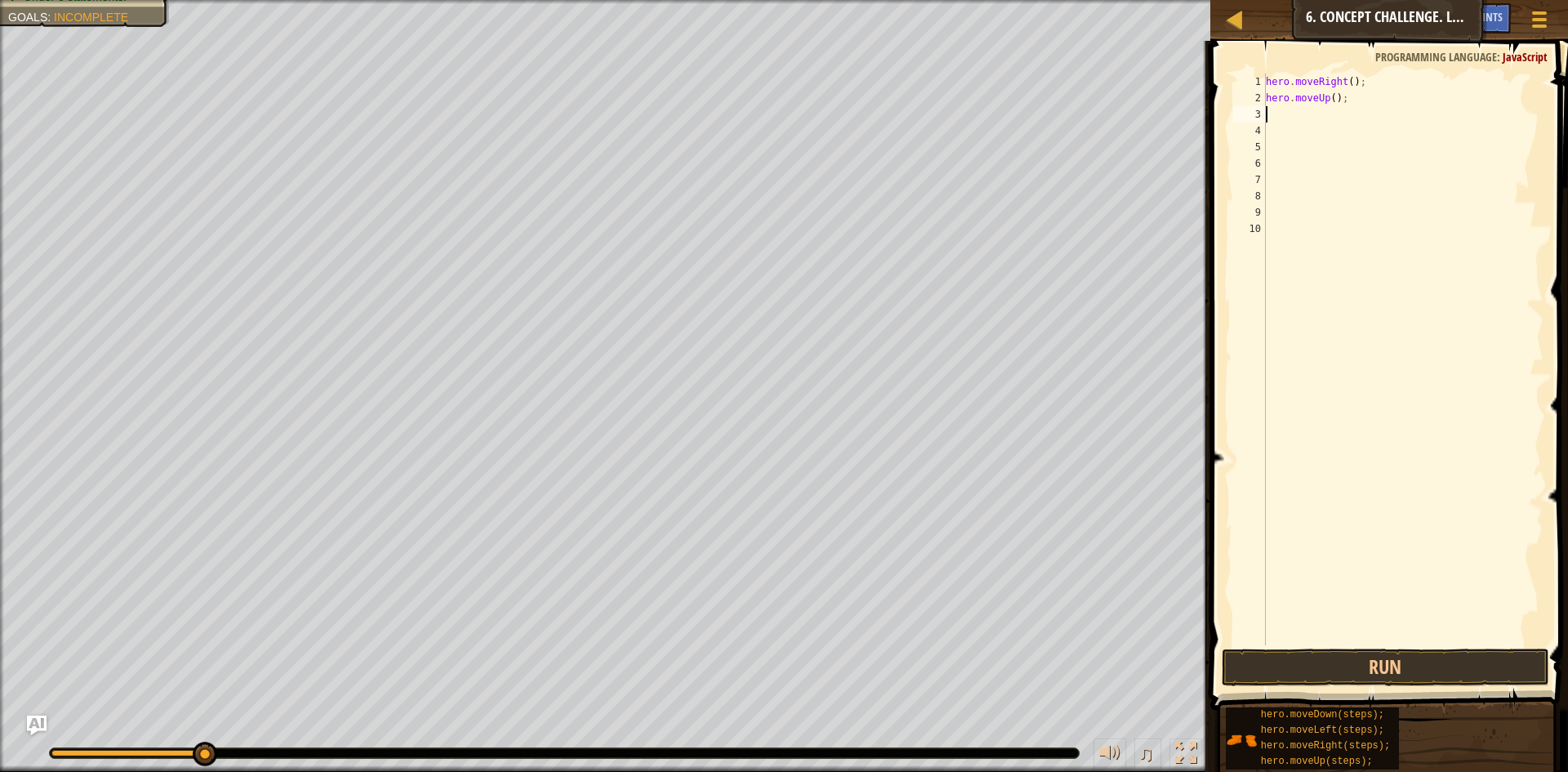
click at [1330, 99] on div "hero . moveRight ( ) ; hero . moveUp ( ) ;" at bounding box center [1403, 376] width 281 height 605
type textarea "hero.moveUp(3);"
click at [1280, 121] on div "hero . moveRight ( ) ; hero . moveUp ( 3 ) ;" at bounding box center [1403, 376] width 281 height 605
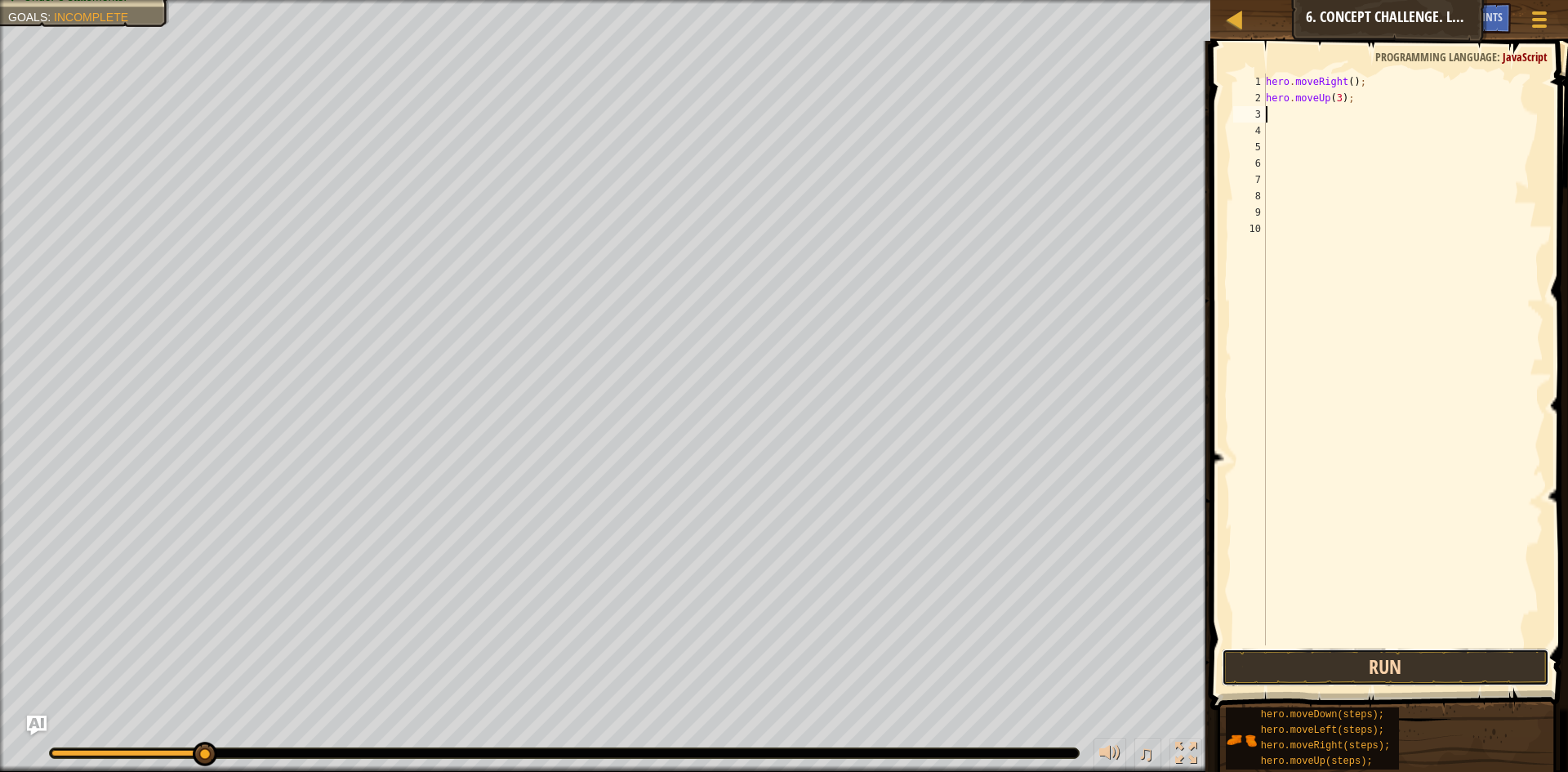
click at [1403, 669] on button "Run" at bounding box center [1385, 667] width 328 height 37
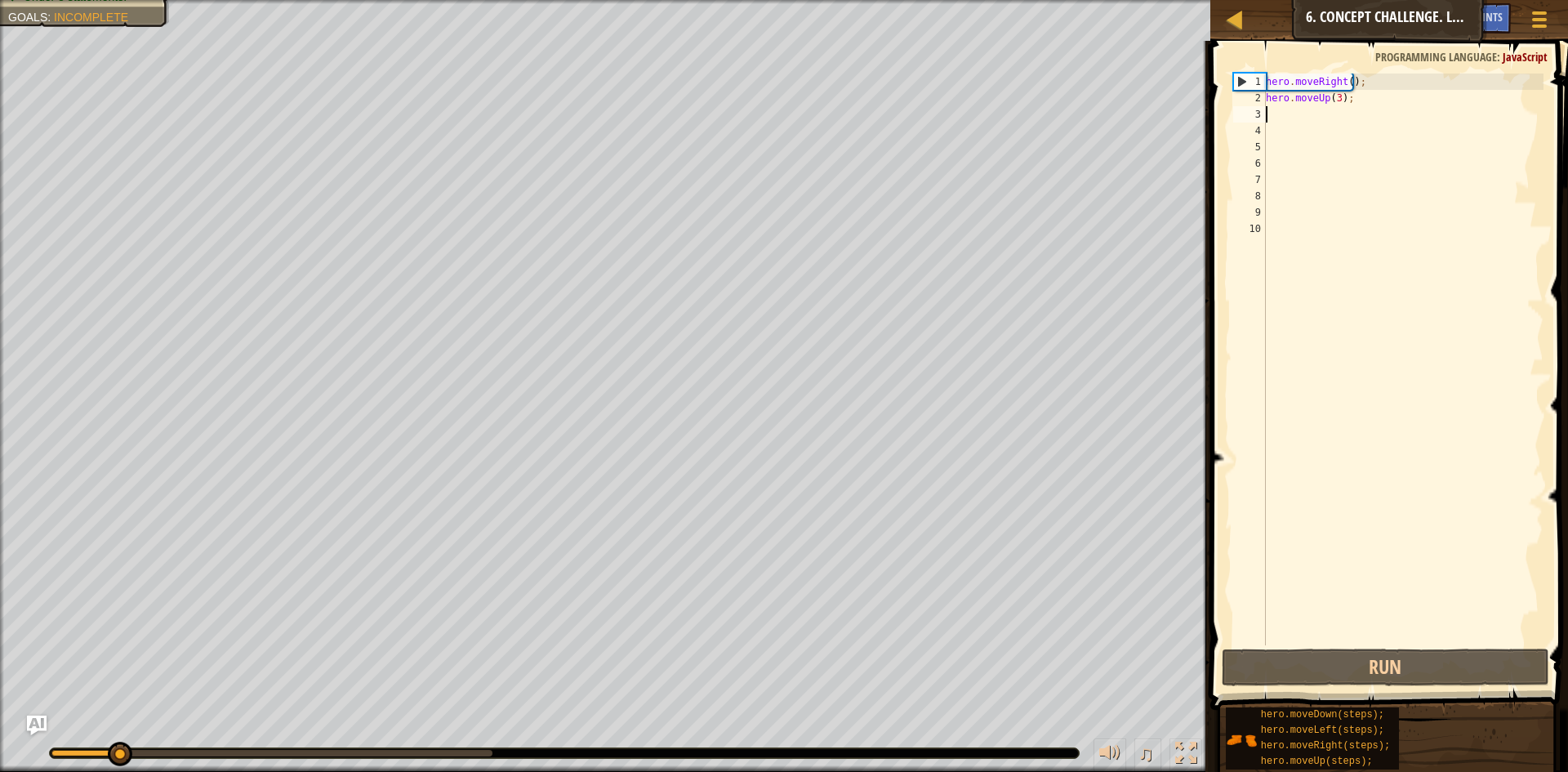
type textarea "h"
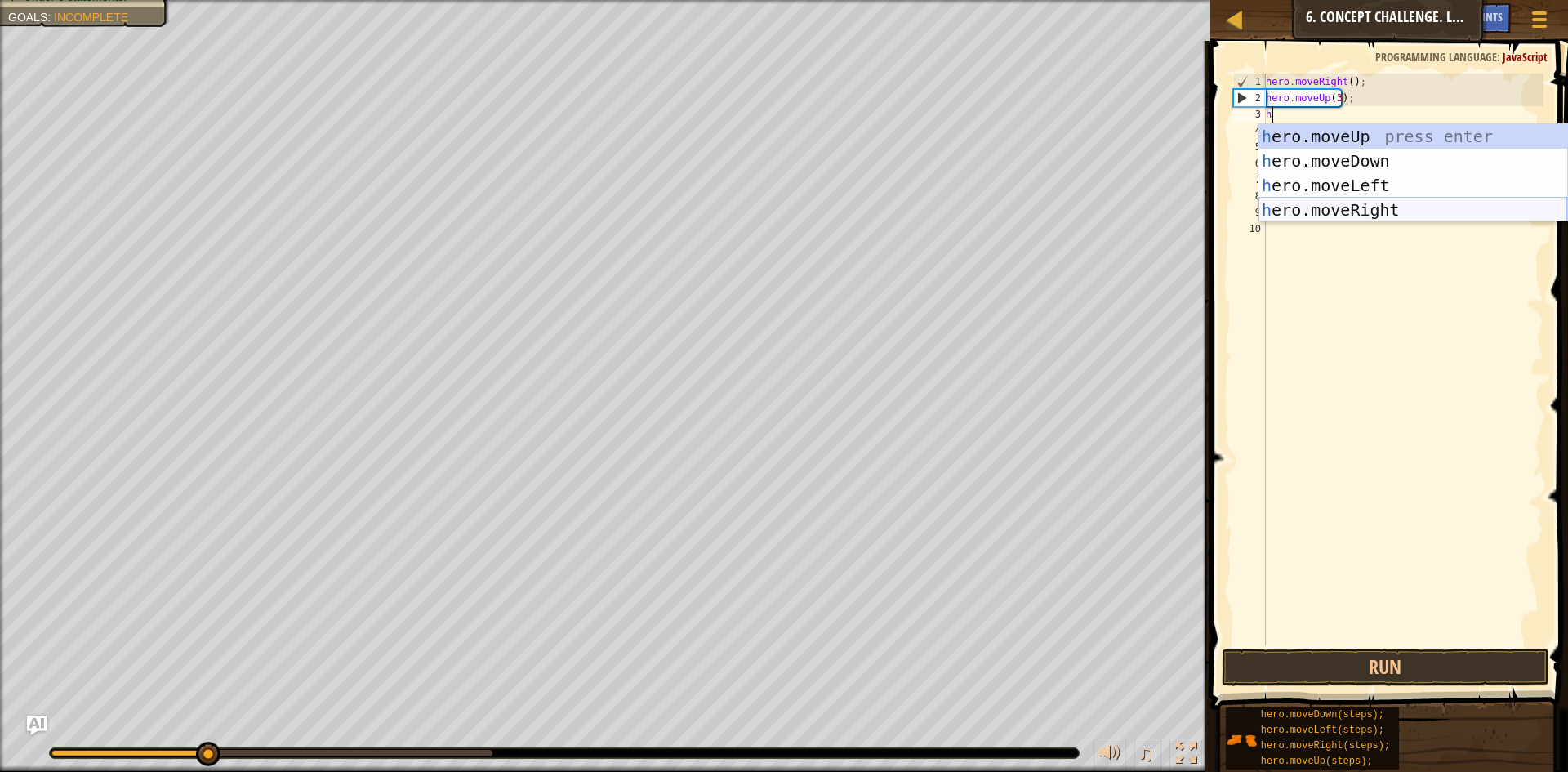
click at [1363, 207] on div "h ero.moveUp press enter h ero.moveDown press enter h ero.moveLeft press enter …" at bounding box center [1413, 198] width 309 height 147
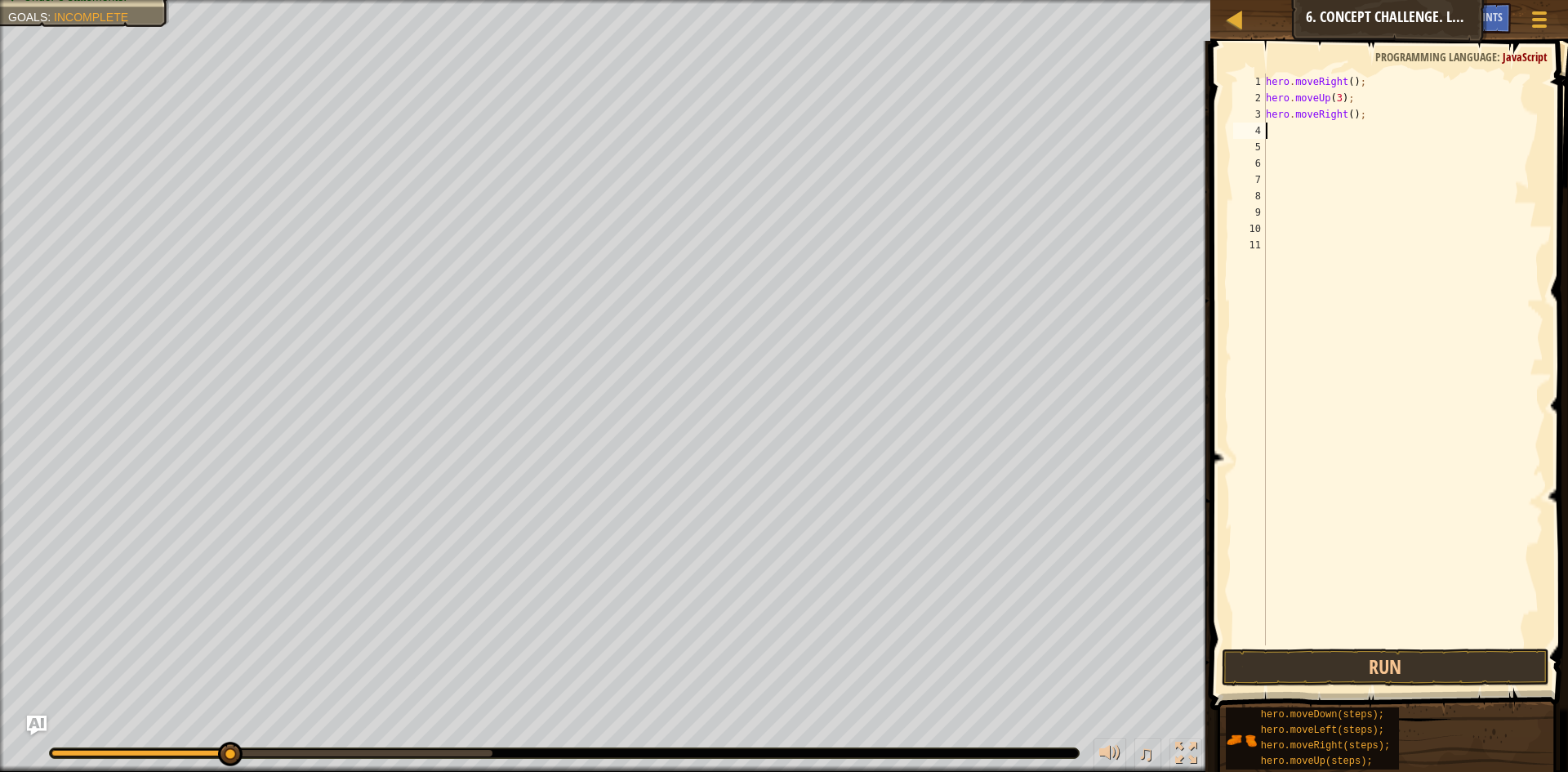
click at [1347, 114] on div "hero . moveRight ( ) ; hero . moveUp ( 3 ) ; hero . moveRight ( ) ;" at bounding box center [1403, 376] width 281 height 605
type textarea "hero.moveRight(2);"
click at [1437, 663] on button "Run" at bounding box center [1385, 667] width 328 height 37
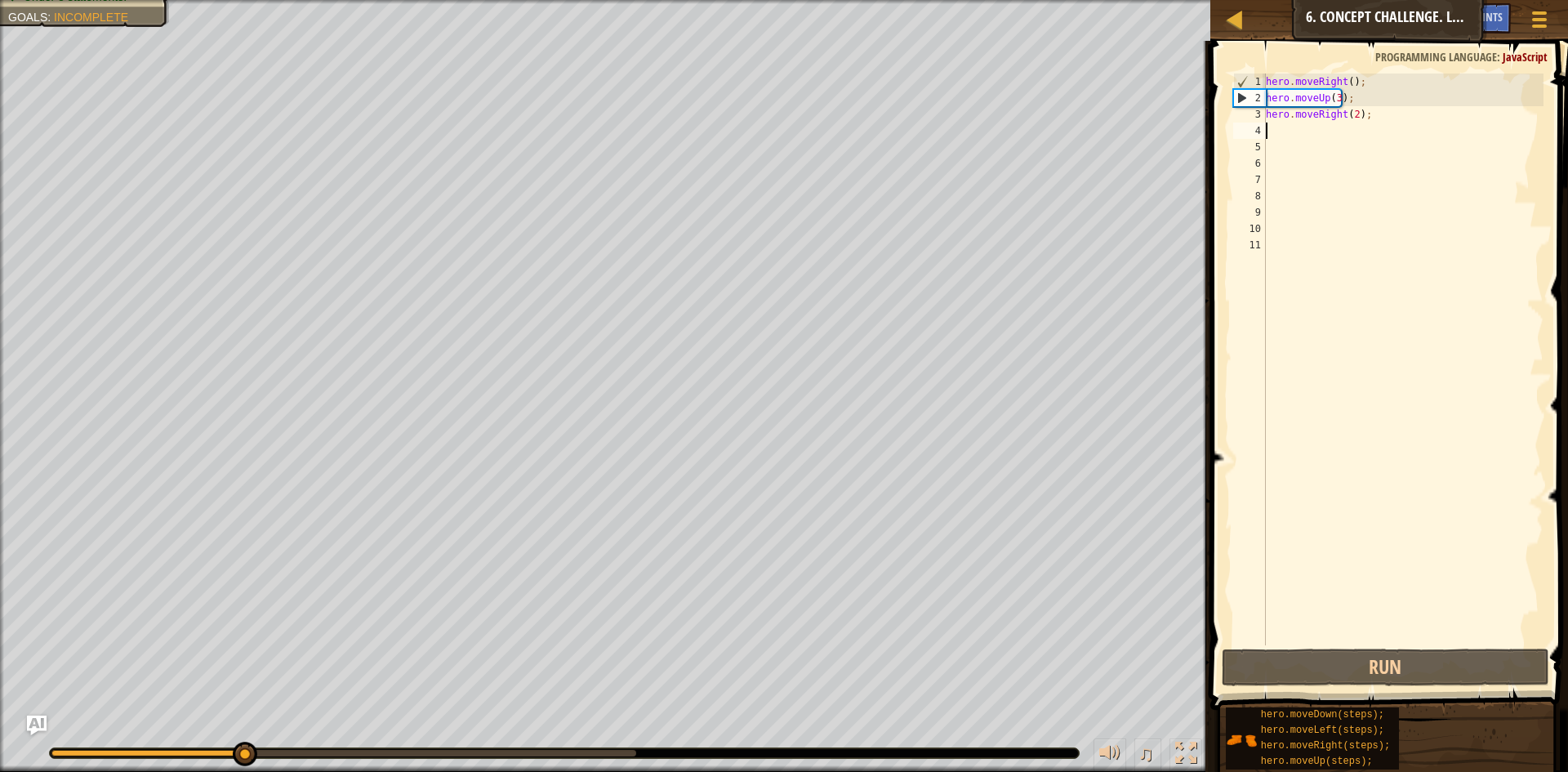
click at [1280, 127] on div "hero . moveRight ( ) ; hero . moveUp ( 3 ) ; hero . moveRight ( 2 ) ;" at bounding box center [1403, 376] width 281 height 605
type textarea "h"
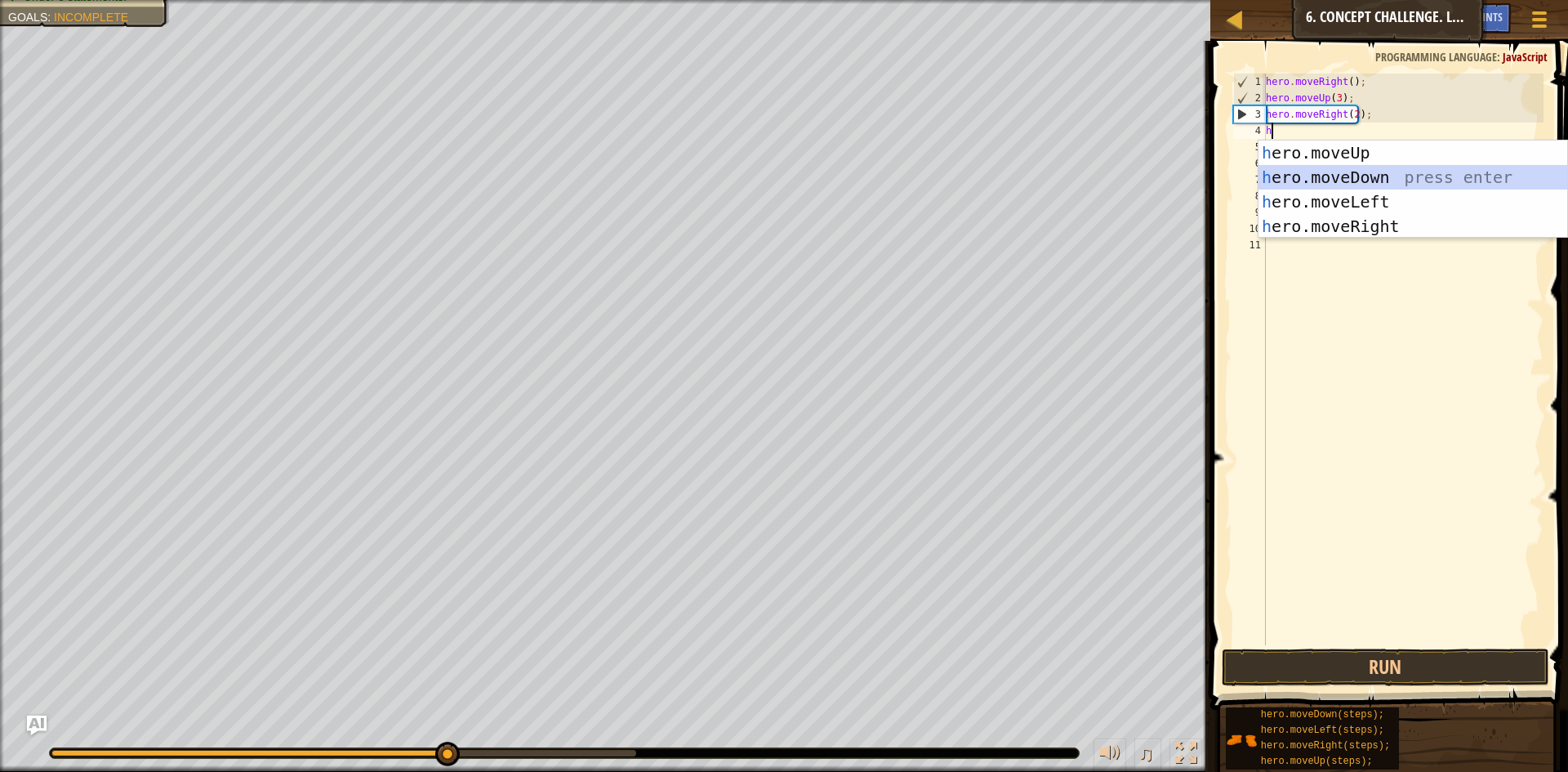
click at [1360, 174] on div "h ero.moveUp press enter h ero.moveDown press enter h ero.moveLeft press enter …" at bounding box center [1413, 214] width 309 height 147
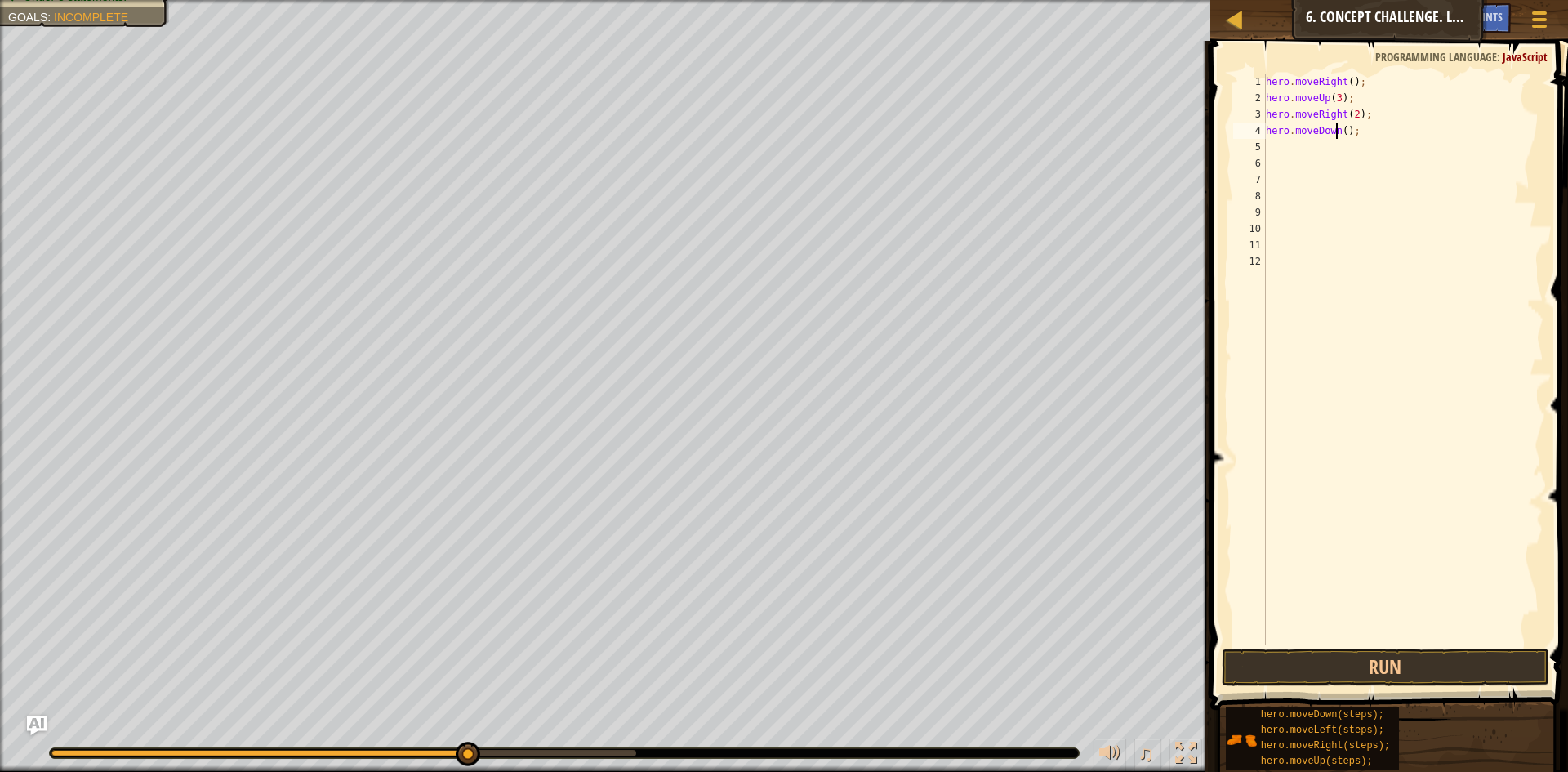
click at [1338, 131] on div "hero . moveRight ( ) ; hero . moveUp ( 3 ) ; hero . moveRight ( 2 ) ; hero . mo…" at bounding box center [1403, 376] width 281 height 605
click at [1339, 131] on div "hero . moveRight ( ) ; hero . moveUp ( 3 ) ; hero . moveRight ( 2 ) ; hero . mo…" at bounding box center [1403, 376] width 281 height 605
type textarea "hero.moveDown(3);"
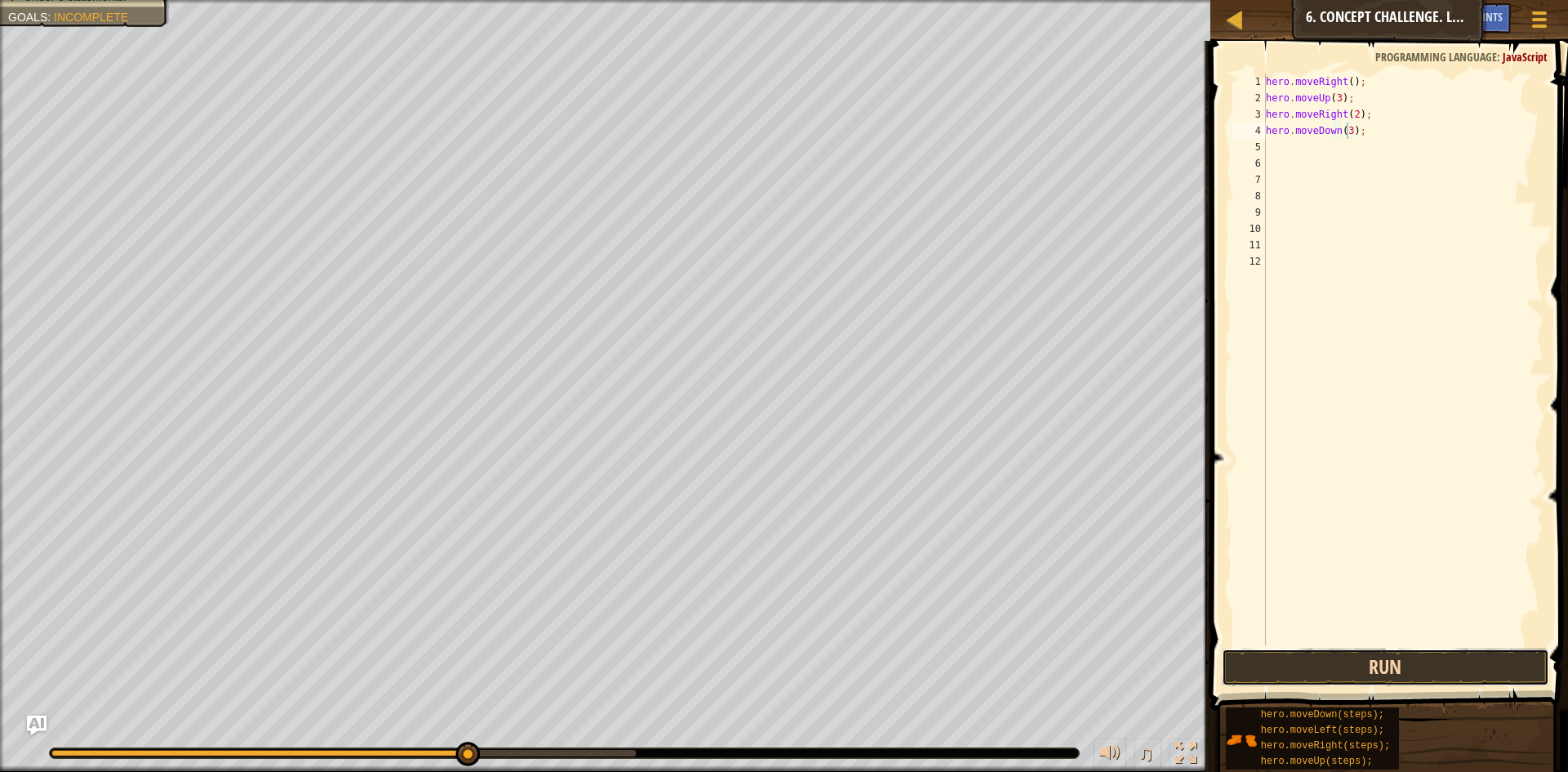
click at [1420, 676] on button "Run" at bounding box center [1385, 667] width 328 height 37
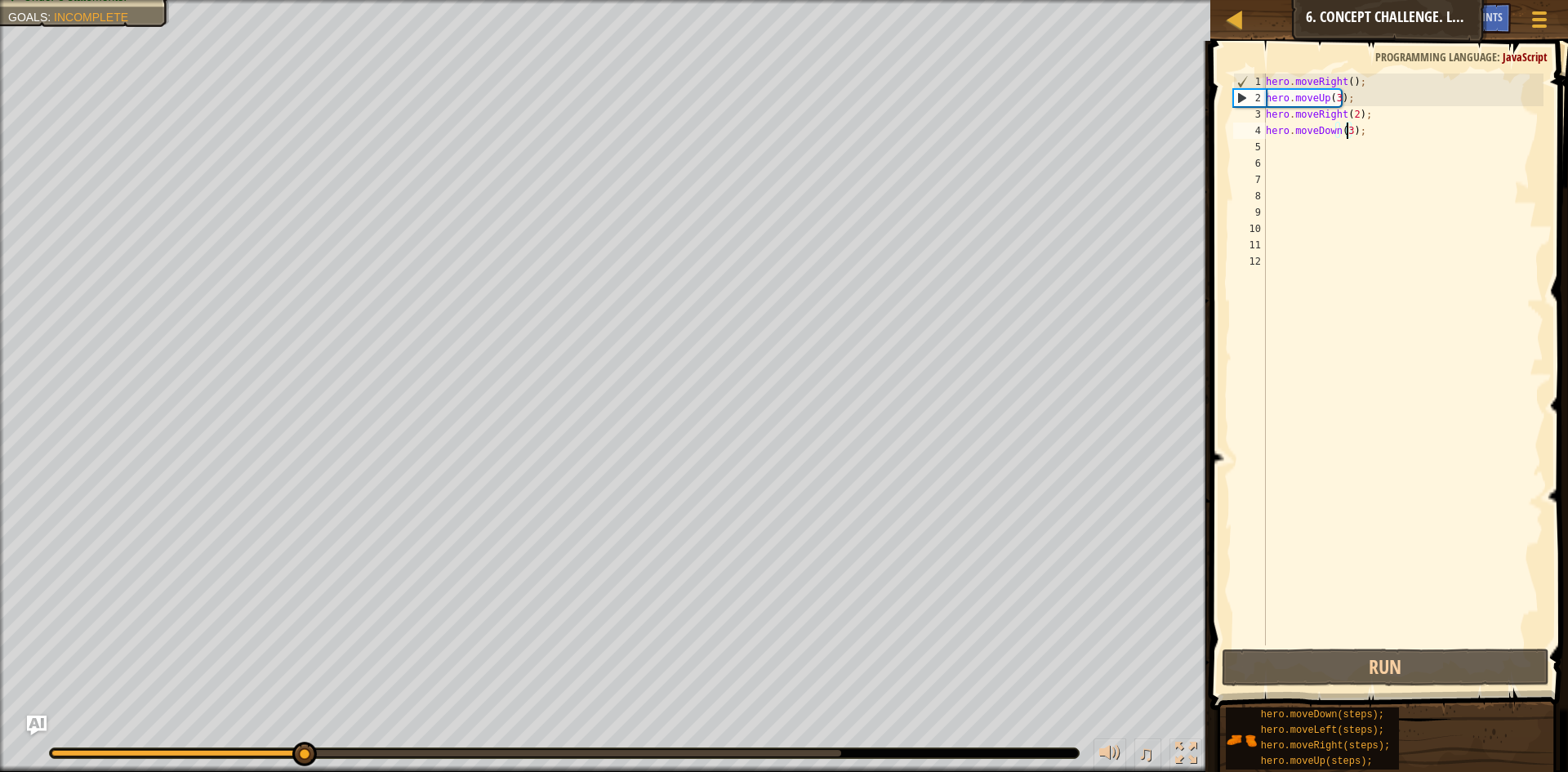
click at [1264, 147] on div "5" at bounding box center [1249, 147] width 33 height 16
click at [1276, 146] on div "hero . moveRight ( ) ; hero . moveUp ( 3 ) ; hero . moveRight ( 2 ) ; hero . mo…" at bounding box center [1403, 376] width 281 height 605
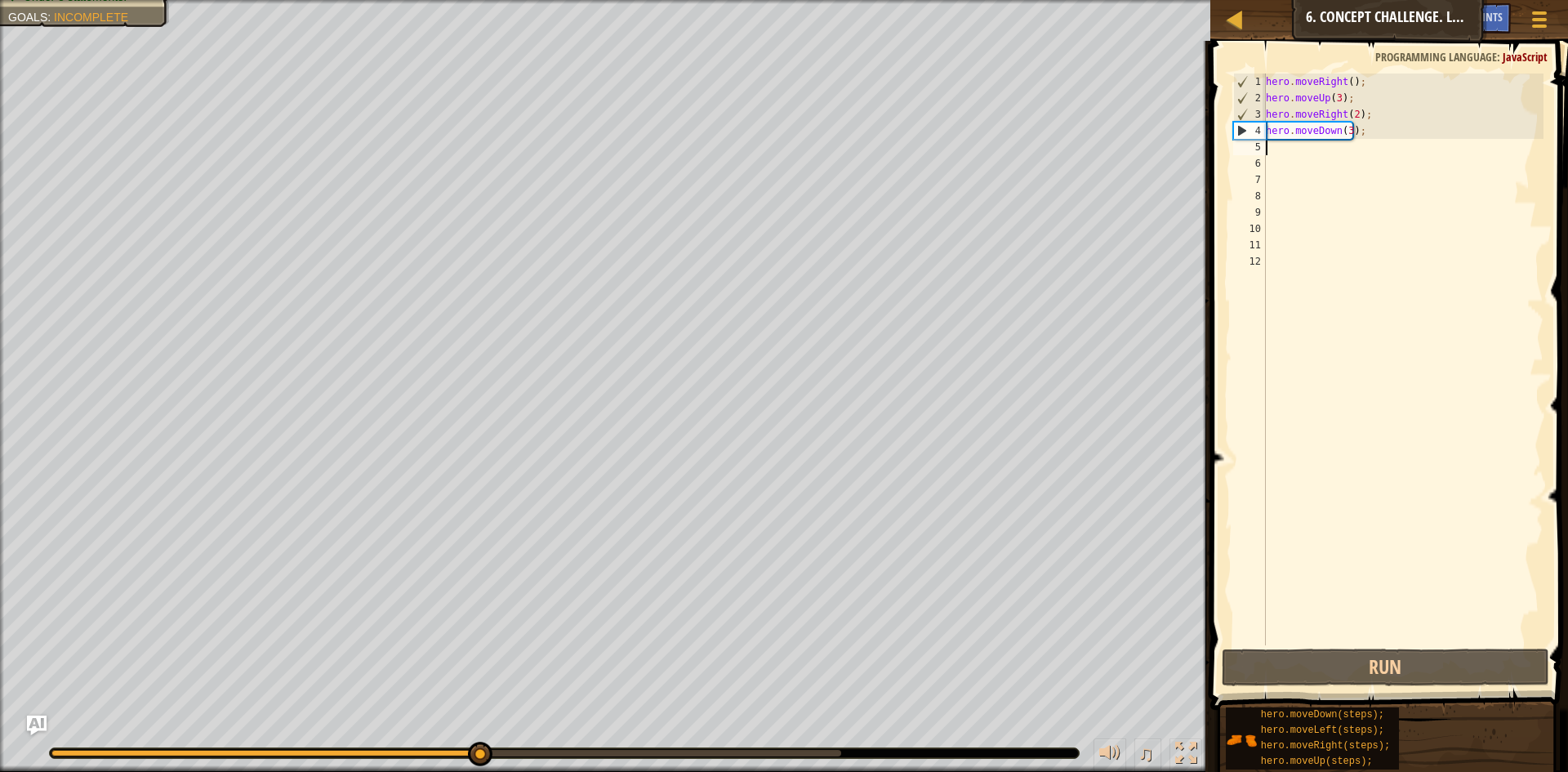
type textarea "h"
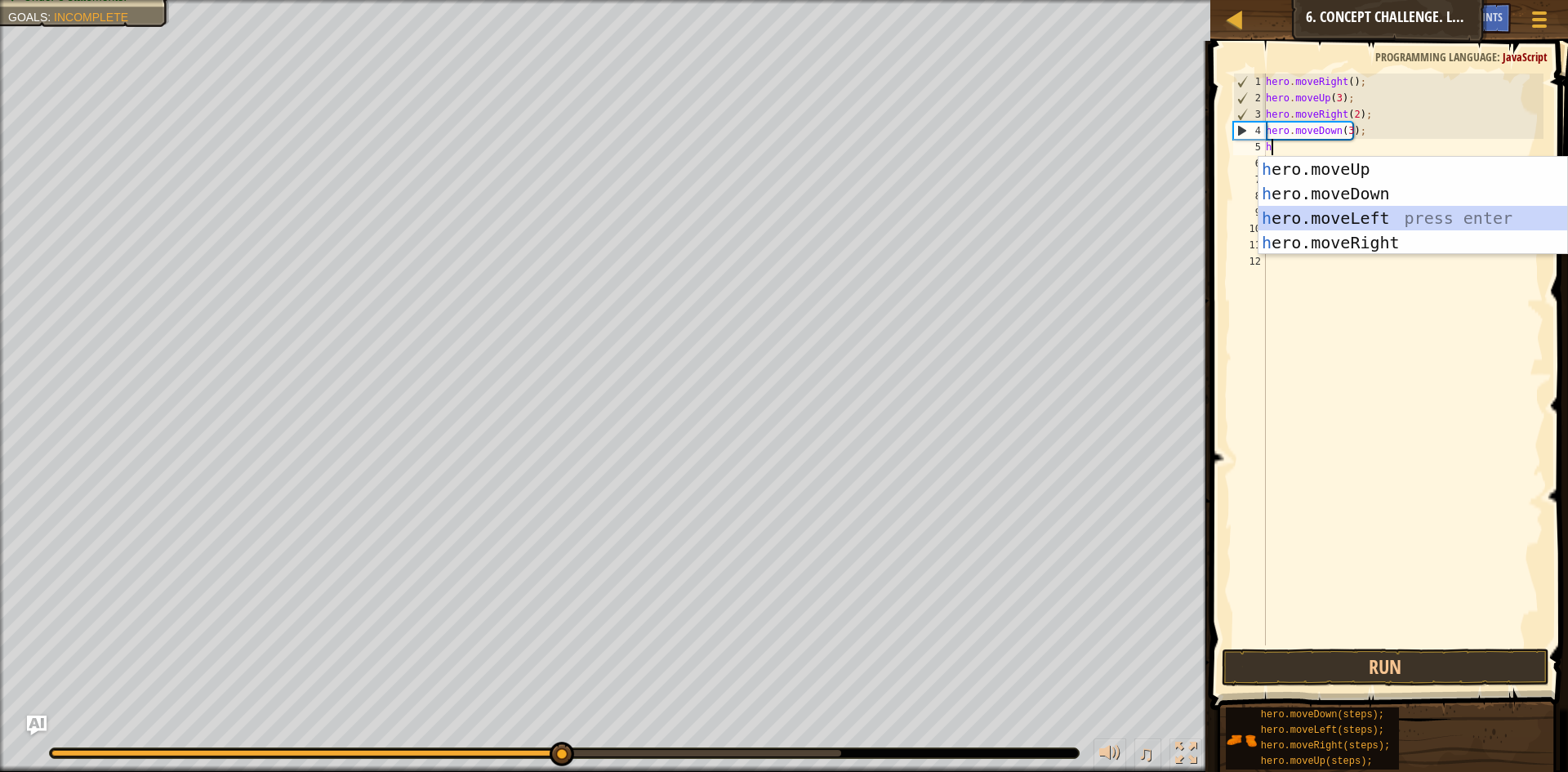
click at [1334, 211] on div "h ero.moveUp press enter h ero.moveDown press enter h ero.moveLeft press enter …" at bounding box center [1413, 231] width 309 height 147
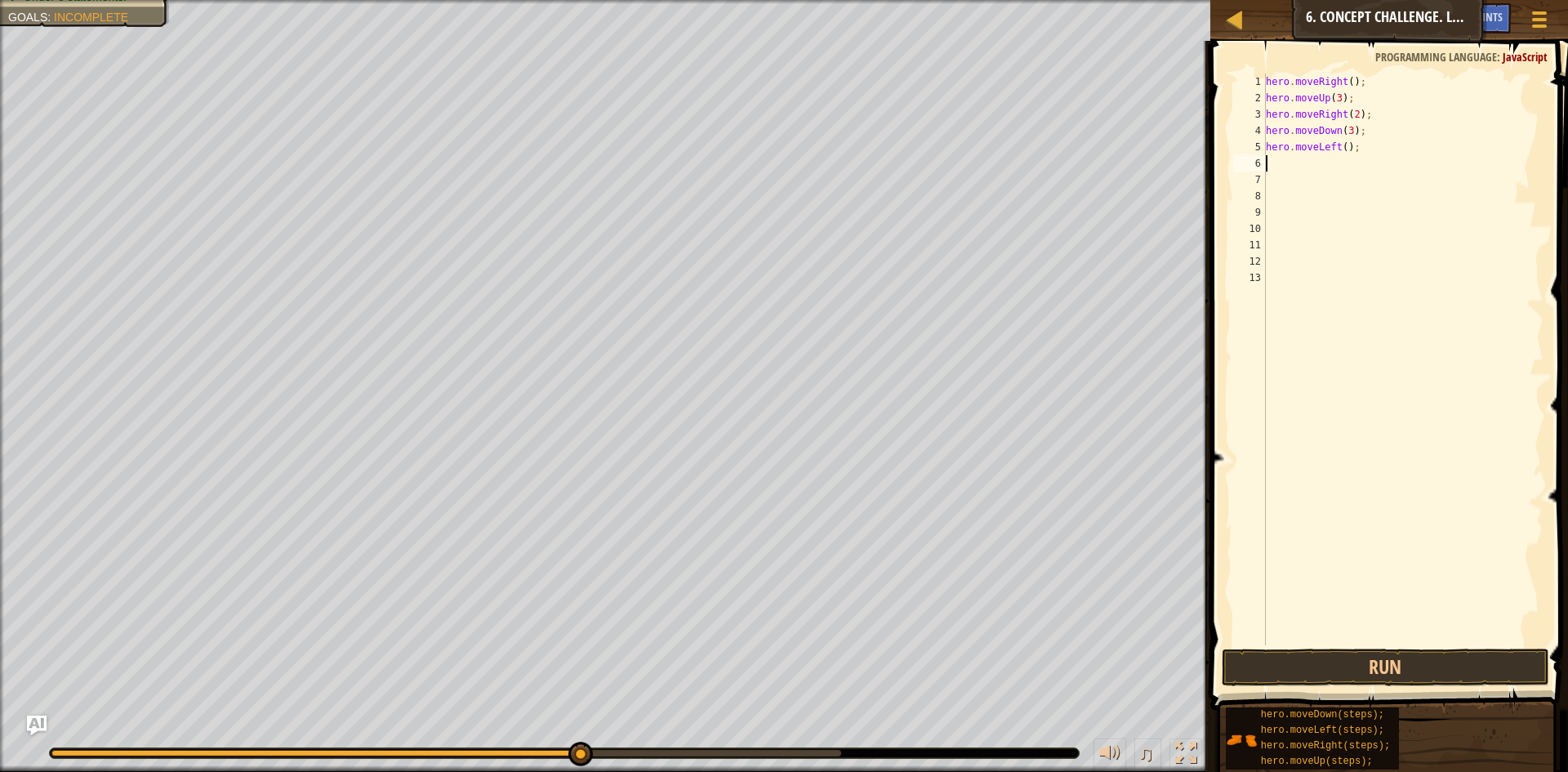
type textarea "h"
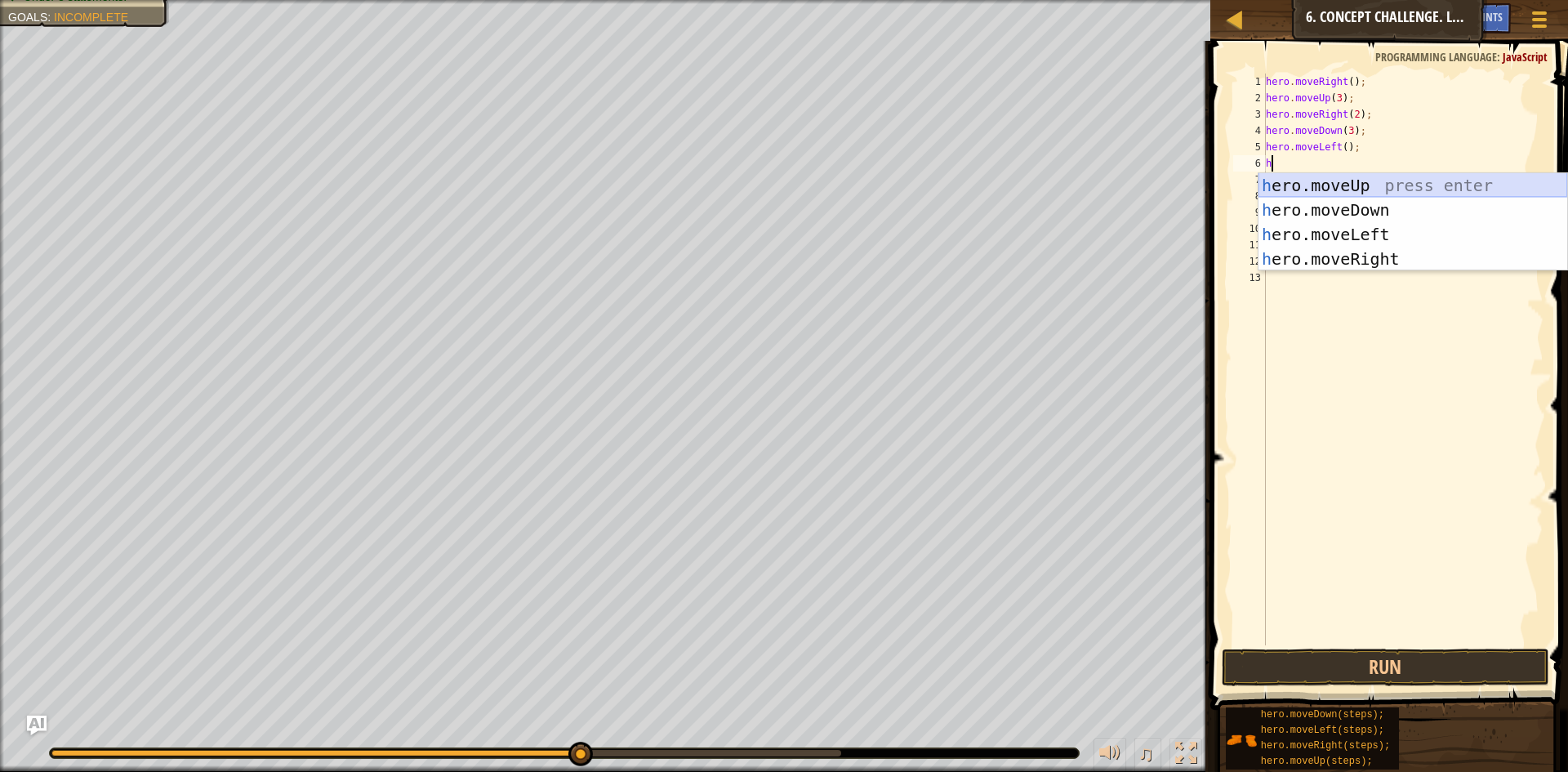
click at [1352, 188] on div "h ero.moveUp press enter h ero.moveDown press enter h ero.moveLeft press enter …" at bounding box center [1413, 247] width 309 height 147
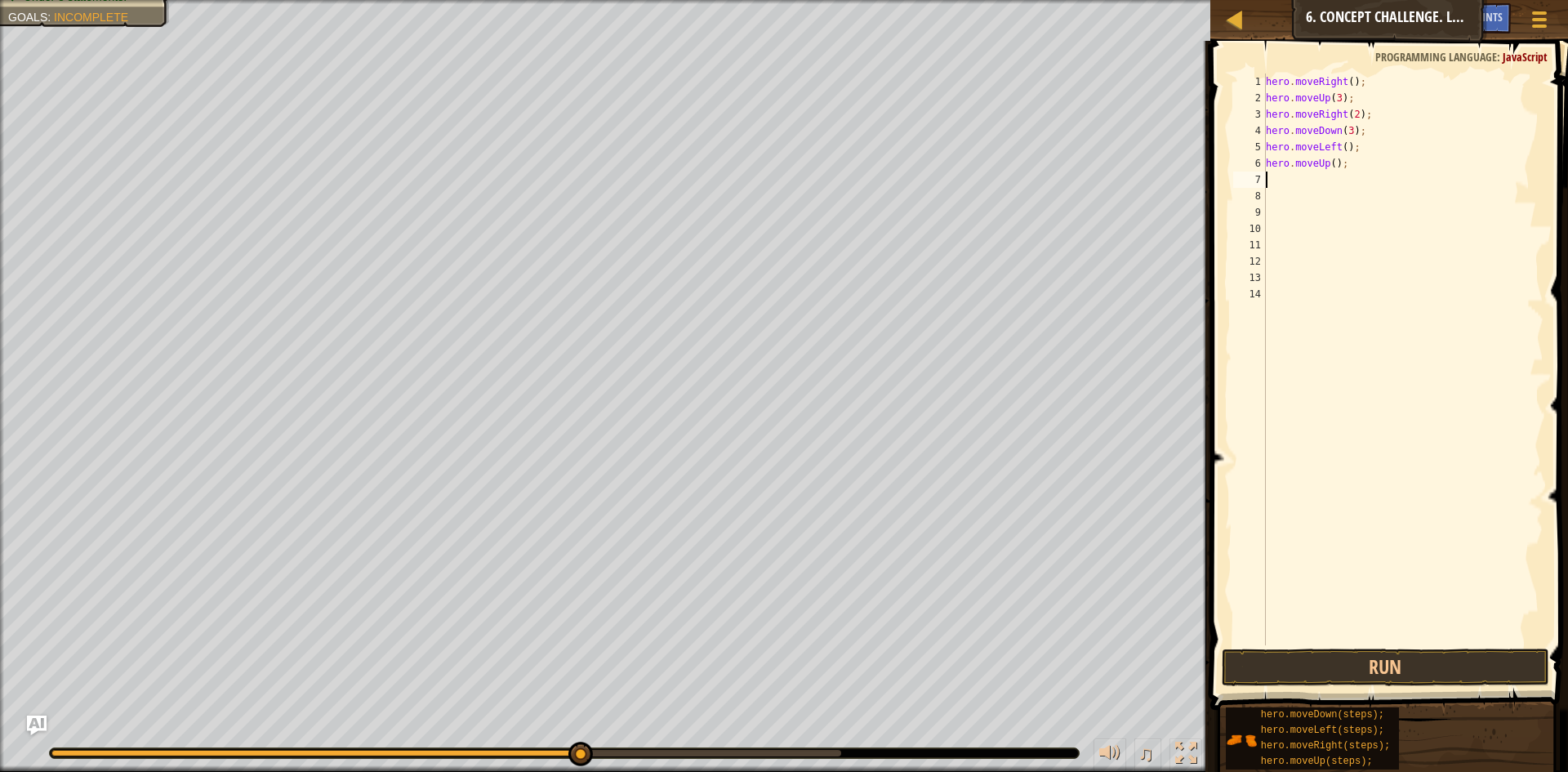
click at [1330, 164] on div "hero . moveRight ( ) ; hero . moveUp ( 3 ) ; hero . moveRight ( 2 ) ; hero . mo…" at bounding box center [1403, 376] width 281 height 605
type textarea "hero.moveUp(2);"
click at [1274, 173] on div "hero . moveRight ( ) ; hero . moveUp ( 3 ) ; hero . moveRight ( 2 ) ; hero . mo…" at bounding box center [1403, 376] width 281 height 605
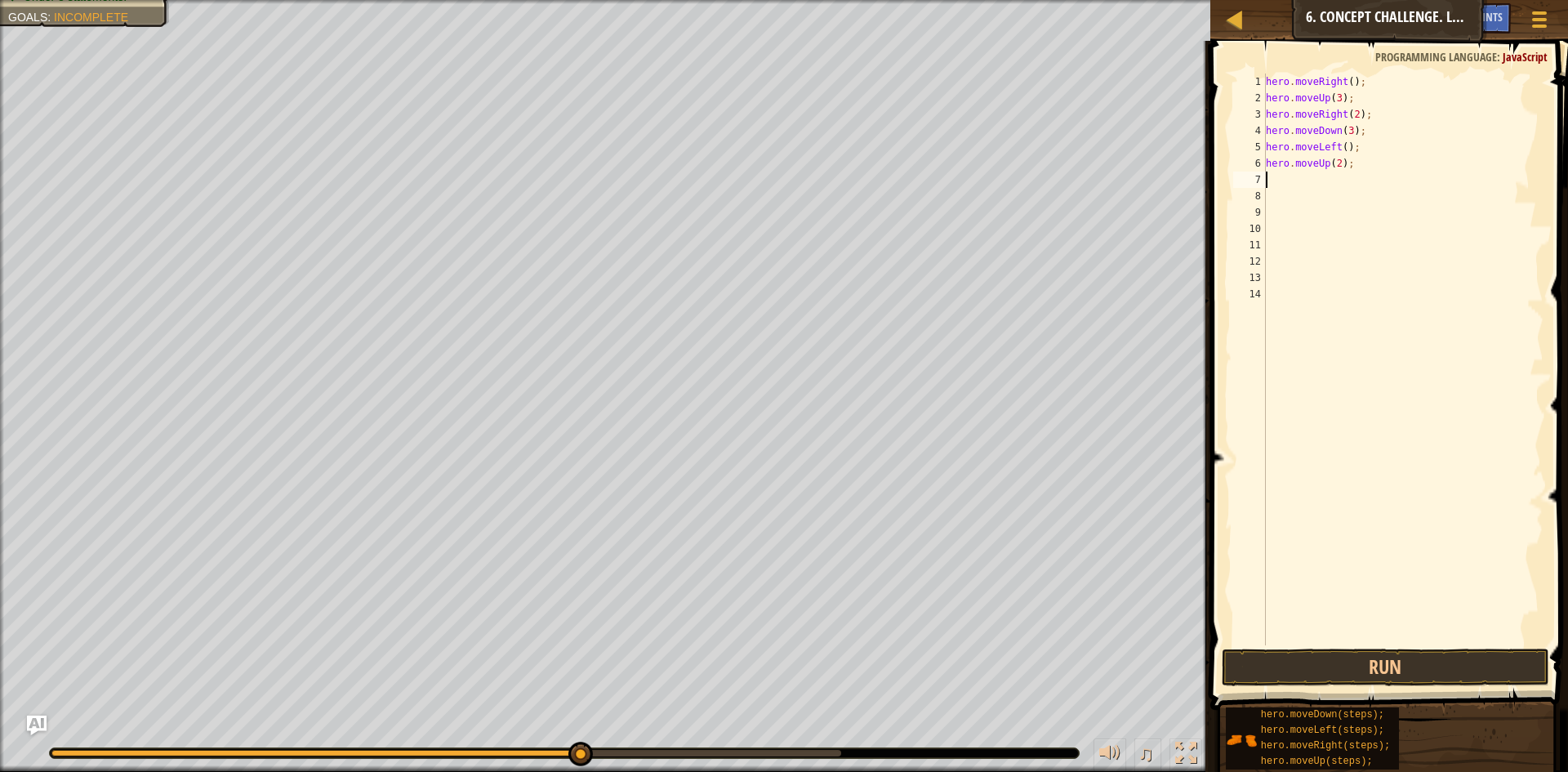
type textarea "h"
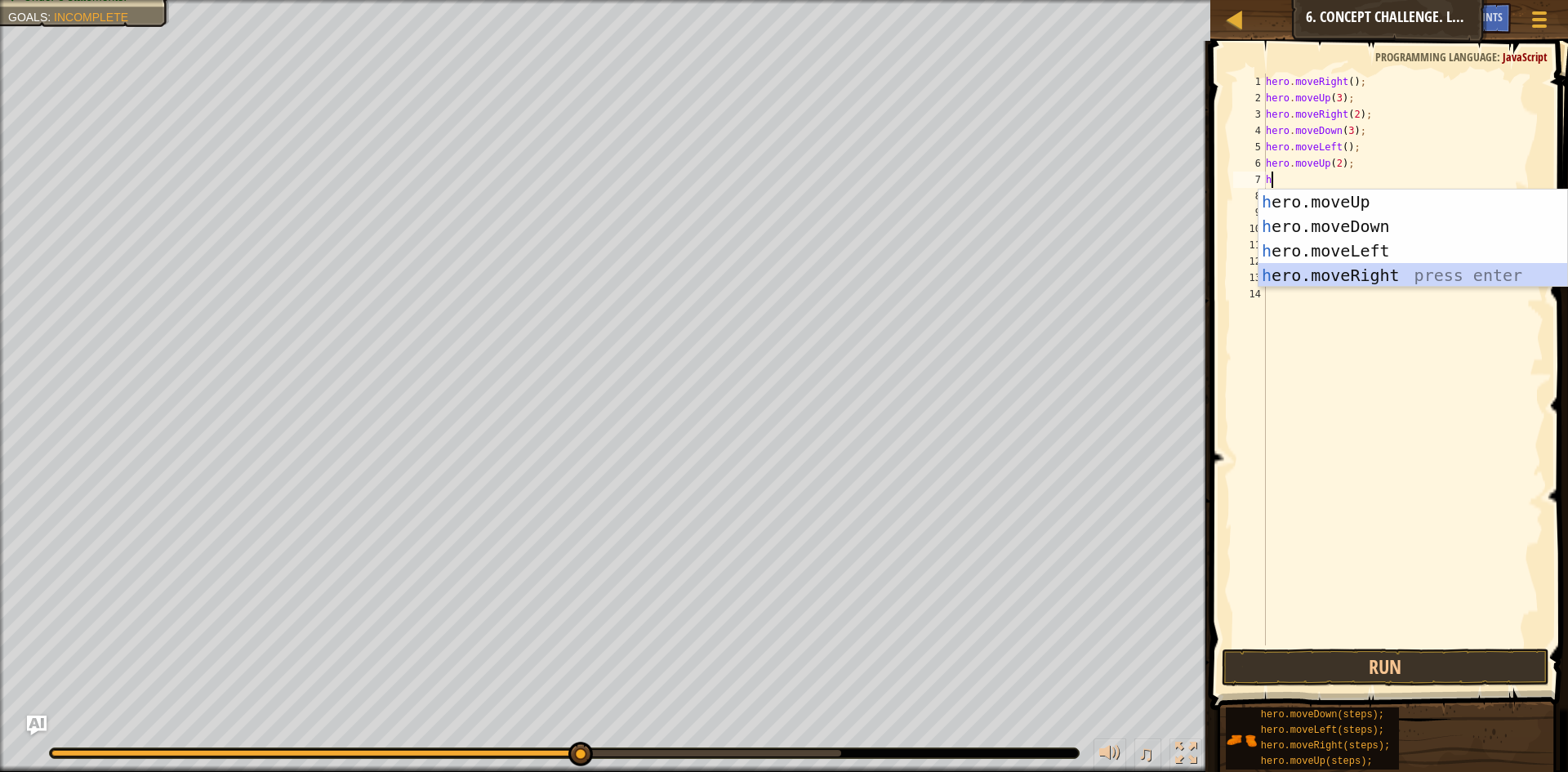
click at [1383, 280] on div "h ero.moveUp press enter h ero.moveDown press enter h ero.moveLeft press enter …" at bounding box center [1413, 263] width 309 height 147
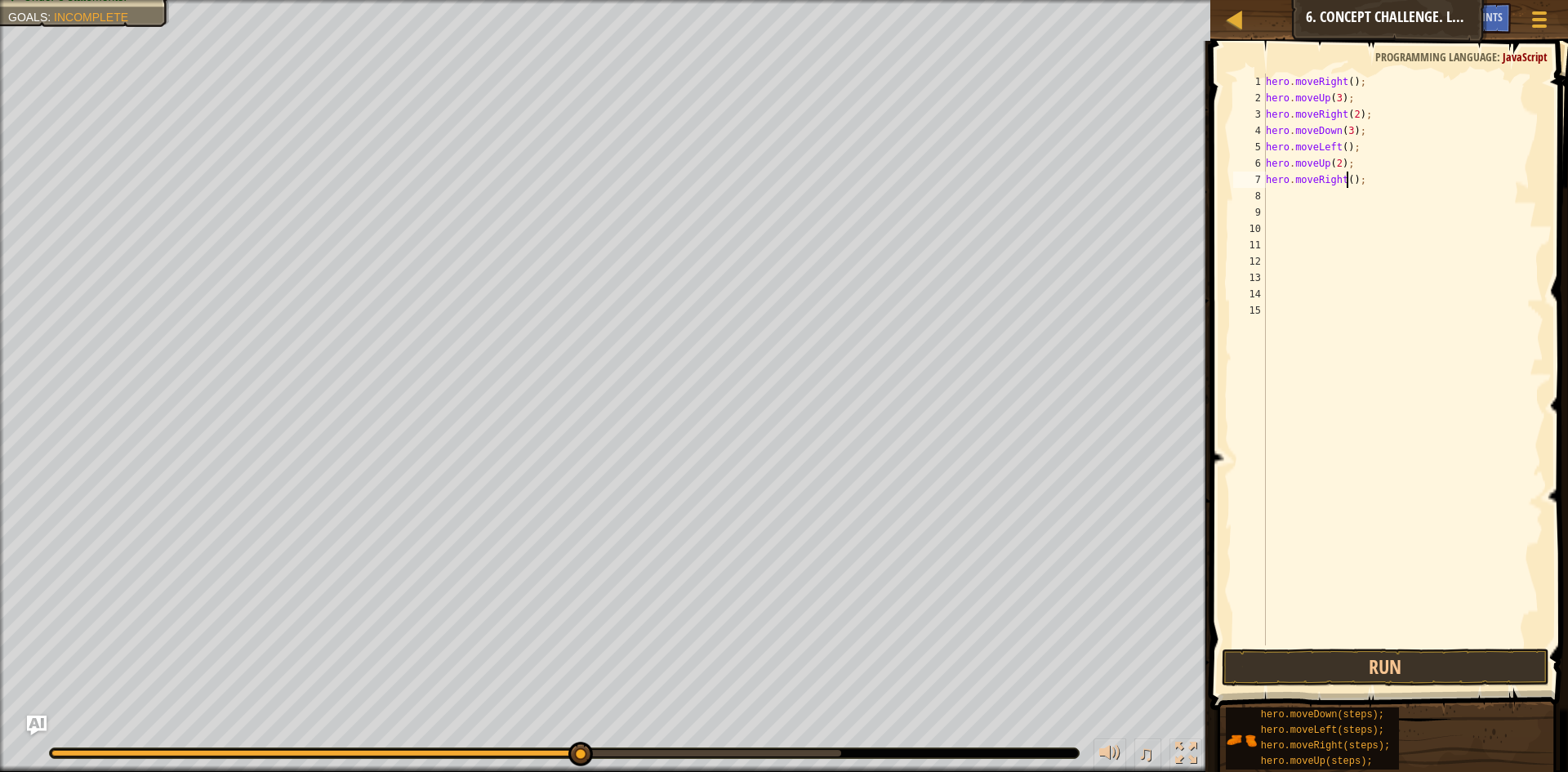
drag, startPoint x: 1348, startPoint y: 178, endPoint x: 1362, endPoint y: 182, distance: 14.6
click at [1349, 178] on div "hero . moveRight ( ) ; hero . moveUp ( 3 ) ; hero . moveRight ( 2 ) ; hero . mo…" at bounding box center [1403, 376] width 281 height 605
type textarea "hero.moveRight(3);"
click at [1399, 656] on button "Run" at bounding box center [1385, 667] width 328 height 37
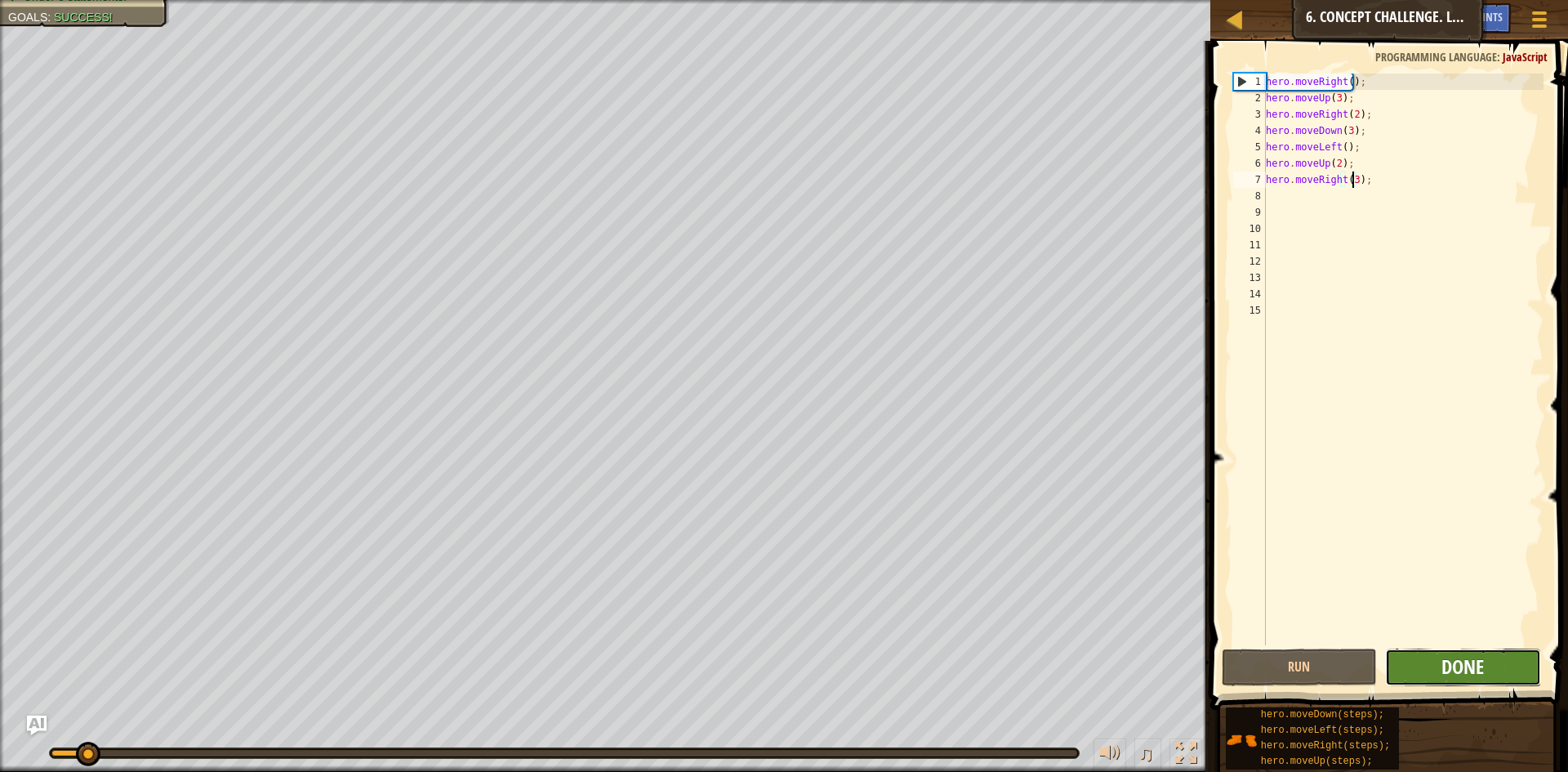
click at [1445, 657] on span "Done" at bounding box center [1462, 666] width 43 height 26
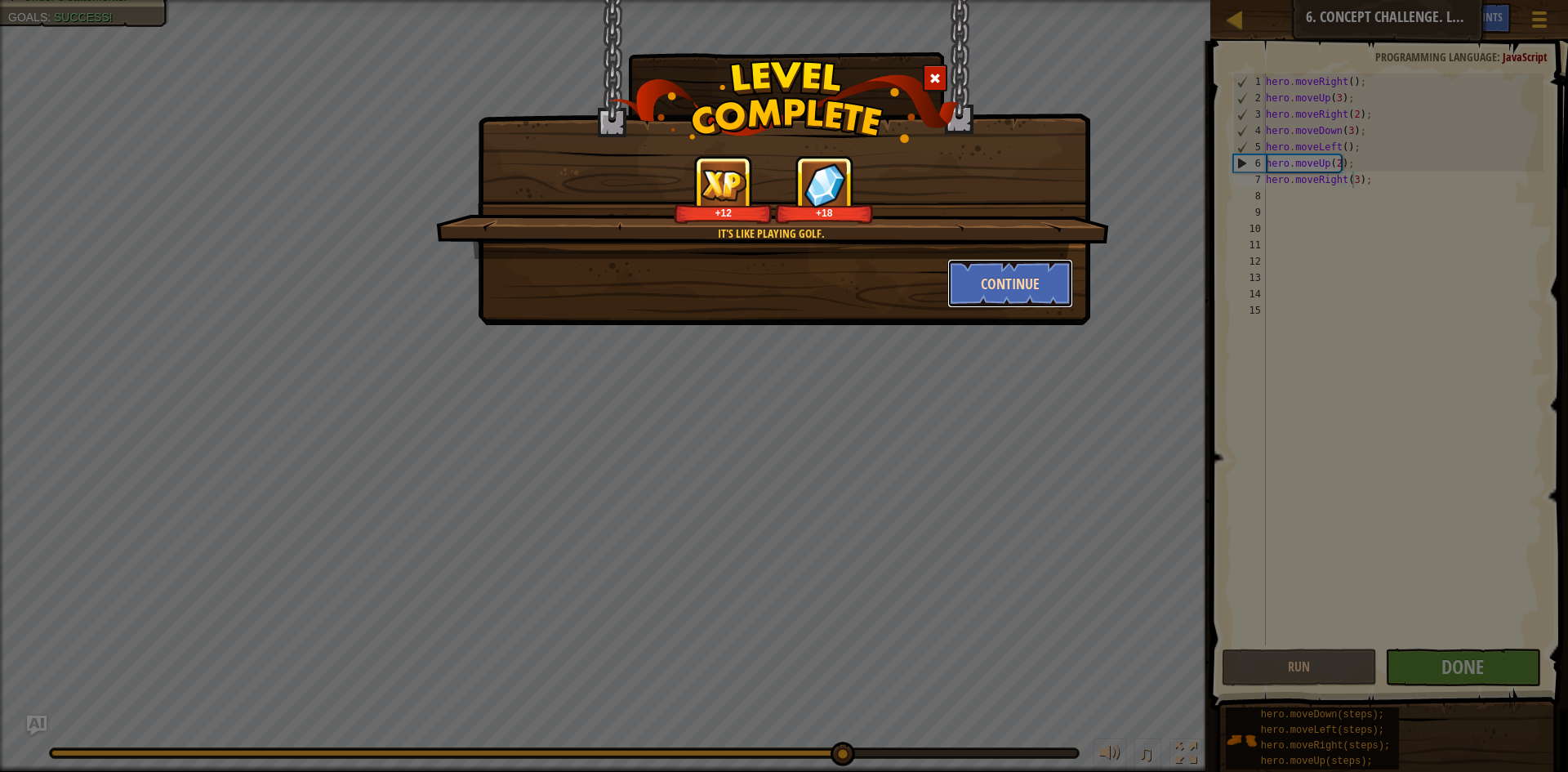
click at [1013, 275] on button "Continue" at bounding box center [1010, 283] width 127 height 49
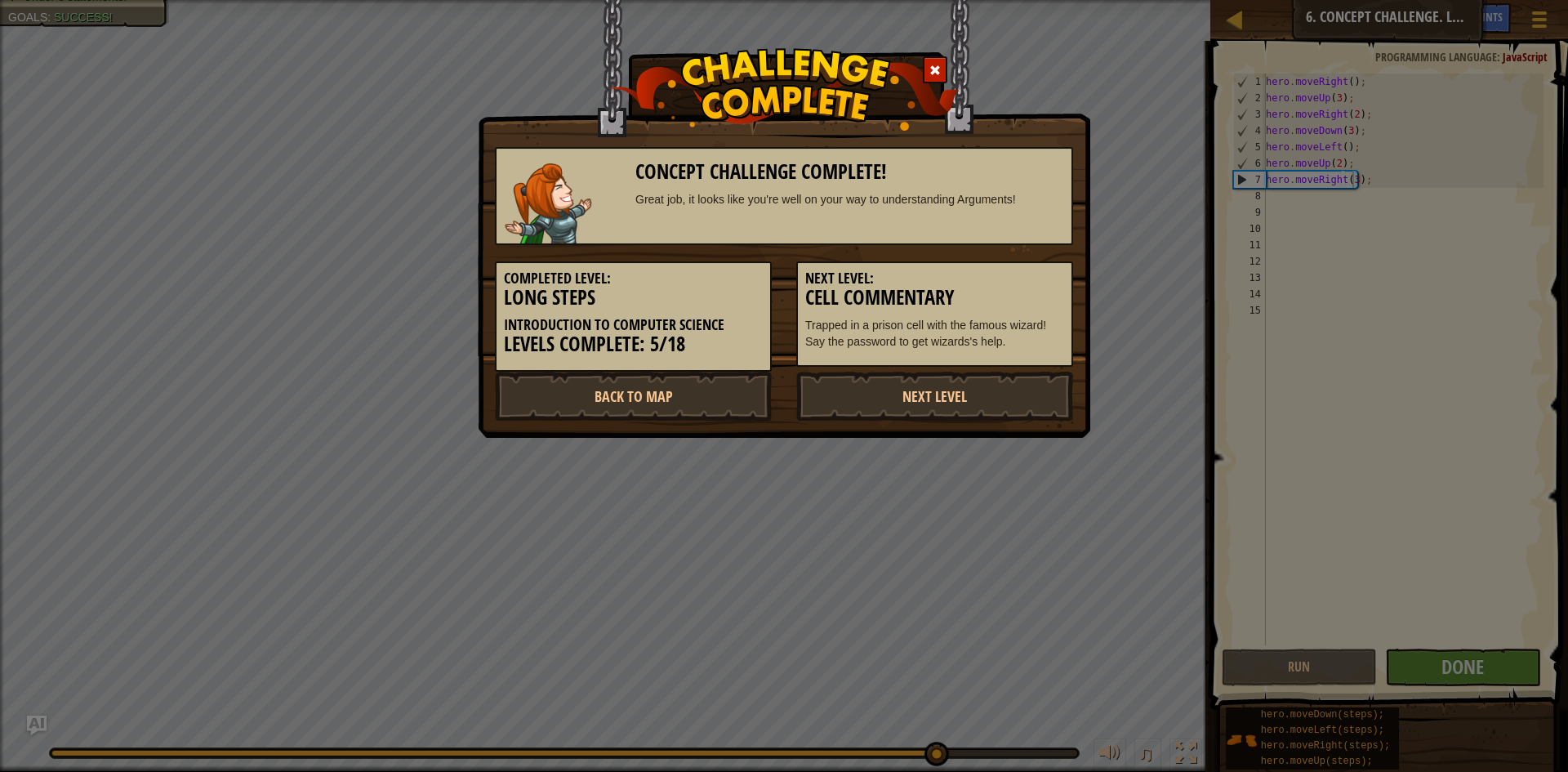
click at [1065, 367] on div "Completed Level: Long Steps Introduction to Computer Science Levels Complete: 5…" at bounding box center [784, 308] width 603 height 127
click at [1041, 386] on link "Next Level" at bounding box center [935, 396] width 277 height 49
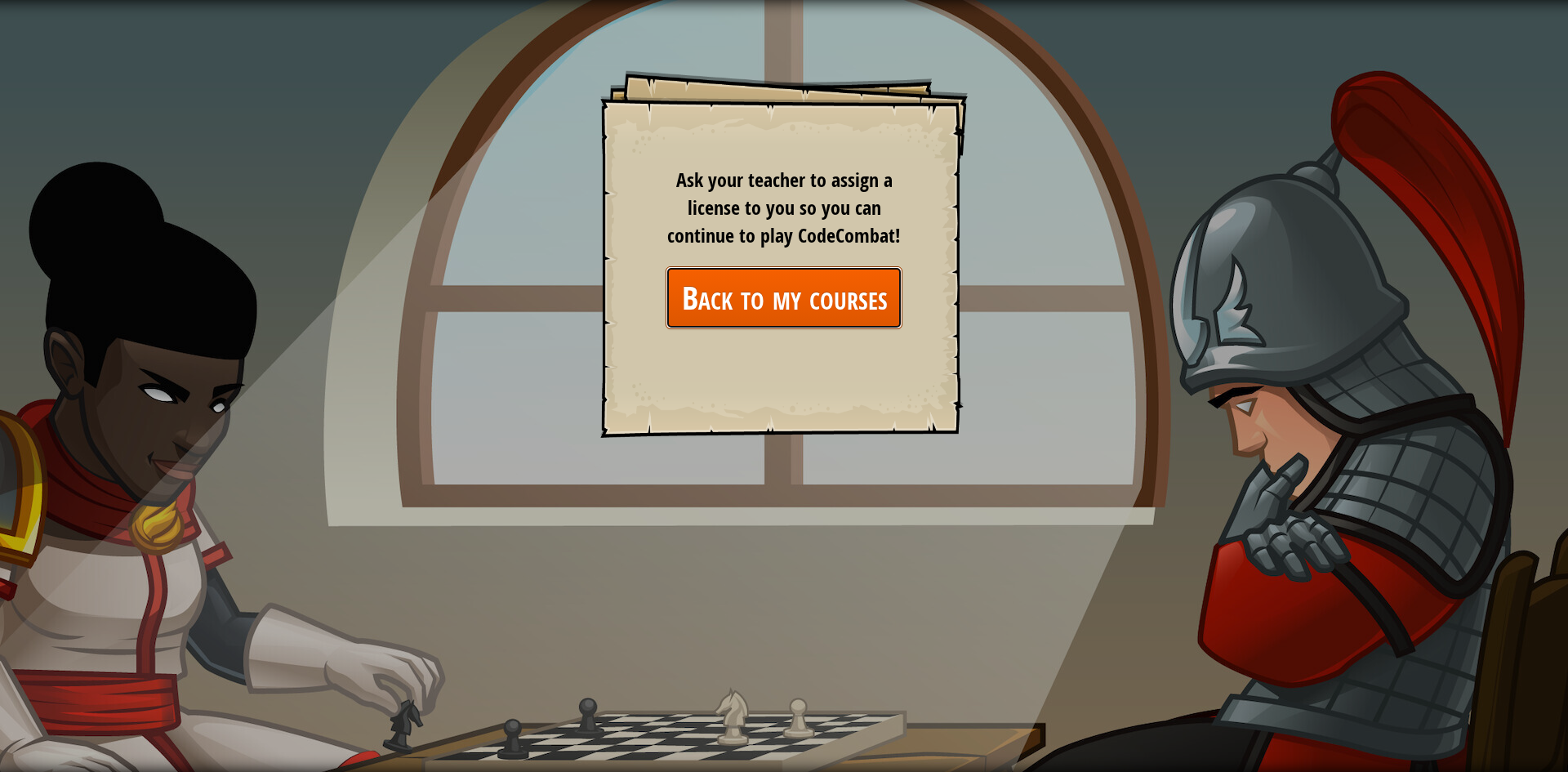
click at [834, 301] on link "Back to my courses" at bounding box center [784, 298] width 237 height 63
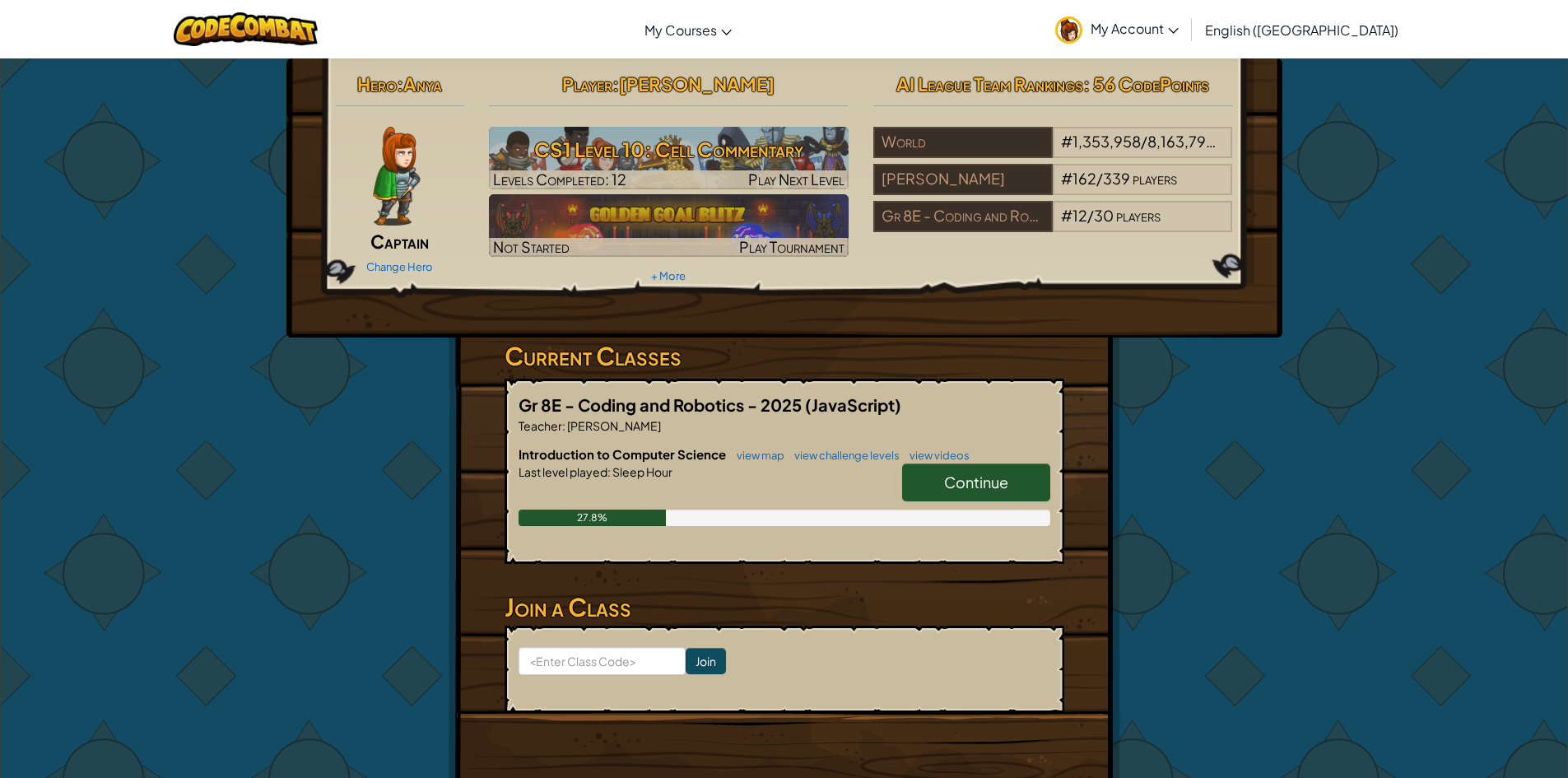
click at [970, 490] on span "Continue" at bounding box center [976, 482] width 64 height 19
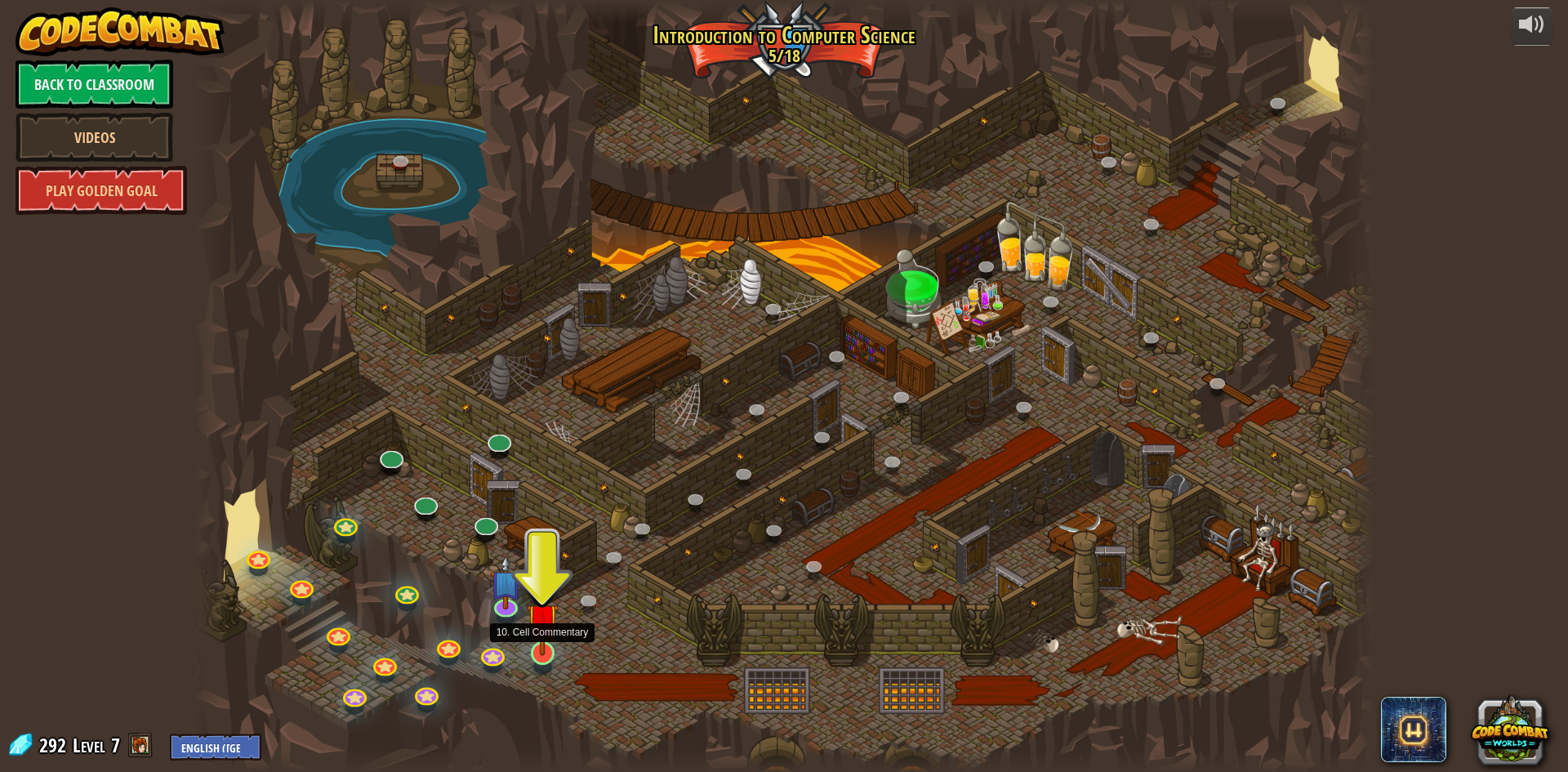
click at [544, 647] on img at bounding box center [542, 619] width 32 height 73
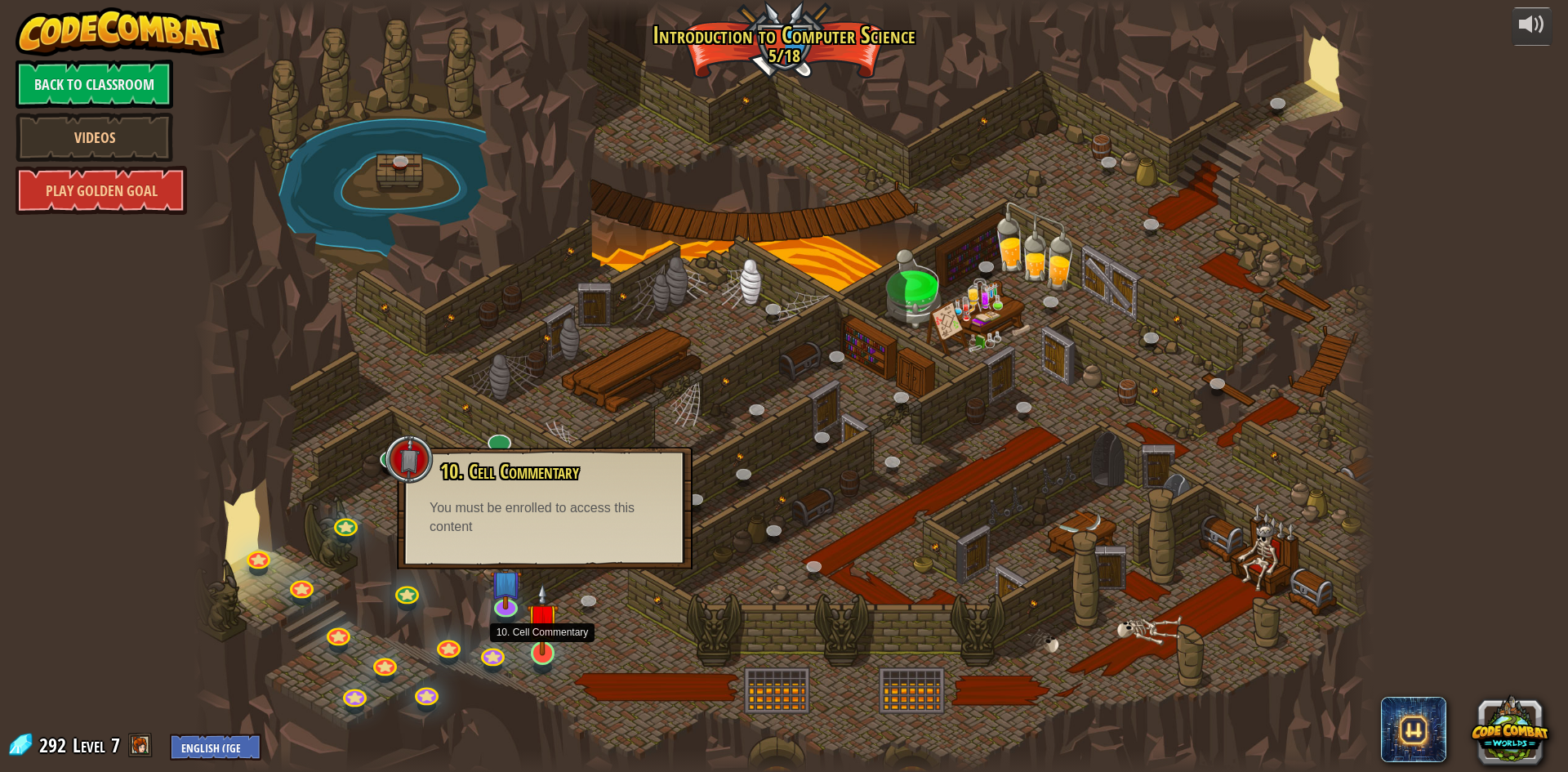
click at [541, 646] on img at bounding box center [542, 619] width 32 height 73
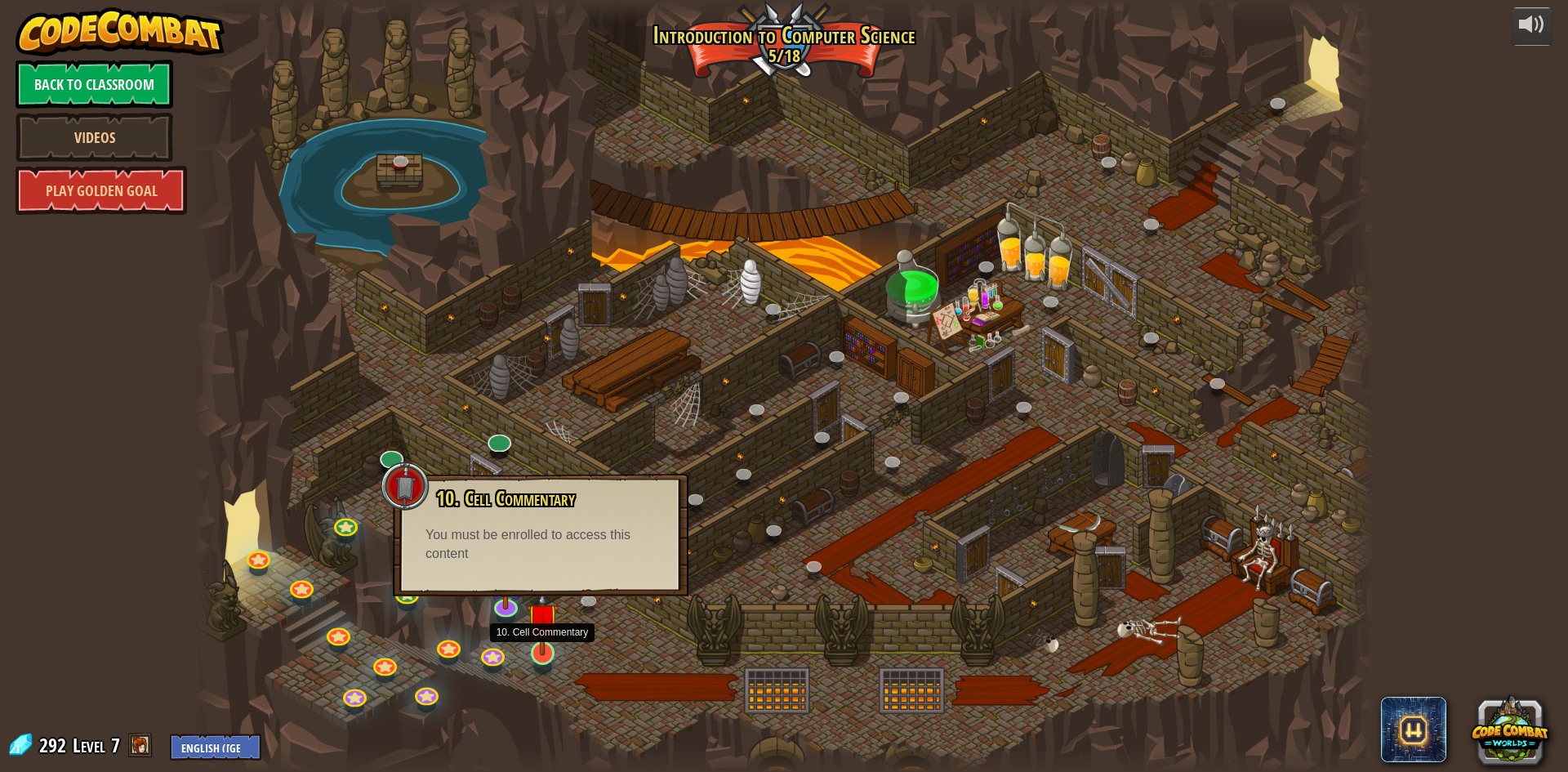
click at [536, 634] on img at bounding box center [542, 619] width 32 height 73
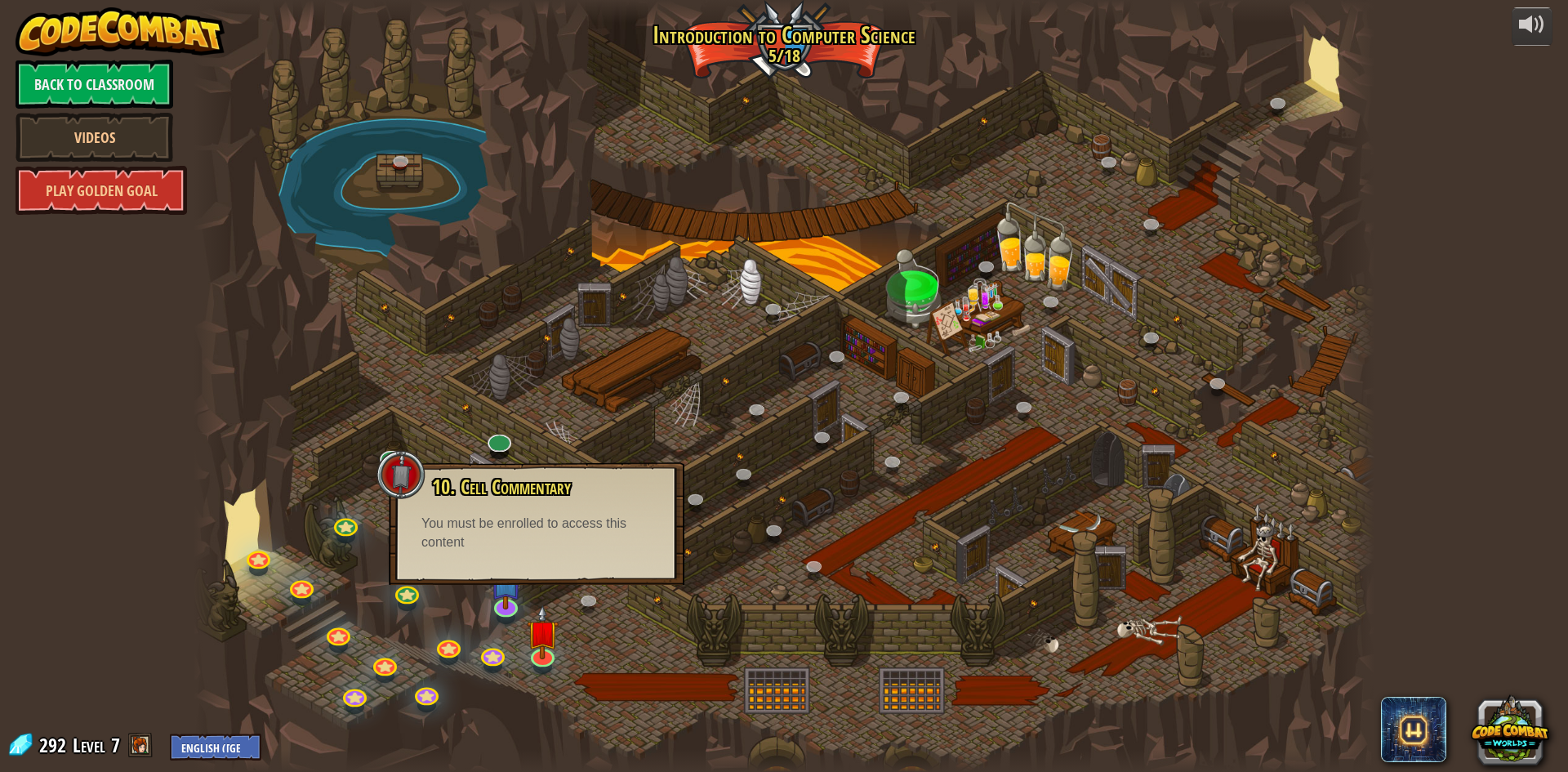
click at [330, 473] on div at bounding box center [784, 386] width 1181 height 772
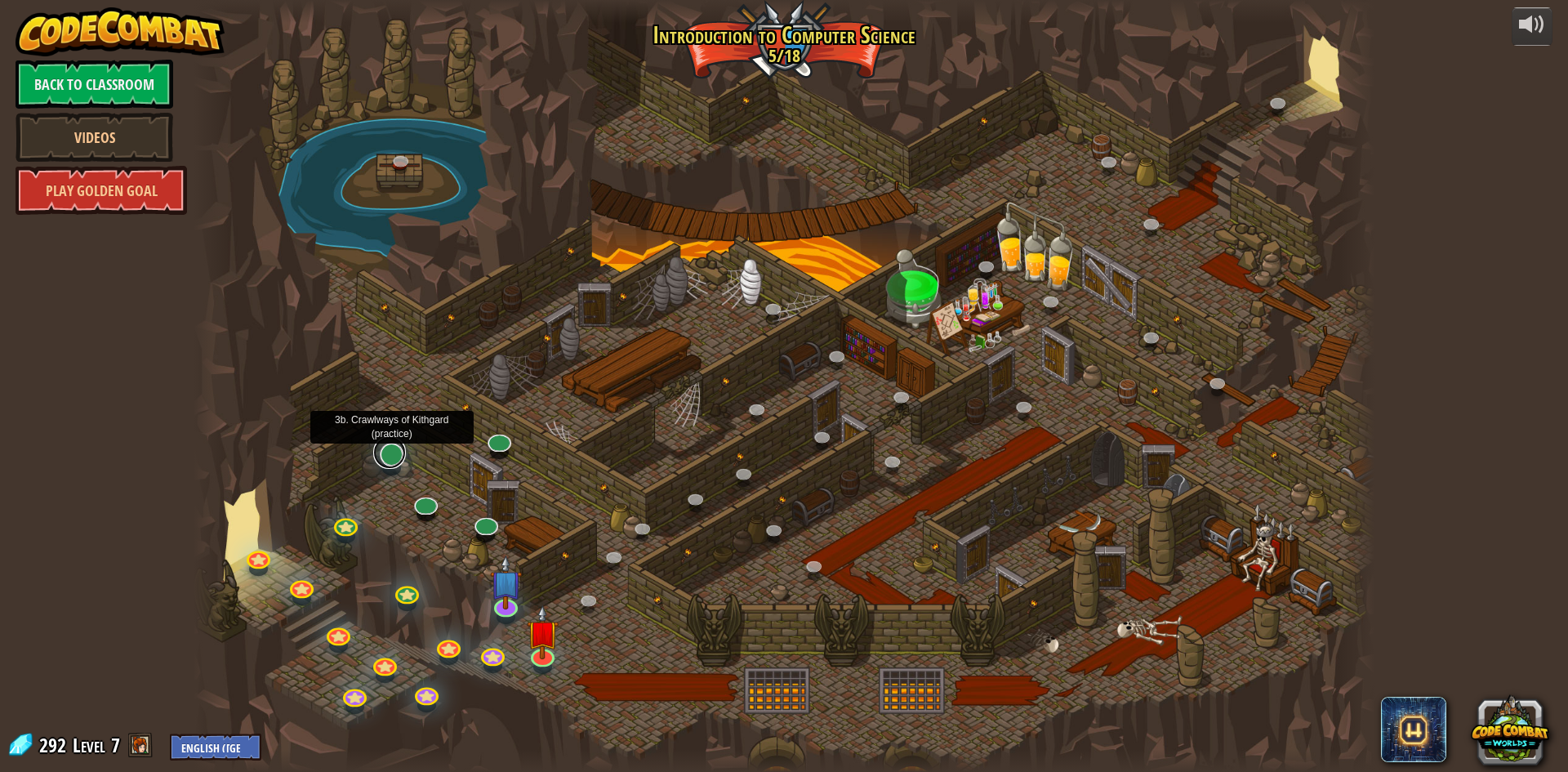
click at [398, 459] on link at bounding box center [389, 452] width 33 height 33
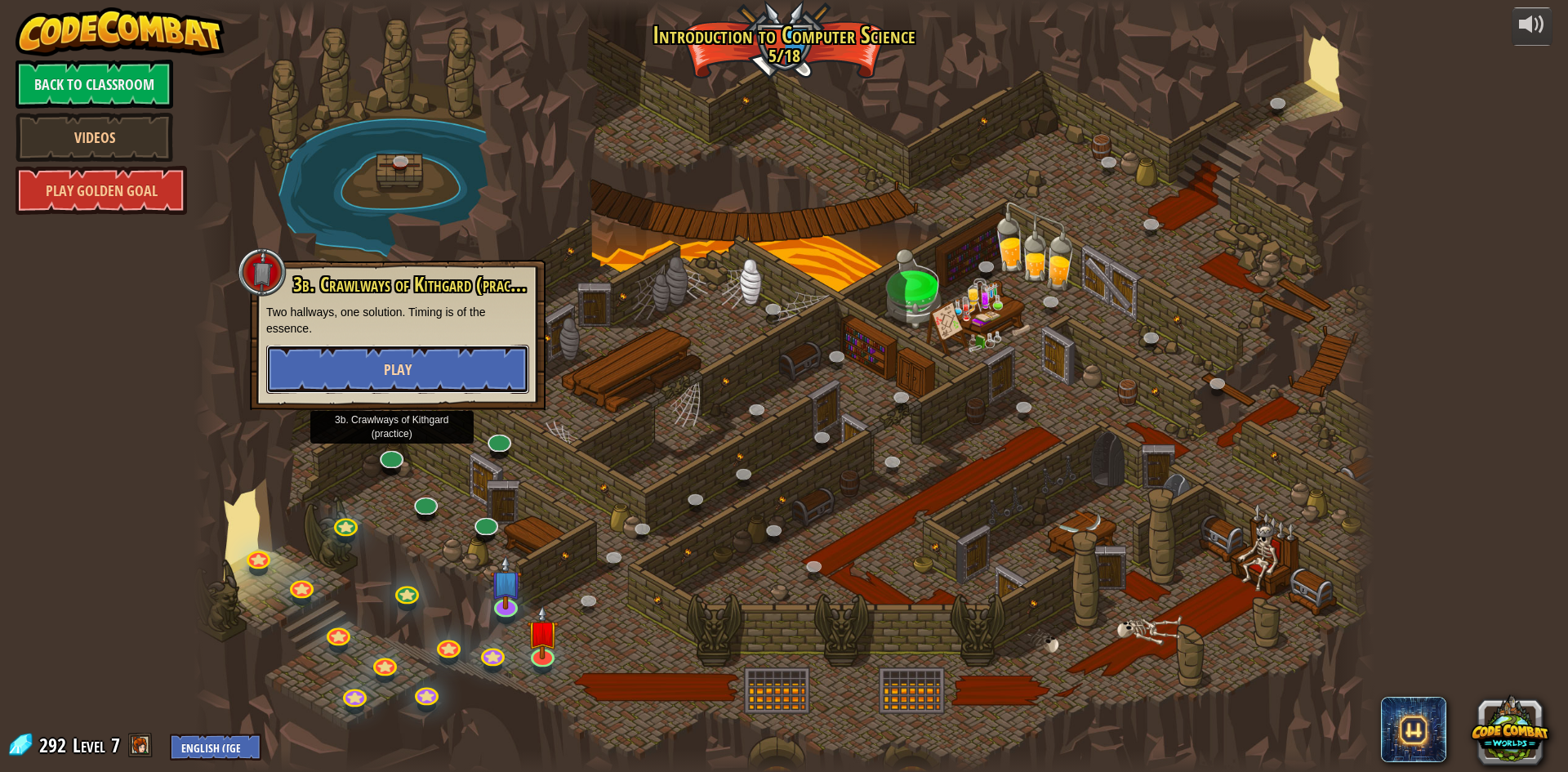
click at [390, 386] on button "Play" at bounding box center [398, 369] width 263 height 49
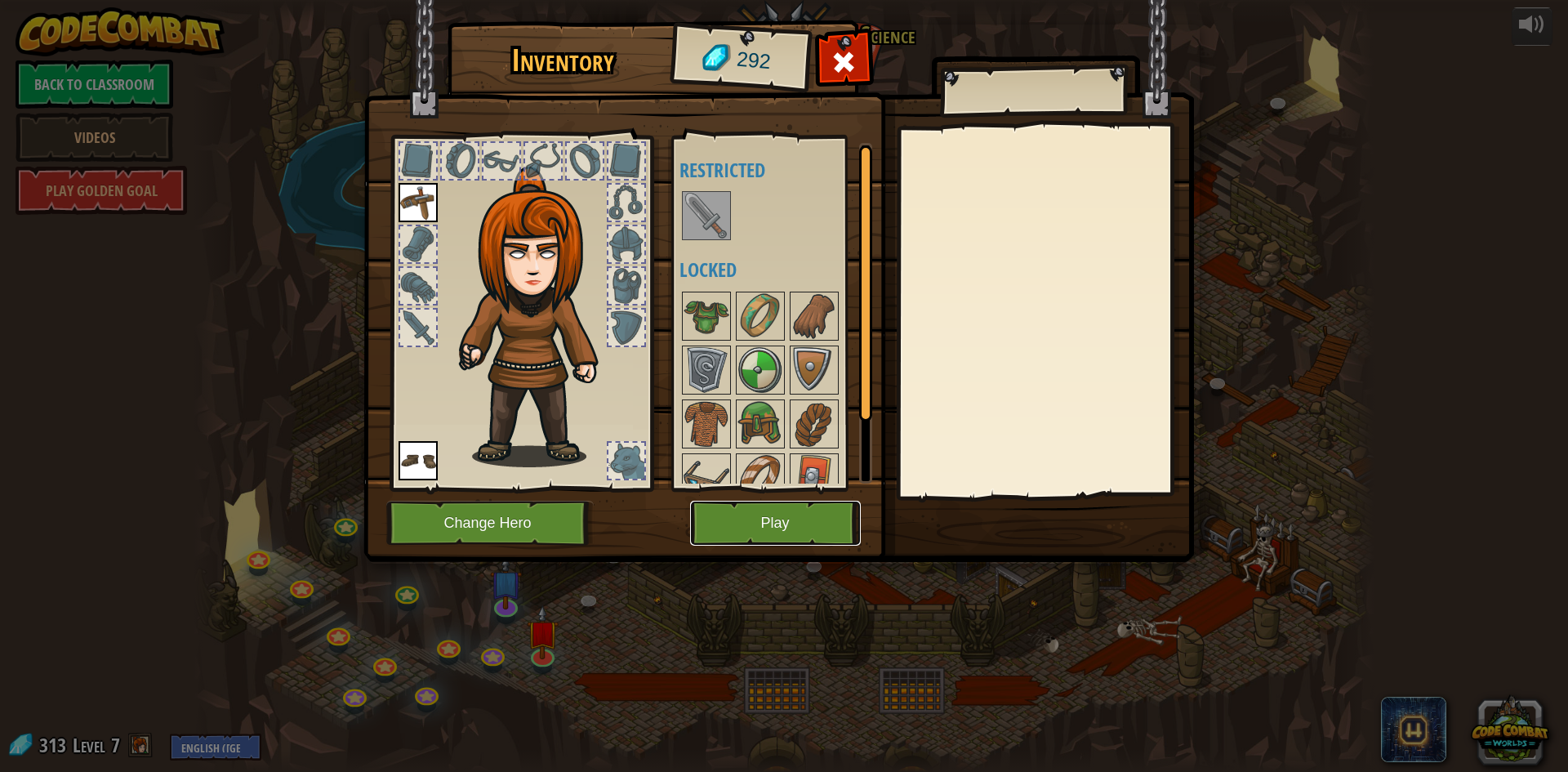
click at [723, 516] on button "Play" at bounding box center [775, 523] width 170 height 45
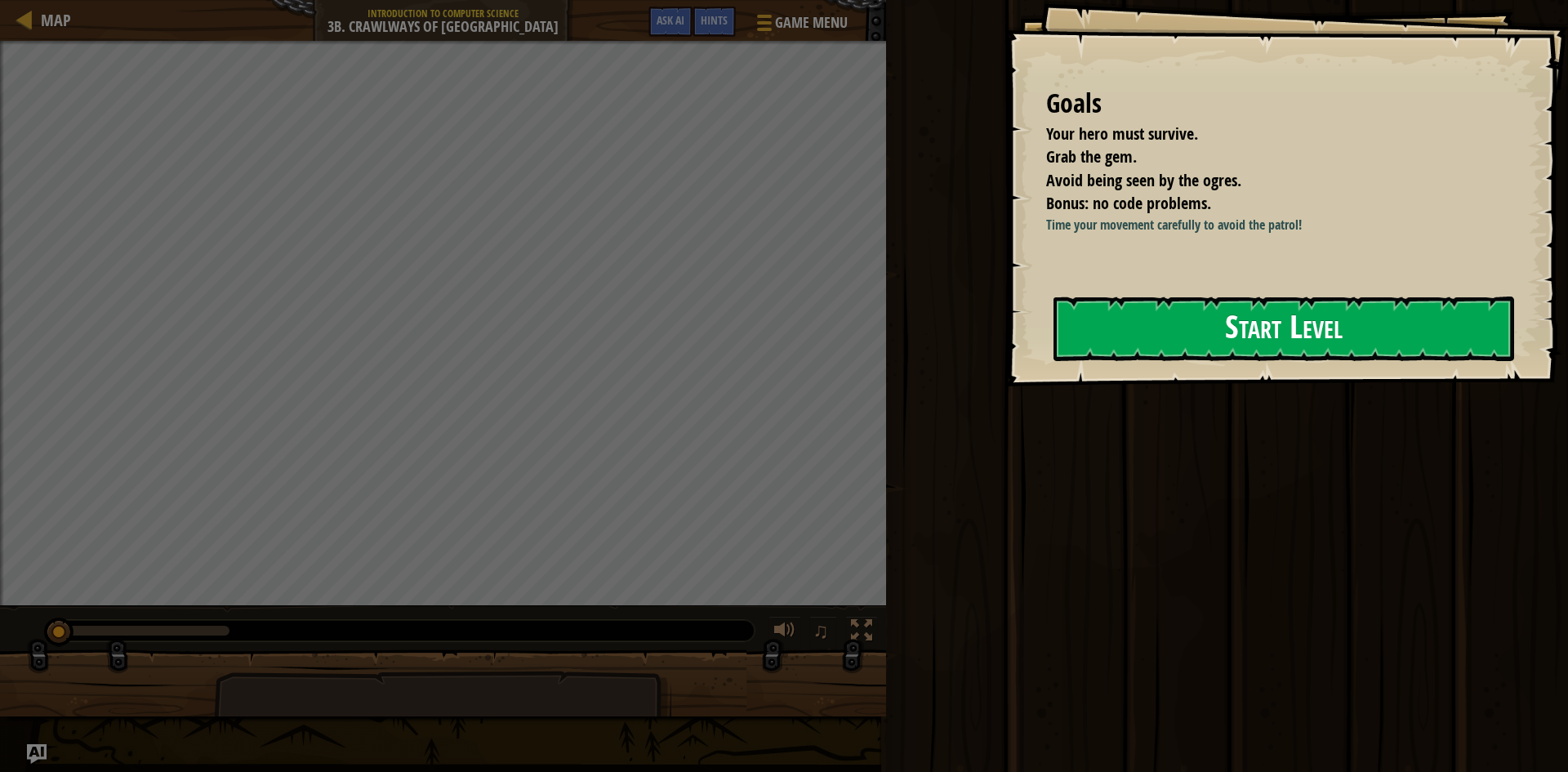
click at [1131, 319] on button "Start Level" at bounding box center [1284, 329] width 461 height 65
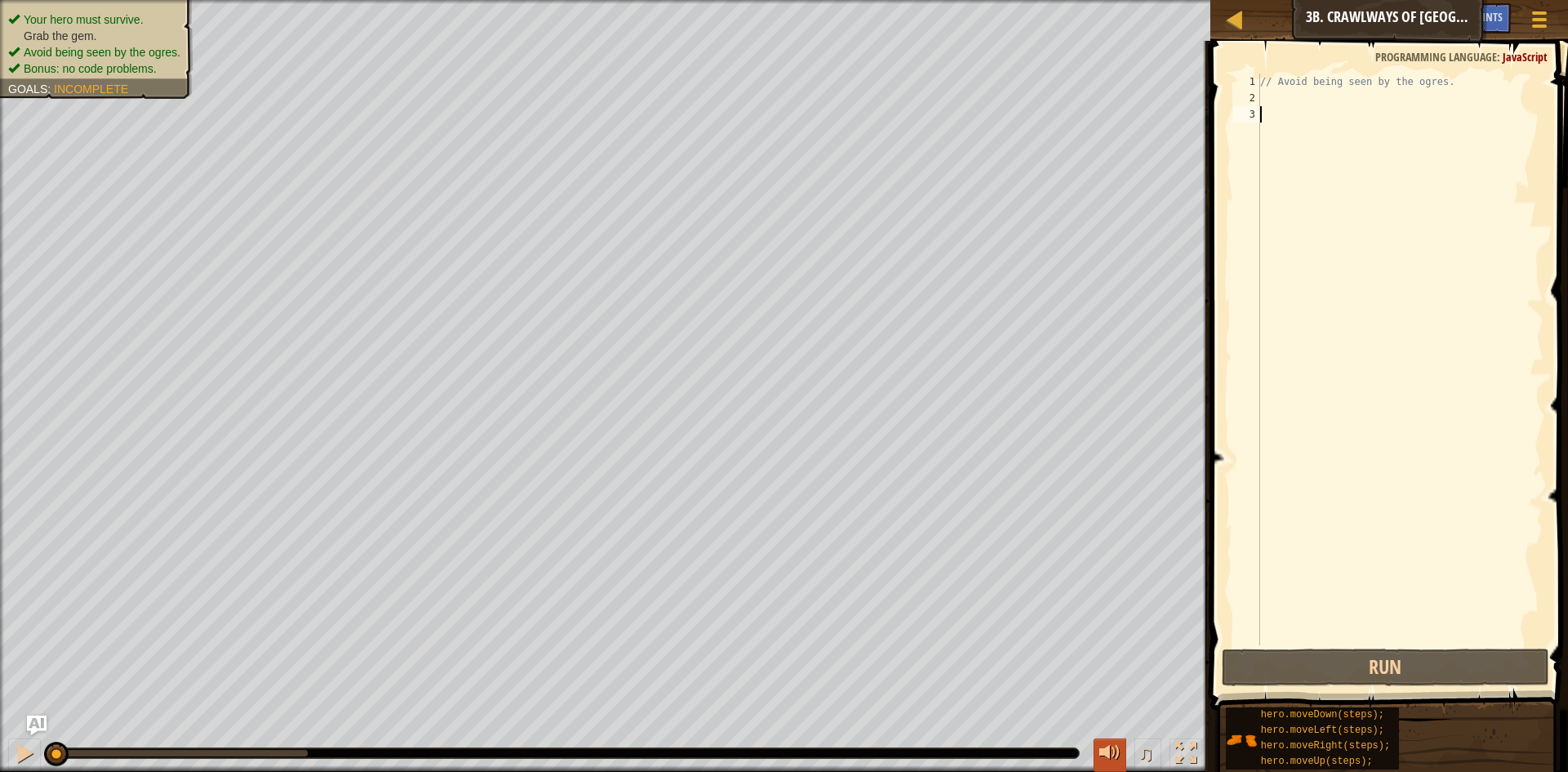
click at [1113, 754] on div at bounding box center [1110, 753] width 21 height 21
type textarea "h"
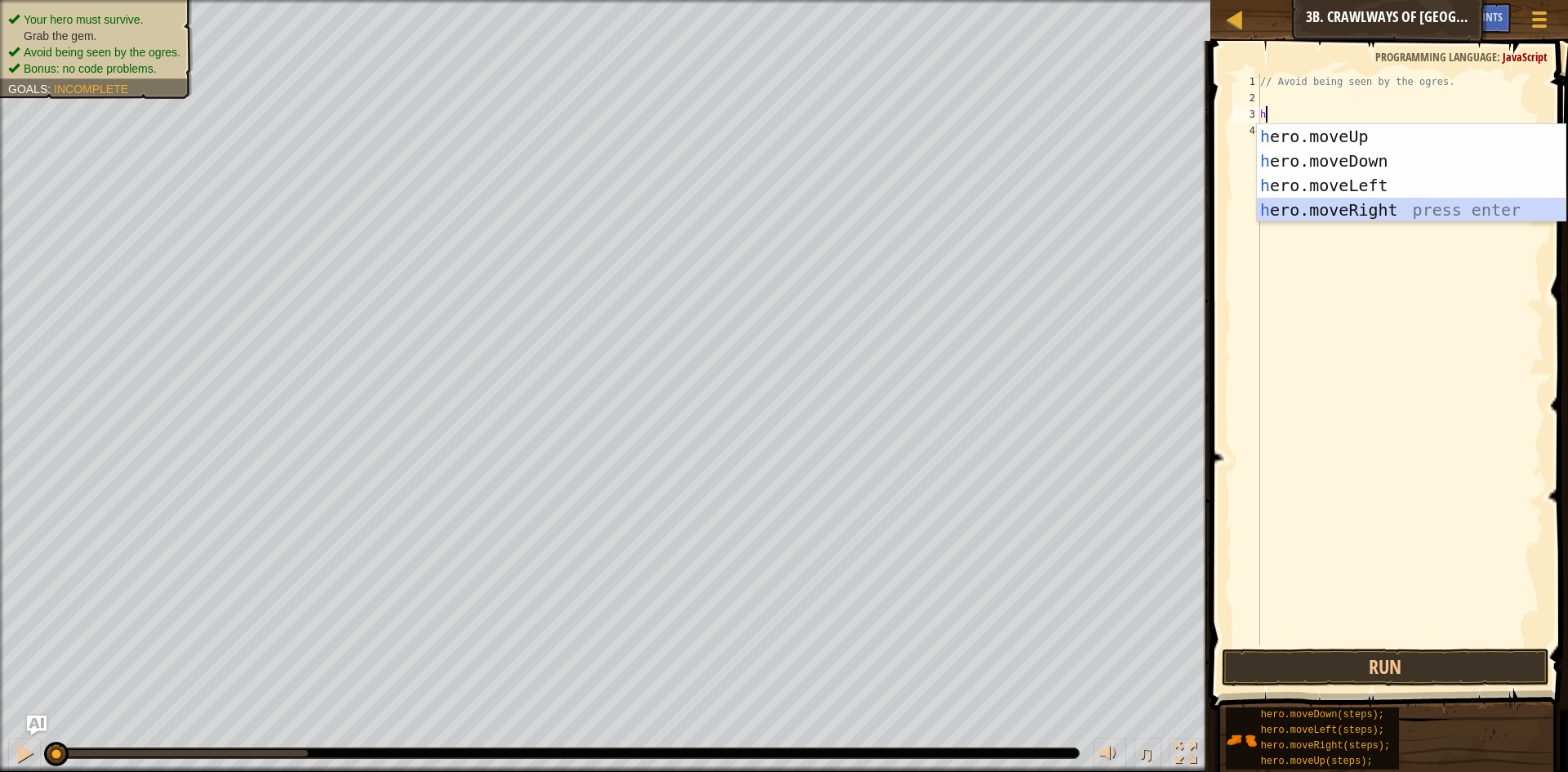
click at [1318, 207] on div "h ero.moveUp press enter h ero.moveDown press enter h ero.moveLeft press enter …" at bounding box center [1412, 198] width 309 height 147
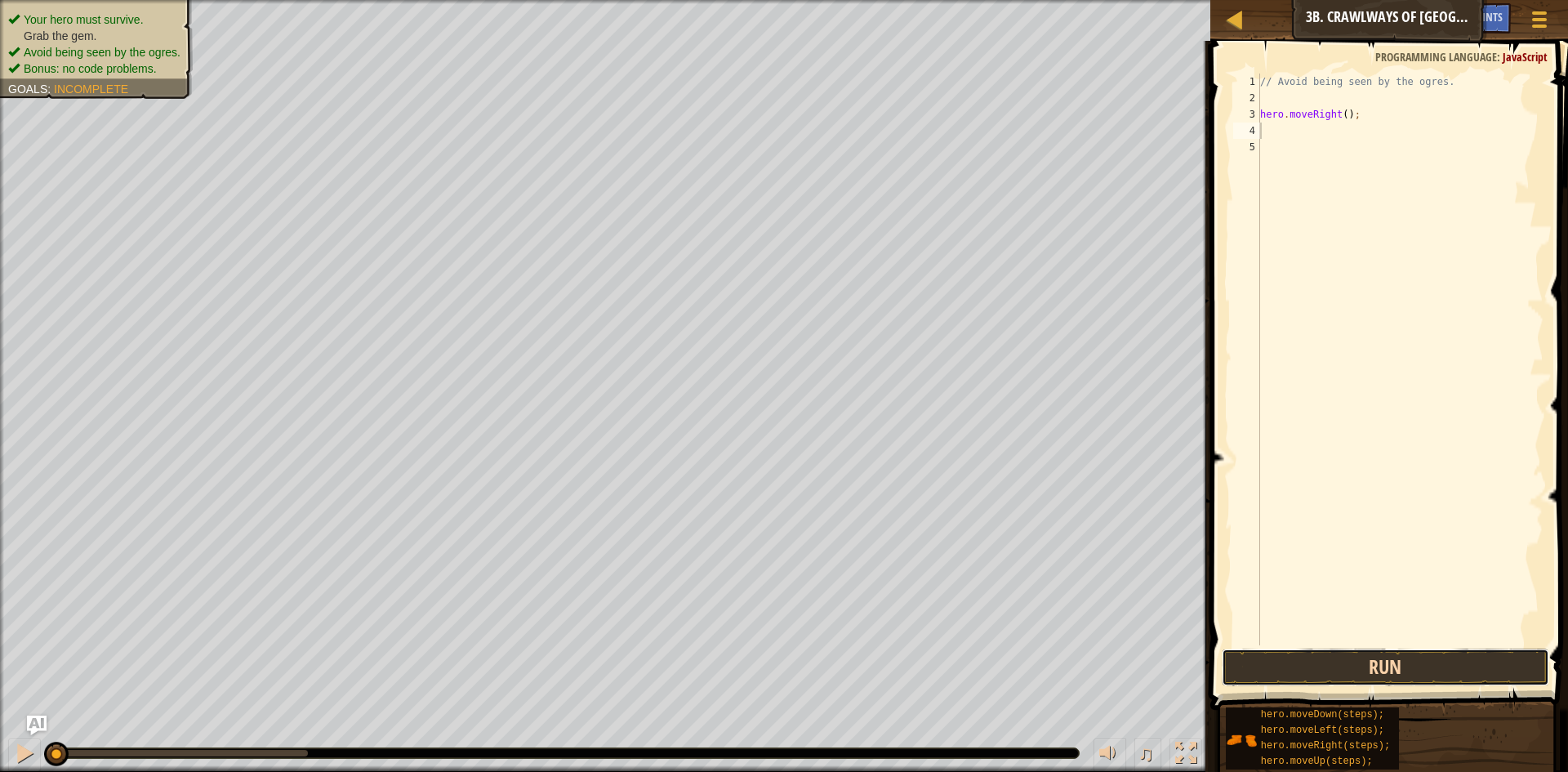
click at [1308, 658] on button "Run" at bounding box center [1385, 667] width 328 height 37
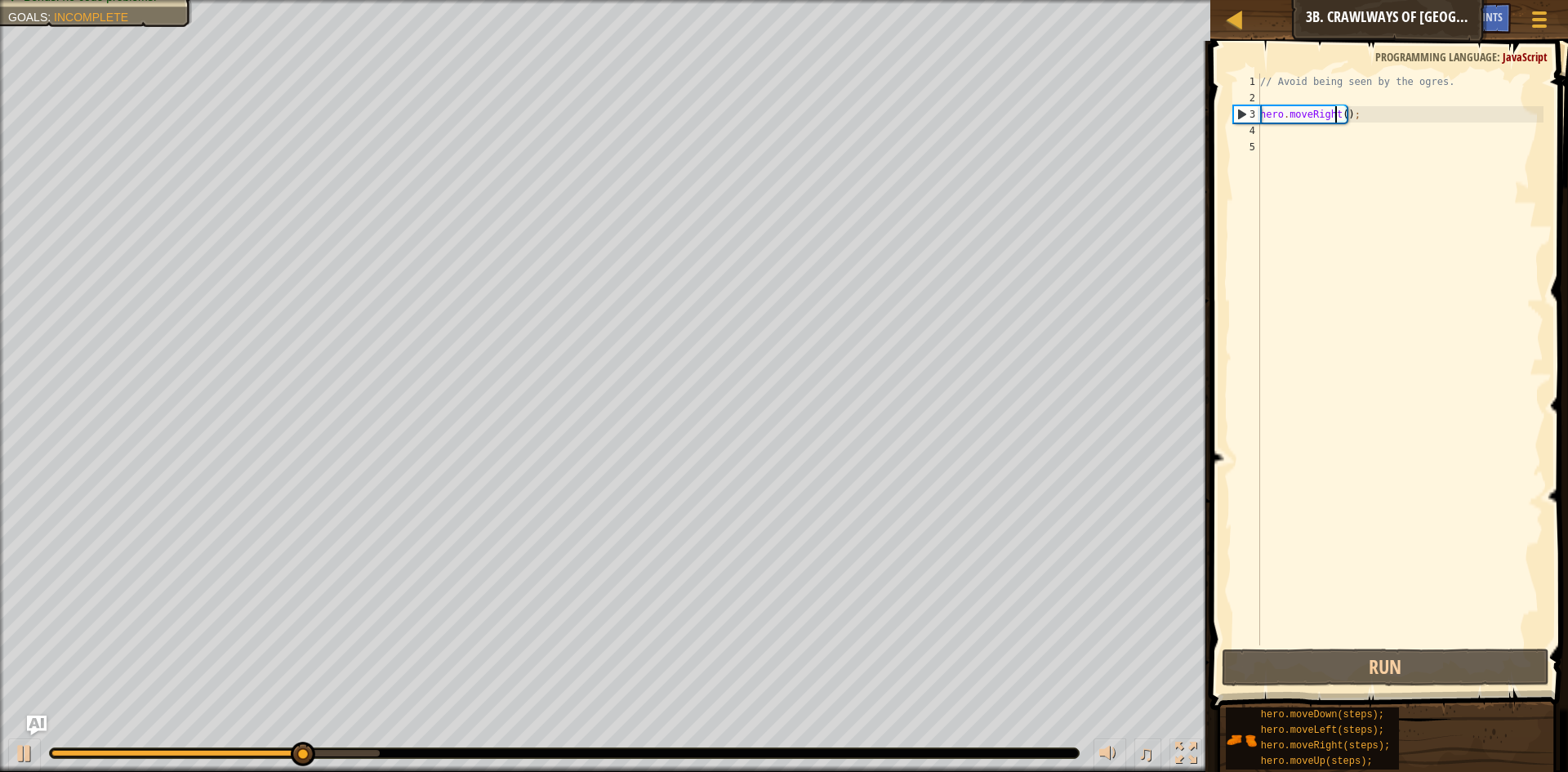
click at [1337, 111] on div "// Avoid being seen by the ogres. hero . moveRight ( ) ;" at bounding box center [1400, 376] width 287 height 605
click at [1342, 108] on div "// Avoid being seen by the ogres. hero . moveRight ( ) ;" at bounding box center [1400, 376] width 287 height 605
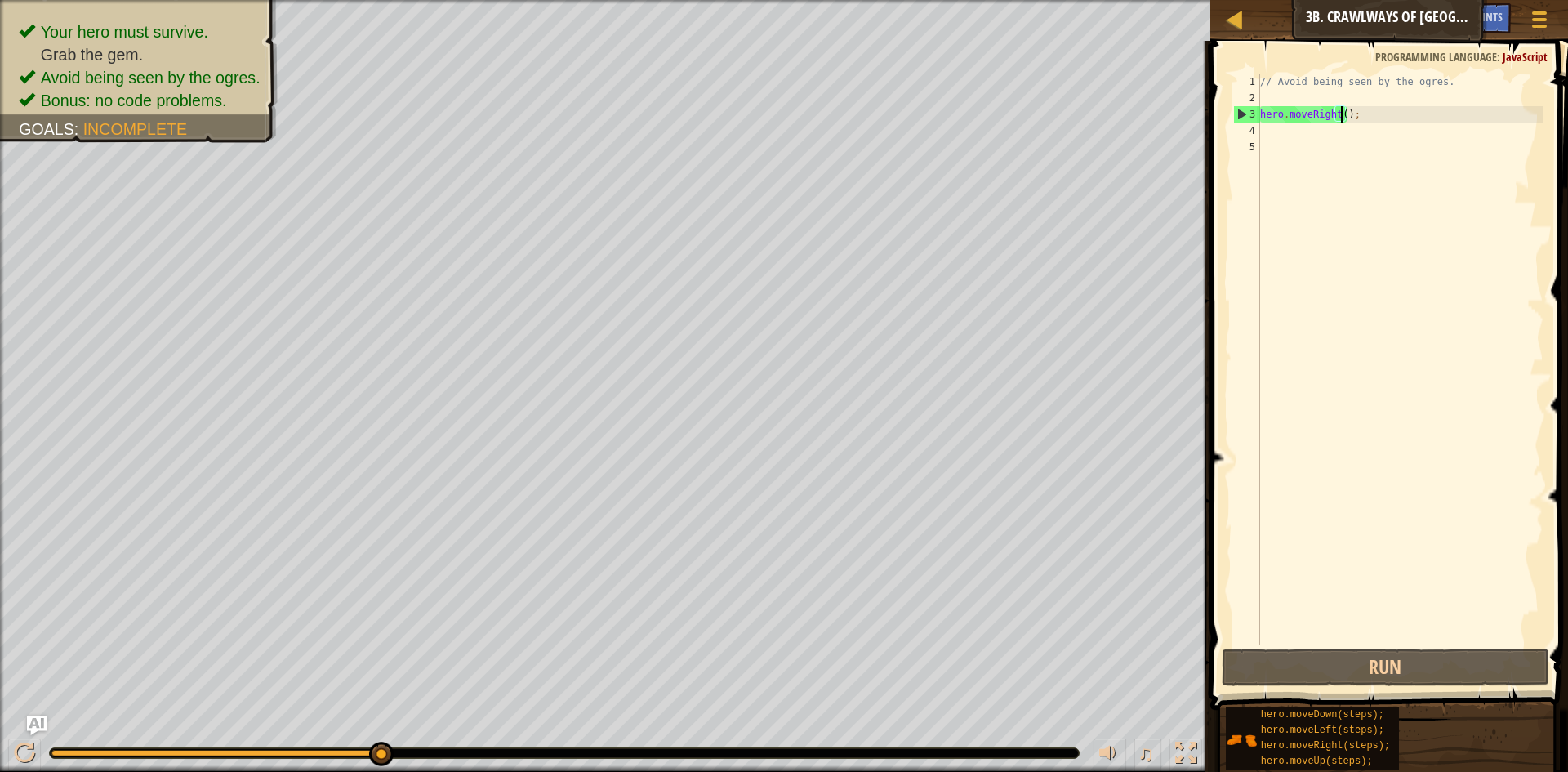
scroll to position [7, 7]
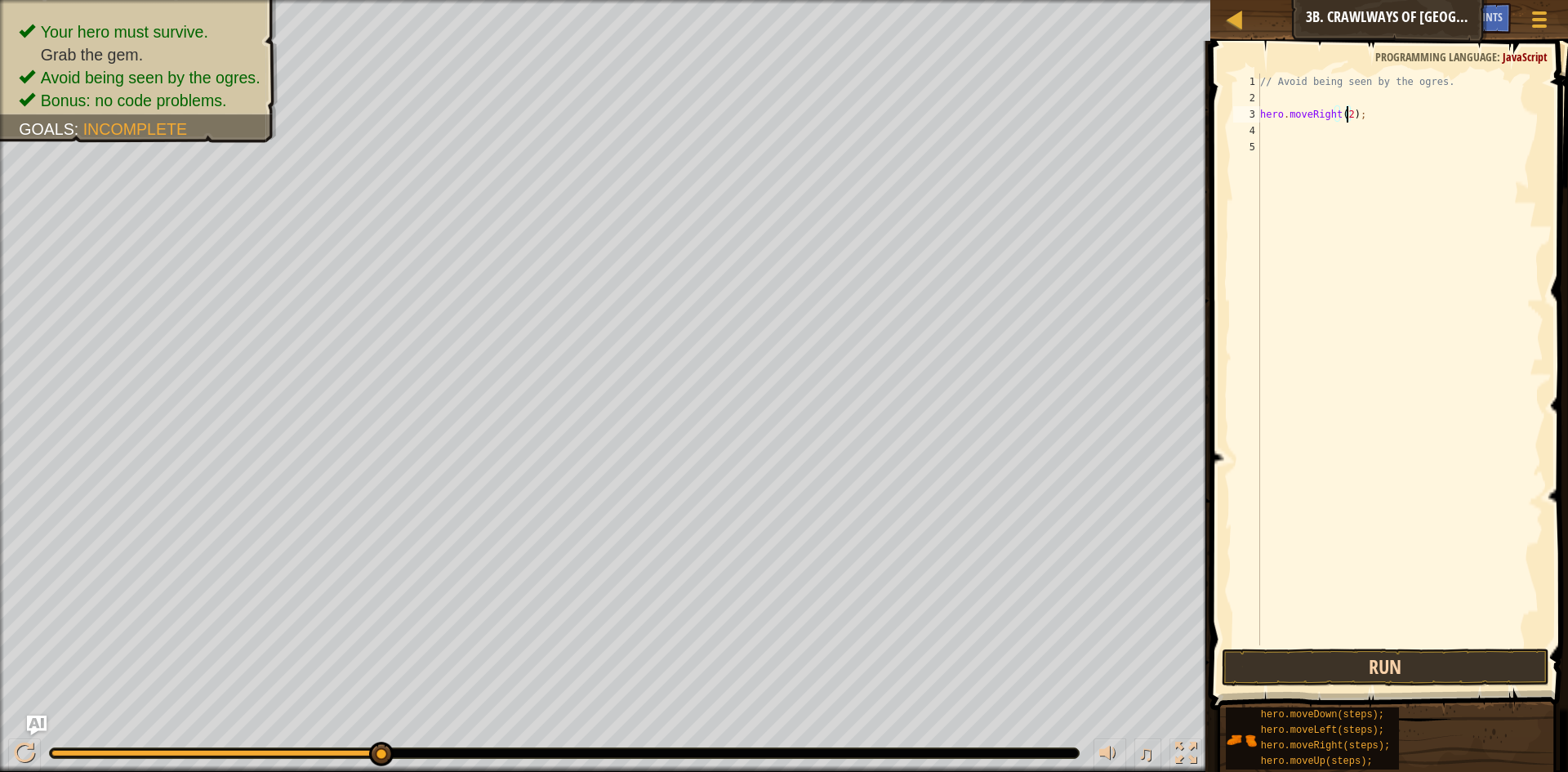
type textarea "hero.moveRight(2);"
click at [1321, 667] on button "Run" at bounding box center [1385, 667] width 328 height 37
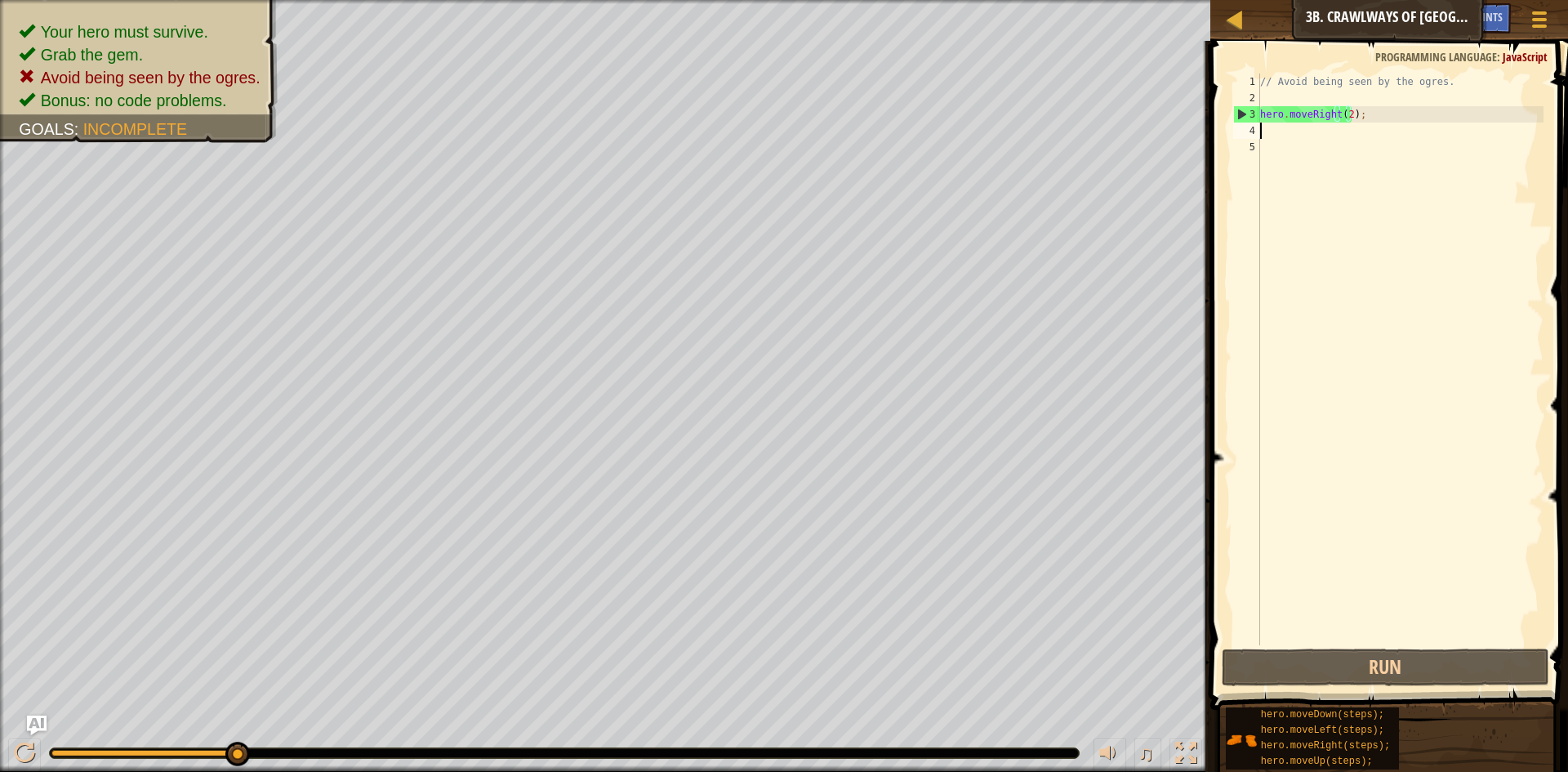
click at [1263, 128] on div "// Avoid being seen by the ogres. hero . moveRight ( 2 ) ;" at bounding box center [1400, 376] width 287 height 605
type textarea "h"
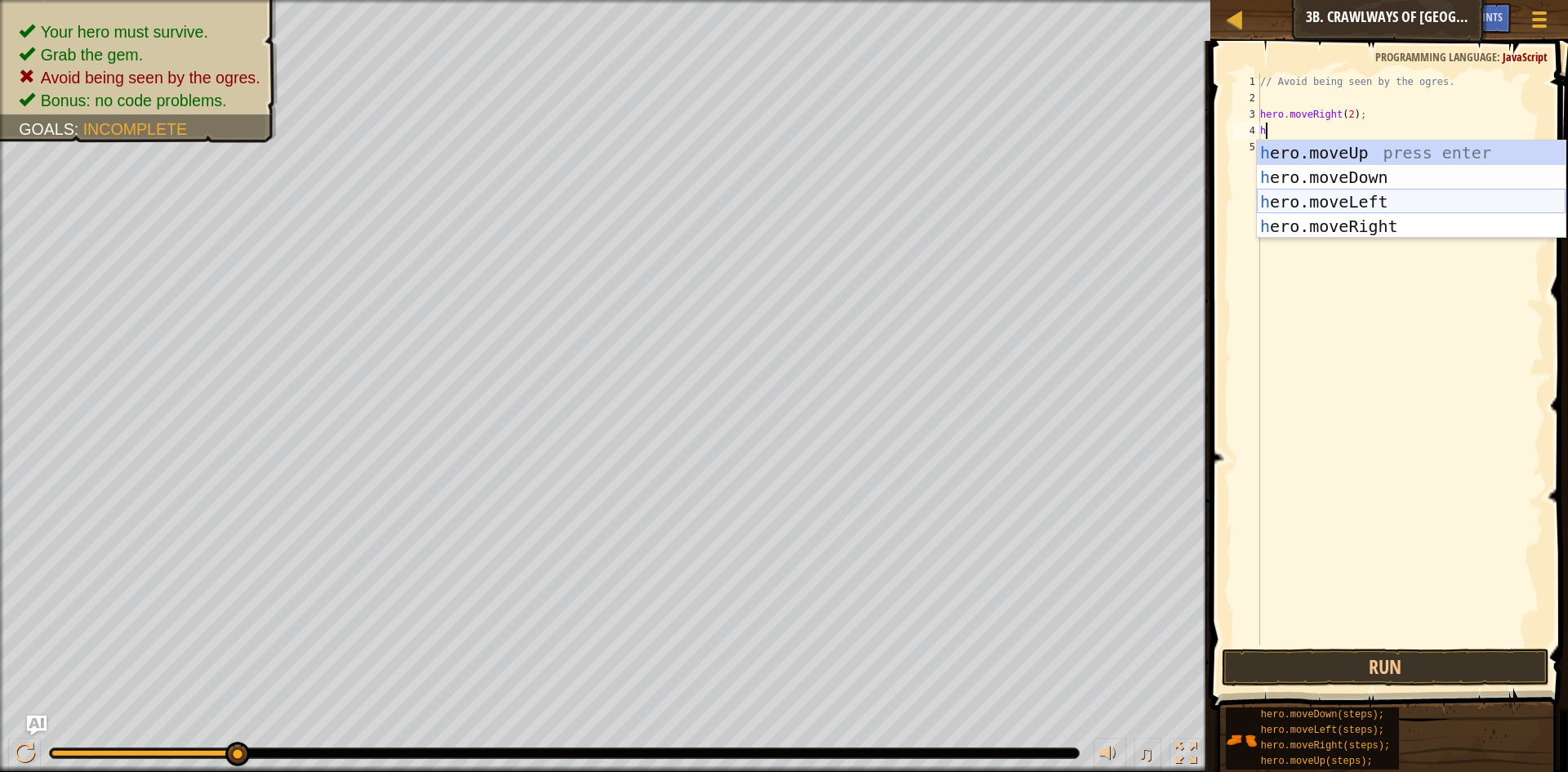
click at [1319, 189] on div "h ero.moveUp press enter h ero.moveDown press enter h ero.moveLeft press enter …" at bounding box center [1412, 214] width 309 height 147
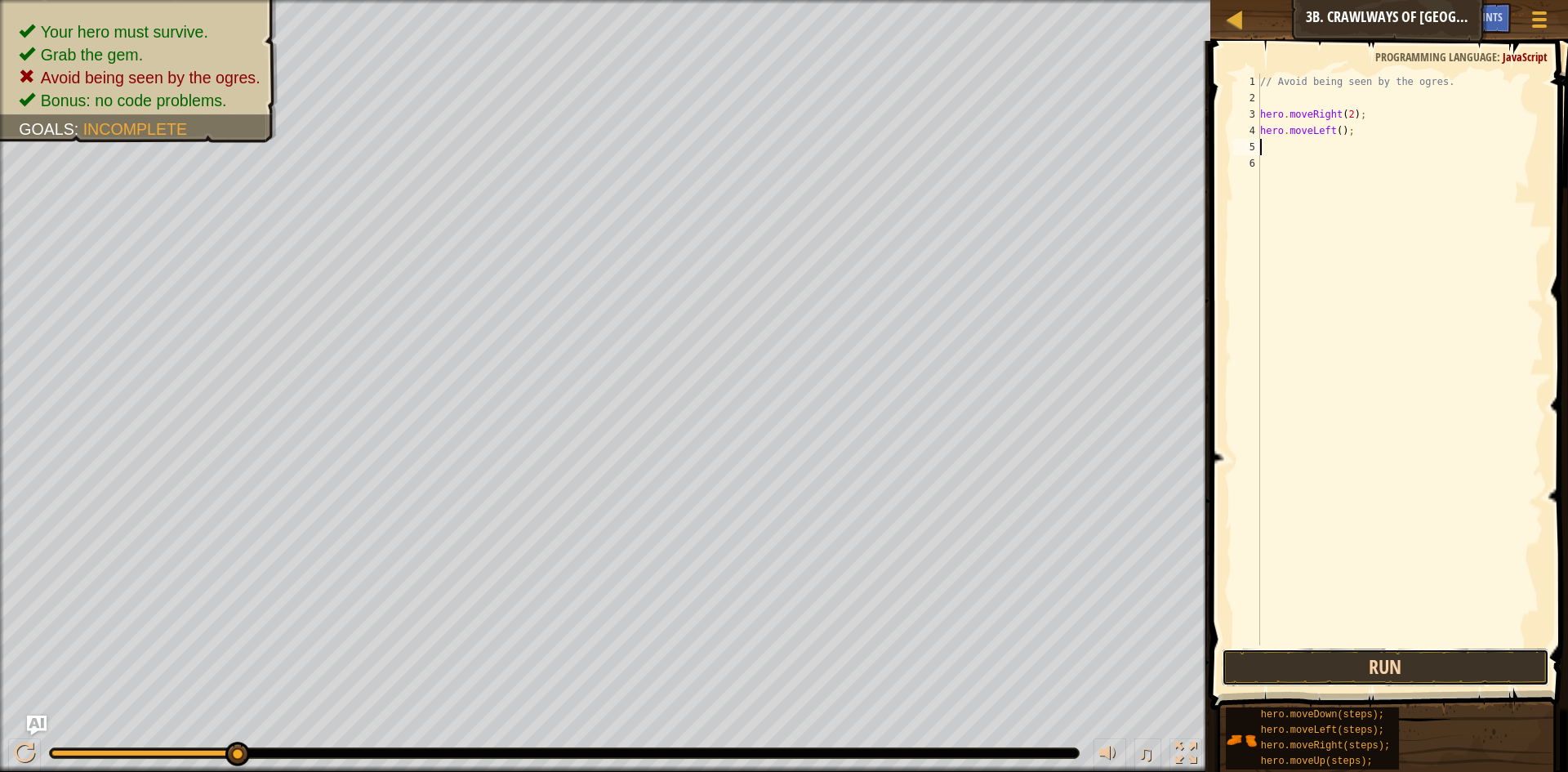
click at [1460, 667] on button "Run" at bounding box center [1385, 667] width 328 height 37
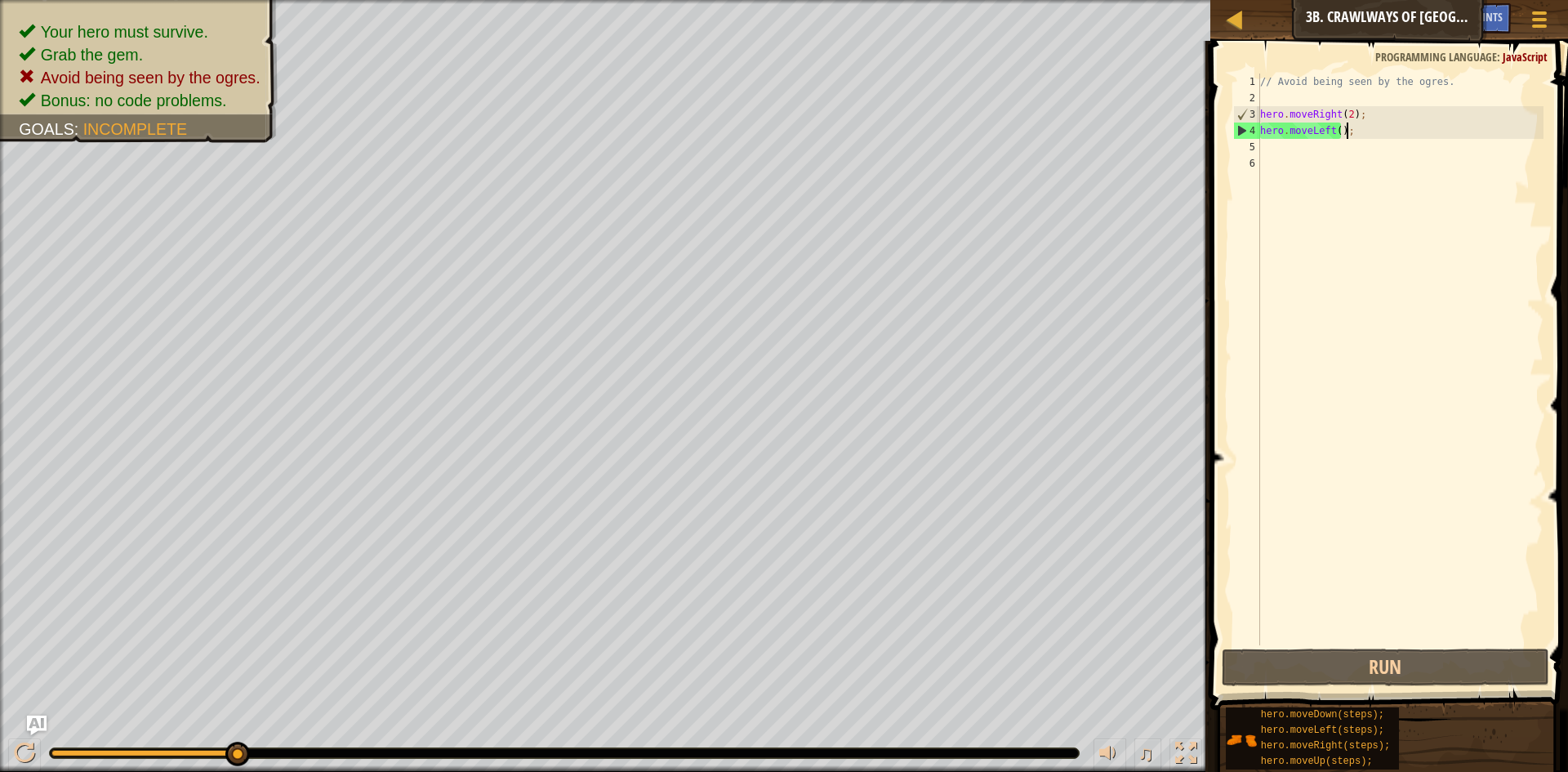
click at [1360, 127] on div "// Avoid being seen by the ogres. hero . moveRight ( 2 ) ; hero . moveLeft ( ) ;" at bounding box center [1400, 376] width 287 height 605
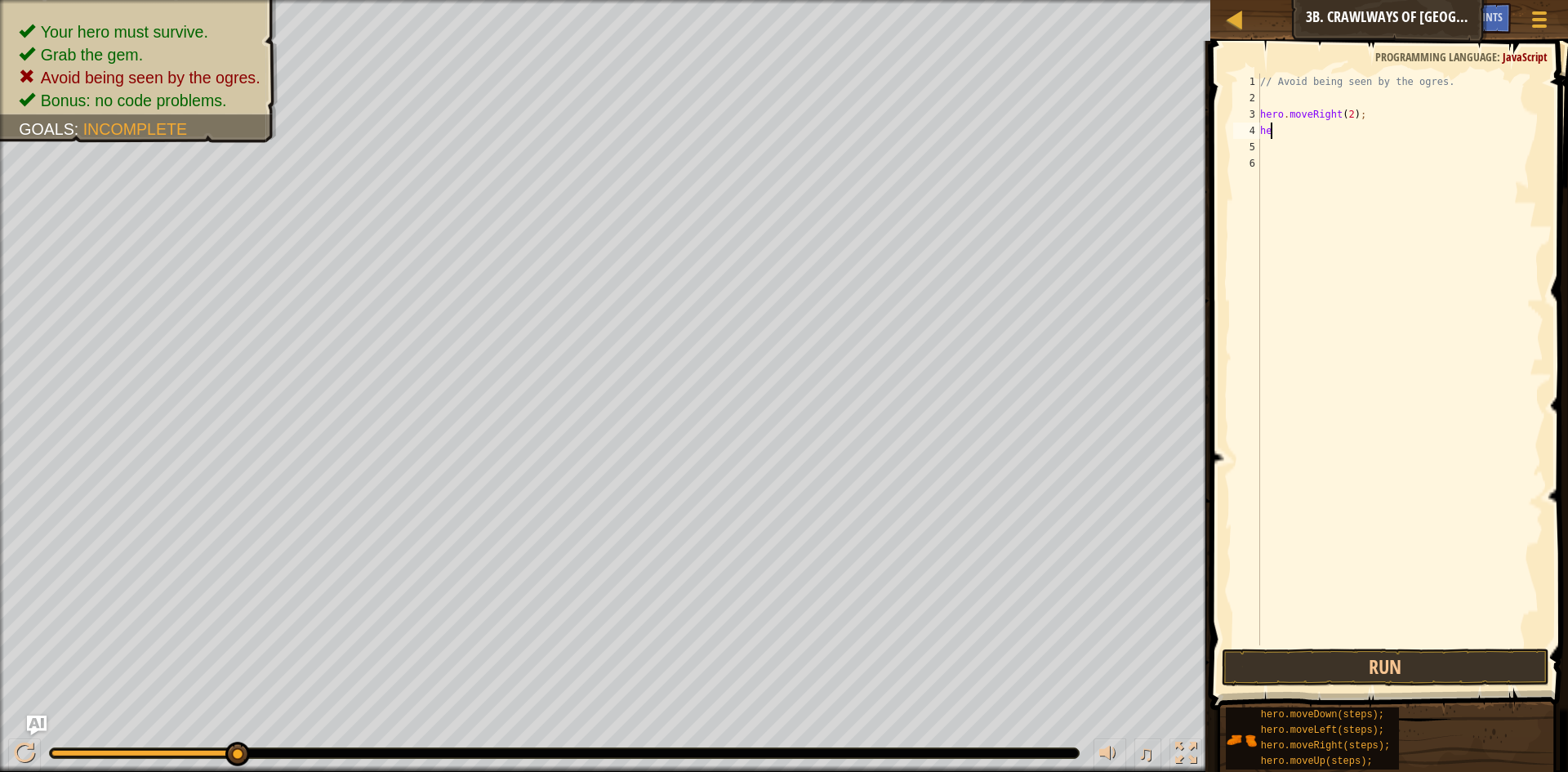
type textarea "h"
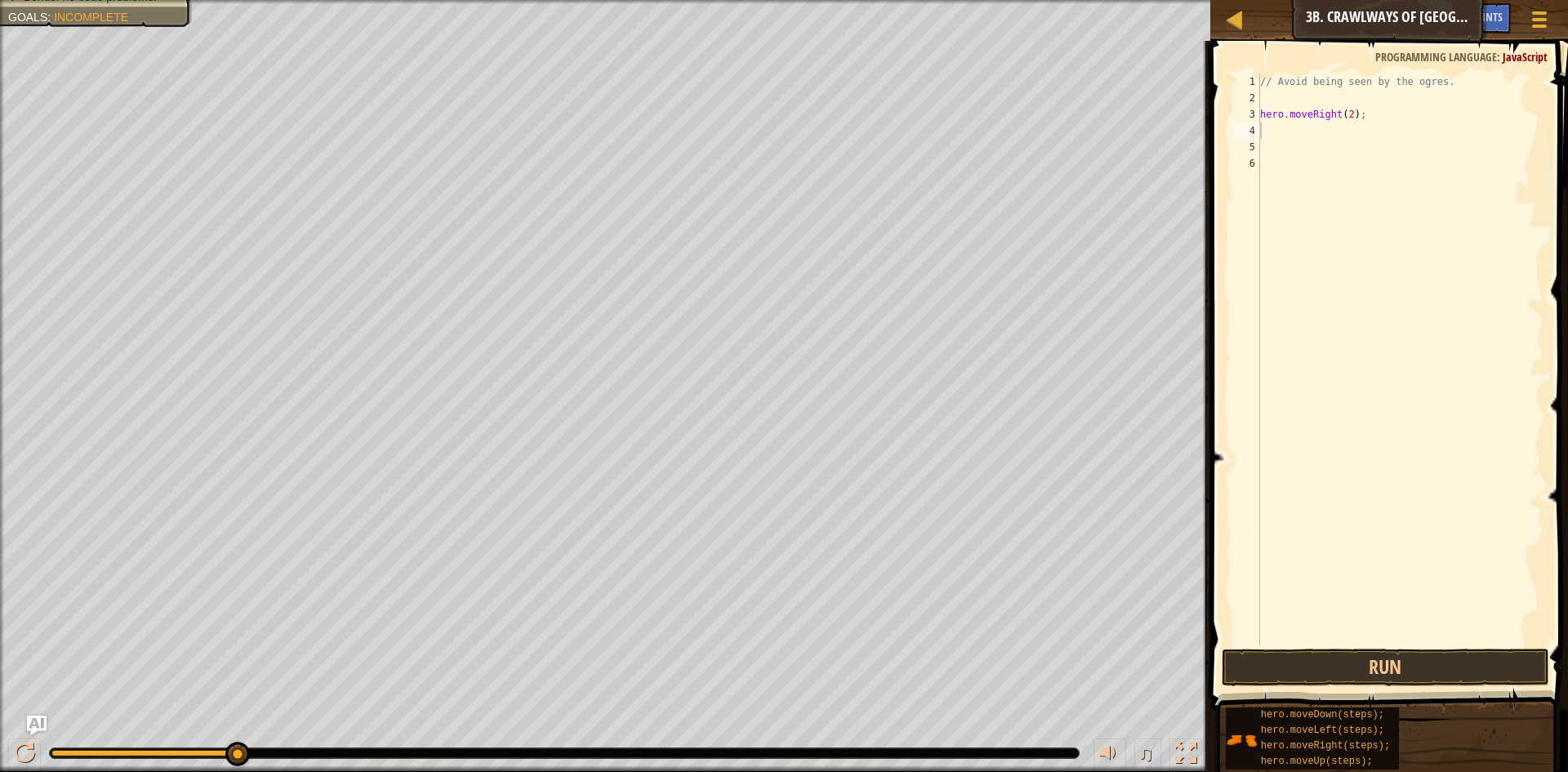
drag, startPoint x: 222, startPoint y: 743, endPoint x: 200, endPoint y: 738, distance: 22.6
click at [188, 743] on div "♫" at bounding box center [605, 749] width 1210 height 49
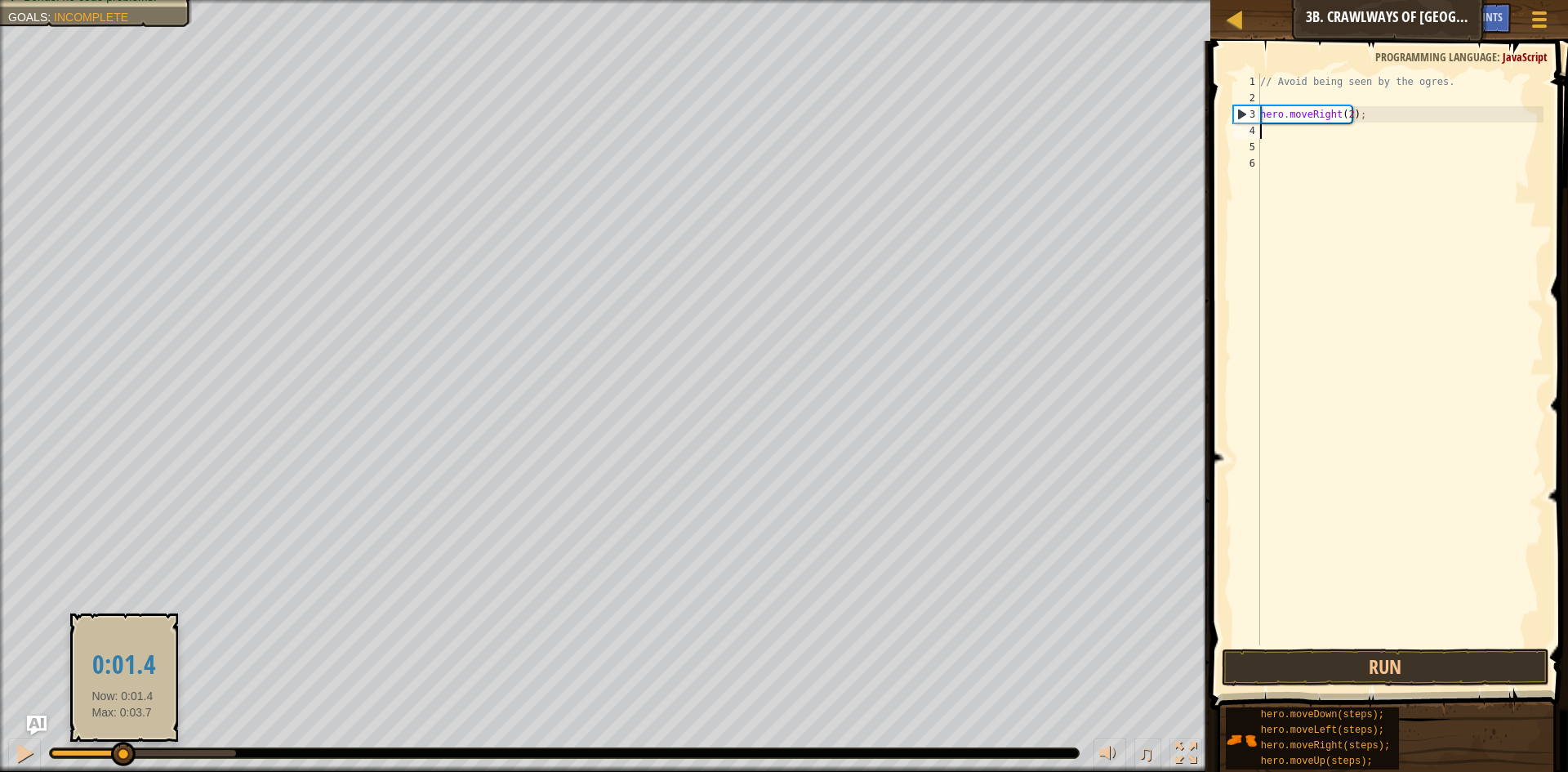
drag, startPoint x: 233, startPoint y: 744, endPoint x: 123, endPoint y: 749, distance: 110.1
click at [123, 749] on div at bounding box center [123, 754] width 25 height 25
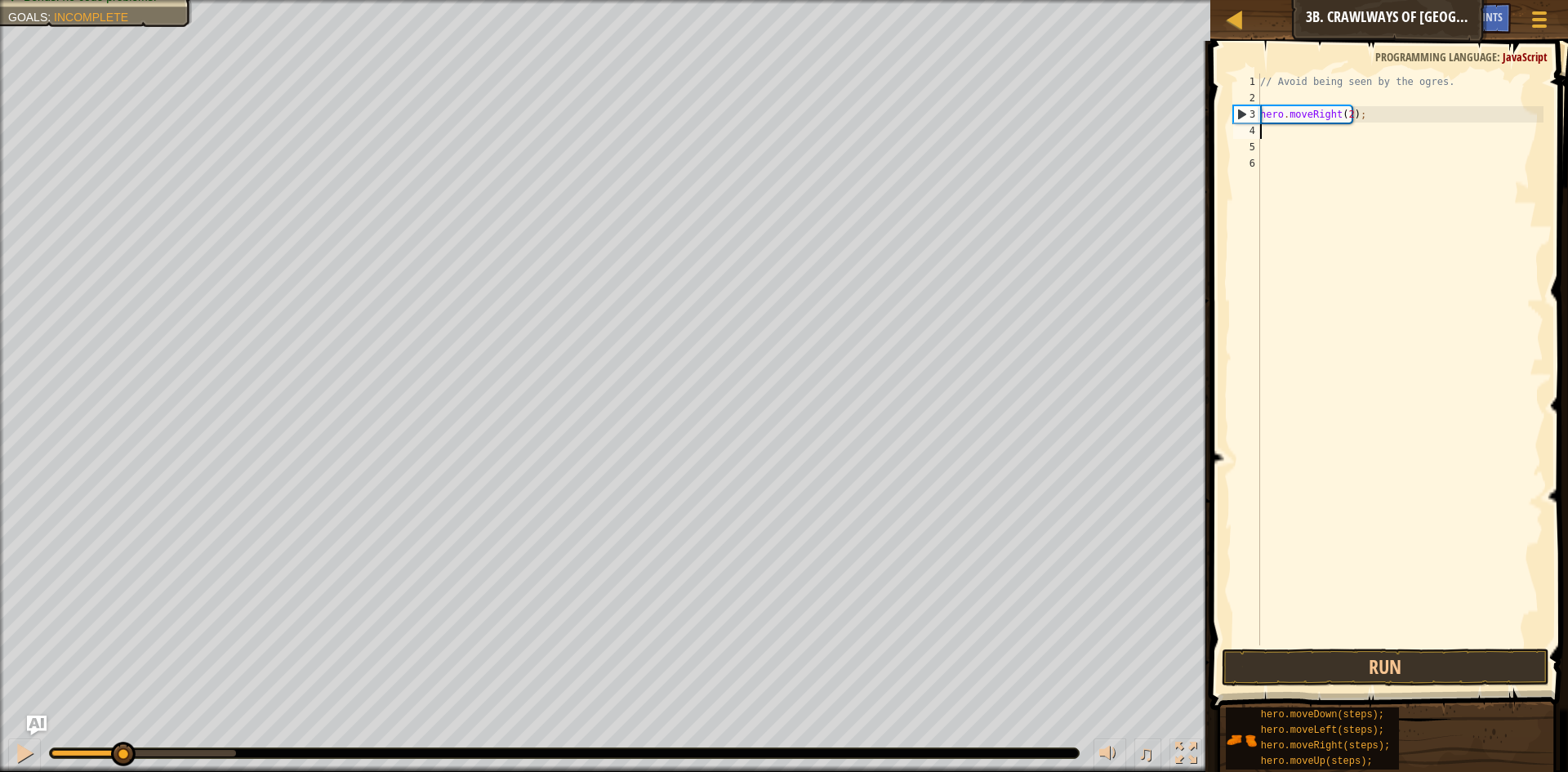
click at [1344, 115] on div "// Avoid being seen by the ogres. hero . moveRight ( 2 ) ;" at bounding box center [1400, 376] width 287 height 605
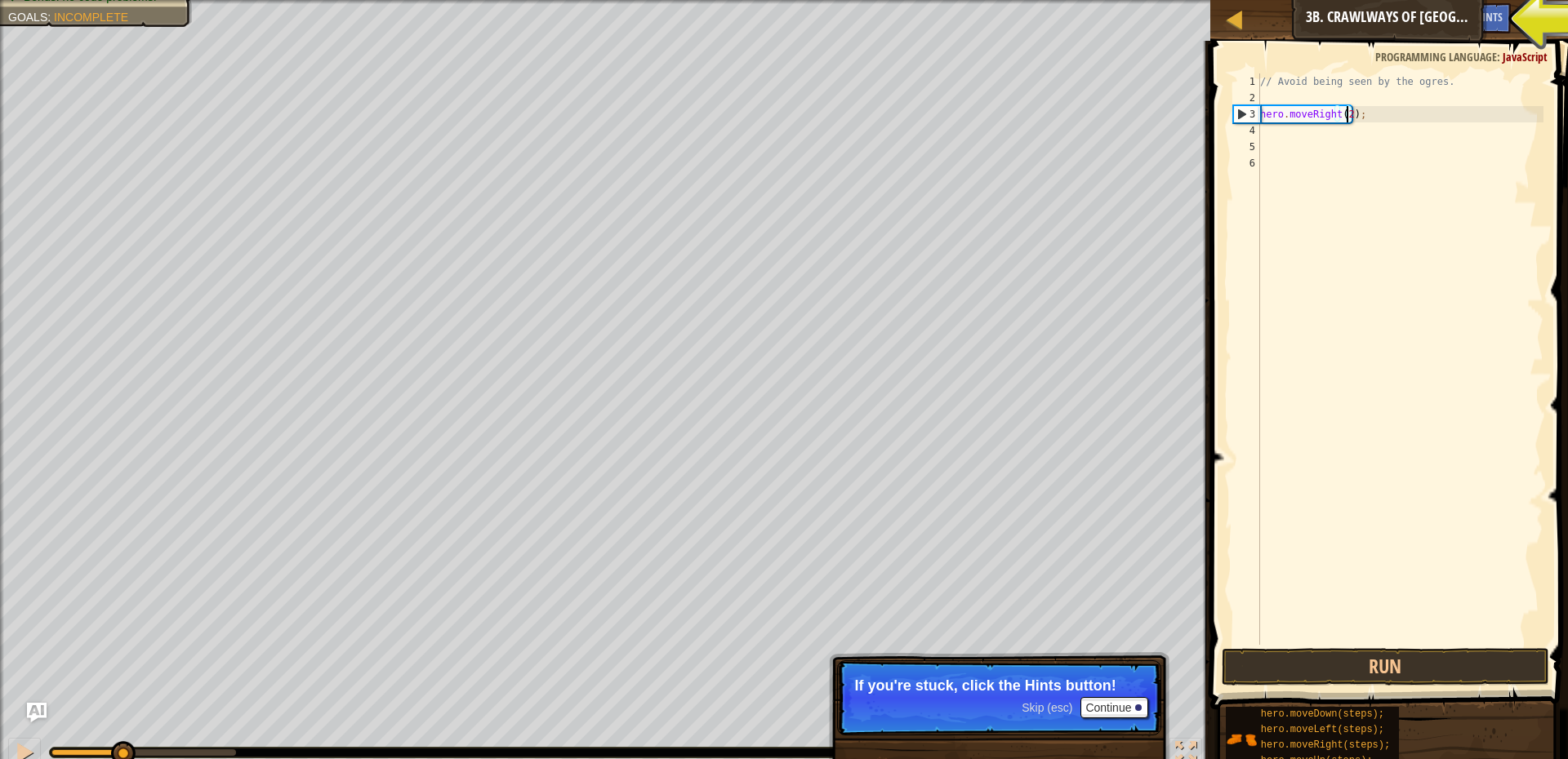
type textarea "hero.moveRight();"
click at [1390, 661] on button "Run" at bounding box center [1385, 667] width 328 height 37
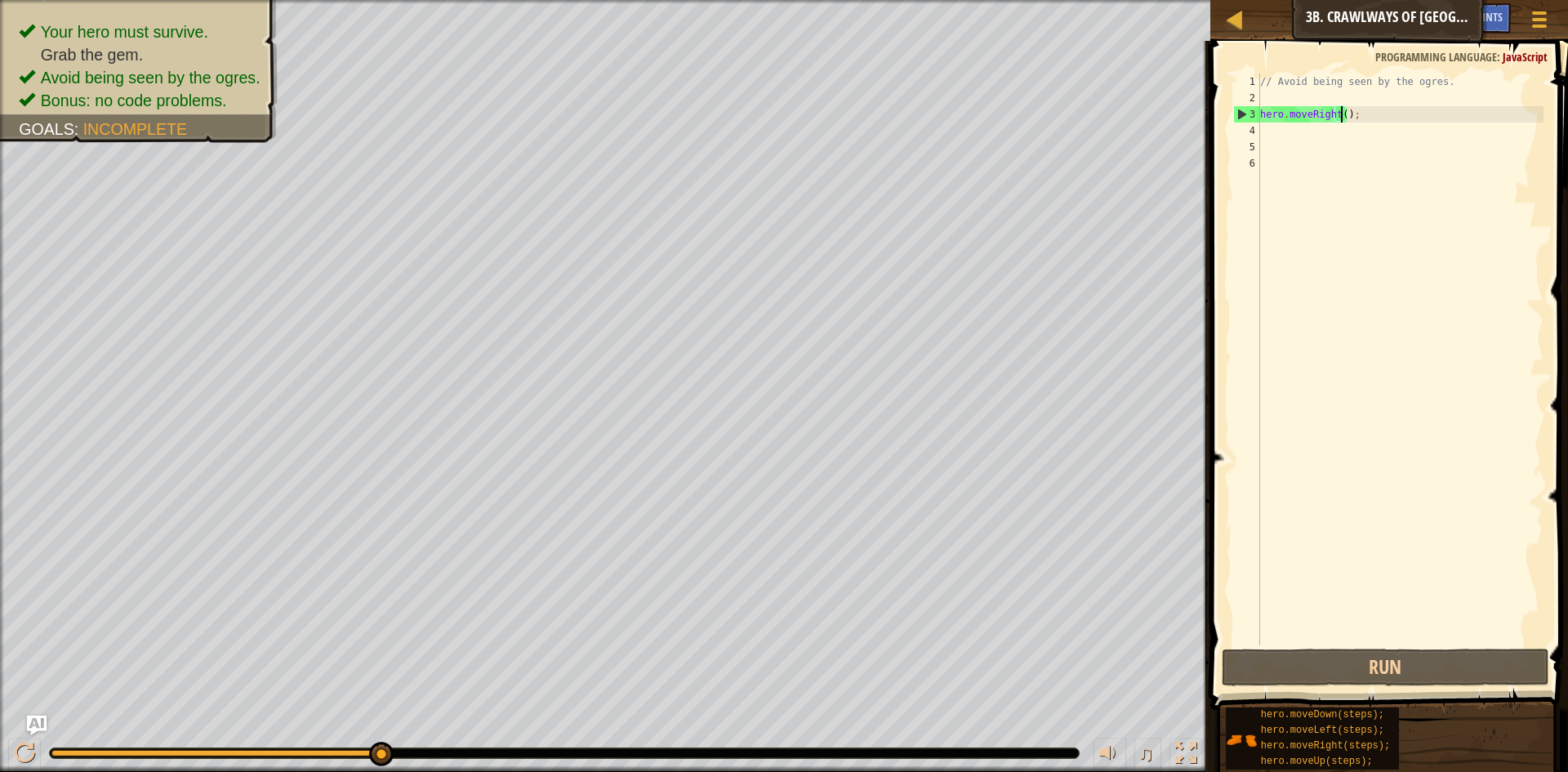
click at [1302, 128] on div "// Avoid being seen by the ogres. hero . moveRight ( ) ;" at bounding box center [1400, 376] width 287 height 605
type textarea "h"
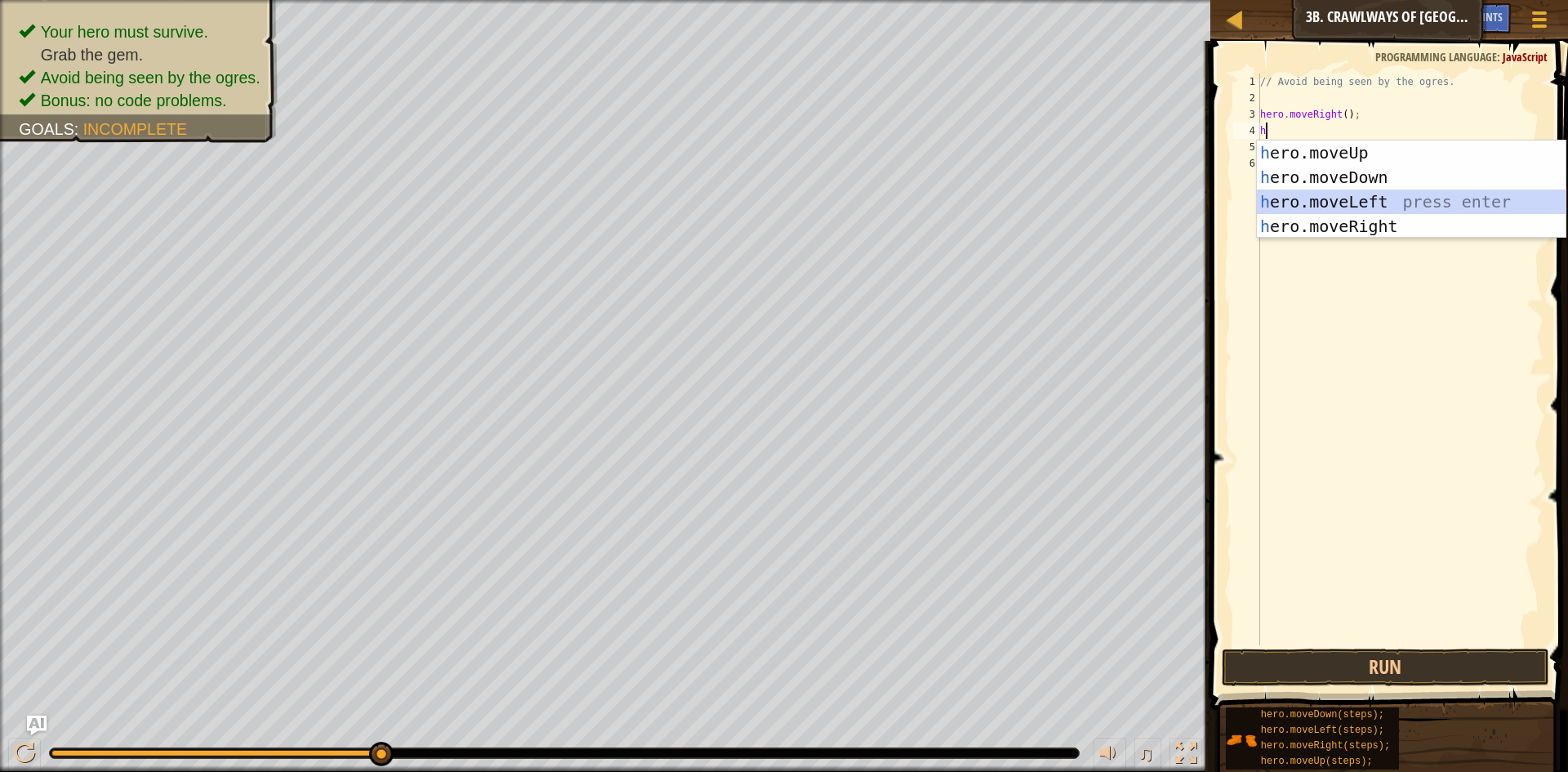
click at [1360, 205] on div "h ero.moveUp press enter h ero.moveDown press enter h ero.moveLeft press enter …" at bounding box center [1412, 214] width 309 height 147
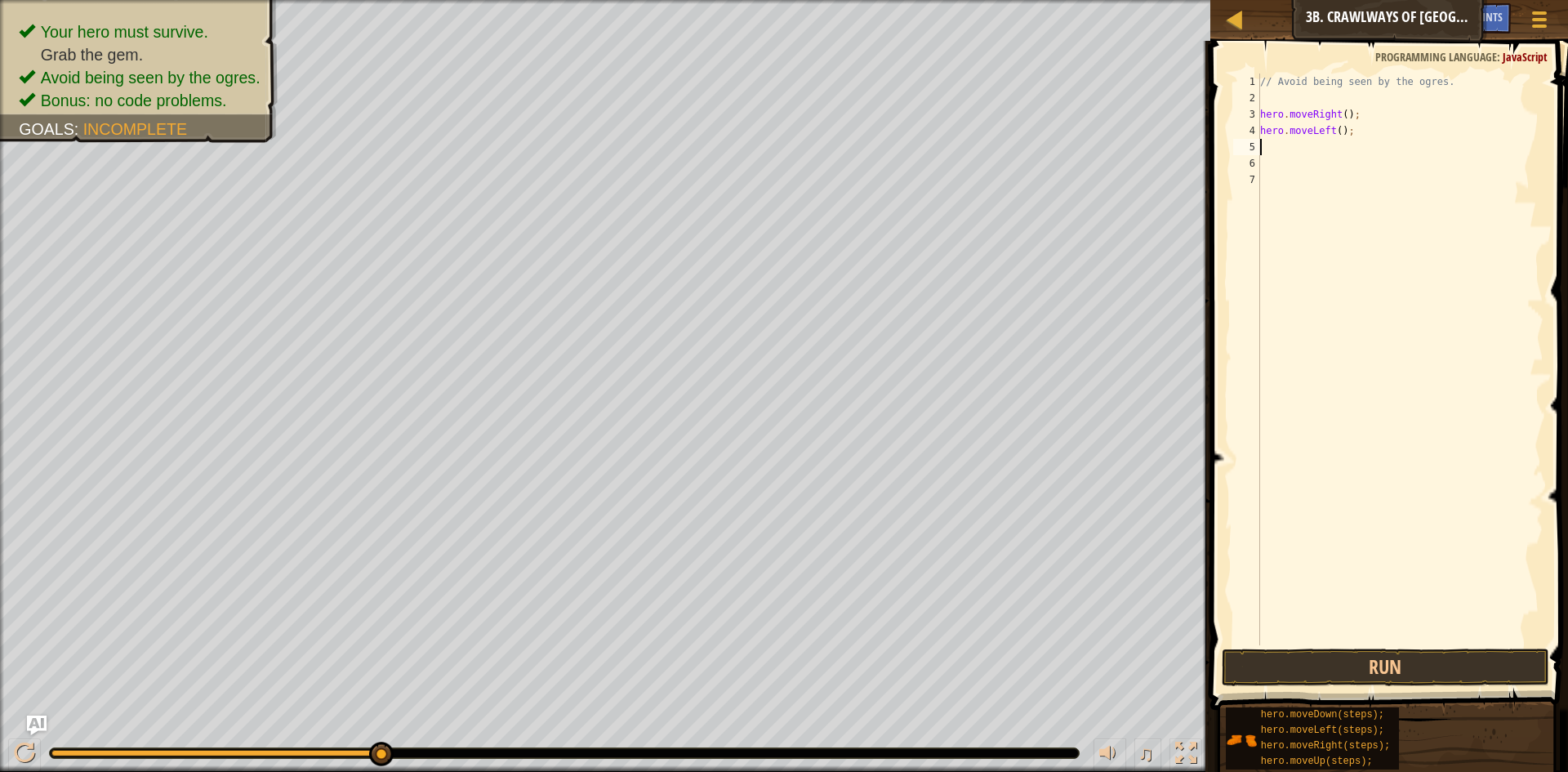
type textarea "h"
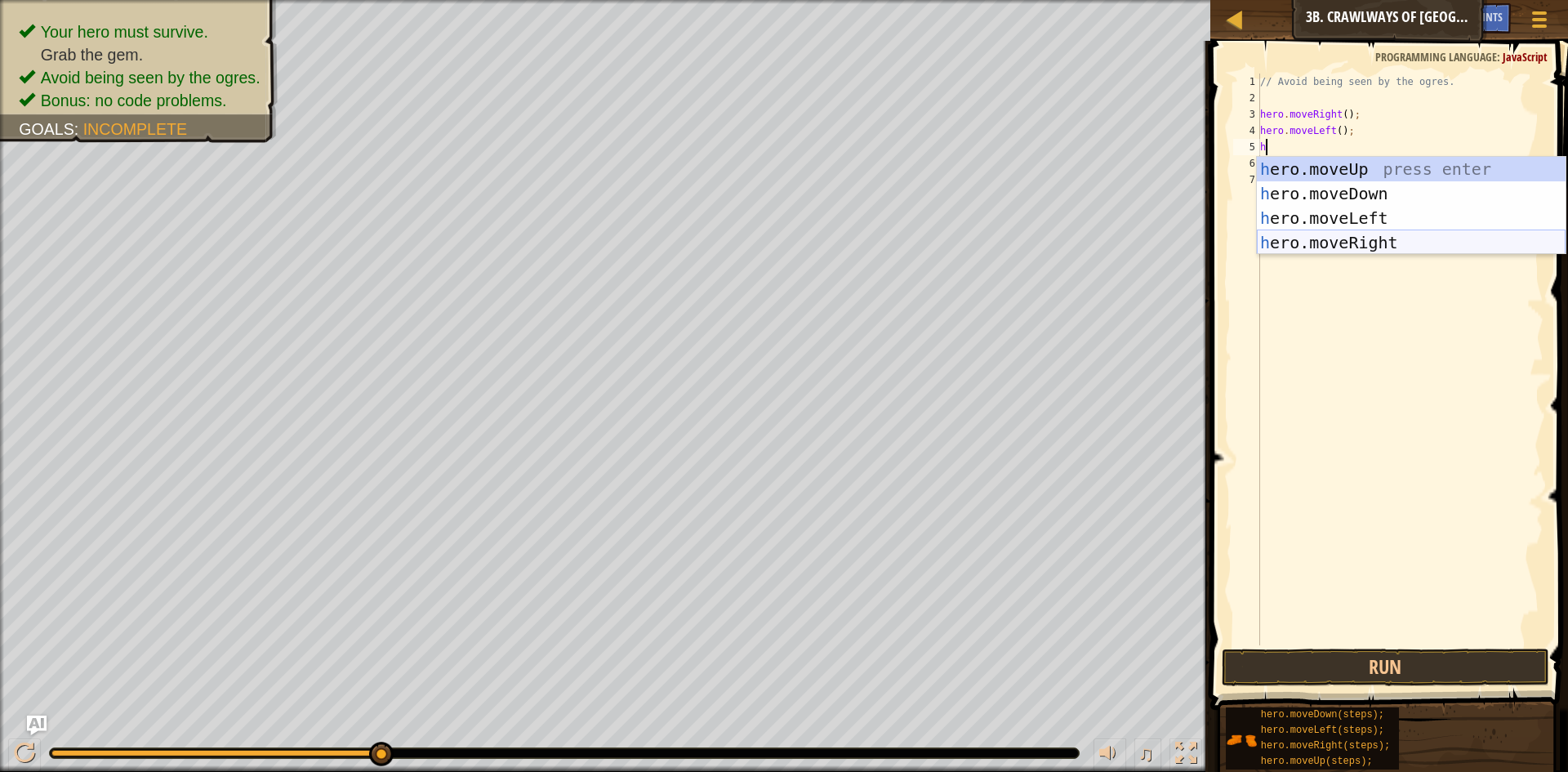
click at [1314, 242] on div "h ero.moveUp press enter h ero.moveDown press enter h ero.moveLeft press enter …" at bounding box center [1412, 231] width 309 height 147
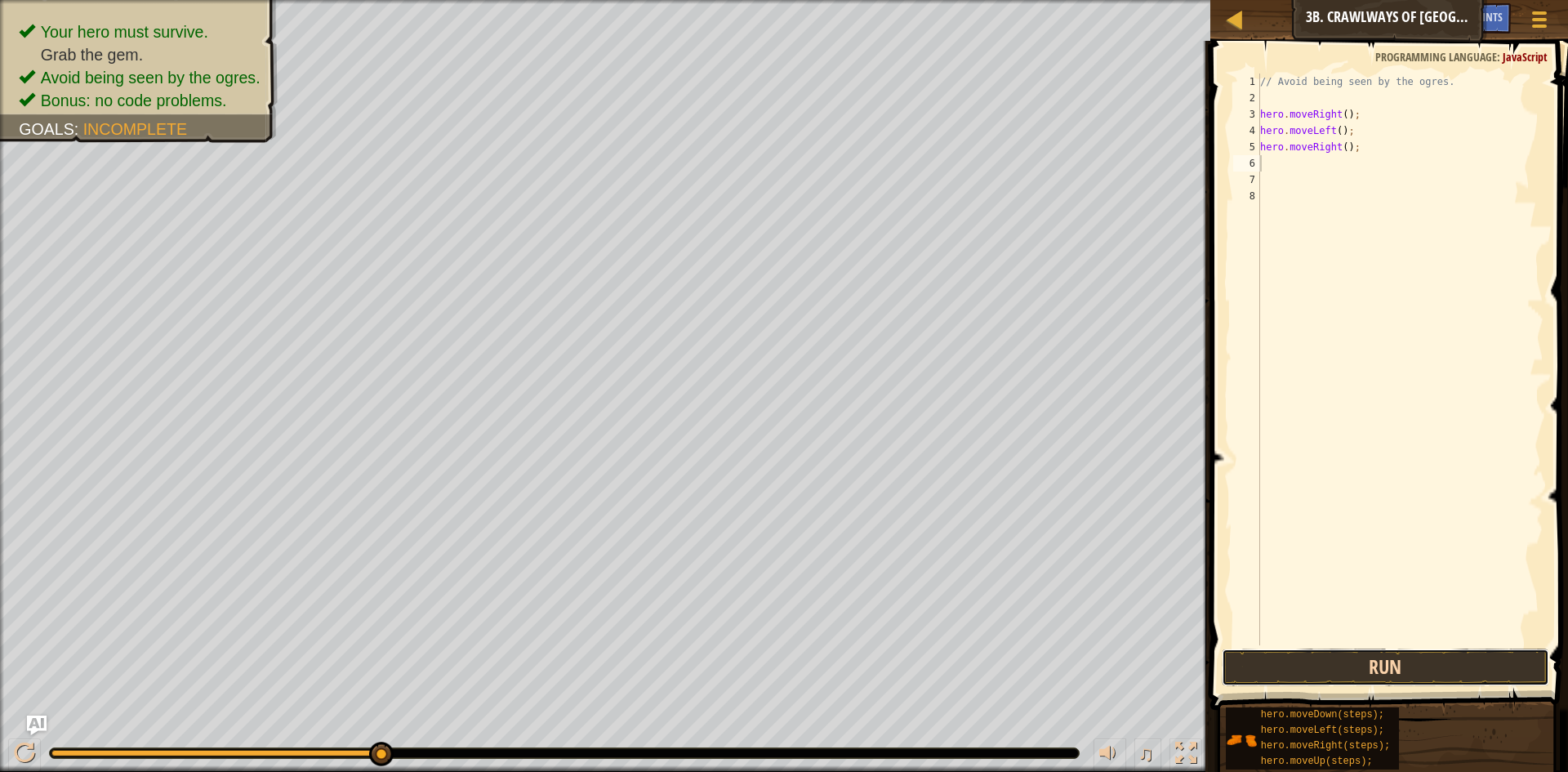
click at [1451, 649] on button "Run" at bounding box center [1385, 667] width 328 height 37
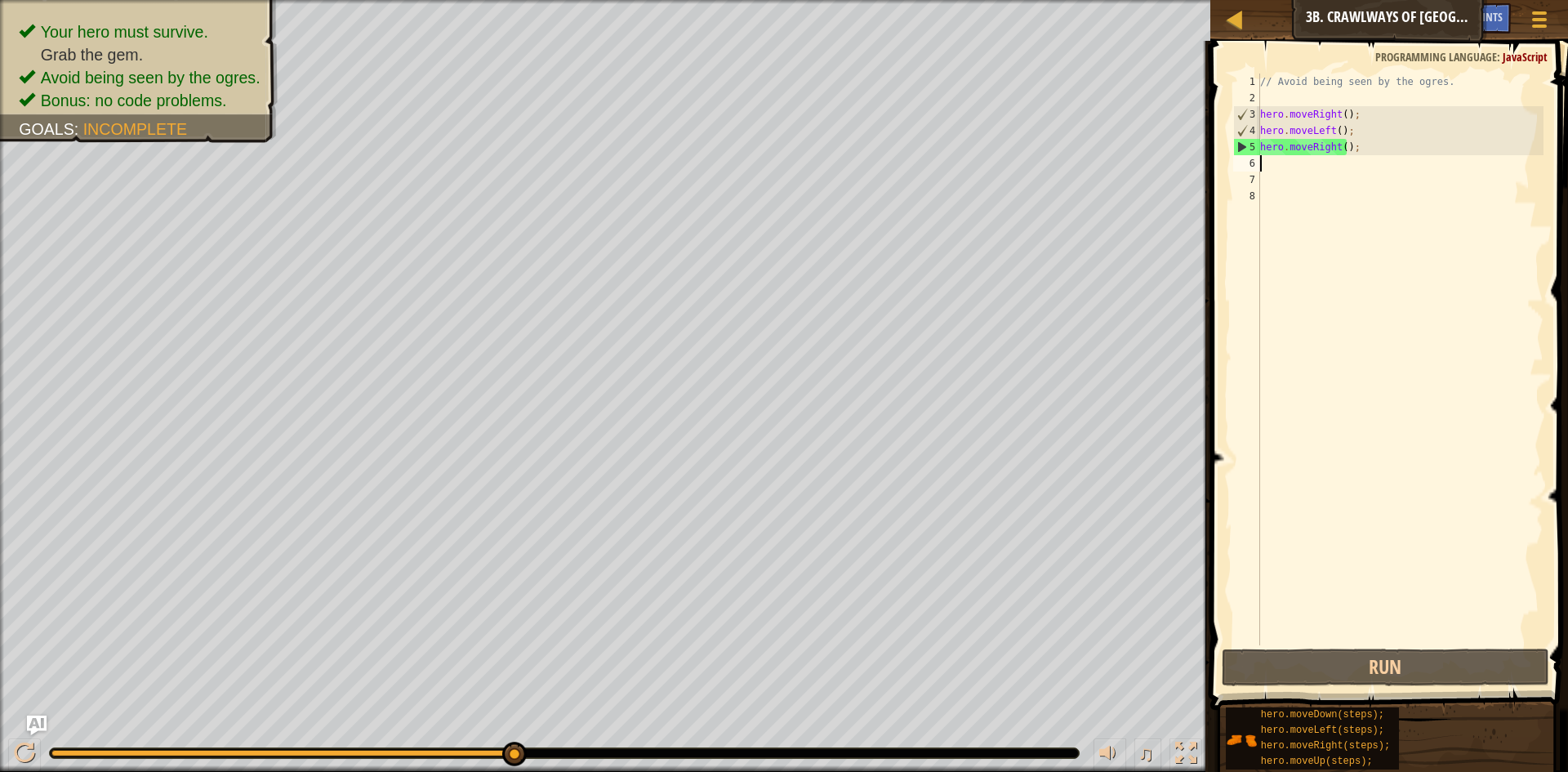
click at [1338, 155] on div "// Avoid being seen by the ogres. hero . moveRight ( ) ; hero . moveLeft ( ) ; …" at bounding box center [1400, 376] width 287 height 605
click at [1343, 147] on div "// Avoid being seen by the ogres. hero . moveRight ( ) ; hero . moveLeft ( ) ; …" at bounding box center [1400, 376] width 287 height 605
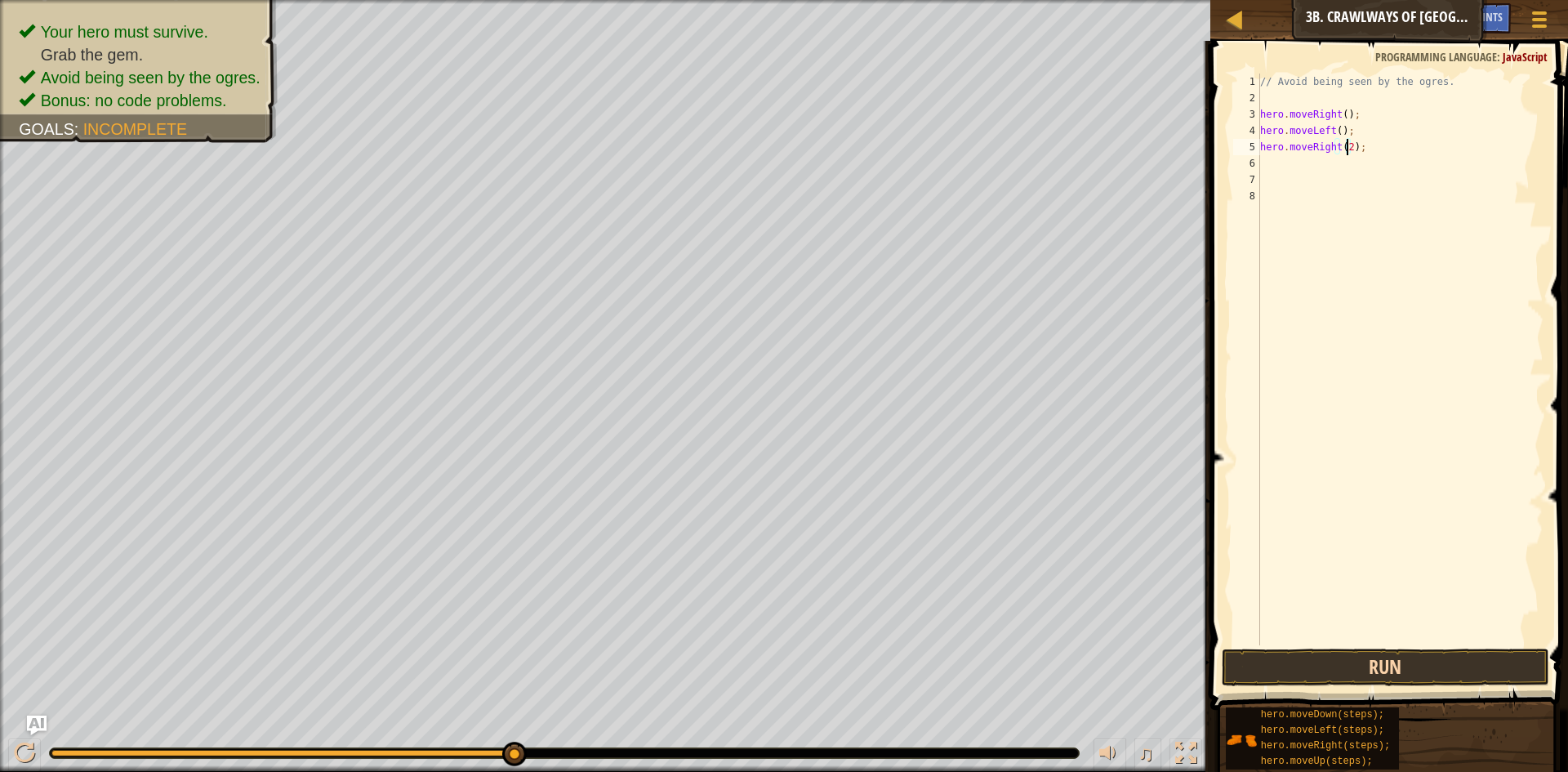
type textarea "hero.moveRight(2);"
click at [1421, 666] on button "Run" at bounding box center [1385, 667] width 328 height 37
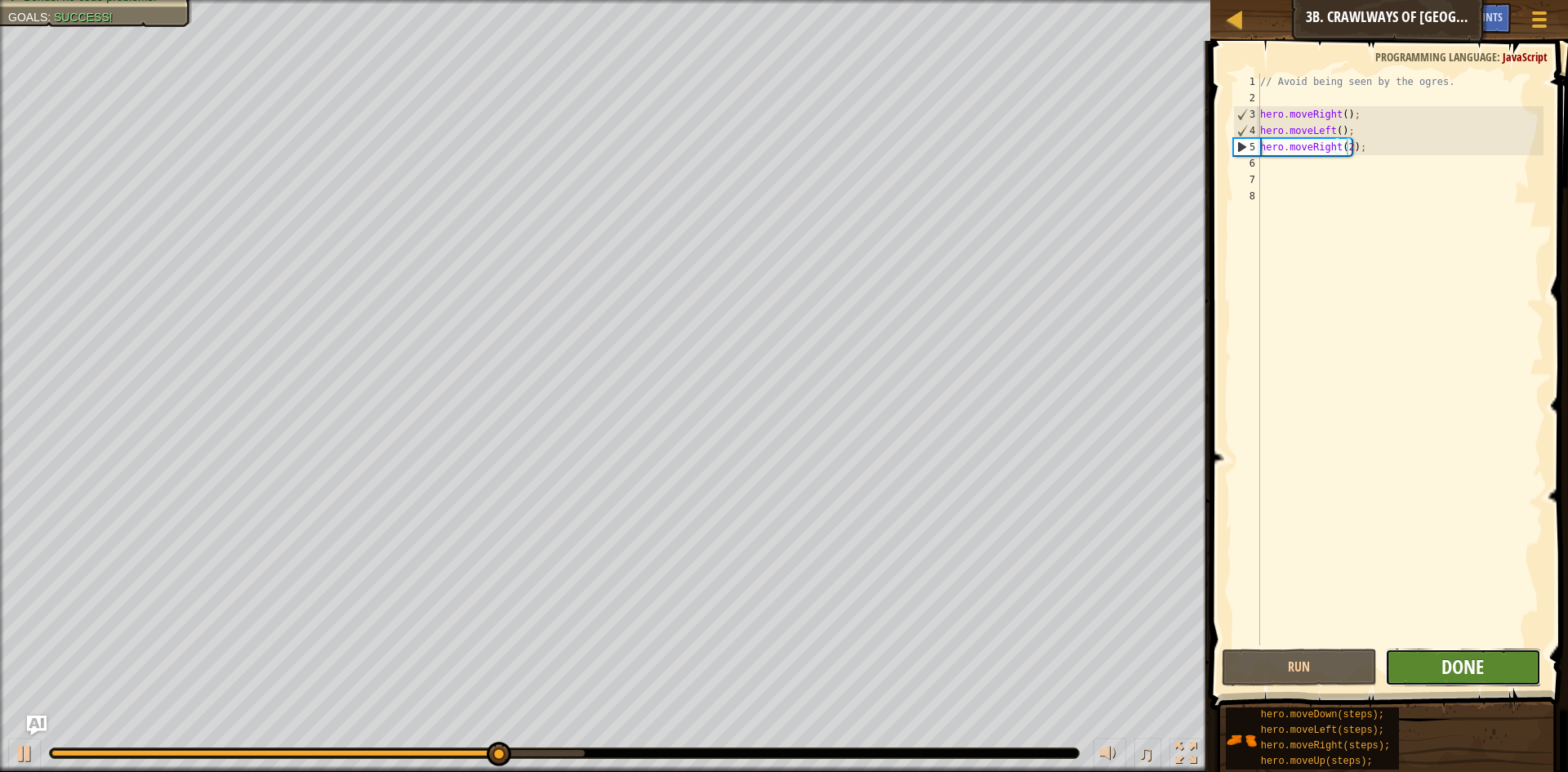
click at [1457, 673] on span "Done" at bounding box center [1462, 666] width 43 height 26
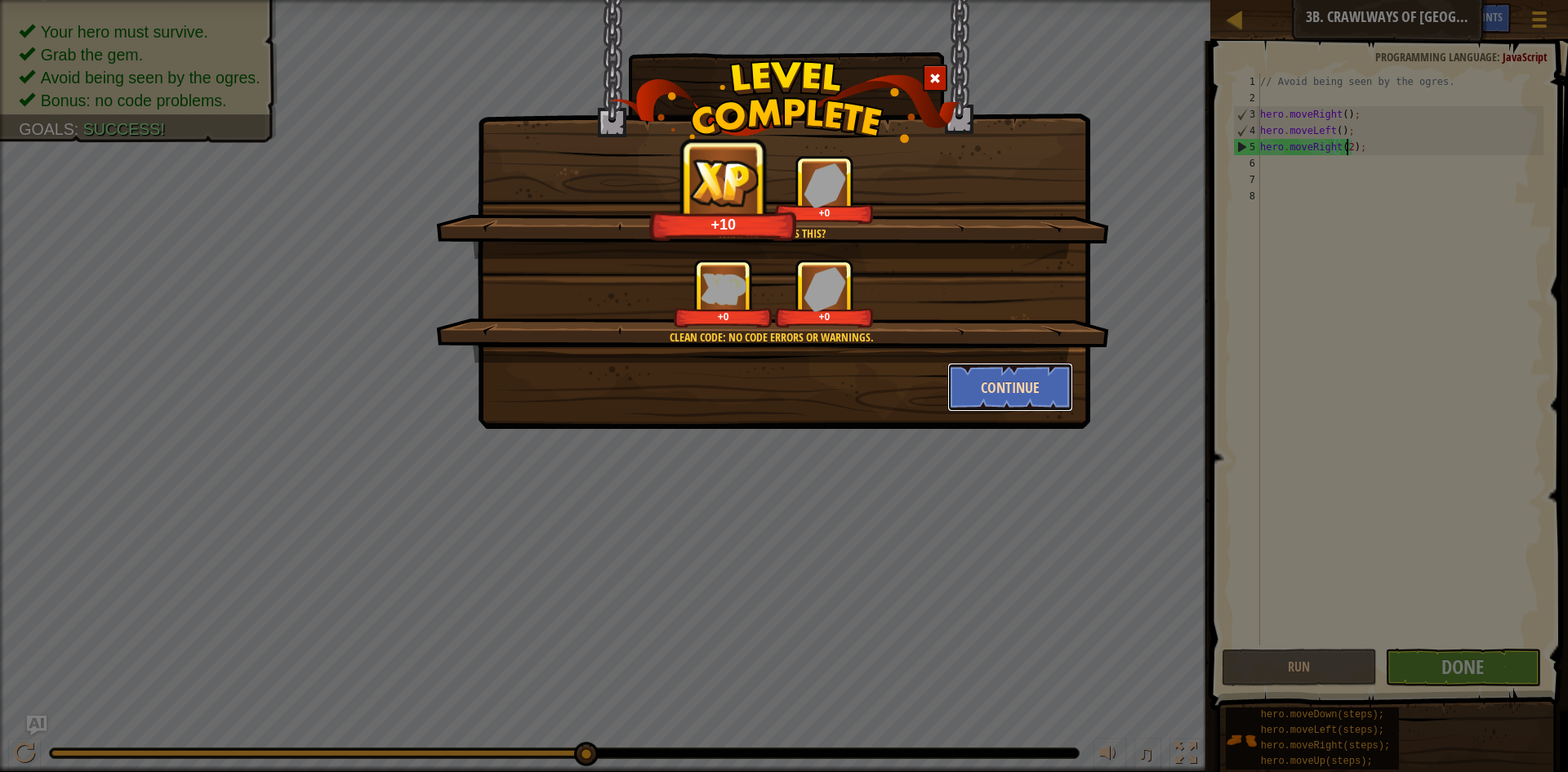
click at [1010, 402] on button "Continue" at bounding box center [1010, 386] width 127 height 49
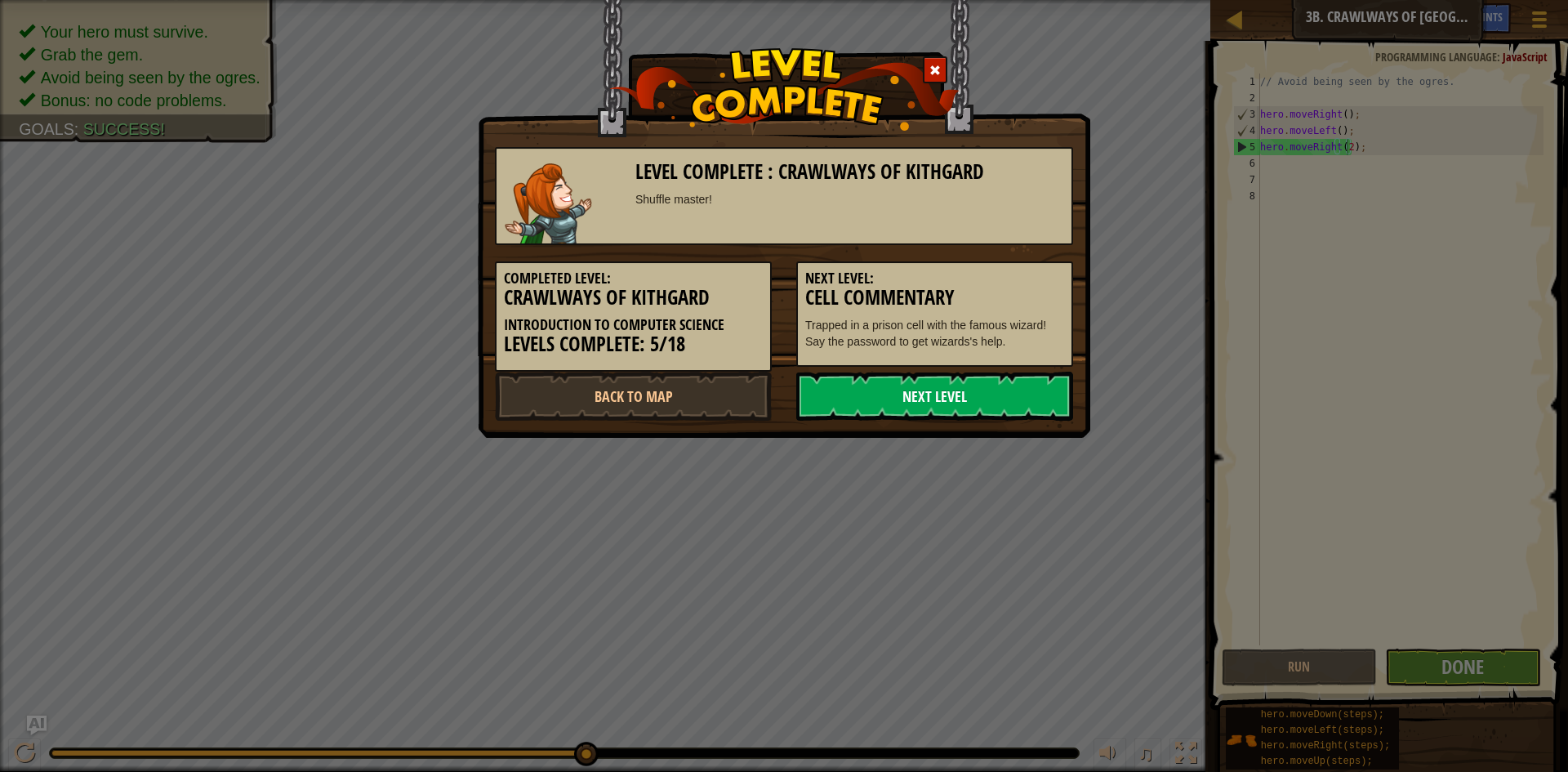
click at [970, 410] on link "Next Level" at bounding box center [935, 396] width 277 height 49
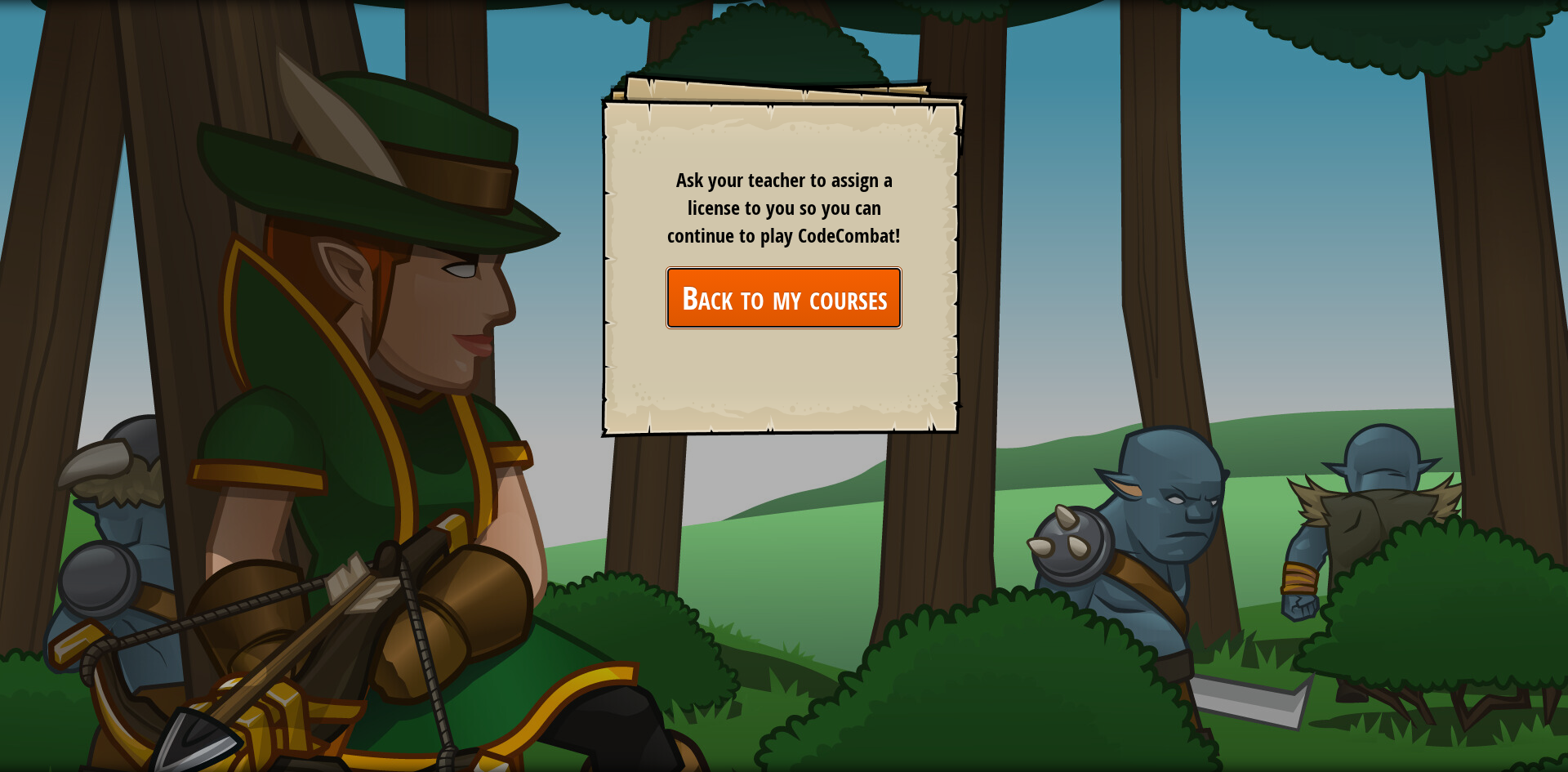
click at [823, 312] on link "Back to my courses" at bounding box center [784, 298] width 237 height 63
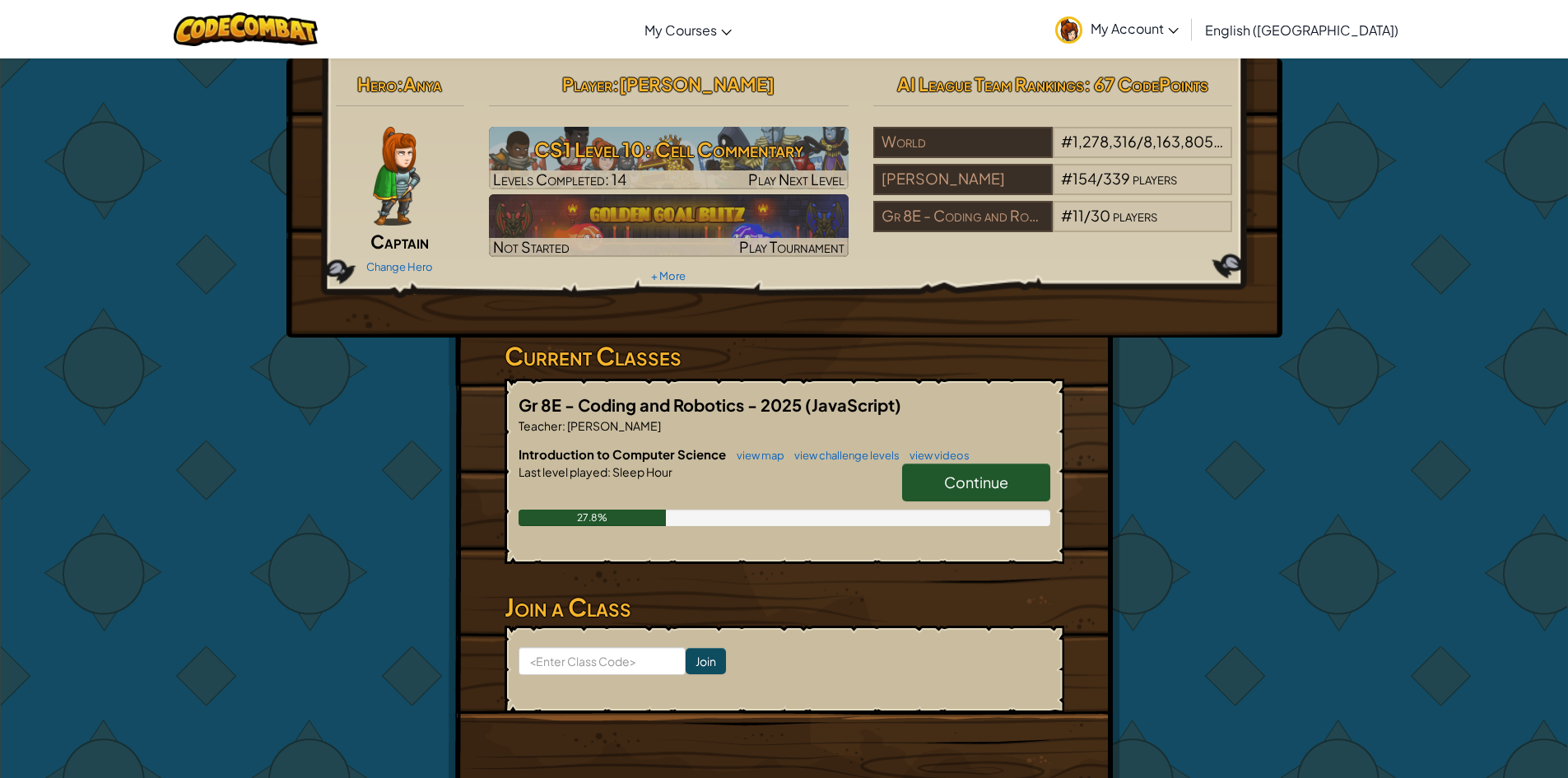
click at [1021, 477] on link "Continue" at bounding box center [976, 483] width 149 height 38
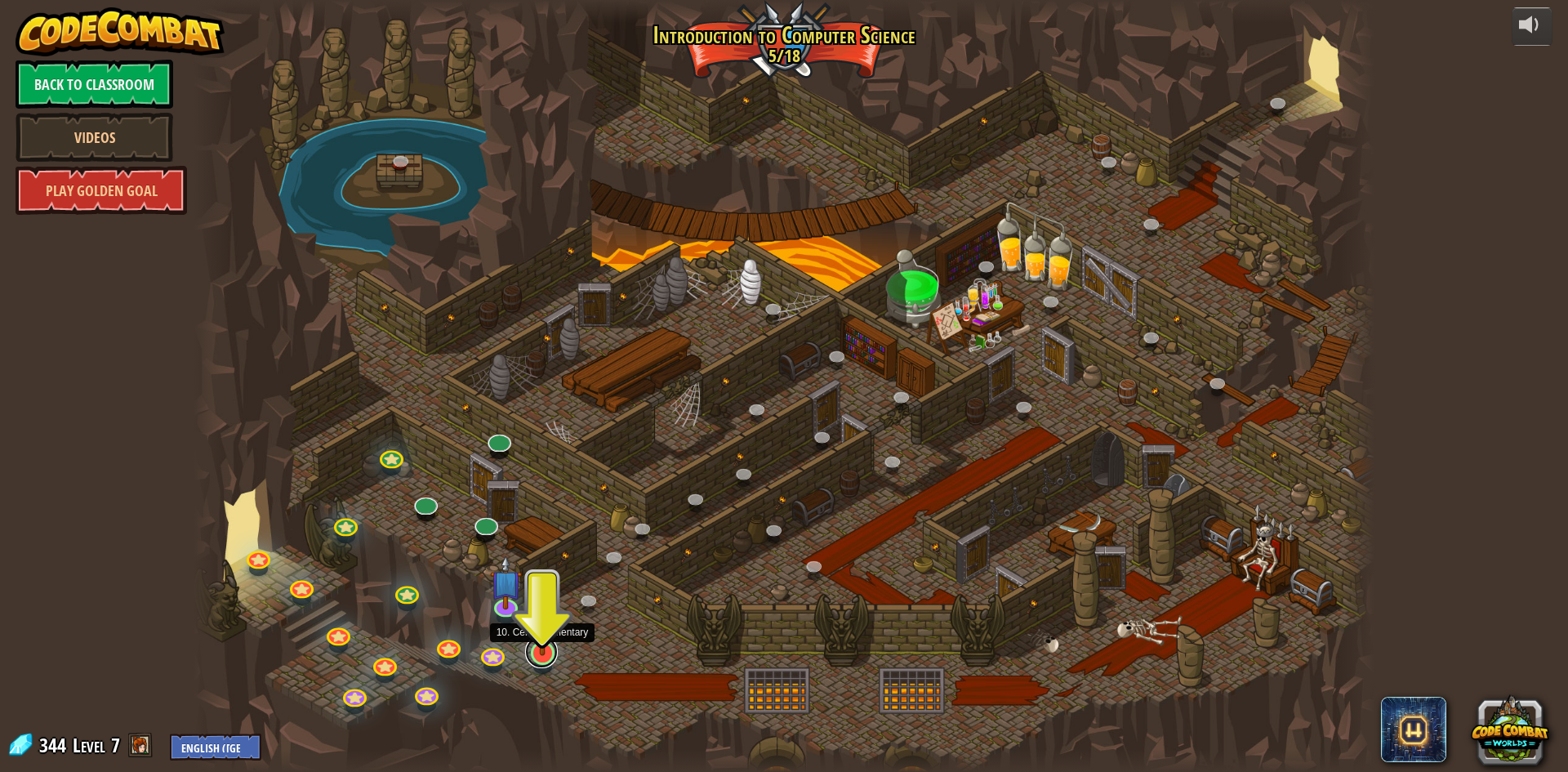
click at [537, 657] on link at bounding box center [541, 652] width 33 height 33
